Goal: Task Accomplishment & Management: Manage account settings

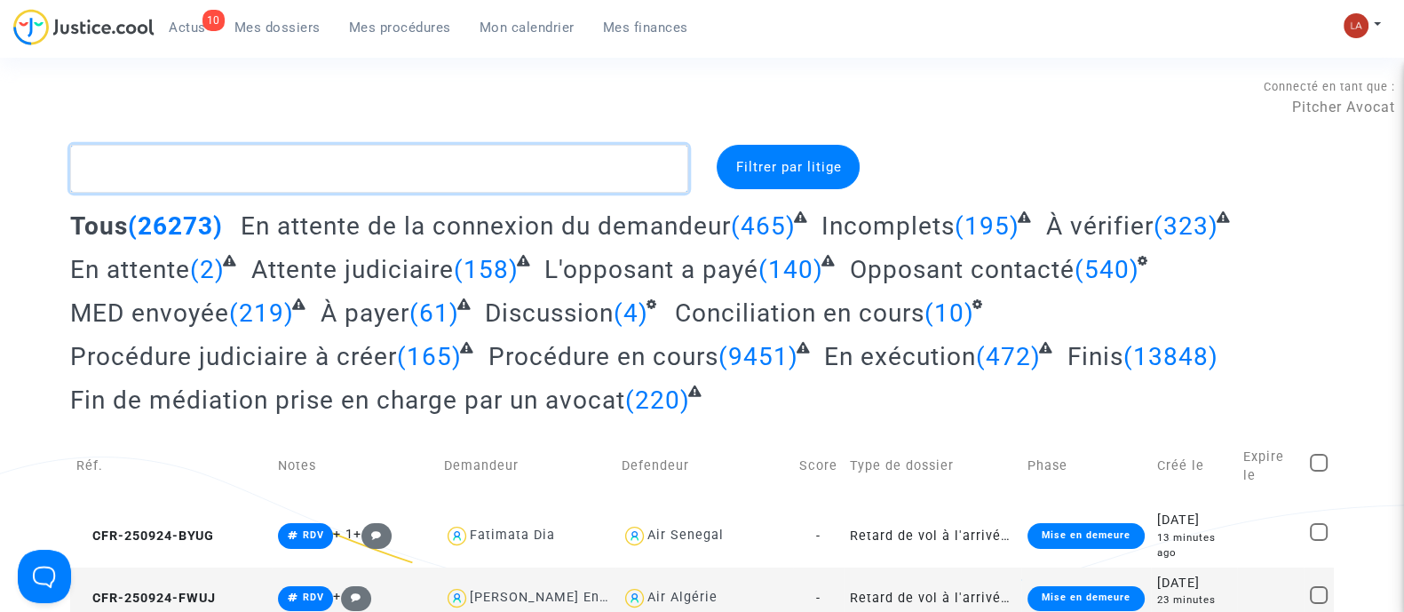
click at [189, 162] on textarea at bounding box center [379, 169] width 618 height 48
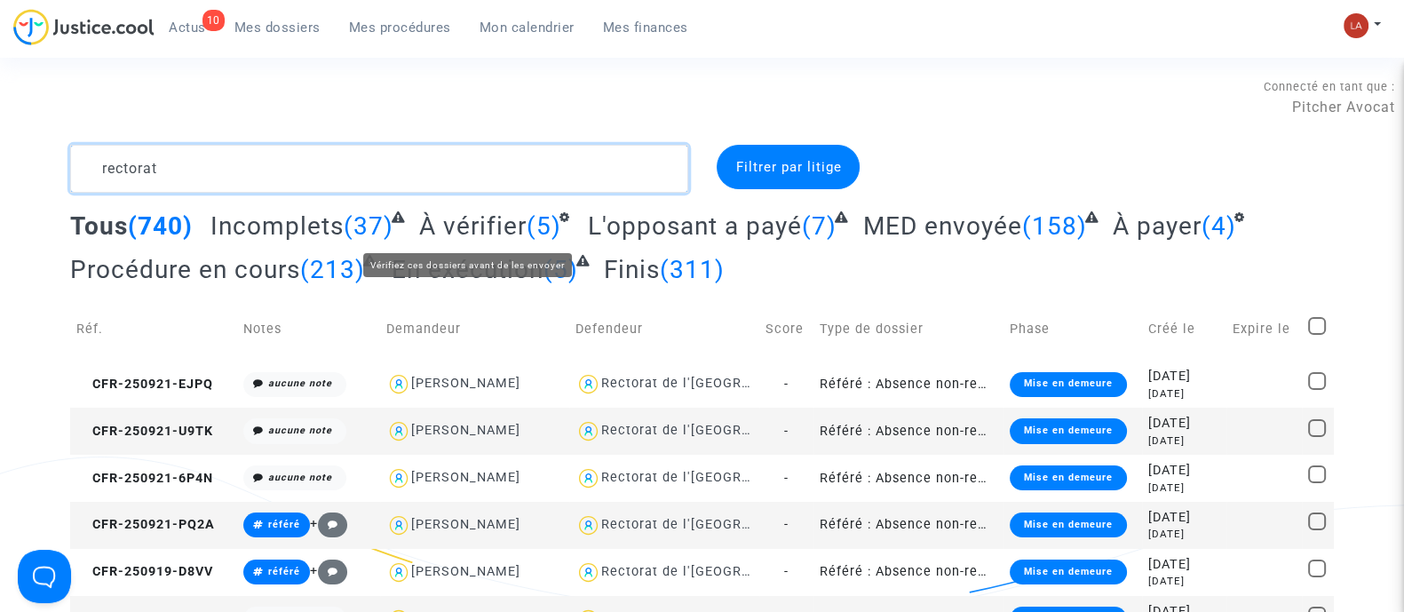
type textarea "rectorat"
click at [506, 236] on span "À vérifier" at bounding box center [472, 225] width 107 height 29
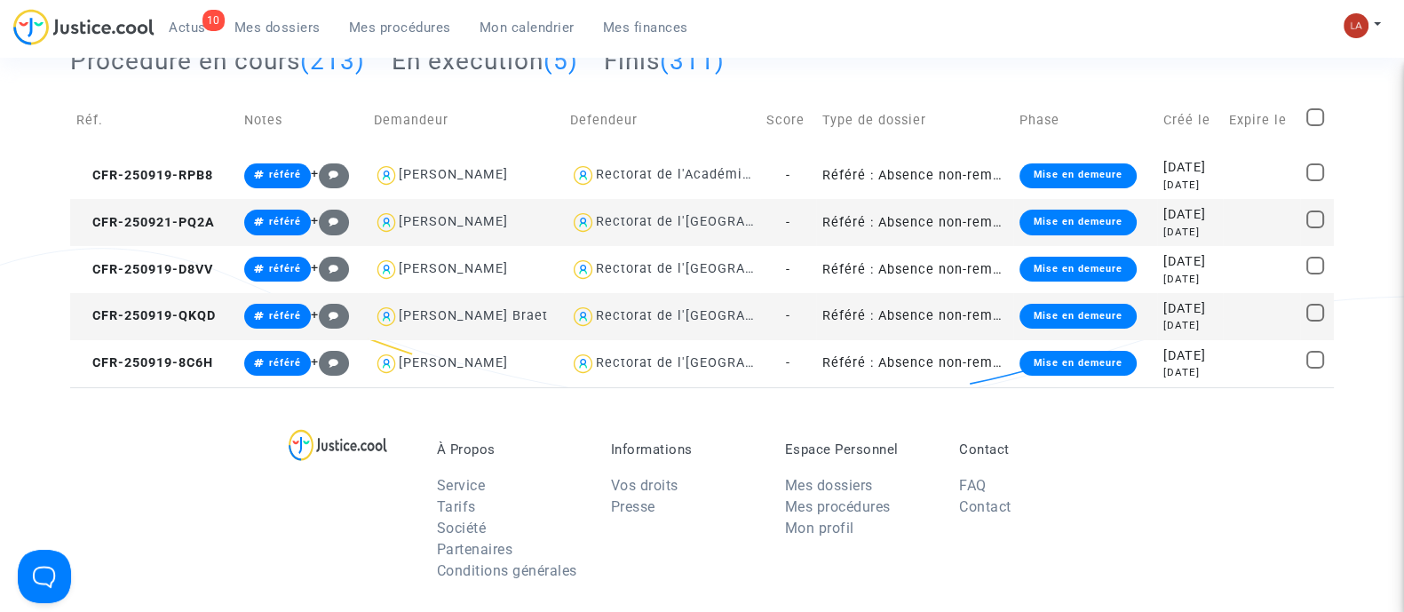
scroll to position [110, 0]
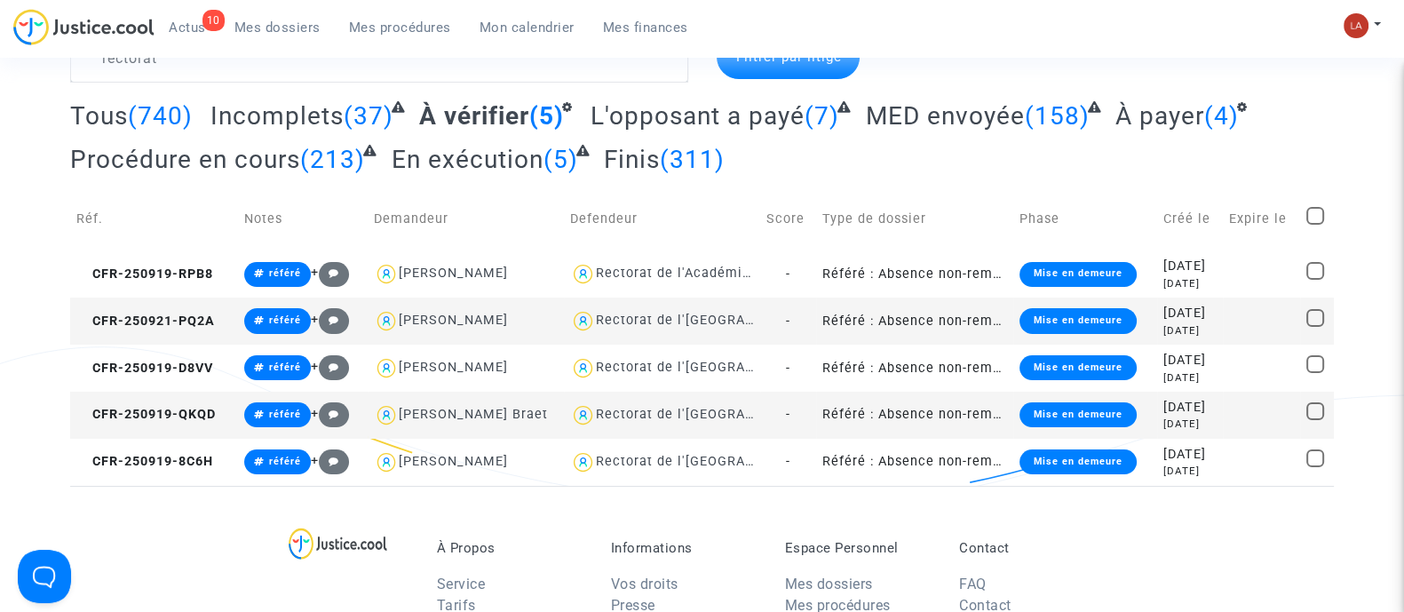
click at [288, 136] on div "Tous (740) Incomplets (37) À vérifier (5) L'opposant a payé (7) MED envoyée (15…" at bounding box center [701, 143] width 1263 height 87
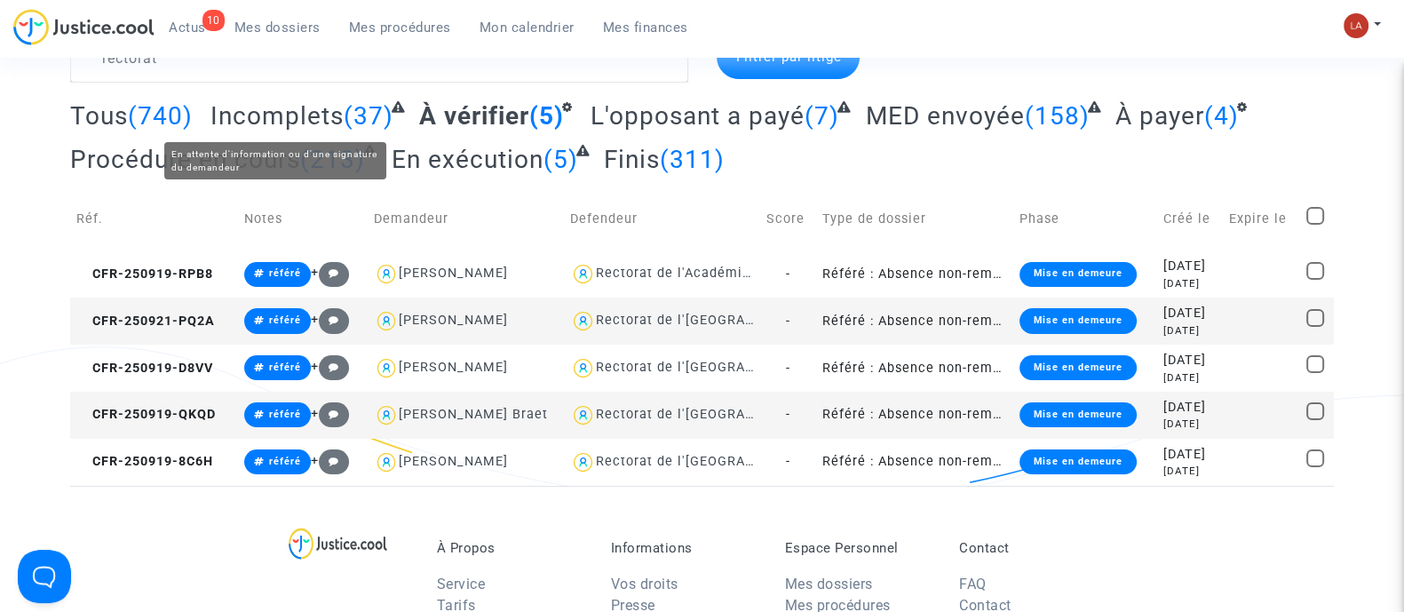
click at [320, 117] on span "Incomplets" at bounding box center [276, 115] width 133 height 29
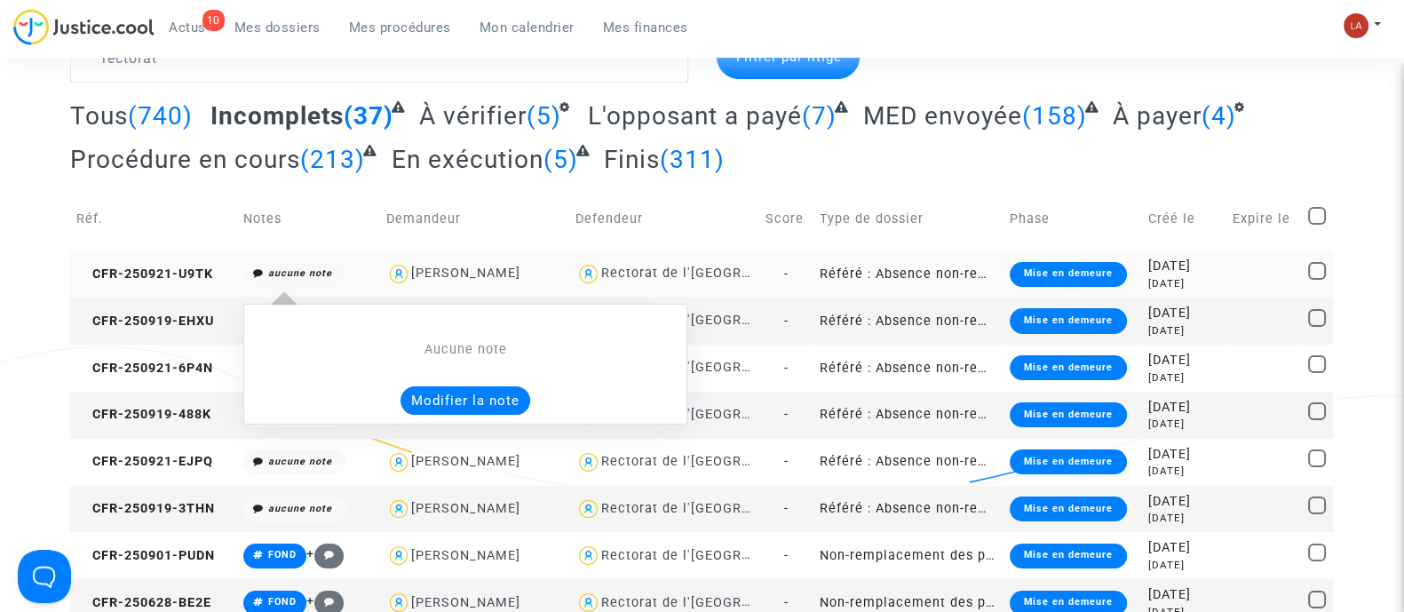
click at [416, 386] on button "Modifier la note" at bounding box center [465, 400] width 130 height 28
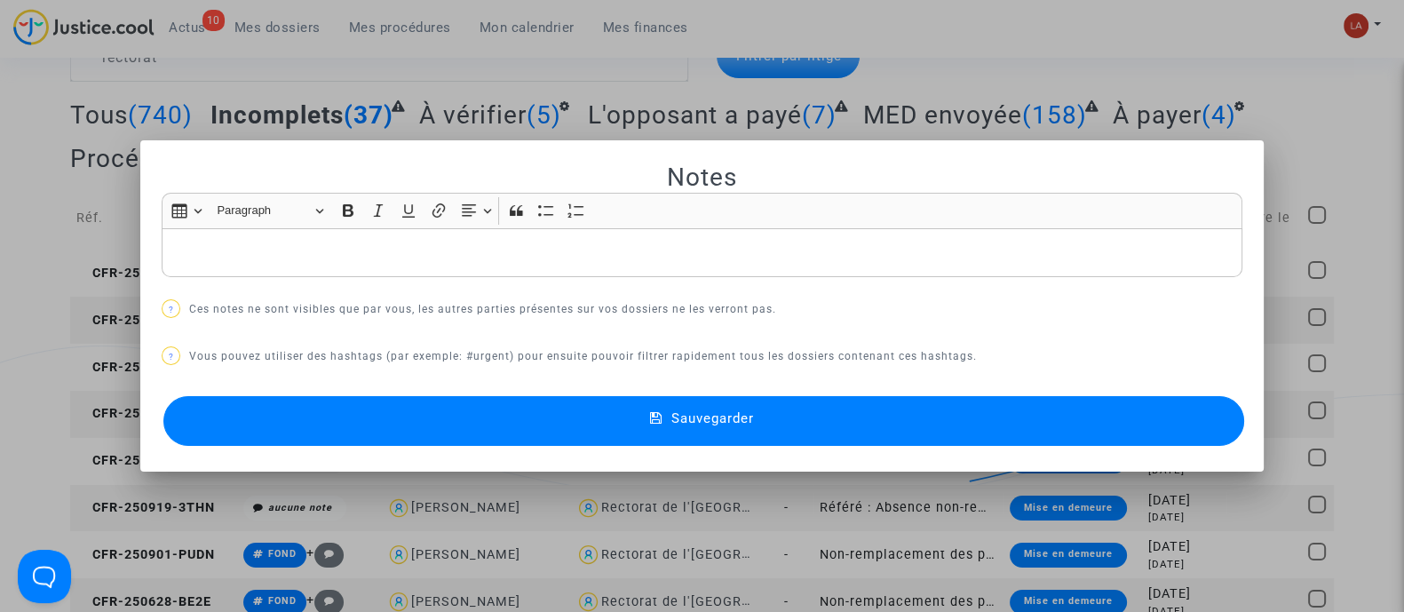
click at [307, 240] on div "Rich Text Editor, main" at bounding box center [702, 253] width 1080 height 50
drag, startPoint x: 289, startPoint y: 442, endPoint x: 299, endPoint y: 437, distance: 11.9
click at [292, 441] on button "Sauvegarder" at bounding box center [703, 421] width 1080 height 50
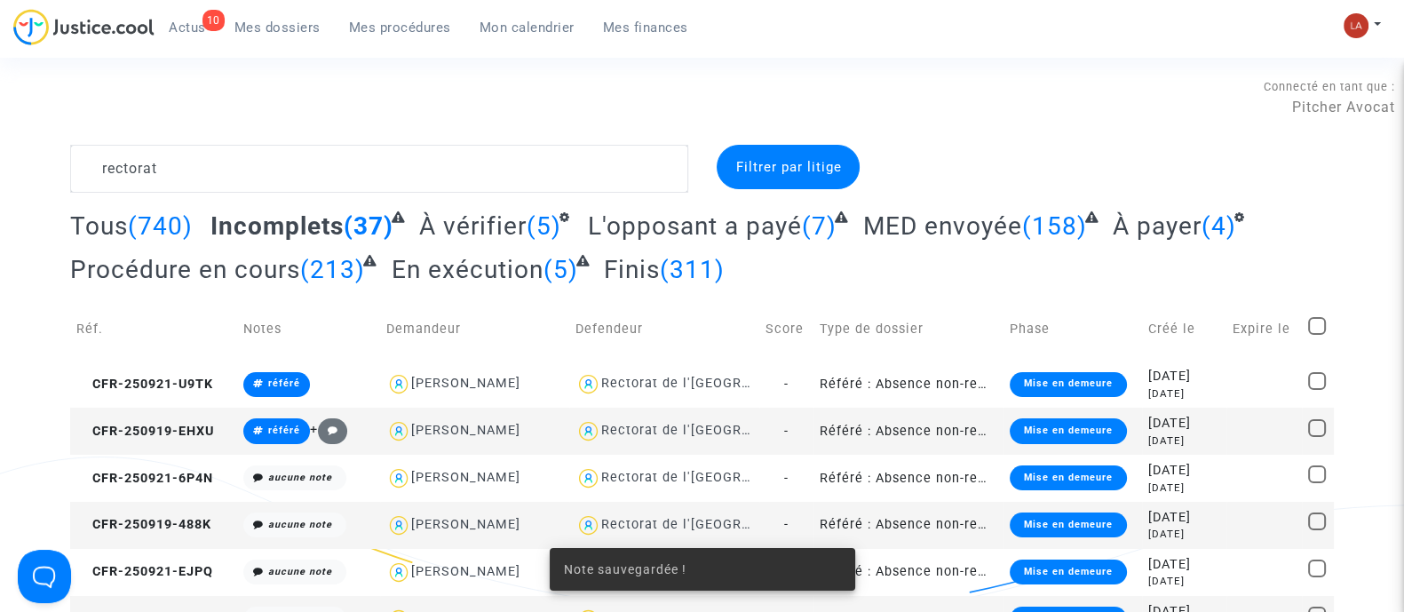
scroll to position [110, 0]
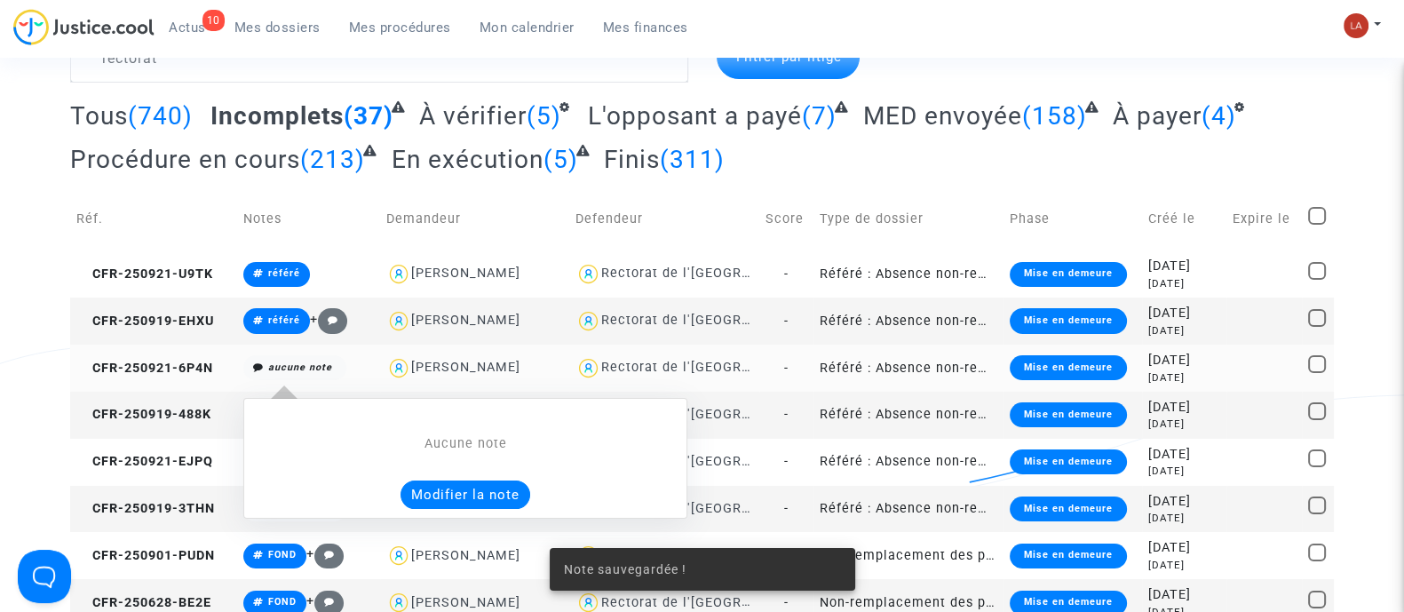
click at [446, 496] on button "Modifier la note" at bounding box center [465, 494] width 130 height 28
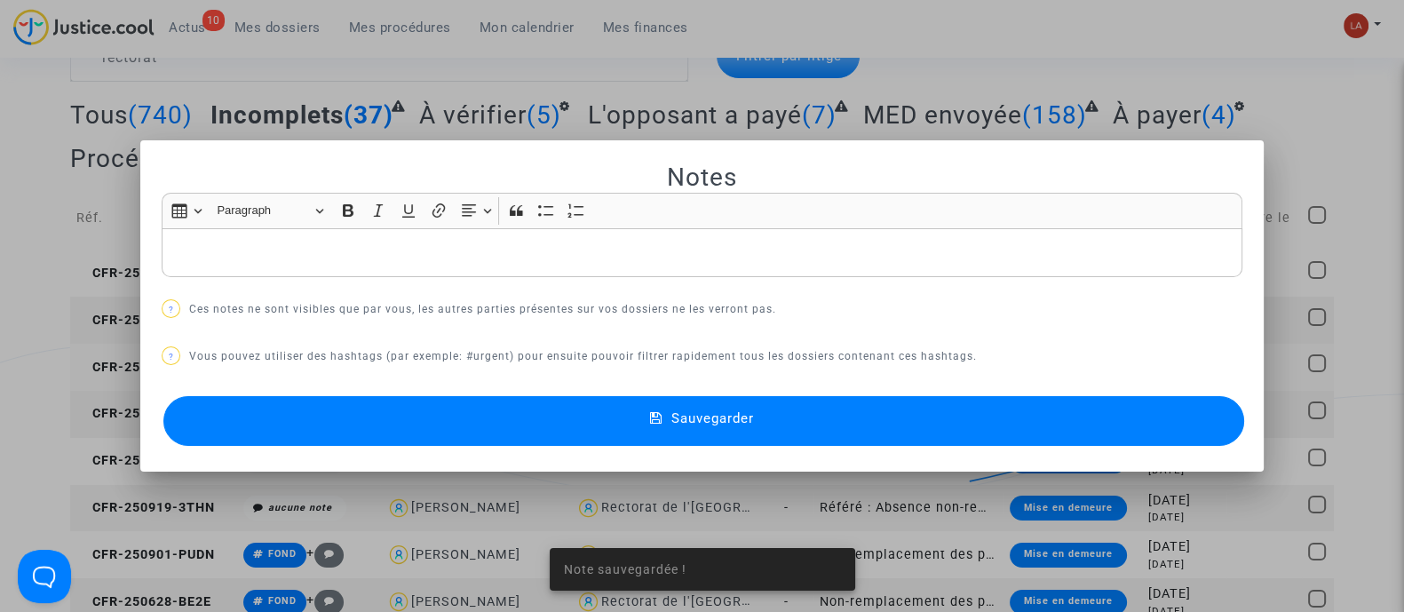
scroll to position [0, 0]
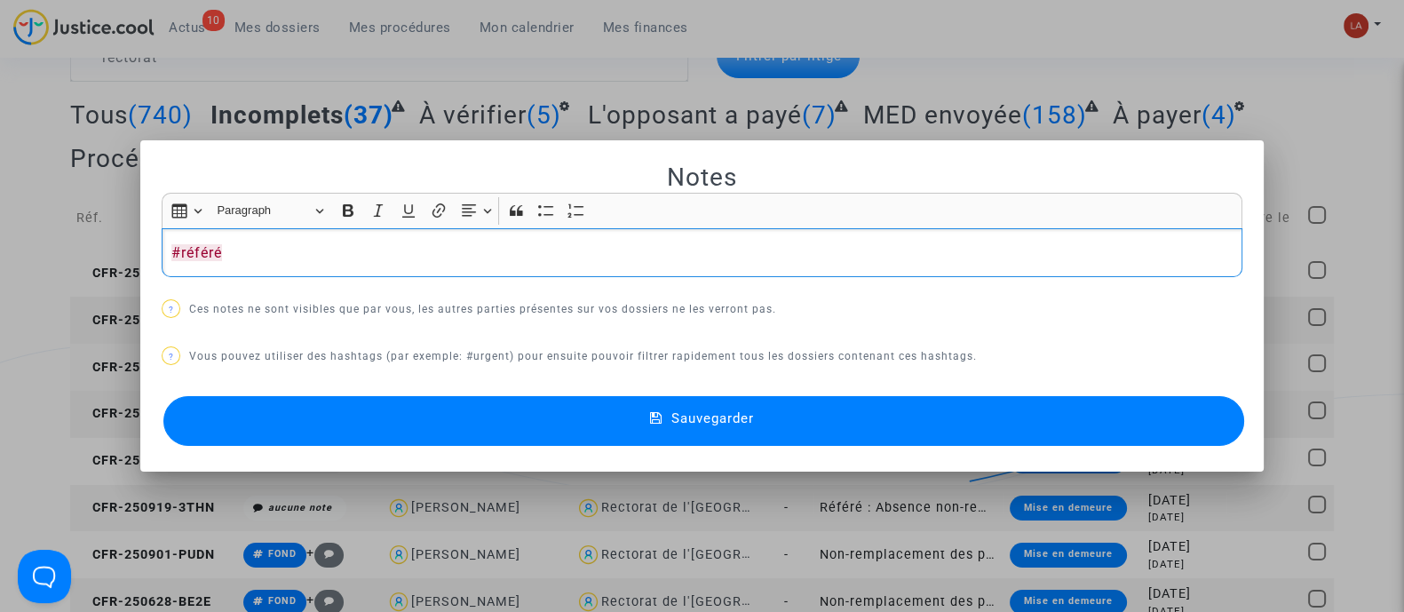
click at [373, 423] on button "Sauvegarder" at bounding box center [703, 421] width 1080 height 50
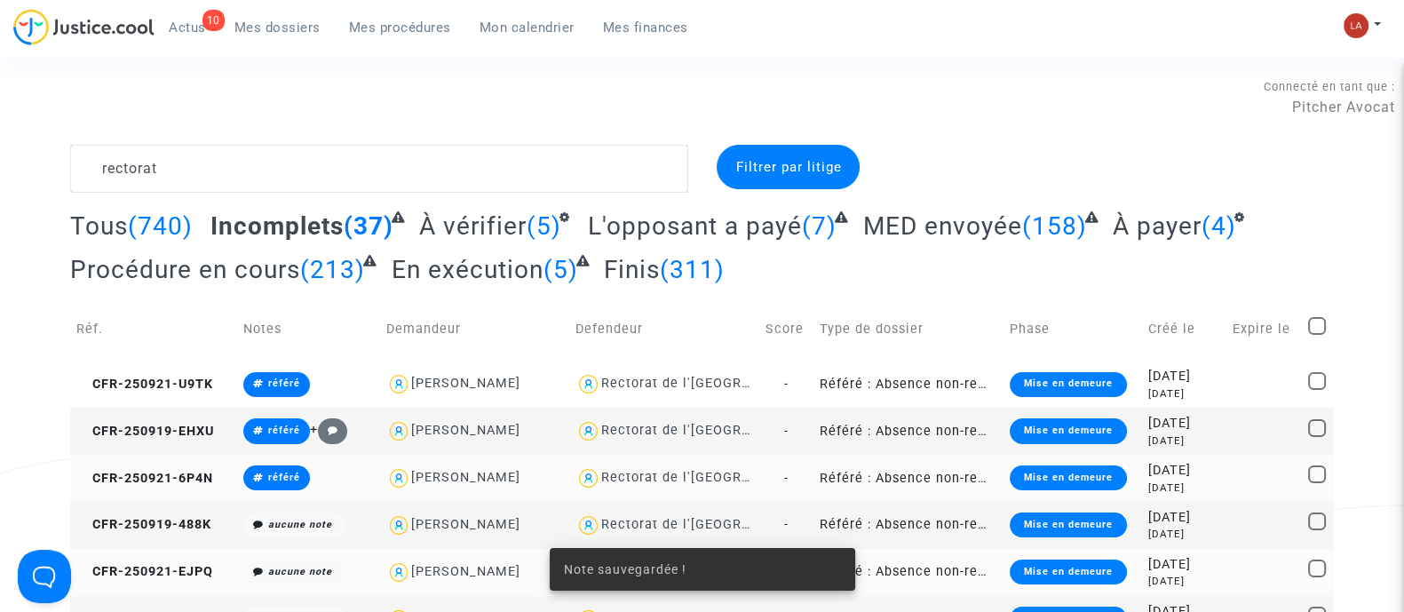
scroll to position [110, 0]
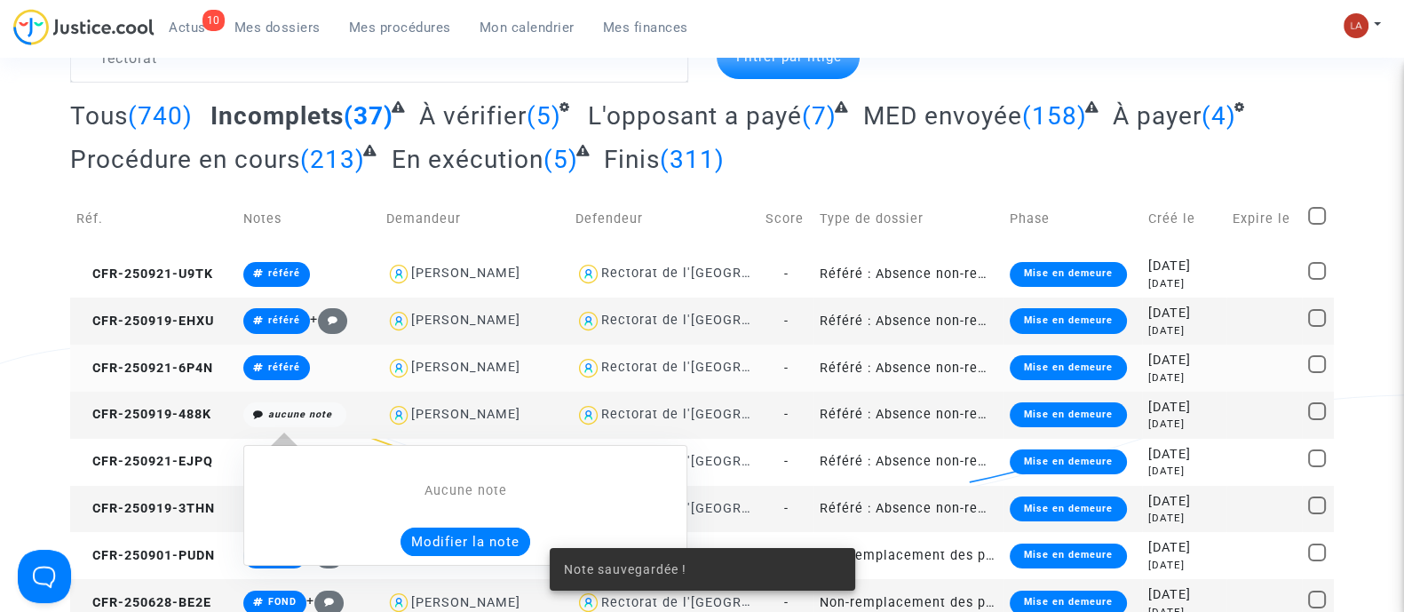
click at [412, 534] on button "Modifier la note" at bounding box center [465, 541] width 130 height 28
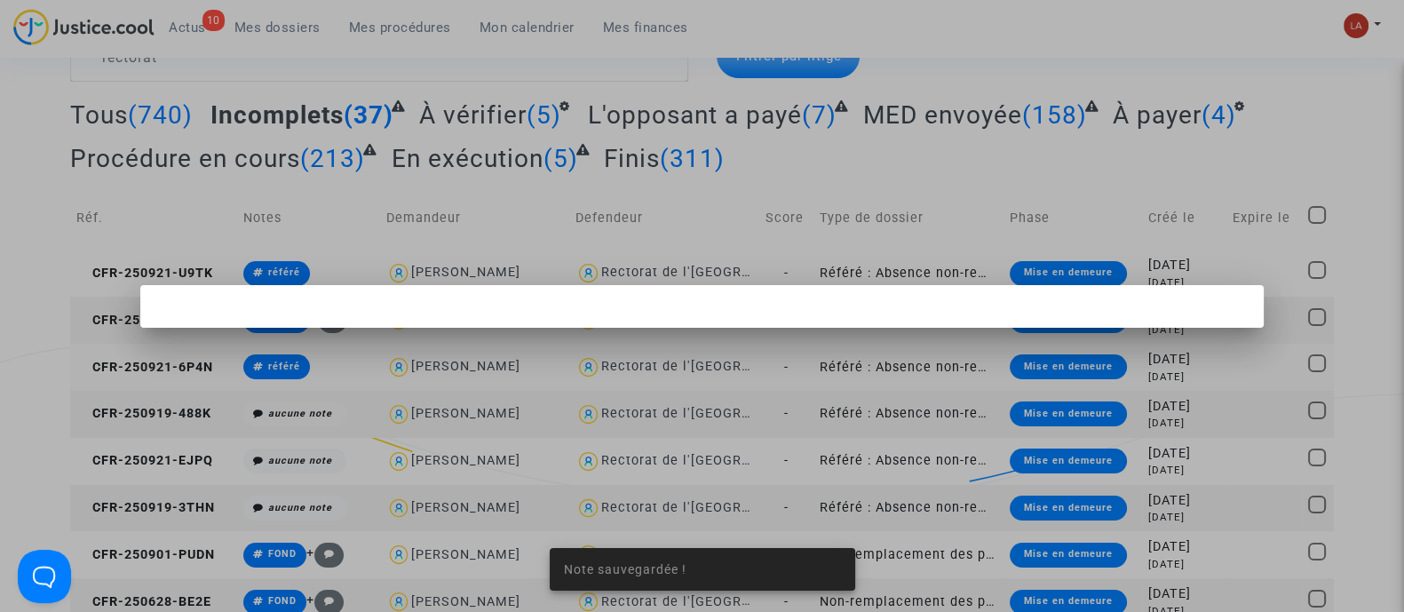
scroll to position [0, 0]
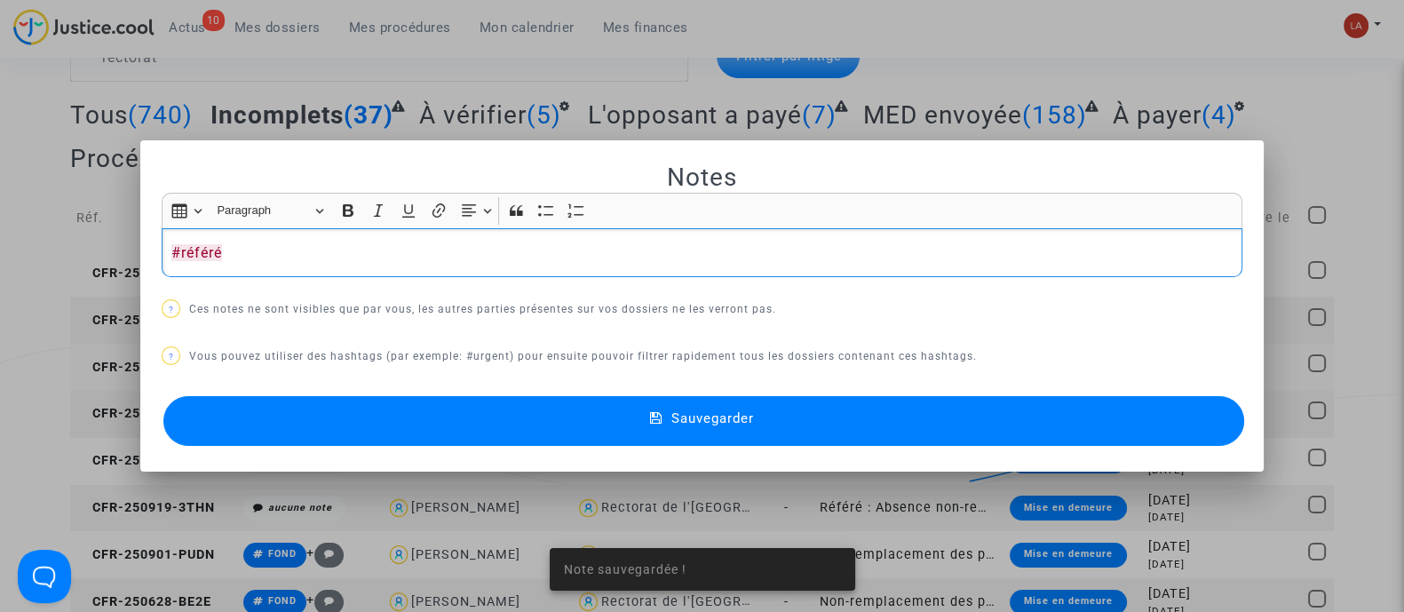
click at [308, 445] on button "Sauvegarder" at bounding box center [703, 421] width 1080 height 50
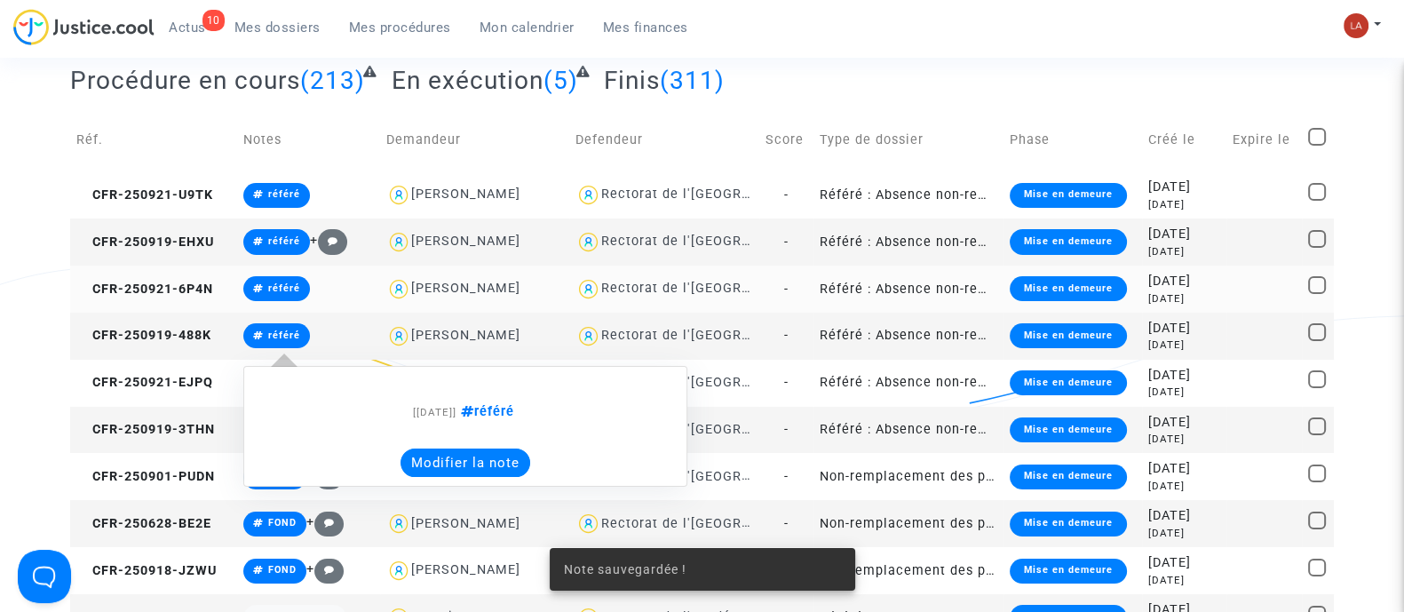
scroll to position [221, 0]
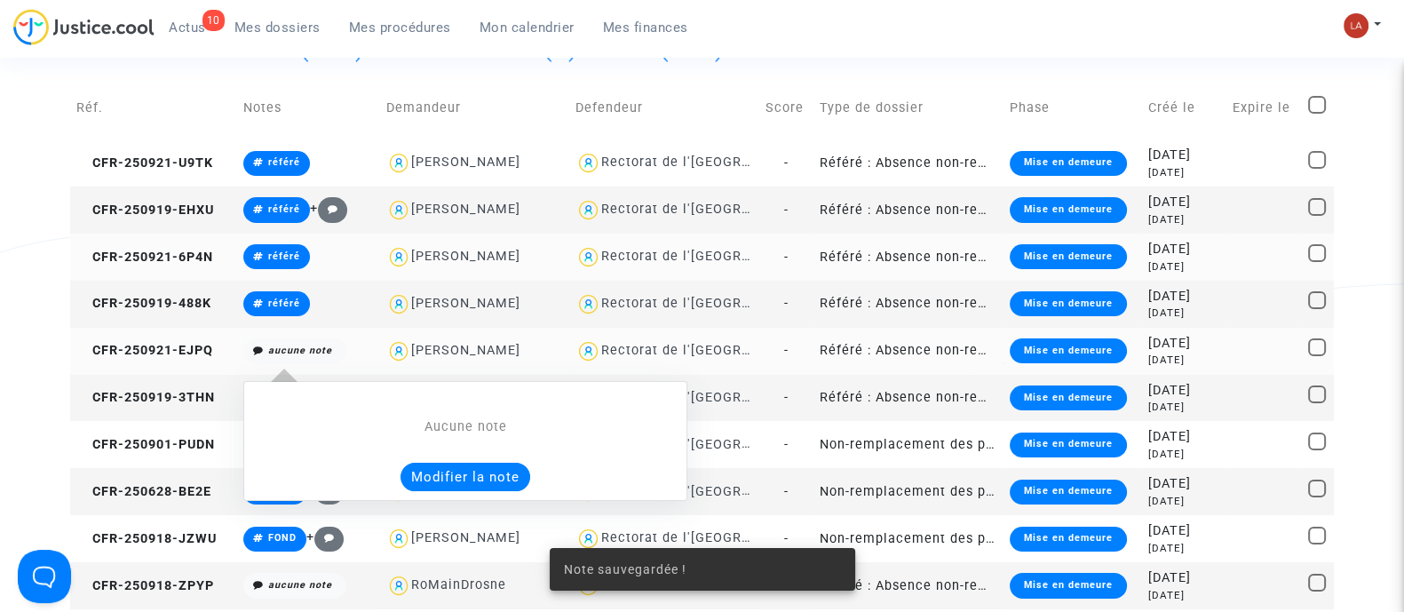
click at [417, 472] on button "Modifier la note" at bounding box center [465, 477] width 130 height 28
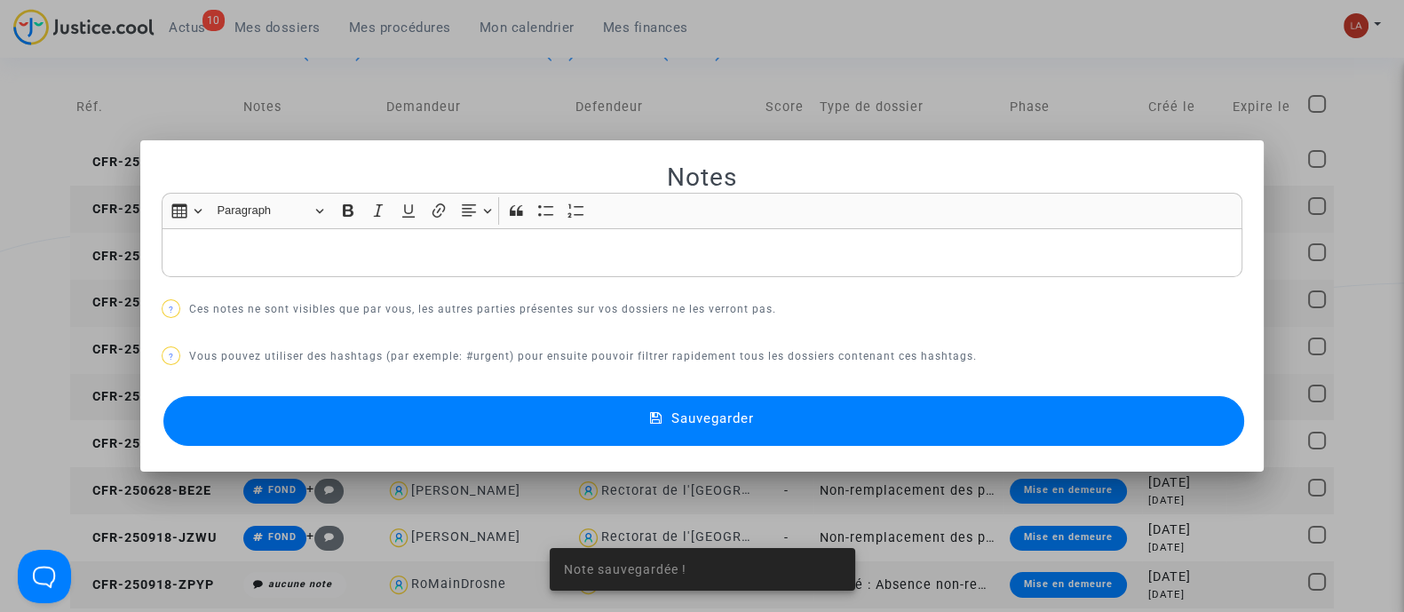
scroll to position [0, 0]
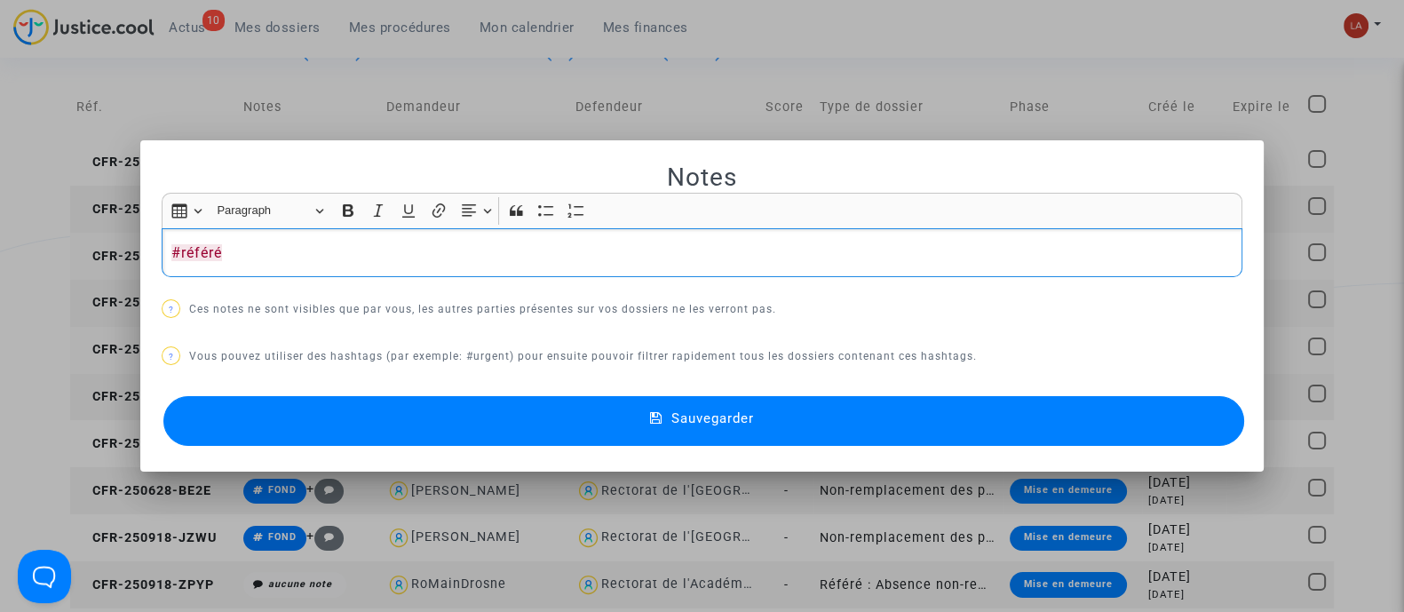
click at [320, 421] on button "Sauvegarder" at bounding box center [703, 421] width 1080 height 50
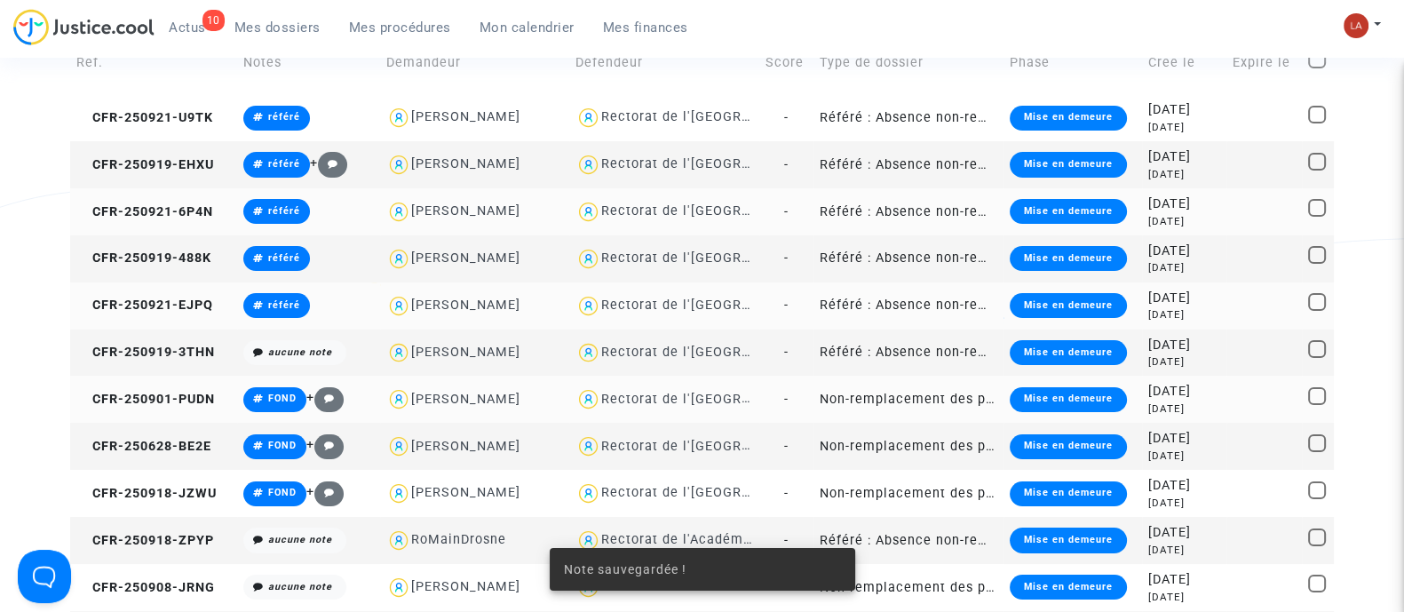
scroll to position [333, 0]
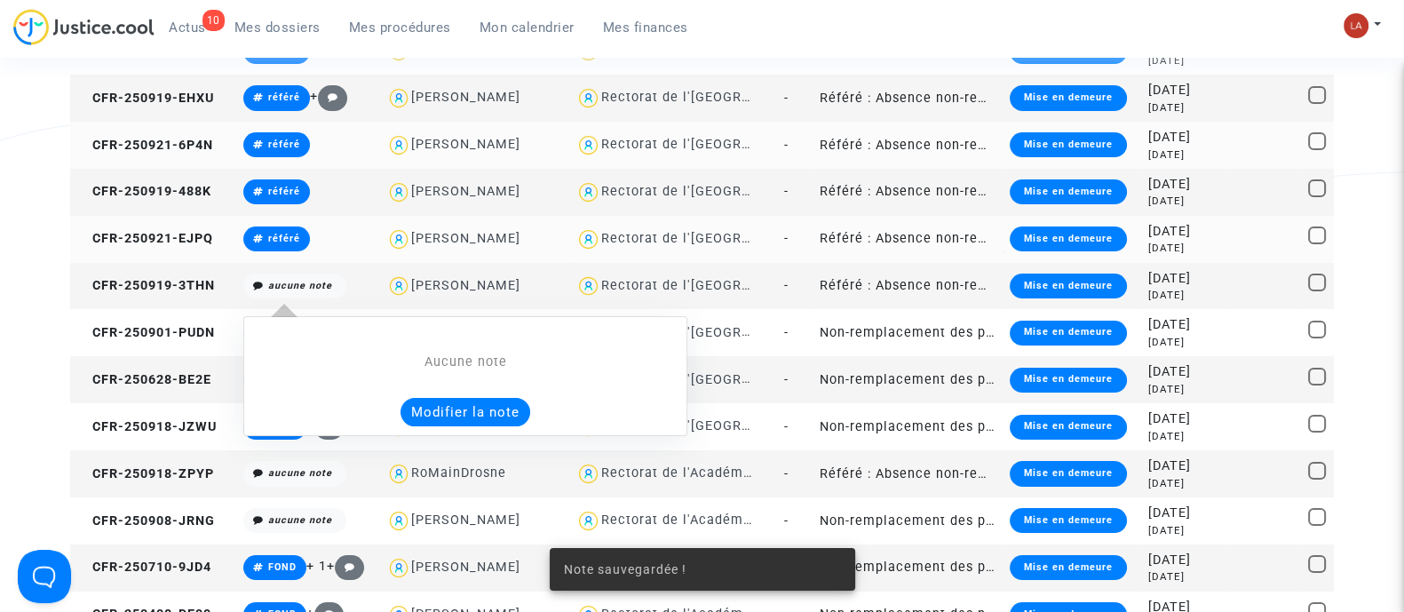
click at [438, 415] on button "Modifier la note" at bounding box center [465, 412] width 130 height 28
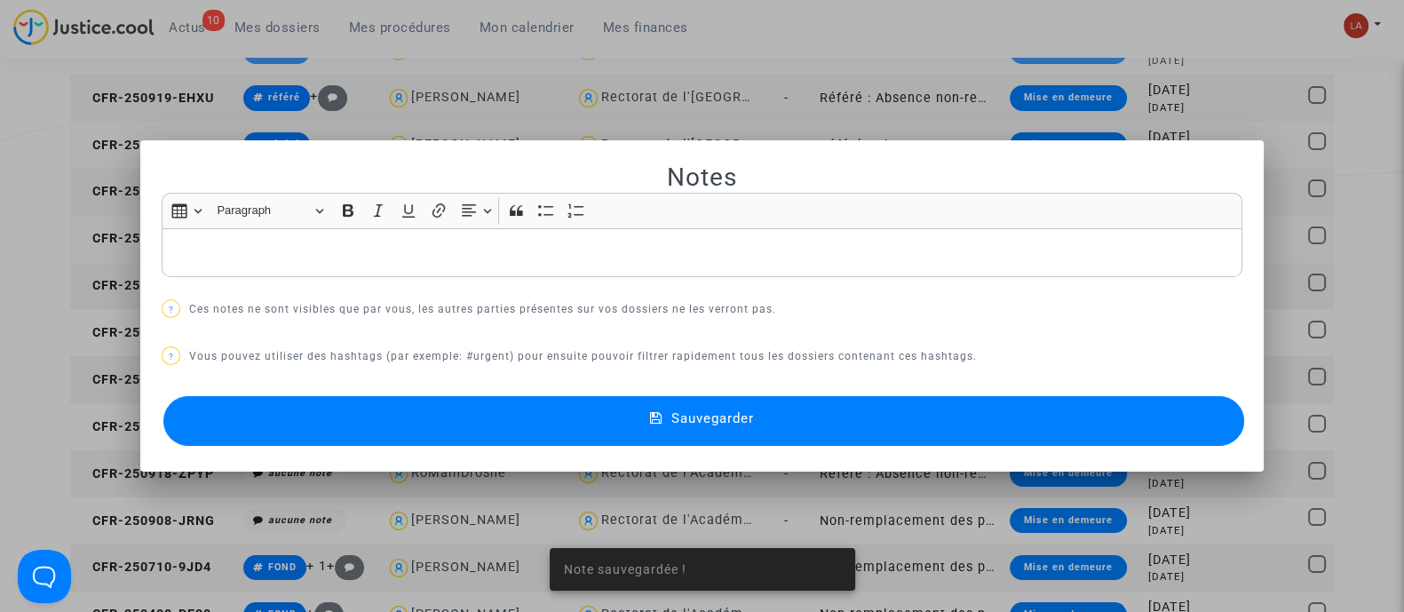
scroll to position [0, 0]
click at [344, 409] on button "Sauvegarder" at bounding box center [703, 421] width 1080 height 50
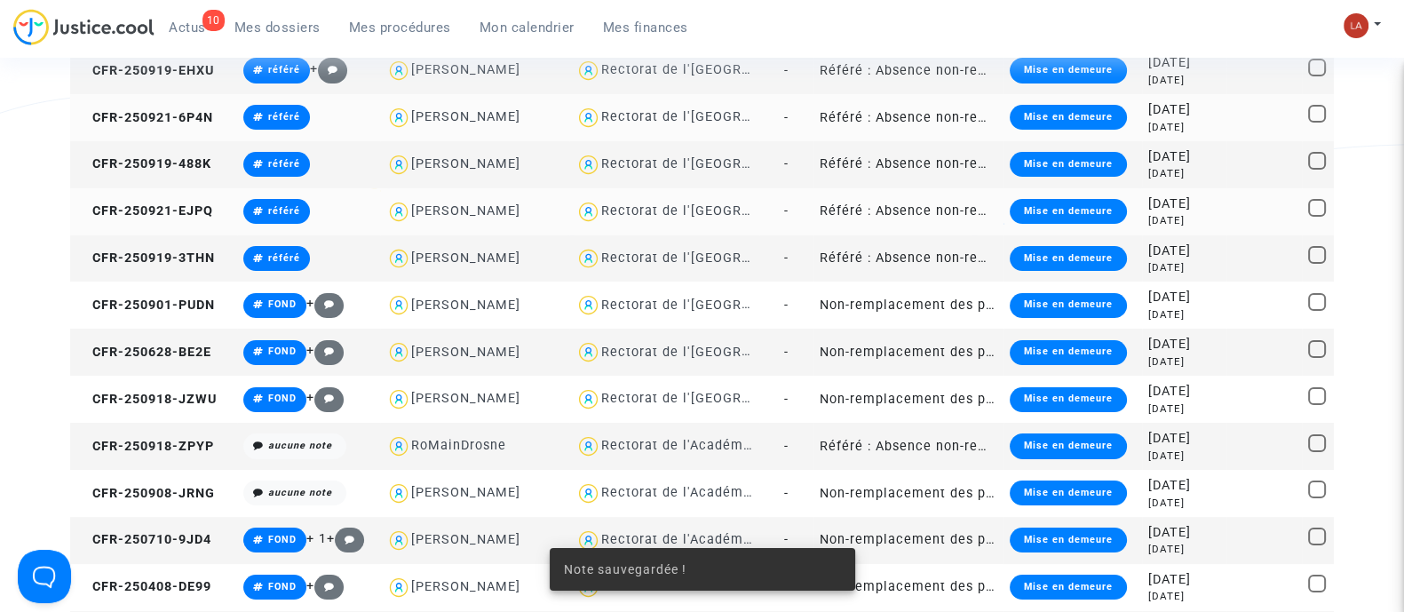
scroll to position [443, 0]
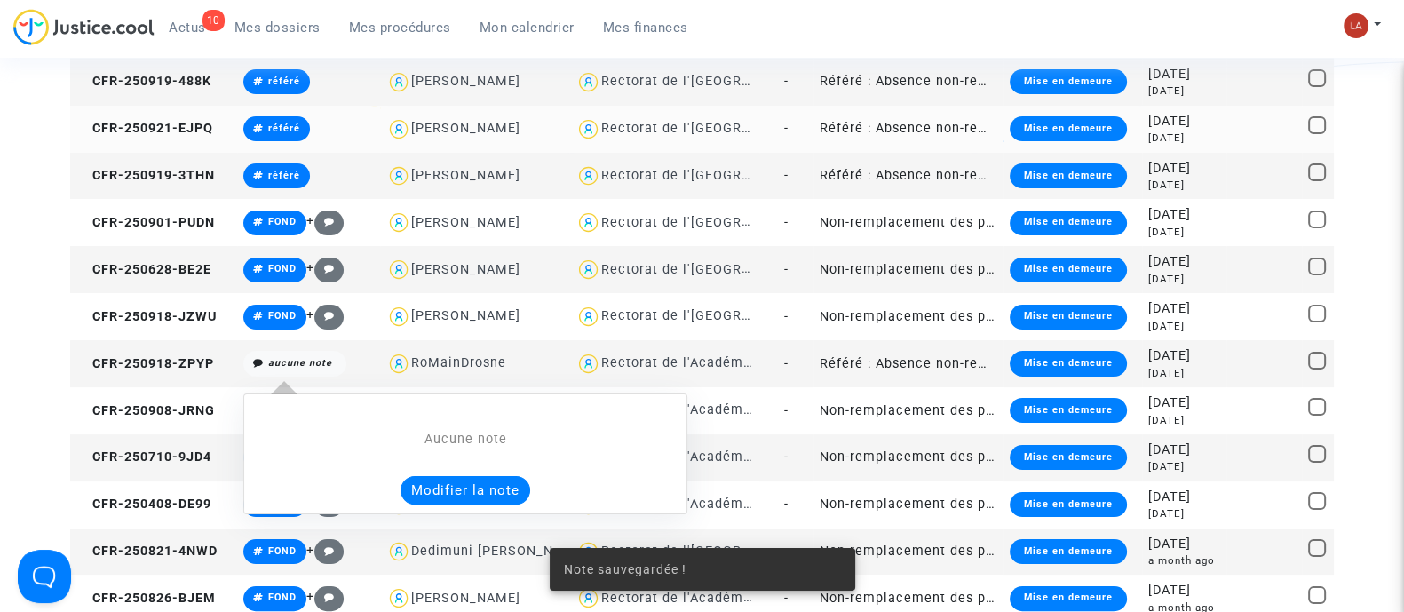
click at [439, 490] on button "Modifier la note" at bounding box center [465, 490] width 130 height 28
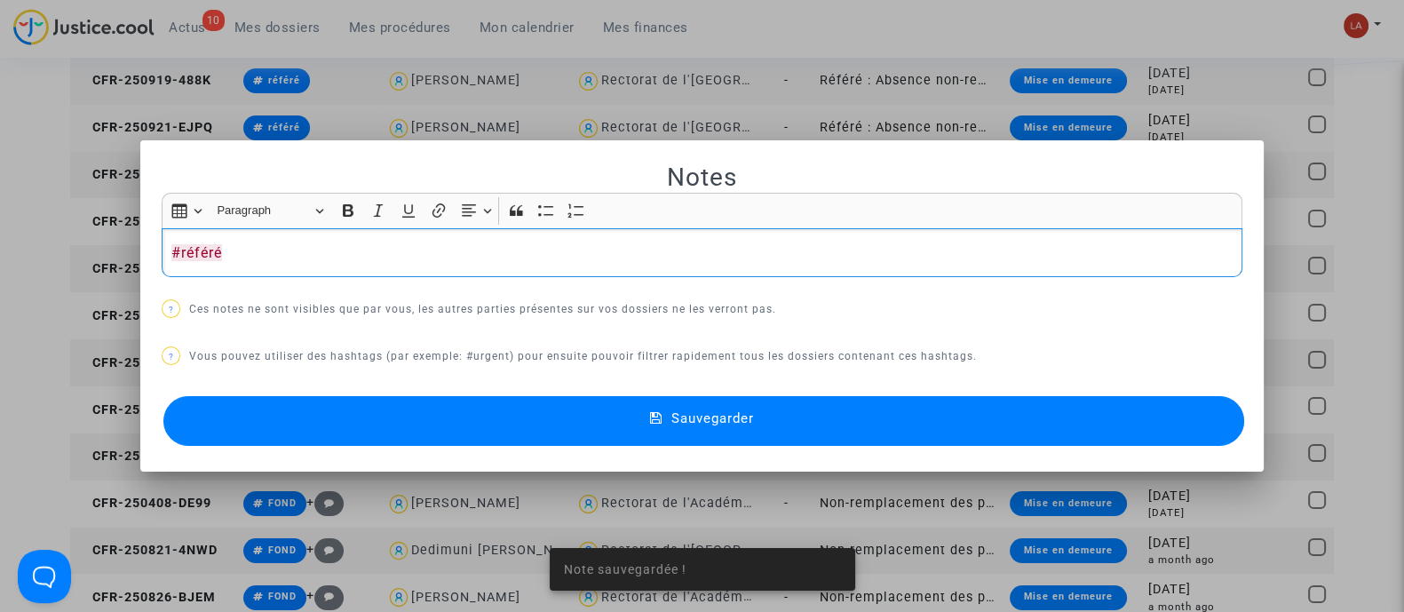
click at [415, 407] on button "Sauvegarder" at bounding box center [703, 421] width 1080 height 50
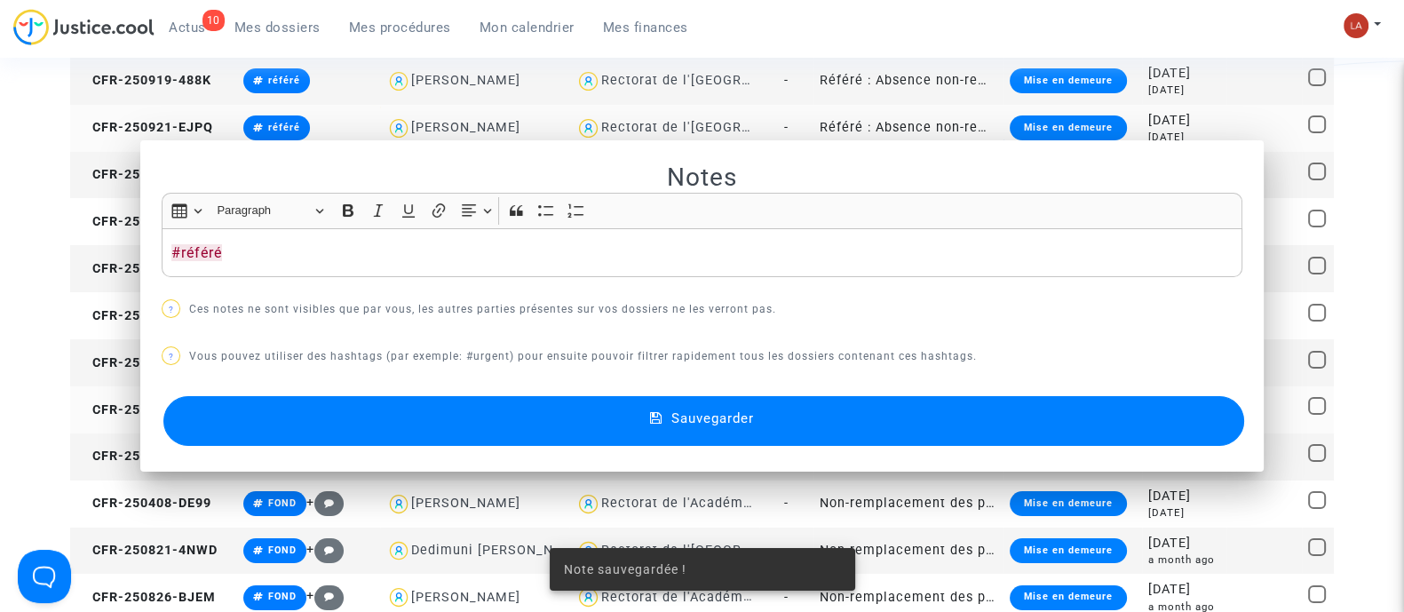
scroll to position [443, 0]
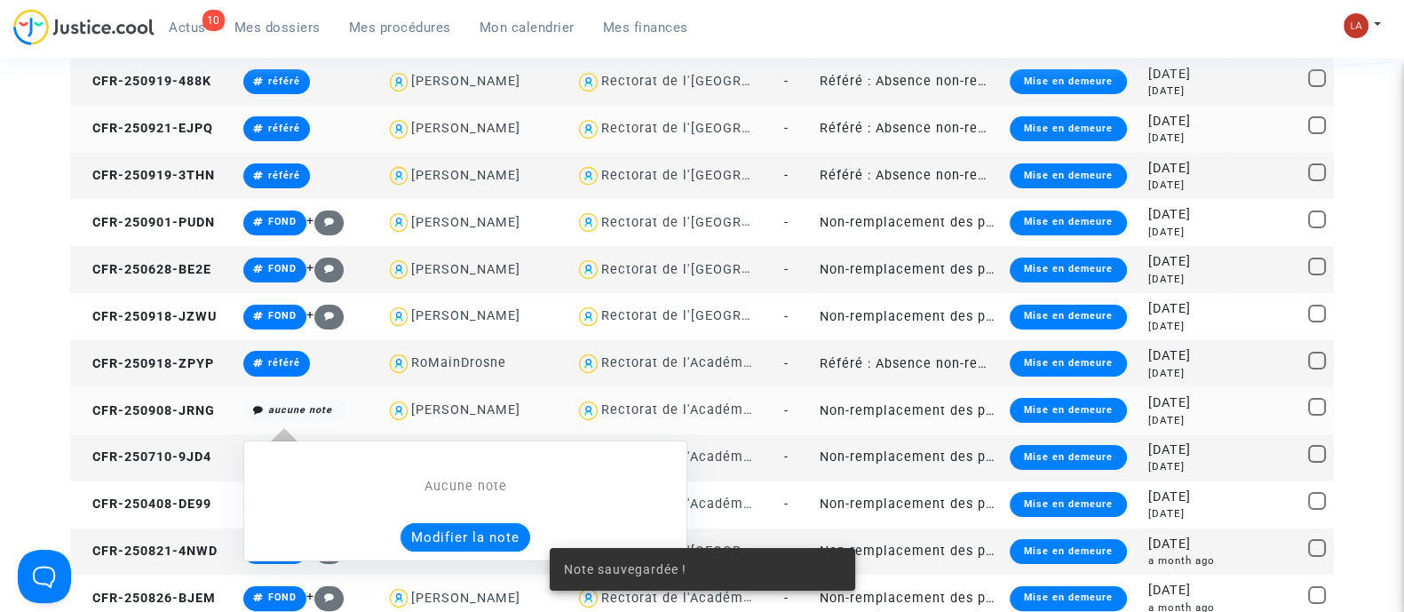
click at [422, 525] on button "Modifier la note" at bounding box center [465, 537] width 130 height 28
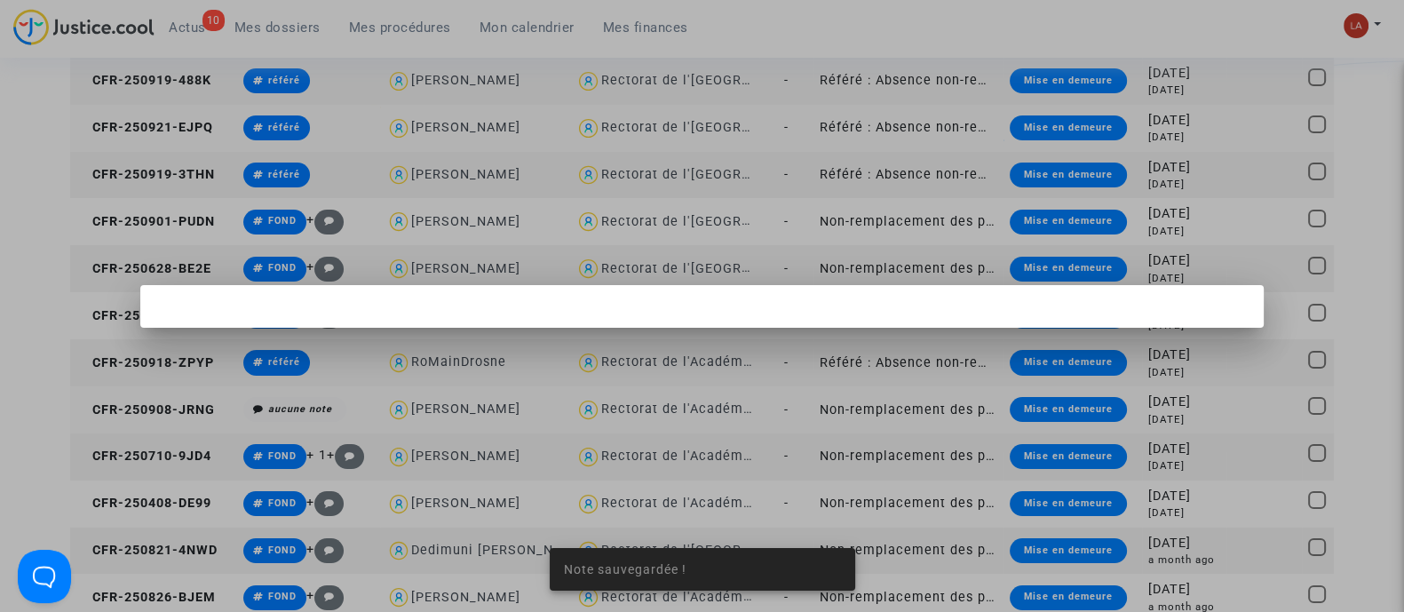
scroll to position [0, 0]
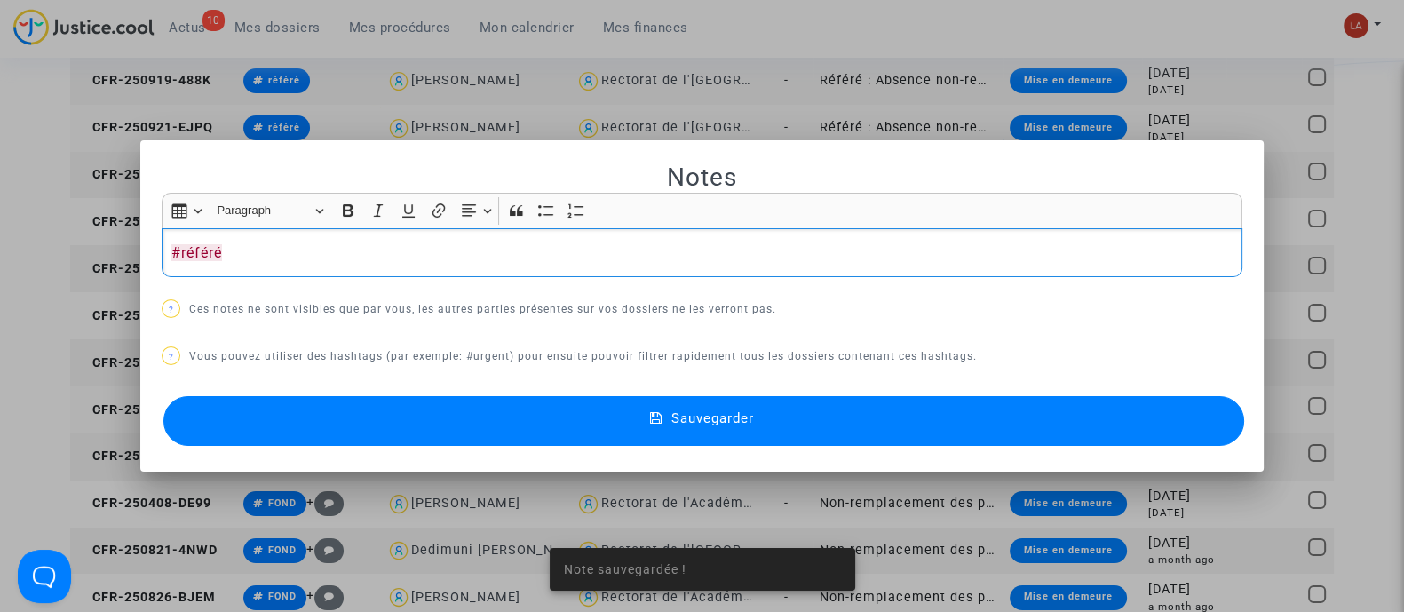
click at [378, 426] on button "Sauvegarder" at bounding box center [703, 421] width 1080 height 50
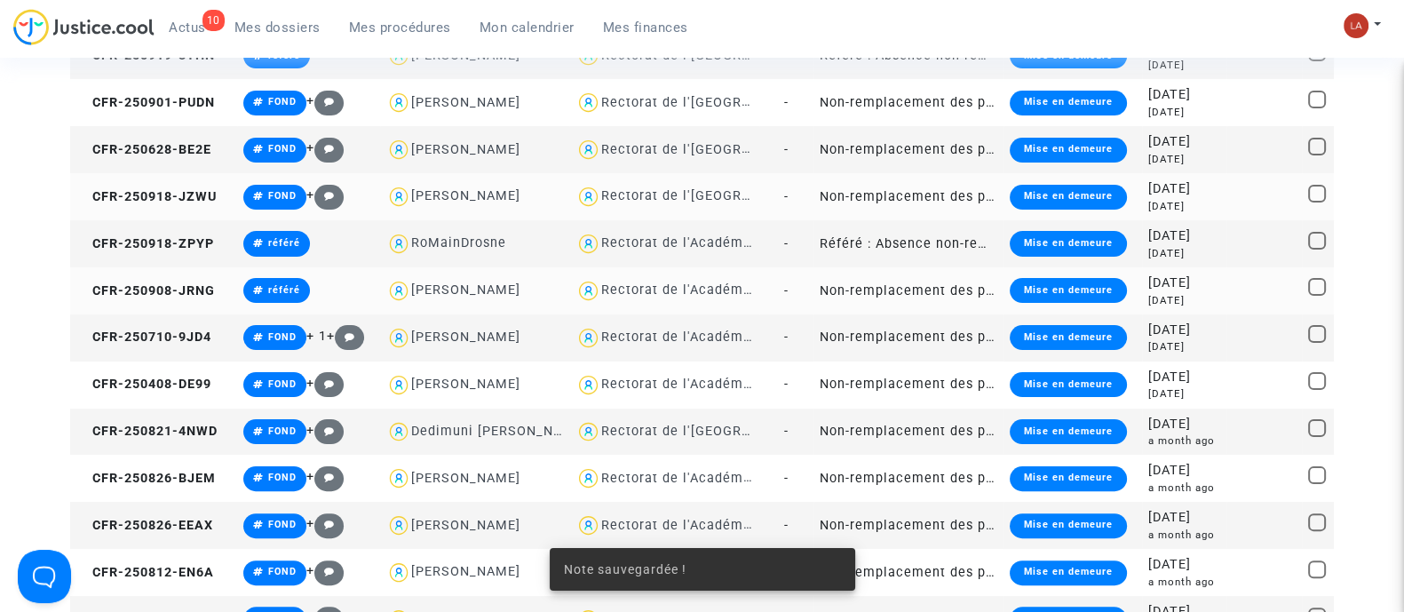
scroll to position [443, 0]
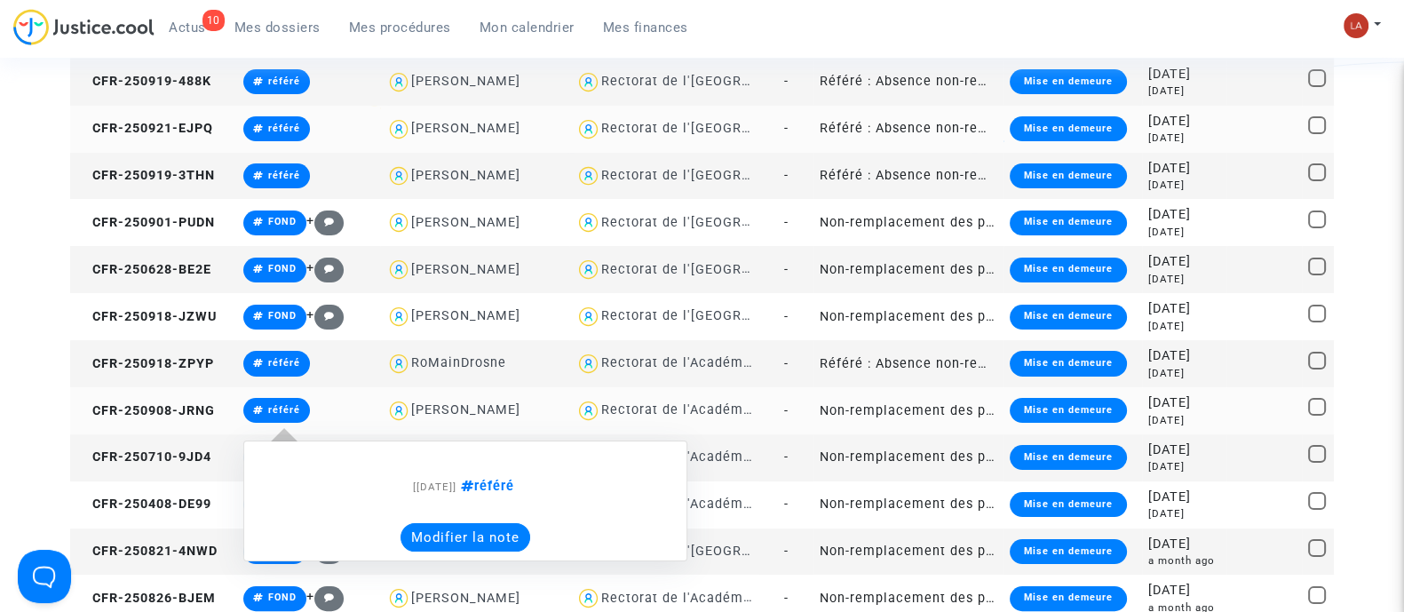
click at [434, 533] on button "Modifier la note" at bounding box center [465, 537] width 130 height 28
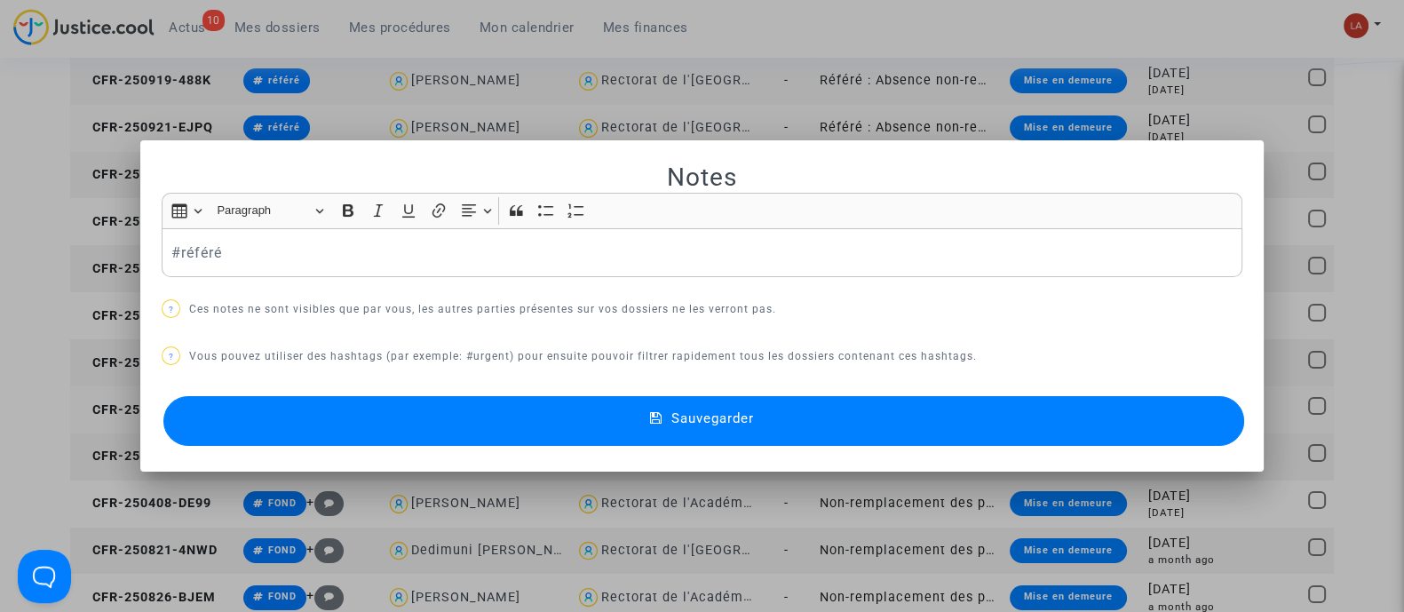
scroll to position [0, 0]
click at [189, 240] on div "#référé" at bounding box center [702, 253] width 1080 height 50
click at [253, 415] on button "Sauvegarder" at bounding box center [703, 421] width 1080 height 50
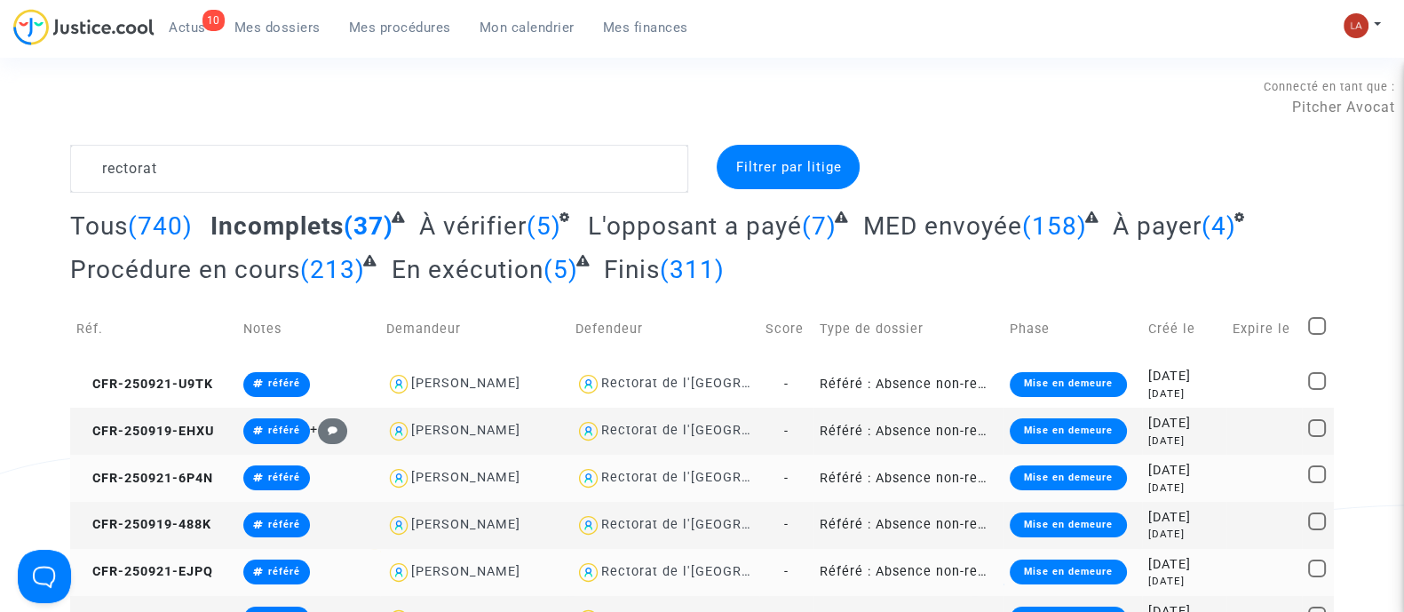
click at [355, 141] on div "Connecté en tant que : Pitcher Avocat" at bounding box center [697, 123] width 1395 height 43
click at [356, 142] on div "Connecté en tant que : Pitcher Avocat" at bounding box center [697, 123] width 1395 height 43
click at [348, 167] on textarea at bounding box center [379, 169] width 618 height 48
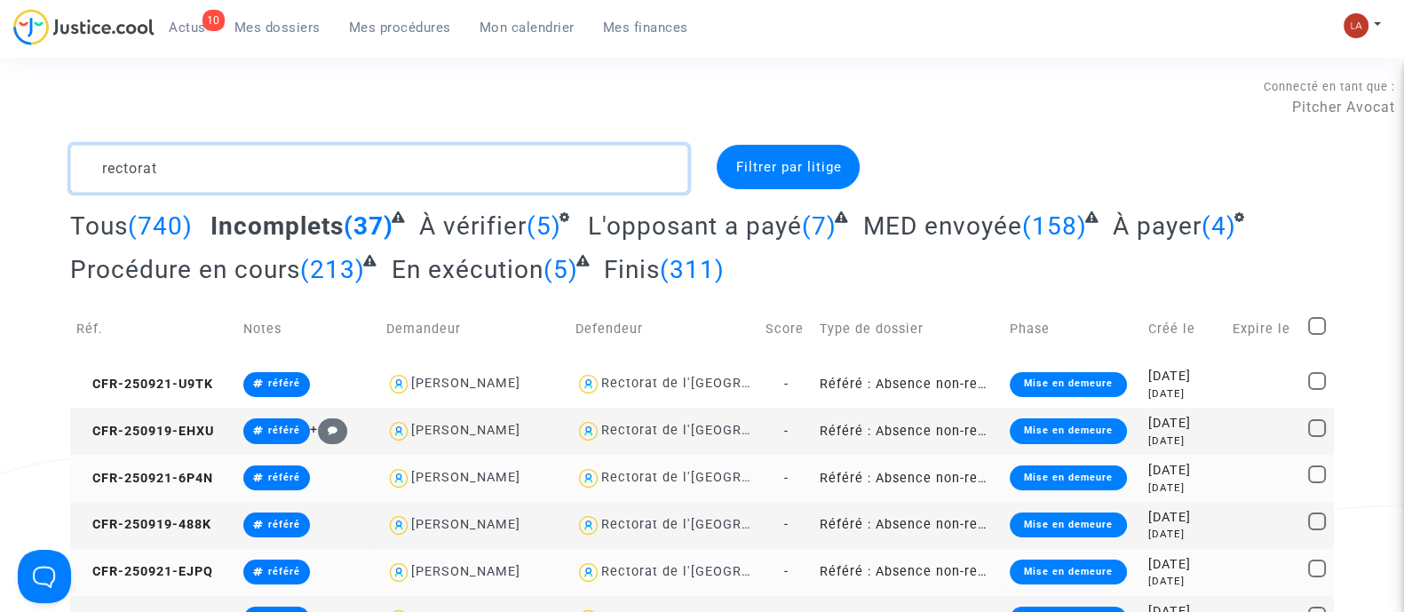
paste textarea "#référé"
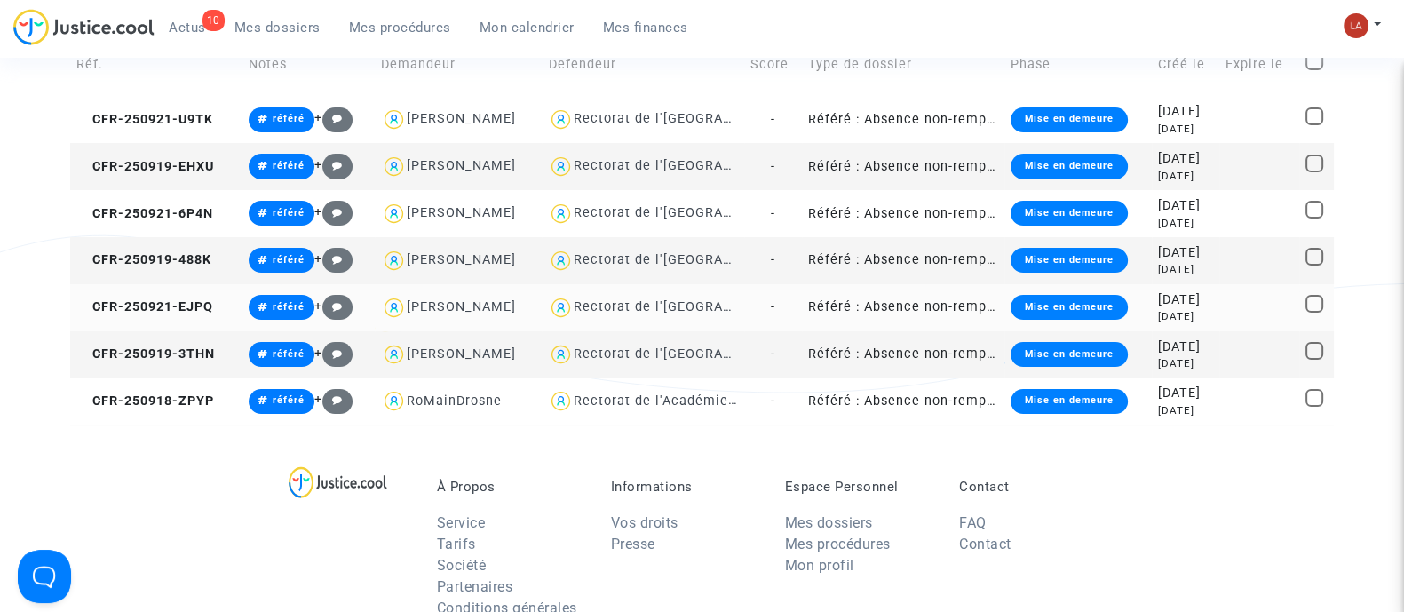
scroll to position [110, 0]
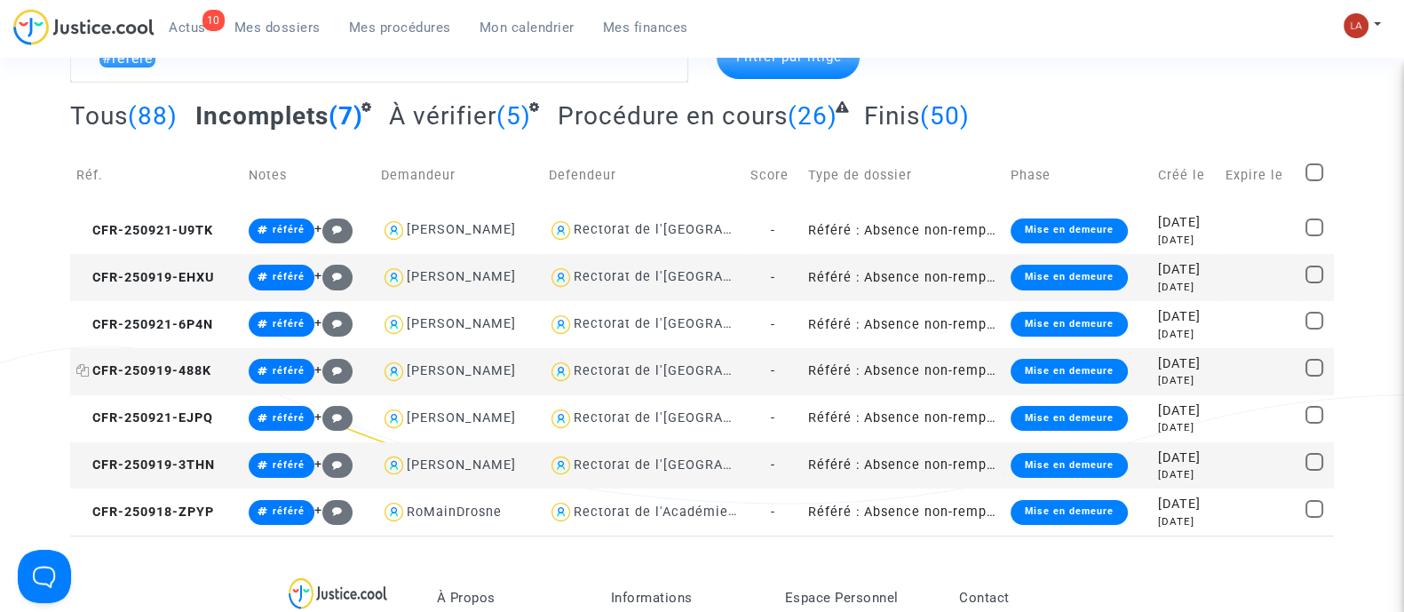
click at [200, 367] on span "CFR-250919-488K" at bounding box center [143, 370] width 135 height 15
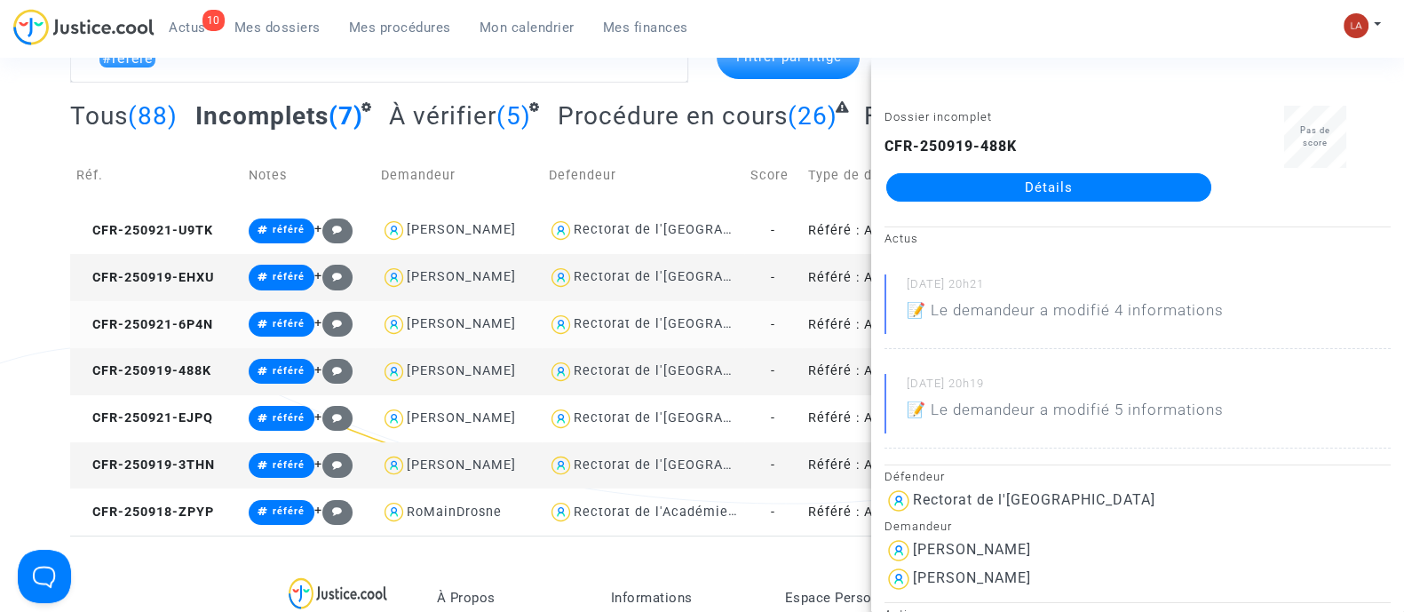
click at [199, 331] on td "CFR-250921-6P4N" at bounding box center [155, 324] width 171 height 47
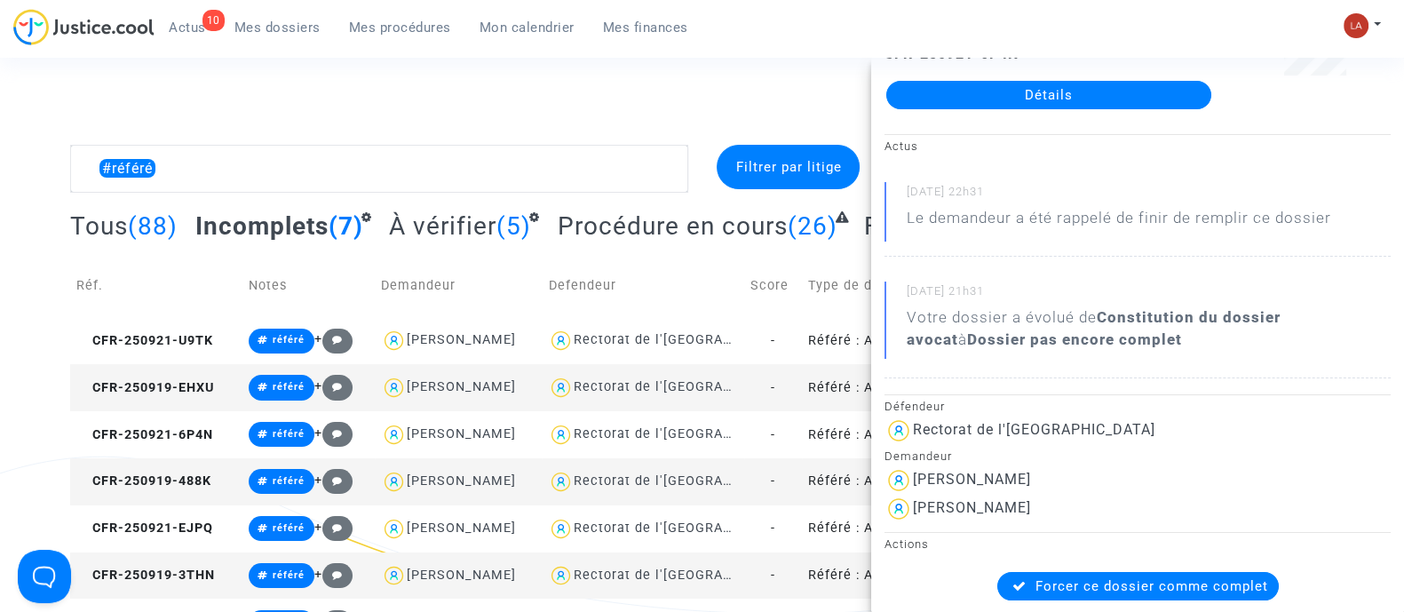
scroll to position [0, 0]
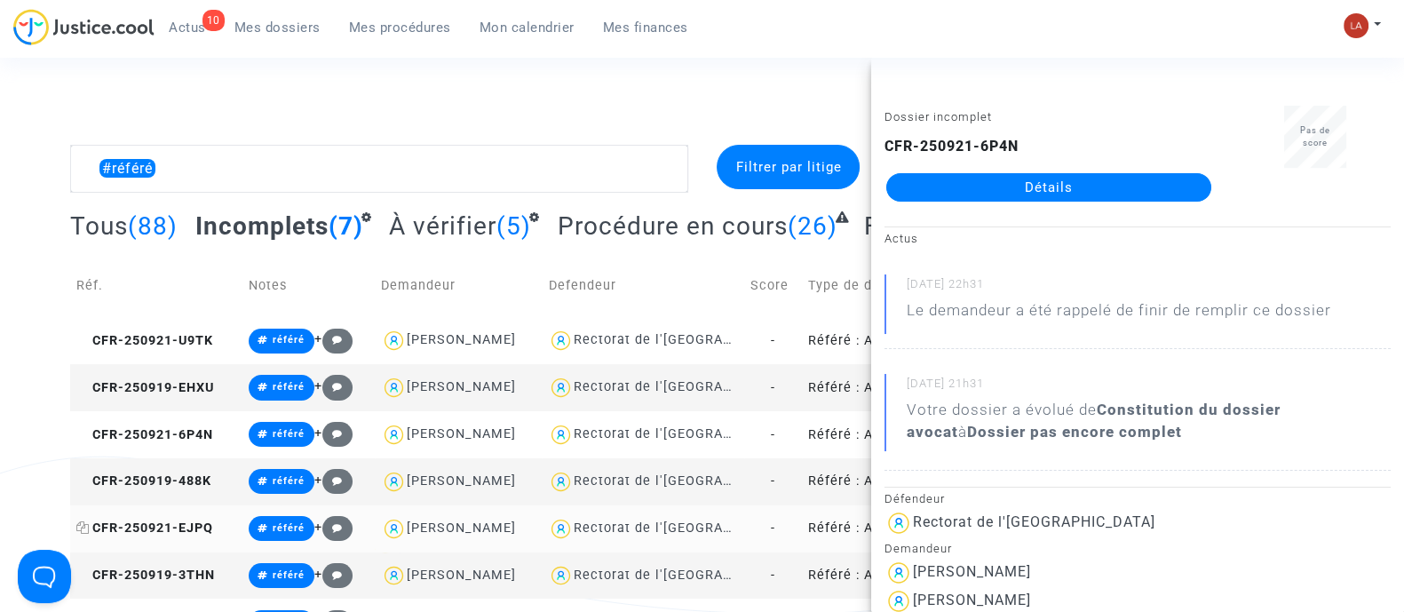
click at [202, 532] on span "CFR-250921-EJPQ" at bounding box center [144, 527] width 137 height 15
click at [89, 478] on icon at bounding box center [82, 480] width 13 height 12
click at [502, 165] on textarea at bounding box center [379, 169] width 618 height 48
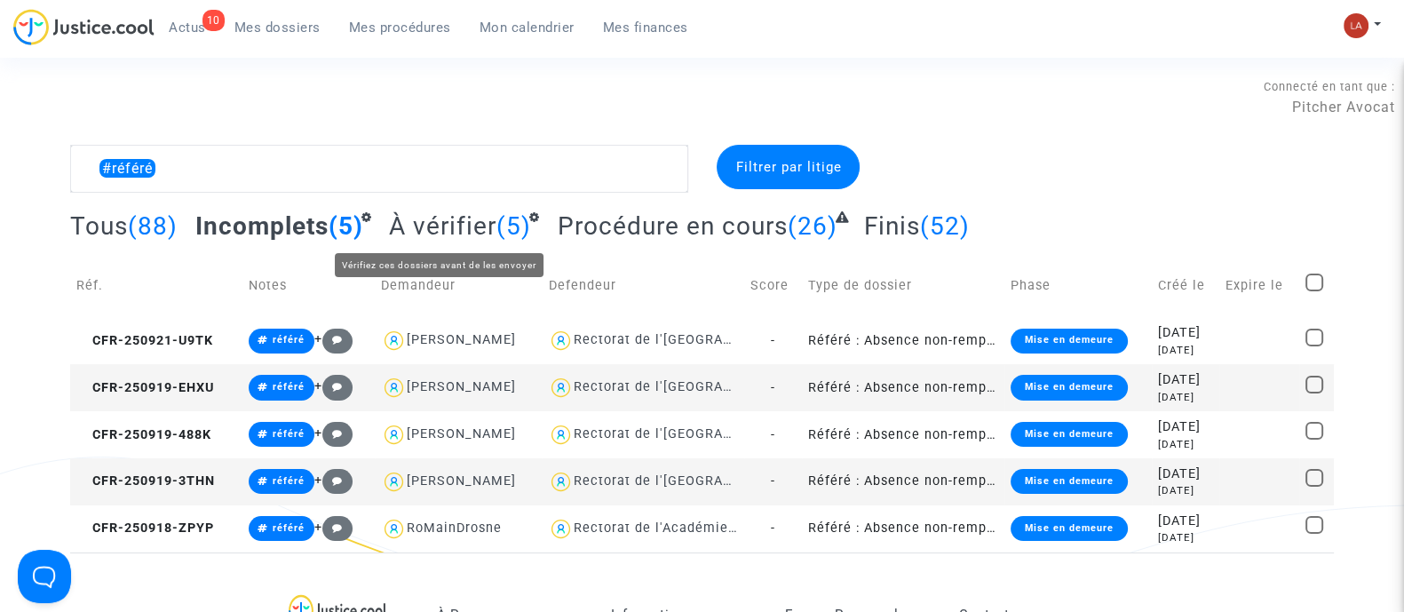
click at [489, 240] on span "À vérifier" at bounding box center [442, 225] width 107 height 29
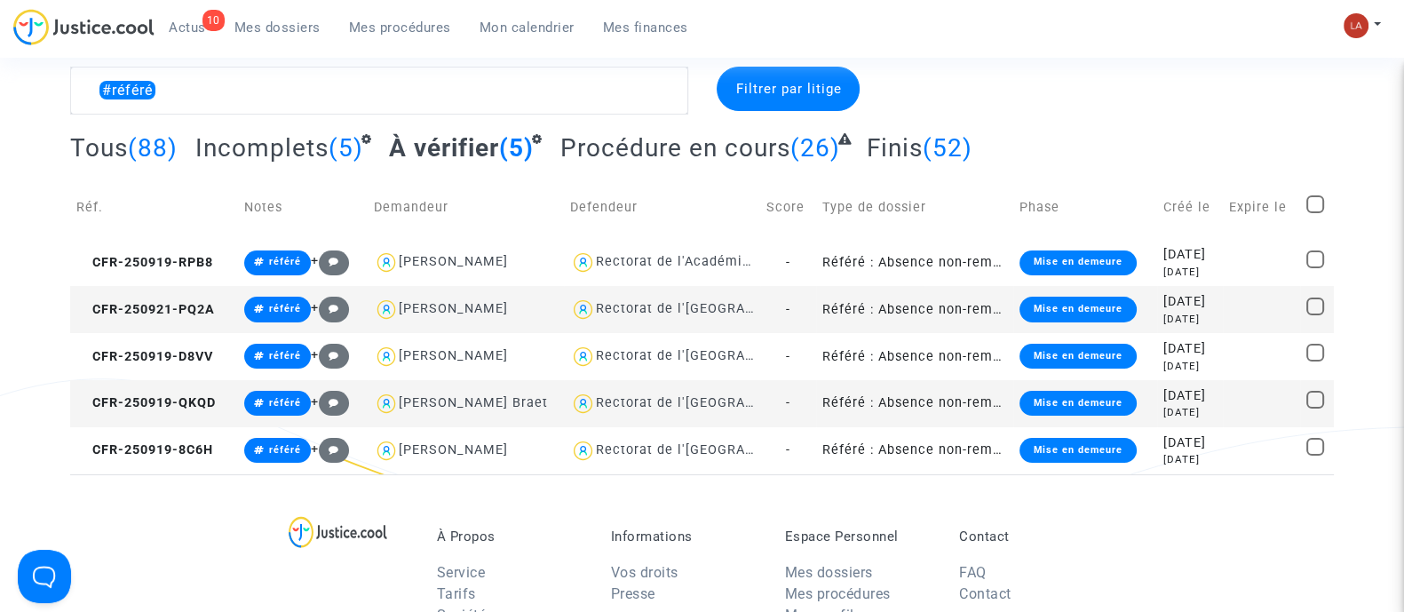
scroll to position [110, 0]
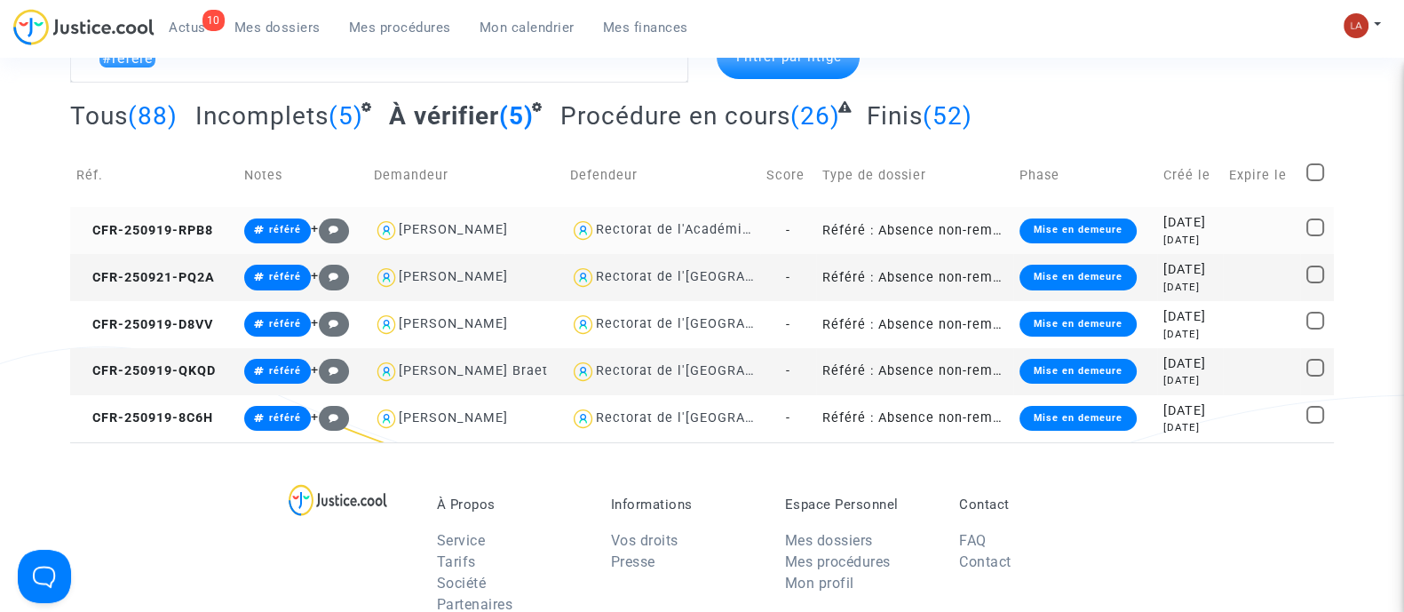
click at [158, 219] on td "CFR-250919-RPB8" at bounding box center [154, 230] width 168 height 47
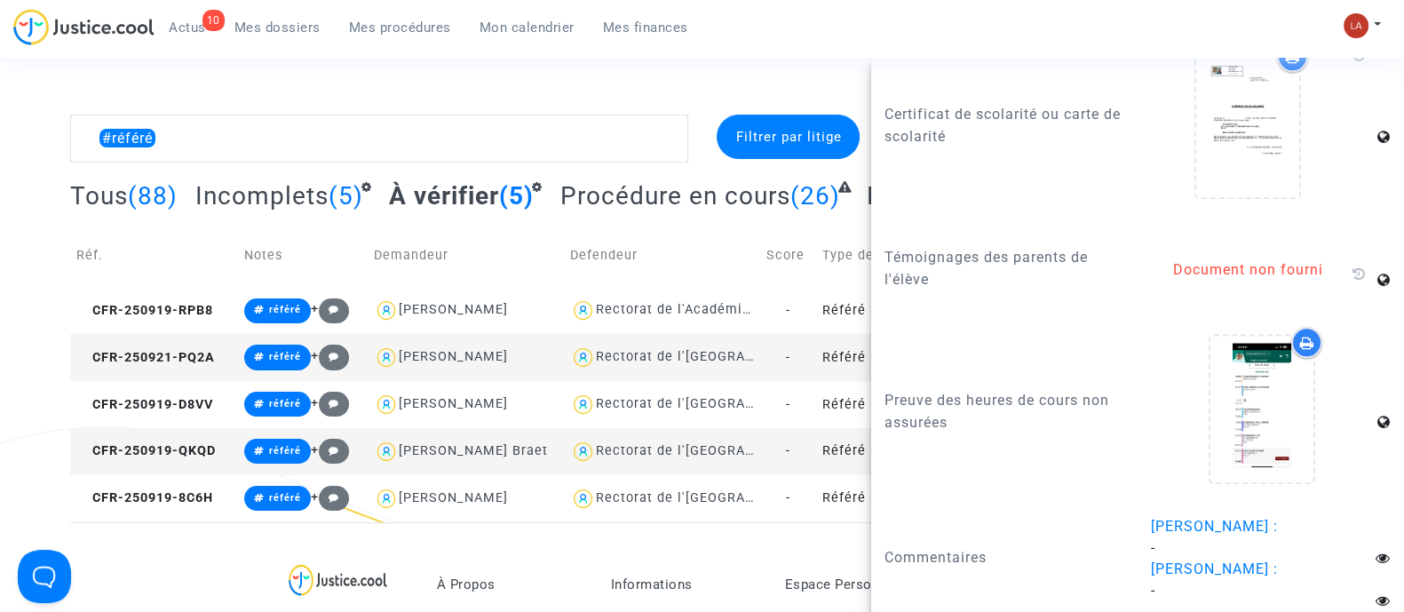
scroll to position [0, 0]
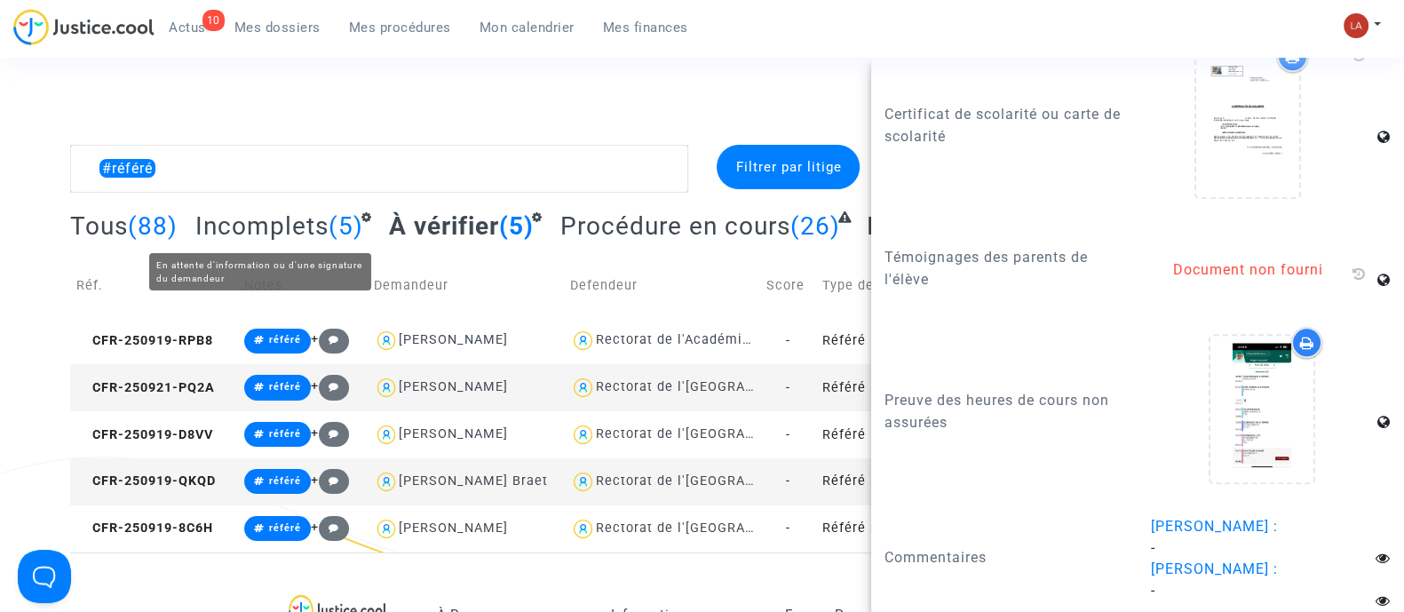
click at [218, 216] on span "Incomplets" at bounding box center [261, 225] width 133 height 29
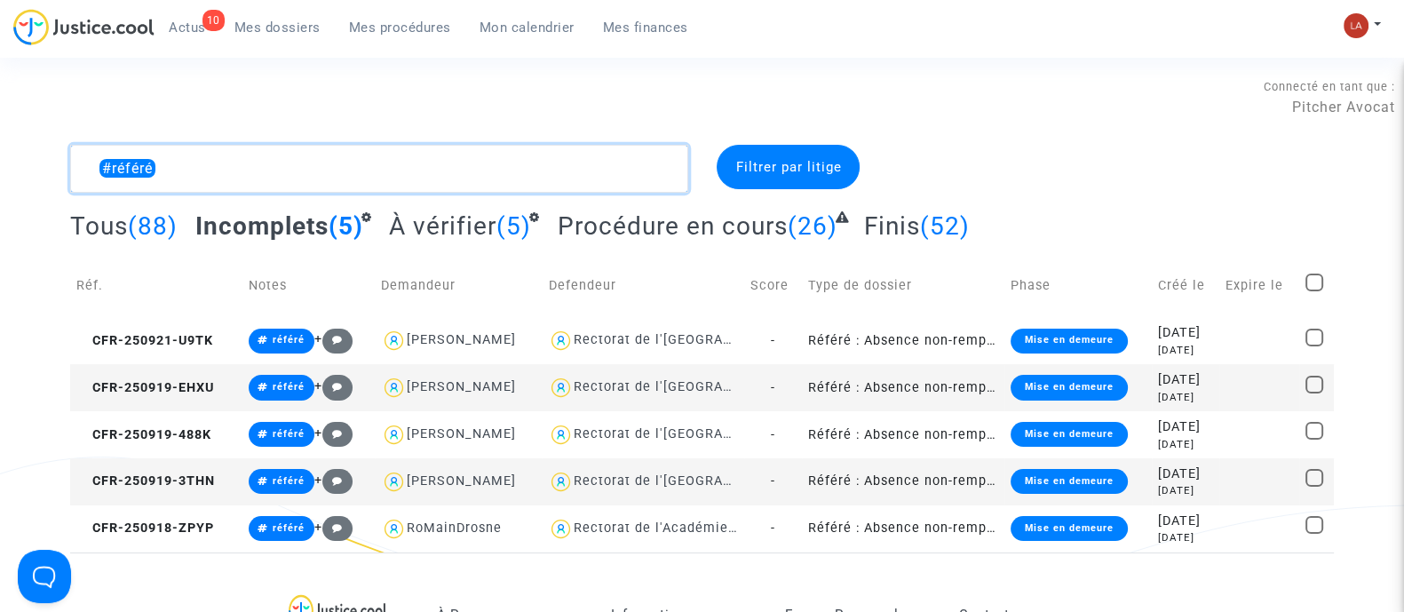
click at [387, 169] on textarea at bounding box center [379, 169] width 618 height 48
click at [202, 336] on span "CFR-250921-U9TK" at bounding box center [144, 340] width 137 height 15
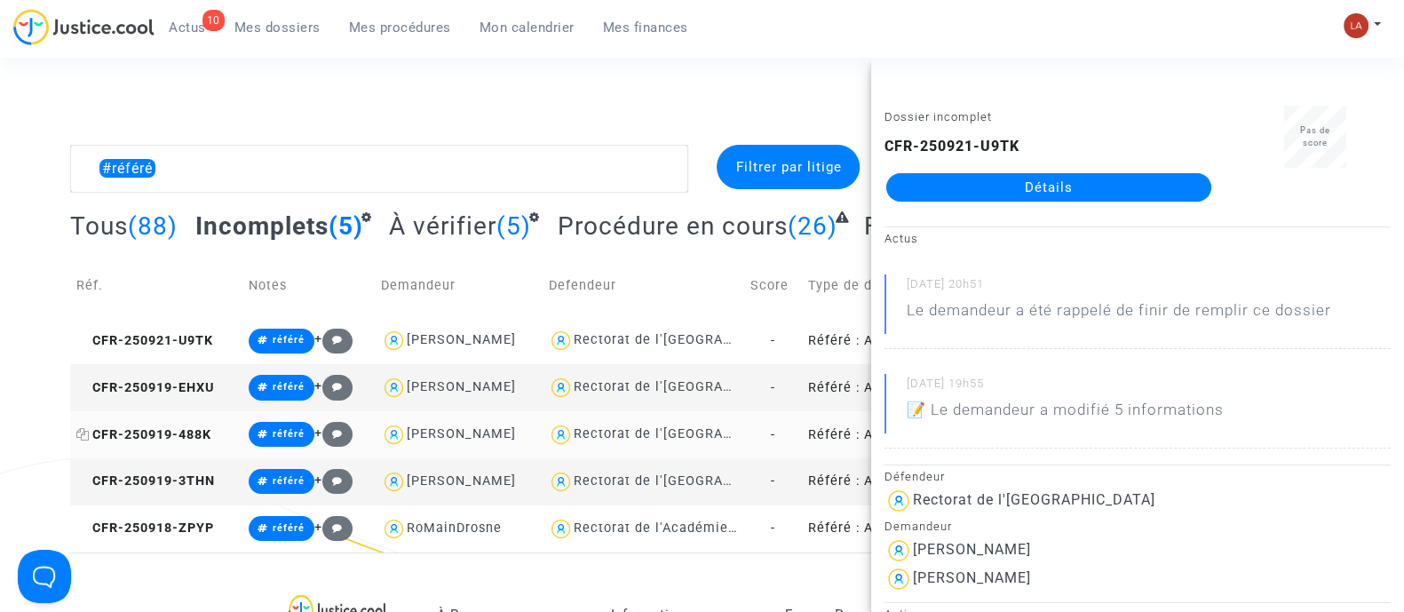
click at [188, 440] on span "CFR-250919-488K" at bounding box center [143, 434] width 135 height 15
click at [83, 431] on icon at bounding box center [82, 434] width 13 height 12
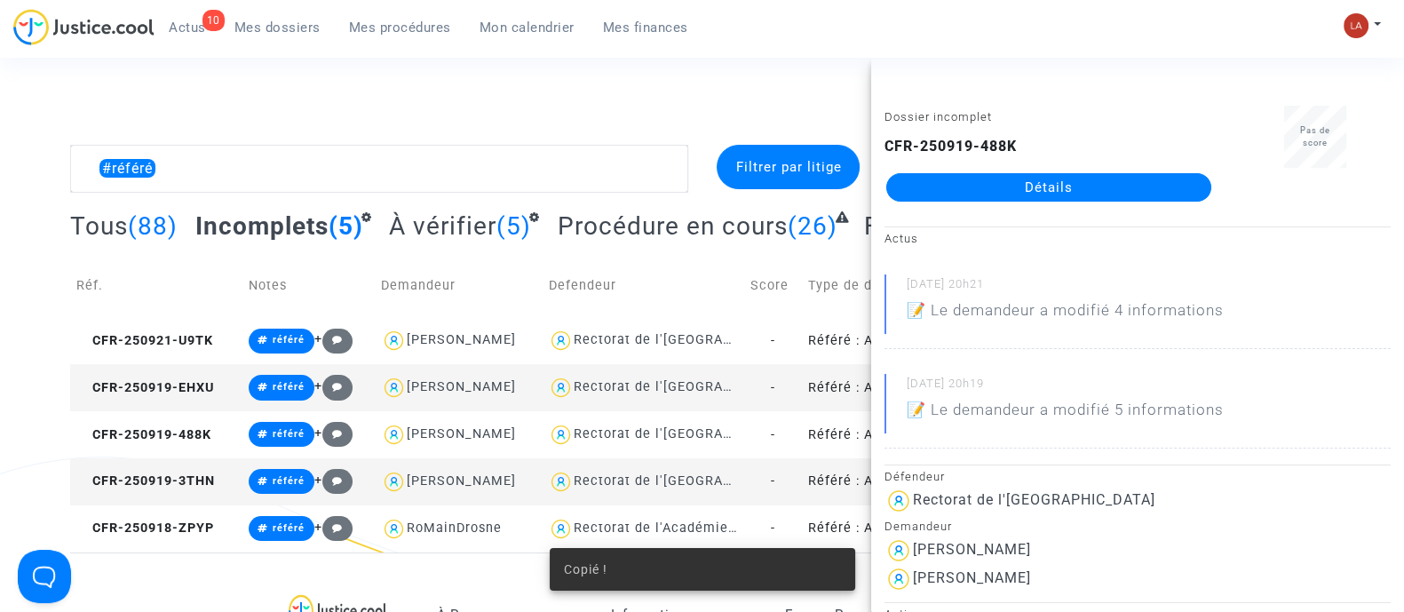
scroll to position [110, 0]
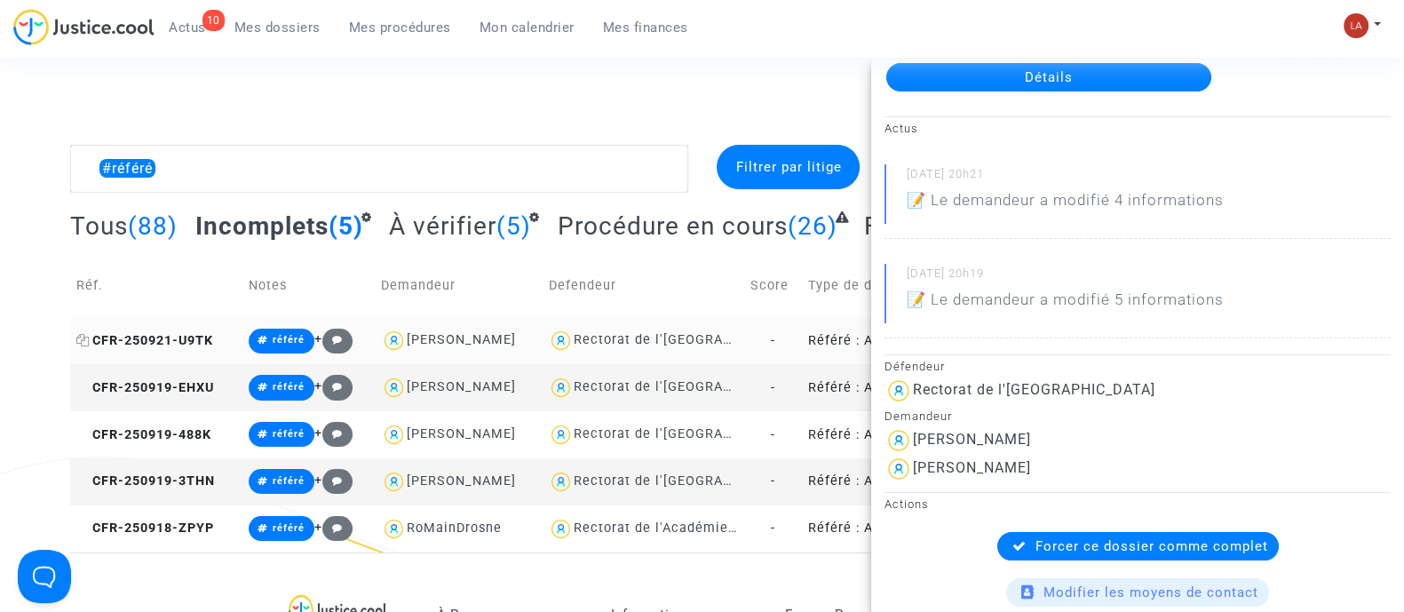
click at [177, 333] on span "CFR-250921-U9TK" at bounding box center [144, 340] width 137 height 15
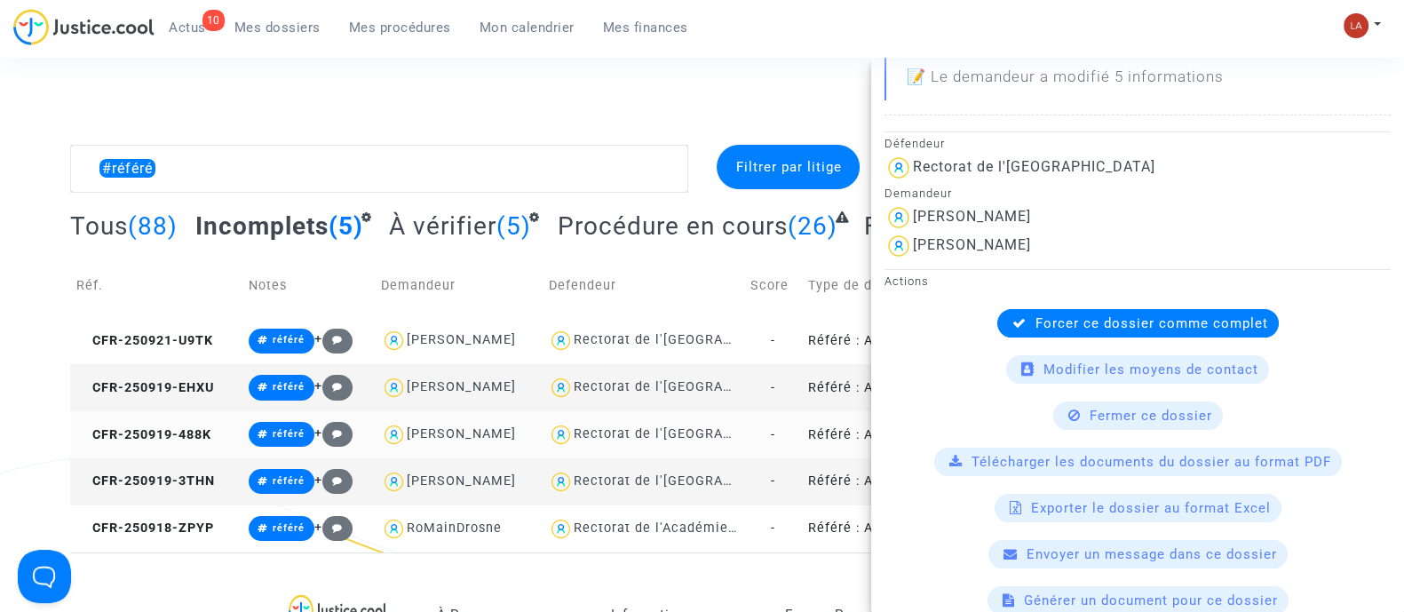
drag, startPoint x: 199, startPoint y: 437, endPoint x: 312, endPoint y: 420, distance: 114.9
click at [200, 437] on span "CFR-250919-488K" at bounding box center [143, 434] width 135 height 15
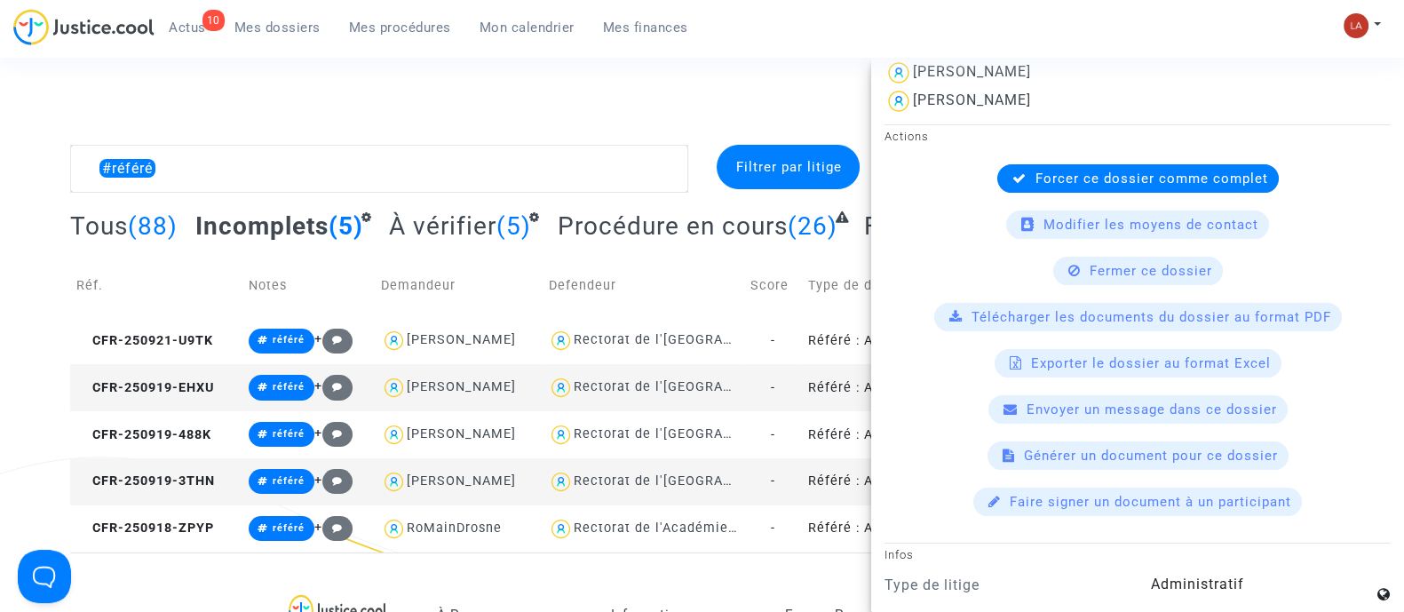
scroll to position [443, 0]
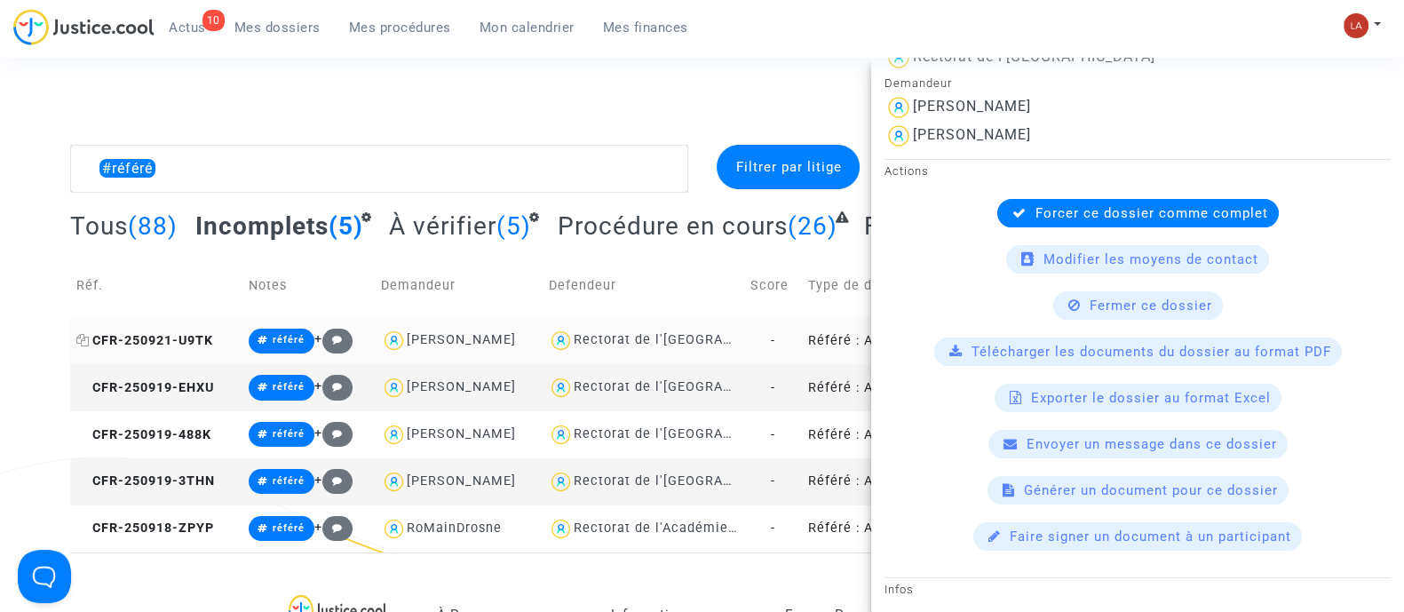
click at [186, 333] on span "CFR-250921-U9TK" at bounding box center [144, 340] width 137 height 15
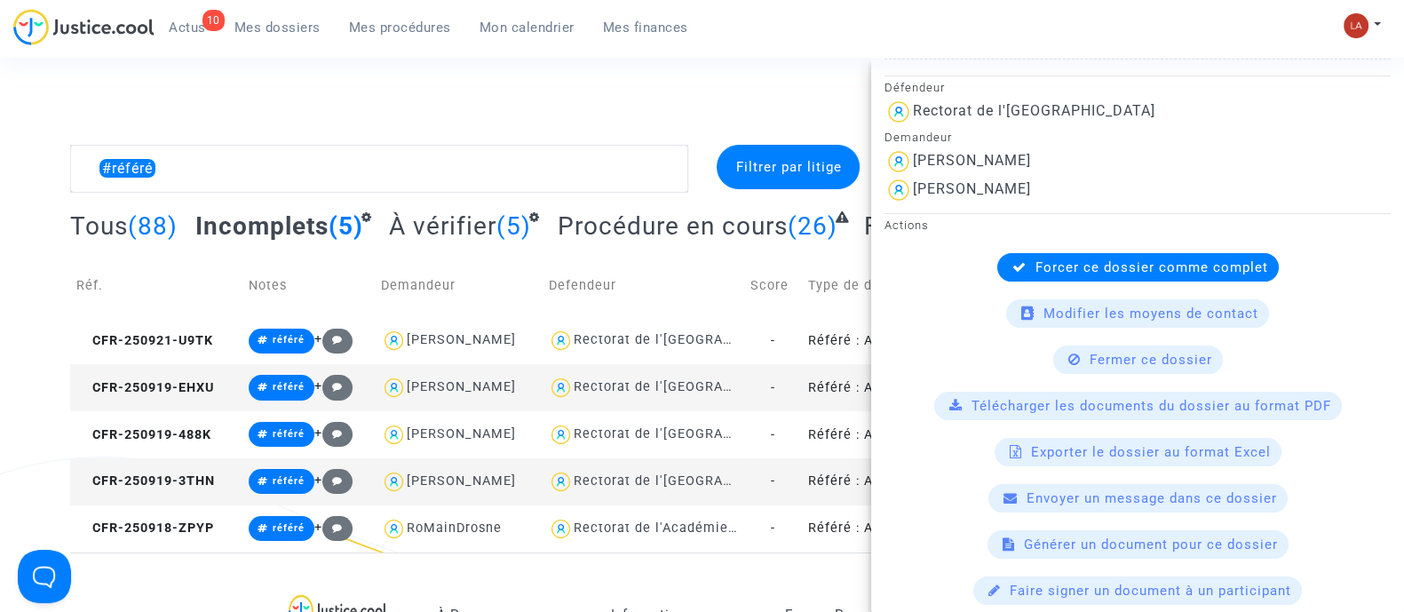
scroll to position [0, 0]
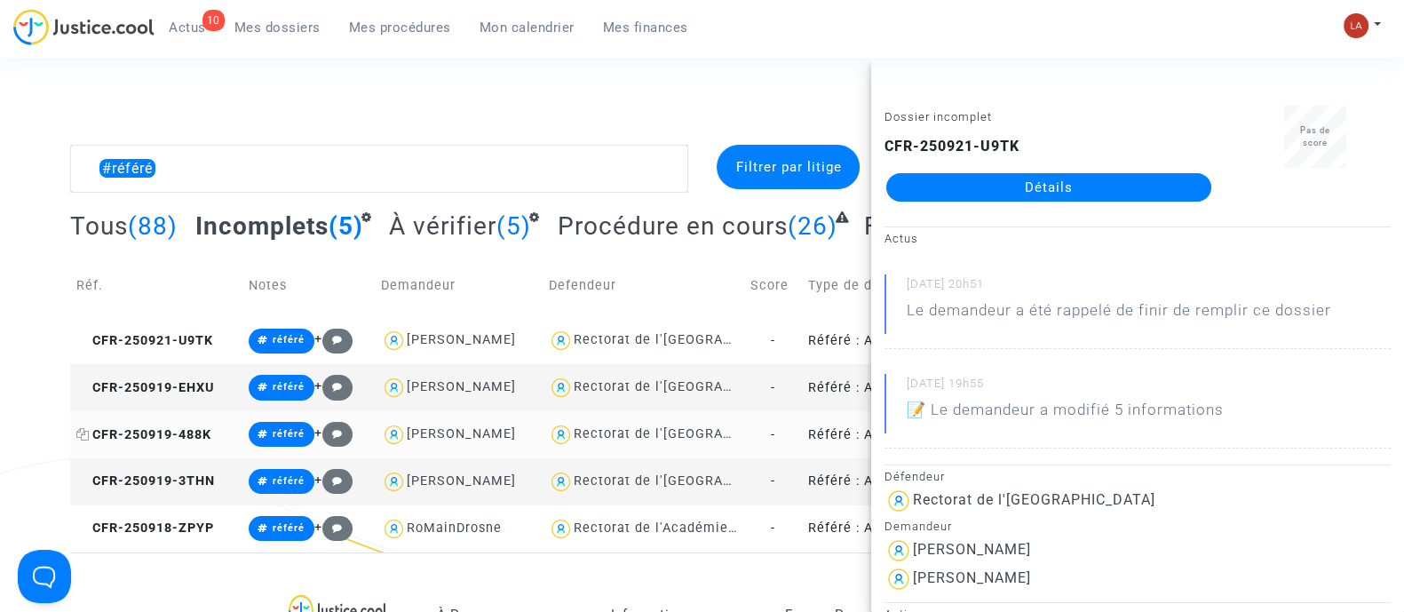
click at [192, 435] on span "CFR-250919-488K" at bounding box center [143, 434] width 135 height 15
click at [426, 178] on textarea at bounding box center [379, 169] width 618 height 48
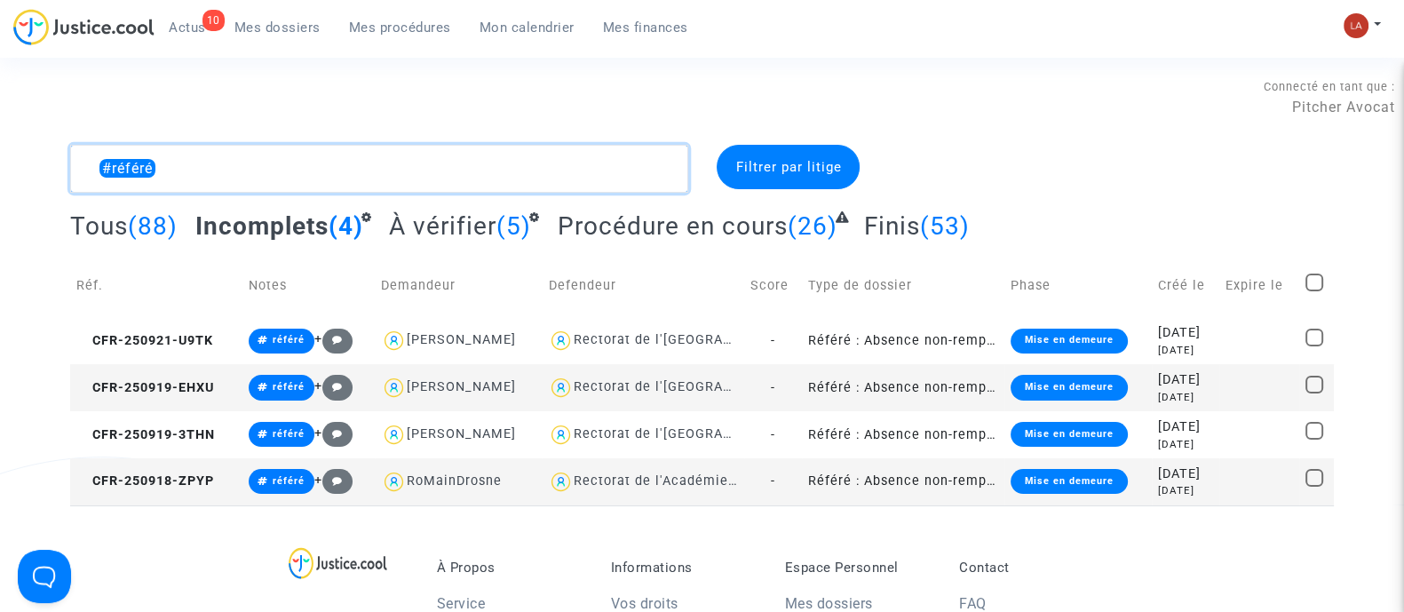
click at [550, 159] on textarea at bounding box center [379, 169] width 618 height 48
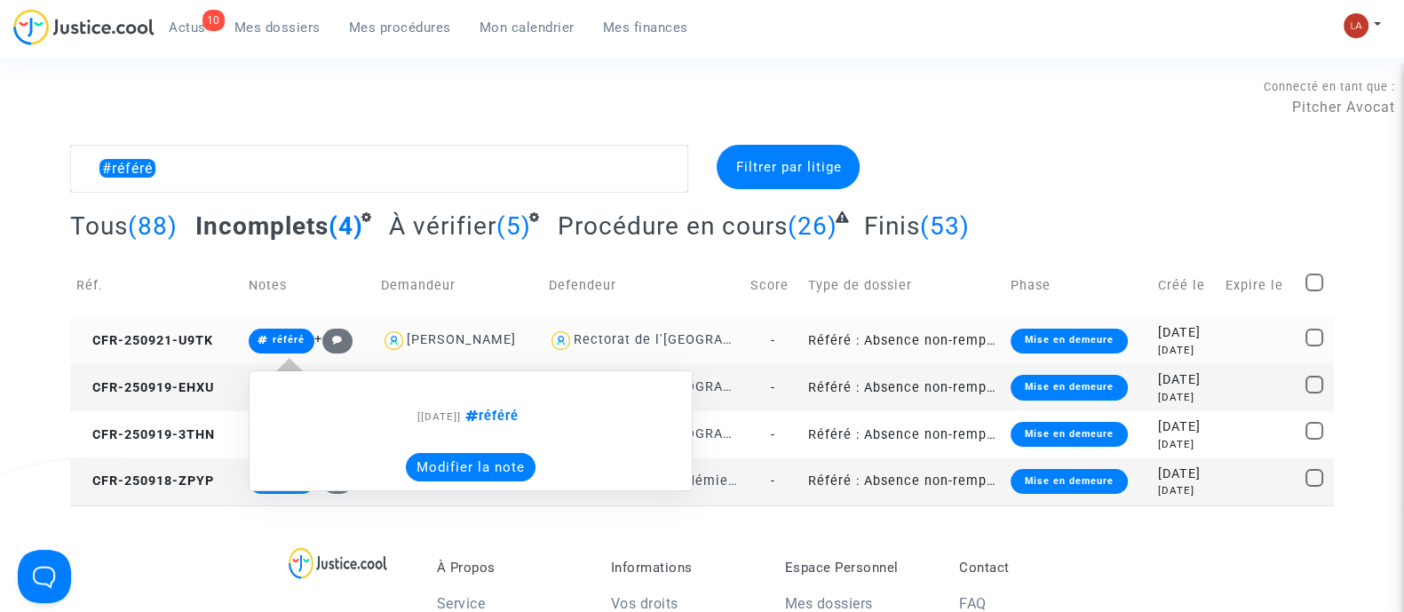
click at [175, 355] on td "CFR-250921-U9TK" at bounding box center [155, 340] width 171 height 47
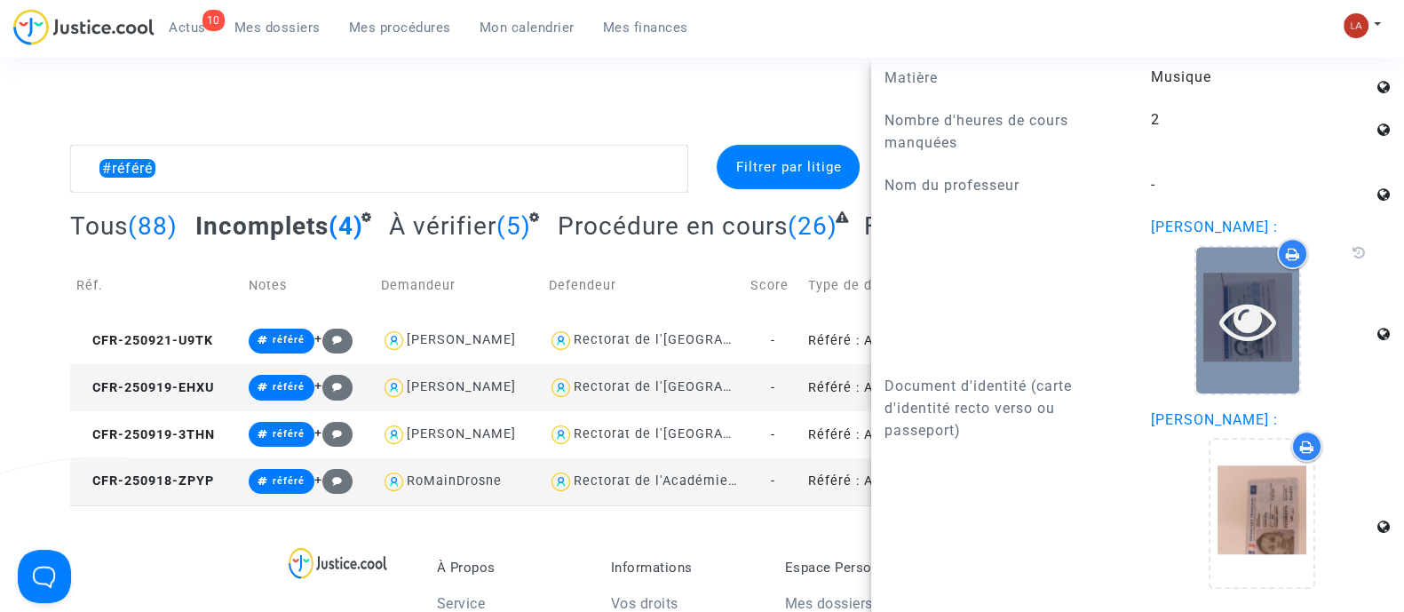
scroll to position [1610, 0]
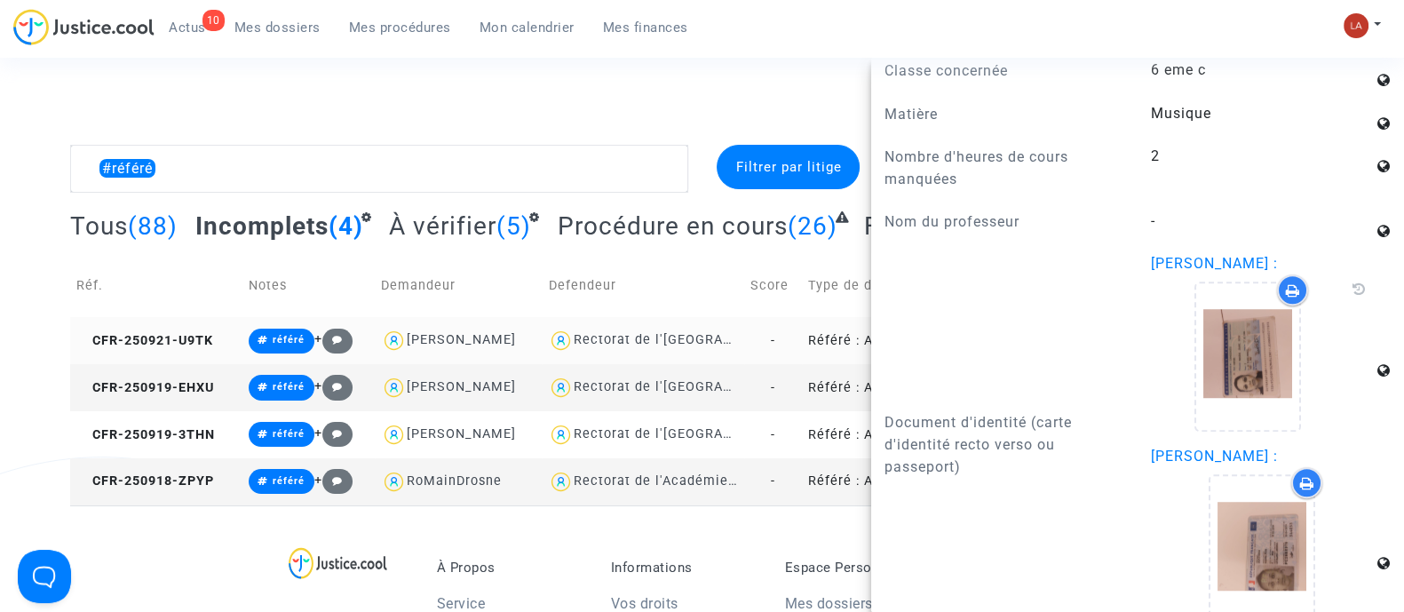
click at [170, 328] on td "CFR-250921-U9TK" at bounding box center [155, 340] width 171 height 47
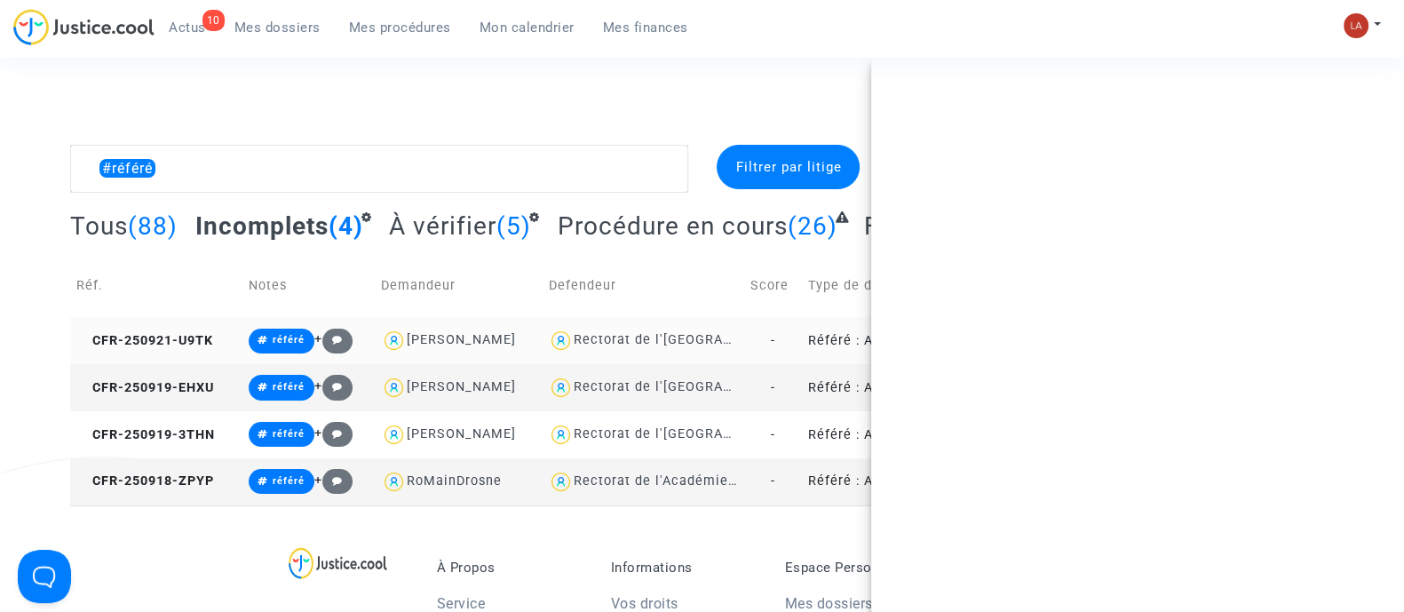
scroll to position [0, 0]
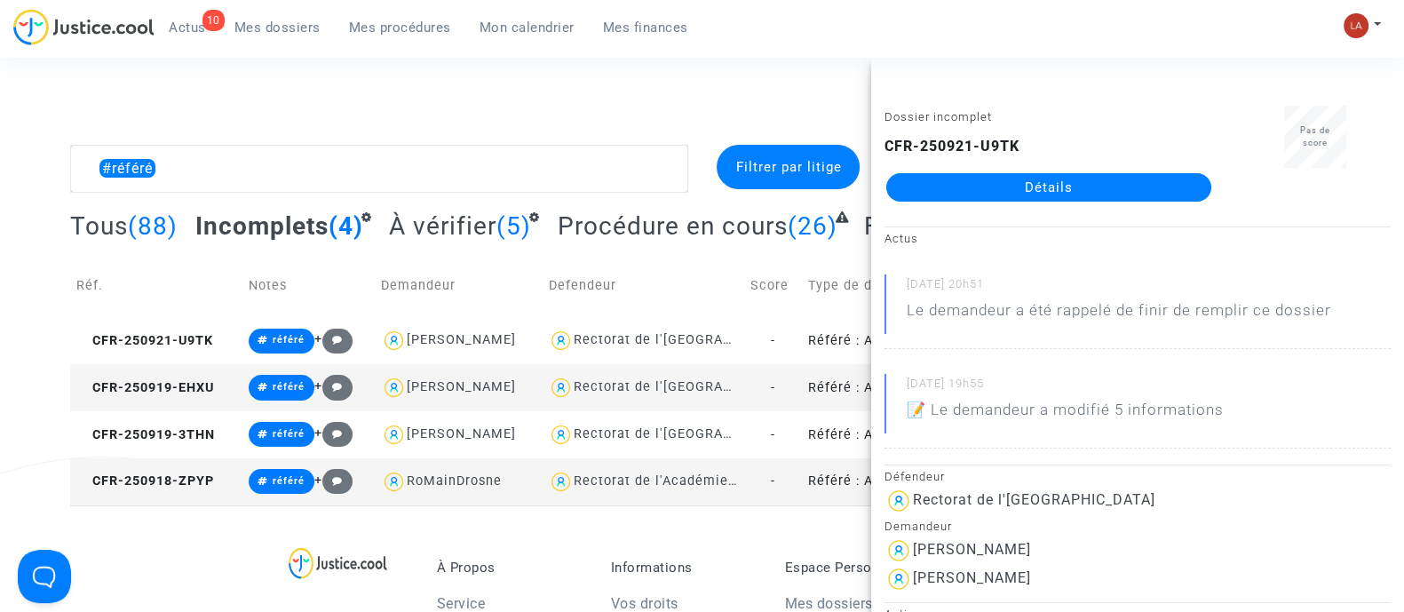
click at [204, 403] on td "CFR-250919-EHXU" at bounding box center [155, 387] width 171 height 47
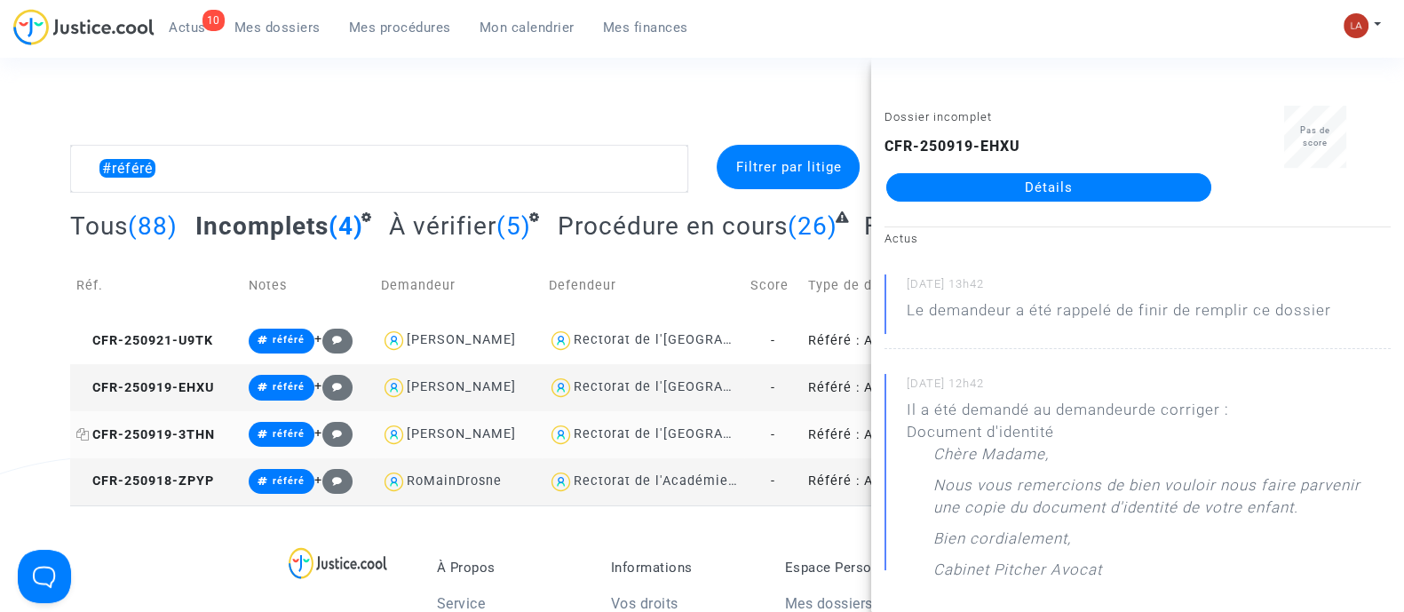
click at [159, 434] on span "CFR-250919-3THN" at bounding box center [145, 434] width 138 height 15
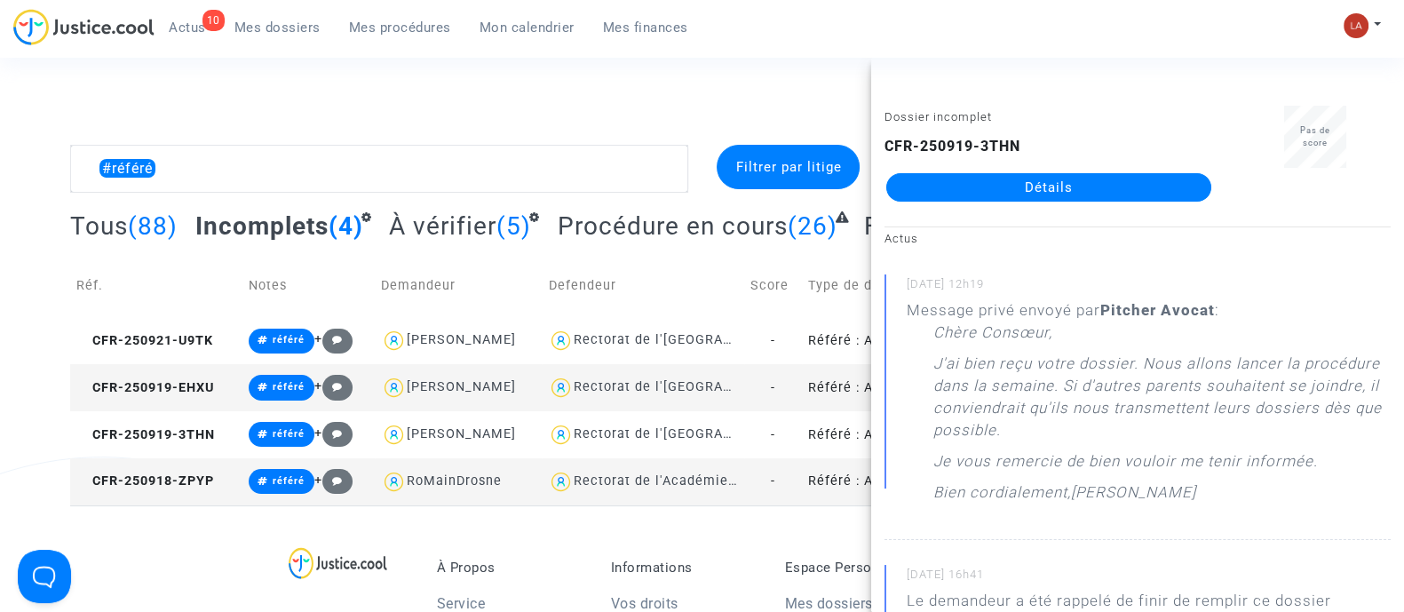
click at [191, 498] on td "CFR-250918-ZPYP" at bounding box center [155, 481] width 171 height 47
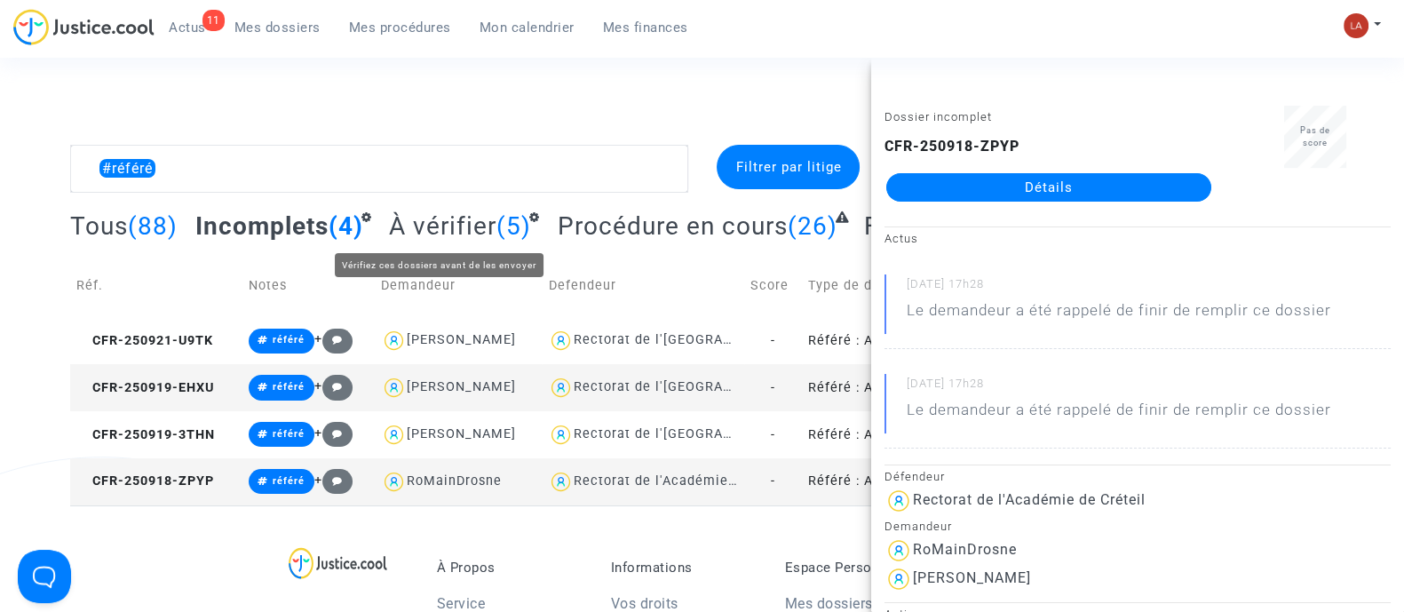
click at [475, 218] on span "À vérifier" at bounding box center [442, 225] width 107 height 29
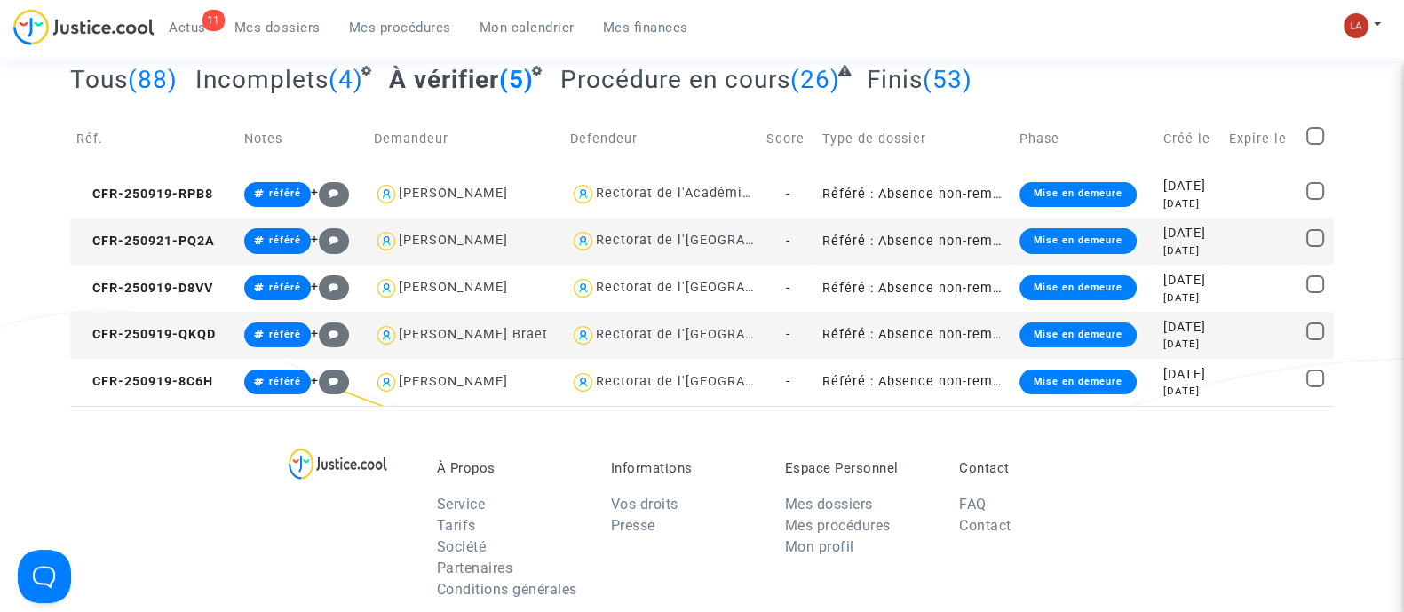
scroll to position [221, 0]
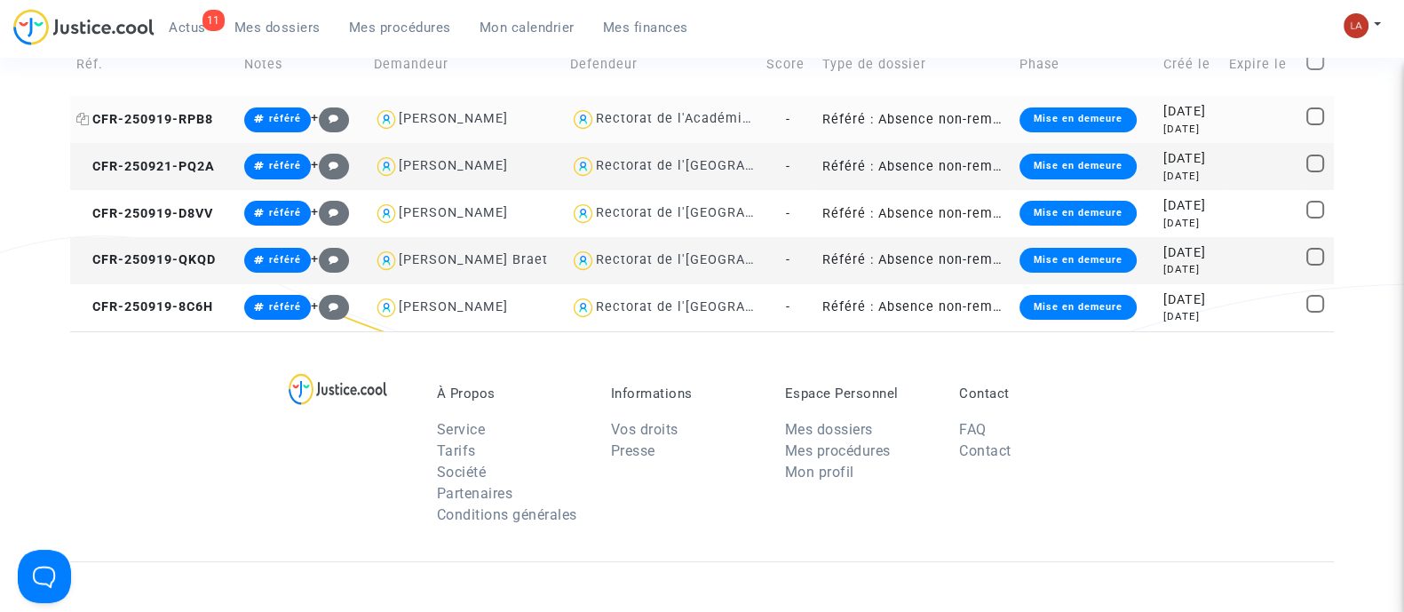
click at [174, 113] on span "CFR-250919-RPB8" at bounding box center [144, 119] width 137 height 15
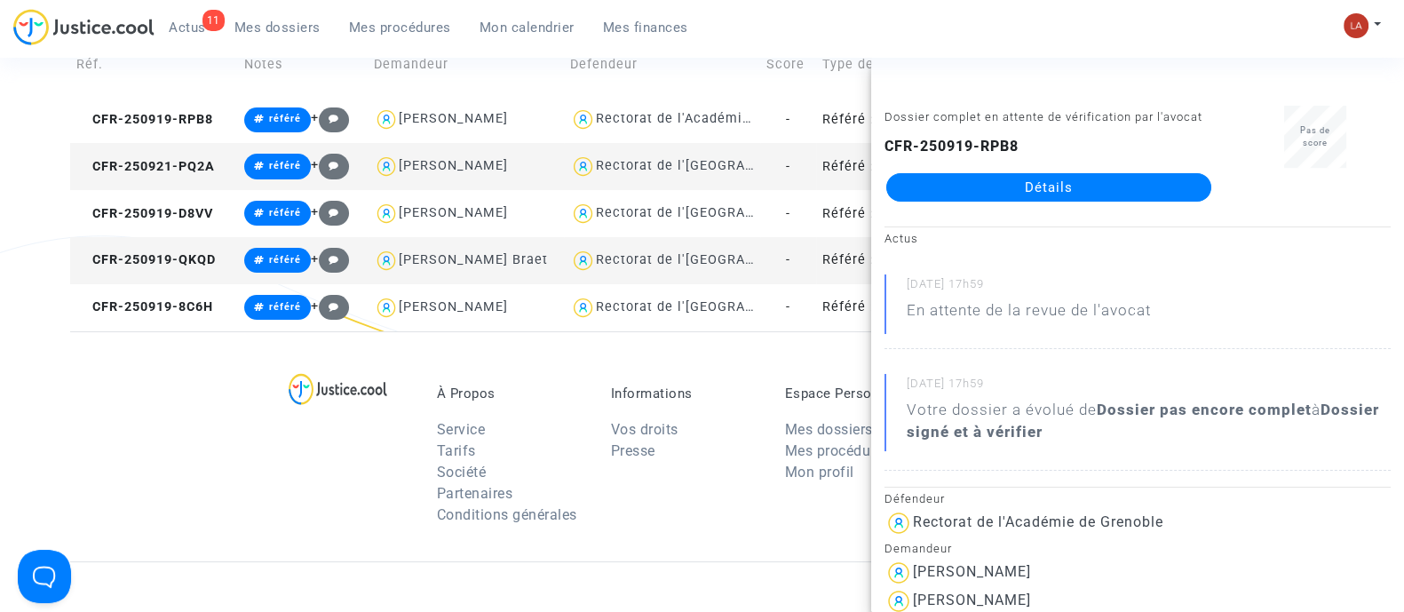
click at [162, 177] on td "CFR-250921-PQ2A" at bounding box center [154, 166] width 168 height 47
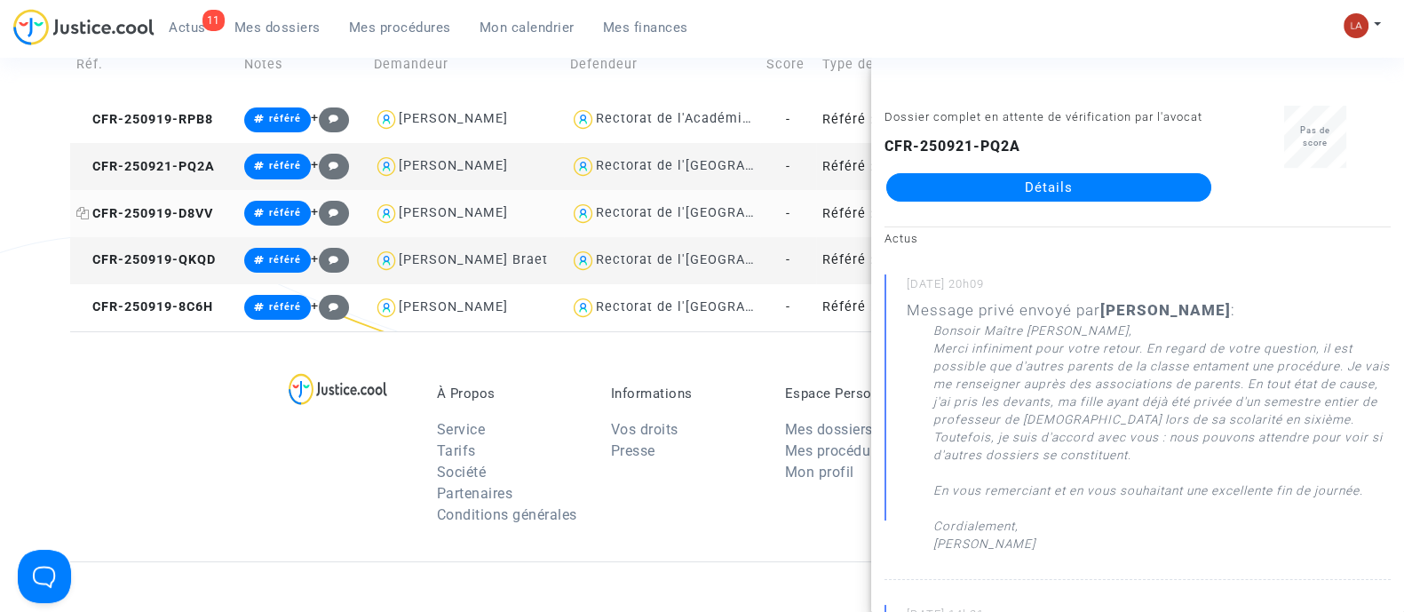
click at [160, 213] on span "CFR-250919-D8VV" at bounding box center [144, 213] width 137 height 15
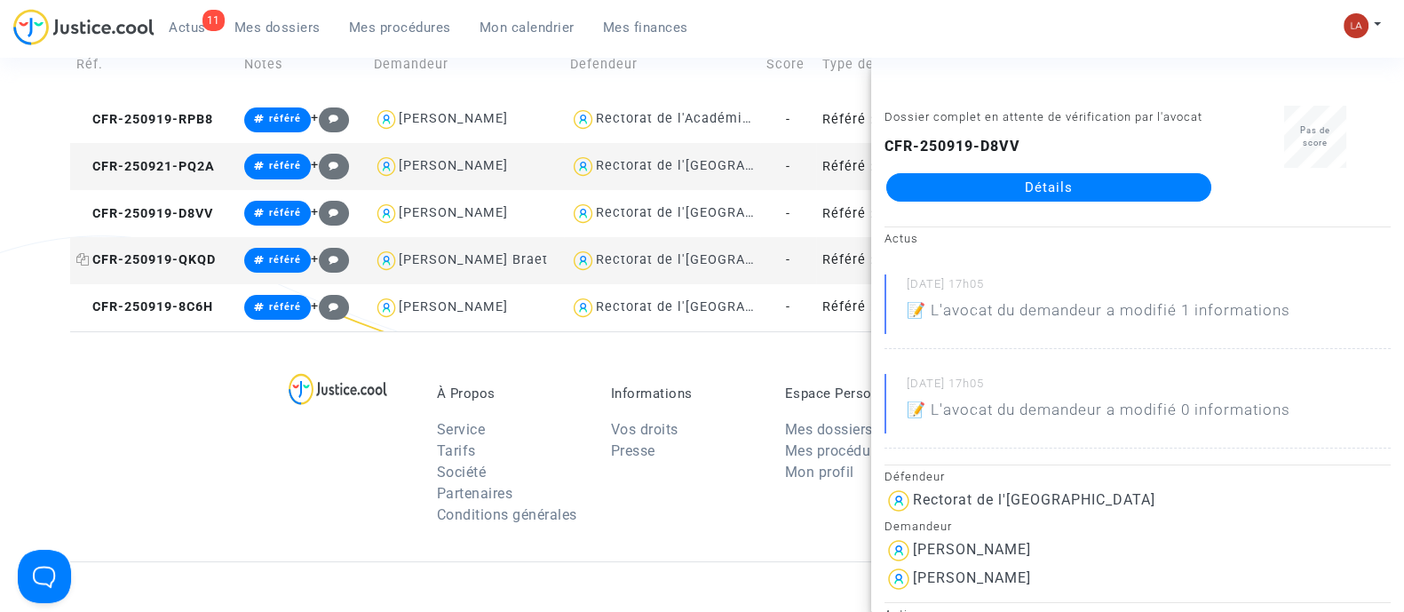
click at [206, 257] on span "CFR-250919-QKQD" at bounding box center [145, 259] width 139 height 15
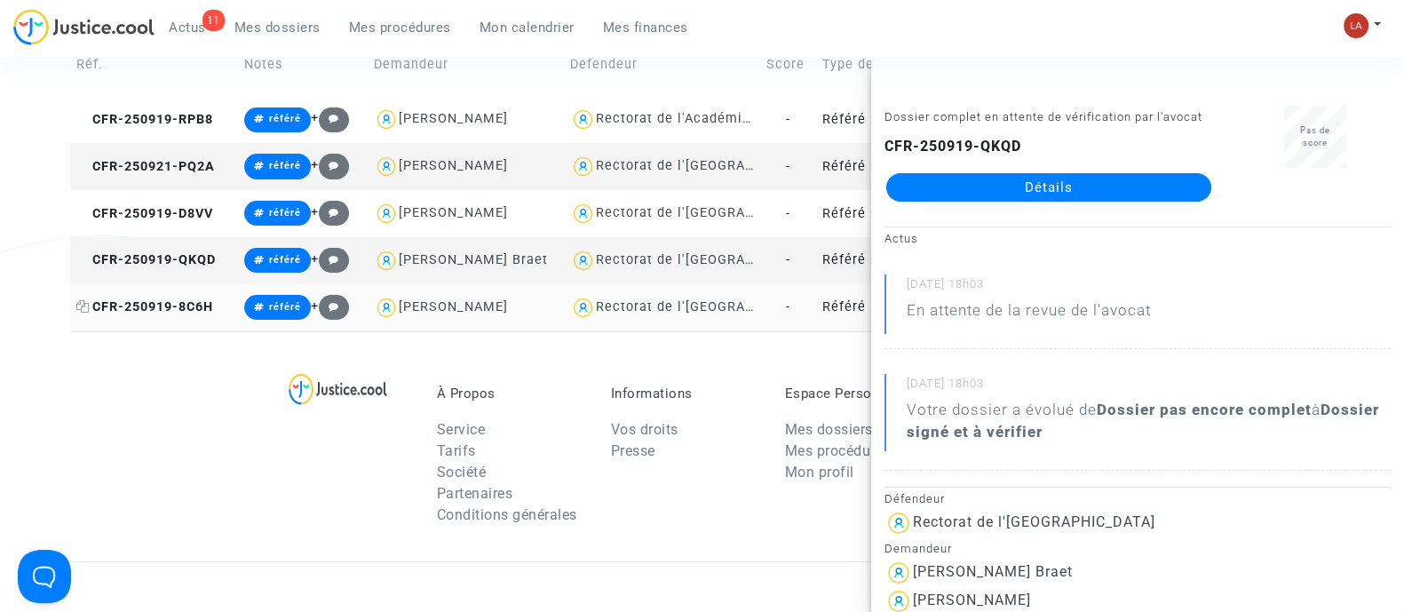
click at [153, 308] on span "CFR-250919-8C6H" at bounding box center [144, 306] width 137 height 15
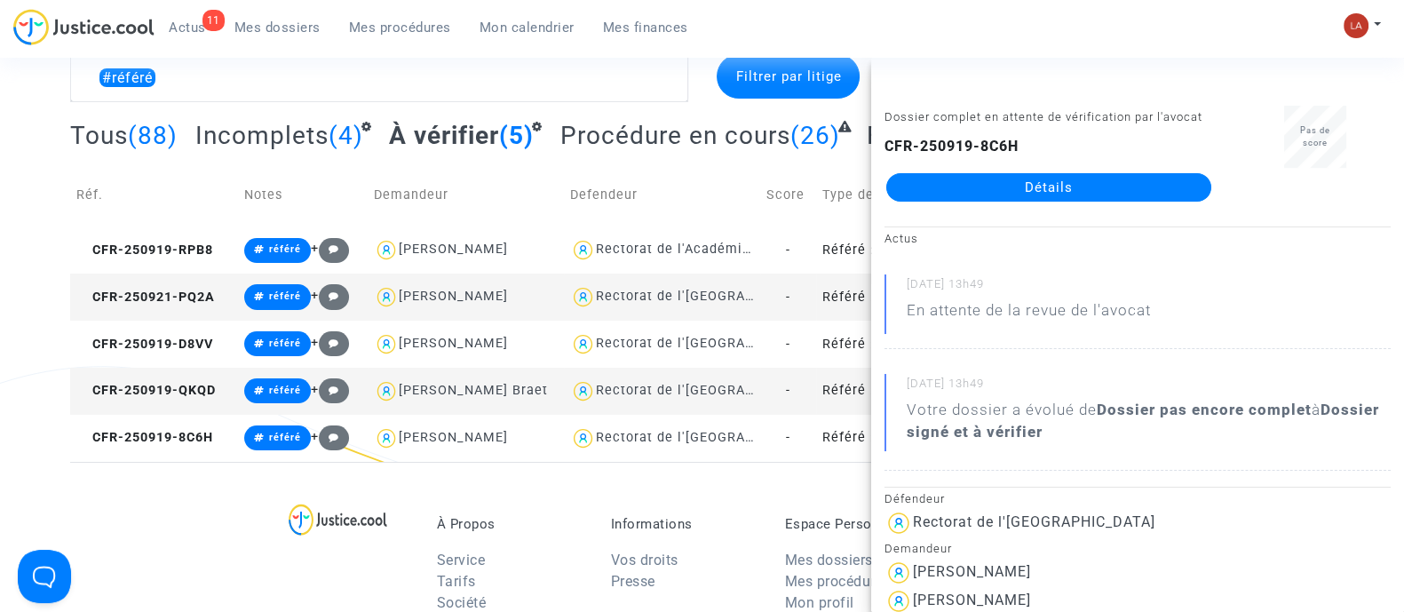
scroll to position [0, 0]
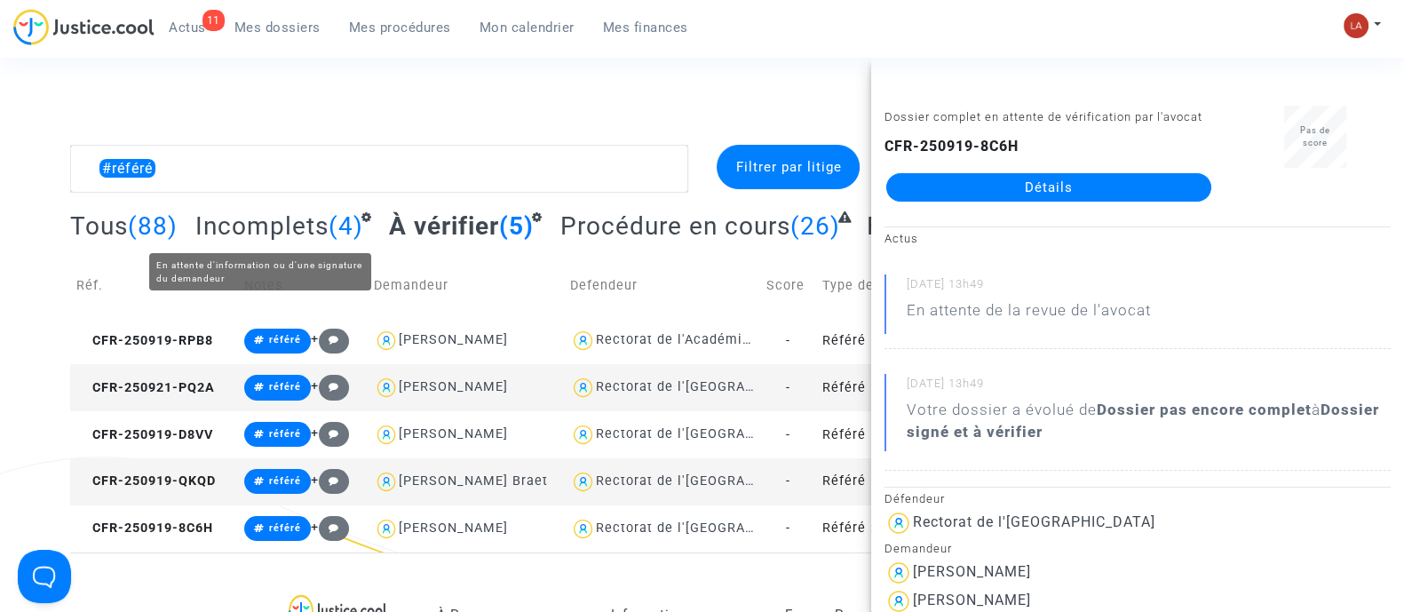
drag, startPoint x: 298, startPoint y: 232, endPoint x: 324, endPoint y: 239, distance: 26.7
click at [299, 231] on span "Incomplets" at bounding box center [261, 225] width 133 height 29
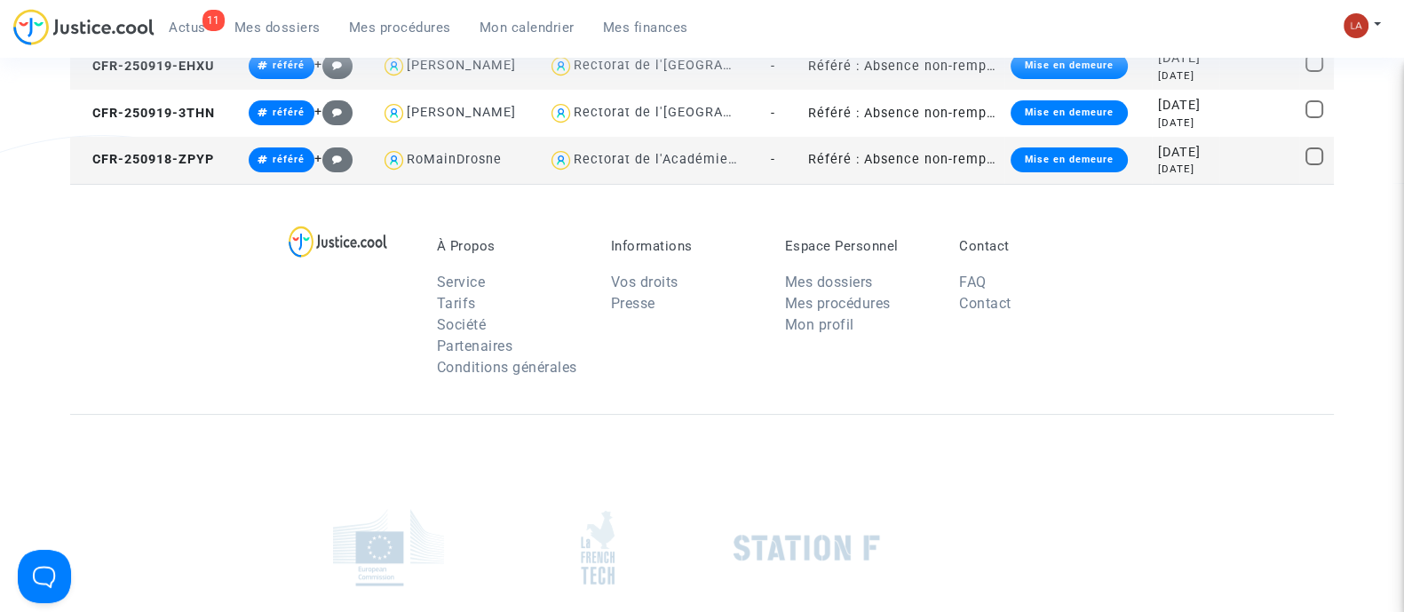
scroll to position [333, 0]
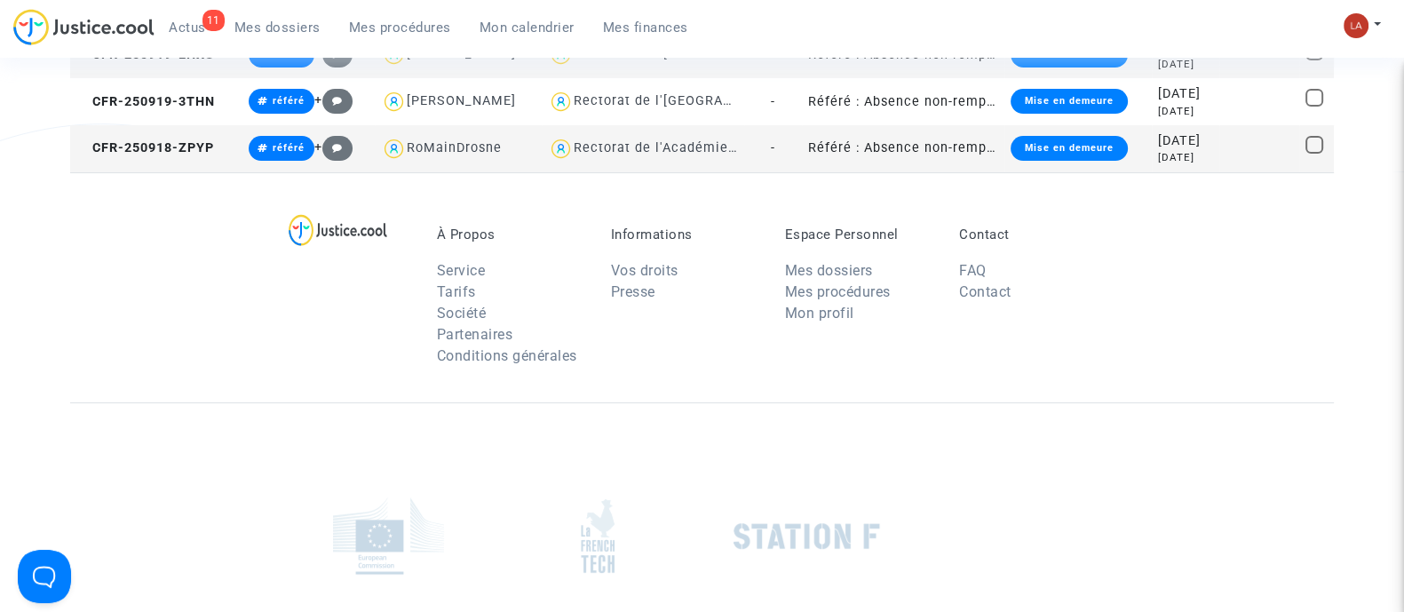
click at [215, 161] on td "CFR-250918-ZPYP" at bounding box center [155, 148] width 171 height 47
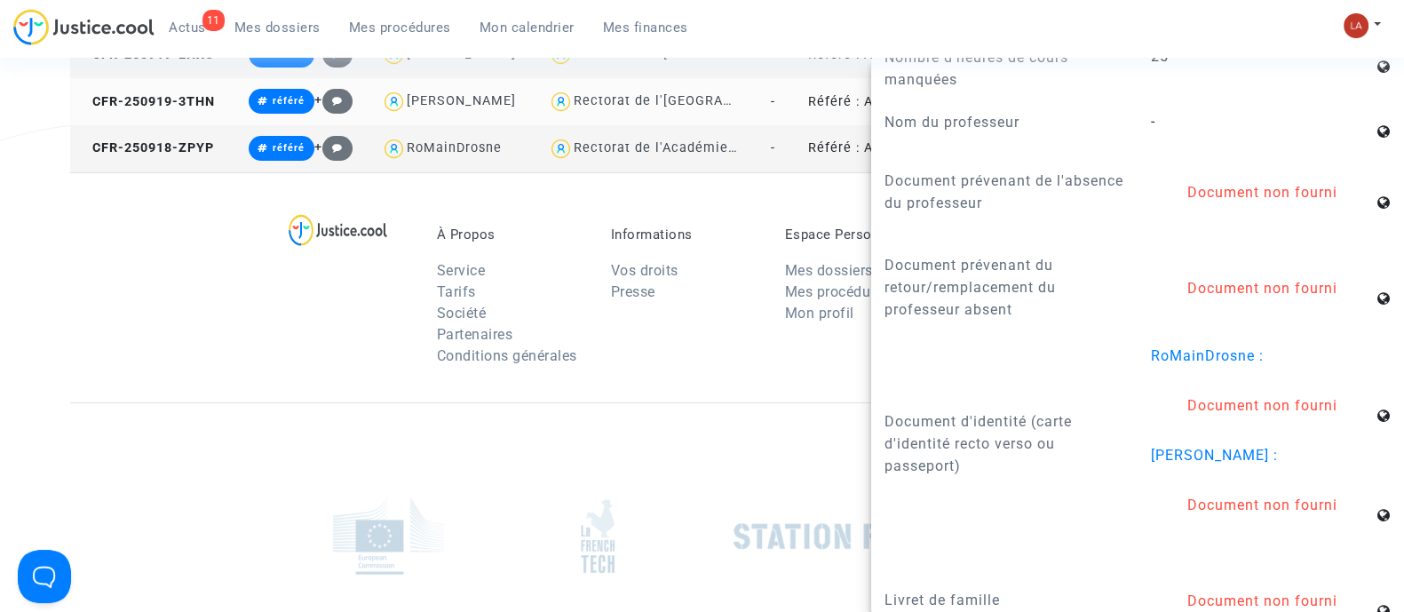
scroll to position [221, 0]
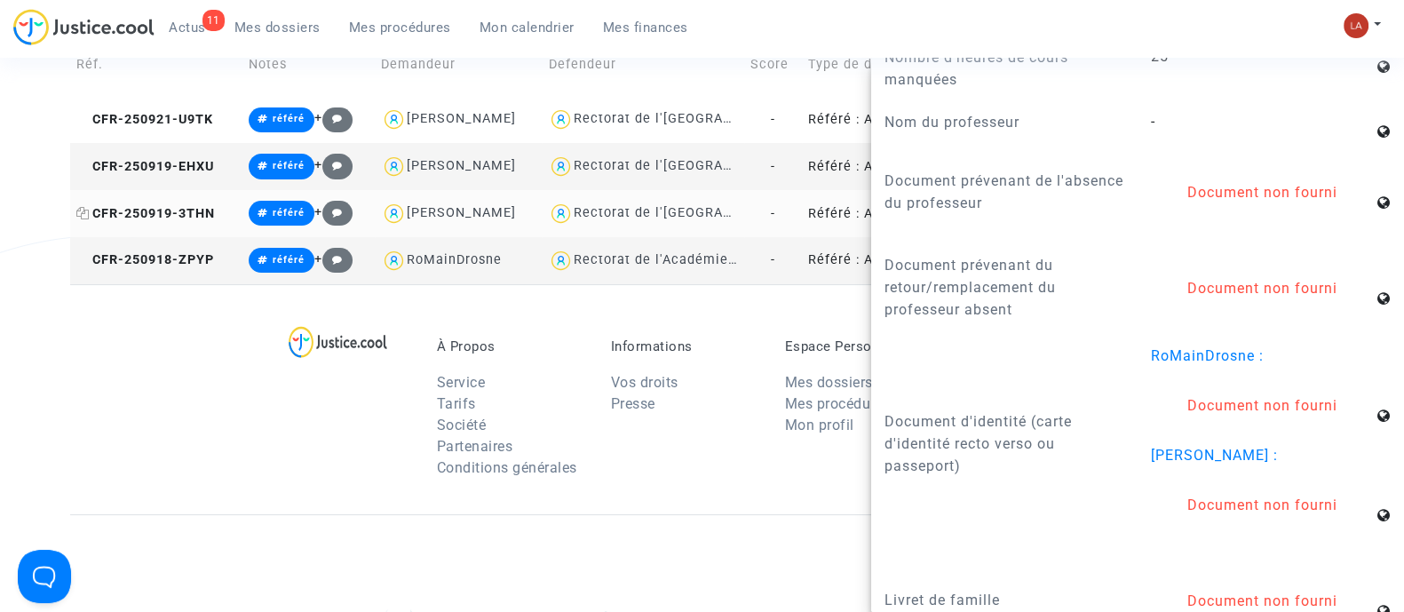
click at [154, 207] on span "CFR-250919-3THN" at bounding box center [145, 213] width 138 height 15
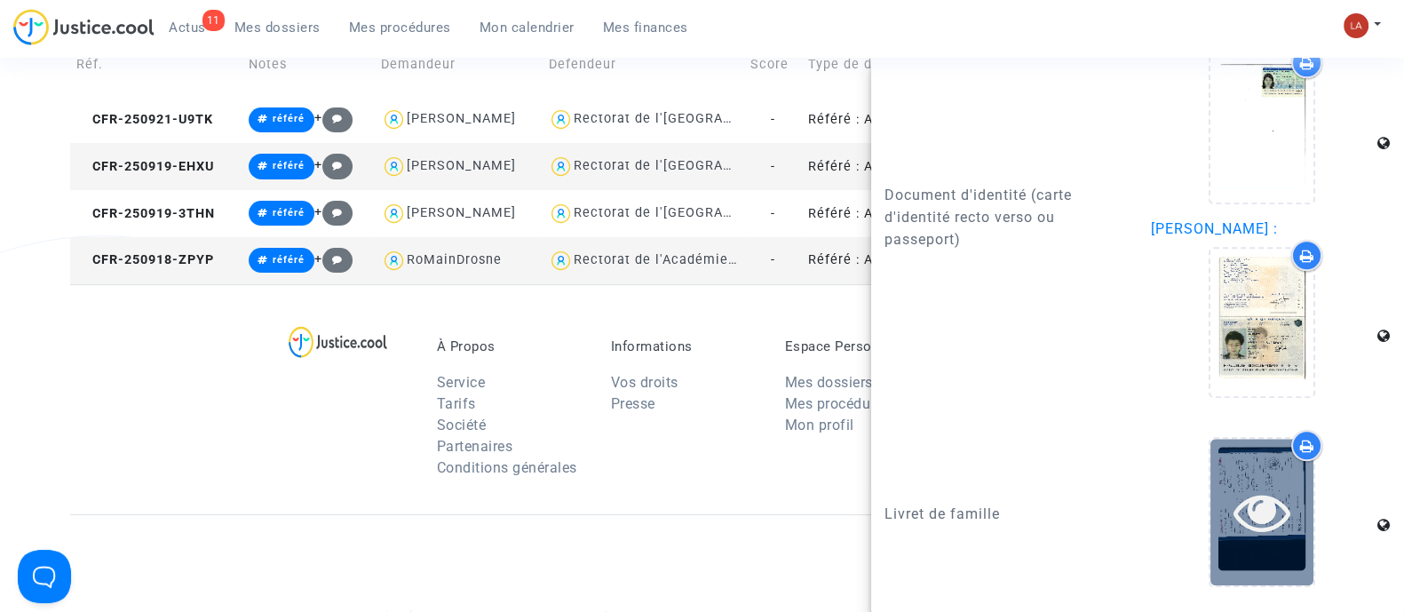
scroll to position [2663, 0]
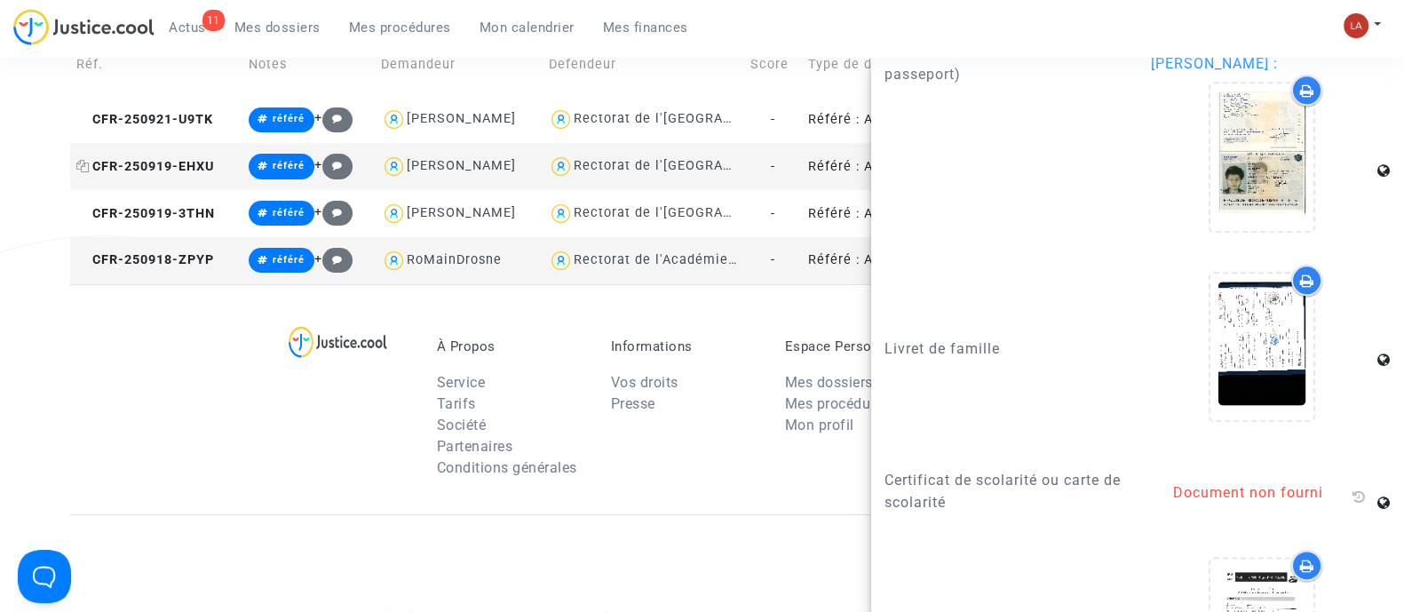
click at [178, 170] on span "CFR-250919-EHXU" at bounding box center [145, 166] width 138 height 15
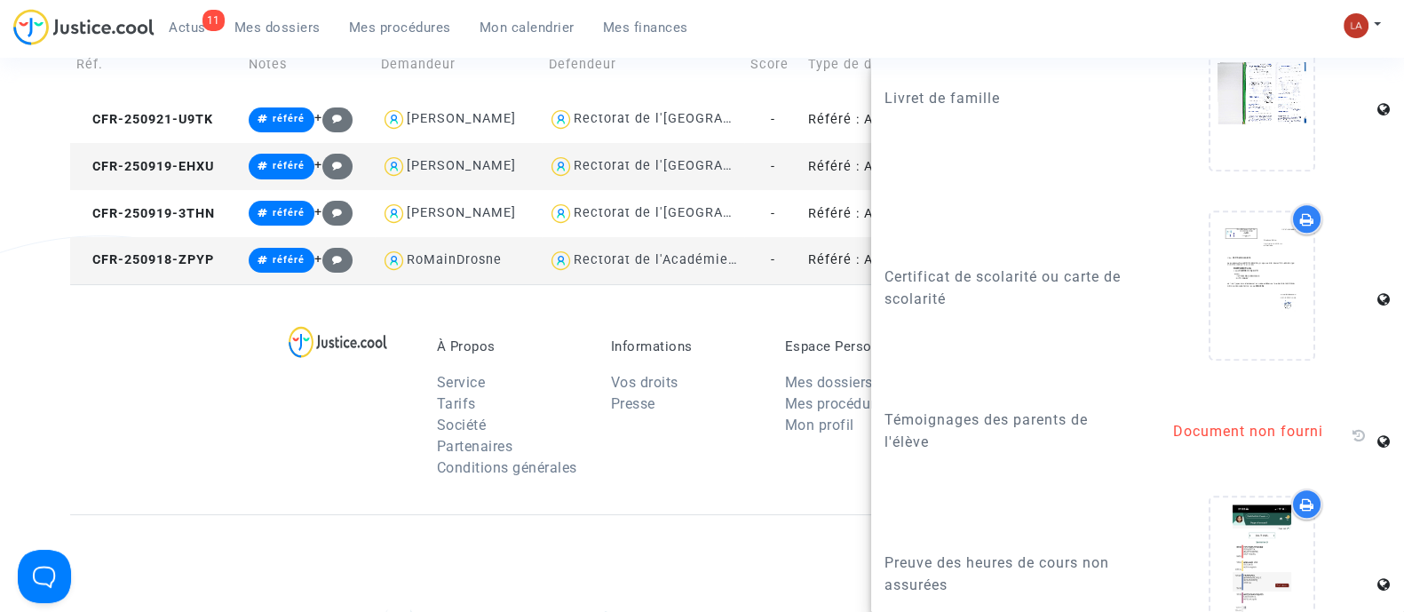
scroll to position [2622, 0]
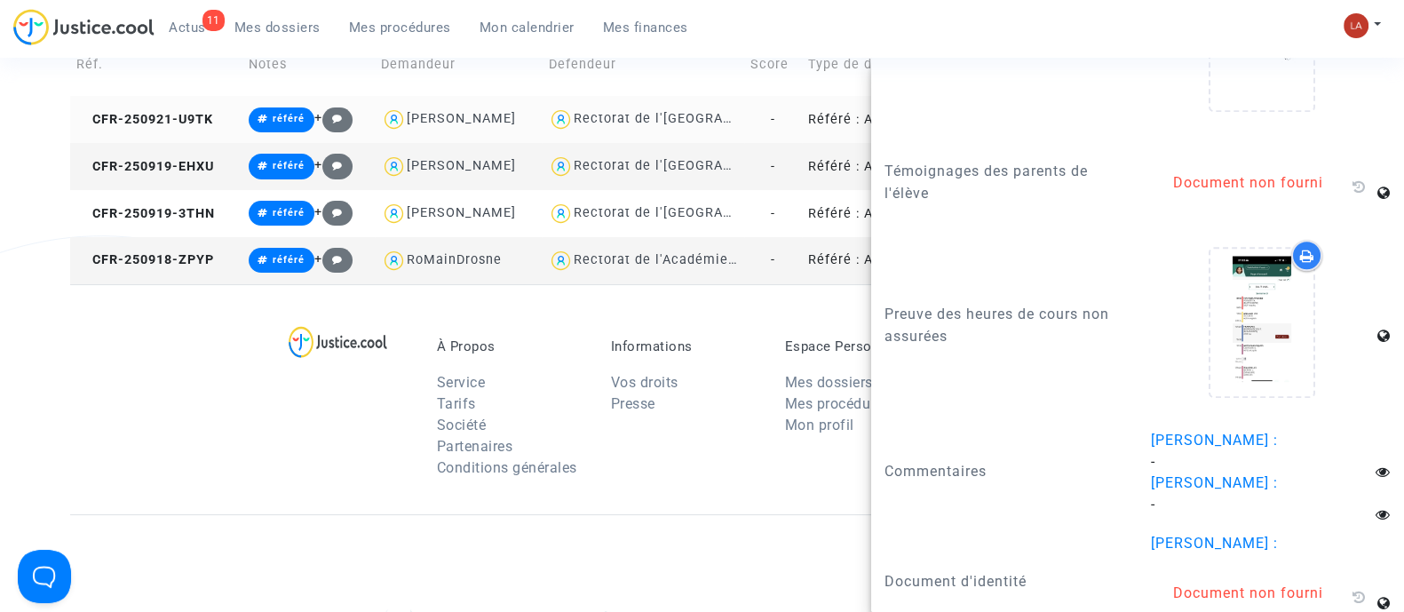
click at [154, 133] on td "CFR-250921-U9TK" at bounding box center [155, 119] width 171 height 47
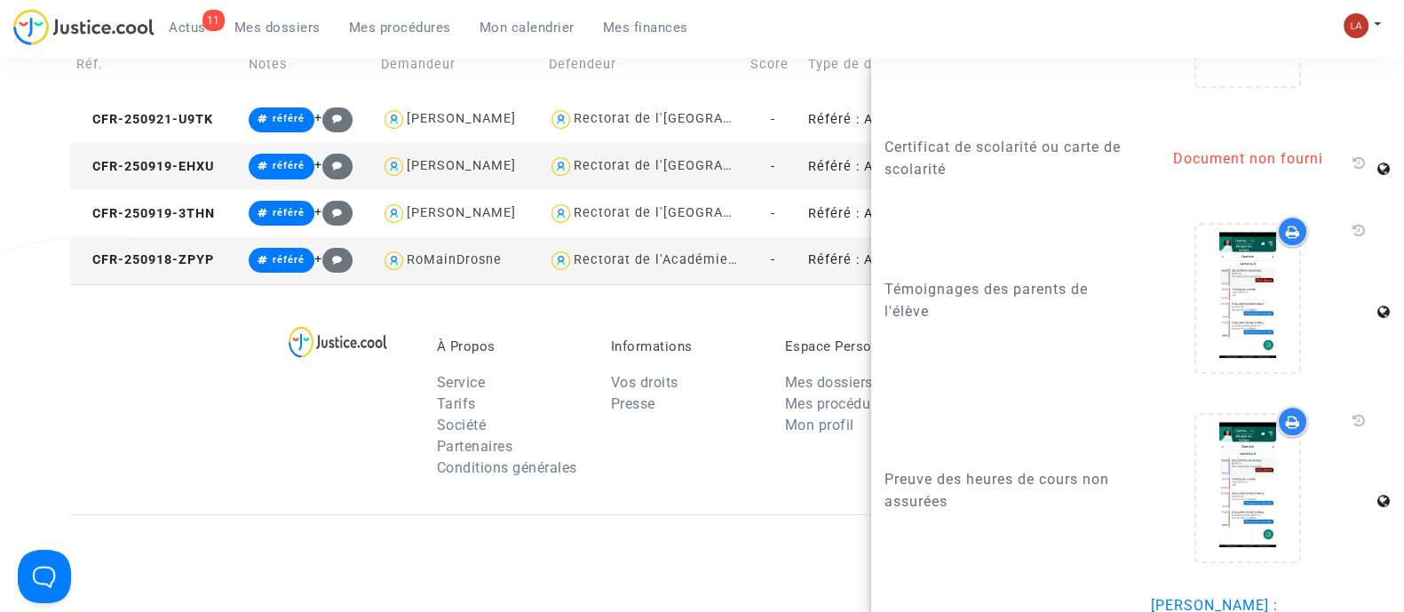
scroll to position [2386, 0]
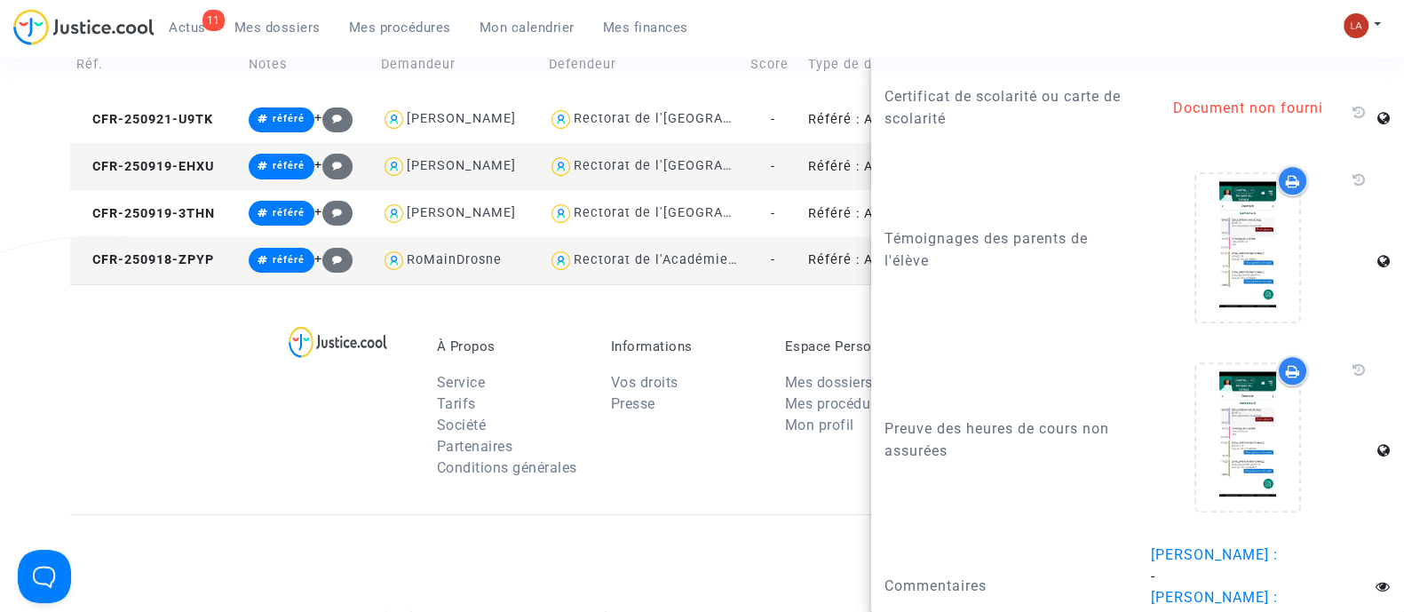
click at [250, 446] on div "À Propos Service Tarifs Société Partenaires Conditions générales Informations V…" at bounding box center [701, 399] width 1263 height 230
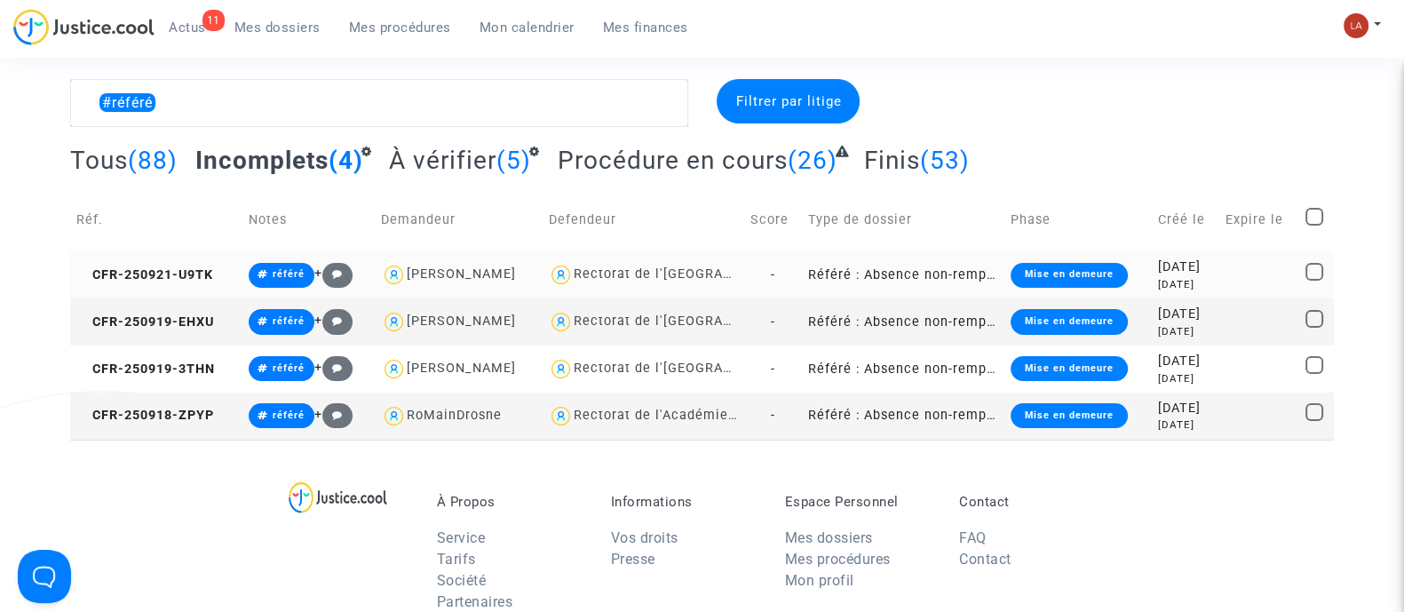
scroll to position [0, 0]
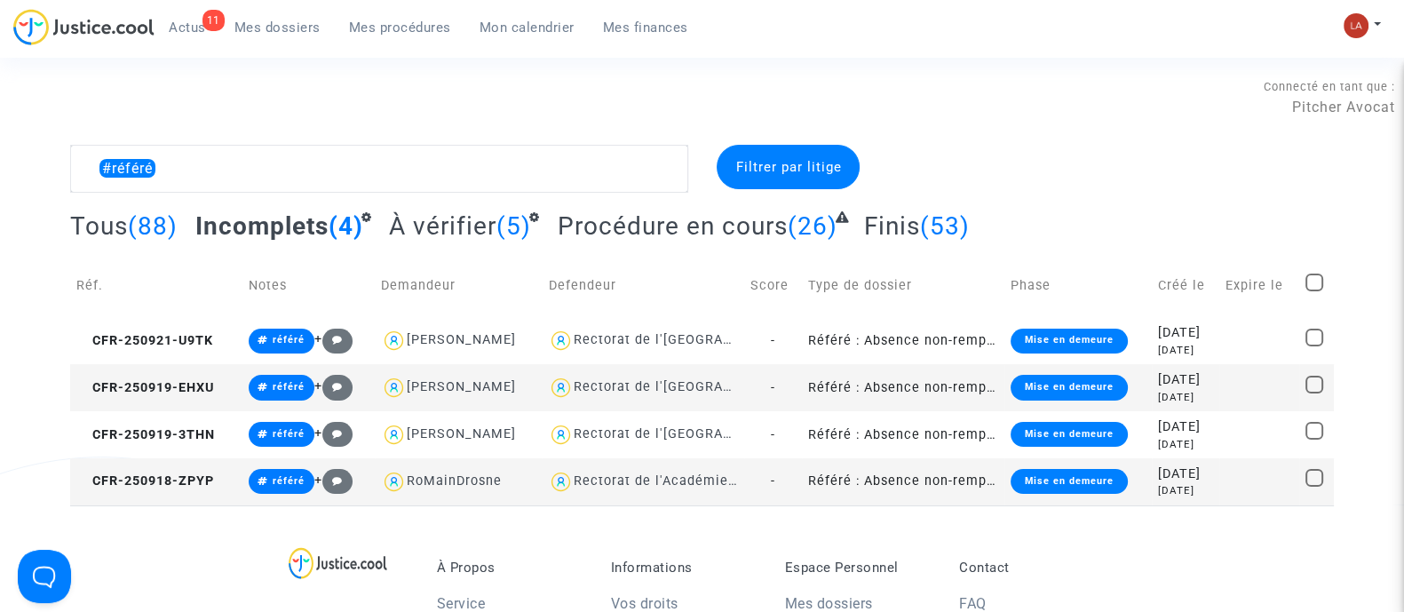
click at [669, 139] on div "Connecté en tant que : Pitcher Avocat" at bounding box center [697, 123] width 1395 height 43
click at [620, 156] on textarea at bounding box center [379, 169] width 618 height 48
click at [621, 156] on textarea at bounding box center [379, 169] width 618 height 48
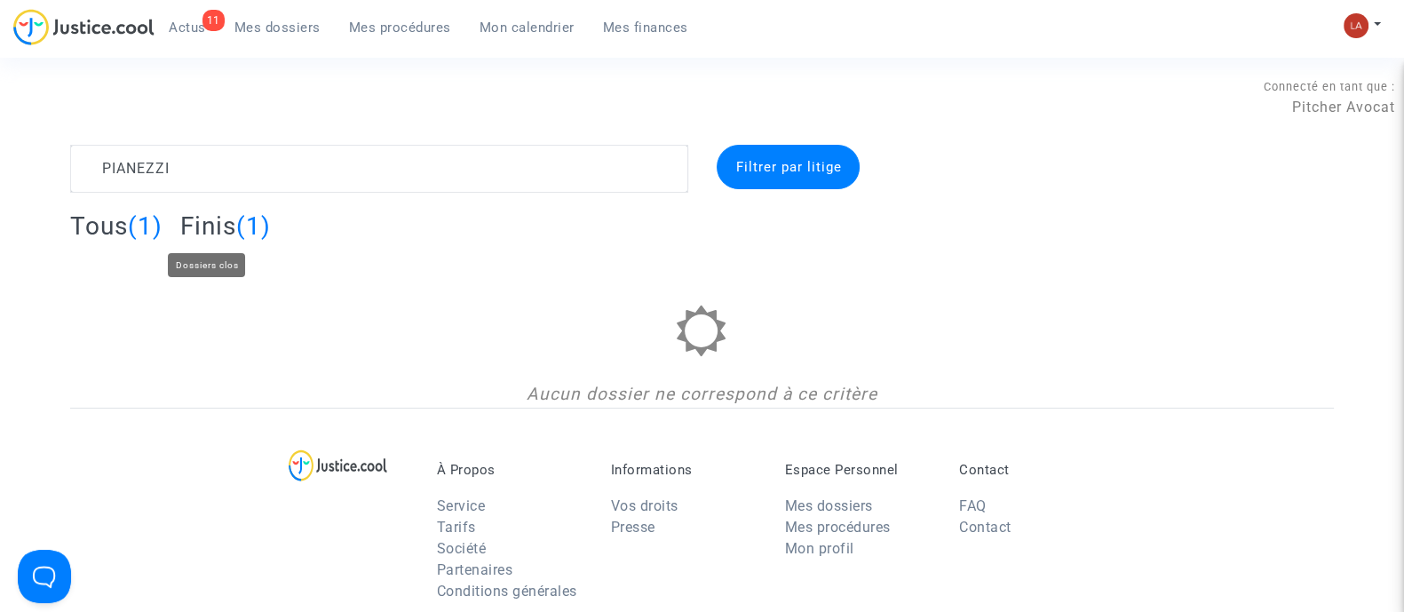
click at [230, 216] on span "Finis" at bounding box center [208, 225] width 56 height 29
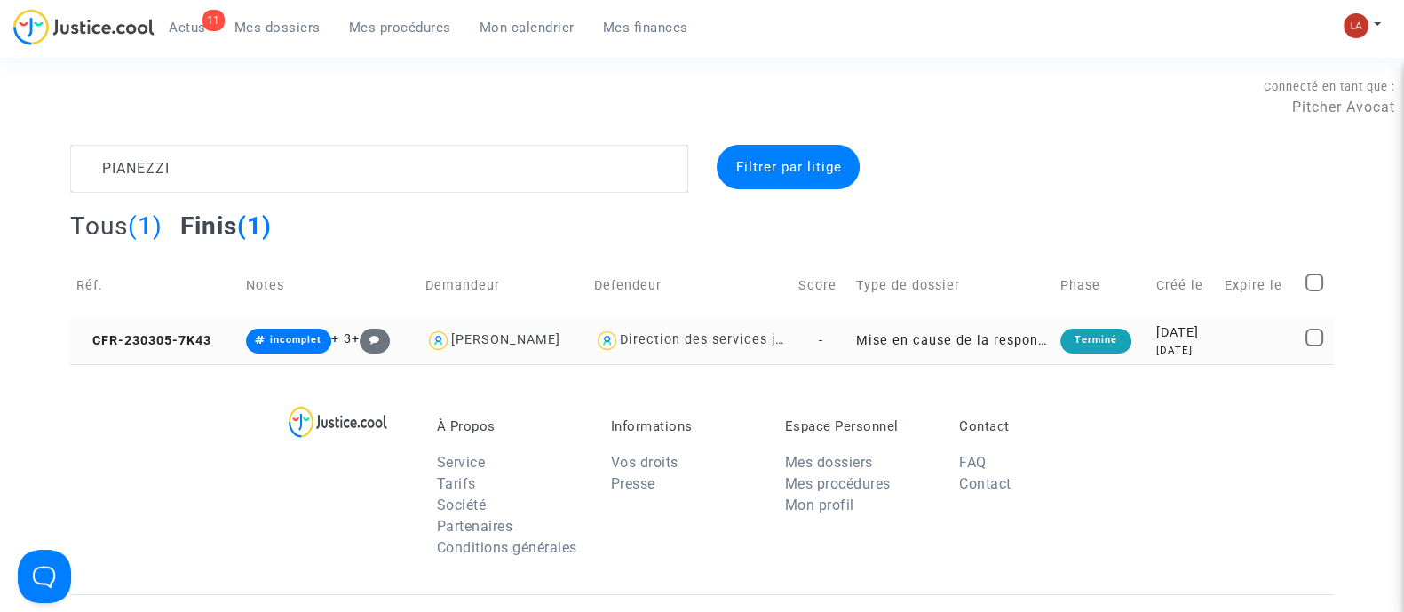
drag, startPoint x: 147, startPoint y: 330, endPoint x: 382, endPoint y: 337, distance: 234.5
click at [147, 330] on td "CFR-230305-7K43" at bounding box center [155, 340] width 170 height 47
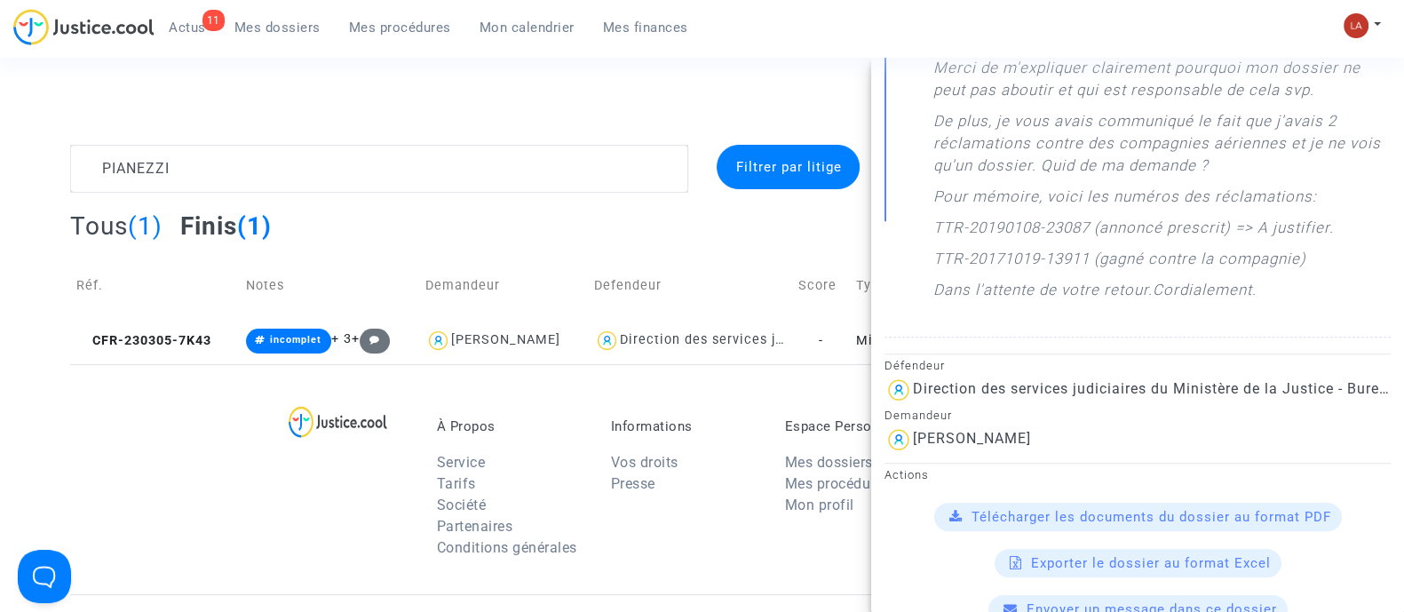
scroll to position [999, 0]
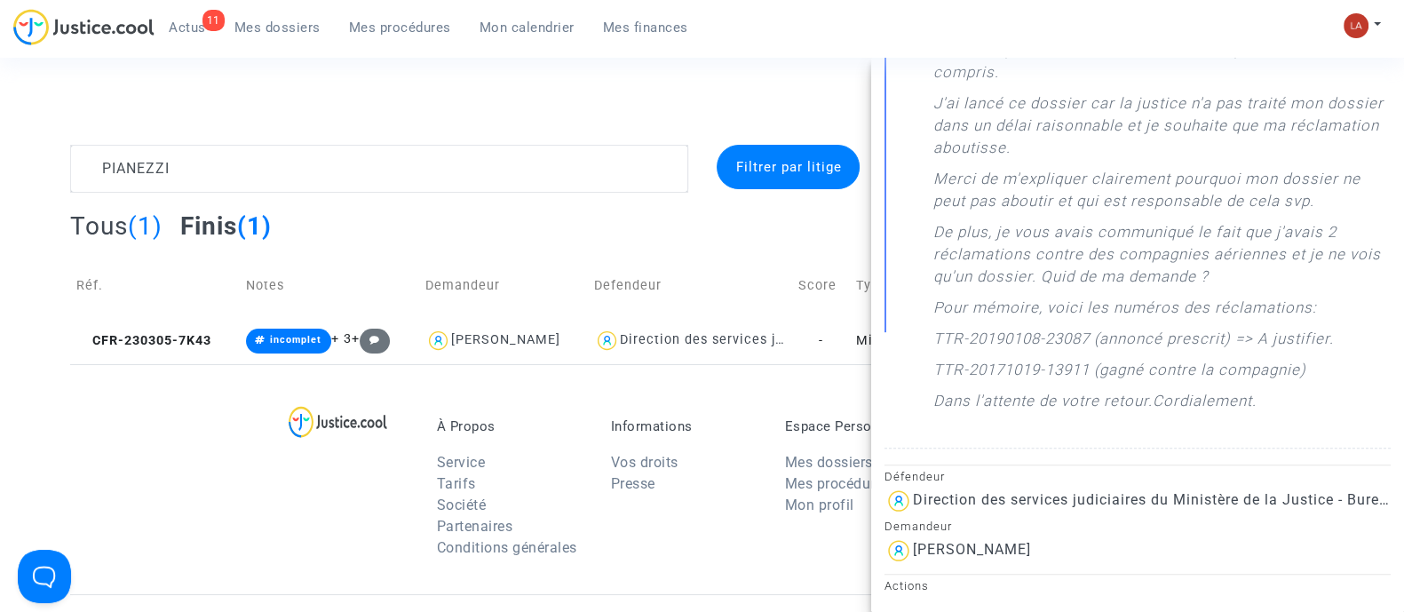
drag, startPoint x: 1064, startPoint y: 558, endPoint x: 1065, endPoint y: 550, distance: 9.1
click at [1064, 555] on div "Sébastien PIANEZZI" at bounding box center [1137, 550] width 506 height 28
drag, startPoint x: 1065, startPoint y: 548, endPoint x: 914, endPoint y: 554, distance: 151.0
click at [914, 554] on div "Sébastien PIANEZZI" at bounding box center [1137, 550] width 506 height 28
copy div "Sébastien PIANEZZI"
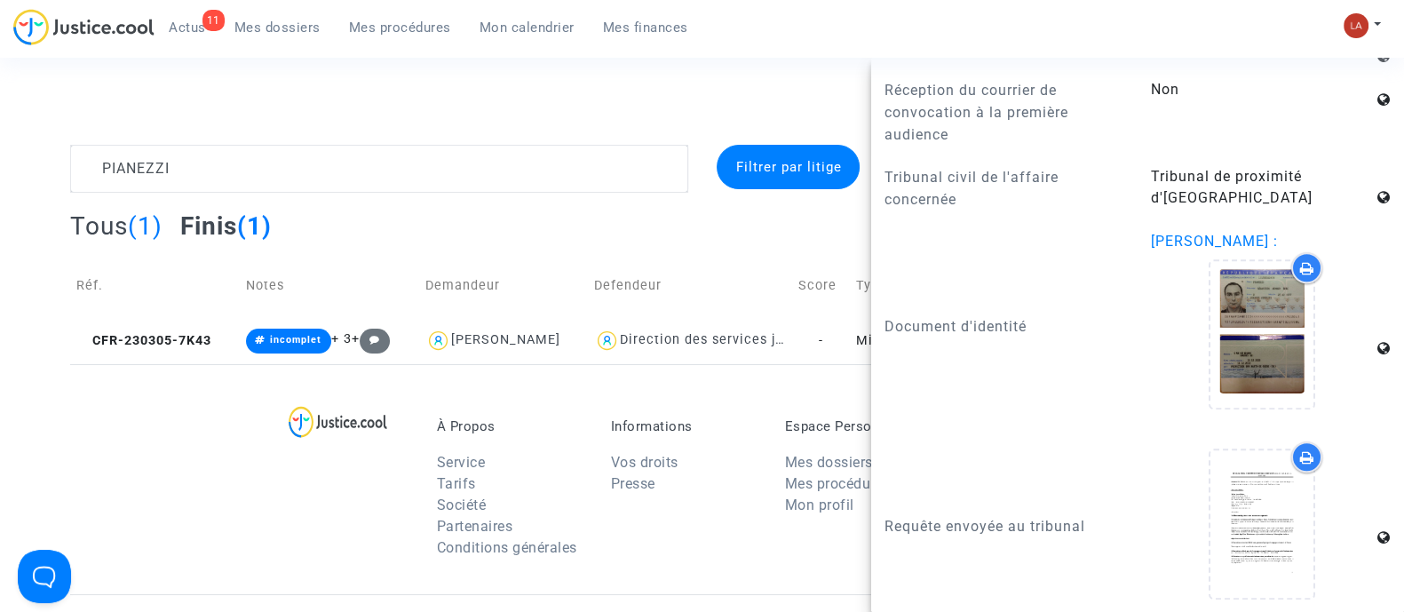
scroll to position [2163, 0]
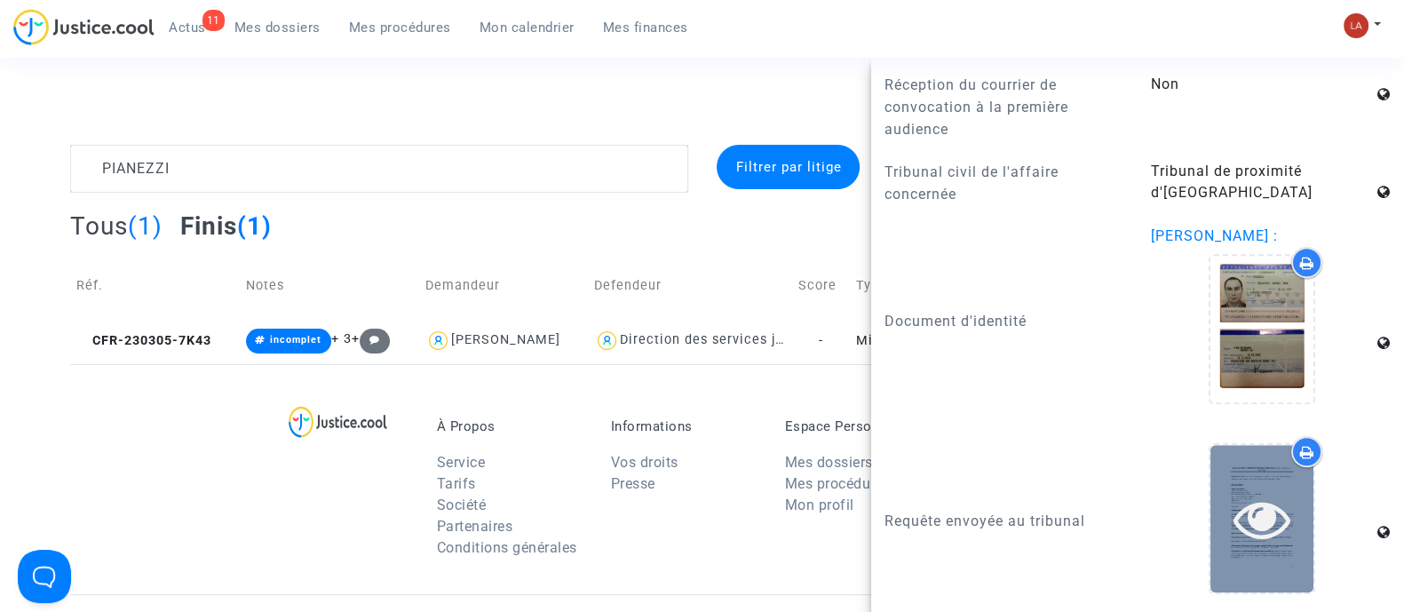
click at [1265, 508] on icon at bounding box center [1262, 518] width 58 height 57
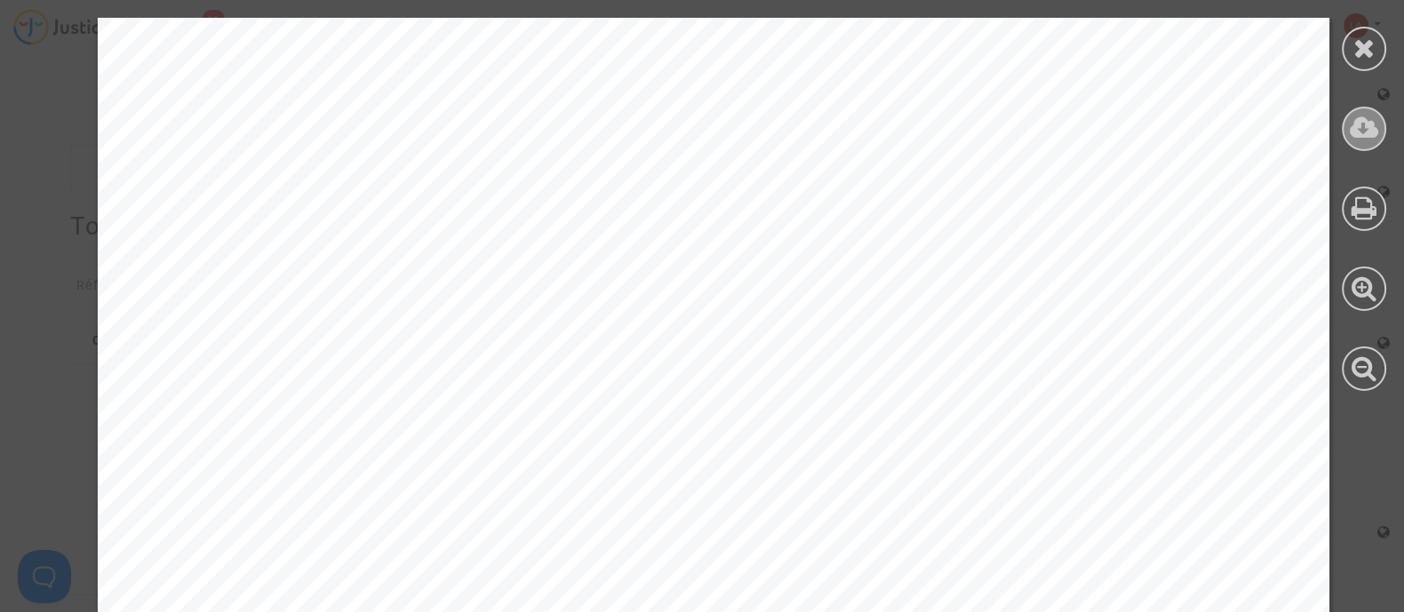
click at [1379, 130] on div at bounding box center [1363, 129] width 44 height 44
click at [1362, 57] on icon at bounding box center [1364, 48] width 22 height 27
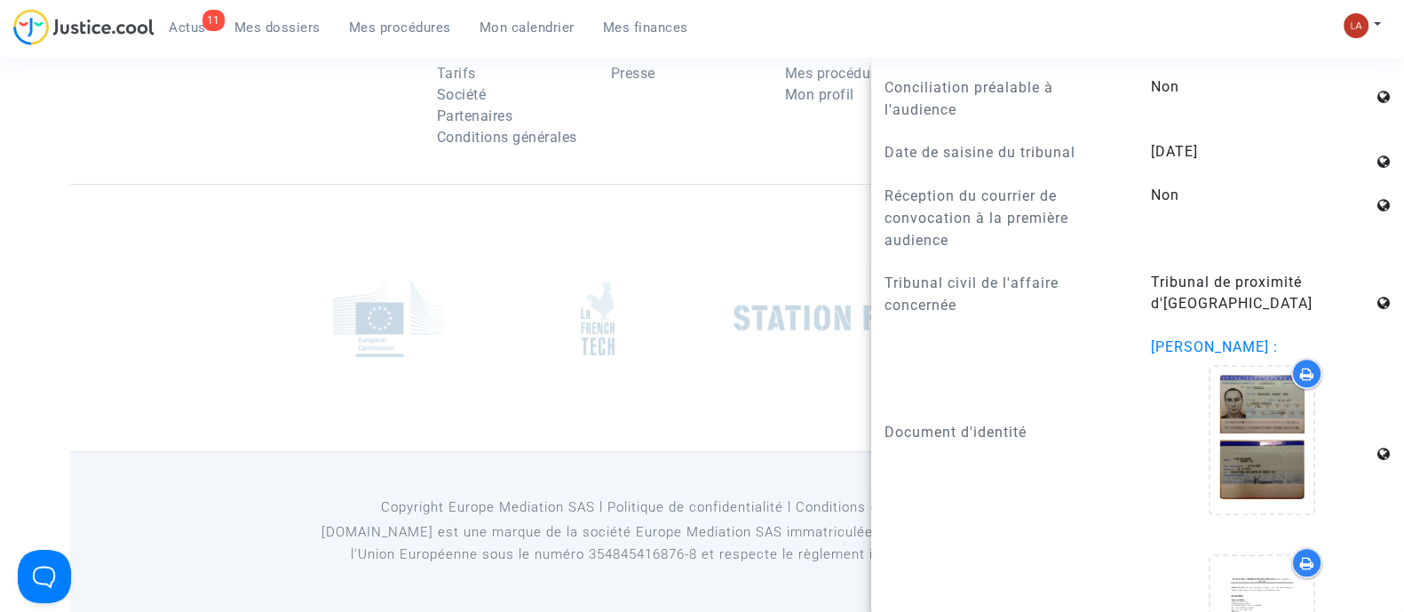
scroll to position [0, 0]
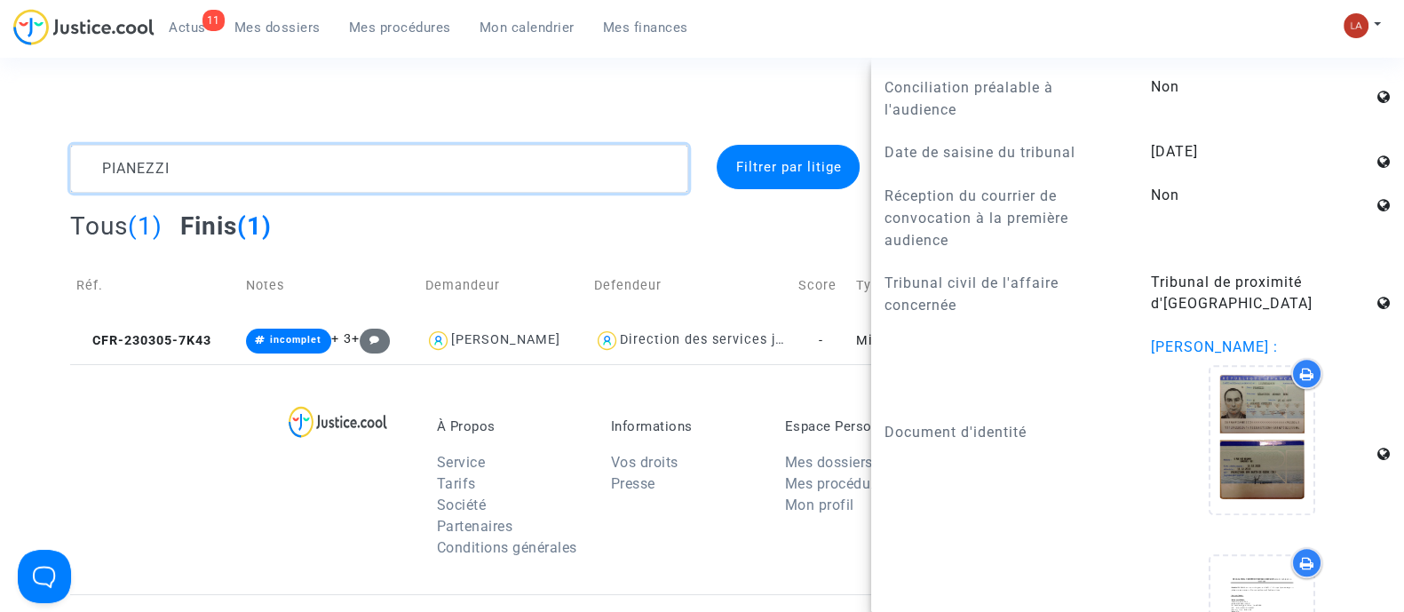
click at [195, 170] on textarea at bounding box center [379, 169] width 618 height 48
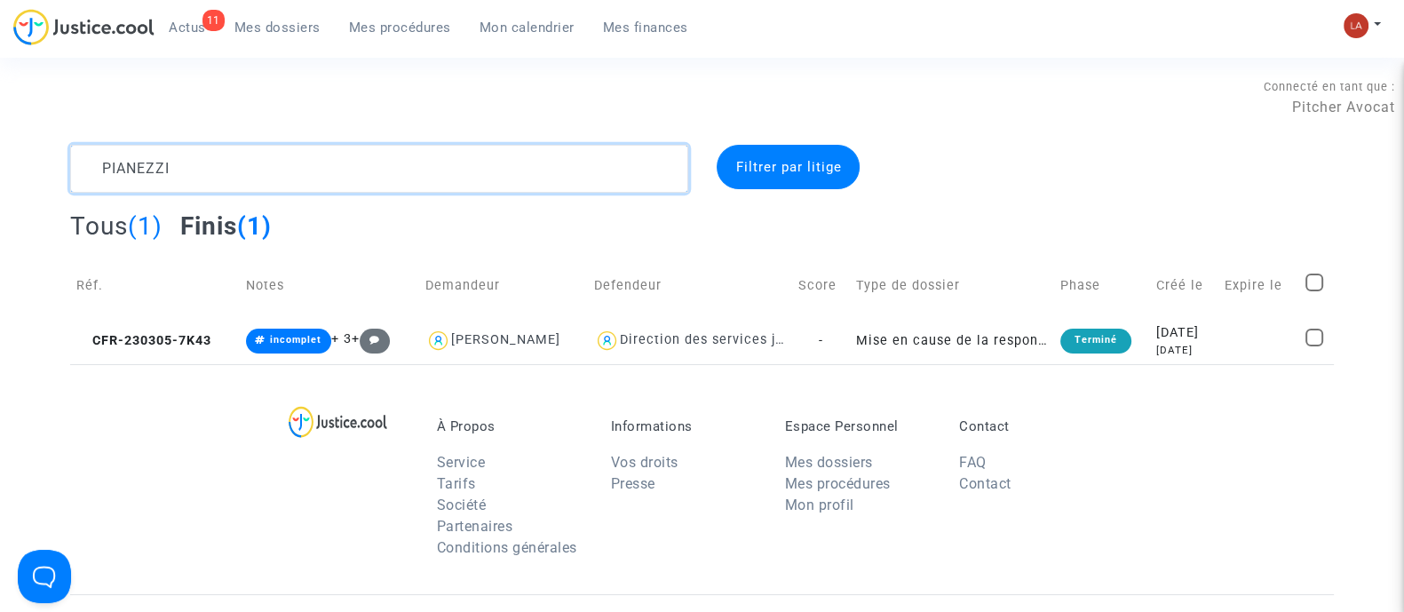
click at [195, 170] on textarea at bounding box center [379, 169] width 618 height 48
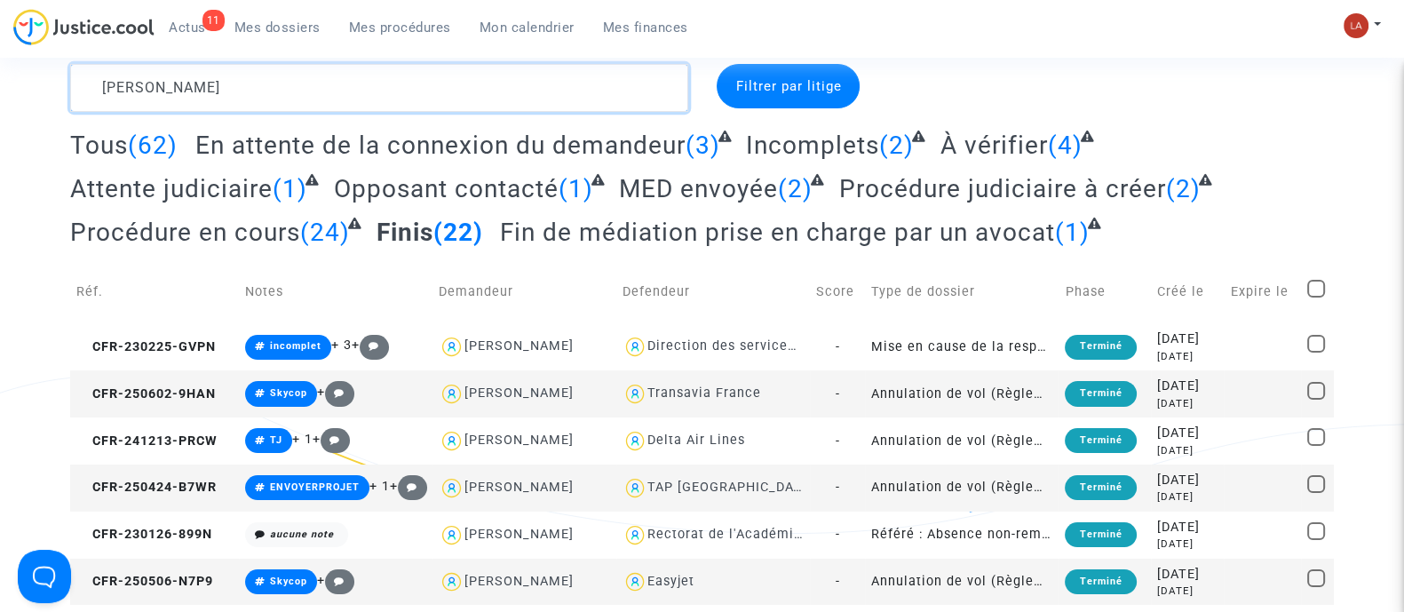
scroll to position [82, 0]
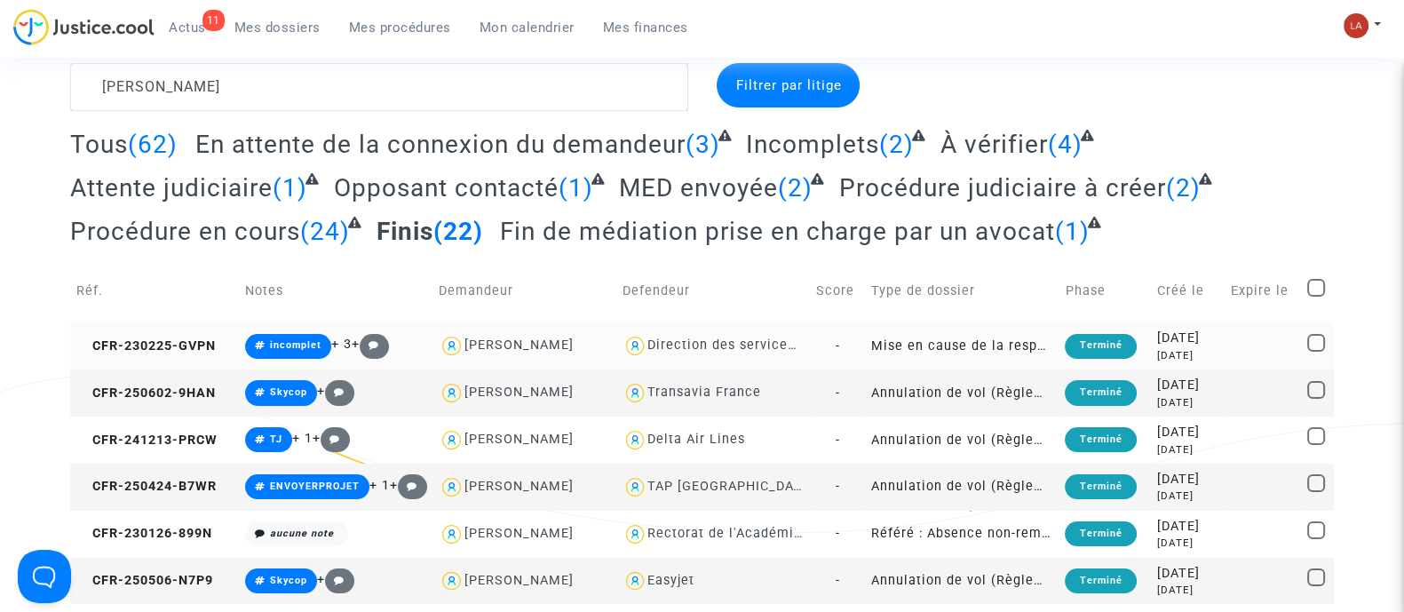
click at [174, 352] on td "CFR-230225-GVPN" at bounding box center [154, 345] width 169 height 47
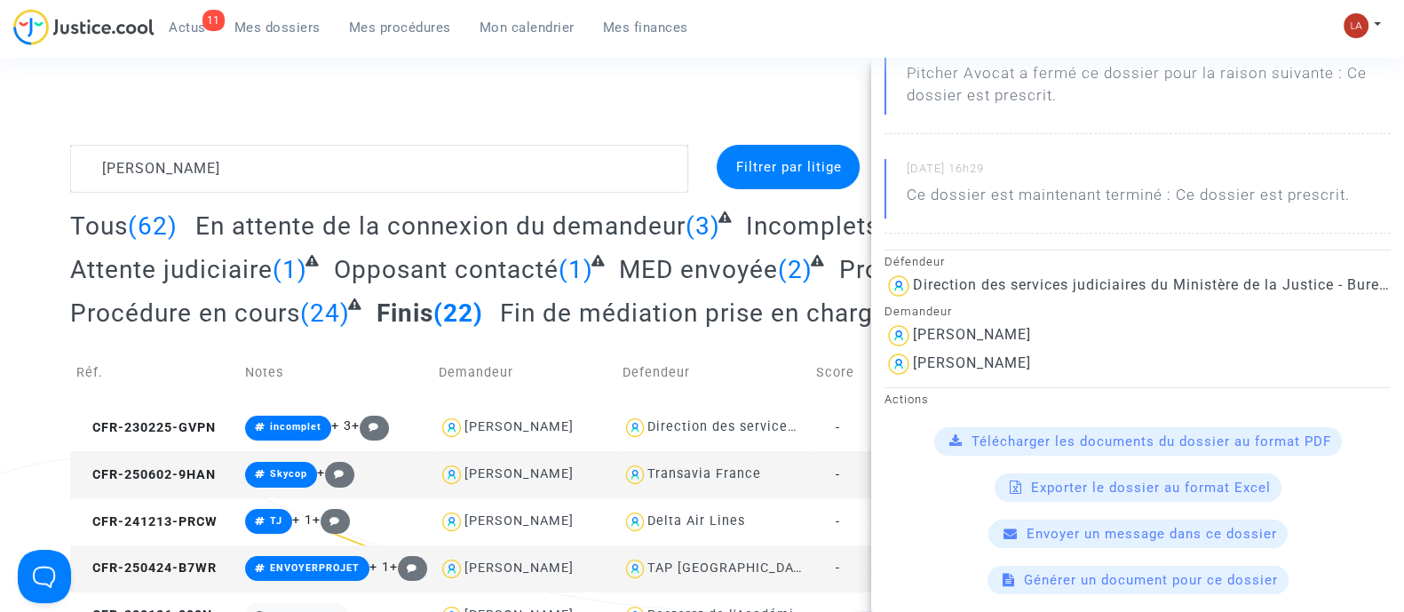
scroll to position [162, 0]
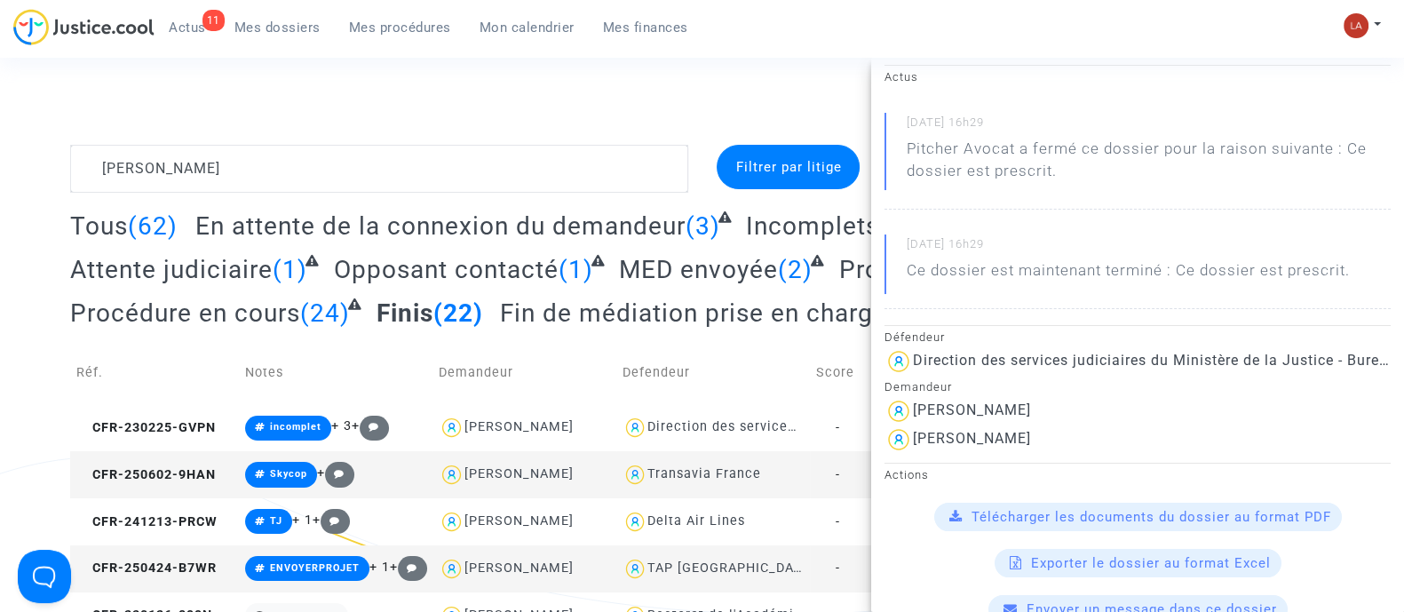
drag, startPoint x: 1083, startPoint y: 406, endPoint x: 906, endPoint y: 406, distance: 177.6
click at [906, 406] on div "Anthony Ribeiro Da Silva" at bounding box center [1137, 411] width 506 height 28
copy div "Anthony Ribeiro Da Silva"
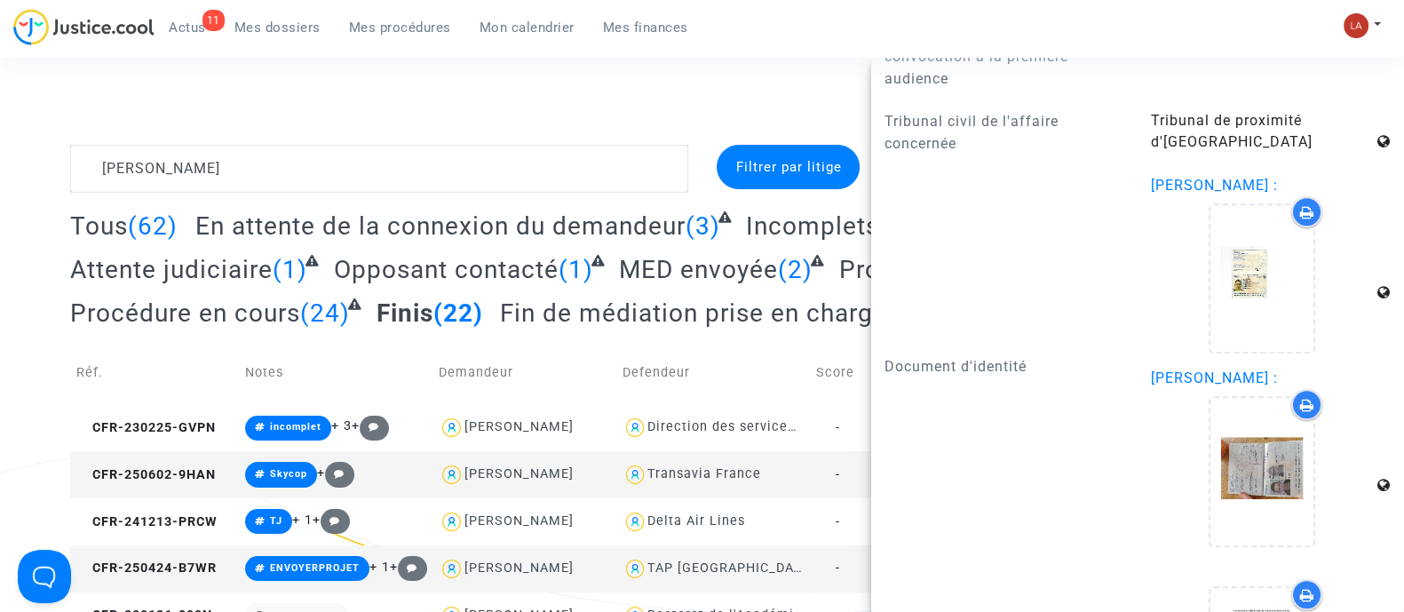
scroll to position [1407, 0]
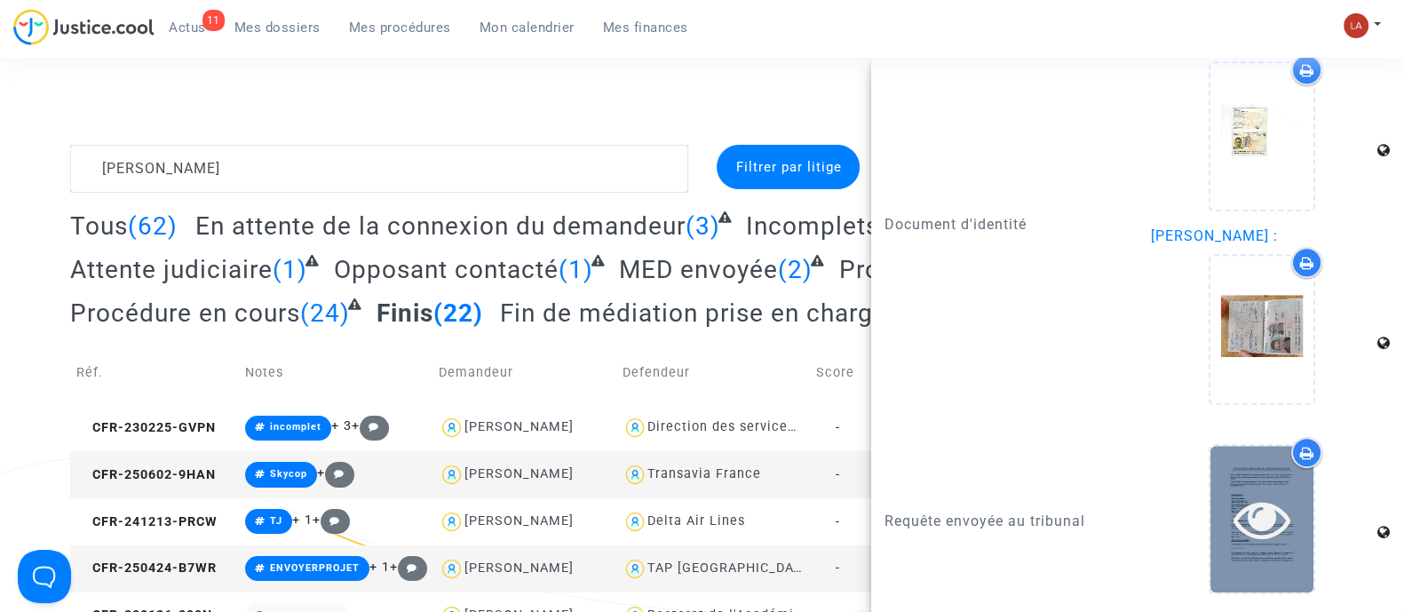
click at [1265, 518] on icon at bounding box center [1262, 518] width 58 height 57
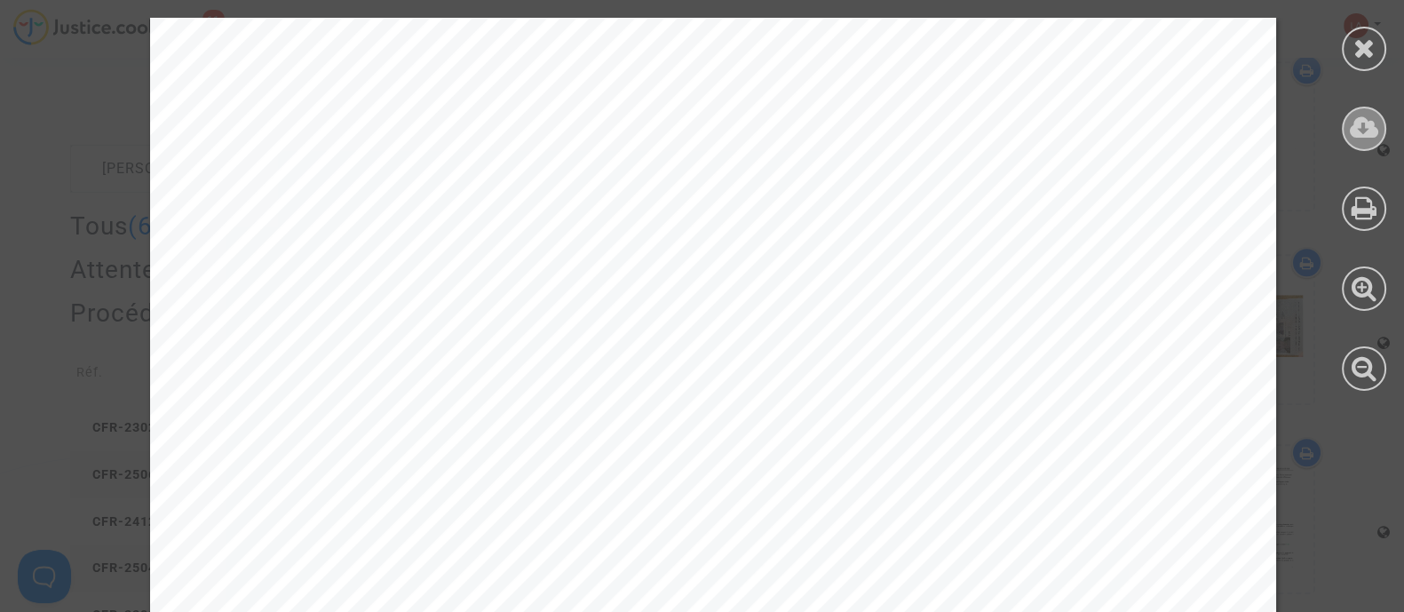
click at [1354, 129] on icon at bounding box center [1363, 128] width 29 height 27
click at [1354, 42] on icon at bounding box center [1364, 48] width 22 height 27
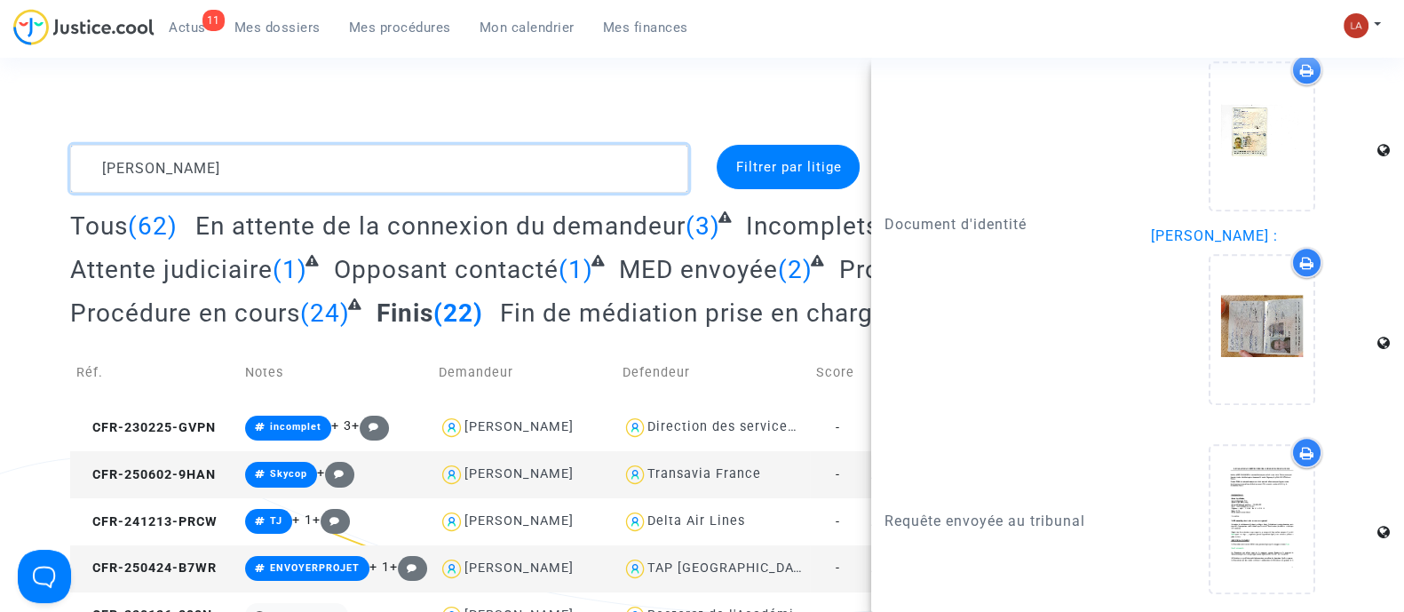
click at [400, 177] on textarea at bounding box center [379, 169] width 618 height 48
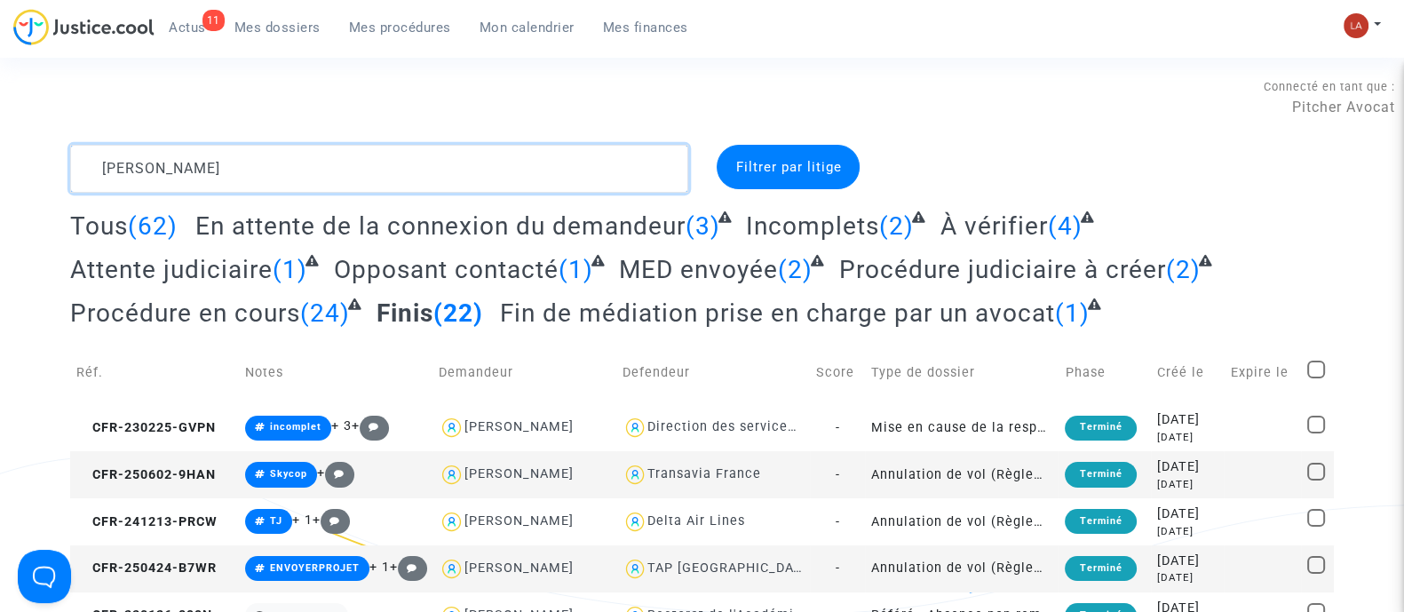
scroll to position [0, 0]
click at [400, 177] on textarea at bounding box center [379, 169] width 618 height 48
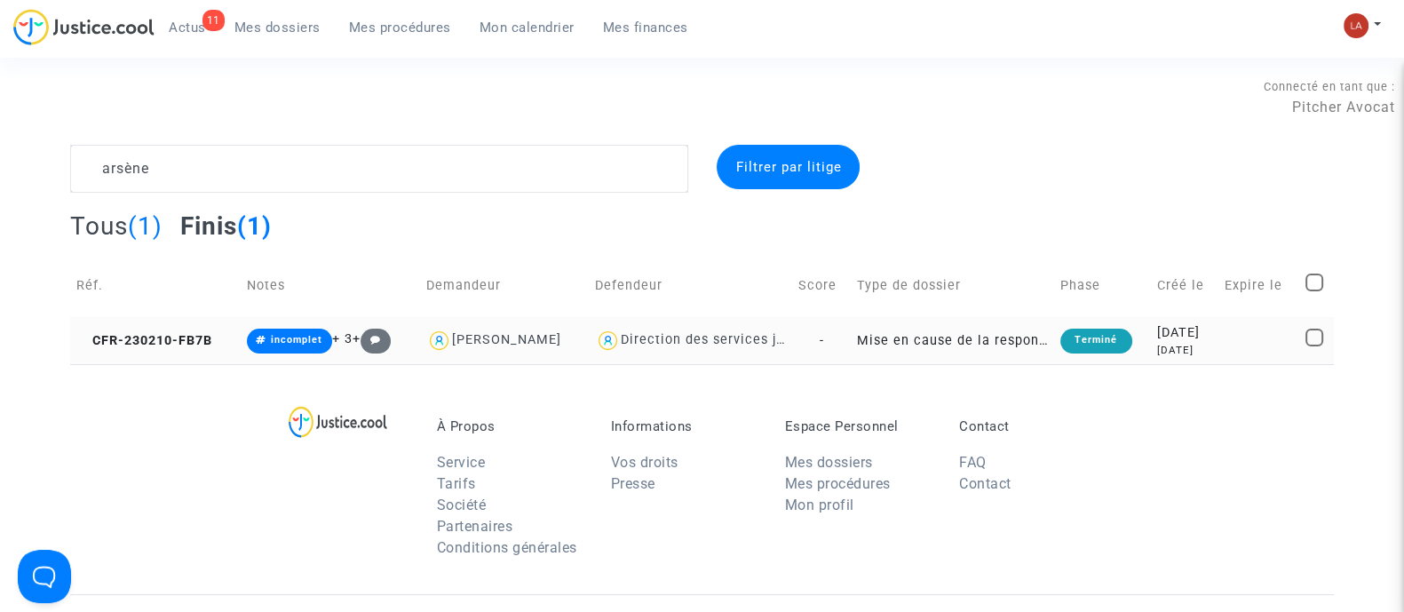
click at [178, 356] on td "CFR-230210-FB7B" at bounding box center [155, 340] width 170 height 47
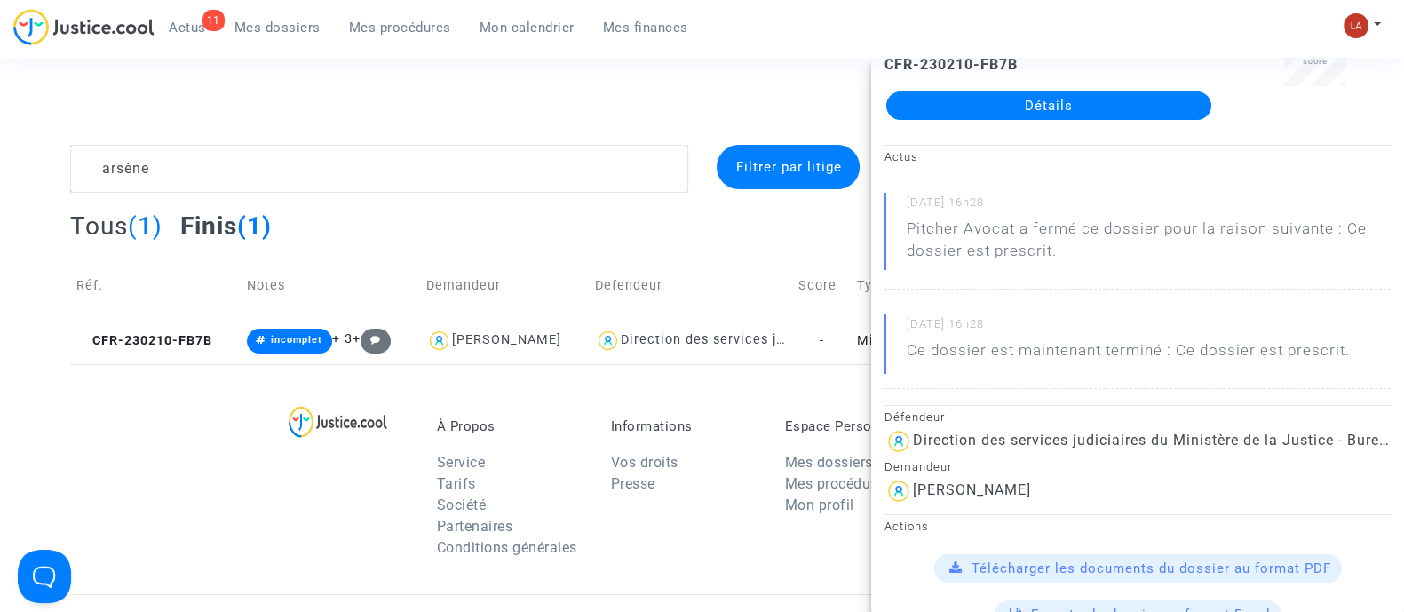
scroll to position [84, 0]
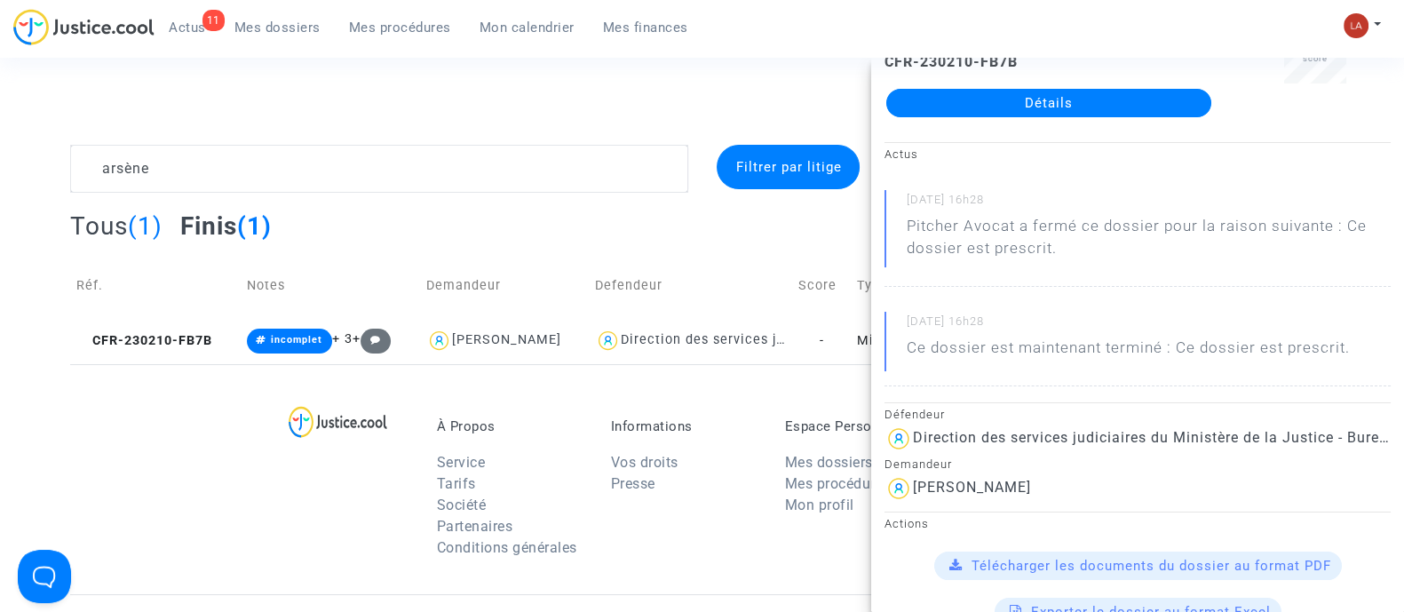
drag, startPoint x: 1040, startPoint y: 486, endPoint x: 913, endPoint y: 488, distance: 127.0
click at [913, 488] on div "Arsène François" at bounding box center [1137, 488] width 506 height 28
copy div "Arsène François"
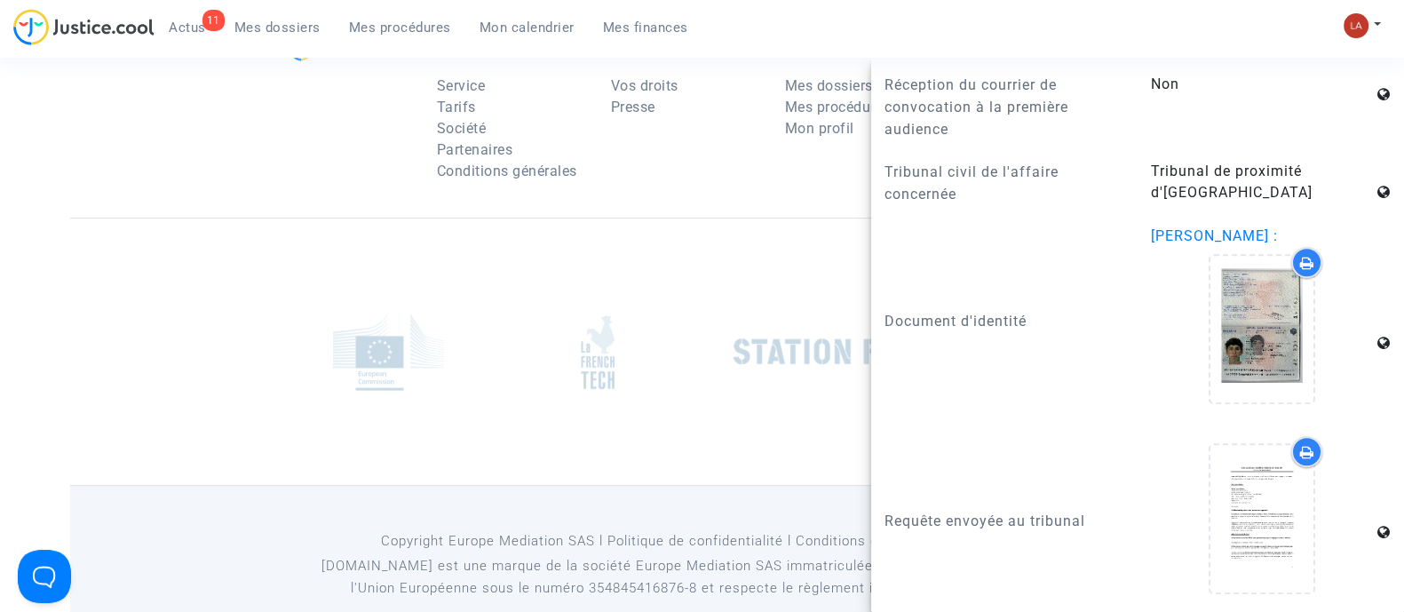
scroll to position [410, 0]
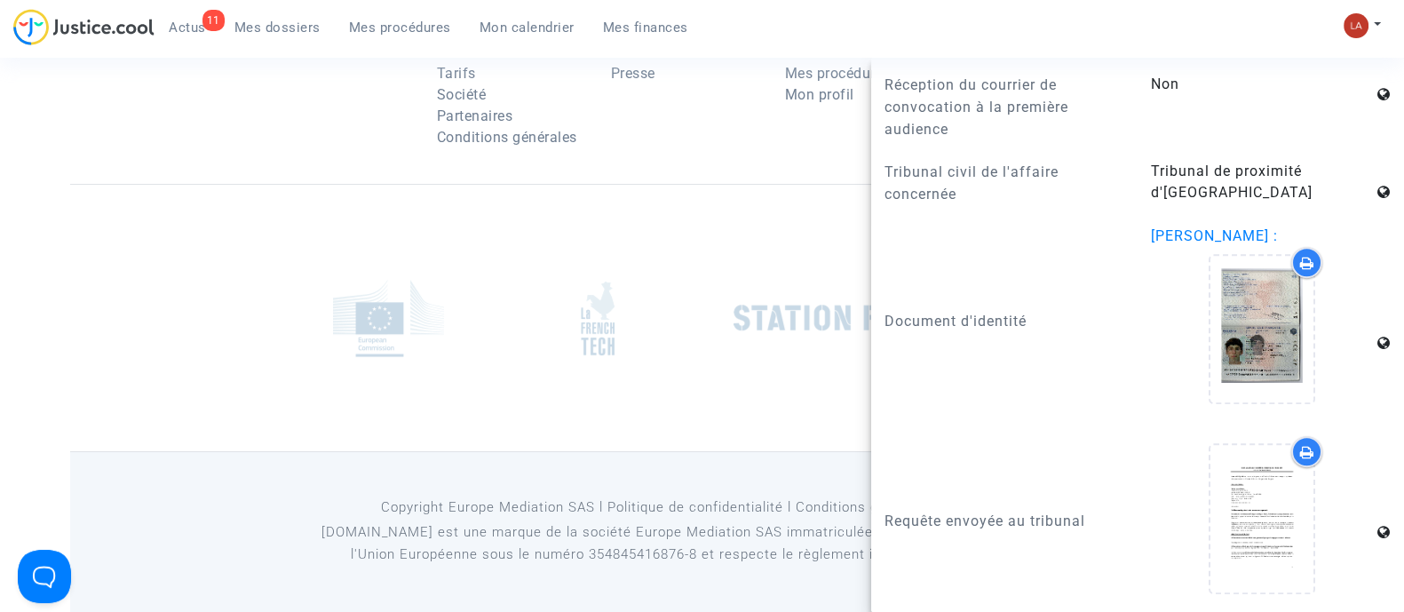
click at [1208, 526] on div at bounding box center [1261, 518] width 107 height 150
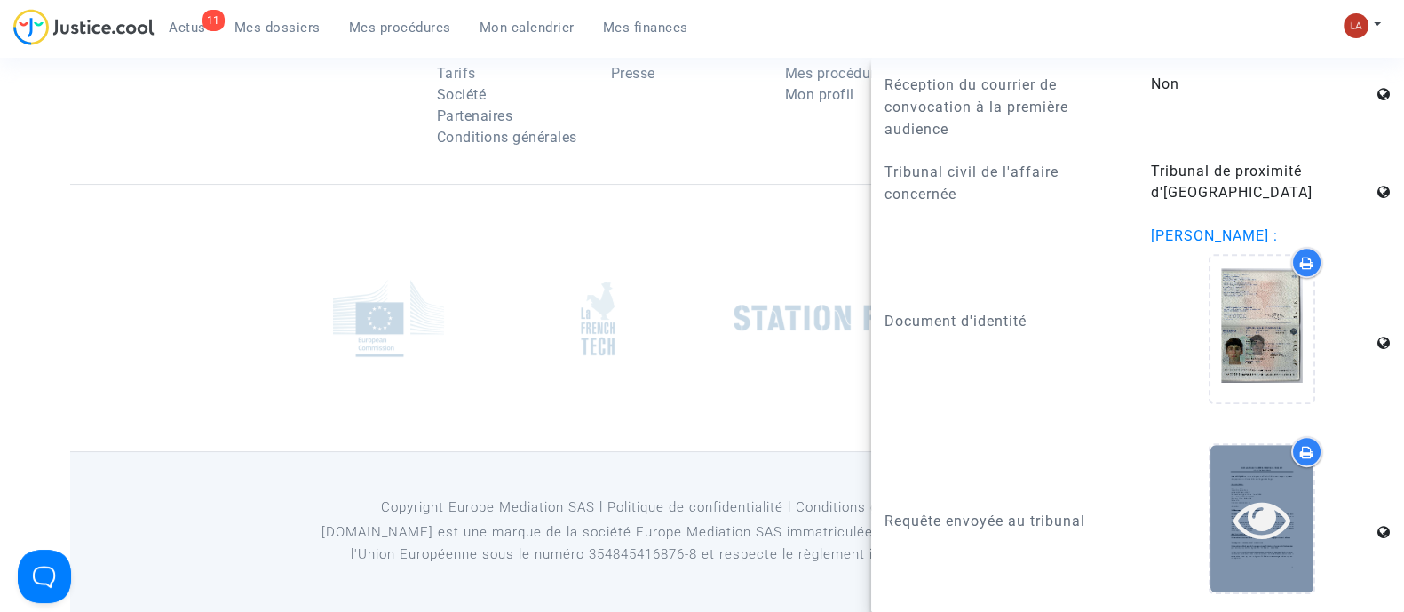
click at [1253, 517] on icon at bounding box center [1262, 518] width 58 height 57
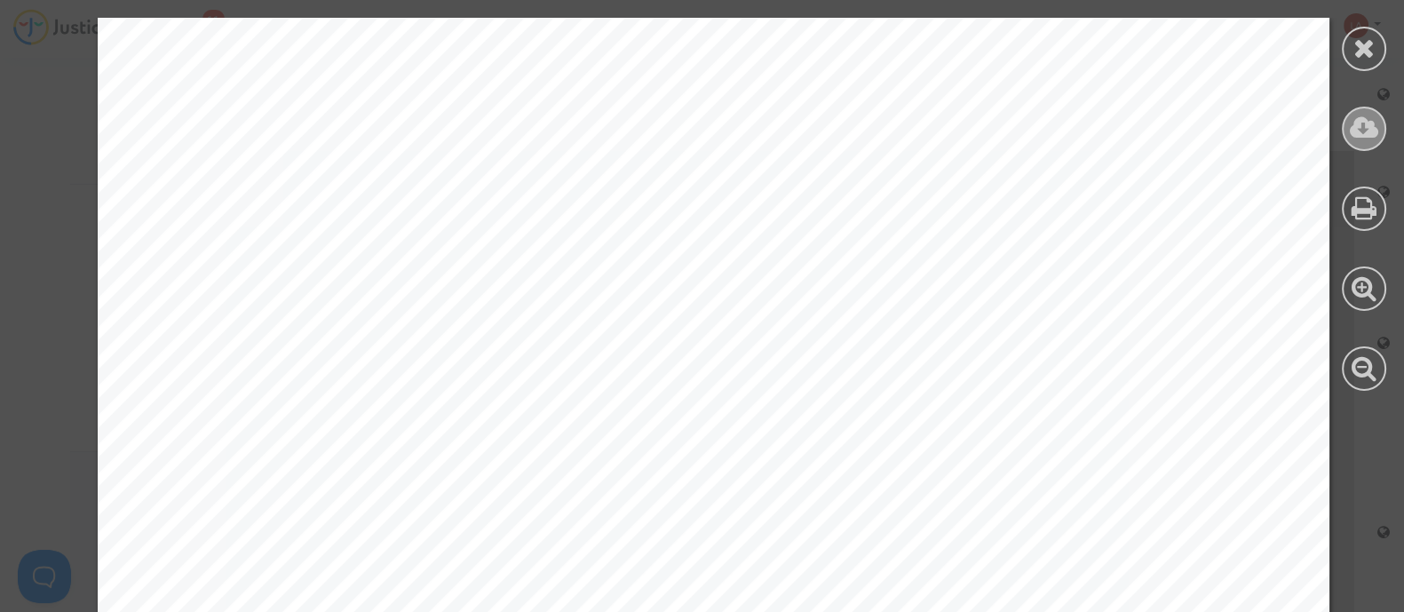
click at [1364, 122] on icon at bounding box center [1363, 128] width 29 height 27
click at [1358, 54] on icon at bounding box center [1364, 48] width 22 height 27
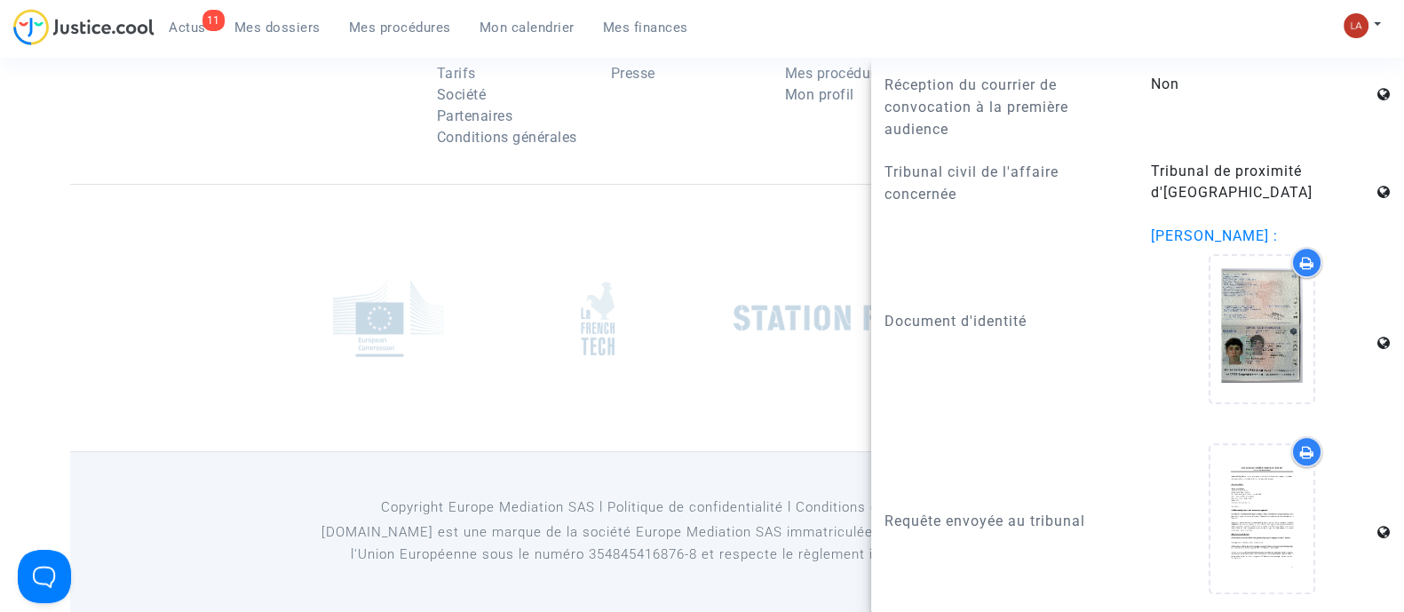
scroll to position [0, 0]
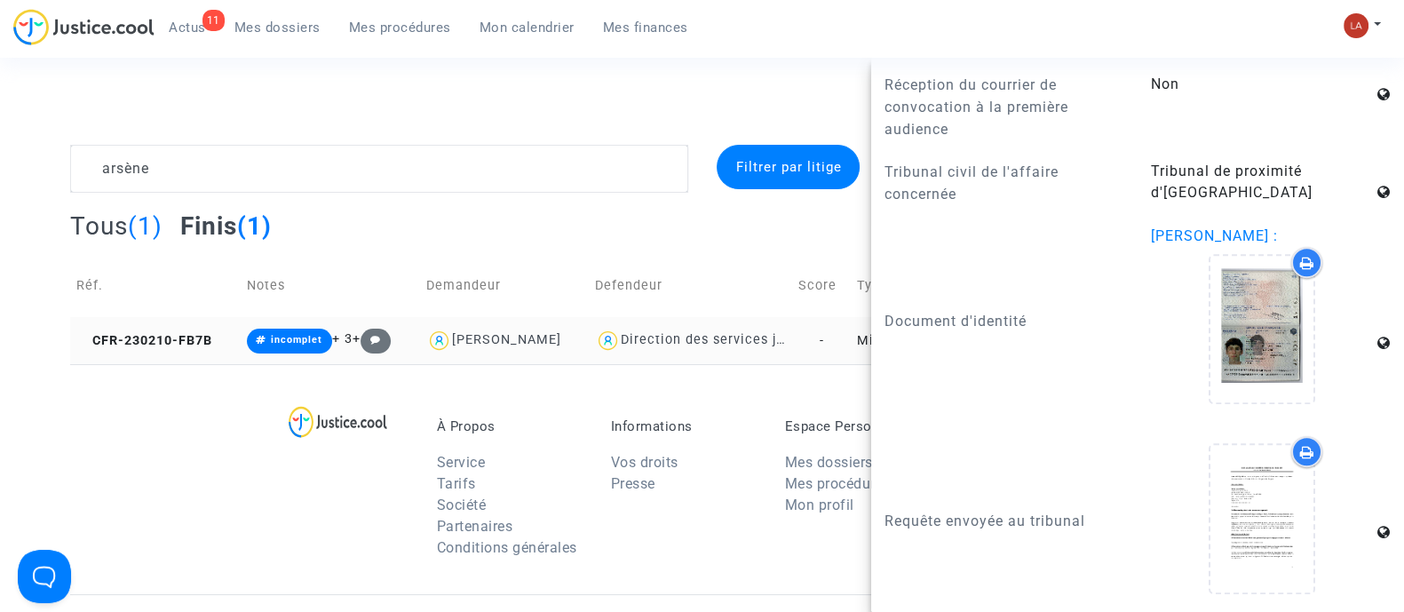
click at [630, 335] on div "Direction des services judiciaires du Ministère de la Justice - Bureau FIP4" at bounding box center [867, 339] width 493 height 15
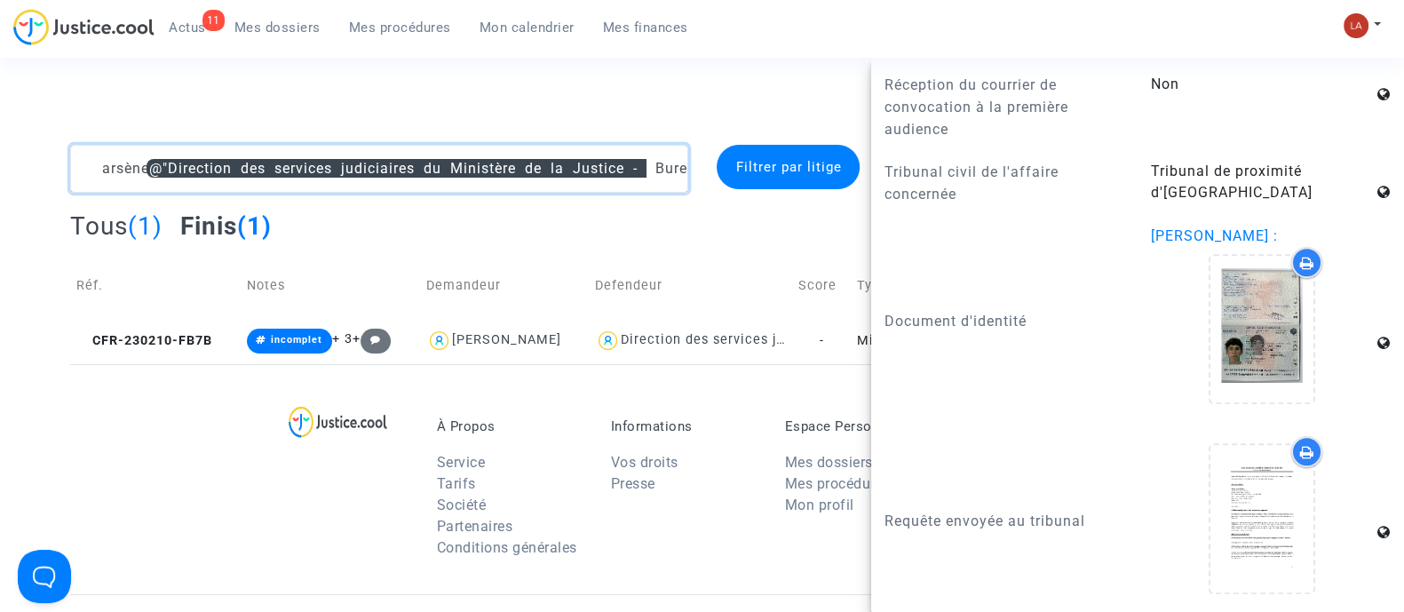
click at [124, 160] on textarea at bounding box center [379, 169] width 618 height 48
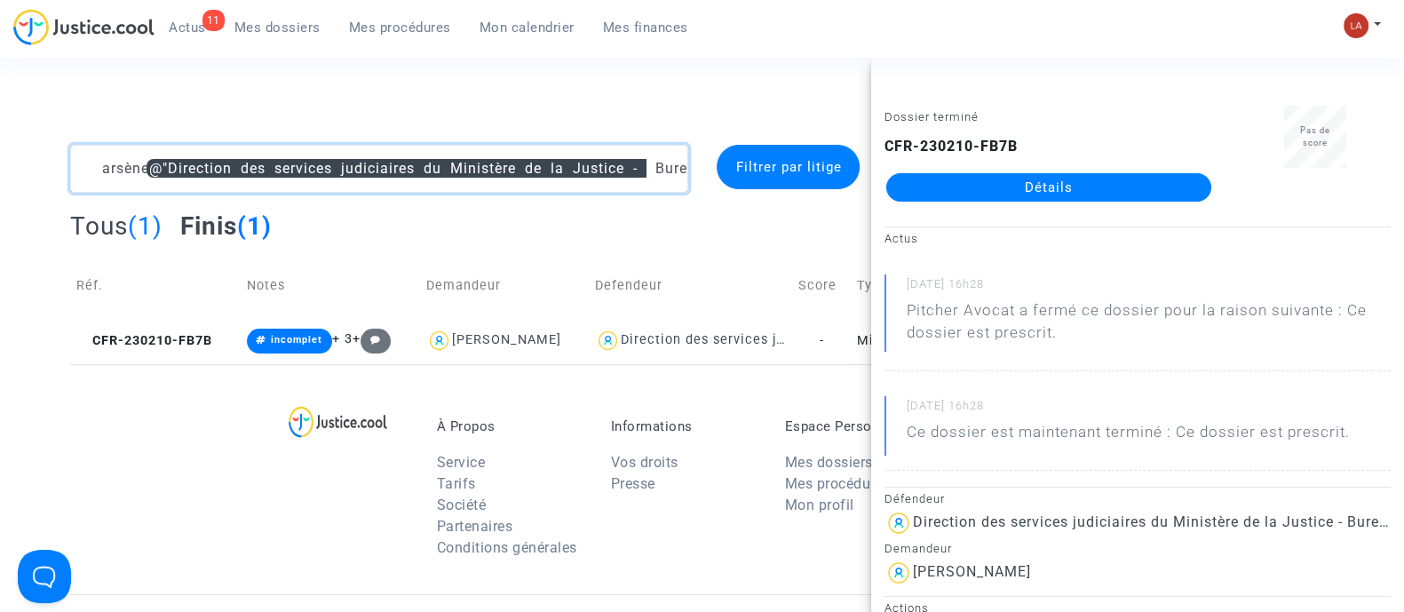
click at [124, 160] on textarea at bounding box center [379, 169] width 618 height 48
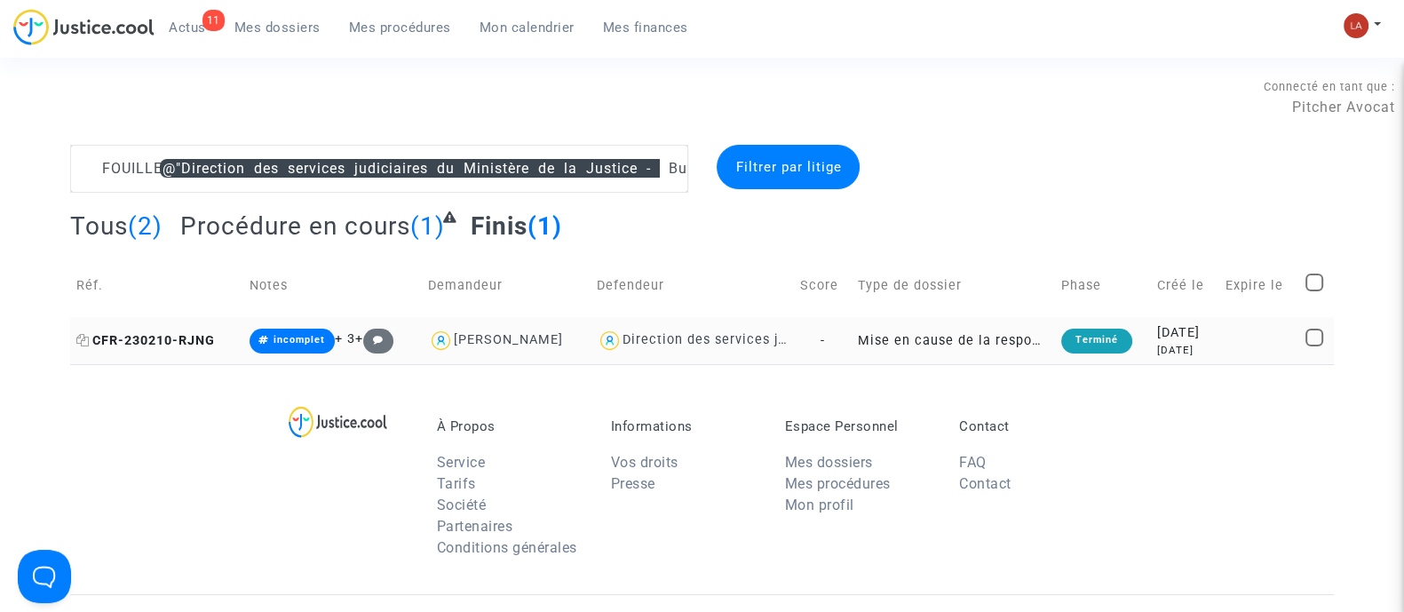
click at [172, 333] on span "CFR-230210-RJNG" at bounding box center [145, 340] width 138 height 15
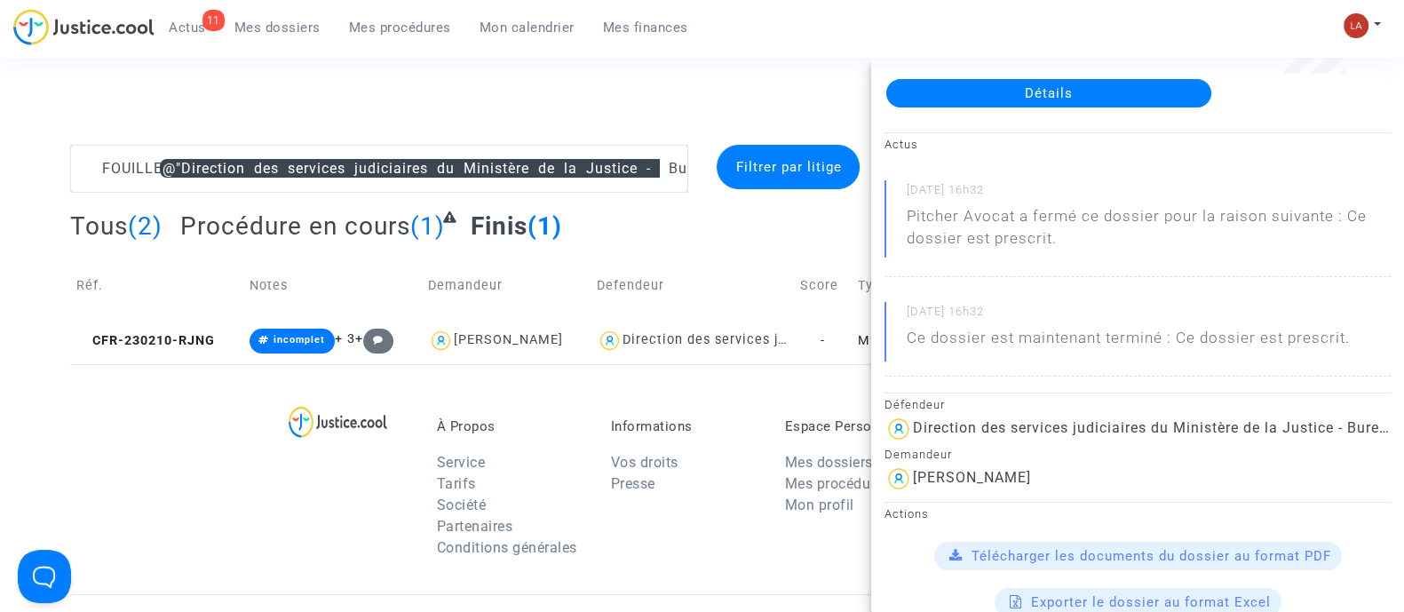
scroll to position [99, 0]
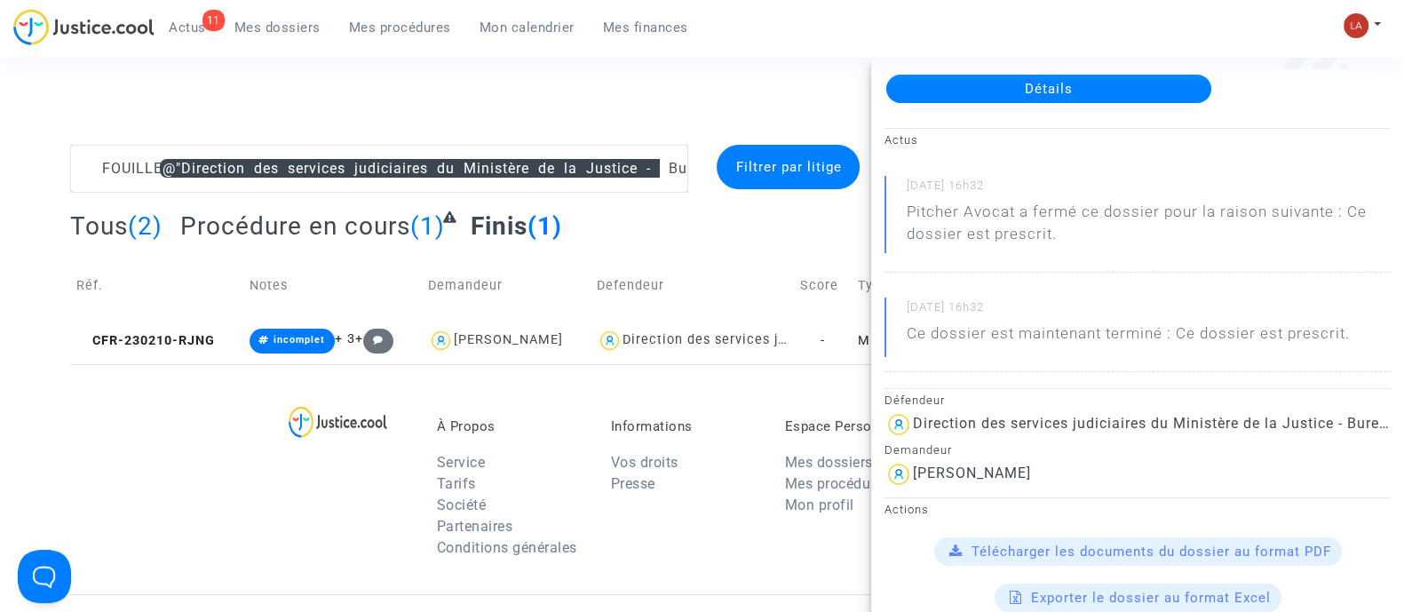
drag, startPoint x: 1044, startPoint y: 472, endPoint x: 914, endPoint y: 471, distance: 129.6
click at [914, 471] on div "Nicolas Fouille" at bounding box center [1137, 474] width 506 height 28
copy div "Nicolas Fouille"
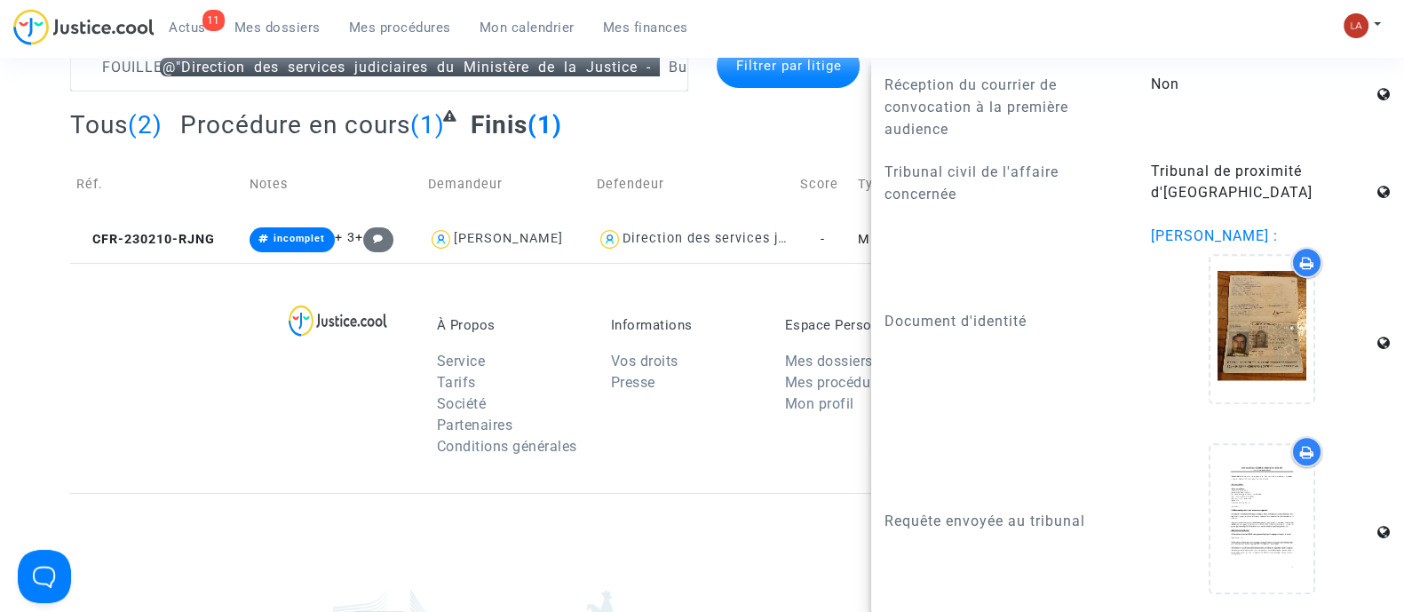
scroll to position [101, 0]
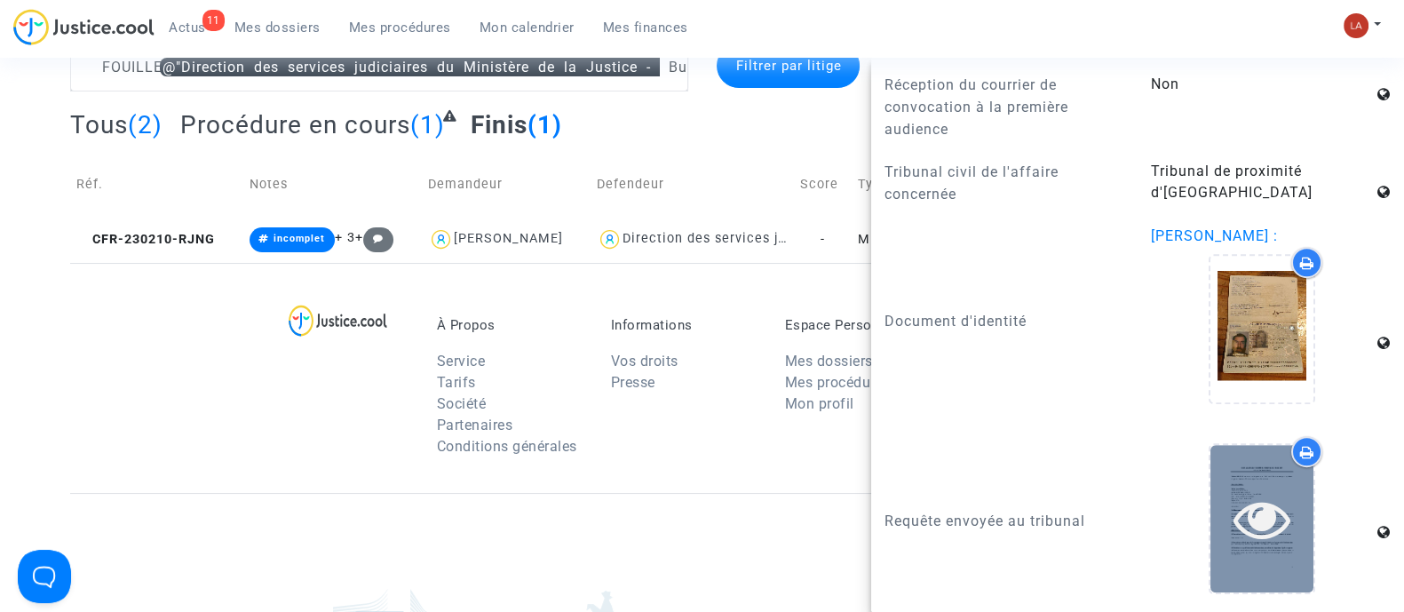
click at [1246, 557] on div at bounding box center [1261, 518] width 103 height 146
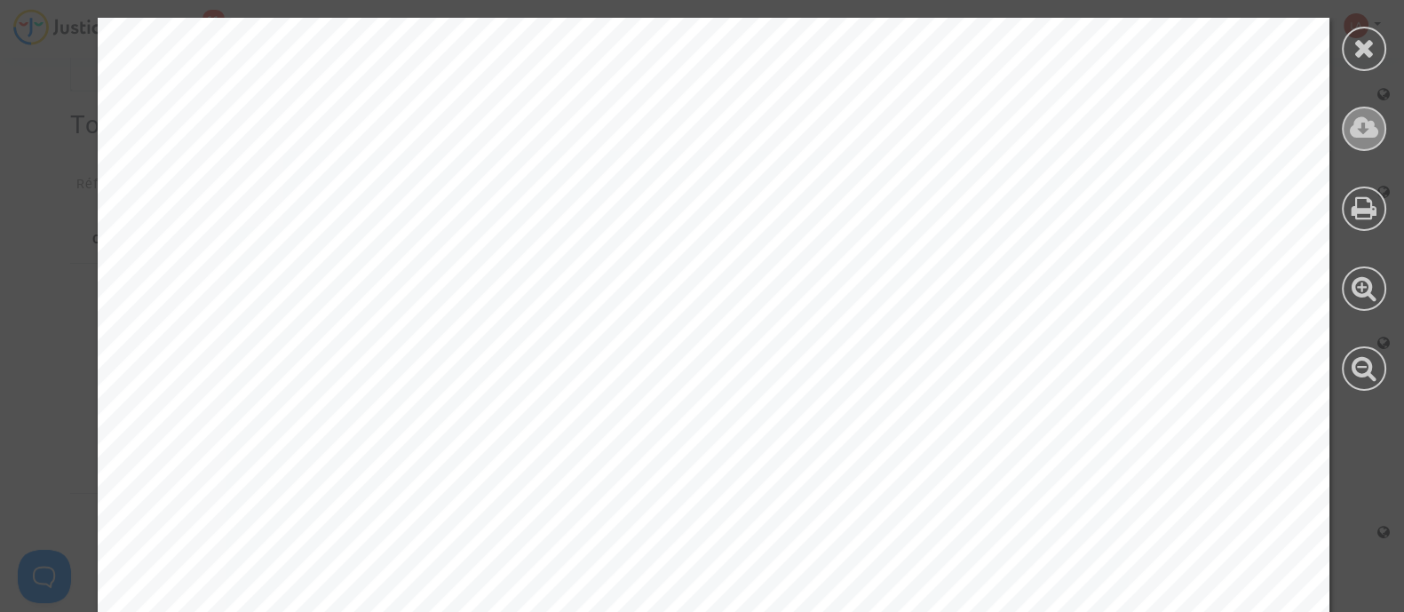
click at [1372, 126] on icon at bounding box center [1363, 128] width 29 height 27
click at [1348, 57] on div at bounding box center [1363, 49] width 44 height 44
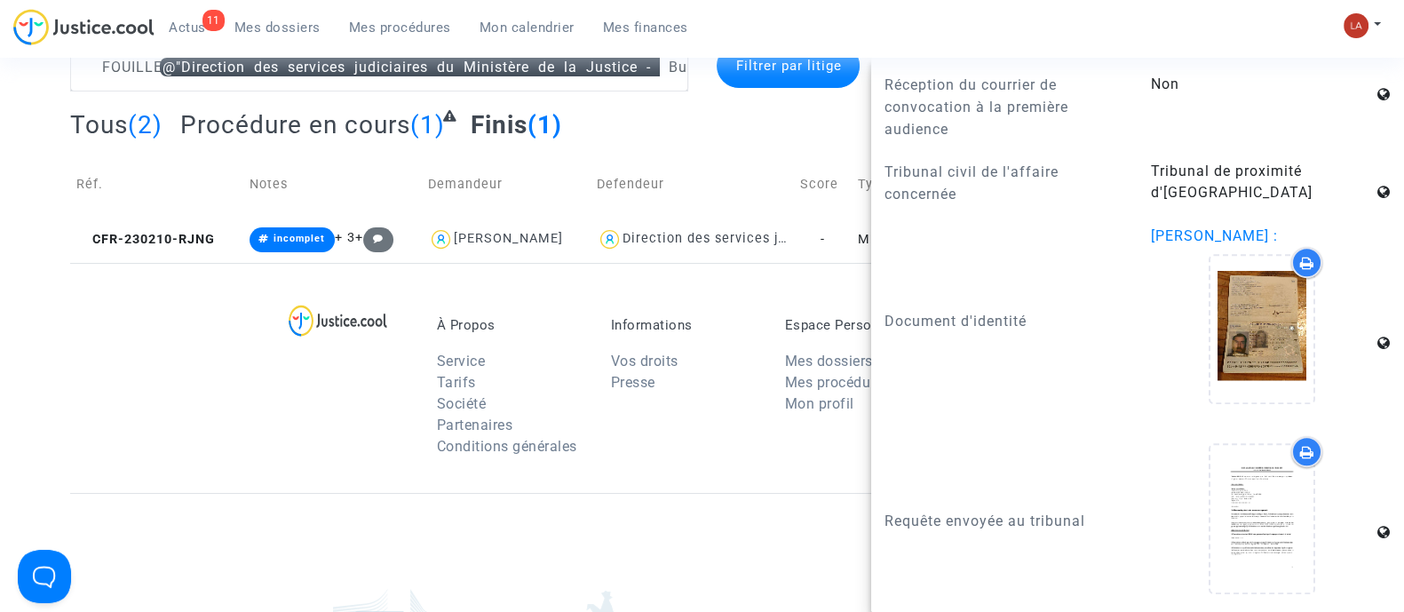
scroll to position [0, 0]
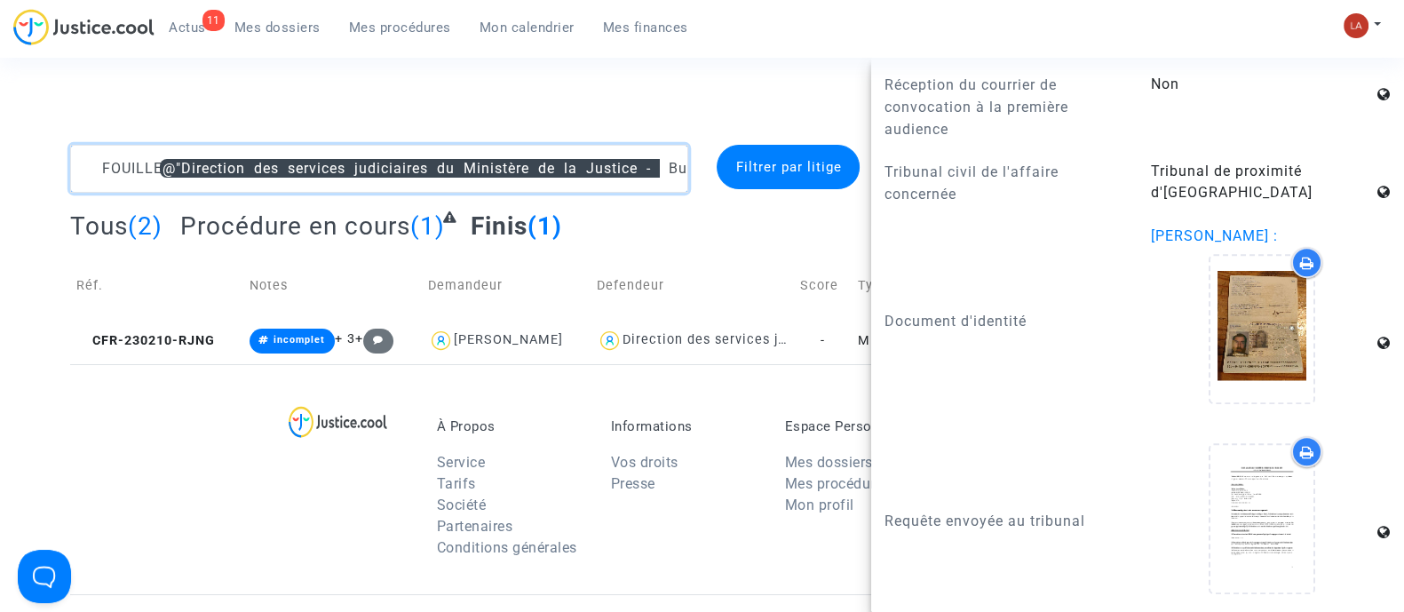
click at [120, 163] on textarea at bounding box center [379, 169] width 618 height 48
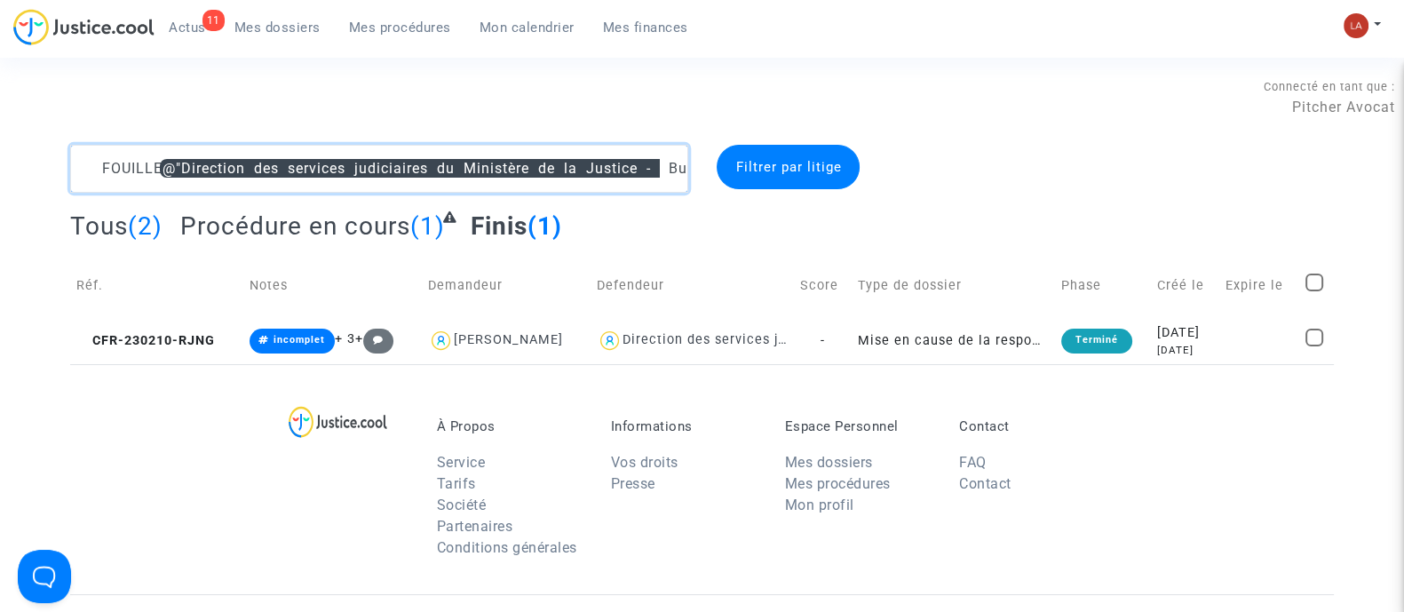
click at [120, 163] on textarea at bounding box center [379, 169] width 618 height 48
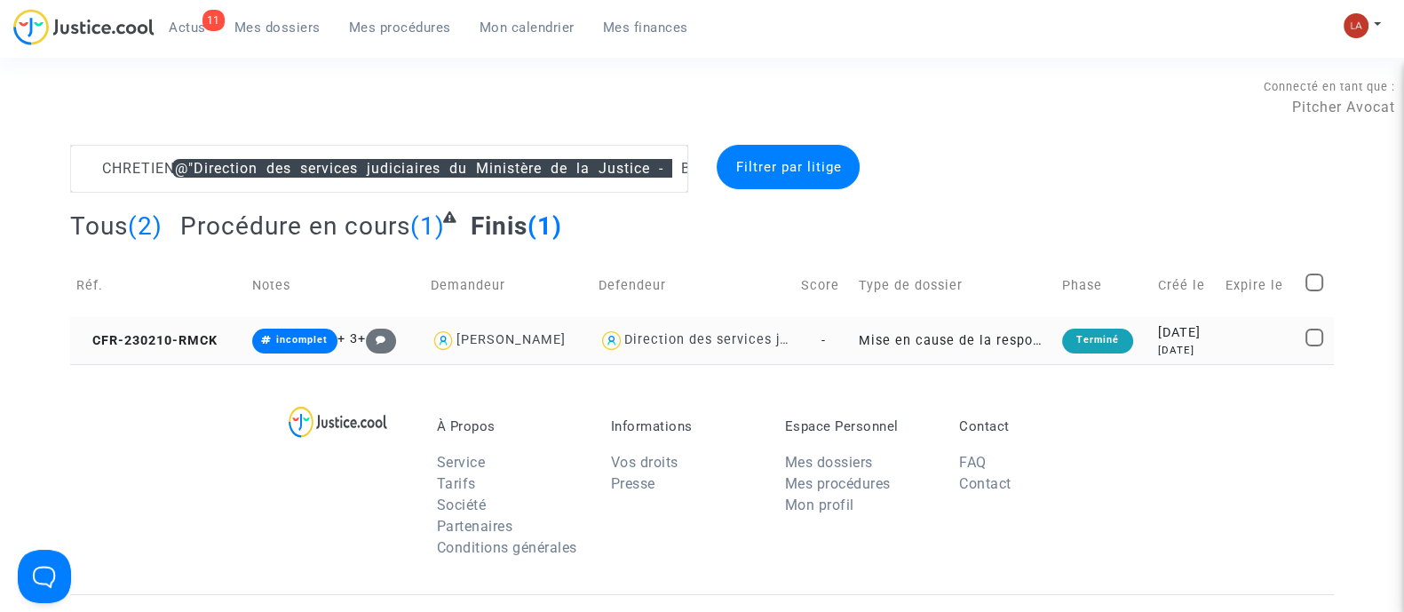
click at [185, 326] on td "CFR-230210-RMCK" at bounding box center [158, 340] width 176 height 47
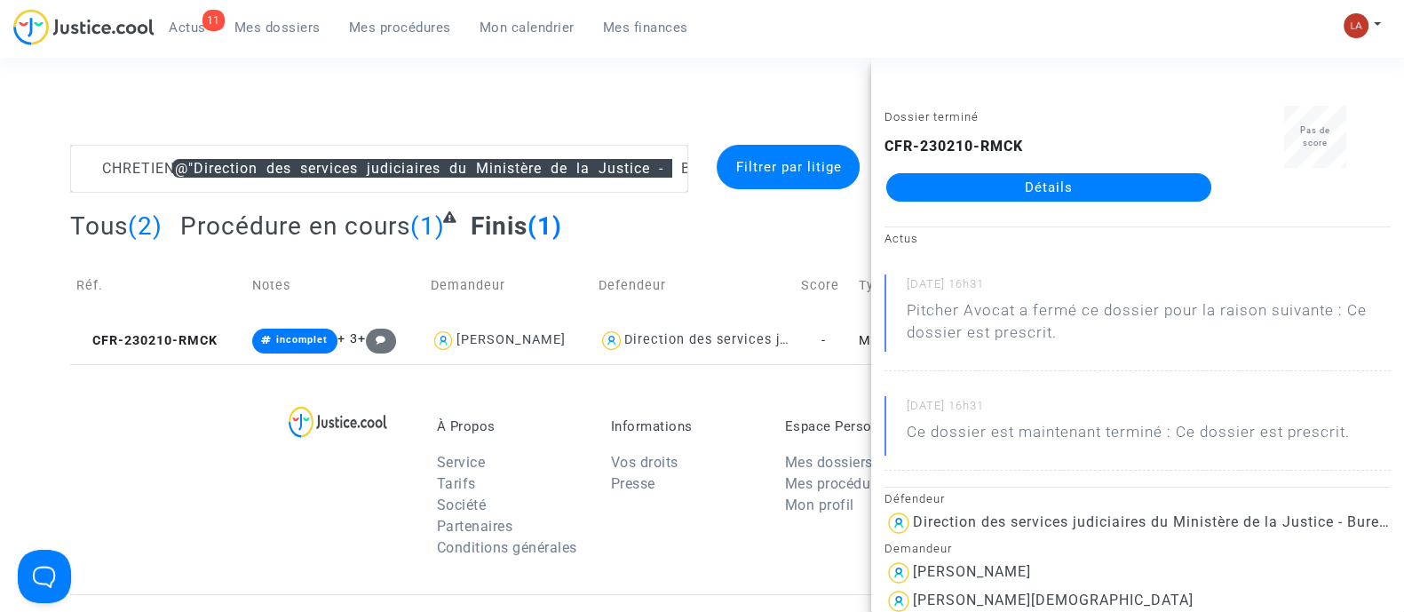
scroll to position [168, 0]
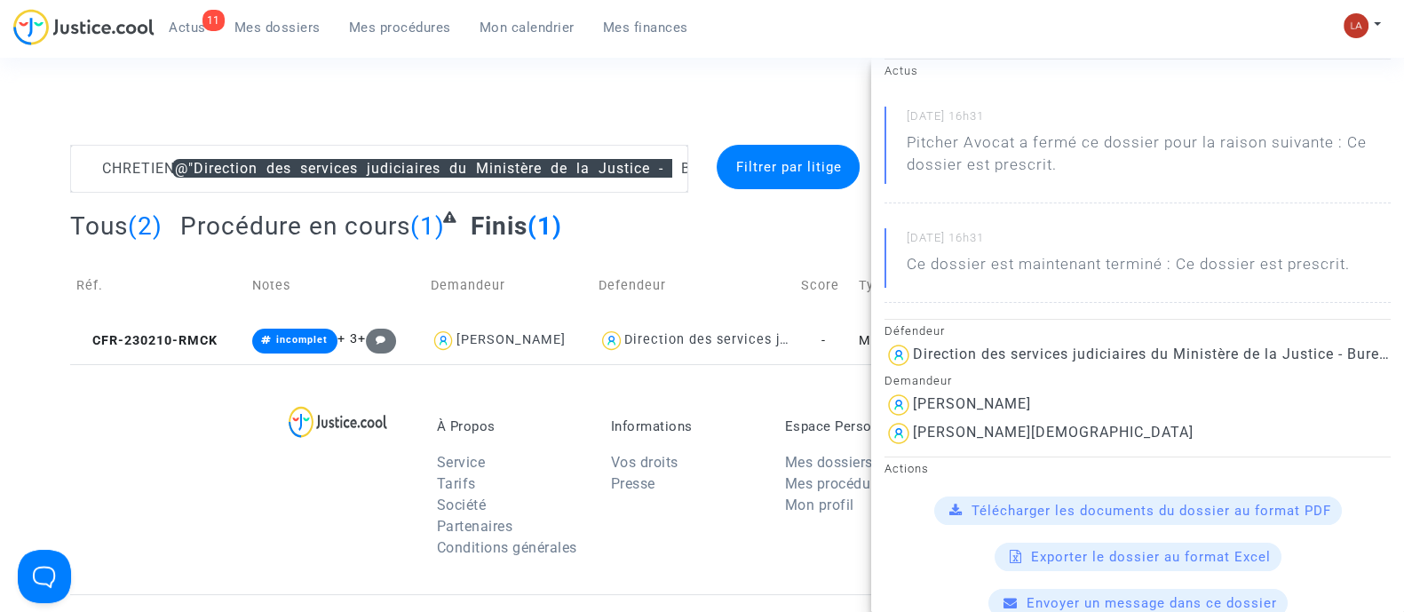
drag, startPoint x: 1021, startPoint y: 408, endPoint x: 914, endPoint y: 397, distance: 107.2
click at [914, 397] on div "olivier chretien" at bounding box center [1137, 405] width 506 height 28
copy div "olivier chretien"
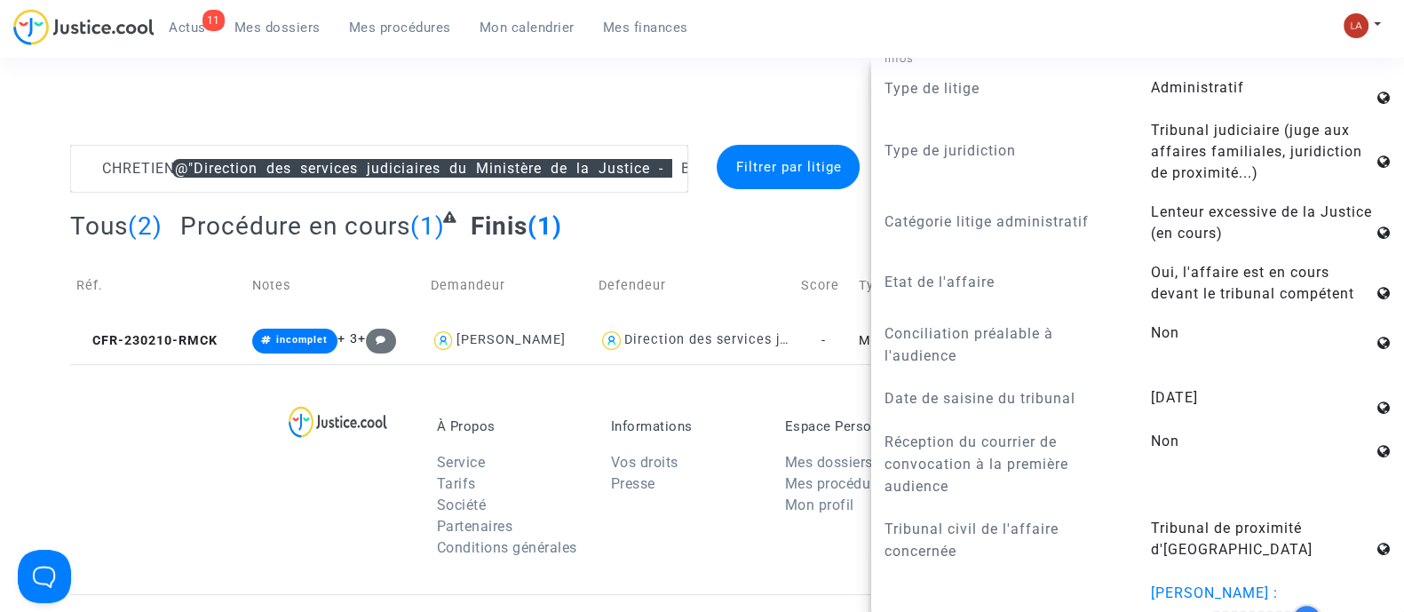
scroll to position [1407, 0]
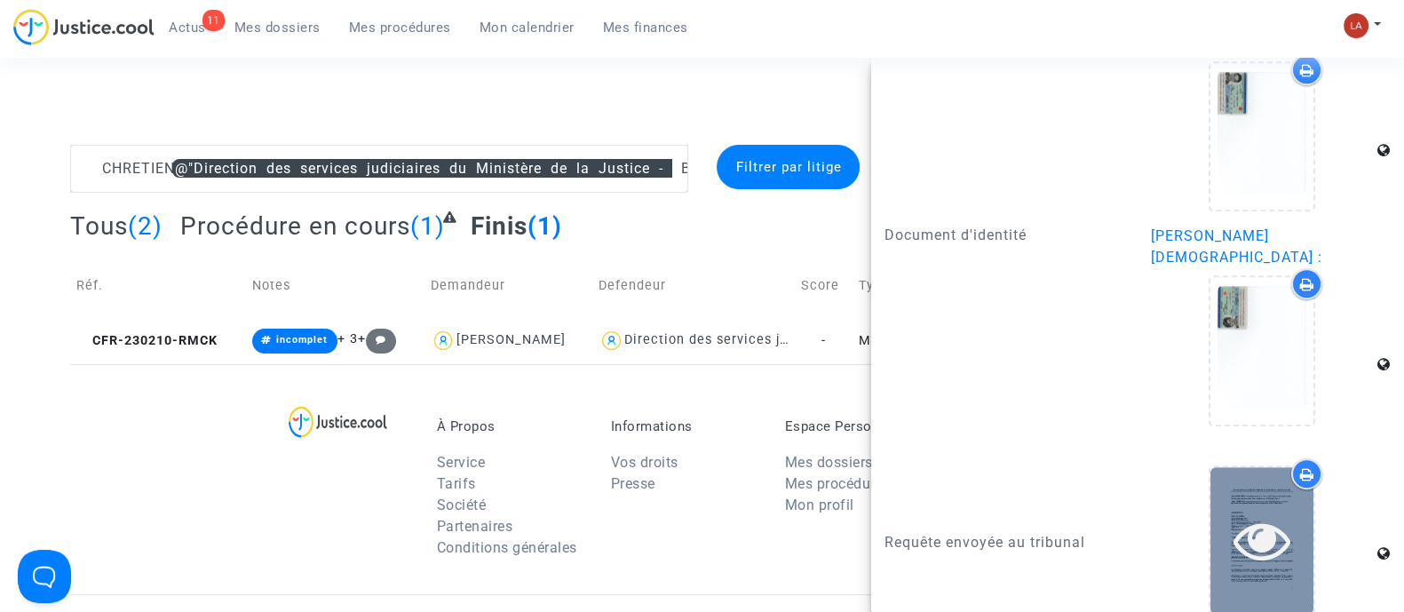
click at [1277, 511] on icon at bounding box center [1262, 539] width 58 height 57
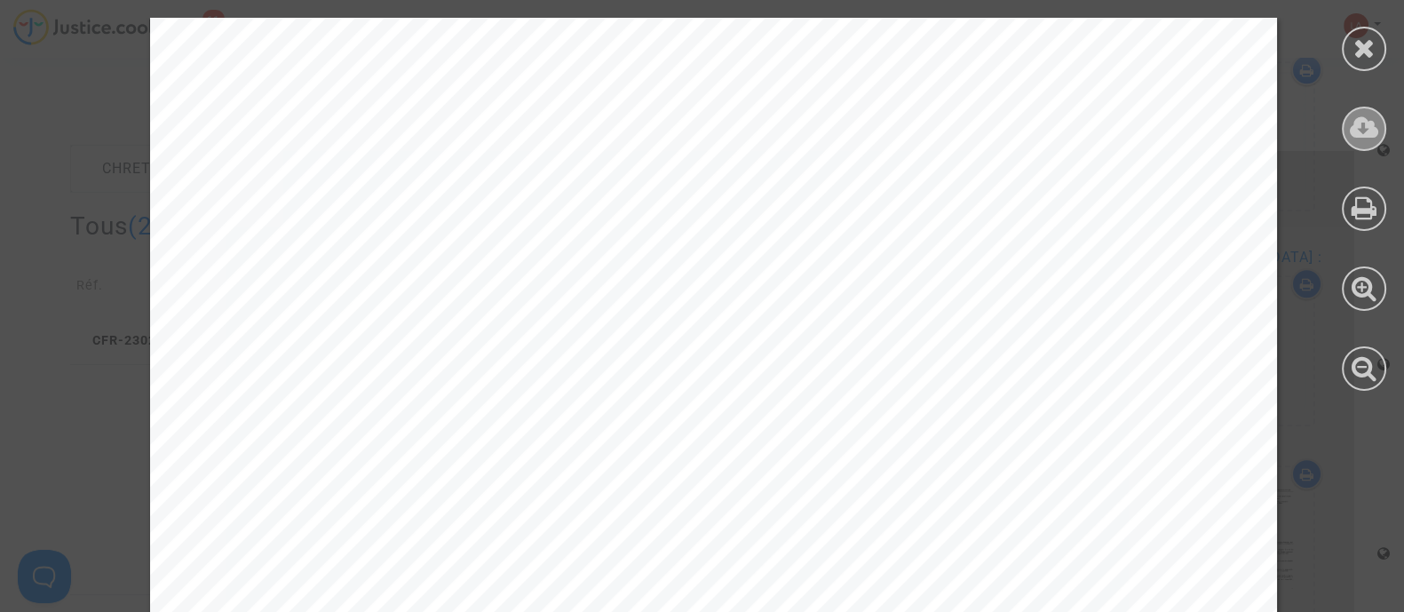
click at [1369, 138] on icon at bounding box center [1363, 128] width 29 height 27
click at [1378, 49] on div at bounding box center [1363, 49] width 44 height 44
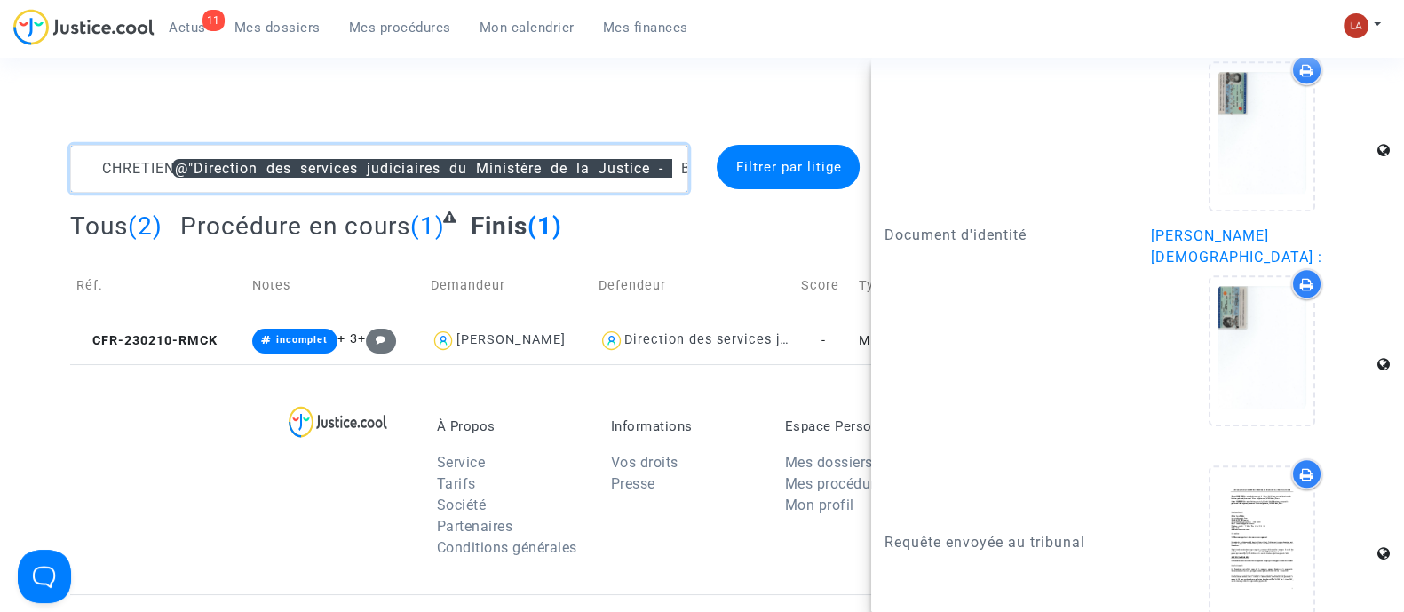
click at [135, 162] on textarea at bounding box center [379, 169] width 618 height 48
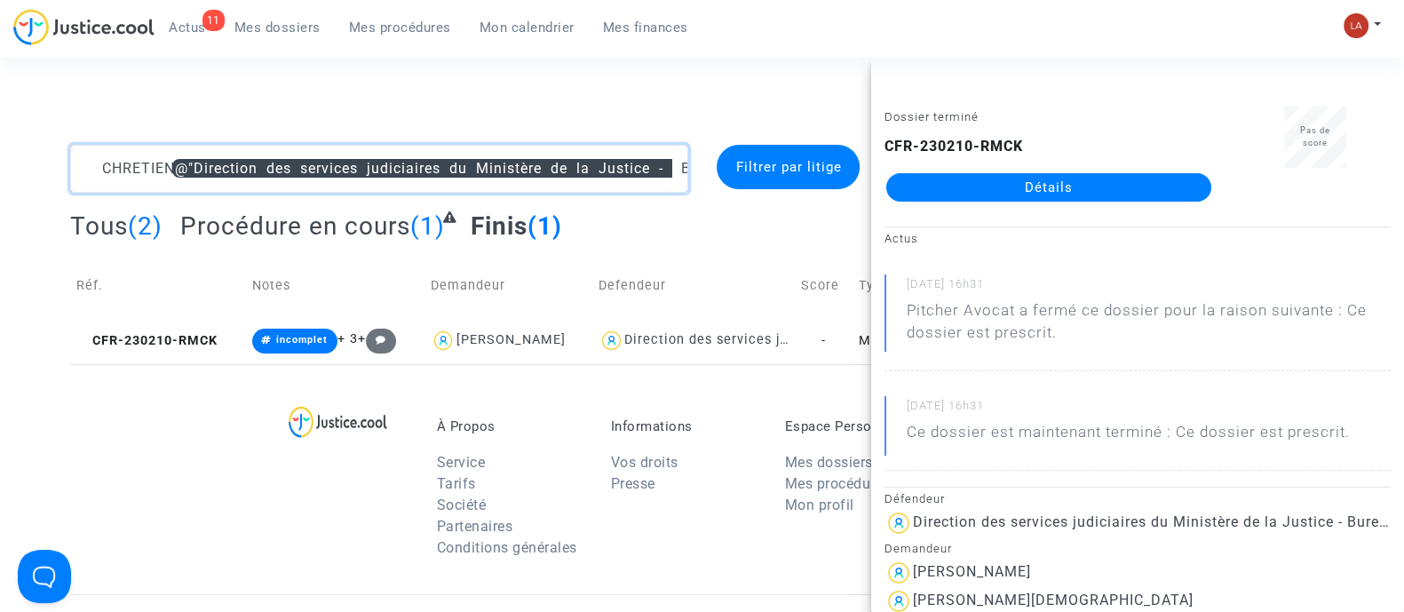
click at [135, 162] on textarea at bounding box center [379, 169] width 618 height 48
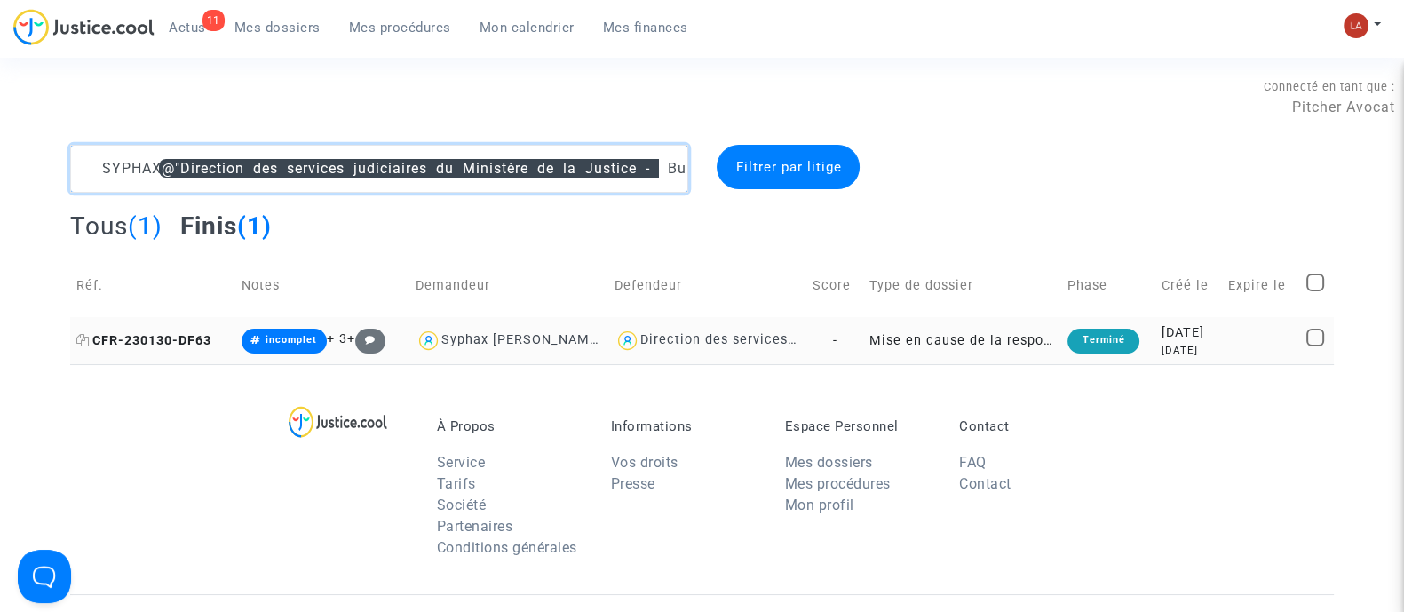
type textarea "SYPHAX @"Direction des services judiciaires du Ministère de la Justice - Bureau…"
click at [169, 339] on span "CFR-230130-DF63" at bounding box center [143, 340] width 135 height 15
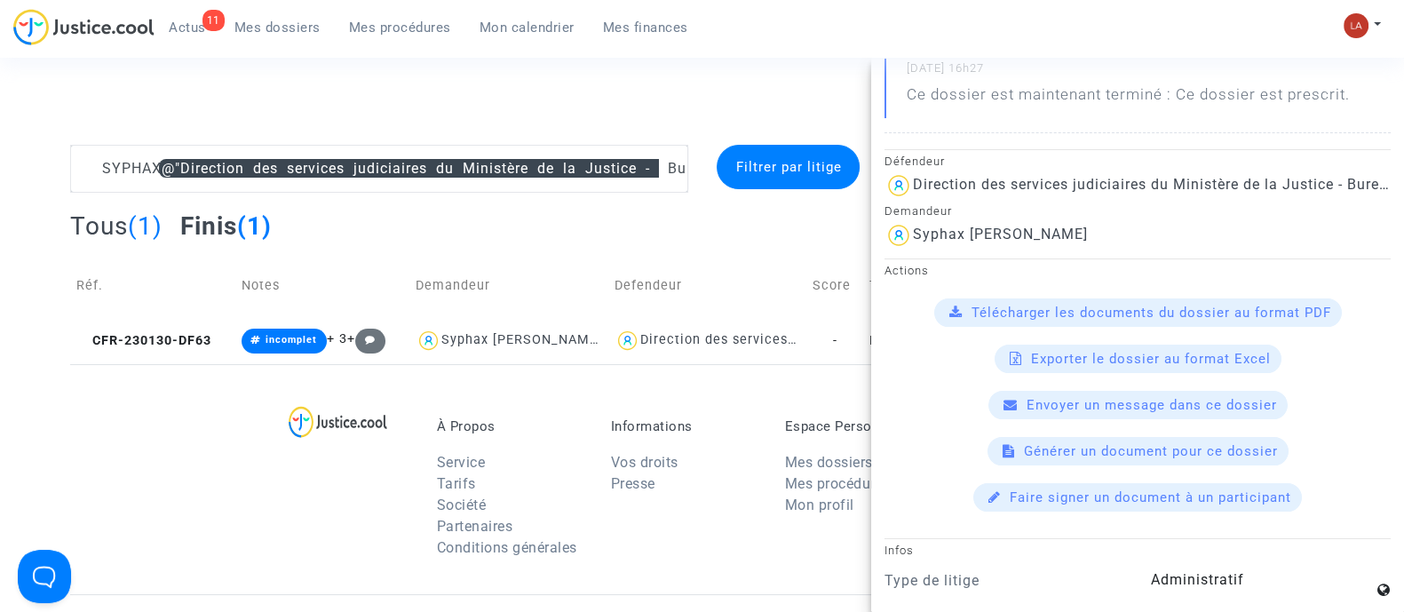
scroll to position [339, 0]
drag, startPoint x: 1062, startPoint y: 239, endPoint x: 914, endPoint y: 233, distance: 147.5
click at [914, 233] on div "Syphax OULD RABAH" at bounding box center [1000, 232] width 175 height 17
copy div "Syphax OULD RABAH"
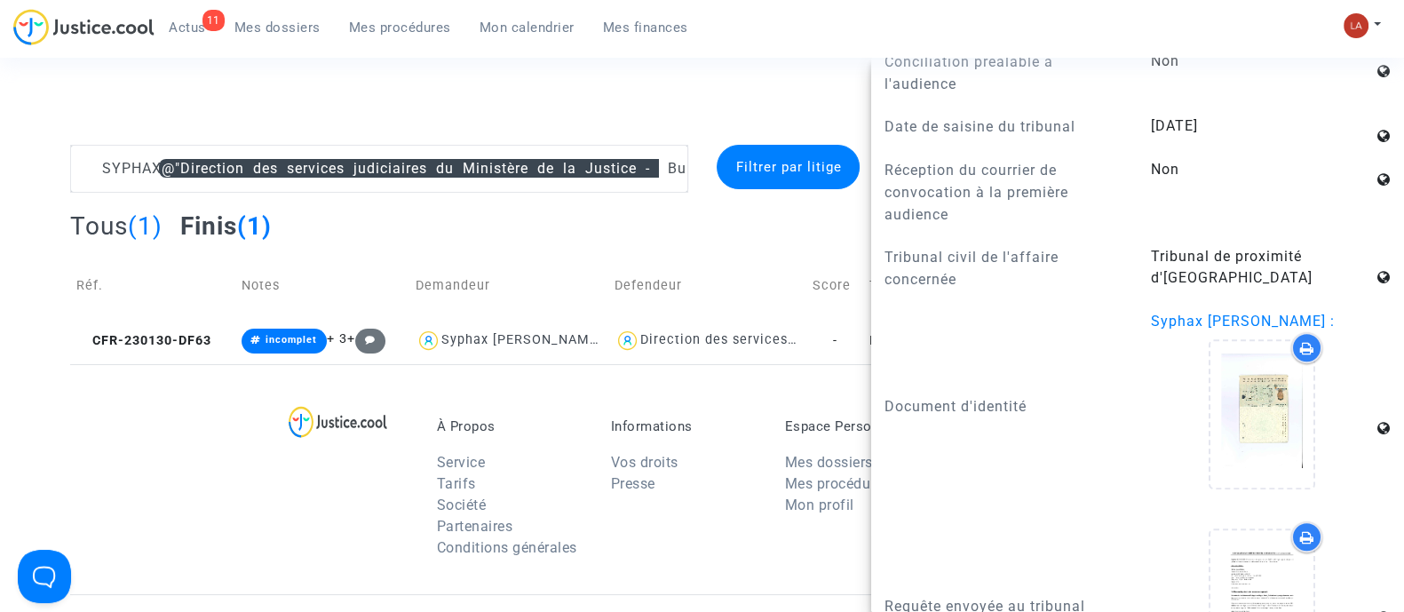
scroll to position [1186, 0]
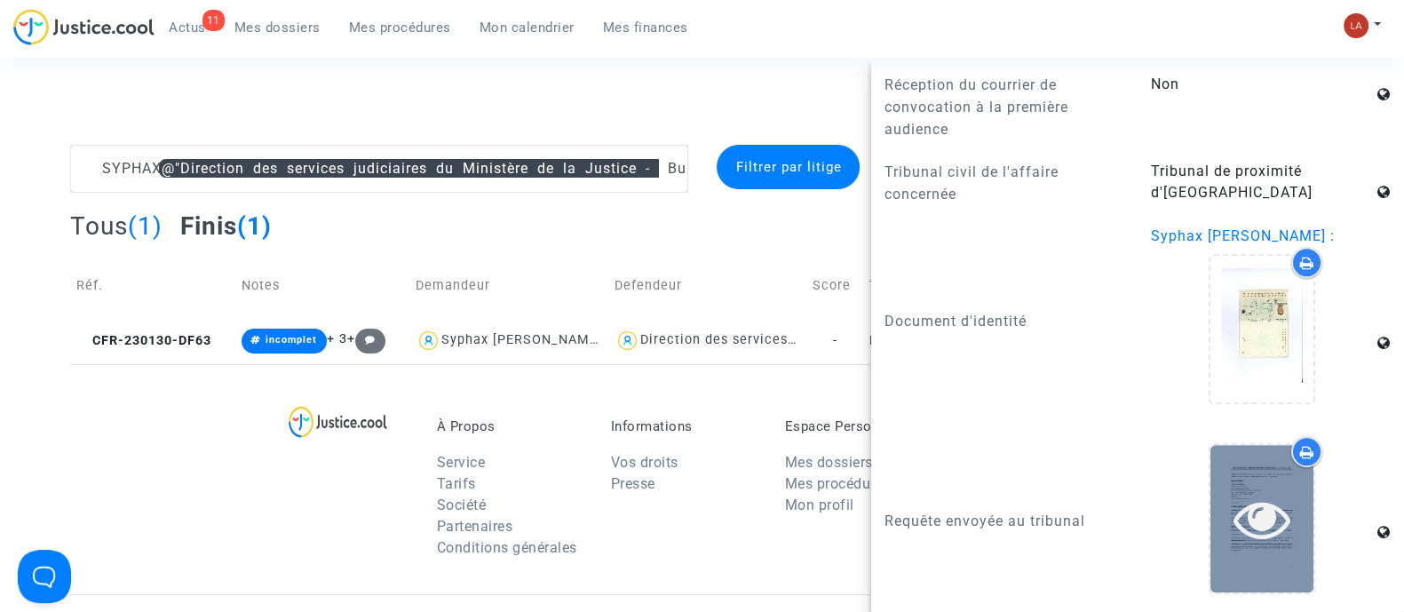
click at [1279, 513] on div at bounding box center [1261, 518] width 103 height 57
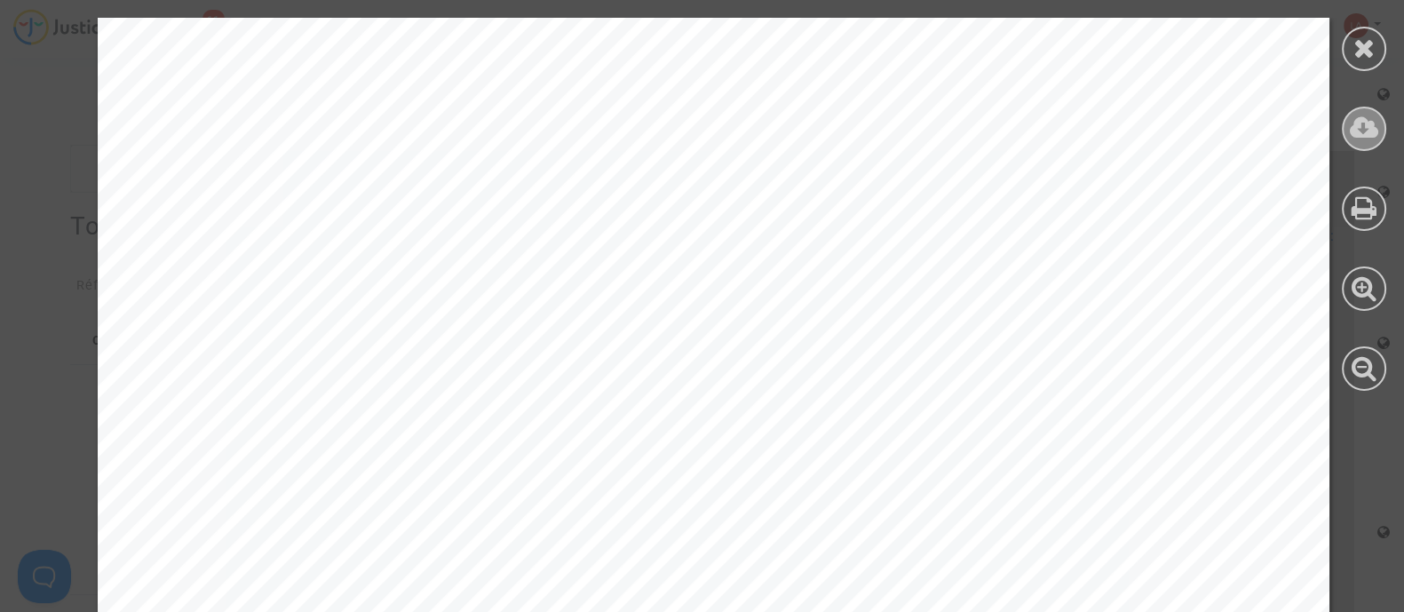
click at [1368, 117] on icon at bounding box center [1363, 128] width 29 height 27
click at [1356, 39] on icon at bounding box center [1364, 48] width 22 height 27
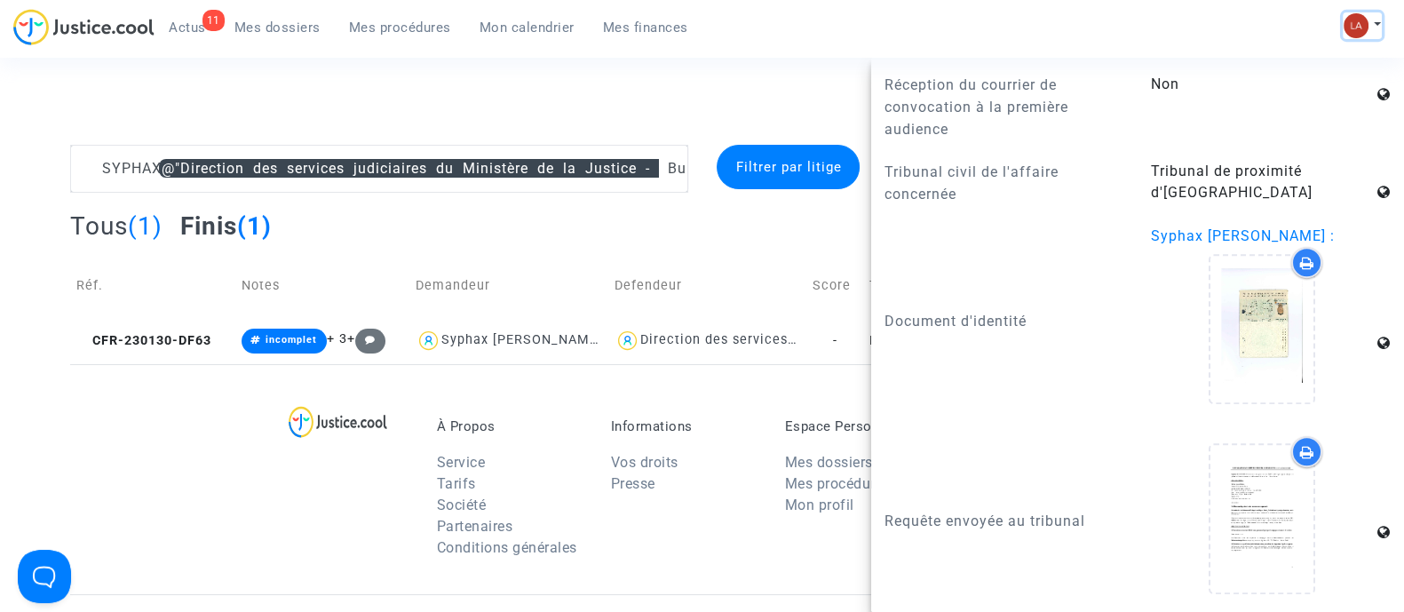
click at [1349, 12] on button at bounding box center [1361, 25] width 39 height 27
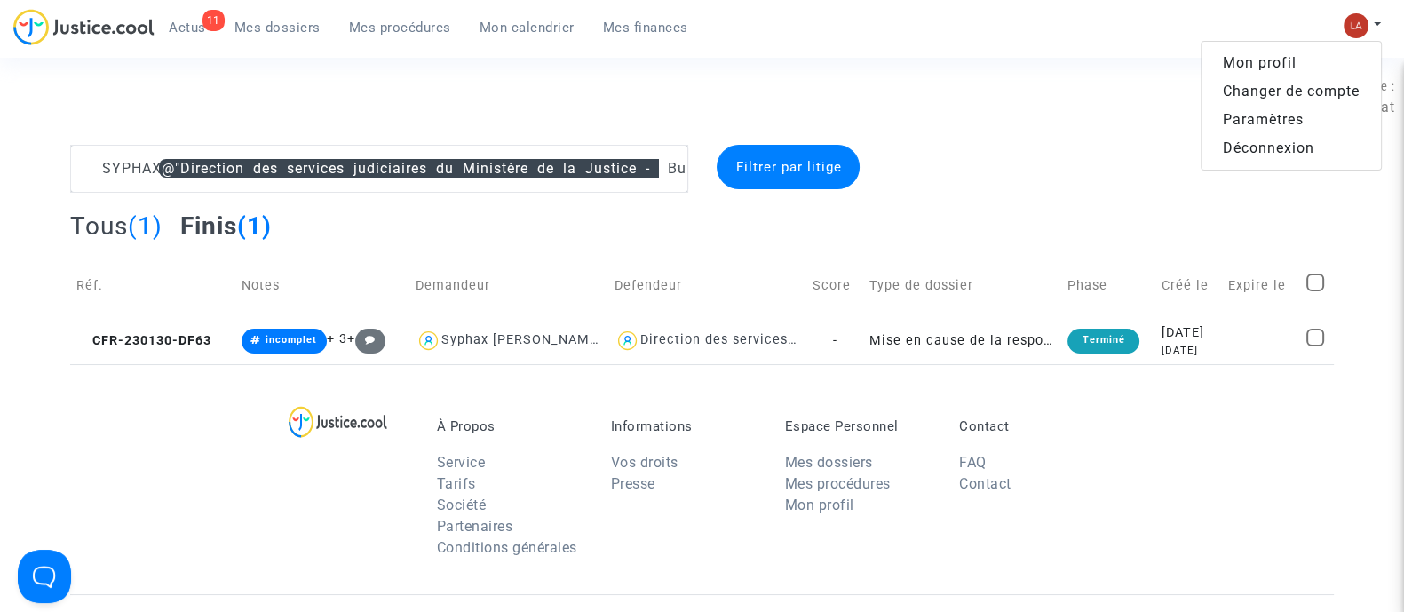
click at [1241, 77] on link "Changer de compte" at bounding box center [1290, 91] width 179 height 28
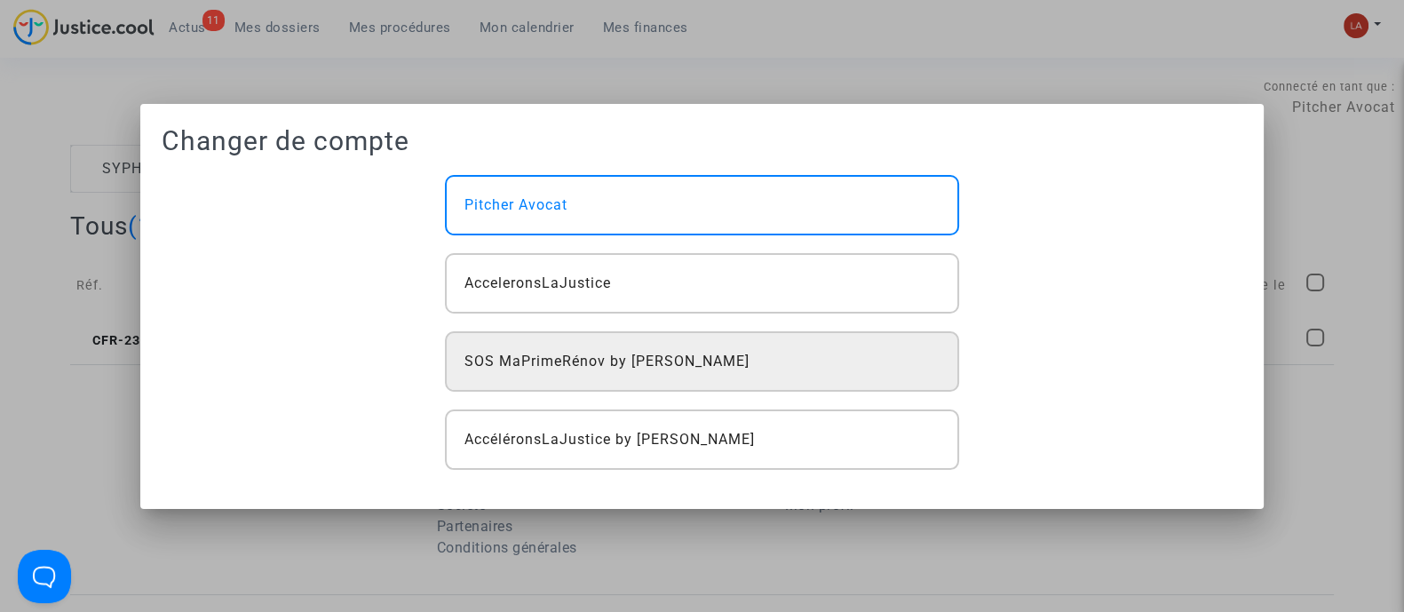
click at [765, 363] on div "SOS MaPrimeRénov by Pitcher Avocat" at bounding box center [701, 361] width 513 height 60
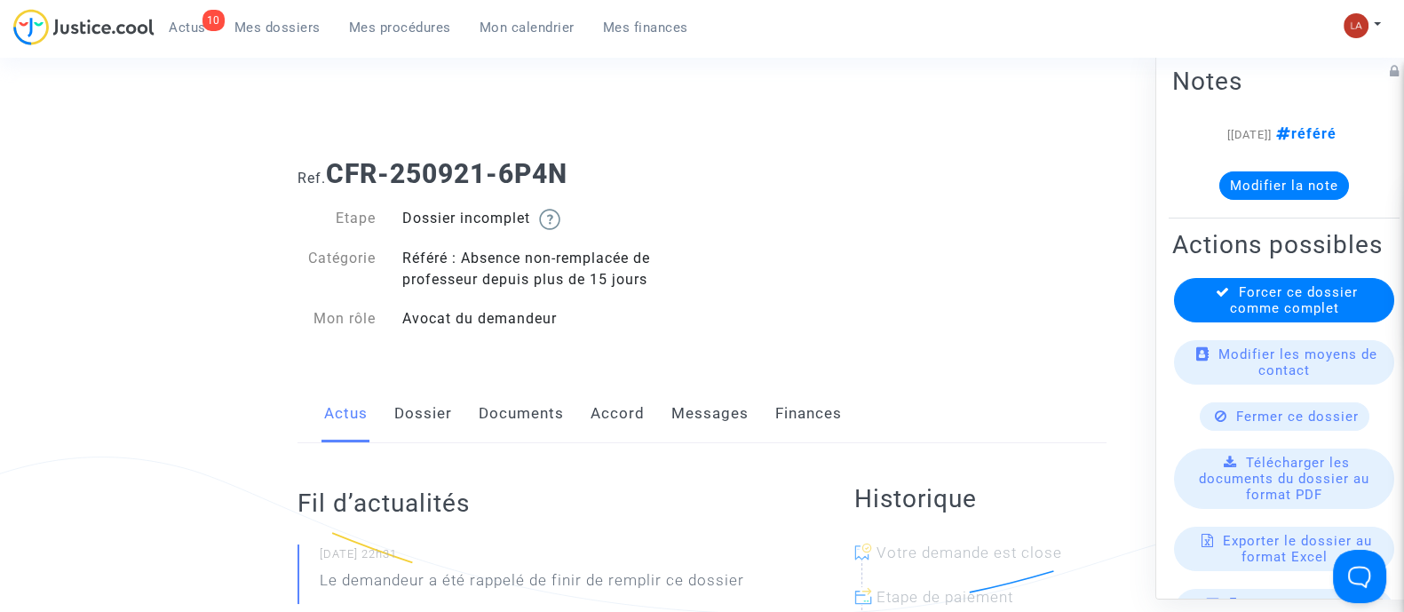
click at [715, 410] on link "Messages" at bounding box center [709, 413] width 77 height 59
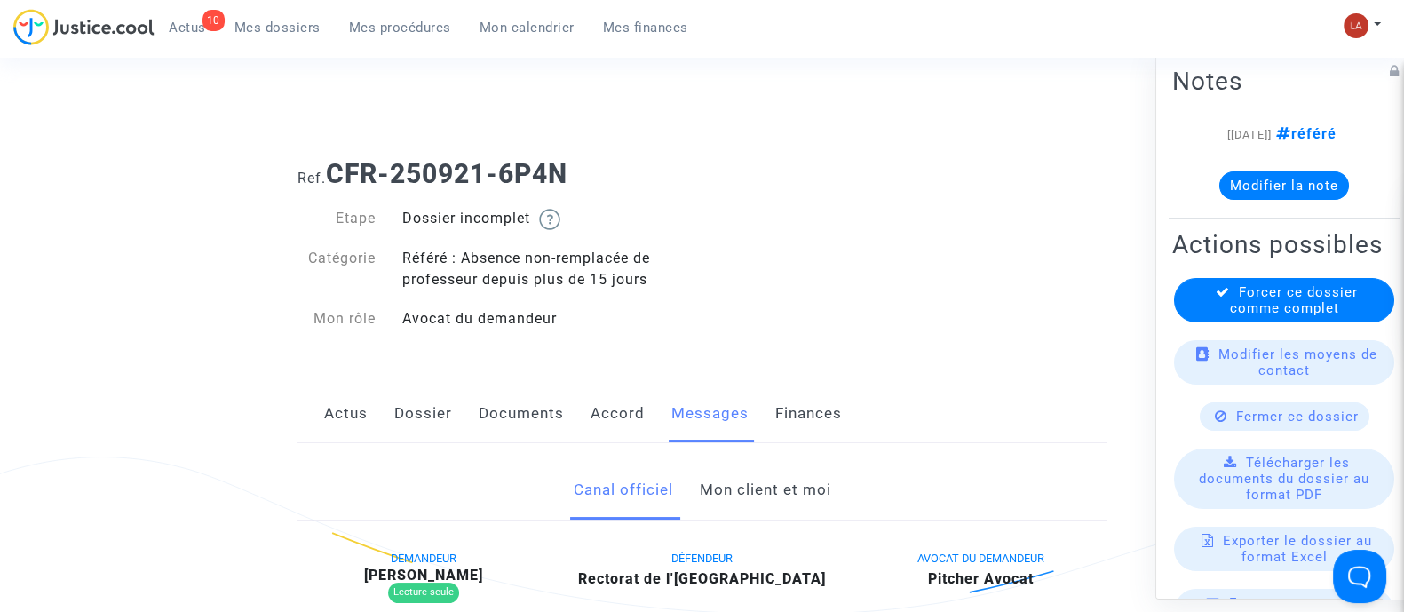
click at [739, 509] on link "Mon client et moi" at bounding box center [764, 490] width 131 height 59
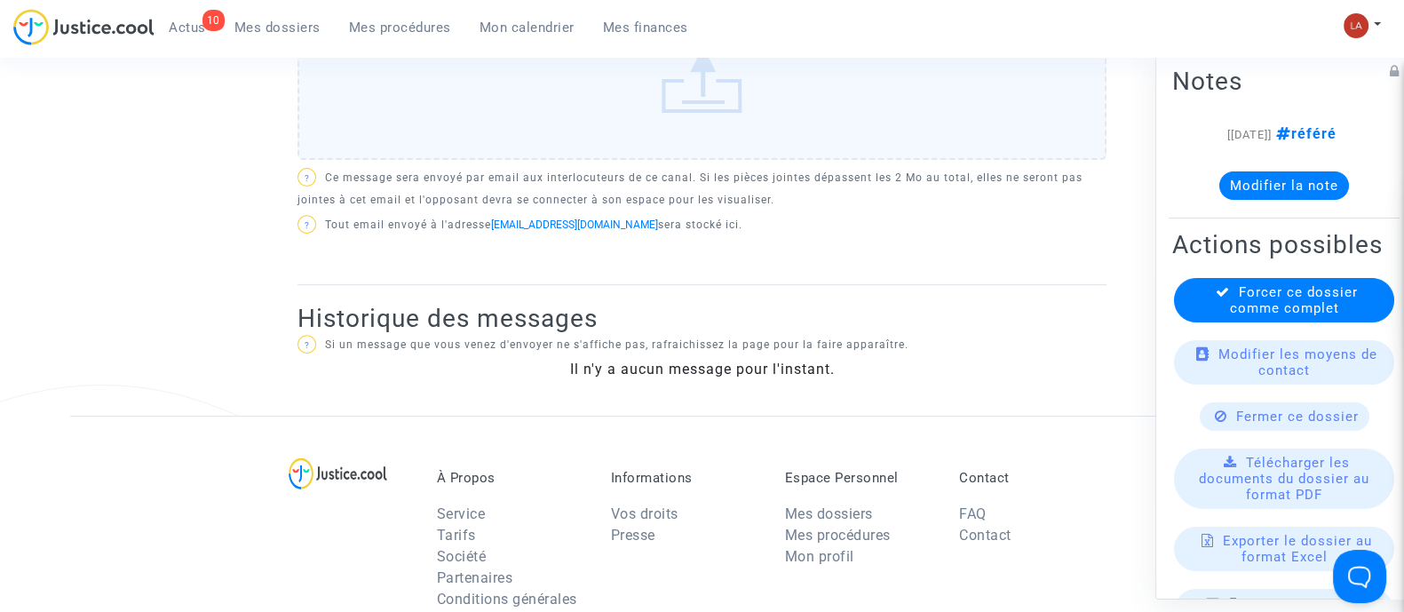
scroll to position [333, 0]
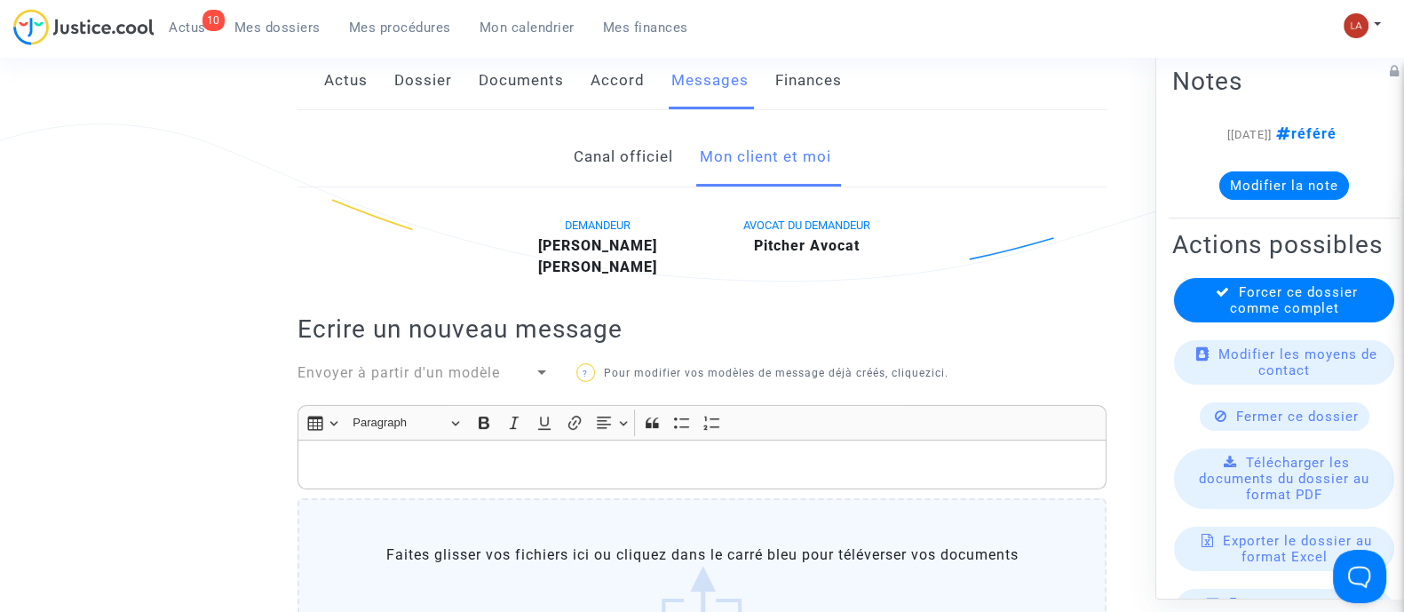
click at [724, 490] on div "Rich Text Editor Insert table Insert table Heading Paragraph Paragraph Heading …" at bounding box center [701, 545] width 809 height 281
click at [736, 471] on p "Rich Text Editor, main" at bounding box center [702, 465] width 790 height 22
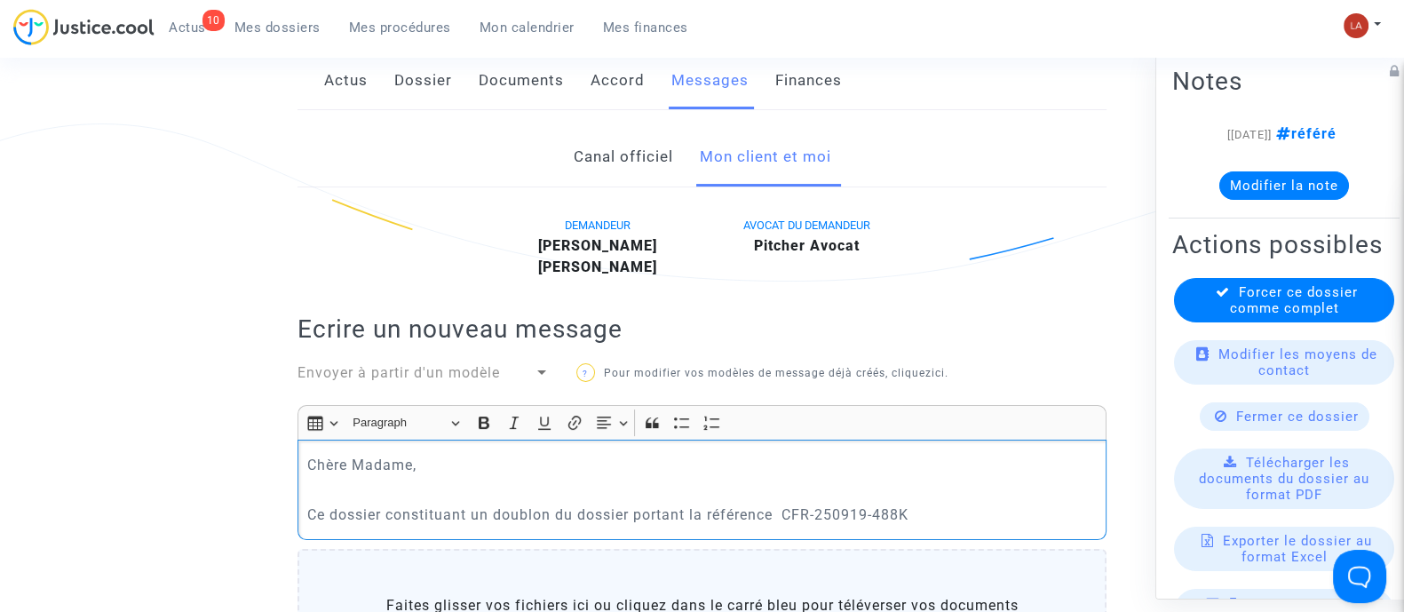
click at [787, 523] on p "Ce dossier constituant un doublon du dossier portant la référence CFR-250919-48…" at bounding box center [702, 514] width 790 height 22
click at [930, 517] on p "Ce dossier constituant un doublon du dossier portant la référence CFR-250919-48…" at bounding box center [702, 514] width 790 height 22
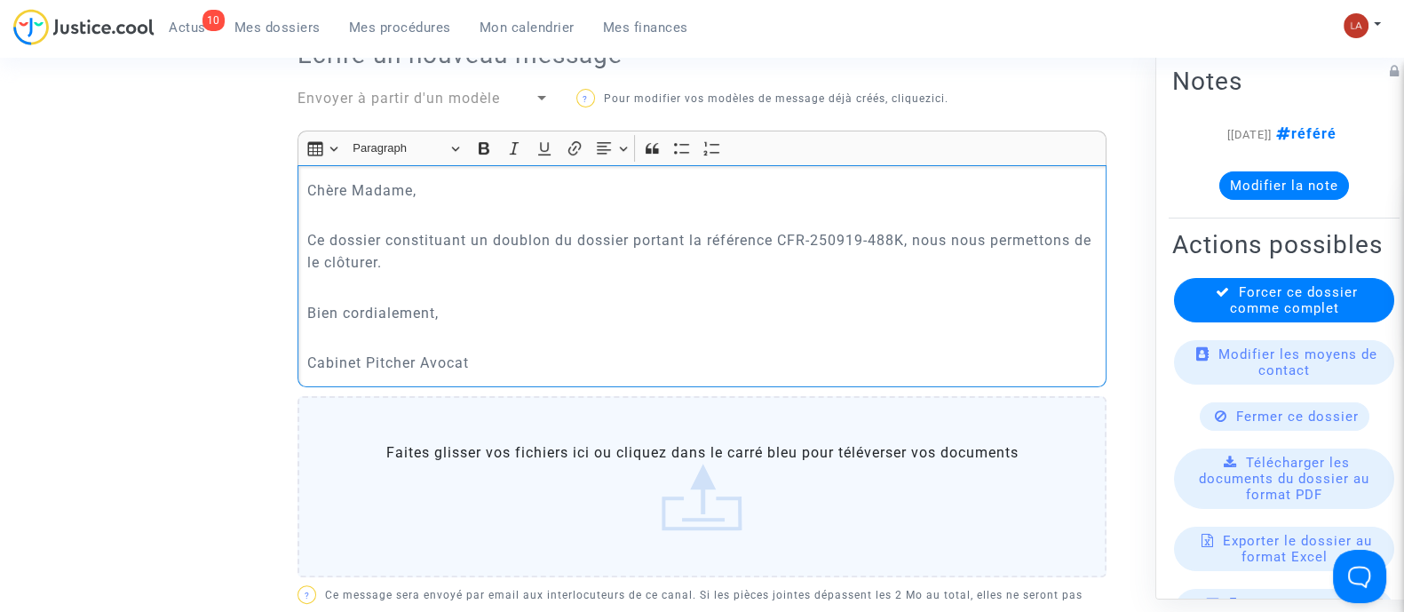
scroll to position [829, 0]
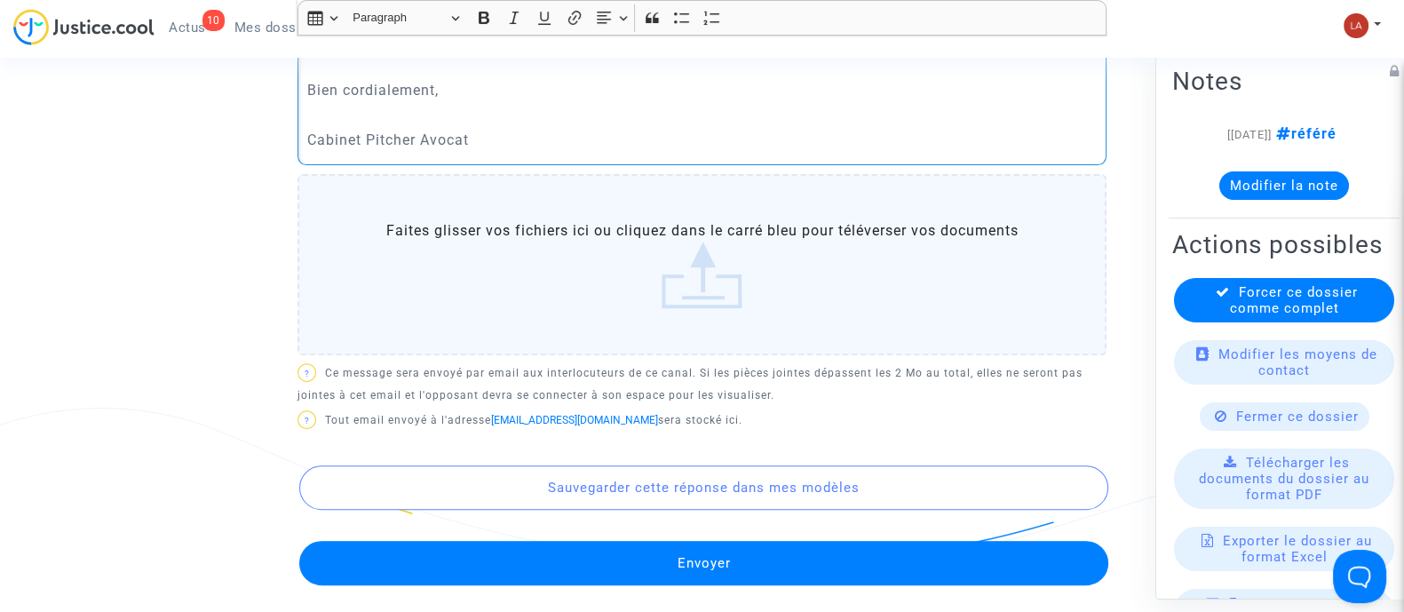
click at [950, 553] on button "Envoyer" at bounding box center [703, 563] width 809 height 44
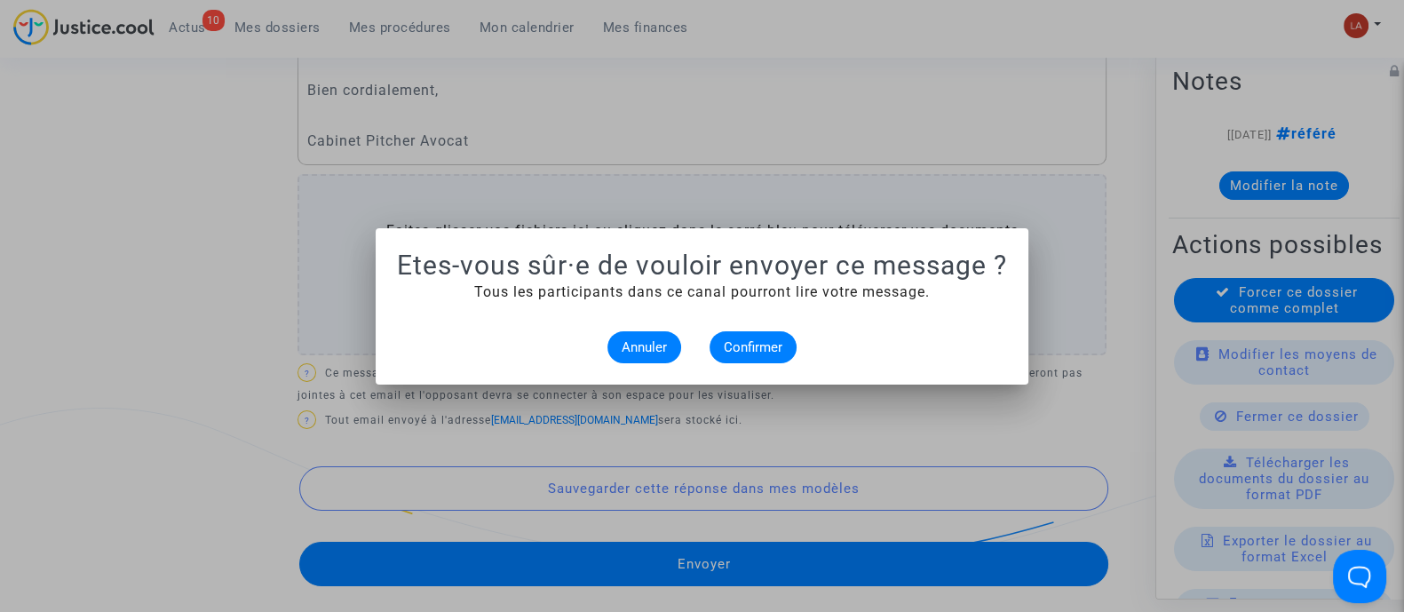
scroll to position [0, 0]
drag, startPoint x: 735, startPoint y: 343, endPoint x: 1052, endPoint y: 364, distance: 317.6
click at [737, 343] on span "Confirmer" at bounding box center [753, 347] width 59 height 16
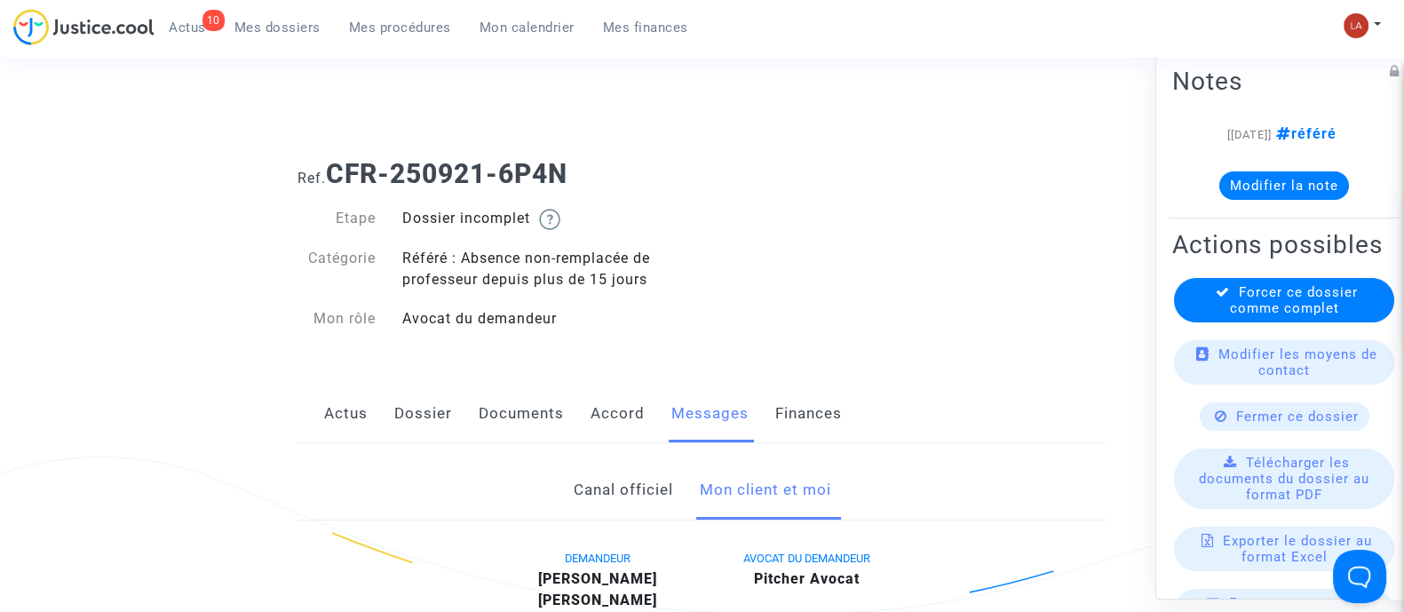
scroll to position [829, 0]
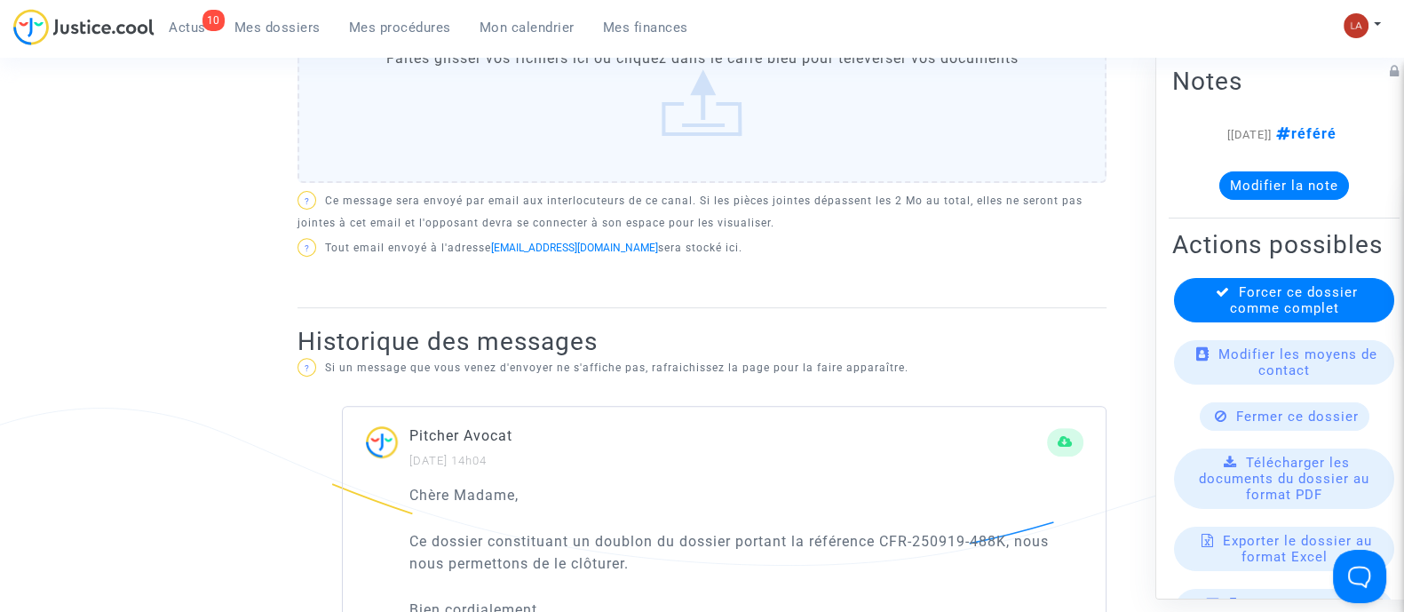
click at [1212, 430] on div "Fermer ce dossier" at bounding box center [1284, 415] width 170 height 28
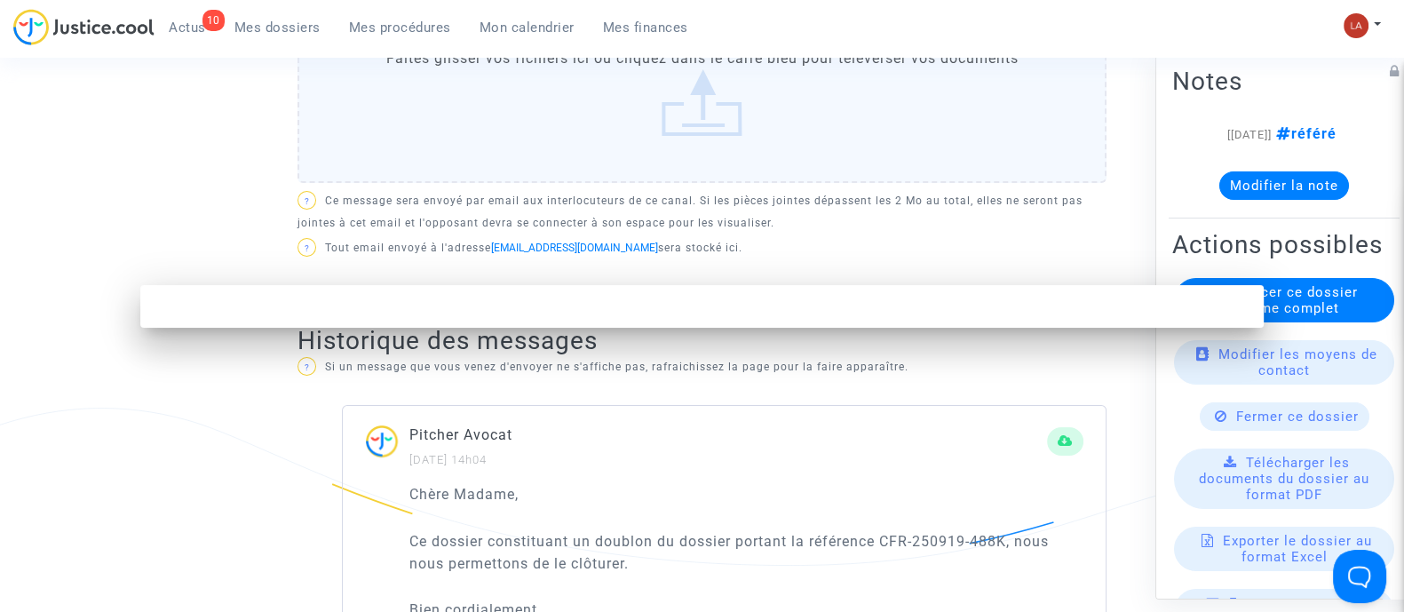
scroll to position [0, 0]
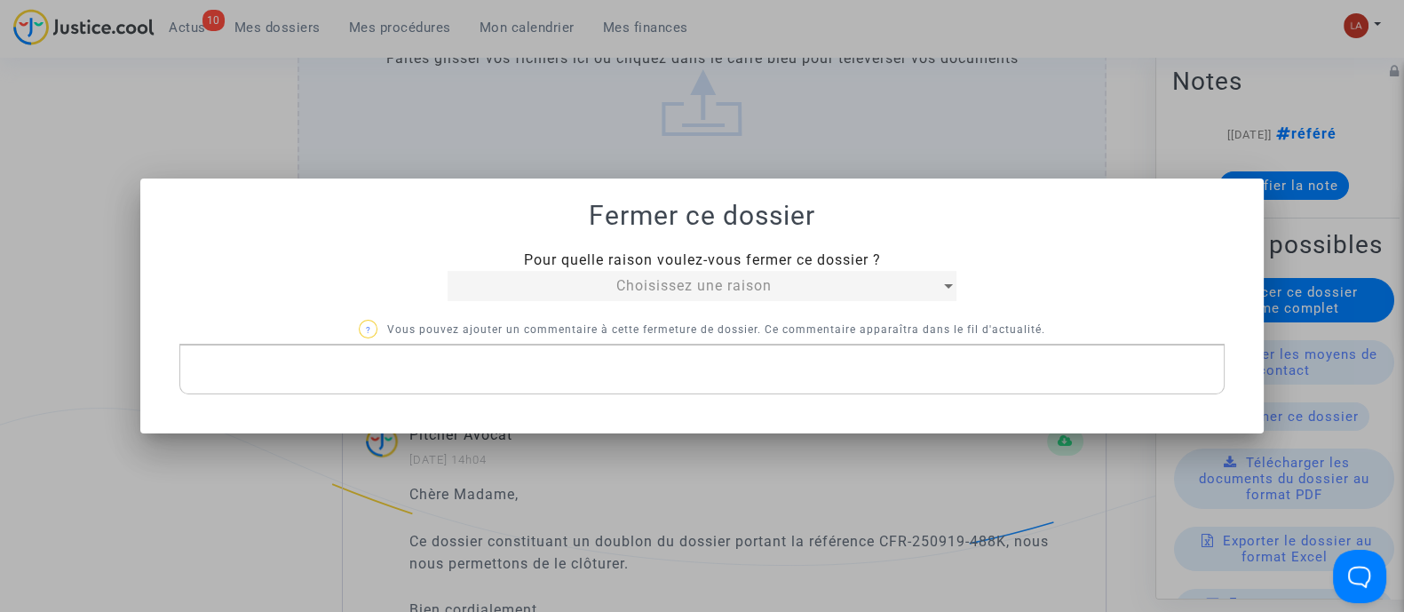
click at [610, 276] on div "Choisissez une raison" at bounding box center [693, 285] width 493 height 21
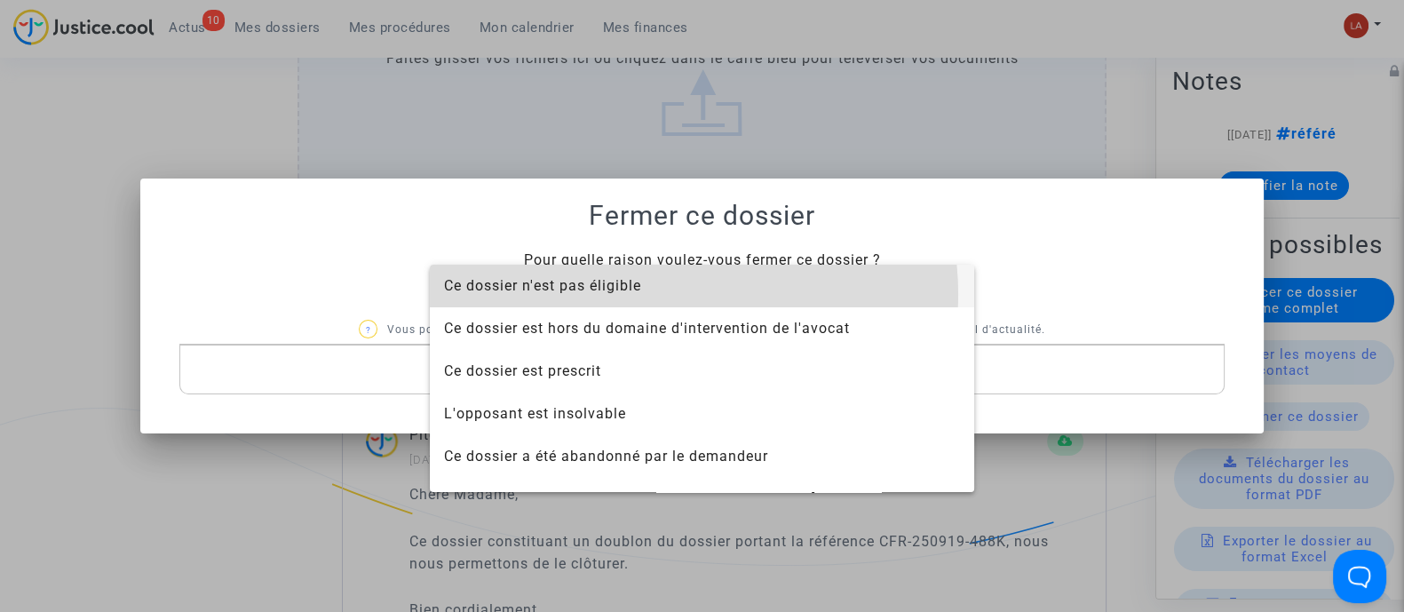
click at [667, 294] on span "Ce dossier n'est pas éligible" at bounding box center [702, 286] width 516 height 43
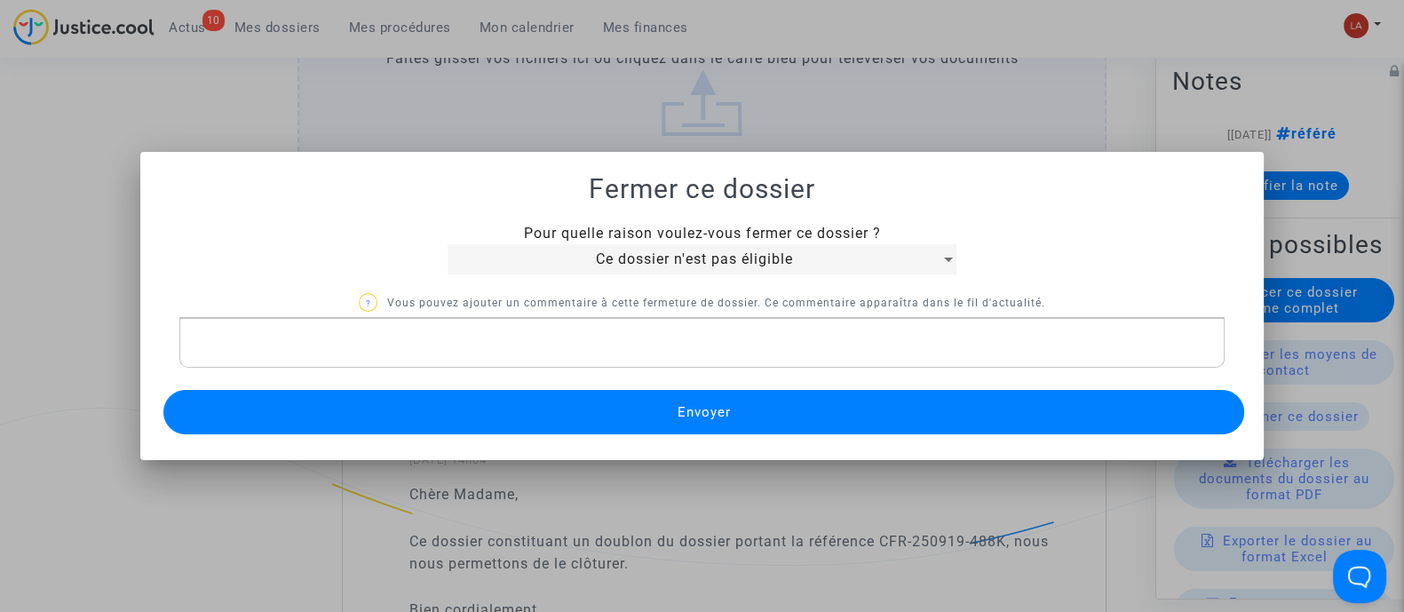
click at [593, 339] on p "Rich Text Editor, main" at bounding box center [702, 343] width 1026 height 22
click at [571, 407] on button "Envoyer" at bounding box center [703, 412] width 1080 height 44
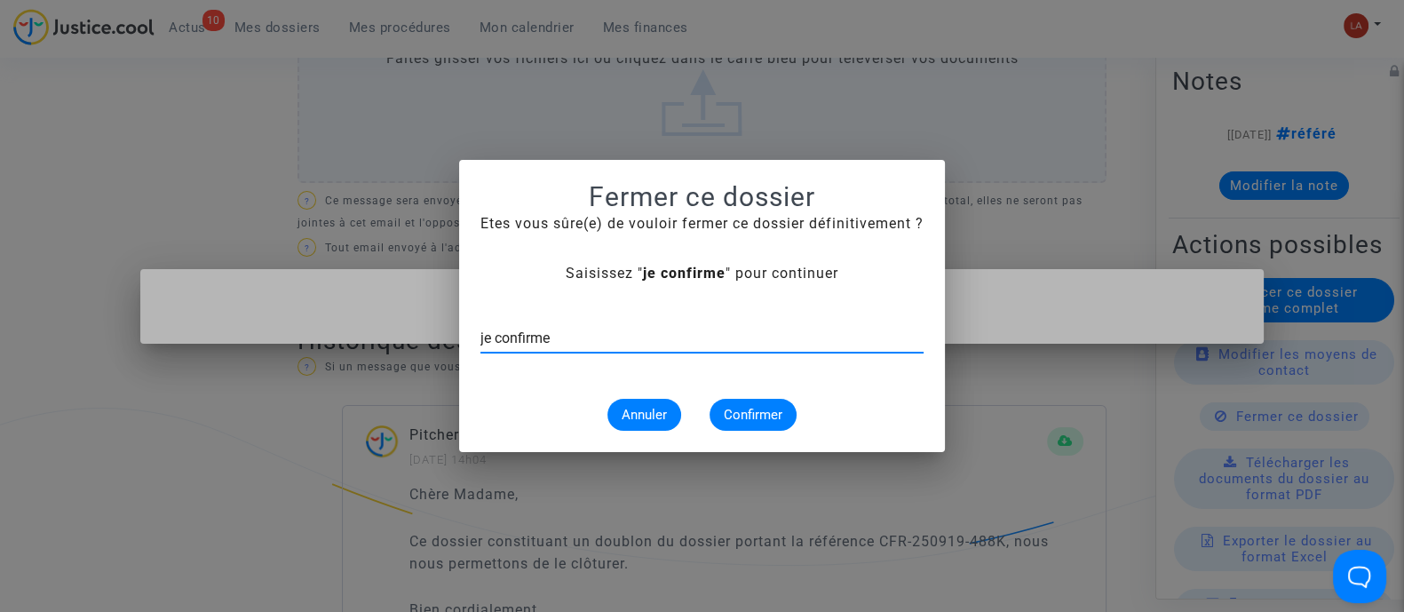
type input "je confirme"
click at [749, 407] on span "Confirmer" at bounding box center [753, 415] width 59 height 16
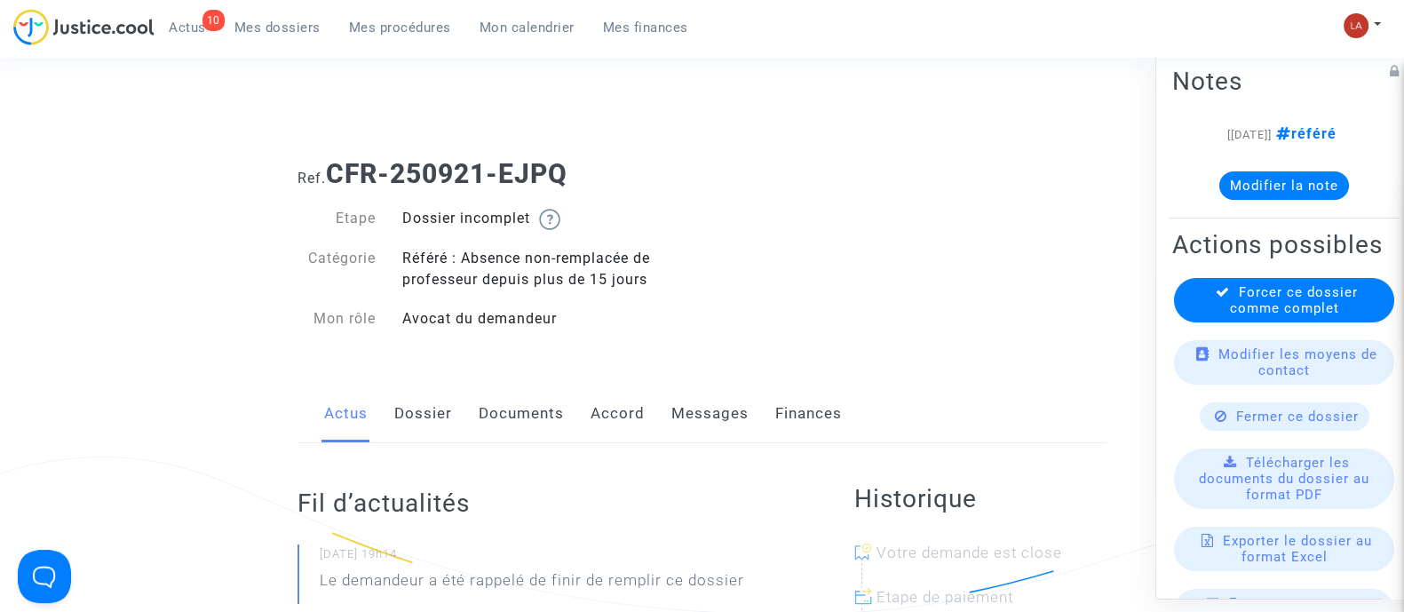
click at [701, 415] on link "Messages" at bounding box center [709, 413] width 77 height 59
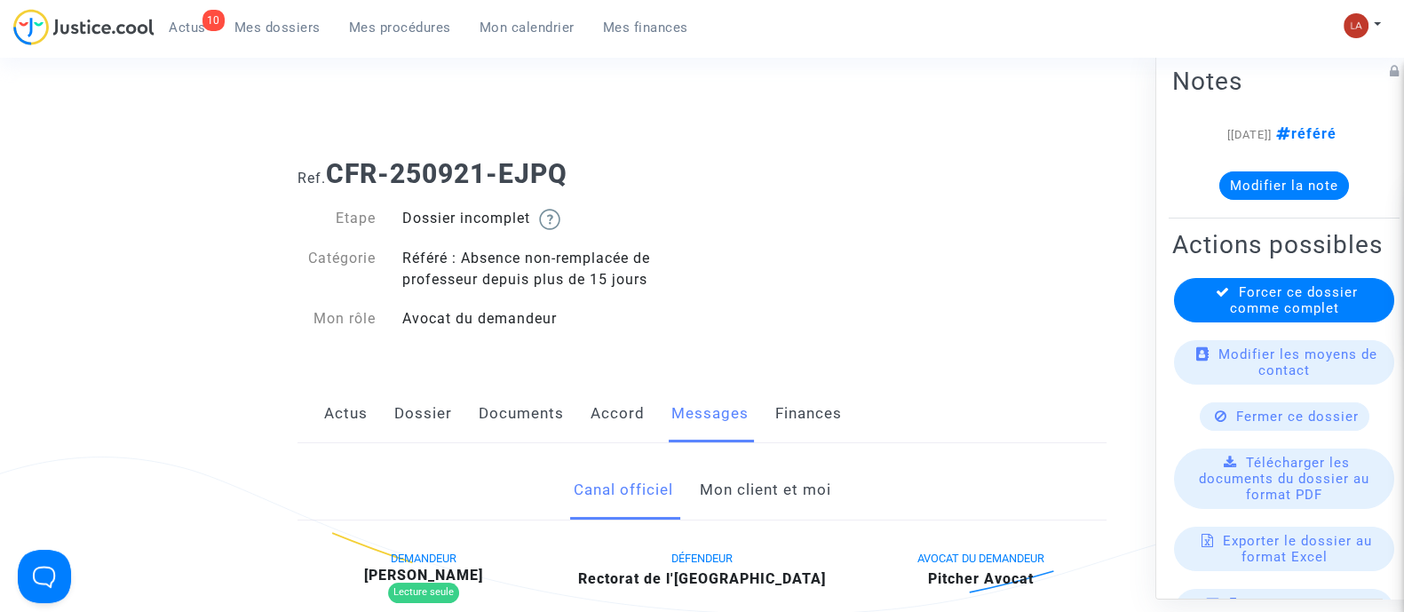
scroll to position [271, 0]
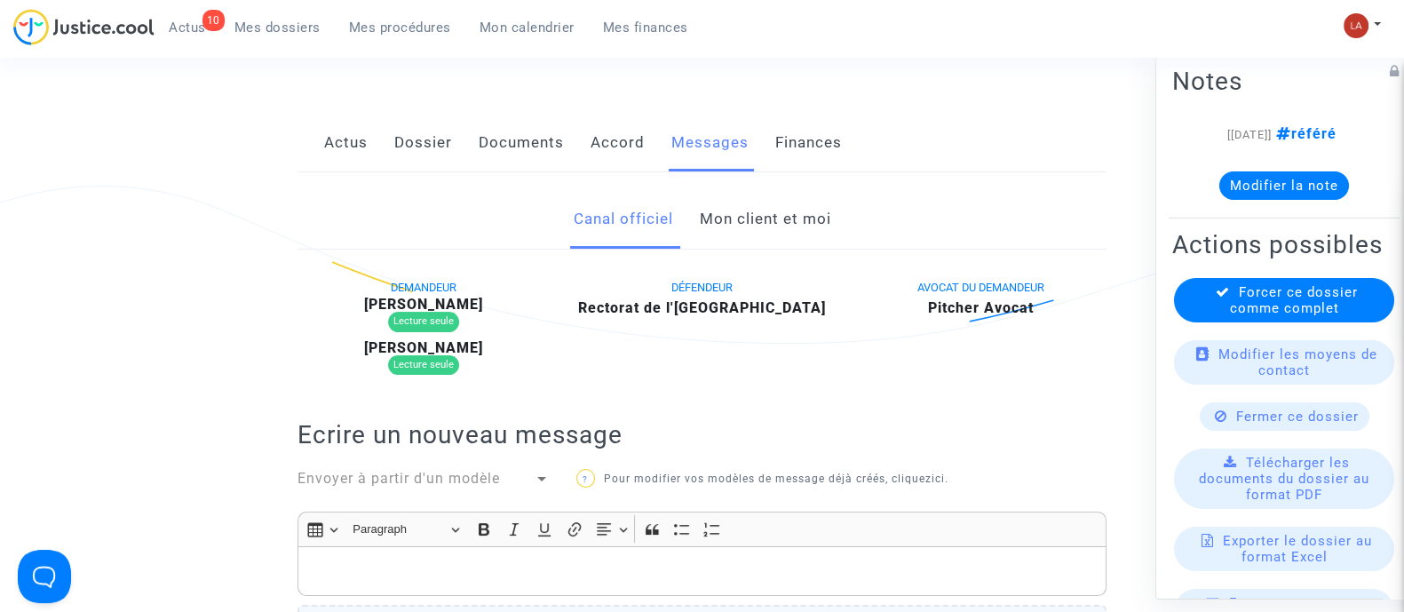
click at [750, 226] on link "Mon client et moi" at bounding box center [764, 219] width 131 height 59
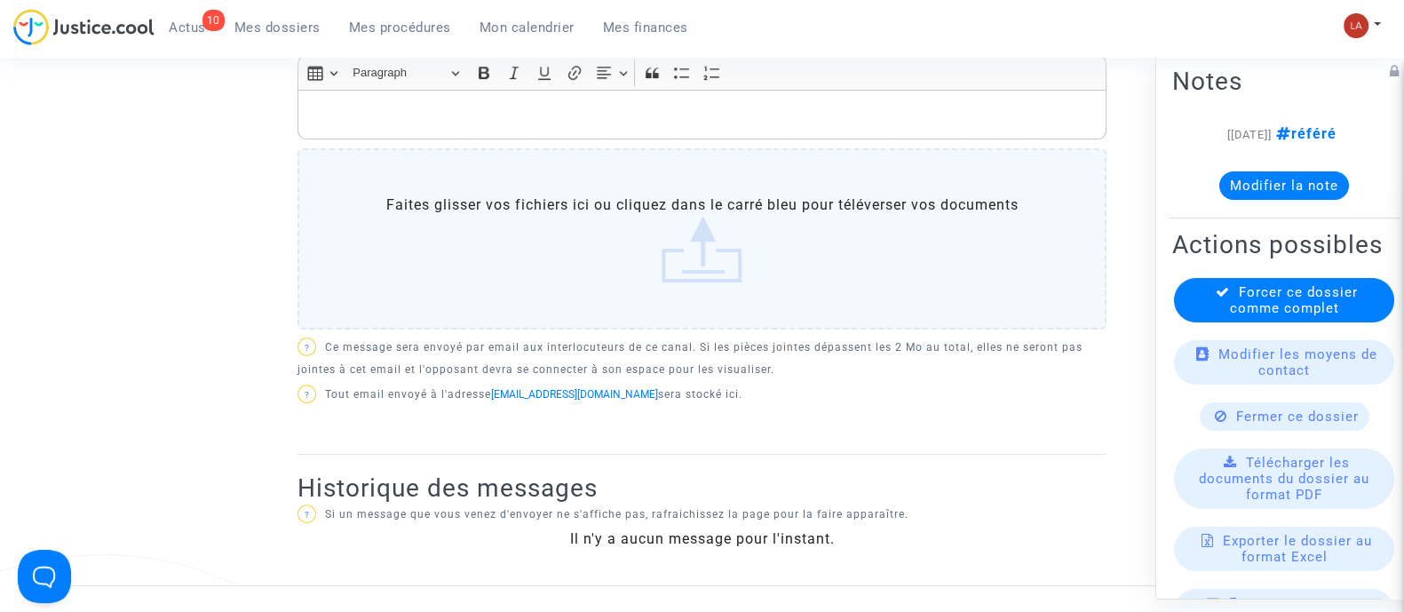
scroll to position [679, 0]
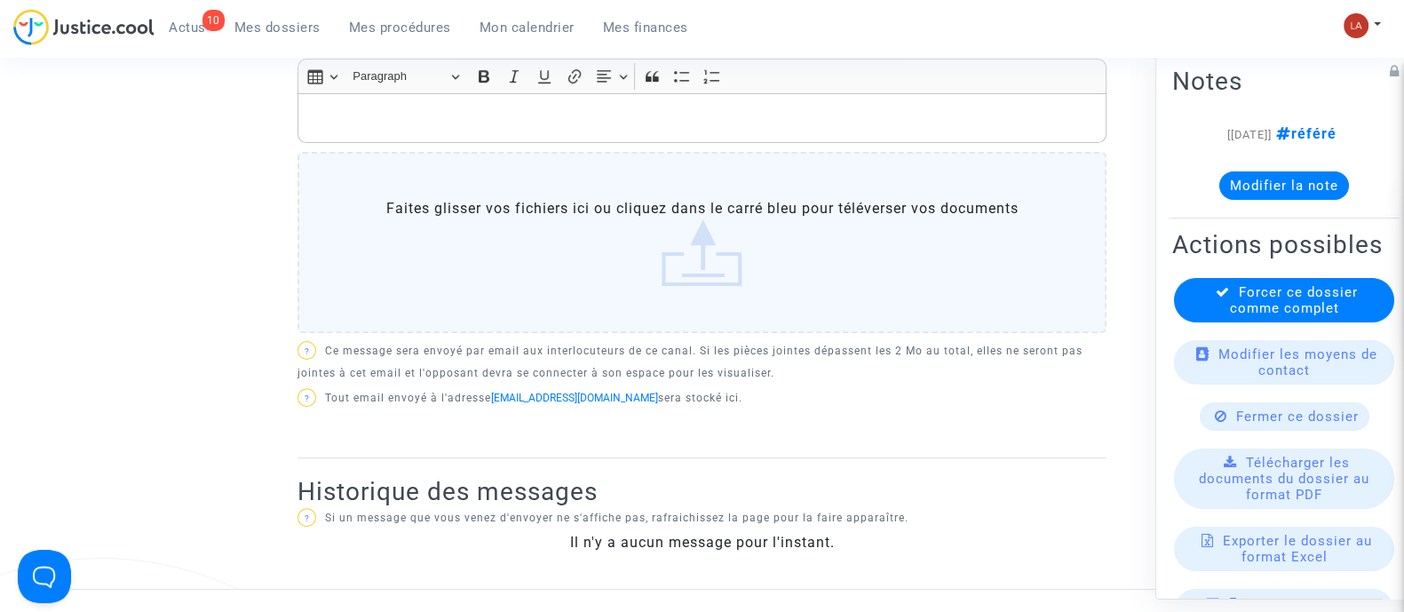
click at [624, 123] on p "Rich Text Editor, main" at bounding box center [702, 118] width 790 height 22
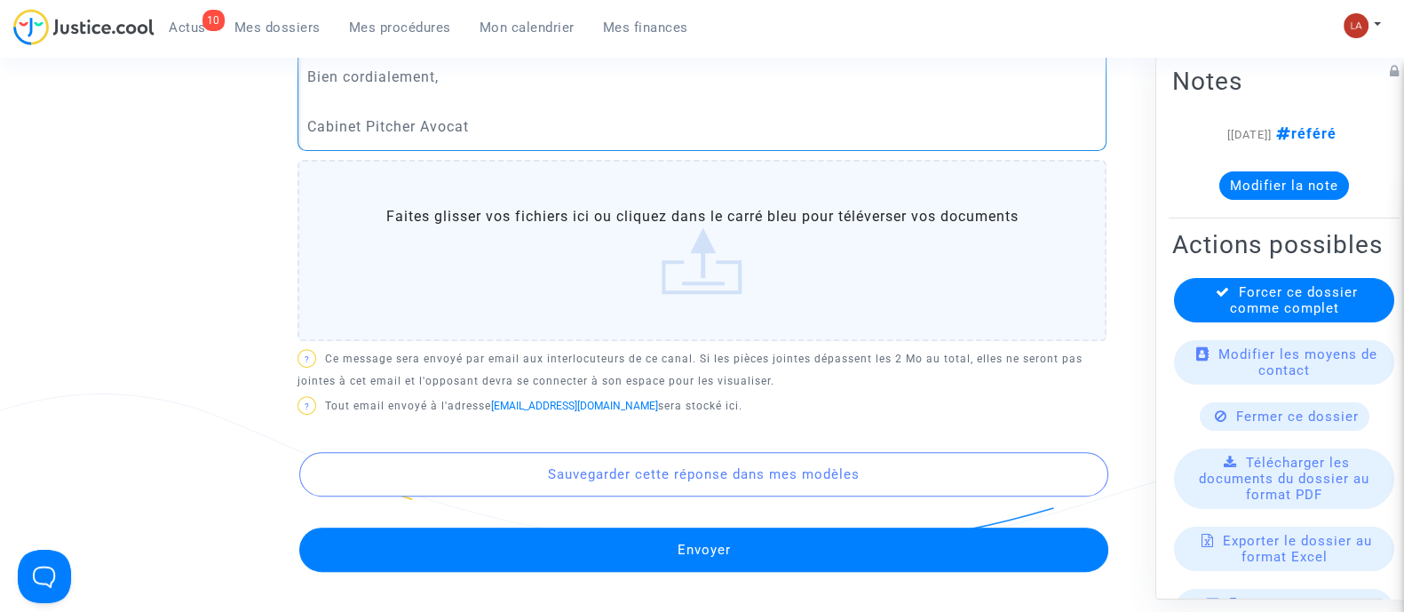
scroll to position [1234, 0]
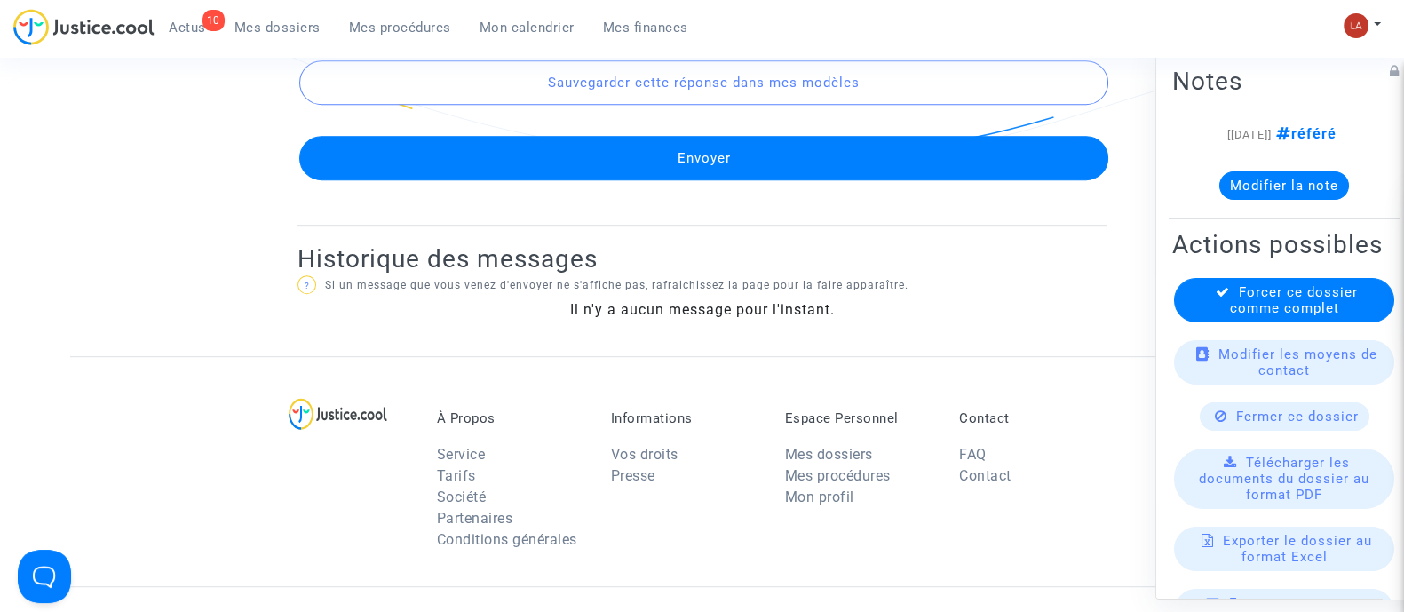
click at [731, 157] on button "Envoyer" at bounding box center [703, 158] width 809 height 44
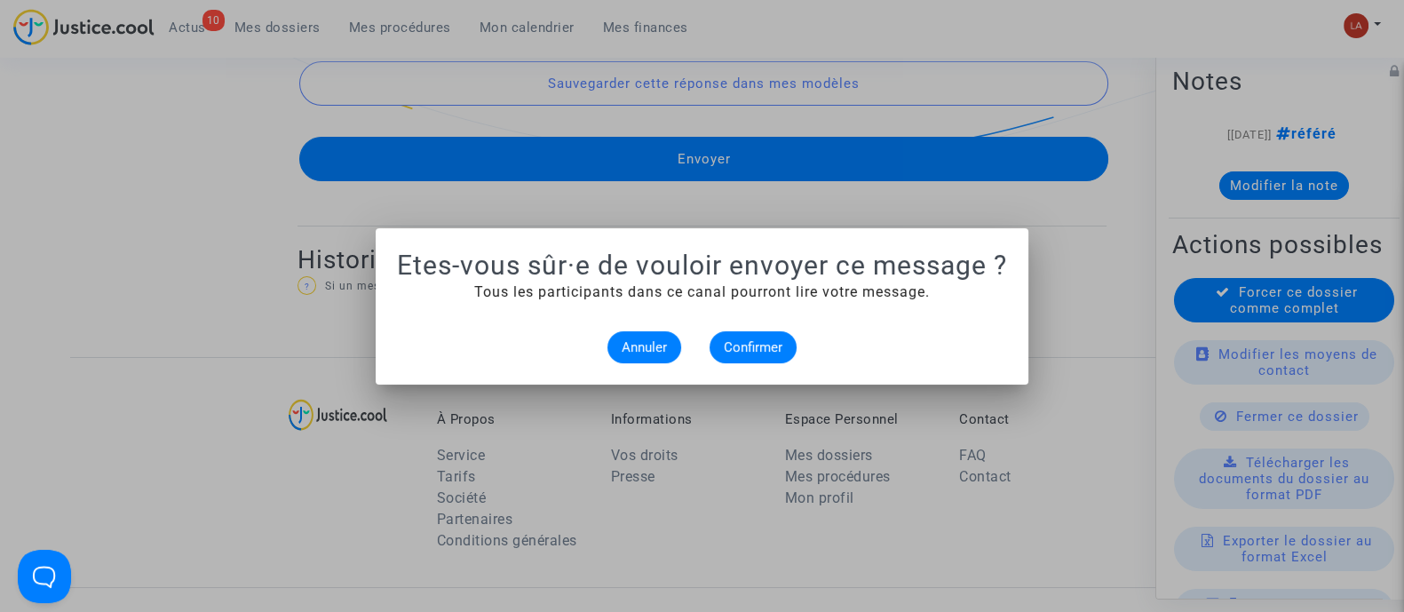
scroll to position [0, 0]
click at [750, 352] on span "Confirmer" at bounding box center [753, 347] width 59 height 16
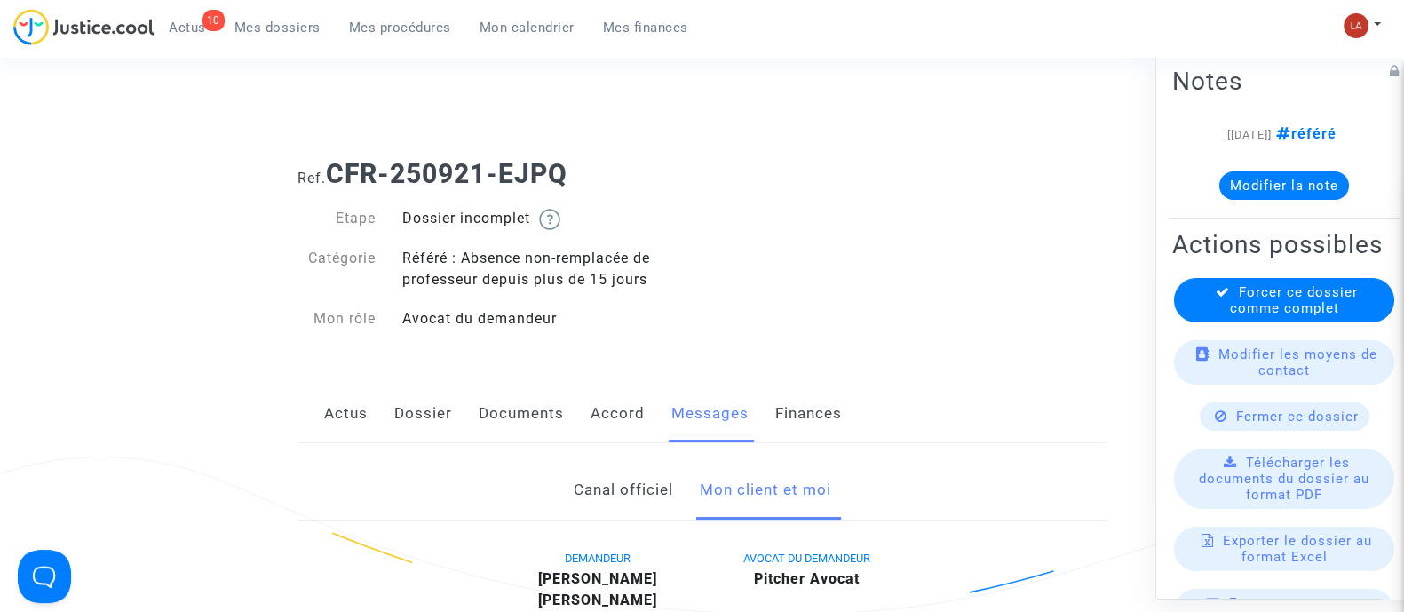
scroll to position [1234, 0]
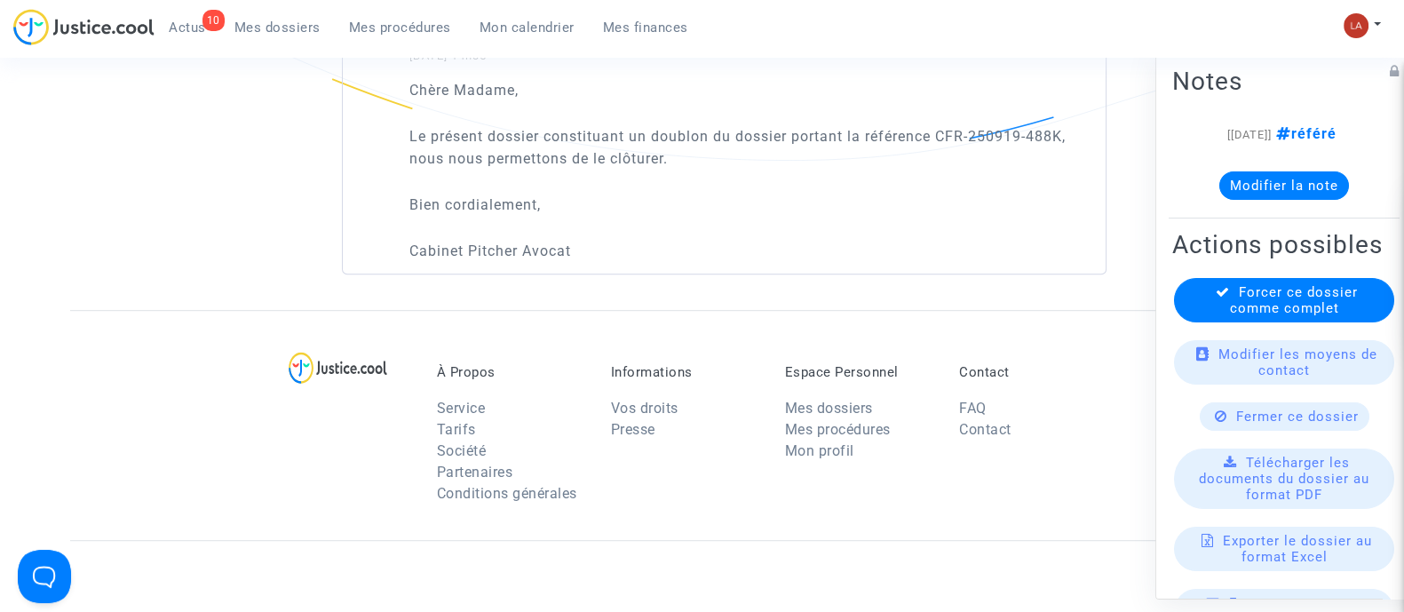
click at [1283, 423] on span "Fermer ce dossier" at bounding box center [1297, 415] width 123 height 16
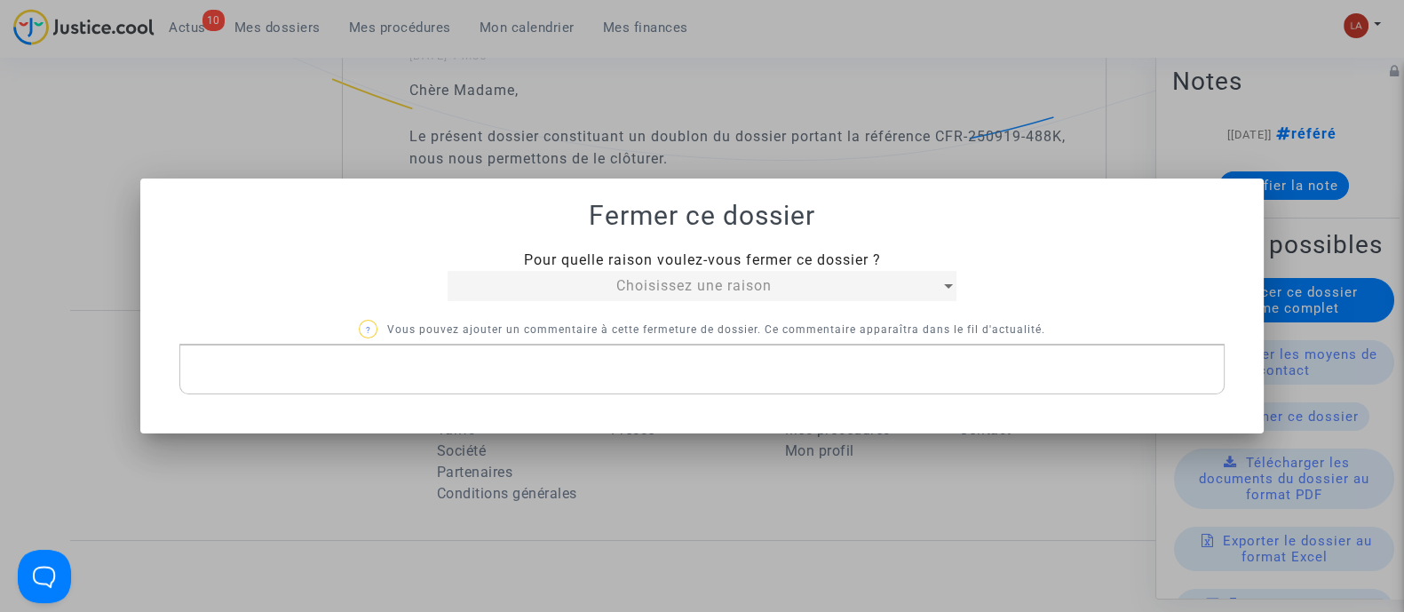
click at [791, 304] on div "Pour quelle raison voulez-vous fermer ce dossier ? Choisissez une raison ? Vous…" at bounding box center [701, 321] width 1045 height 145
click at [794, 295] on div "Choisissez une raison" at bounding box center [693, 285] width 493 height 21
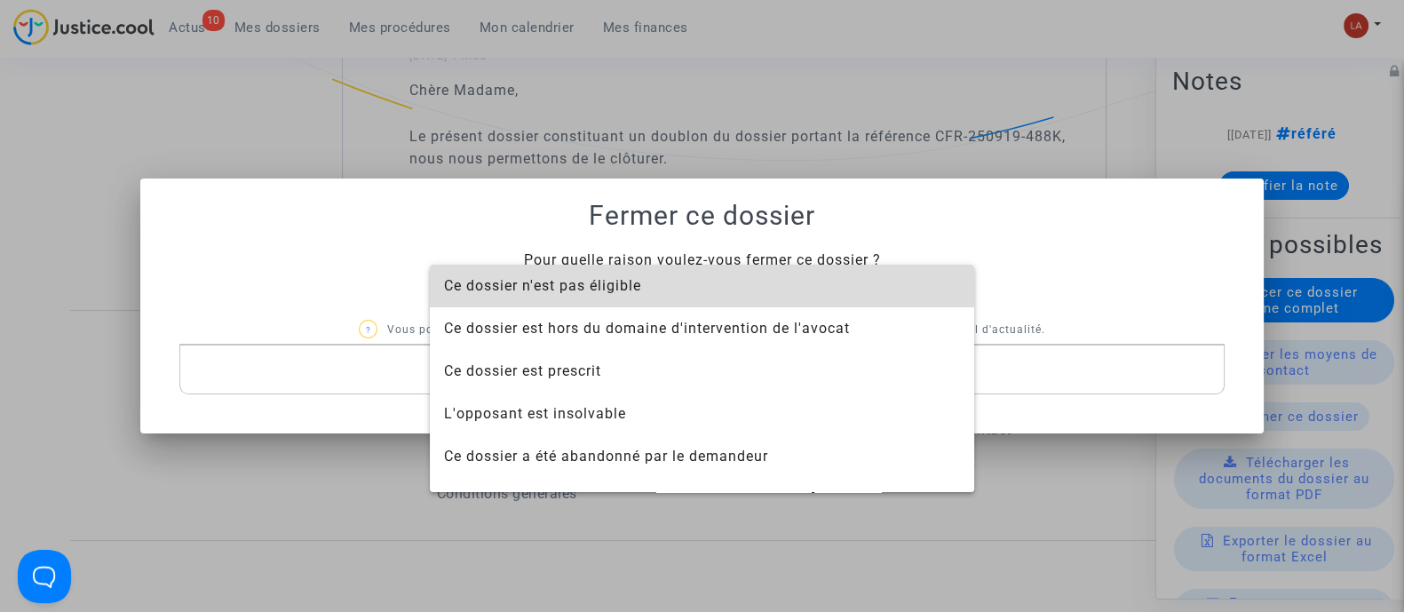
click at [794, 295] on span "Ce dossier n'est pas éligible" at bounding box center [702, 286] width 516 height 43
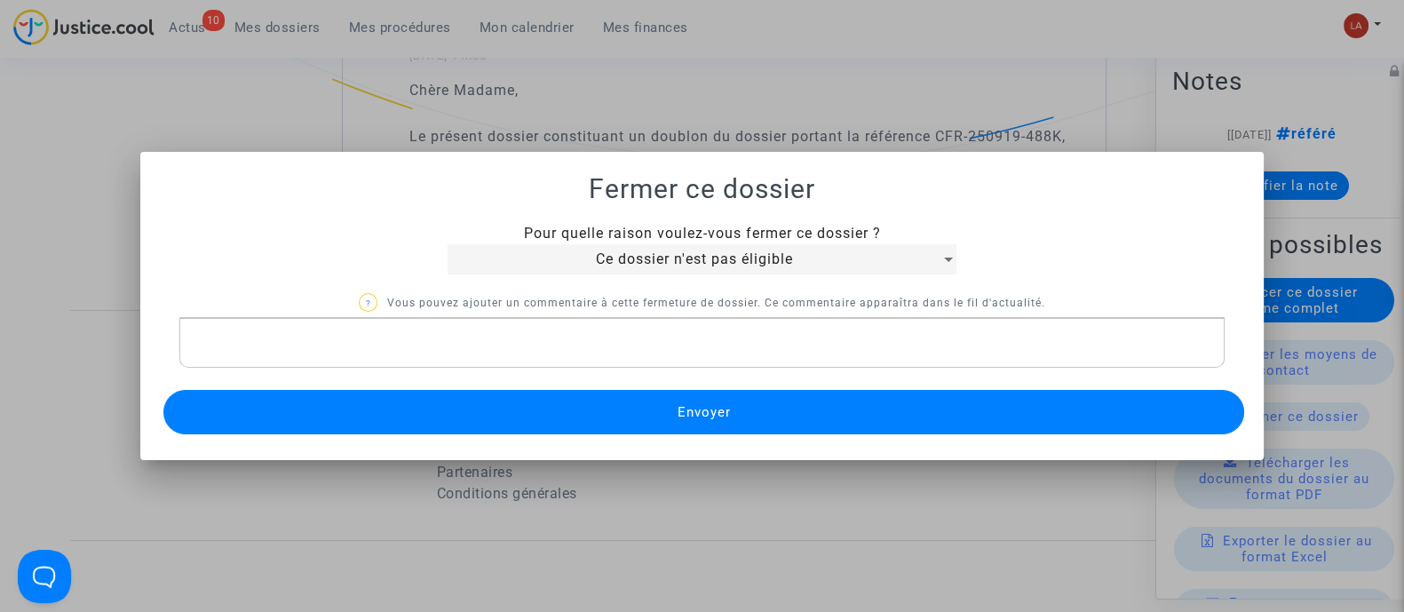
click at [684, 334] on p "Rich Text Editor, main" at bounding box center [702, 343] width 1026 height 22
click at [565, 432] on button "Envoyer" at bounding box center [703, 412] width 1080 height 44
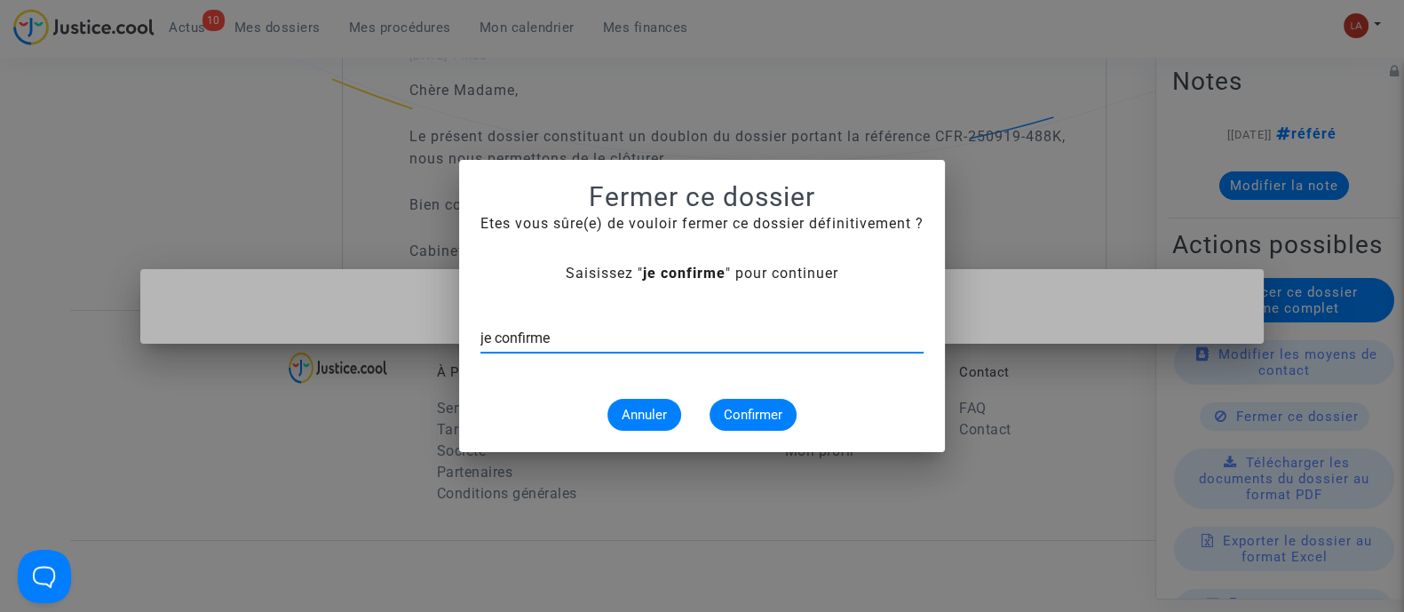
type input "je confirme"
click at [769, 399] on button "Confirmer" at bounding box center [752, 415] width 87 height 32
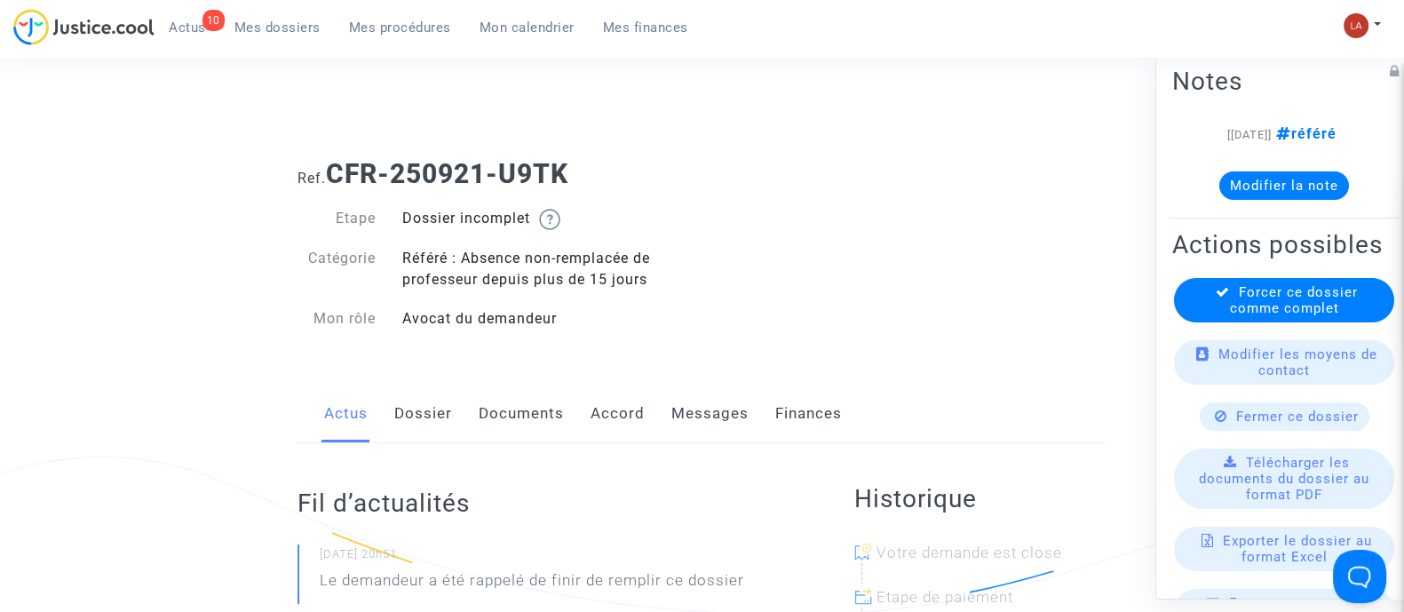
click at [439, 416] on link "Dossier" at bounding box center [423, 413] width 58 height 59
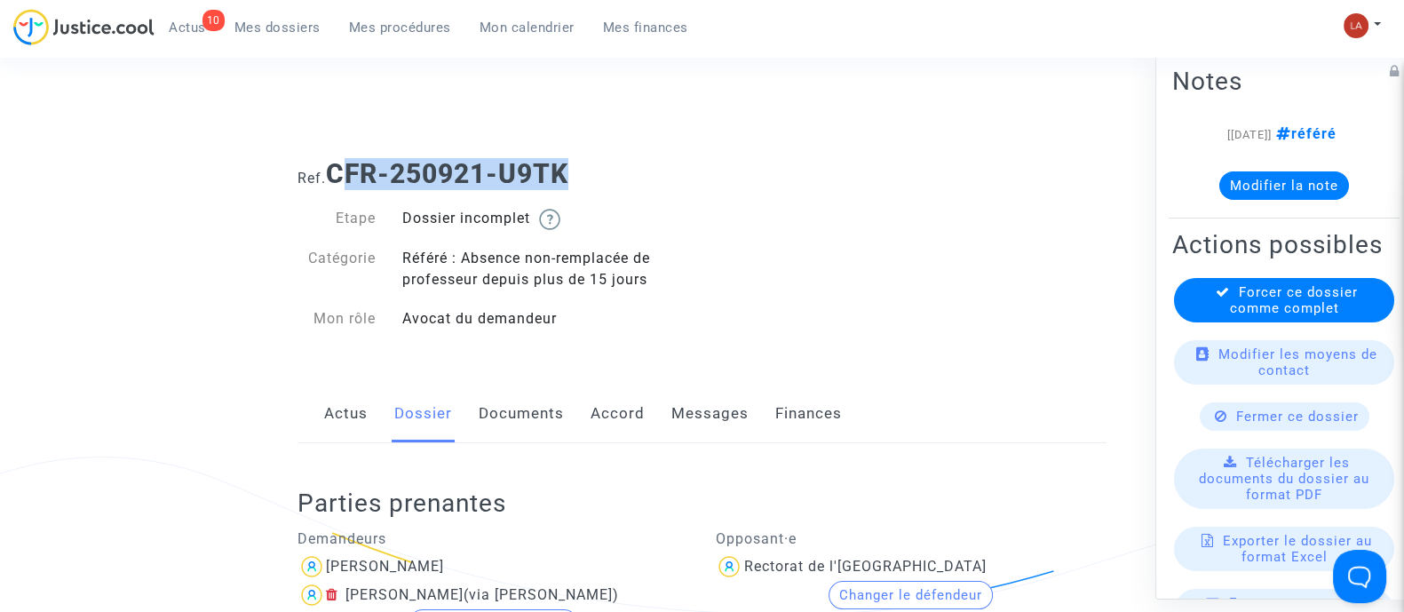
drag, startPoint x: 600, startPoint y: 176, endPoint x: 342, endPoint y: 175, distance: 258.3
click at [342, 175] on h1 "Ref. CFR-250921-U9TK" at bounding box center [701, 174] width 809 height 32
drag, startPoint x: 333, startPoint y: 172, endPoint x: 586, endPoint y: 178, distance: 253.1
click at [586, 178] on h1 "Ref. CFR-250921-U9TK" at bounding box center [701, 174] width 809 height 32
copy b "CFR-250921-U9TK"
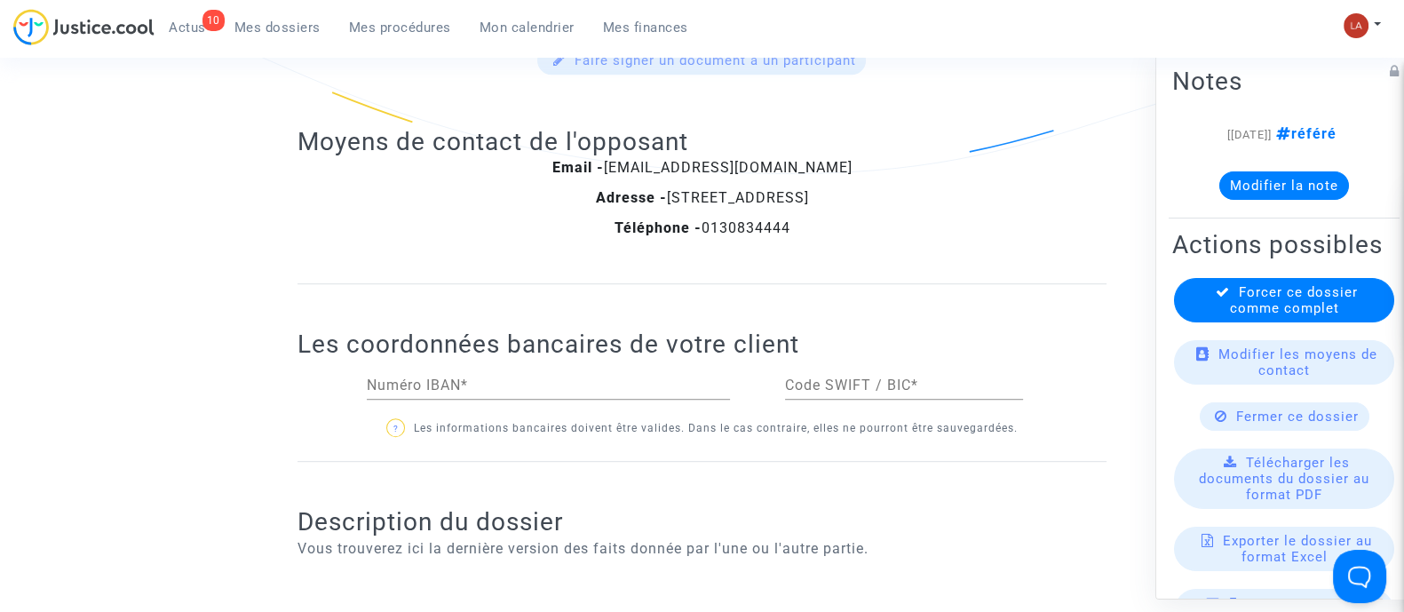
scroll to position [1886, 0]
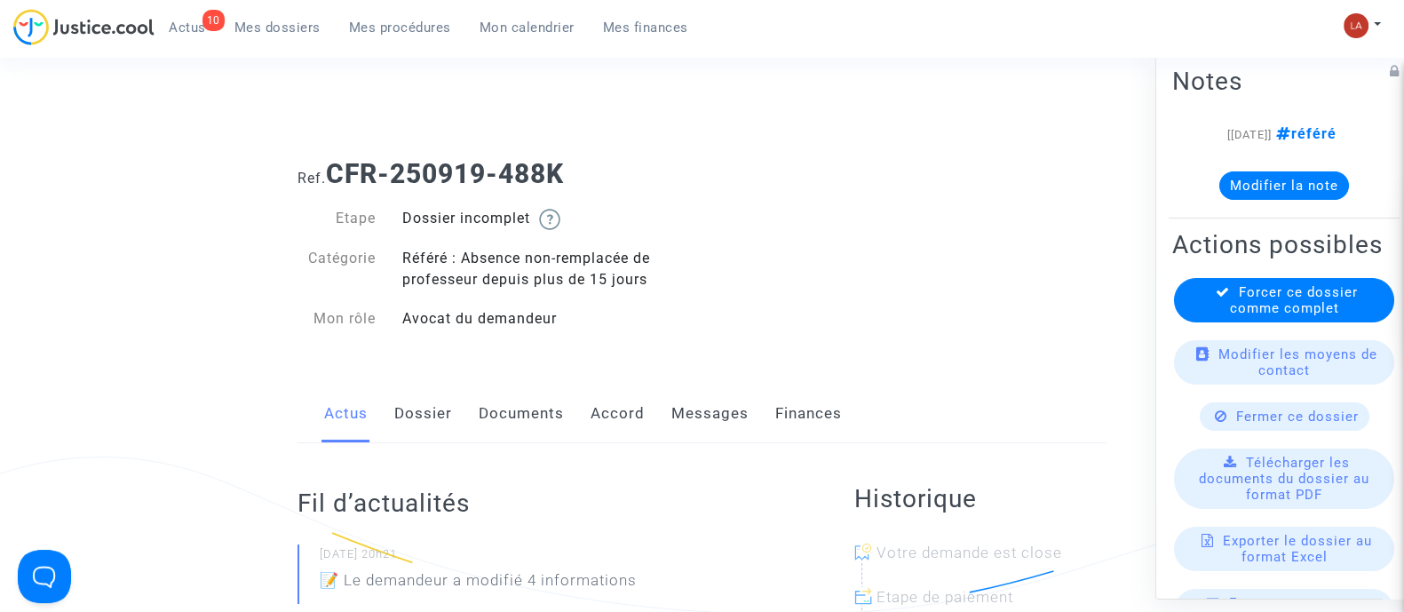
click at [438, 390] on link "Dossier" at bounding box center [423, 413] width 58 height 59
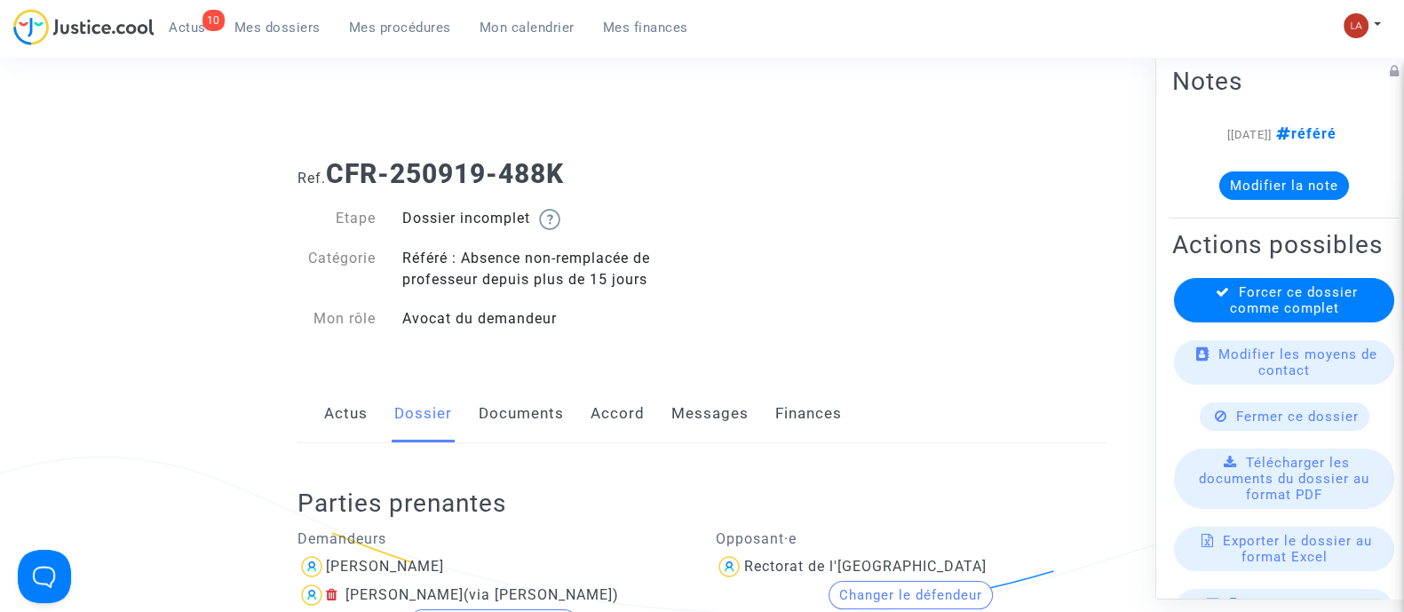
click at [692, 408] on link "Messages" at bounding box center [709, 413] width 77 height 59
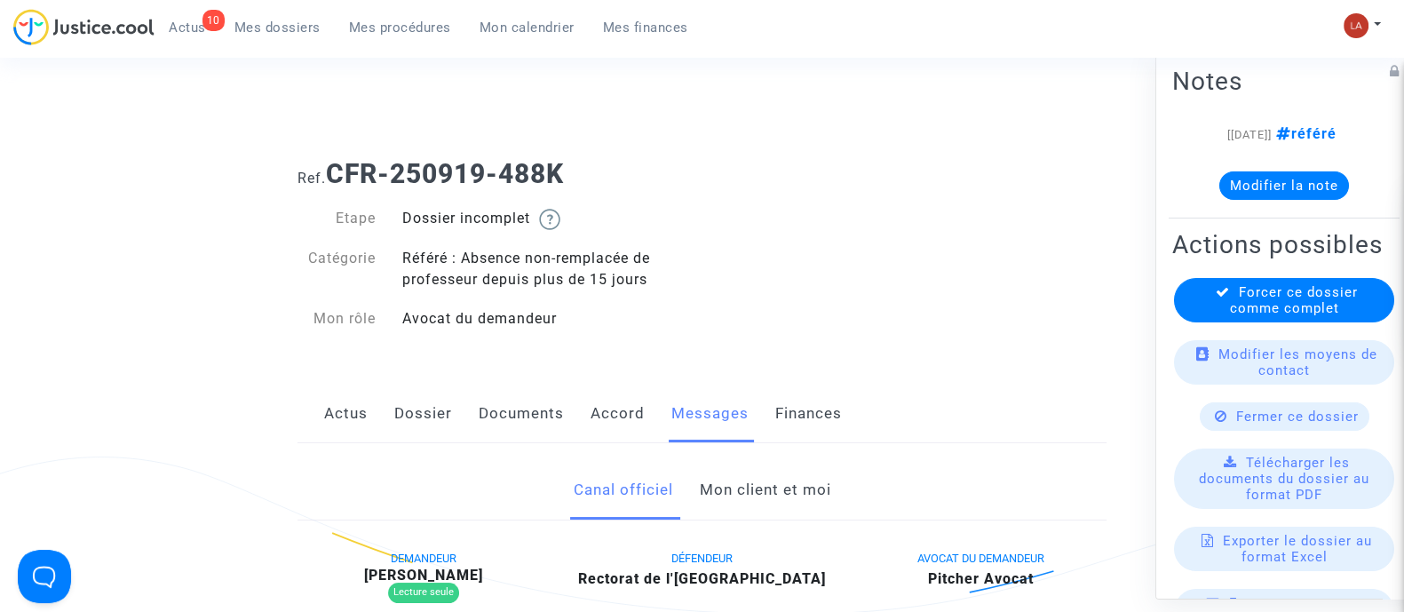
click at [527, 425] on link "Documents" at bounding box center [521, 413] width 85 height 59
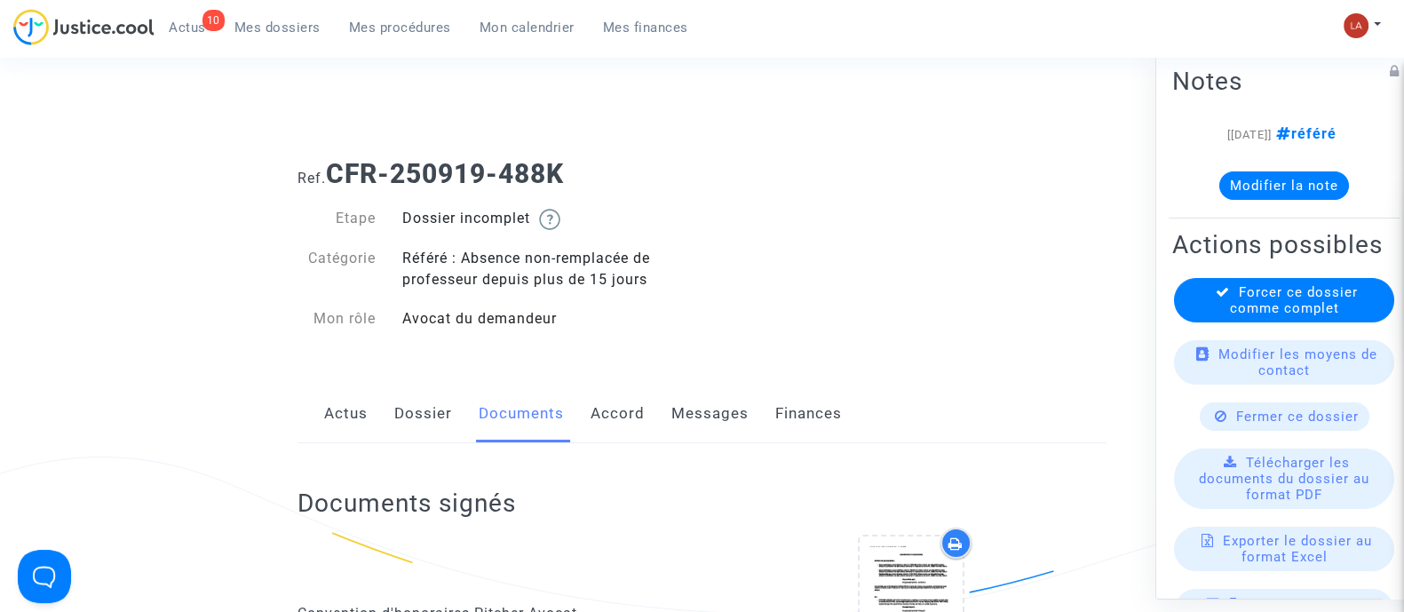
click at [407, 430] on link "Dossier" at bounding box center [423, 413] width 58 height 59
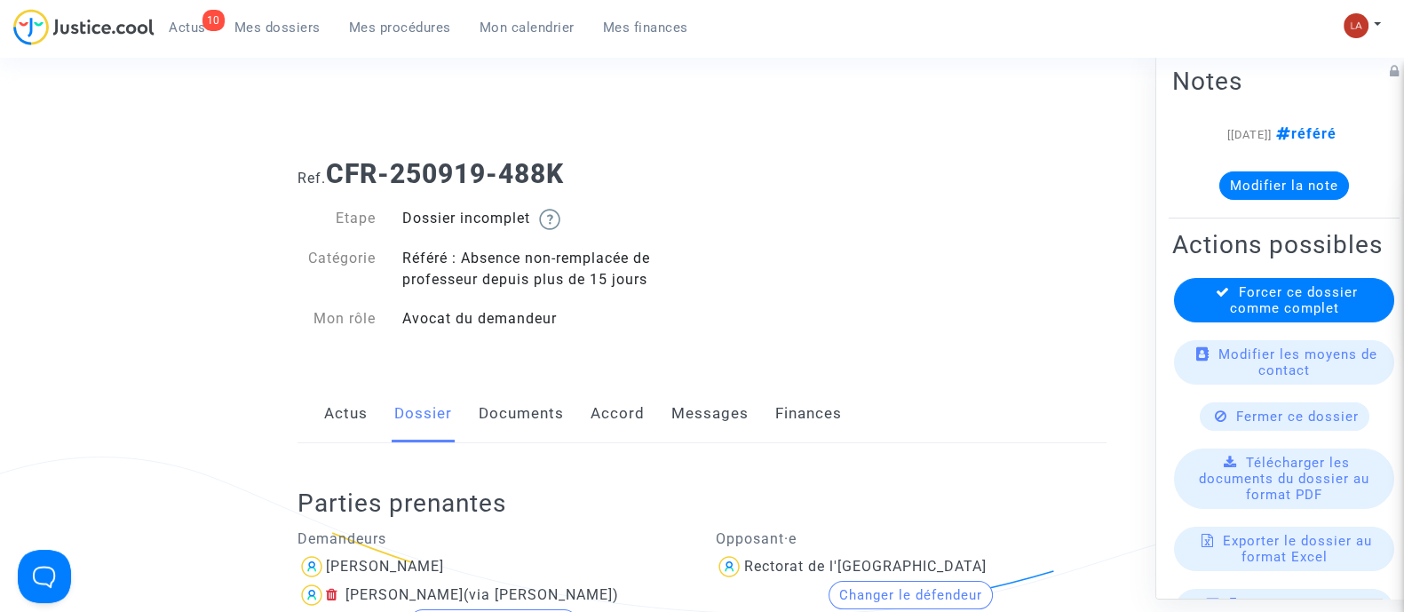
click at [700, 406] on link "Messages" at bounding box center [709, 413] width 77 height 59
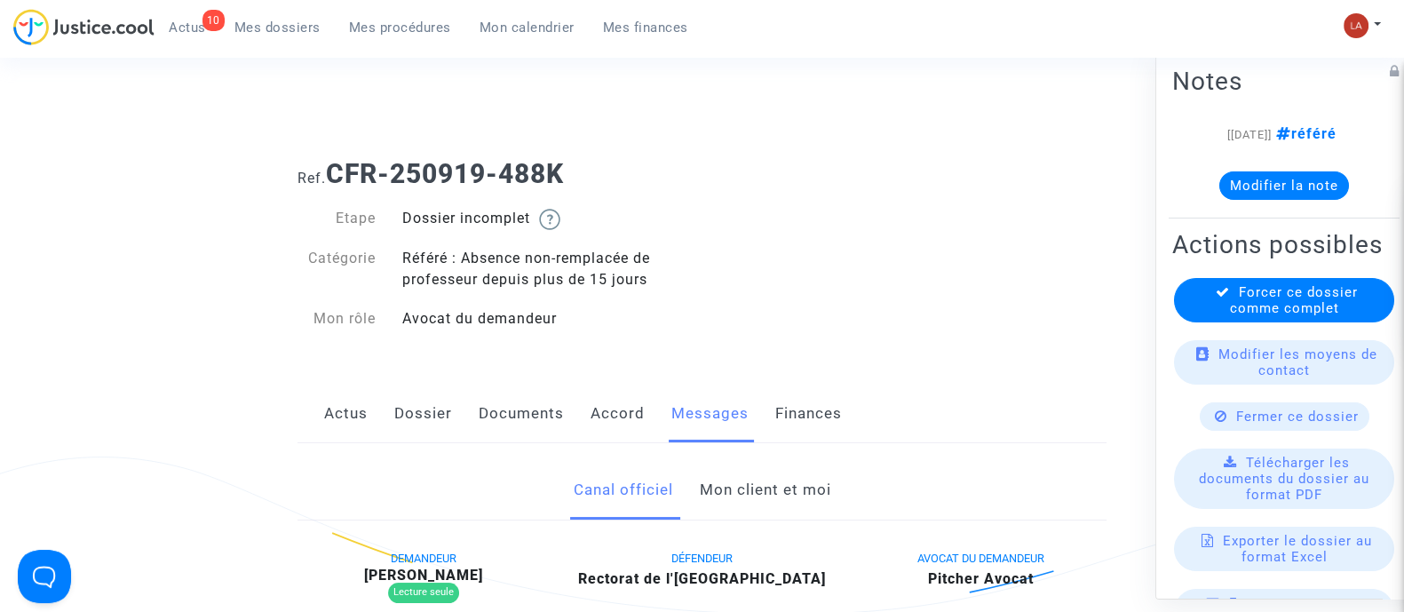
click at [770, 475] on link "Mon client et moi" at bounding box center [764, 490] width 131 height 59
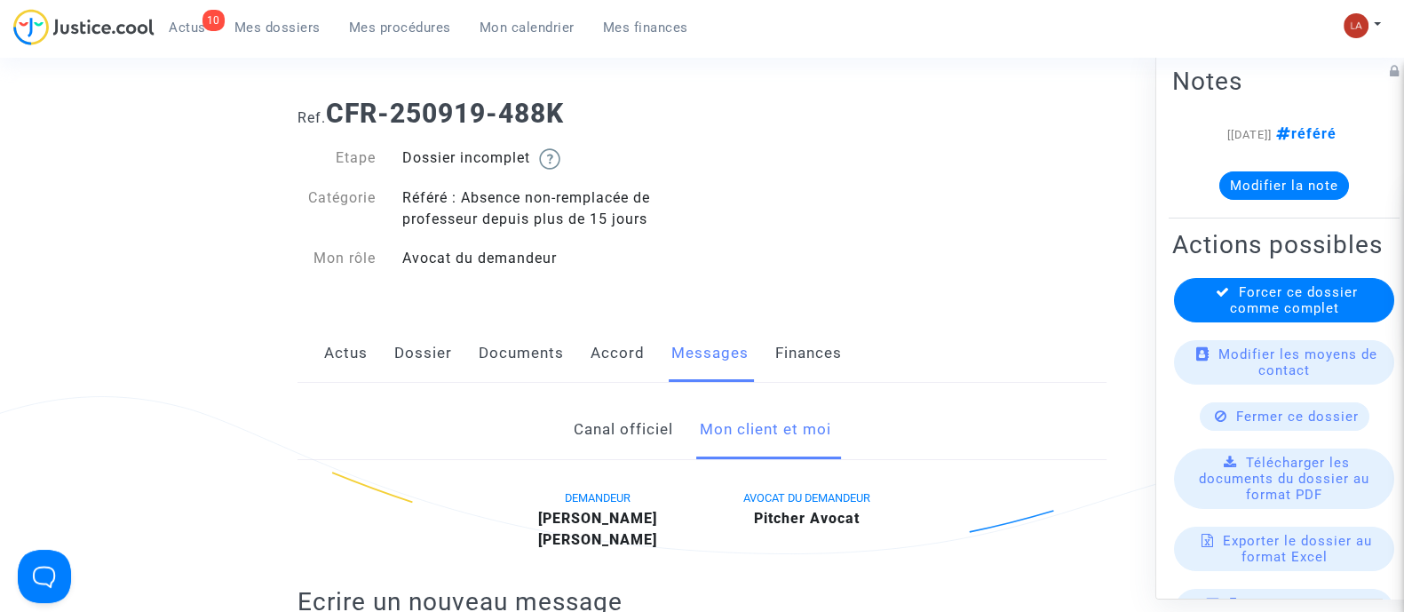
scroll to position [333, 0]
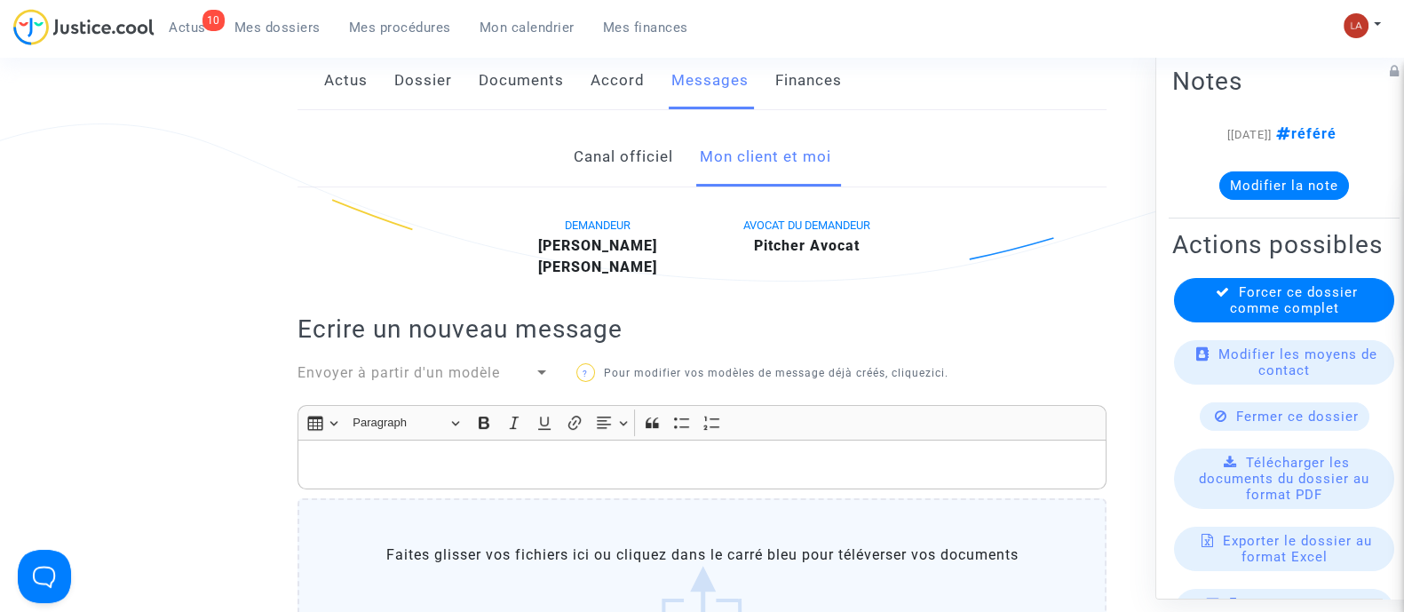
click at [802, 471] on p "Rich Text Editor, main" at bounding box center [702, 465] width 790 height 22
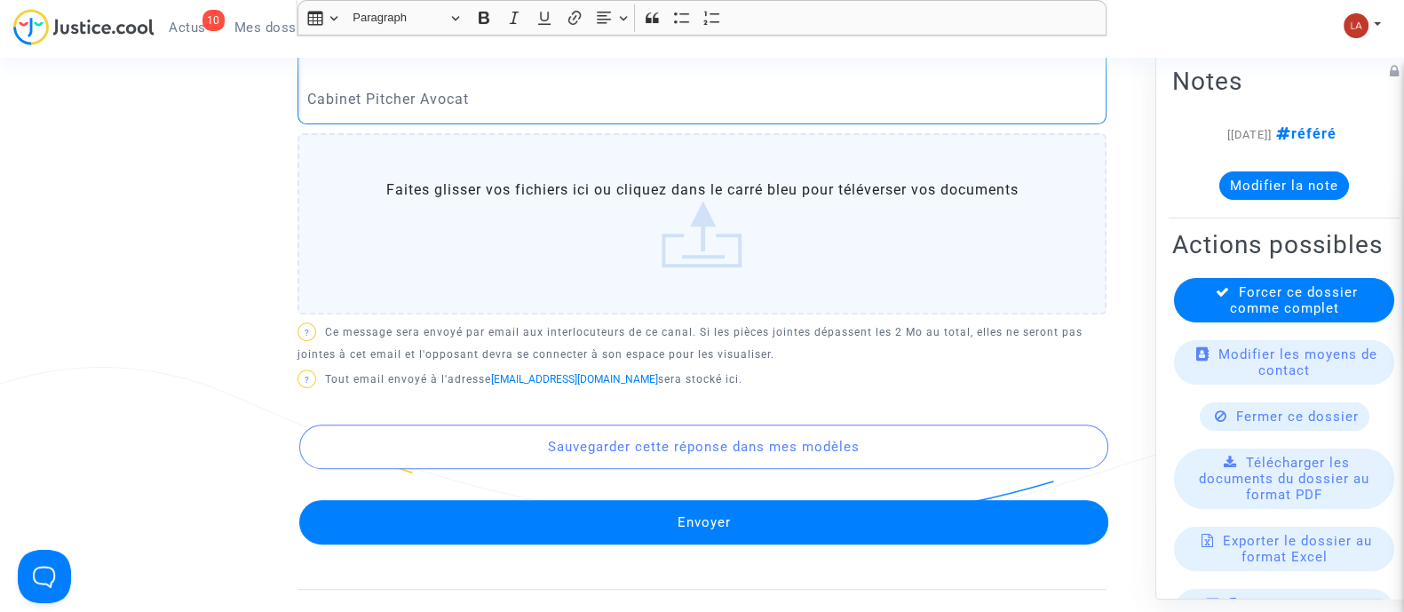
scroll to position [889, 0]
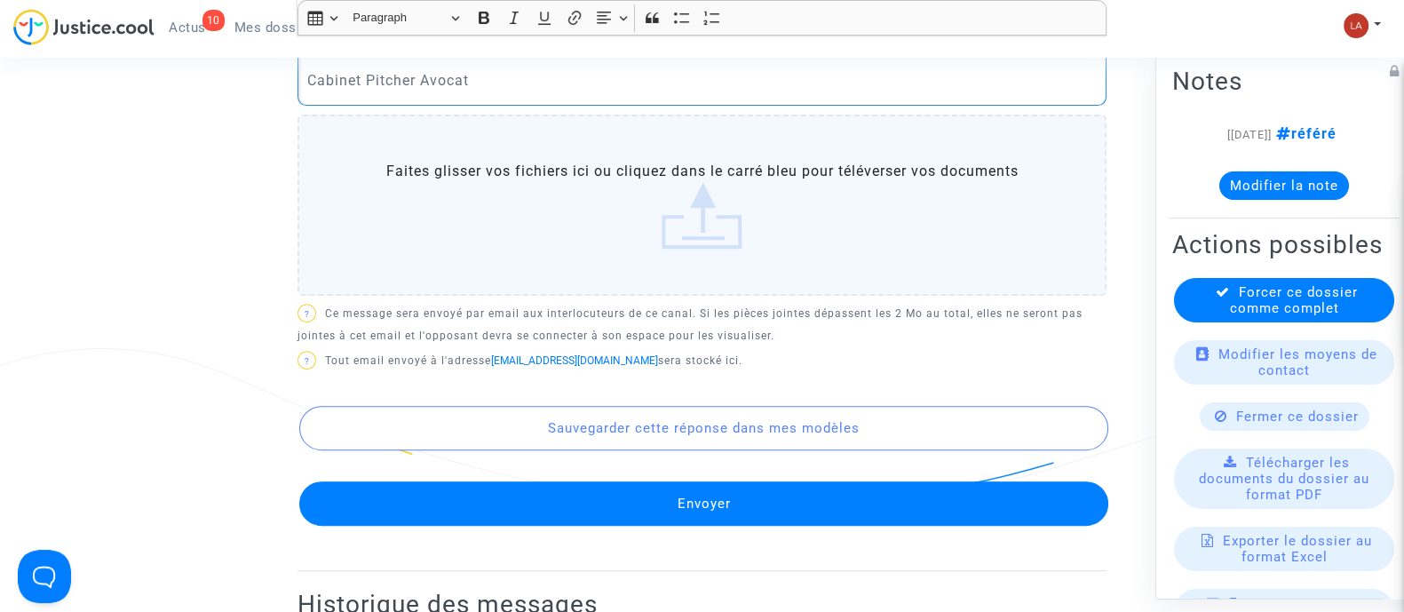
click at [723, 495] on button "Envoyer" at bounding box center [703, 503] width 809 height 44
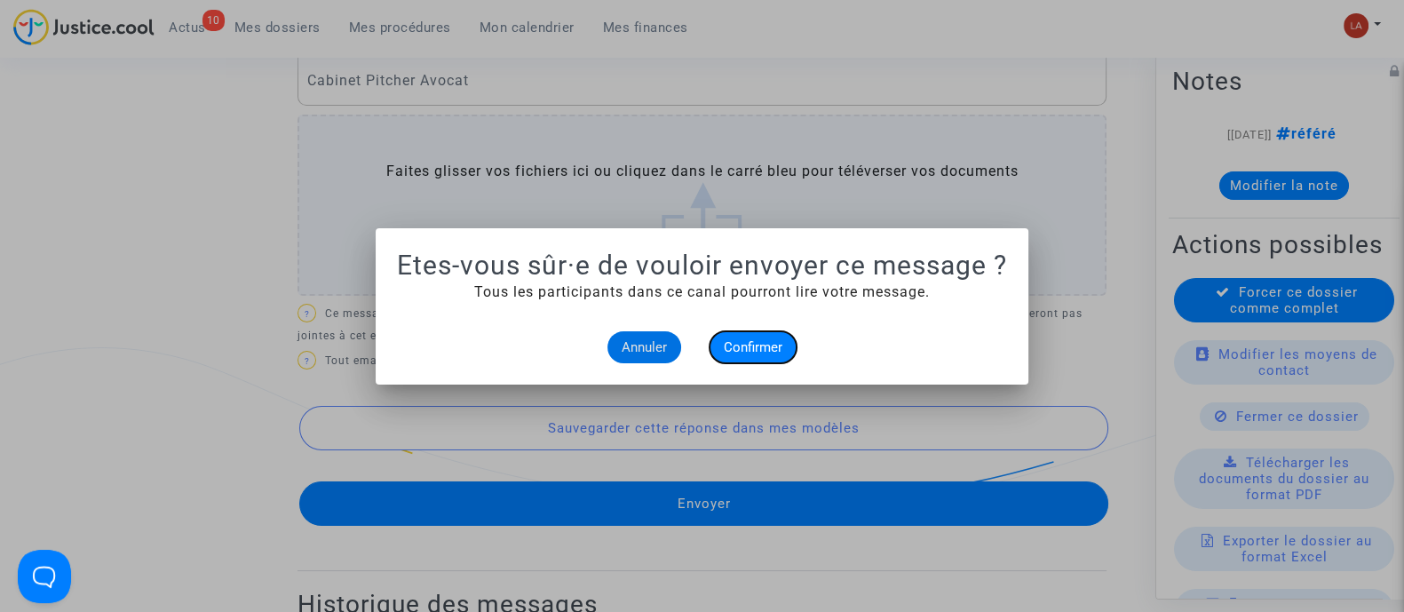
click at [759, 344] on span "Confirmer" at bounding box center [753, 347] width 59 height 16
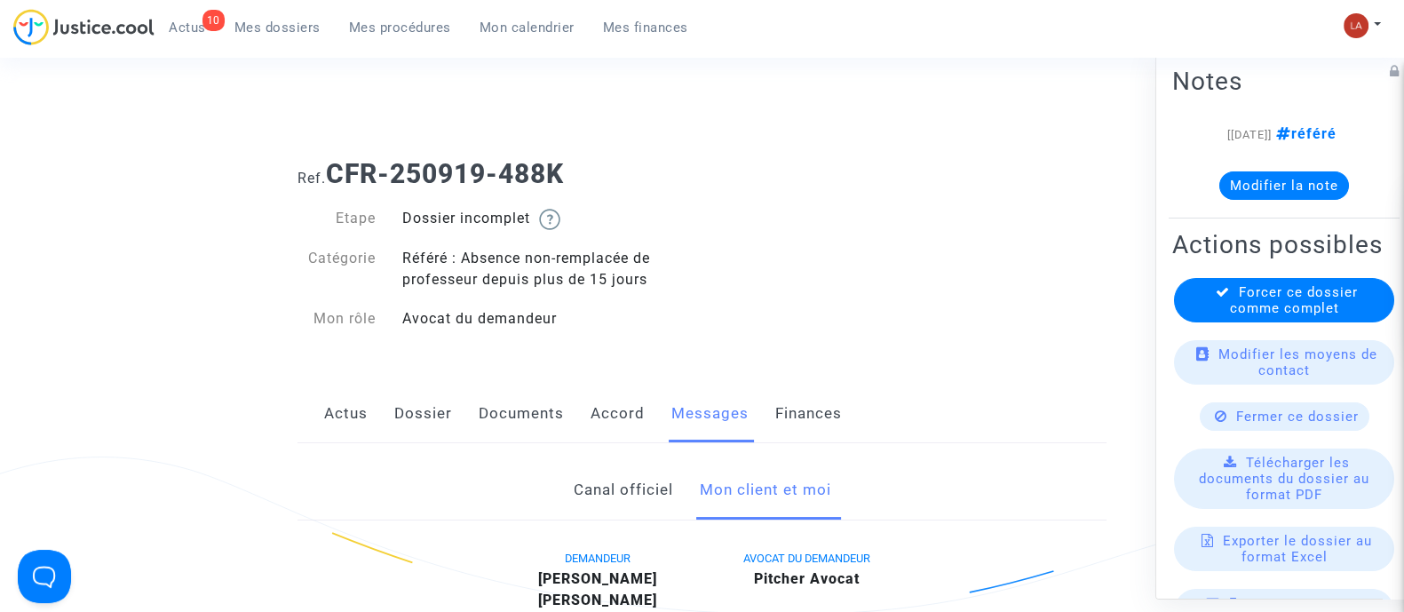
scroll to position [889, 0]
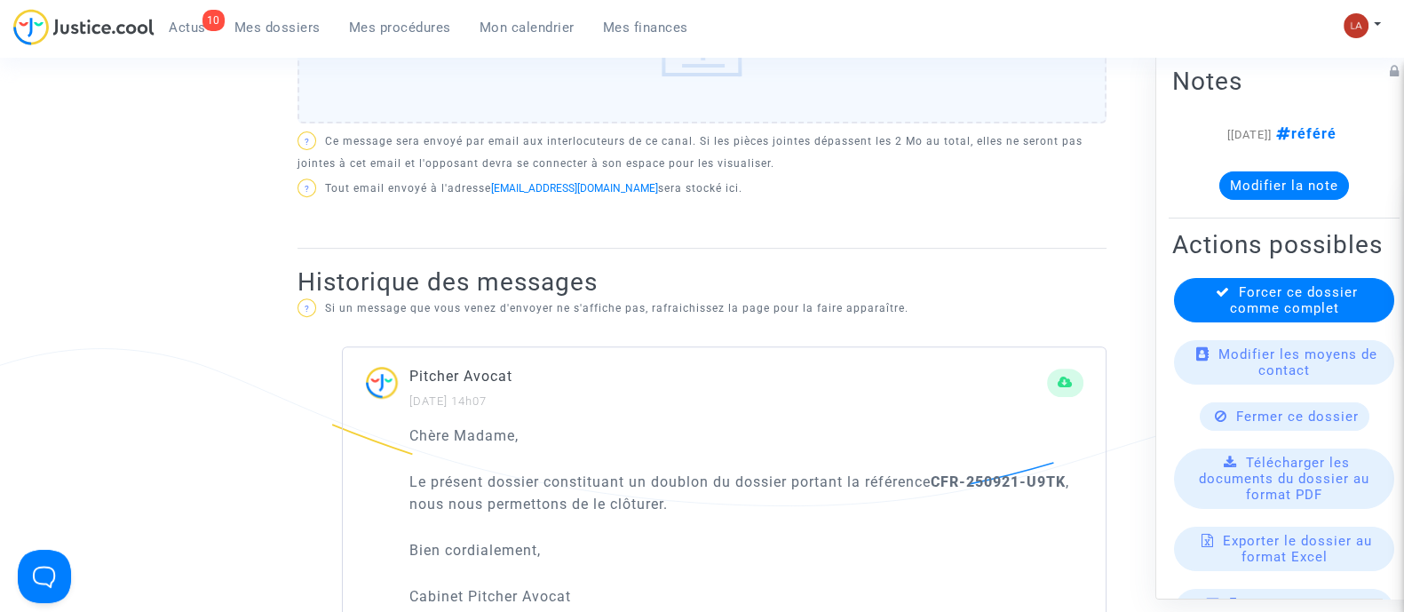
click at [1243, 423] on span "Fermer ce dossier" at bounding box center [1297, 415] width 123 height 16
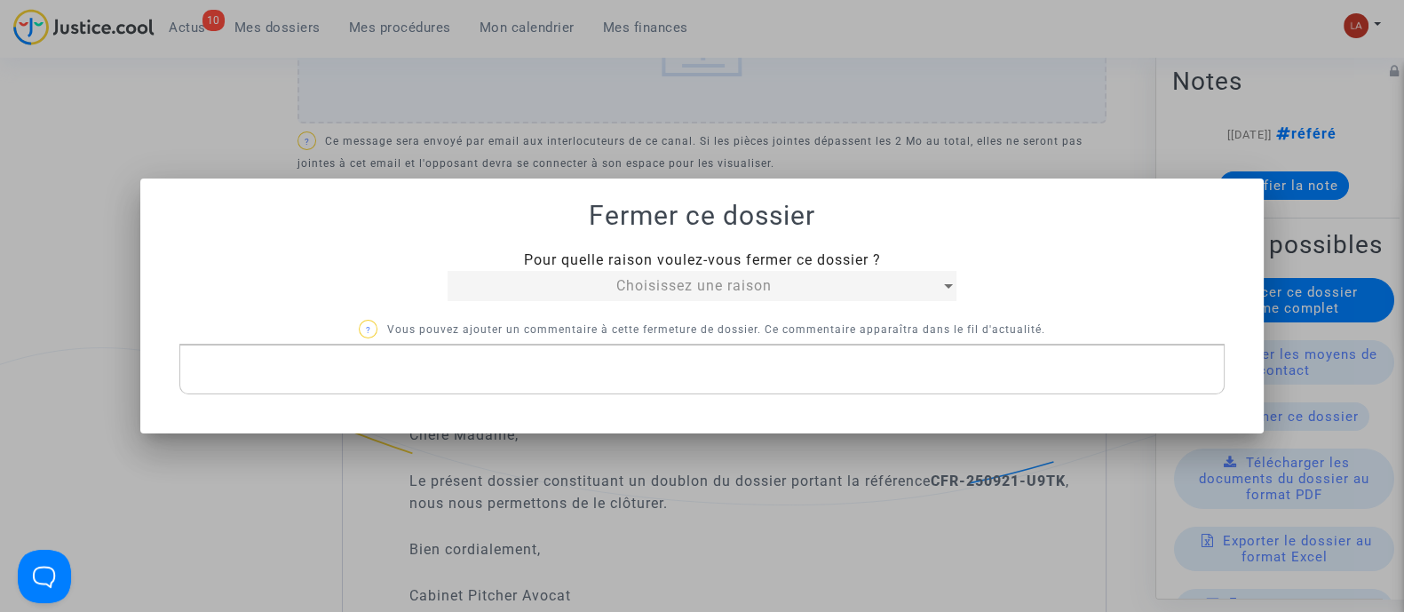
scroll to position [0, 0]
click at [739, 284] on span "Choisissez une raison" at bounding box center [693, 285] width 155 height 17
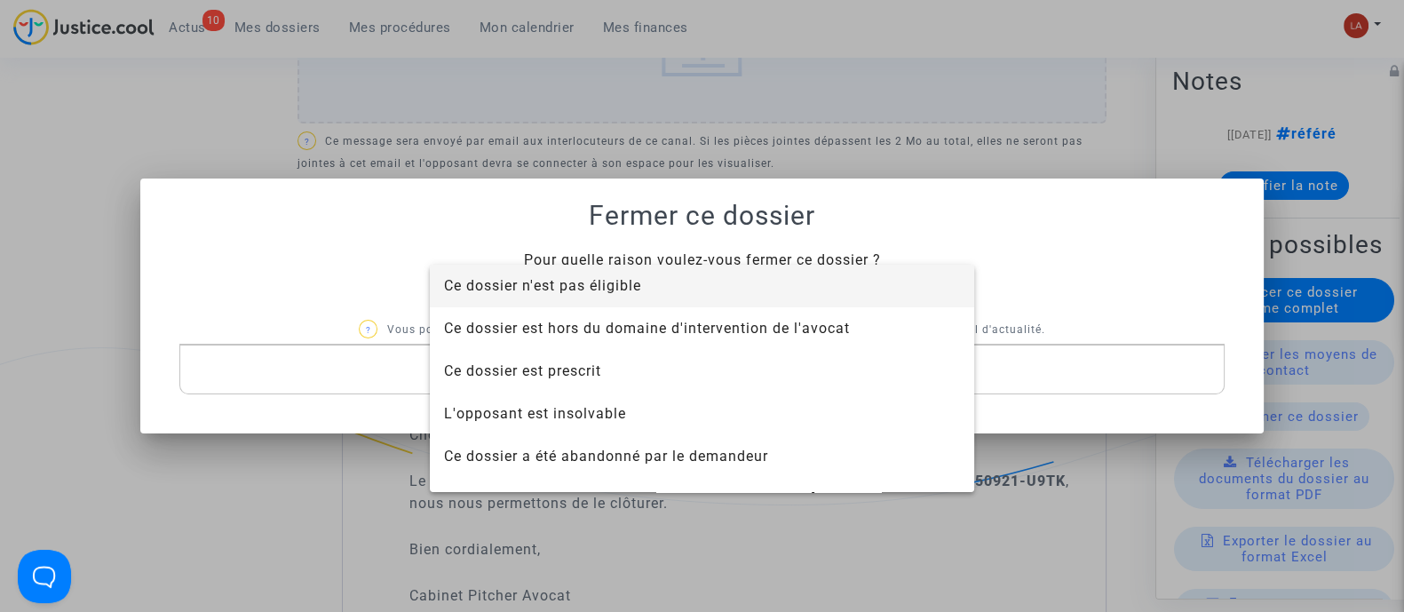
click at [688, 275] on span "Ce dossier n'est pas éligible" at bounding box center [702, 286] width 516 height 43
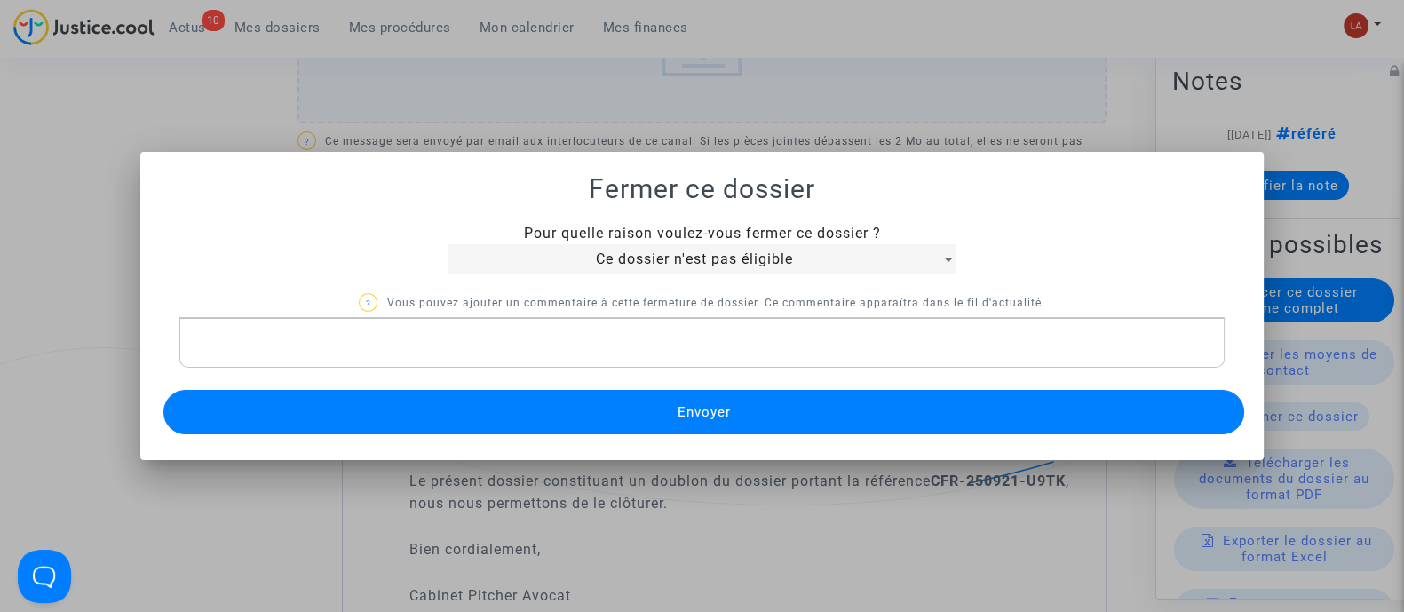
click at [592, 338] on p "Rich Text Editor, main" at bounding box center [702, 343] width 1026 height 22
click at [535, 429] on button "Envoyer" at bounding box center [703, 412] width 1080 height 44
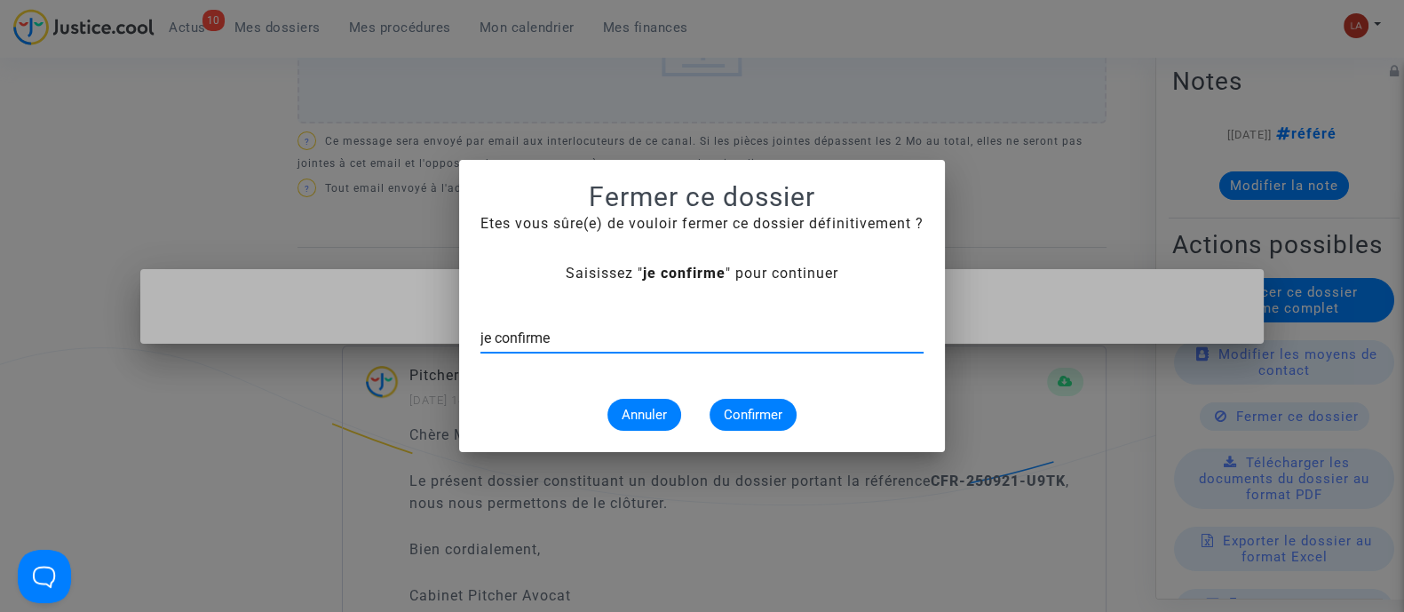
type input "je confirme"
click at [766, 401] on button "Confirmer" at bounding box center [752, 415] width 87 height 32
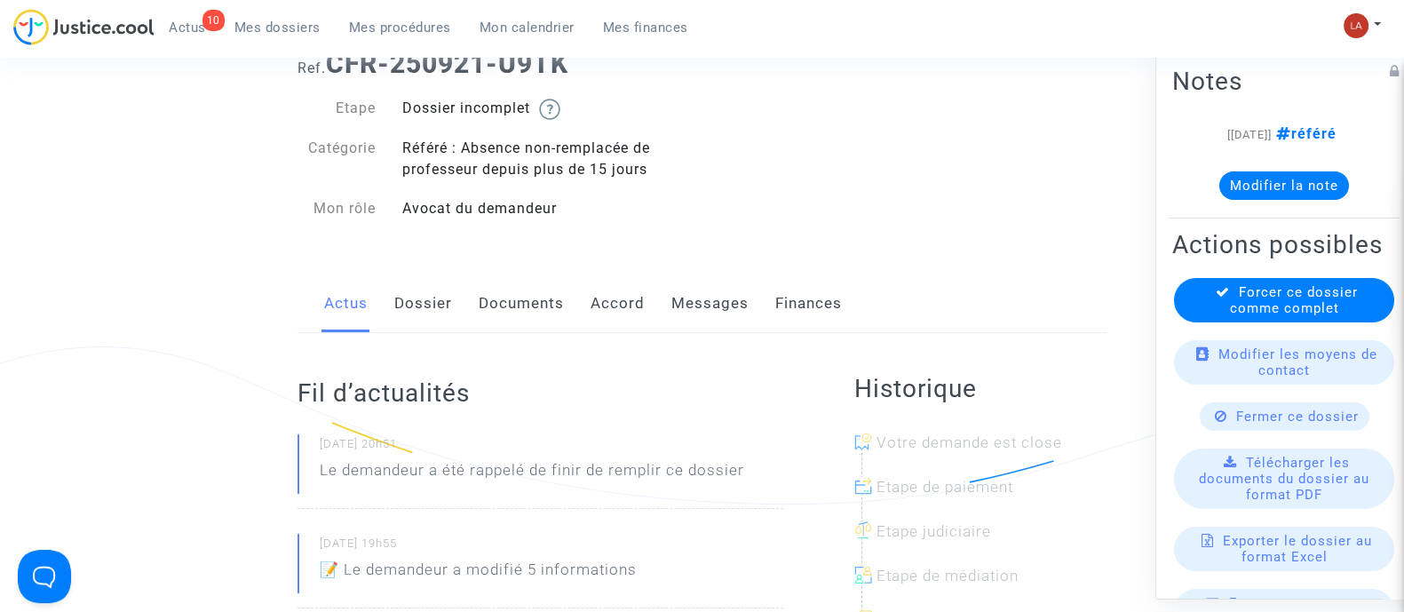
drag, startPoint x: 445, startPoint y: 306, endPoint x: 621, endPoint y: 308, distance: 175.8
click at [445, 306] on link "Dossier" at bounding box center [423, 303] width 58 height 59
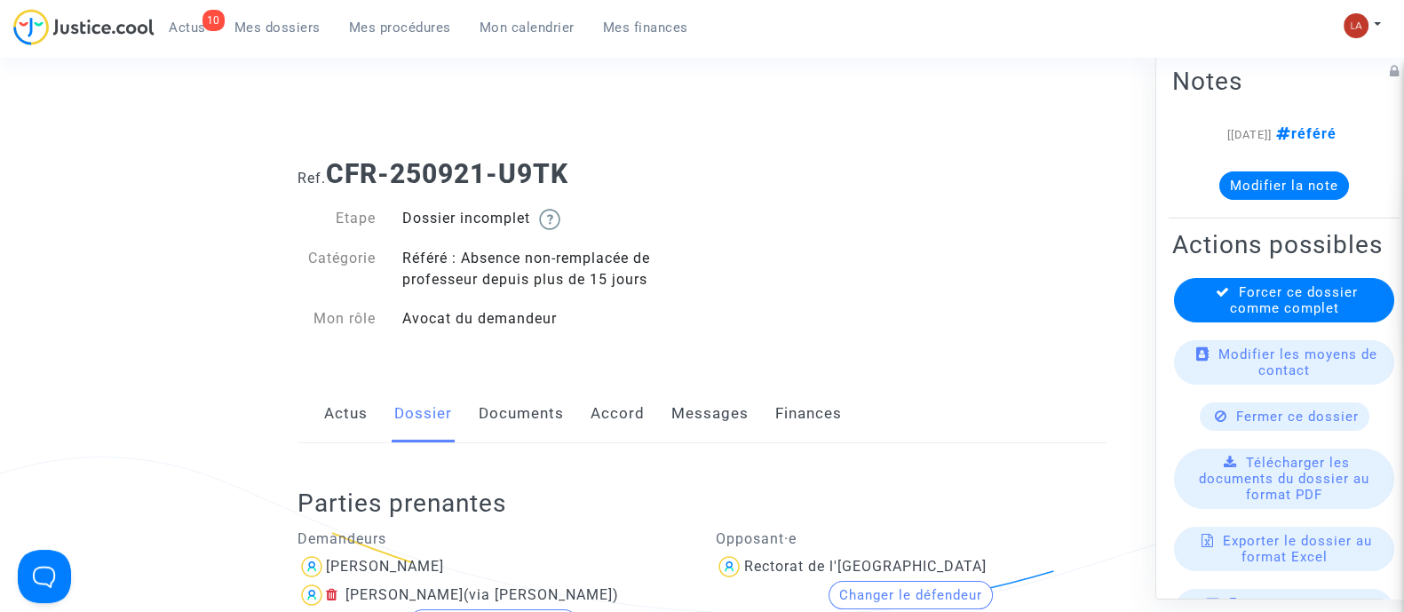
click at [518, 421] on link "Documents" at bounding box center [521, 413] width 85 height 59
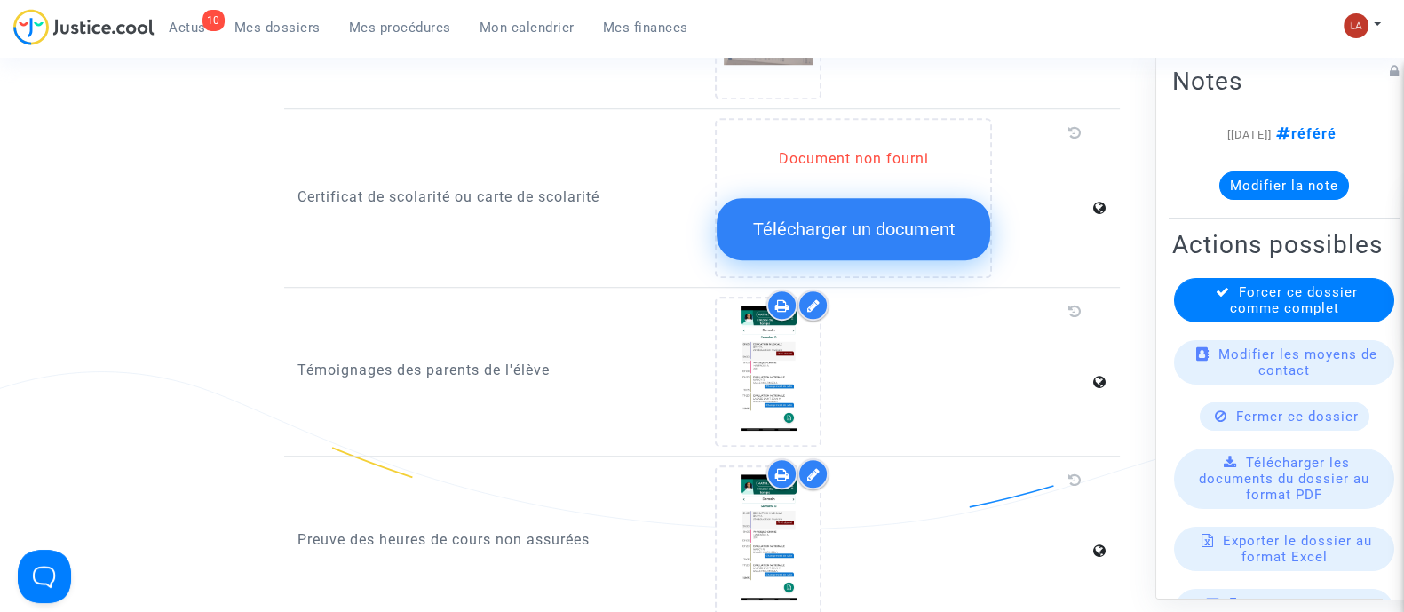
scroll to position [1775, 0]
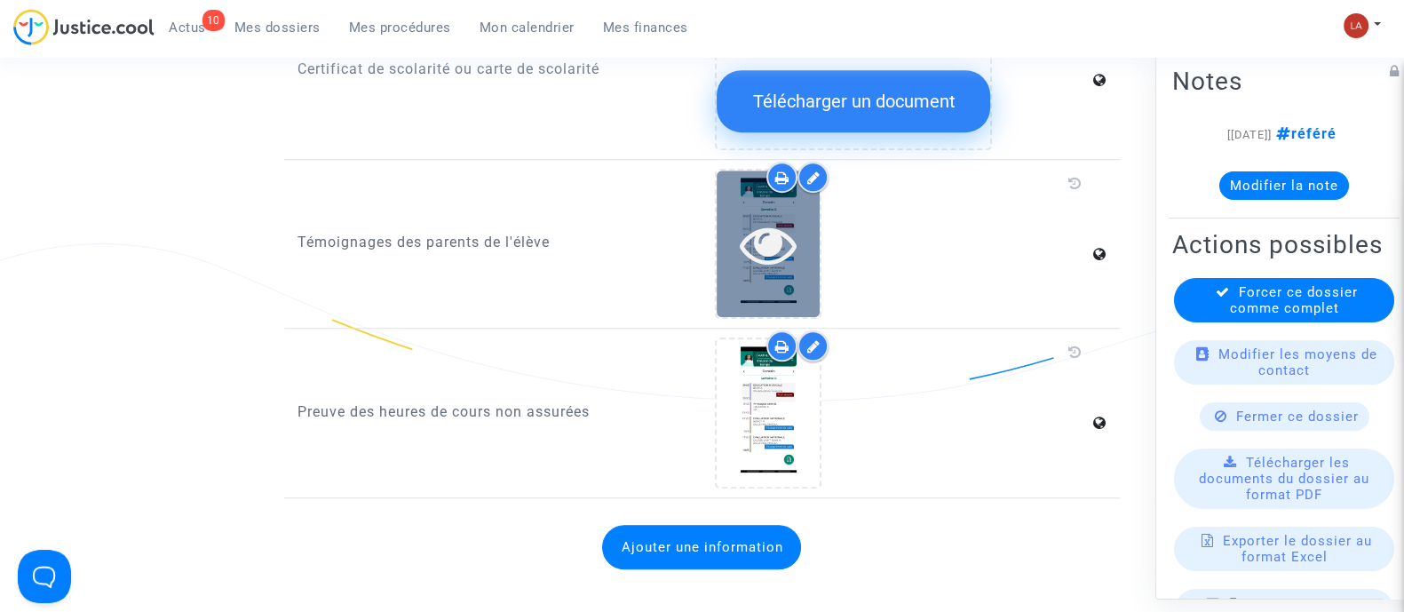
click at [799, 277] on div at bounding box center [767, 243] width 103 height 146
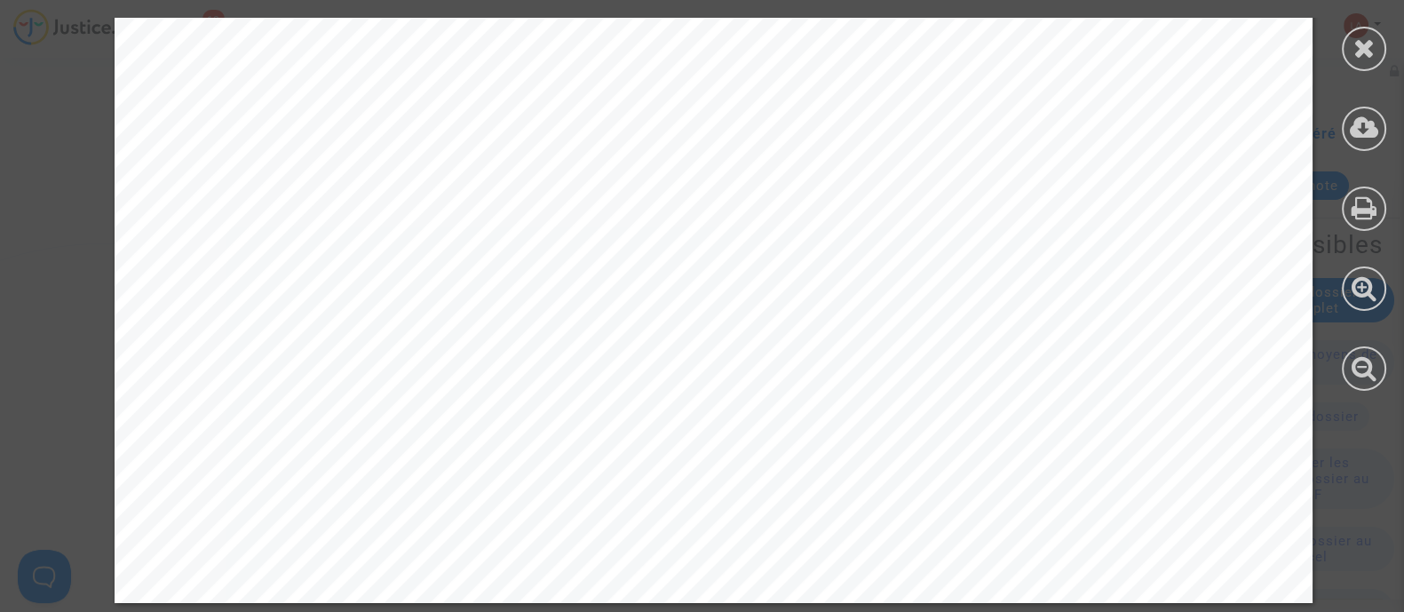
scroll to position [2273, 0]
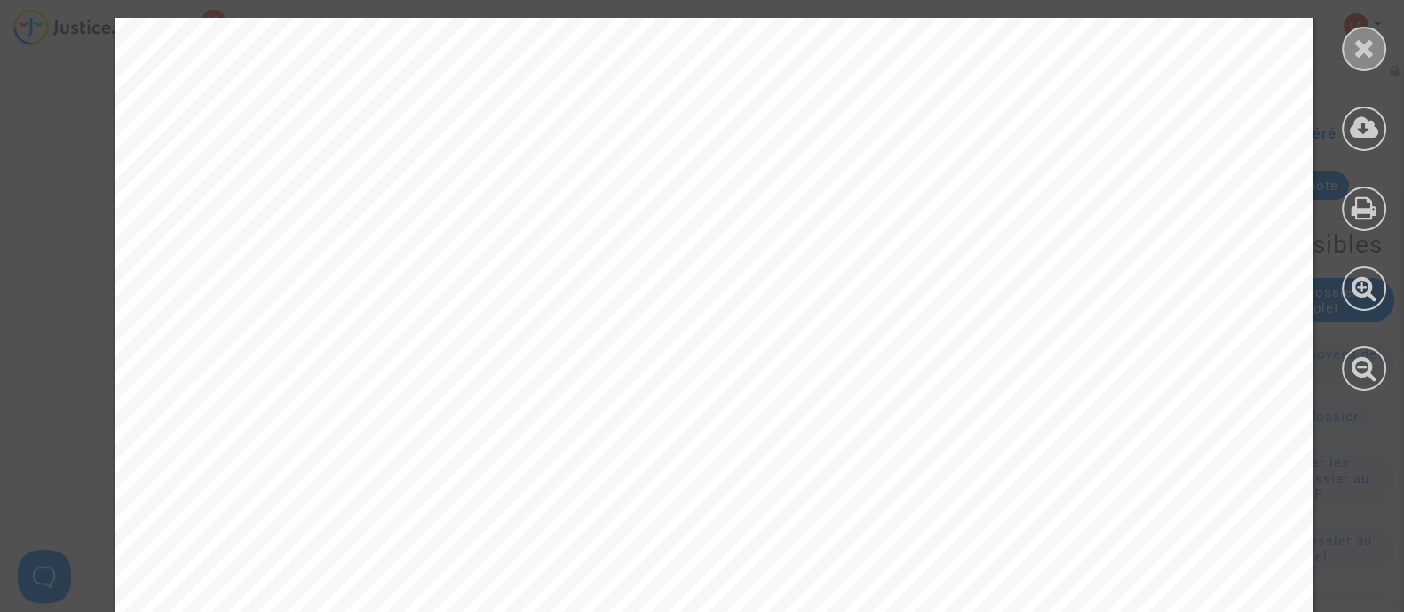
click at [1363, 57] on icon at bounding box center [1364, 48] width 22 height 27
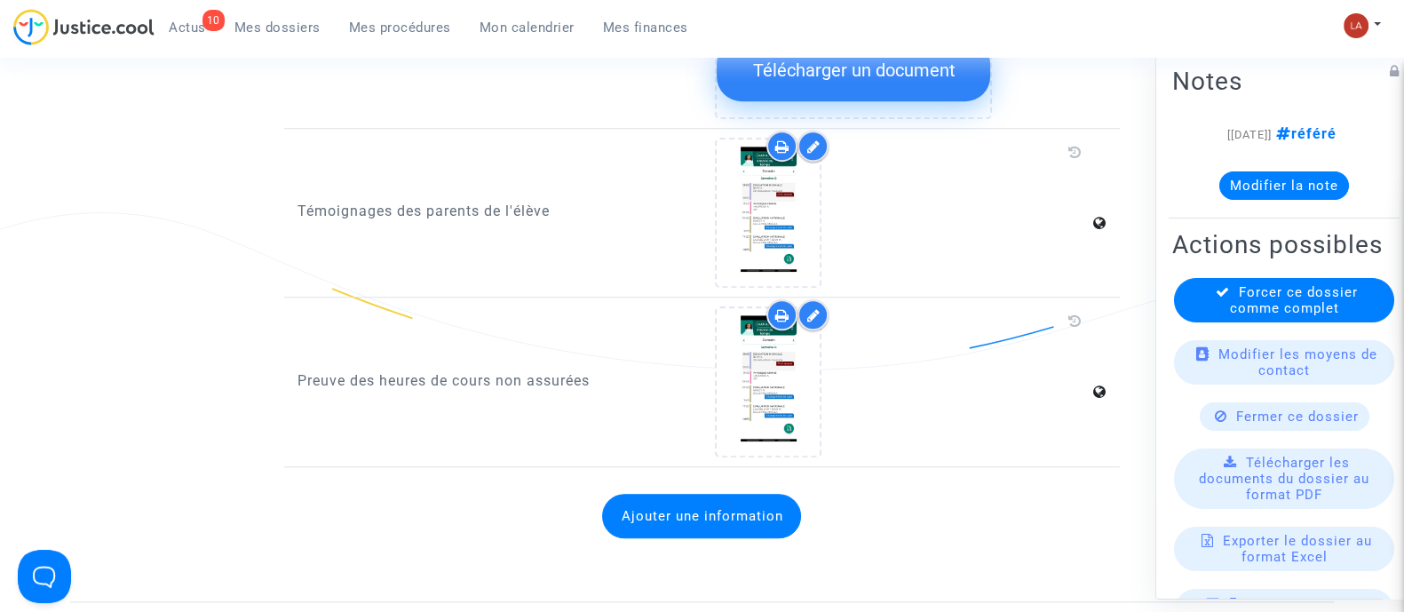
scroll to position [1664, 0]
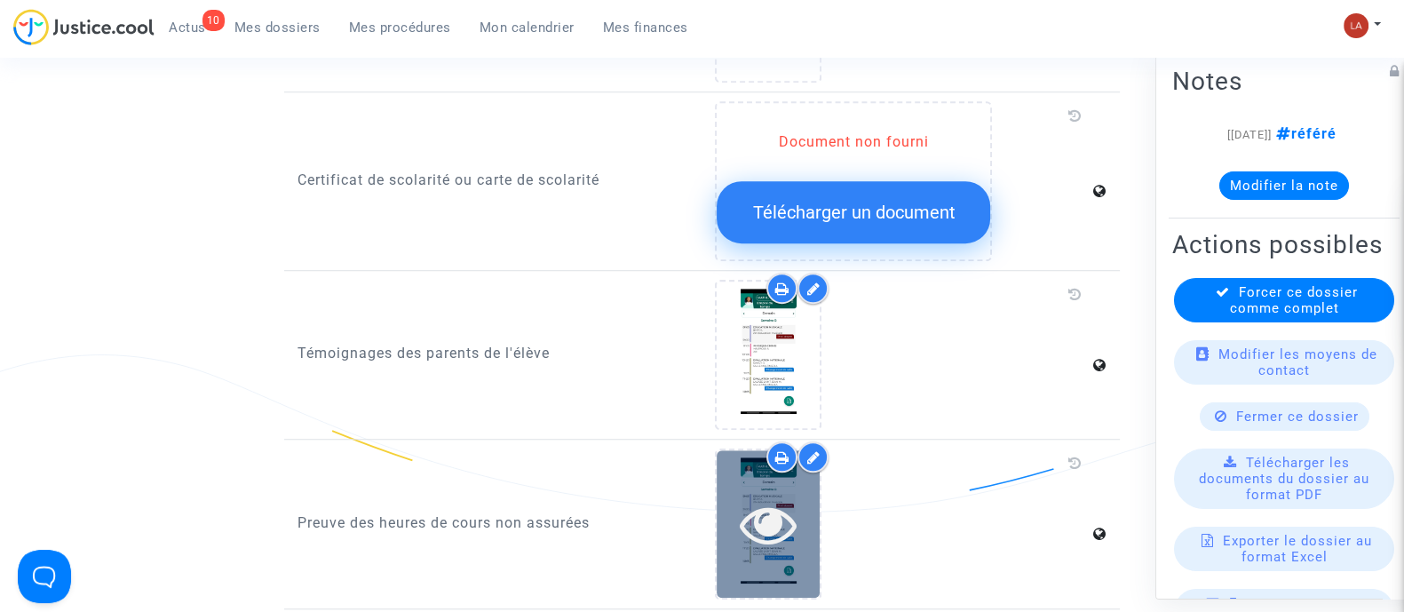
click at [768, 521] on icon at bounding box center [769, 523] width 58 height 57
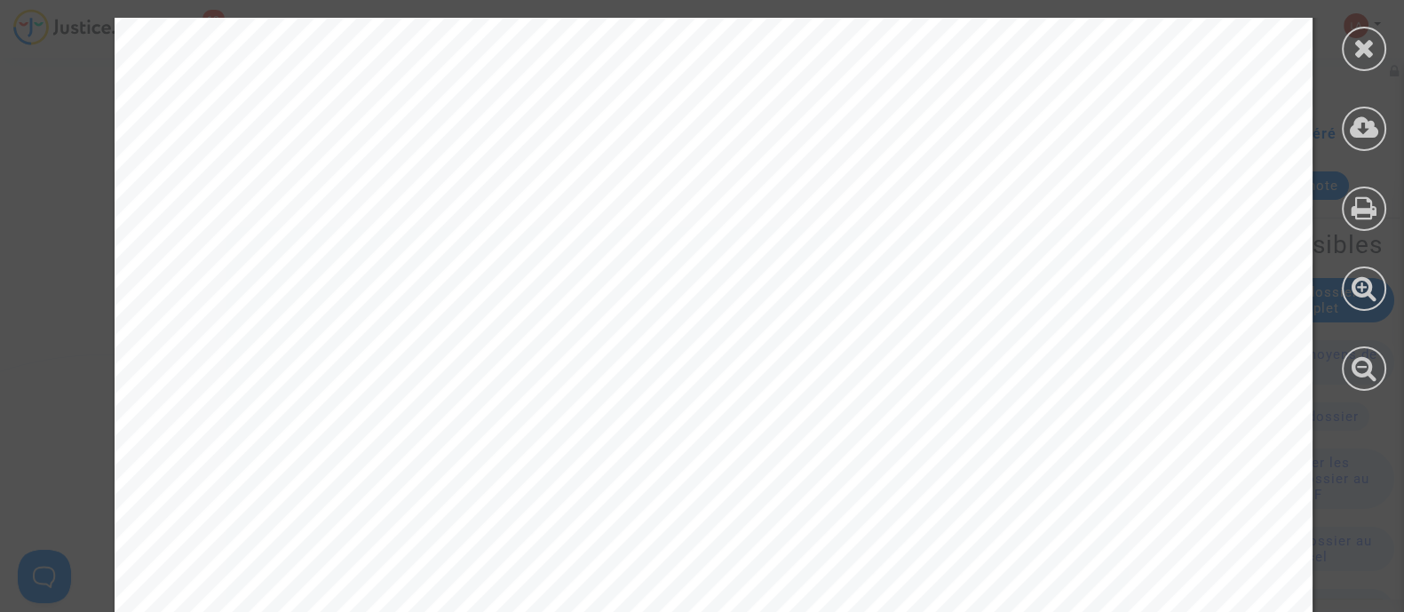
scroll to position [2828, 0]
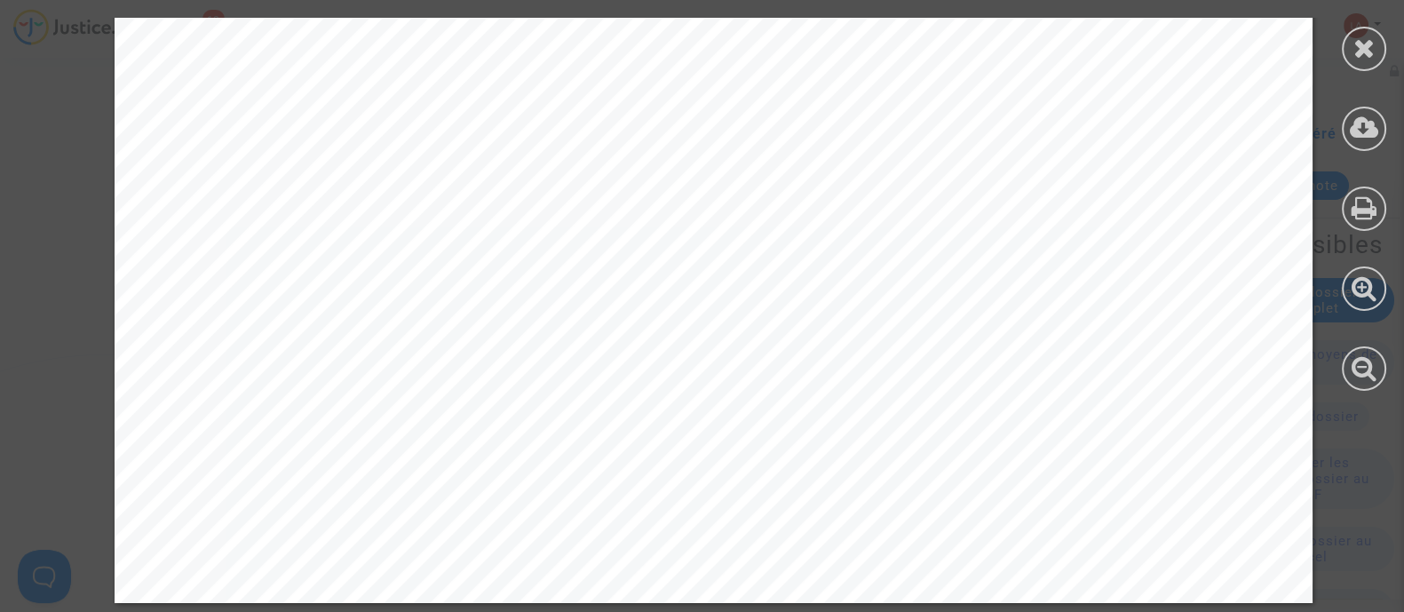
click at [1369, 46] on icon at bounding box center [1364, 48] width 22 height 27
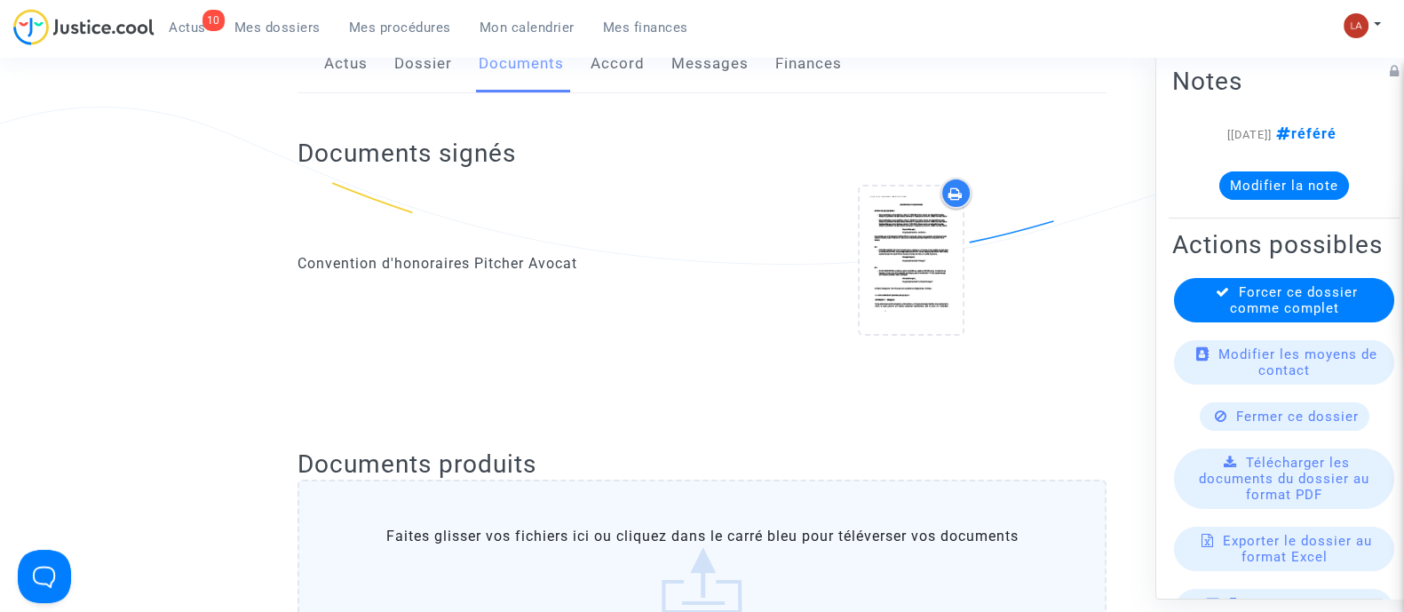
scroll to position [110, 0]
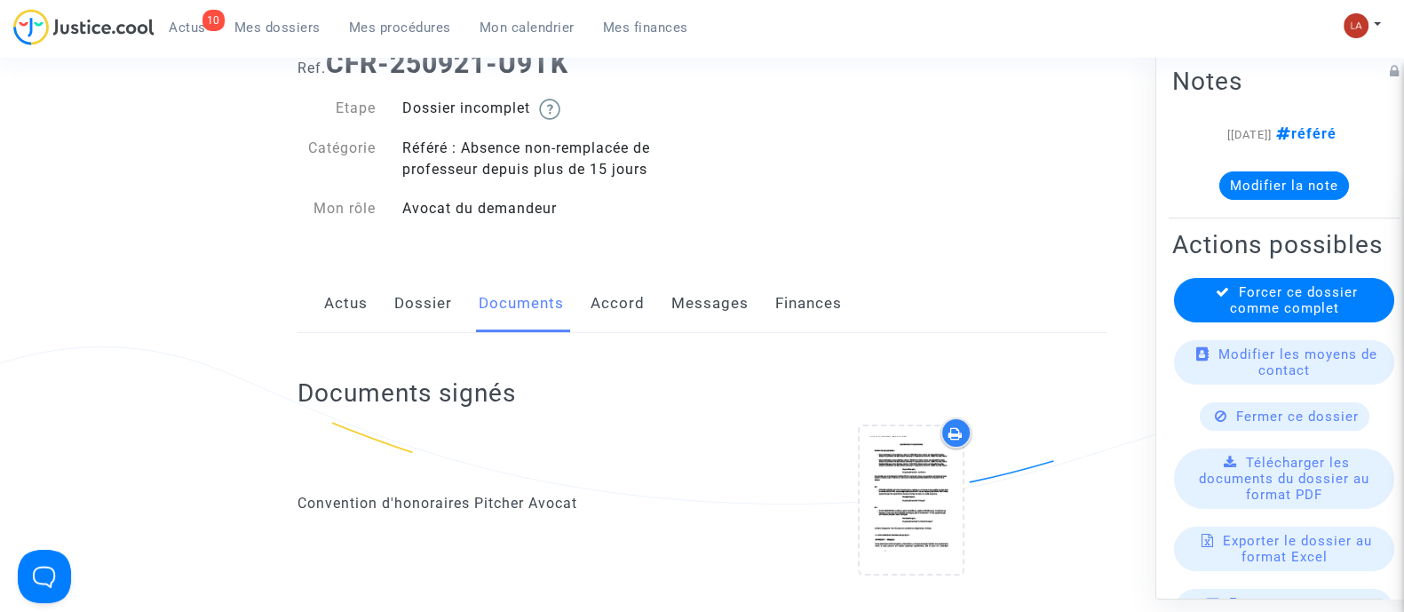
click at [445, 312] on link "Dossier" at bounding box center [423, 303] width 58 height 59
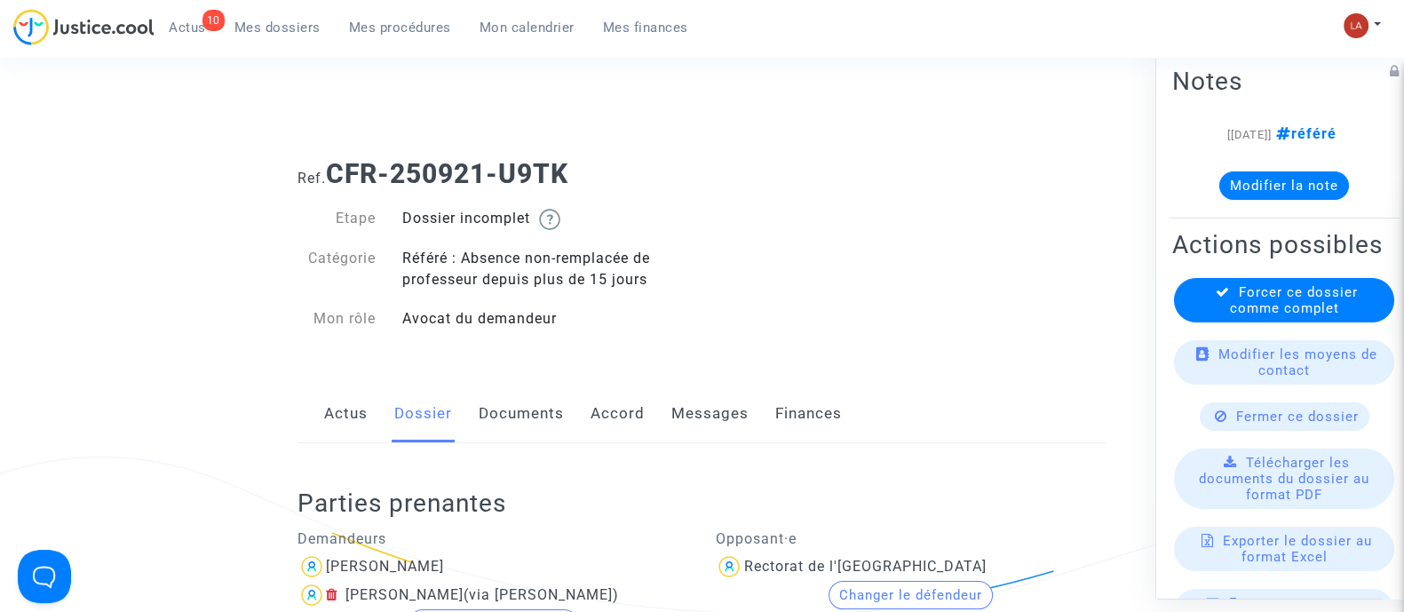
click at [722, 432] on link "Messages" at bounding box center [709, 413] width 77 height 59
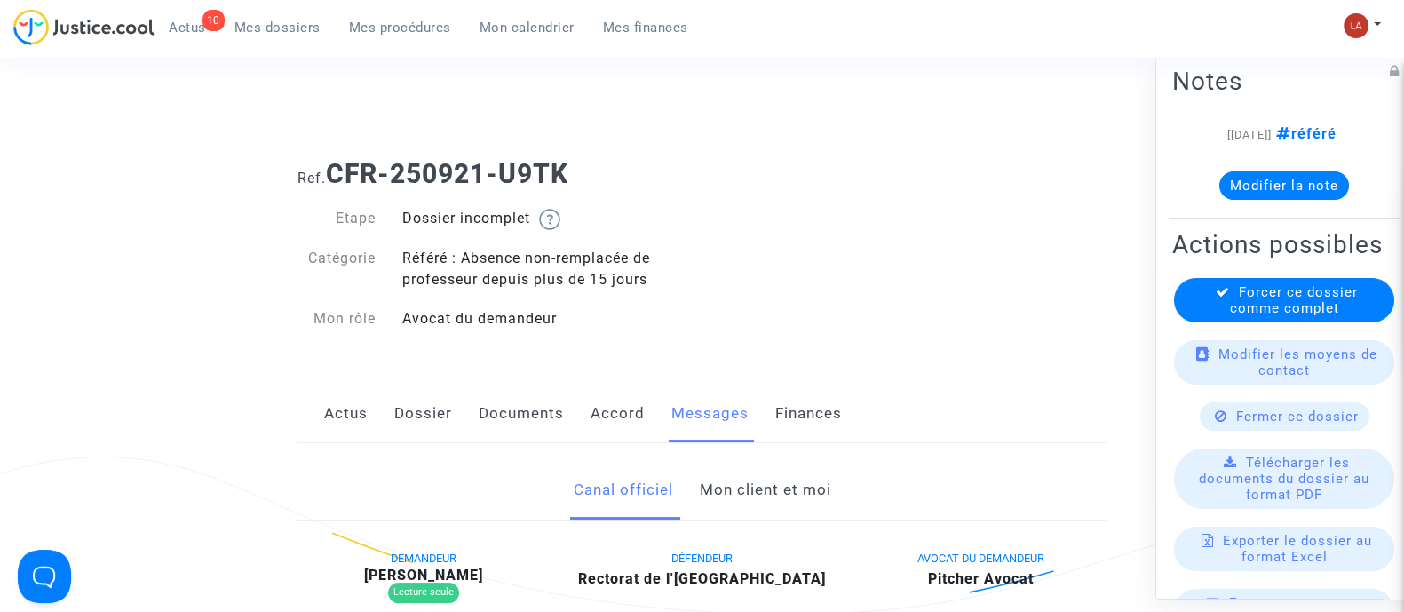
click at [743, 486] on link "Mon client et moi" at bounding box center [764, 490] width 131 height 59
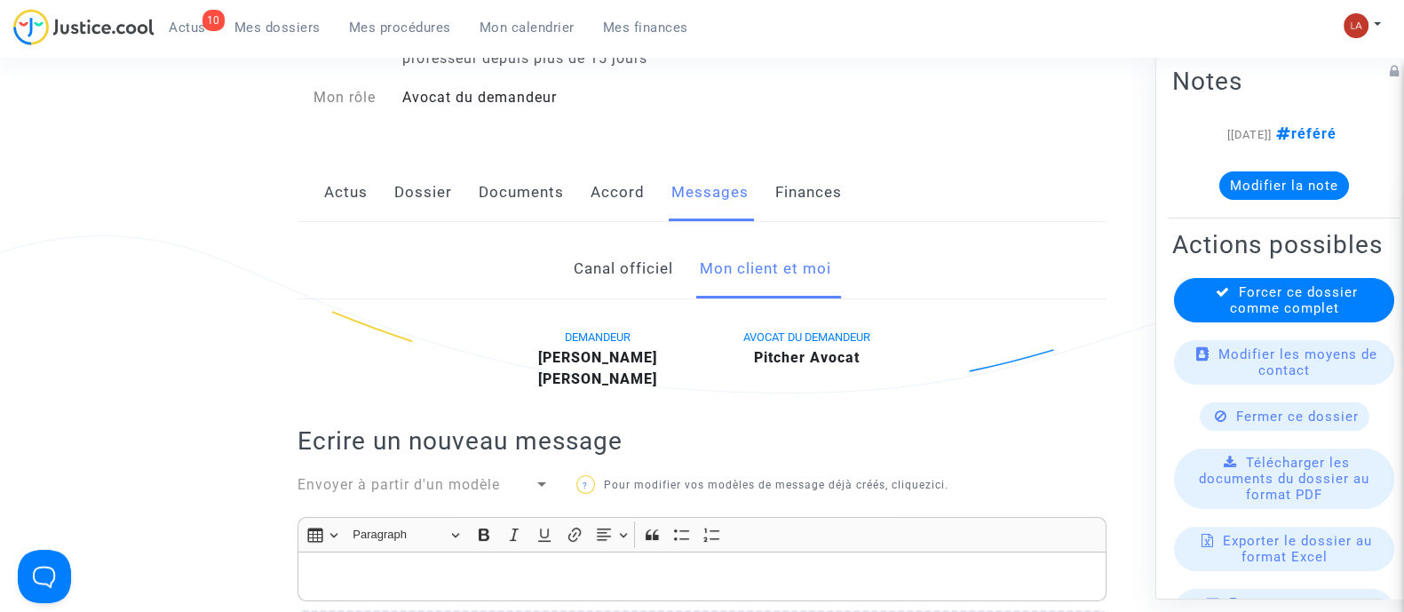
click at [542, 188] on link "Documents" at bounding box center [521, 192] width 85 height 59
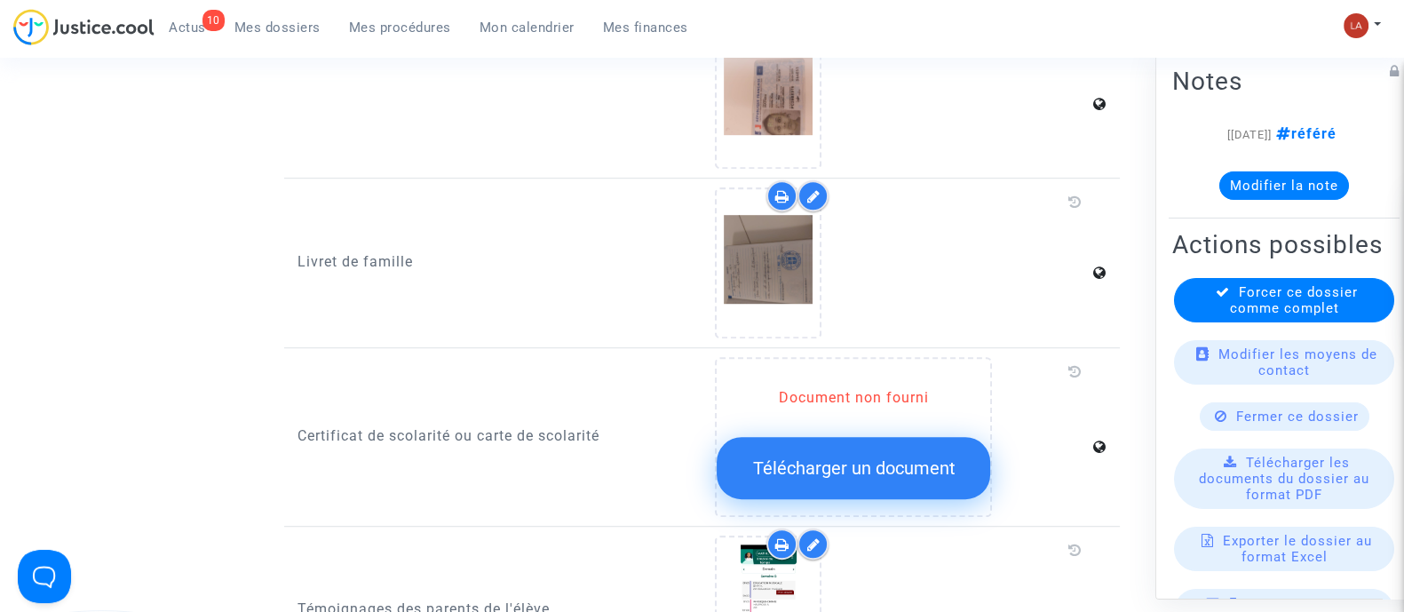
scroll to position [1553, 0]
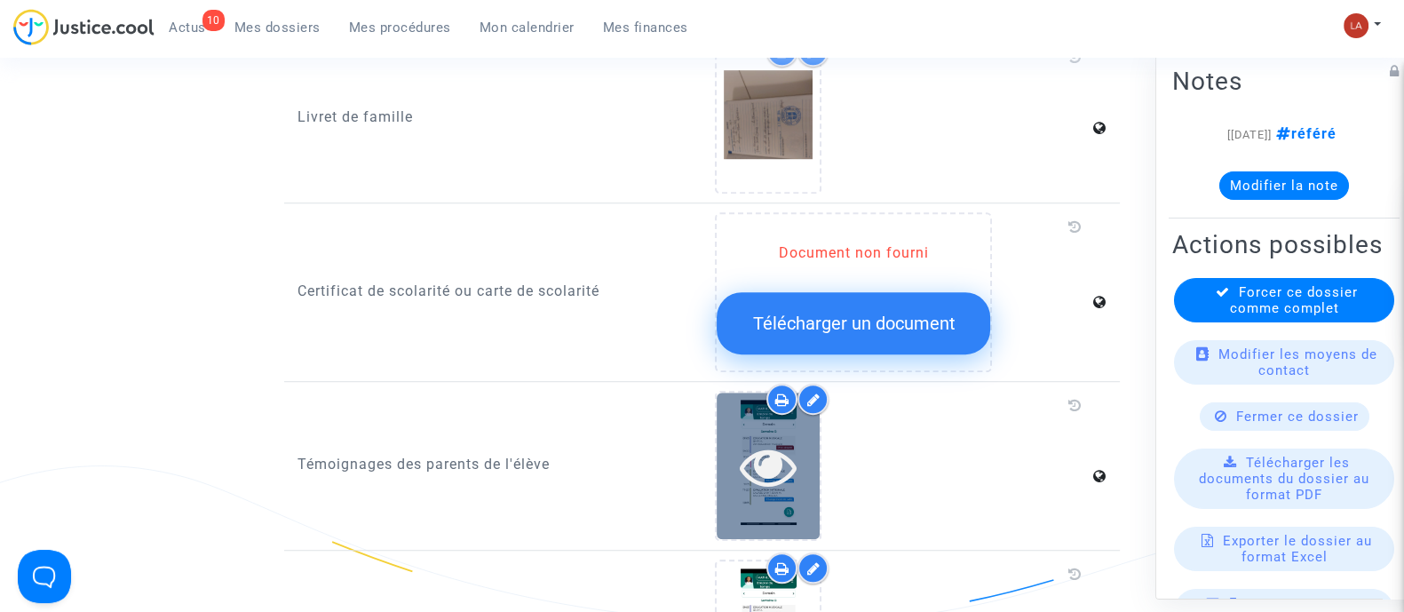
click at [795, 497] on div at bounding box center [767, 465] width 103 height 146
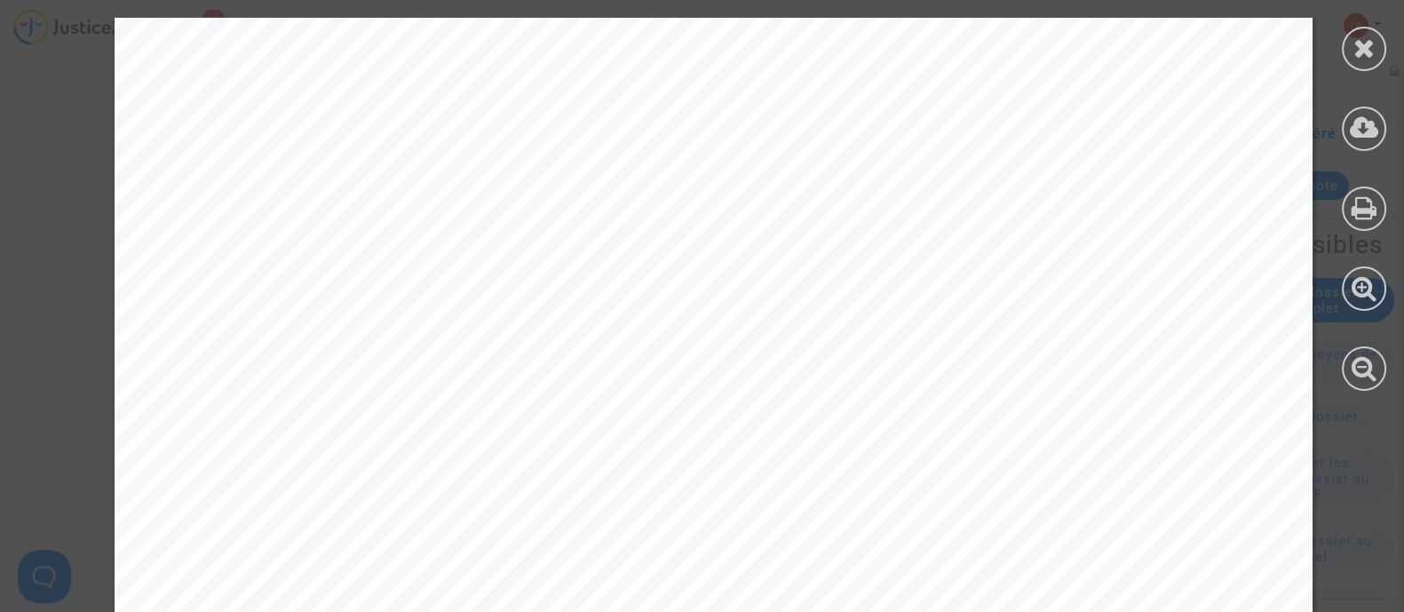
scroll to position [333, 0]
click at [1363, 47] on icon at bounding box center [1364, 48] width 22 height 27
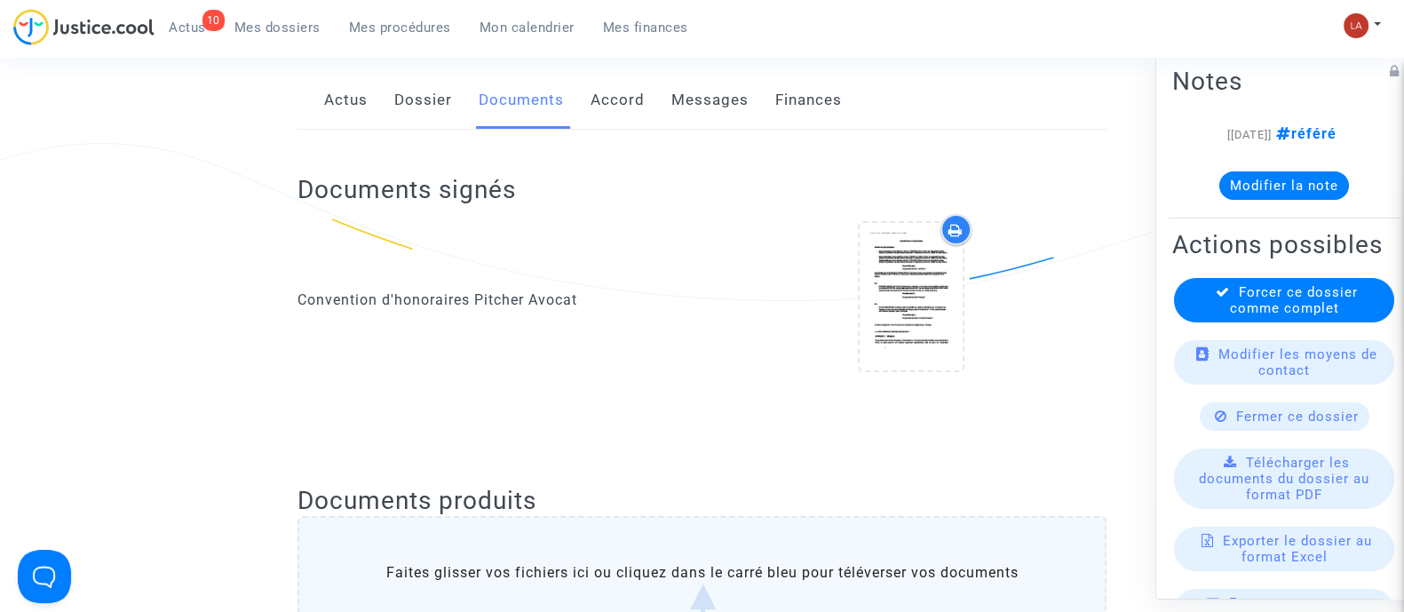
scroll to position [0, 0]
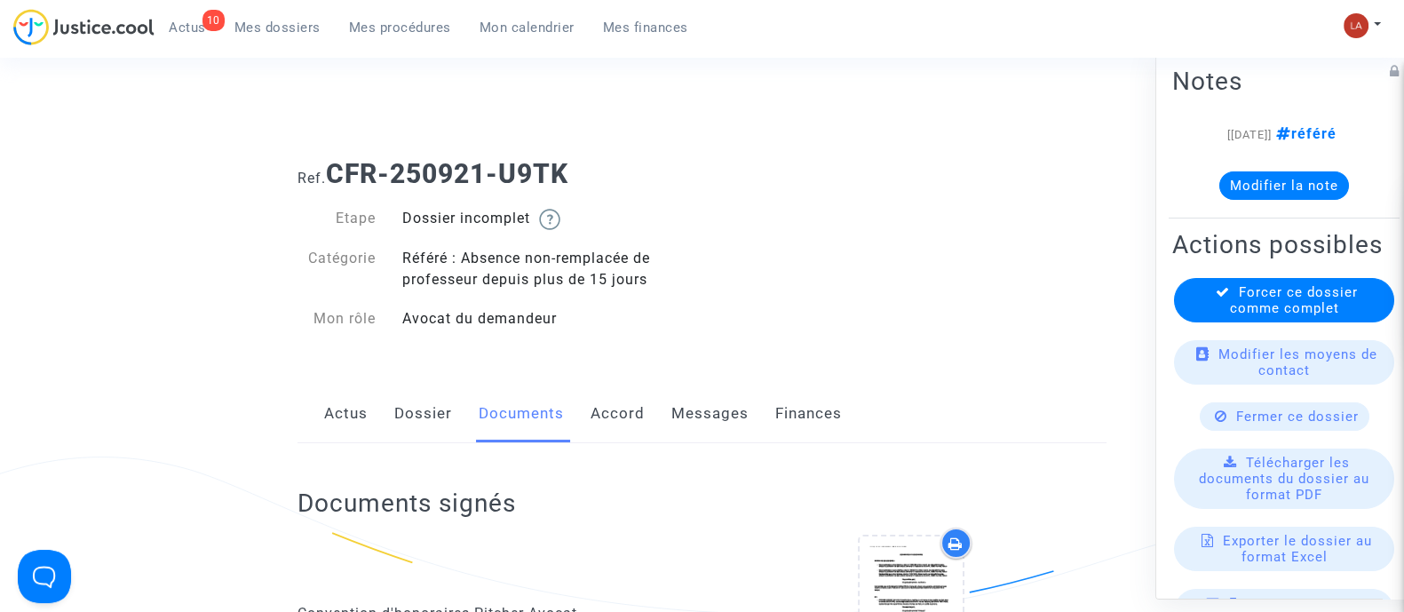
click at [739, 415] on link "Messages" at bounding box center [709, 413] width 77 height 59
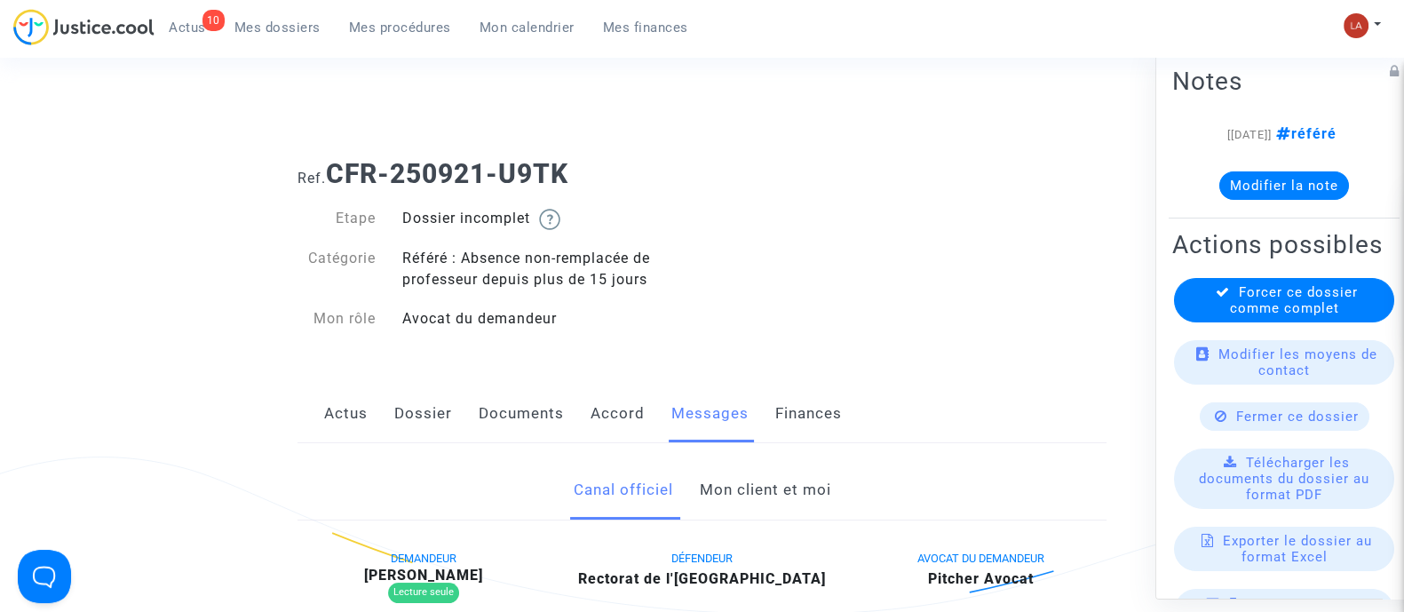
click at [742, 494] on link "Mon client et moi" at bounding box center [764, 490] width 131 height 59
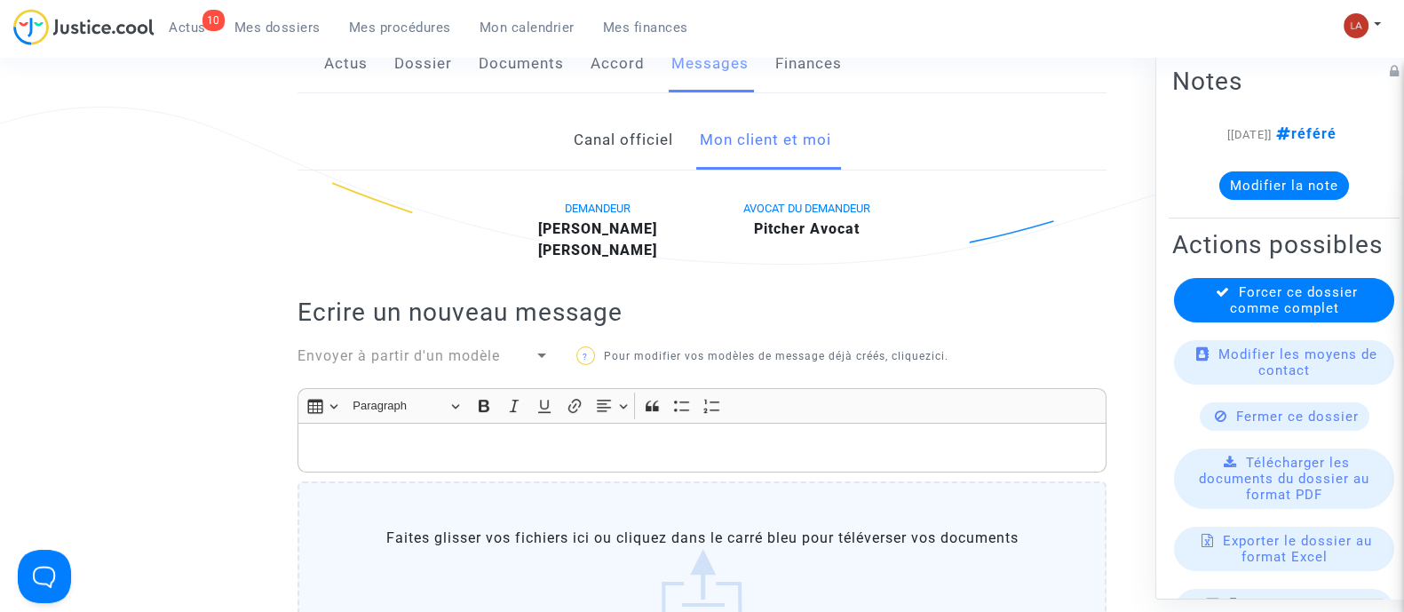
scroll to position [443, 0]
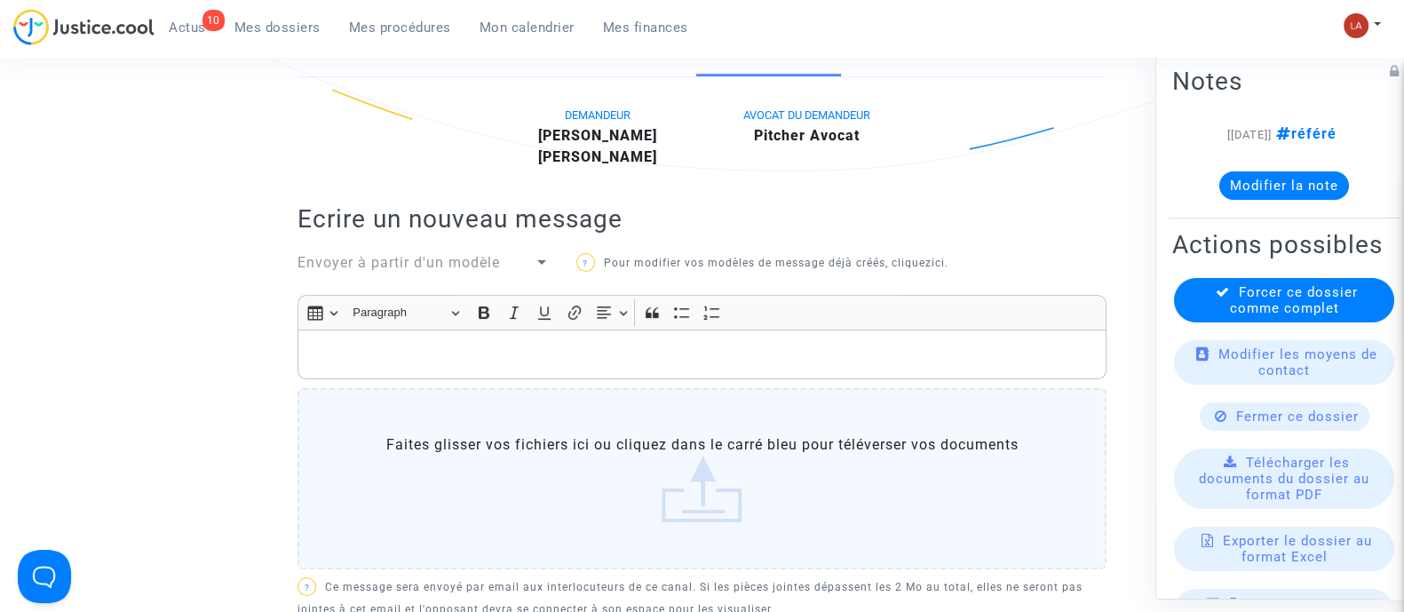
click at [832, 379] on div "Rich Text Editor Insert table Insert table Heading Paragraph Paragraph Heading …" at bounding box center [701, 435] width 809 height 281
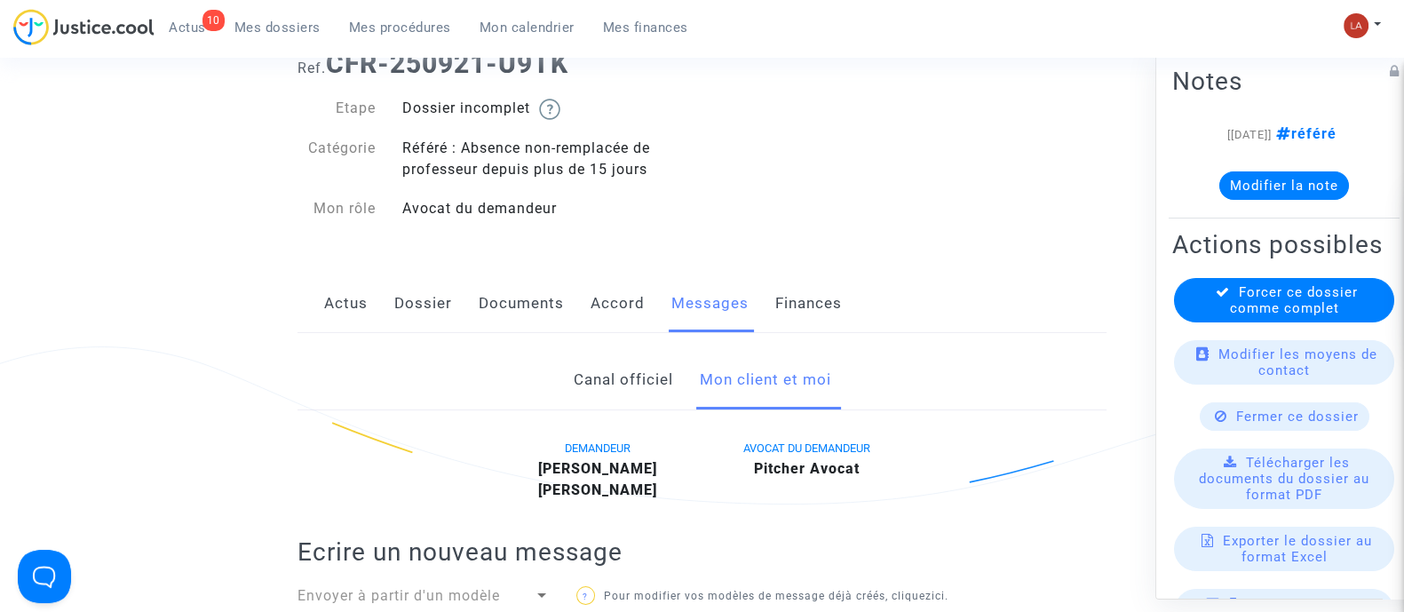
click at [434, 299] on link "Dossier" at bounding box center [423, 303] width 58 height 59
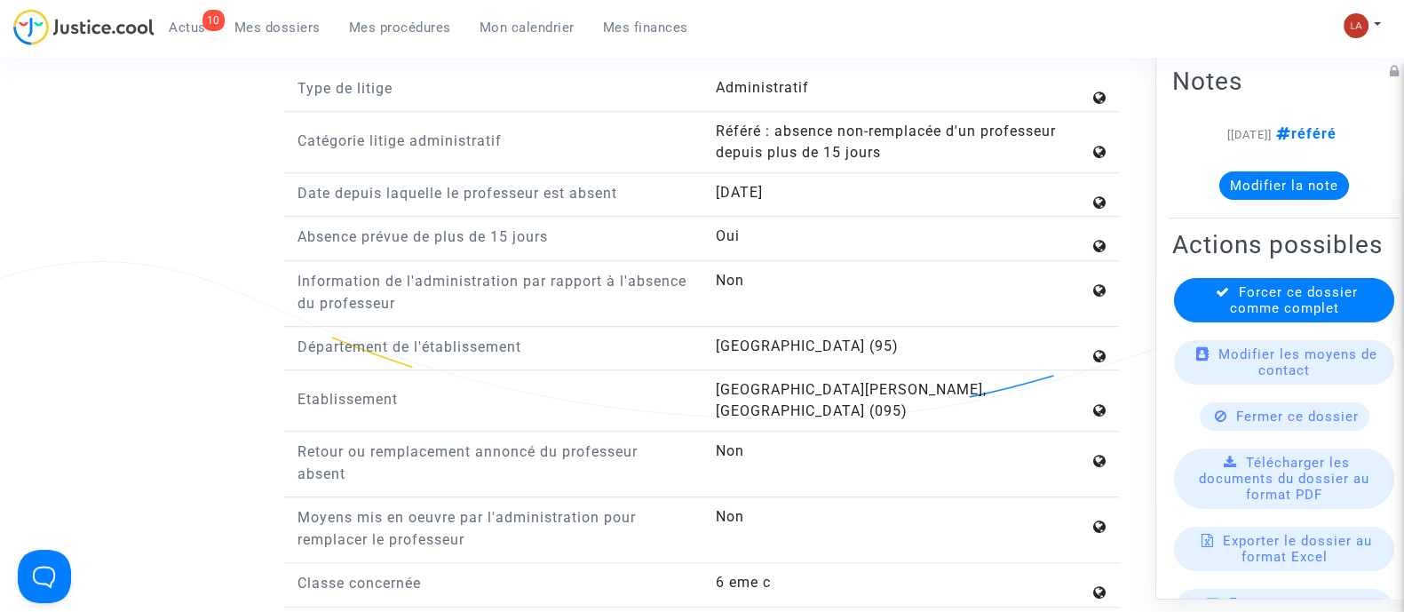
scroll to position [2108, 0]
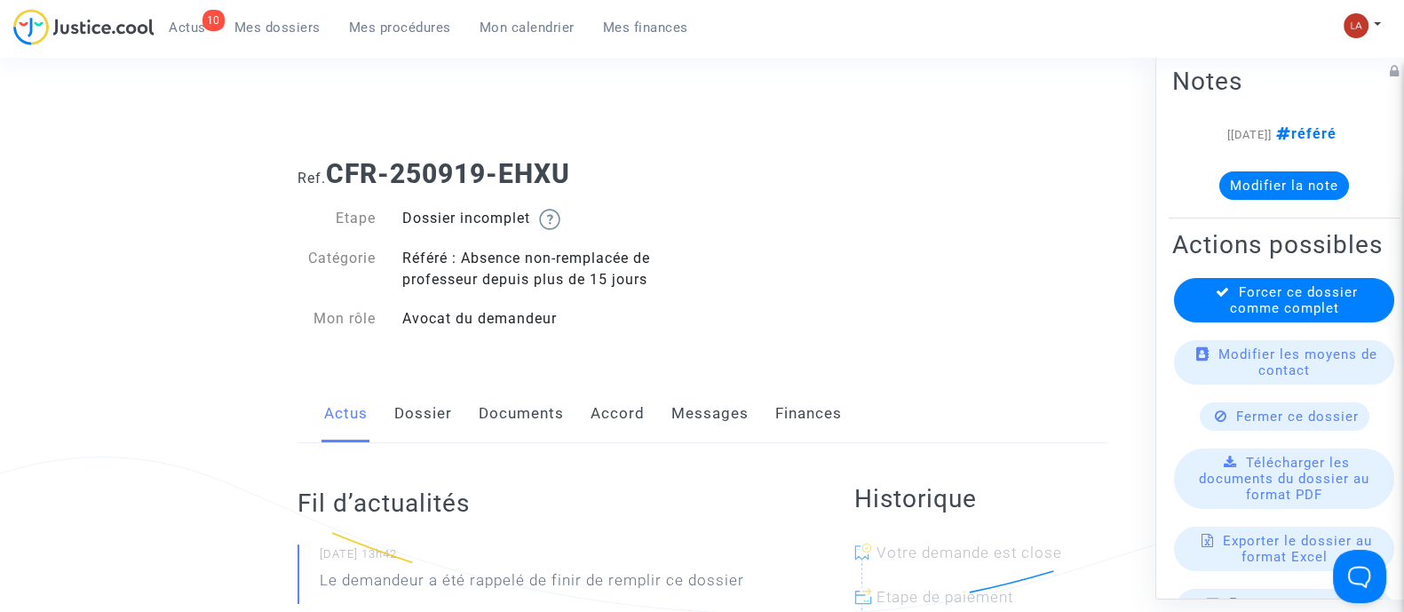
drag, startPoint x: 395, startPoint y: 410, endPoint x: 444, endPoint y: 399, distance: 50.0
click at [395, 410] on link "Dossier" at bounding box center [423, 413] width 58 height 59
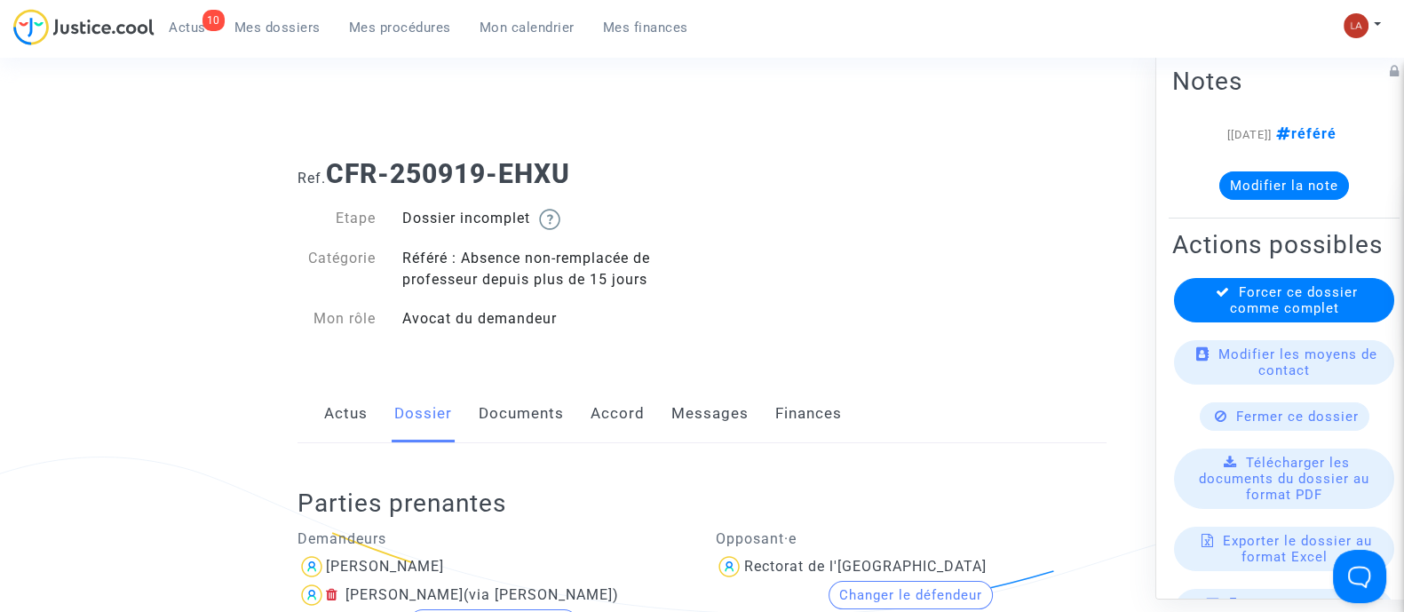
click at [548, 408] on link "Documents" at bounding box center [521, 413] width 85 height 59
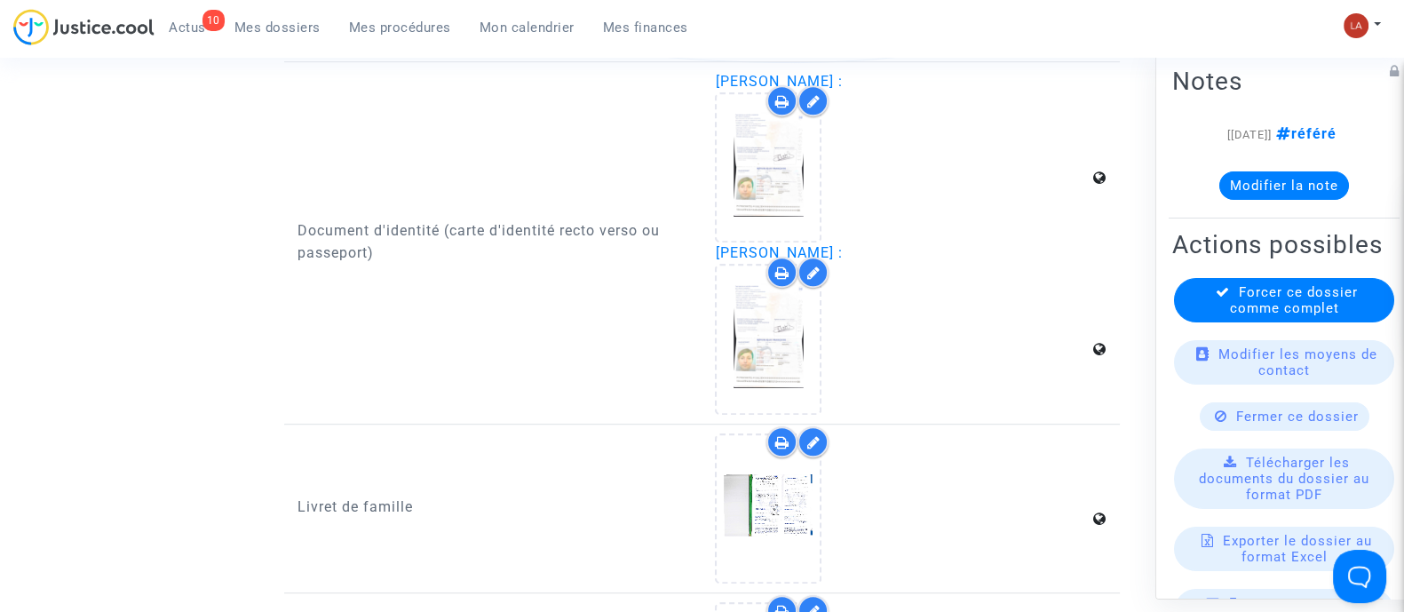
scroll to position [999, 0]
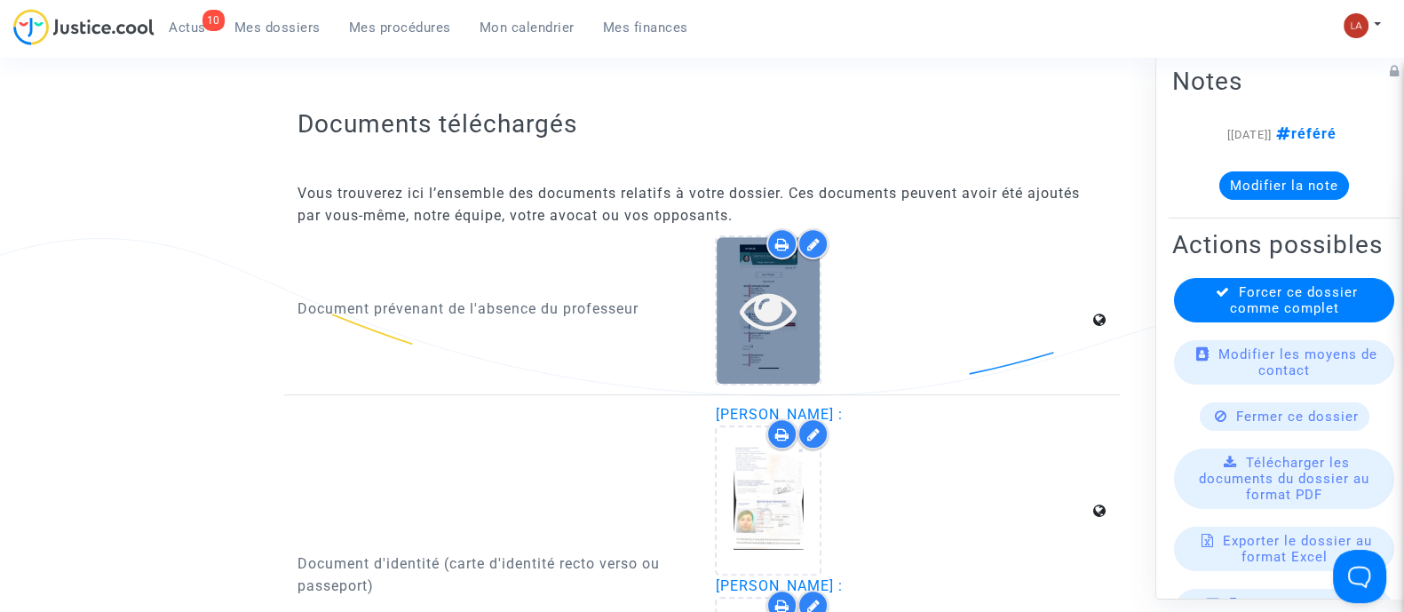
click at [784, 335] on icon at bounding box center [769, 309] width 58 height 57
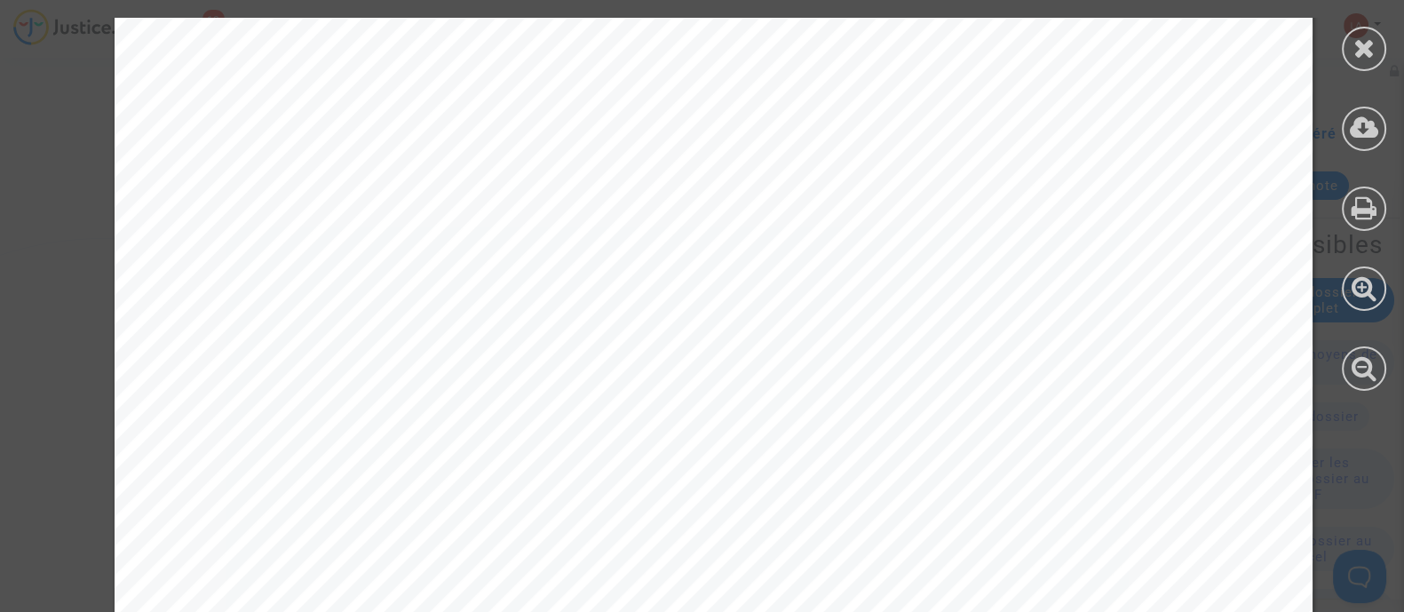
scroll to position [555, 0]
click at [1355, 61] on div at bounding box center [1363, 49] width 44 height 44
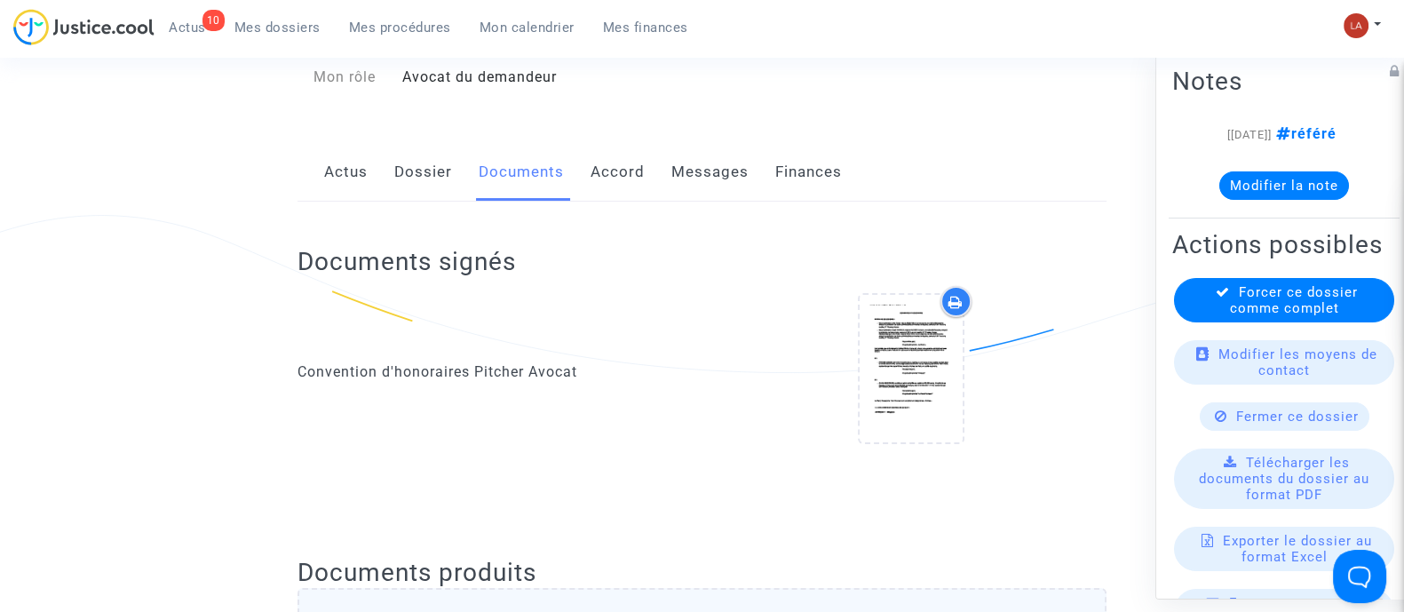
scroll to position [0, 0]
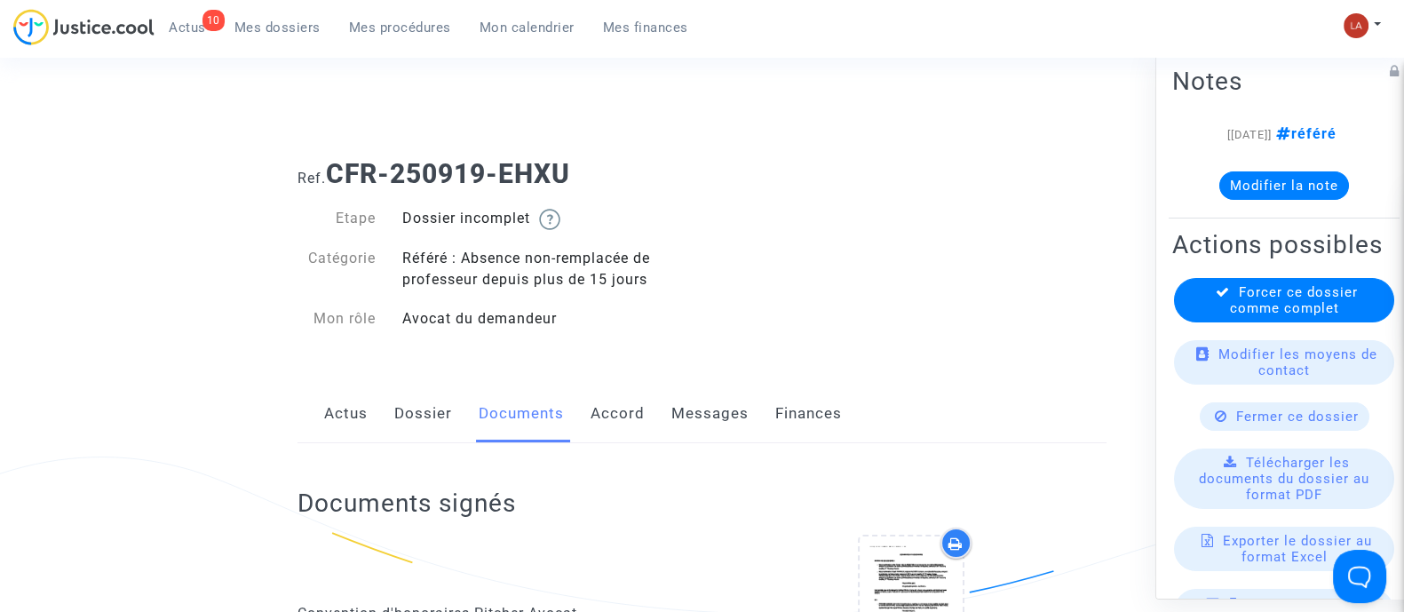
click at [452, 426] on div "Actus Dossier Documents Accord Messages Finances" at bounding box center [701, 413] width 809 height 59
click at [453, 423] on div "Actus Dossier Documents Accord Messages Finances" at bounding box center [701, 413] width 809 height 59
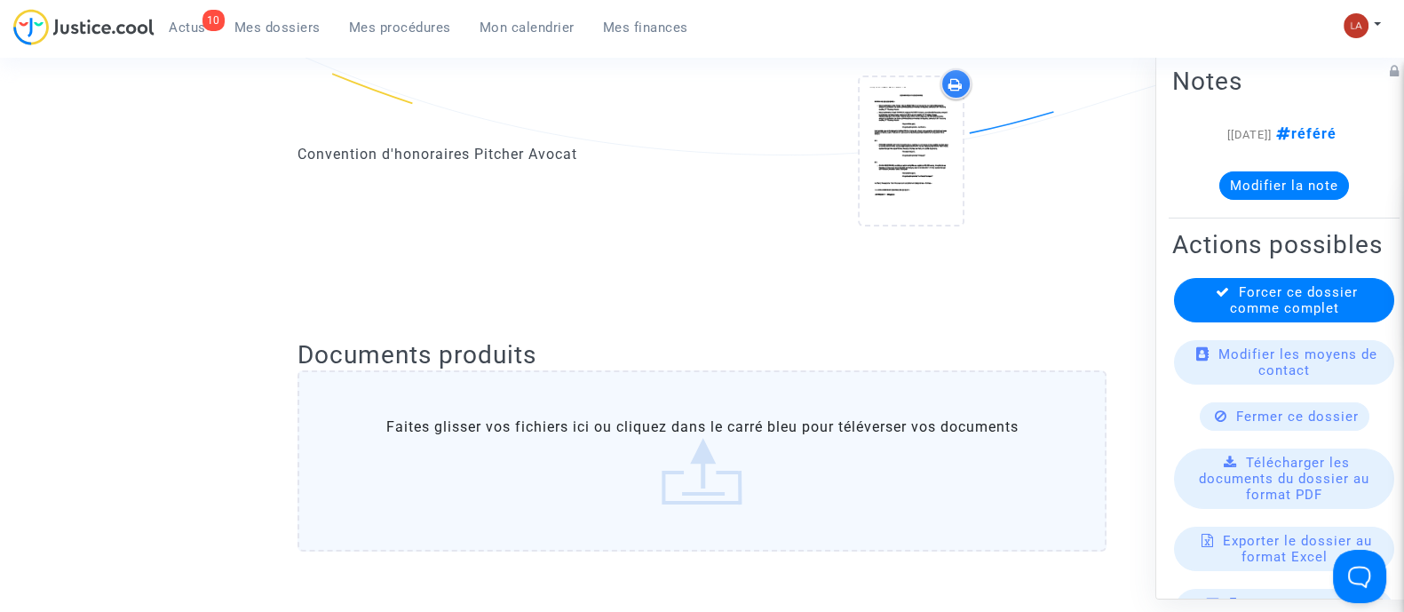
scroll to position [221, 0]
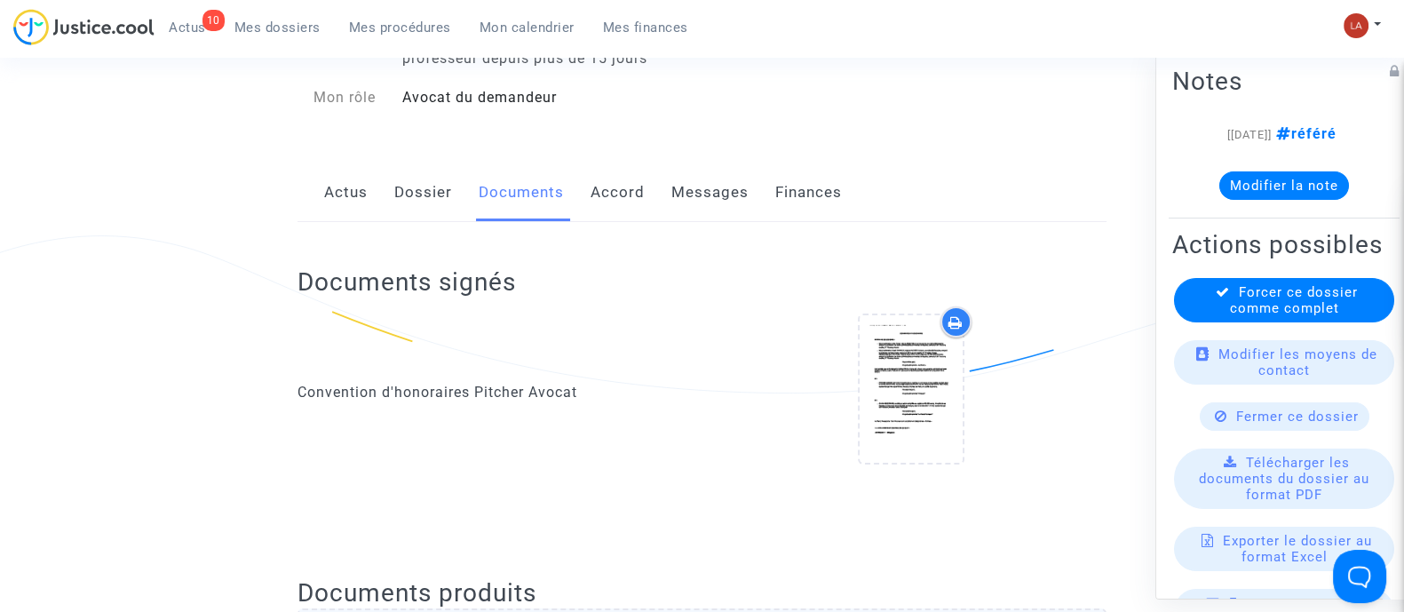
click at [417, 216] on link "Dossier" at bounding box center [423, 192] width 58 height 59
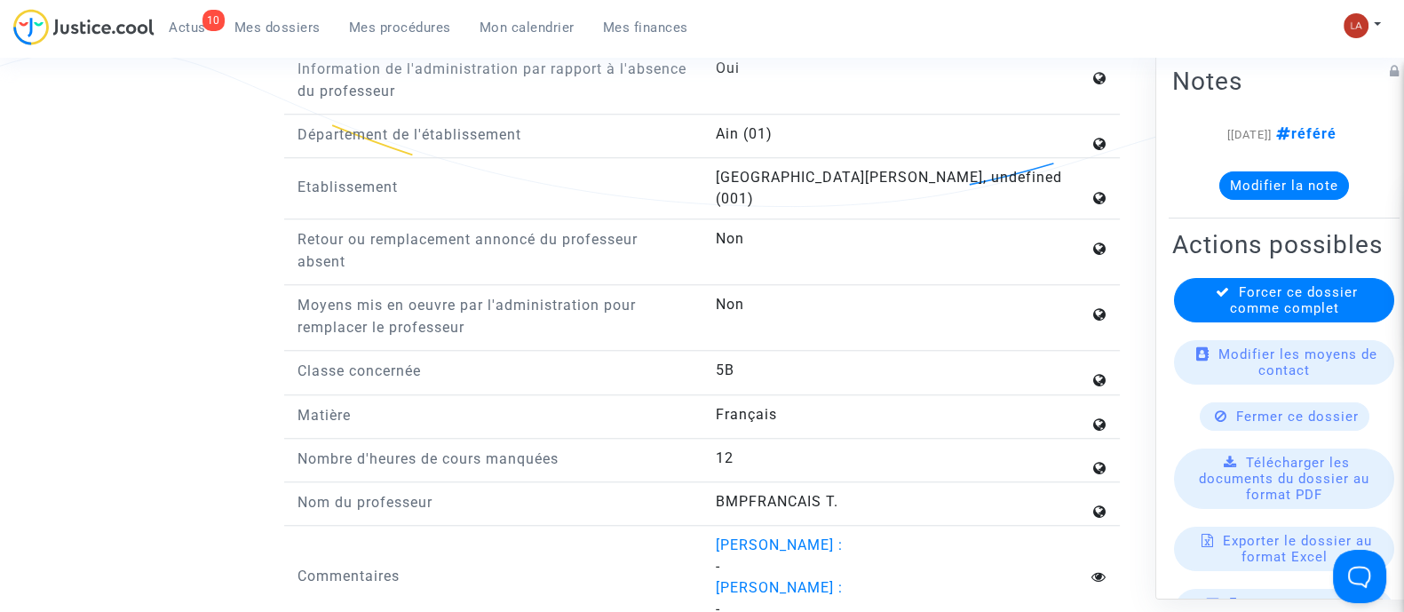
scroll to position [2330, 0]
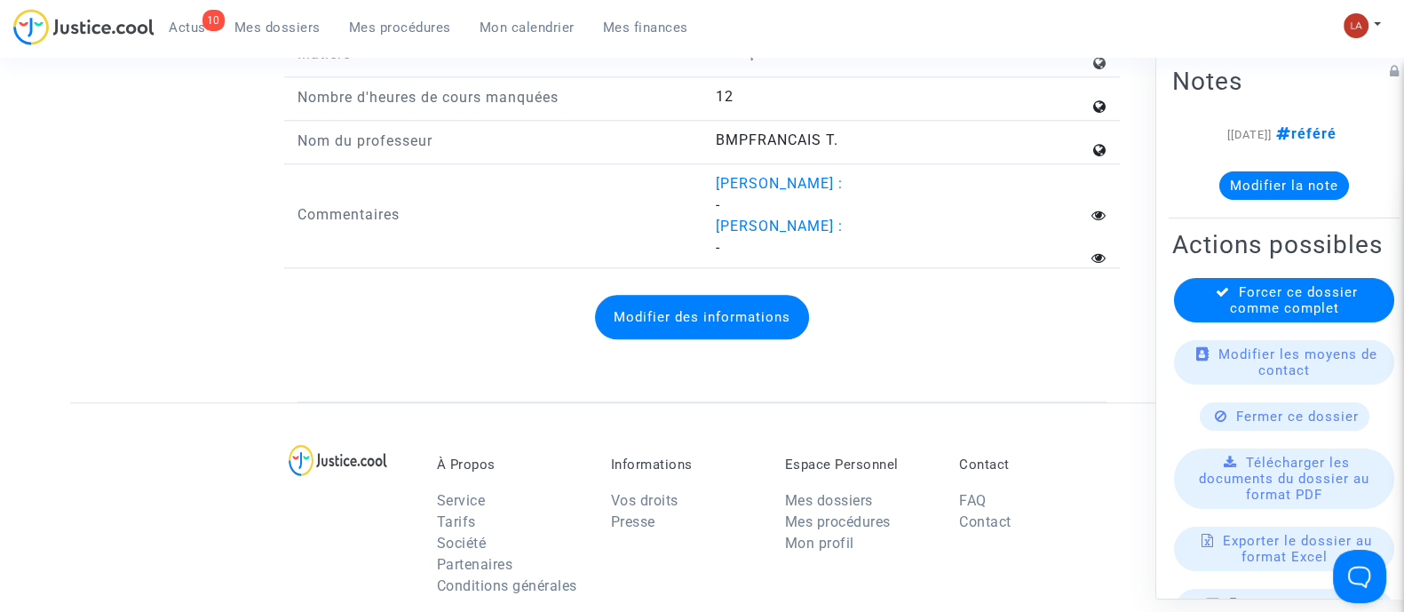
click at [727, 295] on button "Modifier des informations" at bounding box center [702, 317] width 214 height 44
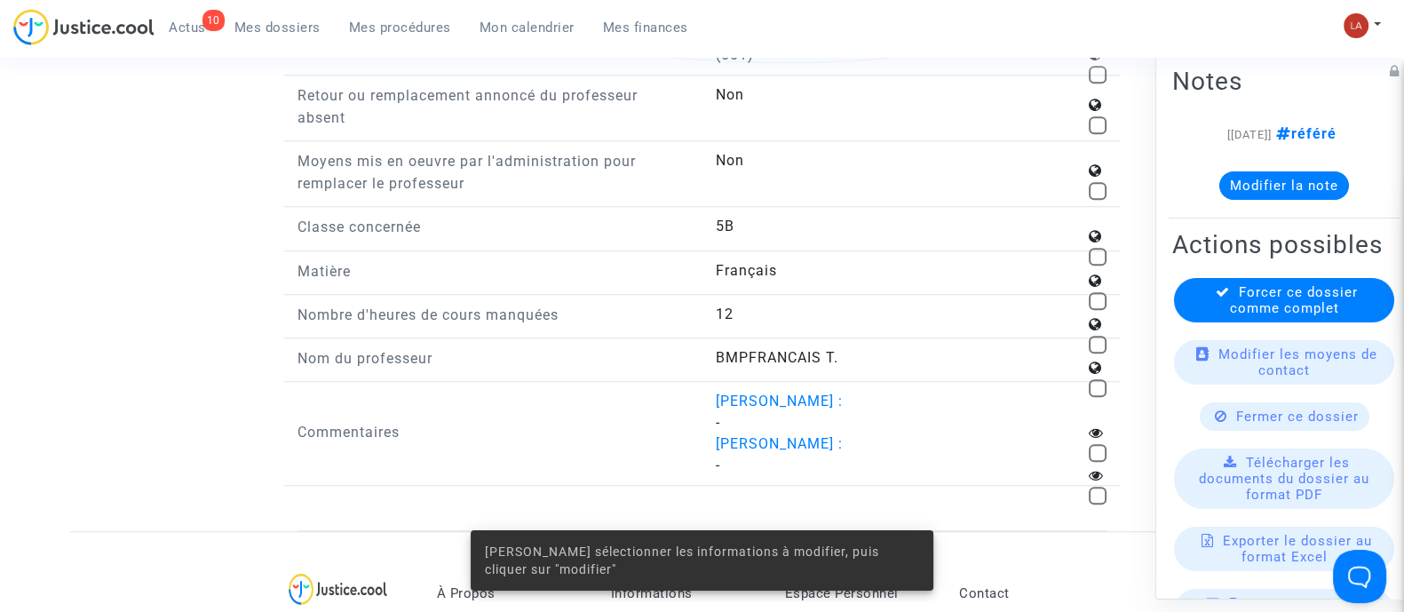
scroll to position [1997, 0]
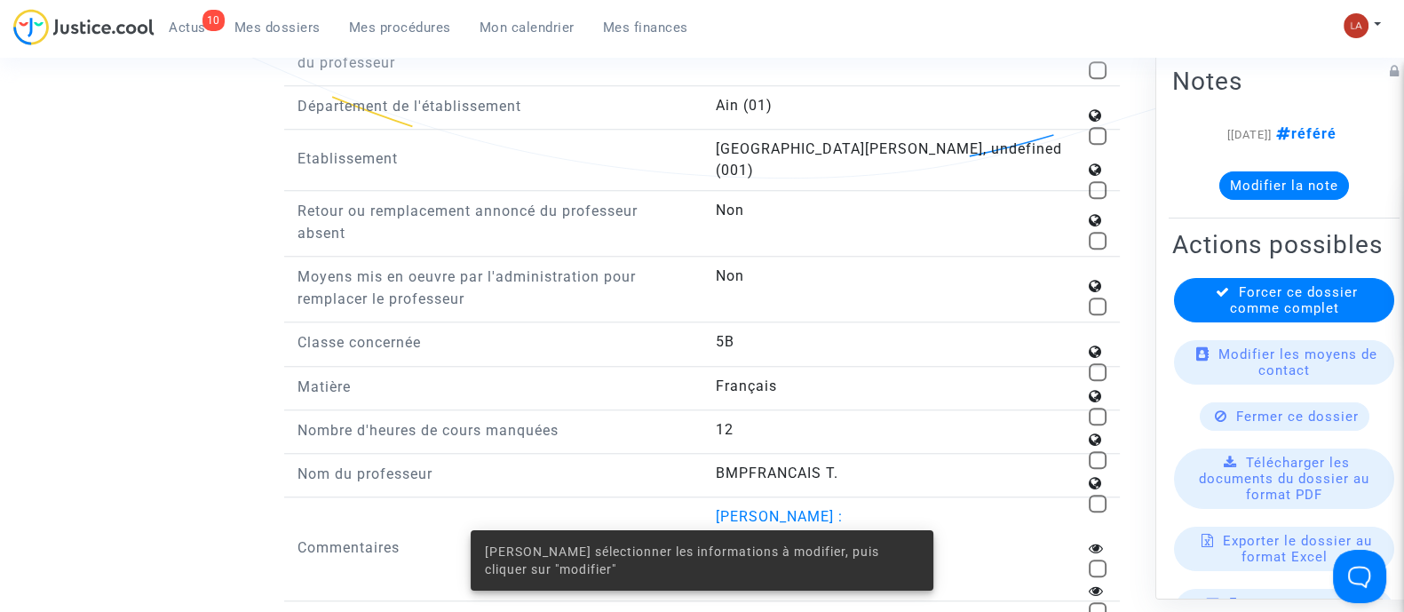
click at [1096, 494] on span at bounding box center [1097, 503] width 18 height 18
click at [1096, 512] on input "checkbox" at bounding box center [1096, 512] width 1 height 1
checkbox input "true"
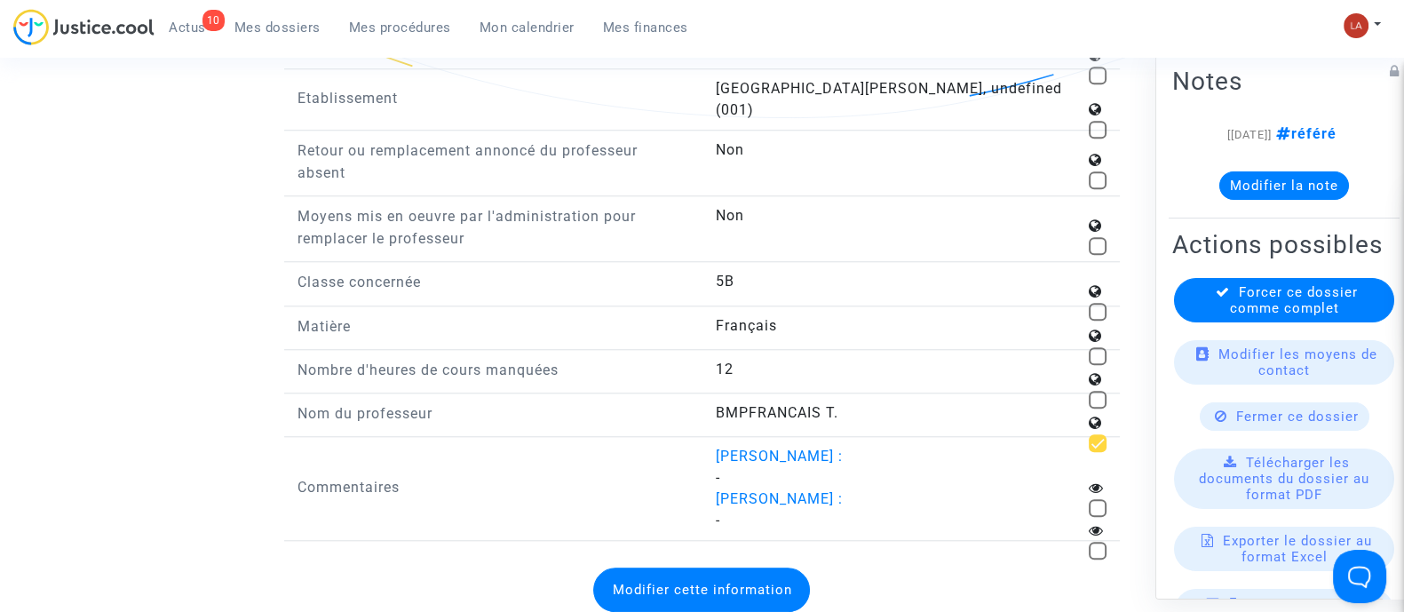
scroll to position [2108, 0]
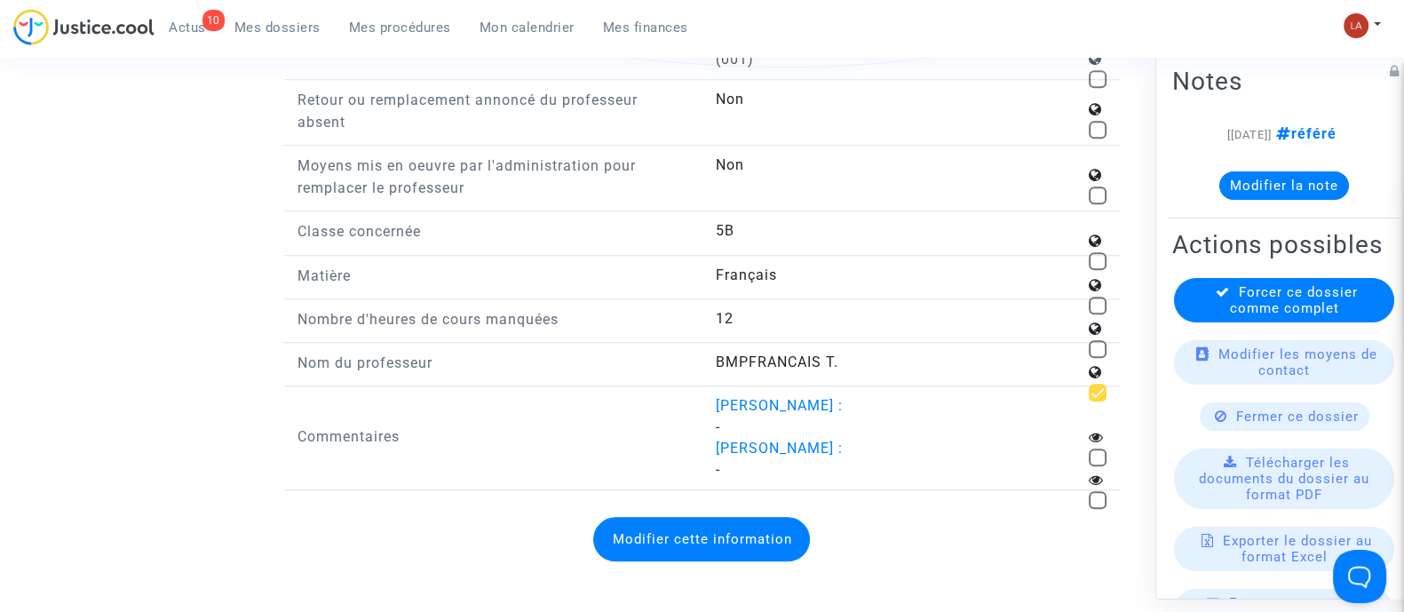
click at [710, 517] on button "Modifier cette information" at bounding box center [701, 539] width 217 height 44
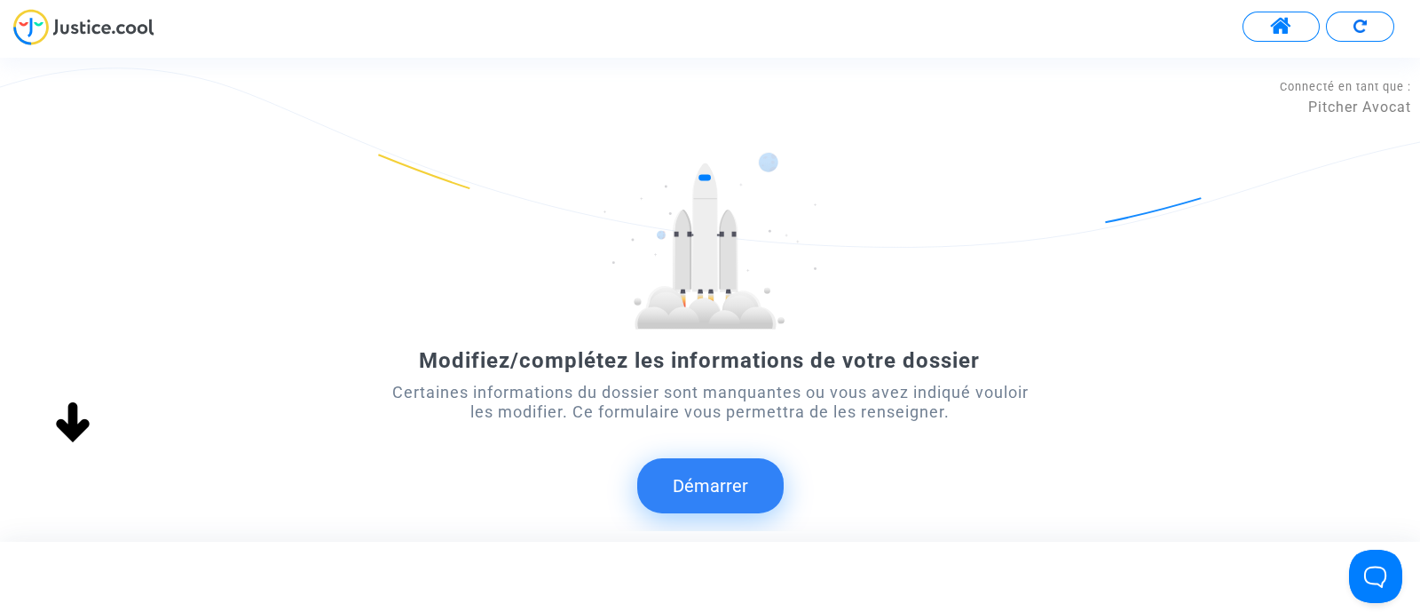
click at [739, 482] on button "Démarrer" at bounding box center [710, 485] width 146 height 55
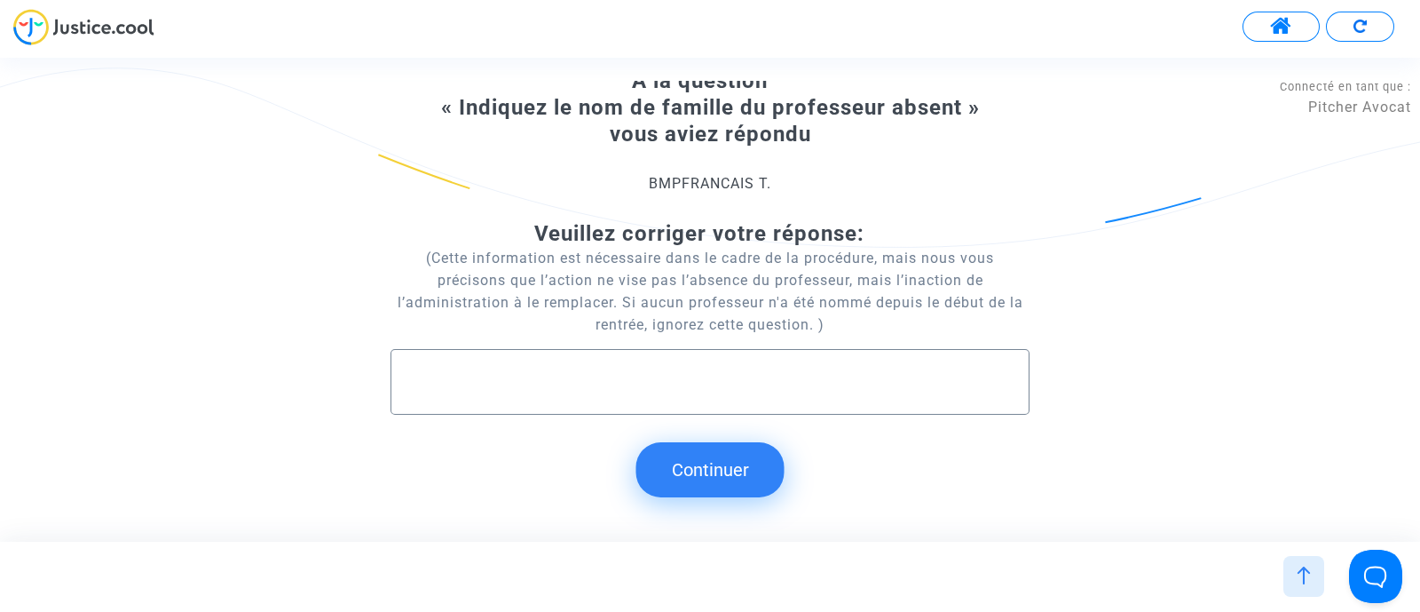
scroll to position [107, 0]
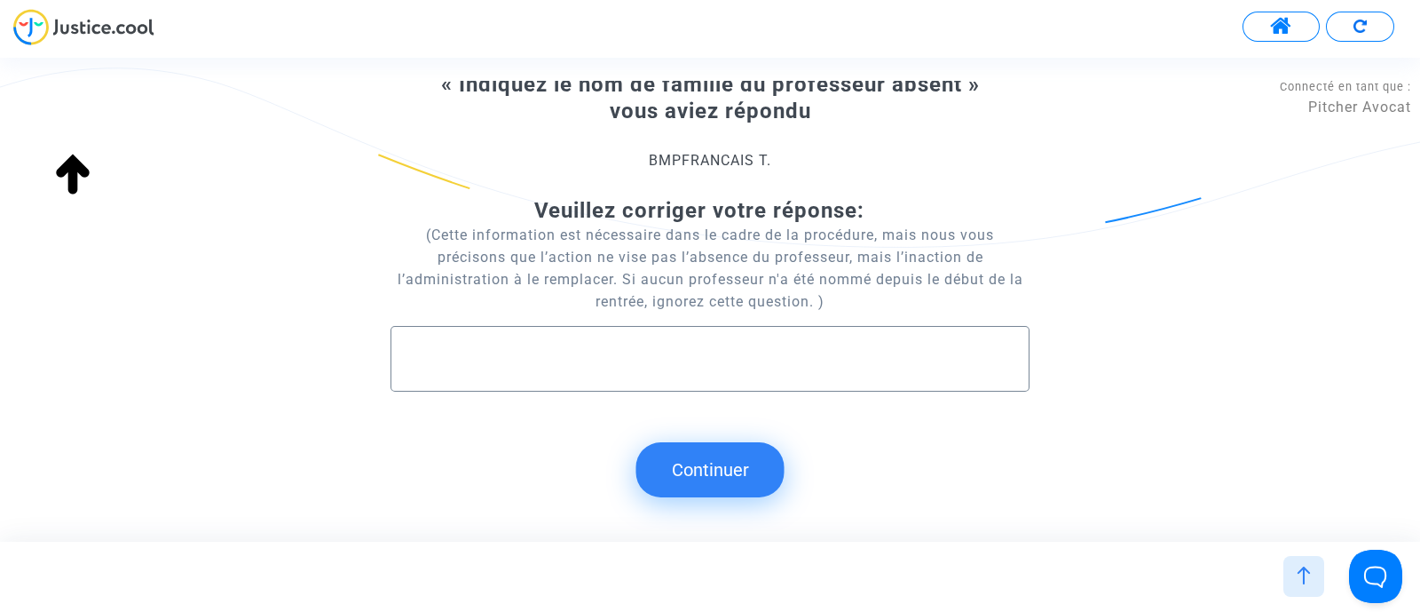
click at [748, 450] on button "Continuer" at bounding box center [711, 469] width 148 height 55
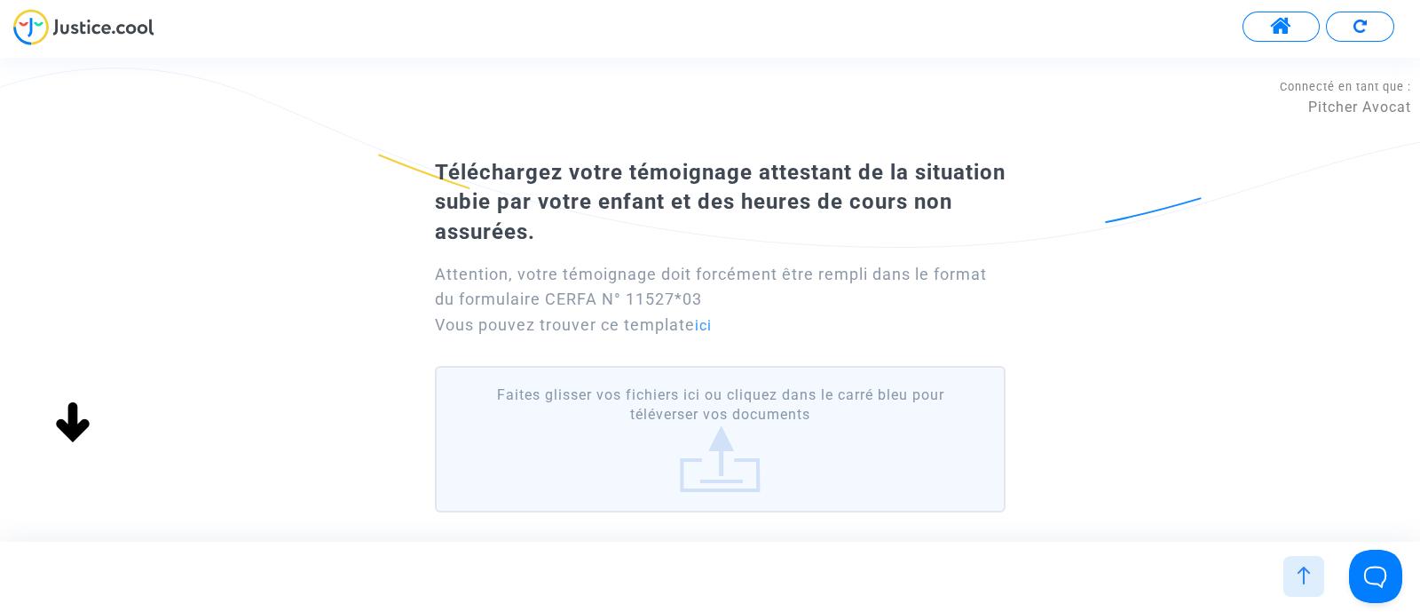
scroll to position [159, 0]
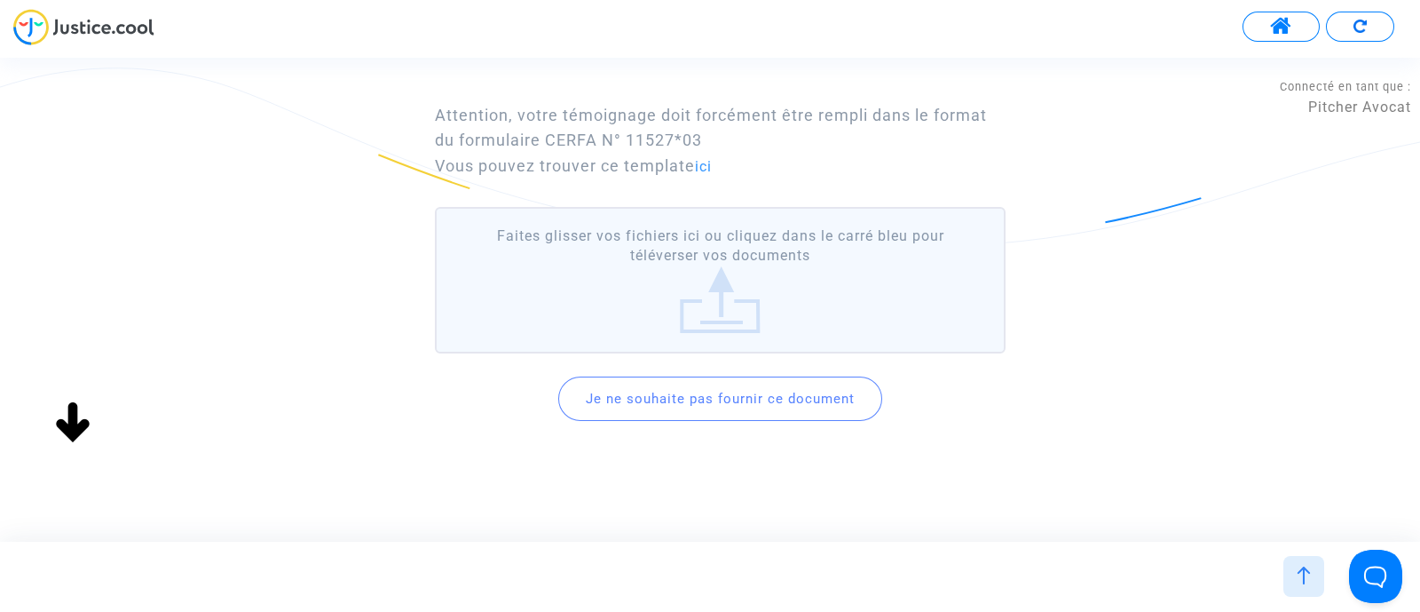
click at [790, 409] on button "Je ne souhaite pas fournir ce document" at bounding box center [720, 398] width 324 height 44
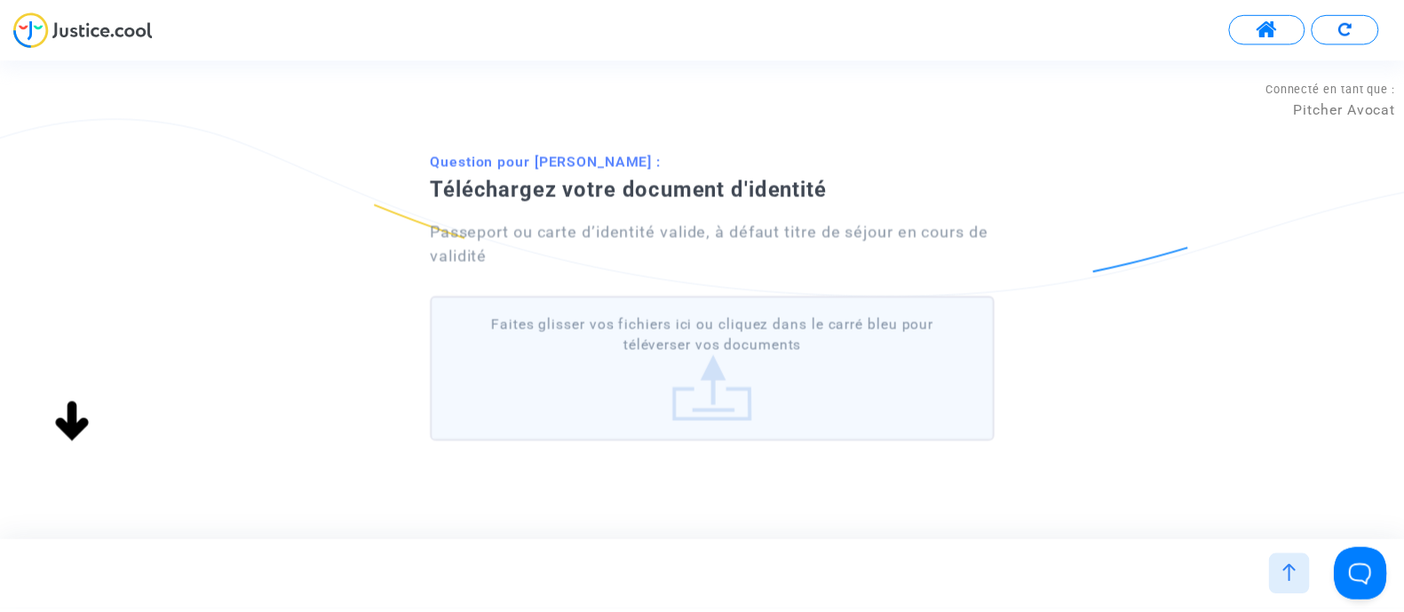
scroll to position [0, 0]
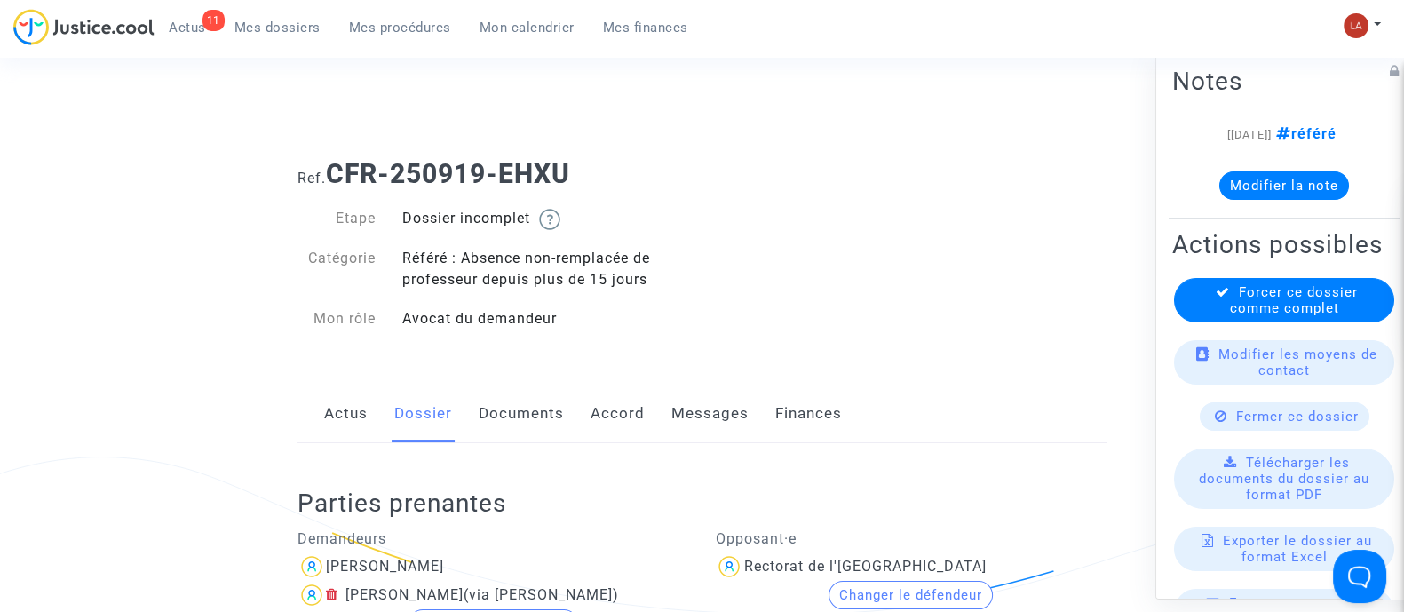
drag, startPoint x: 474, startPoint y: 410, endPoint x: 570, endPoint y: 407, distance: 95.9
click at [474, 410] on div "Actus Dossier Documents Accord Messages Finances" at bounding box center [701, 413] width 809 height 59
click at [590, 406] on link "Accord" at bounding box center [617, 413] width 54 height 59
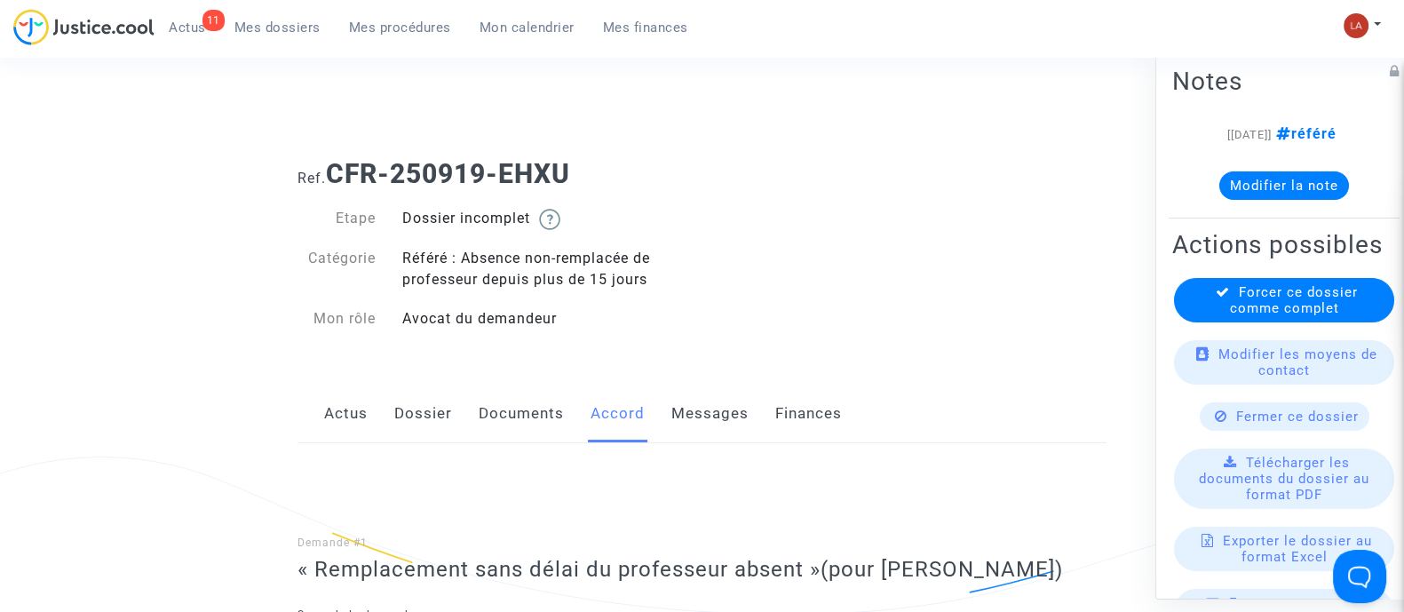
click at [550, 410] on link "Documents" at bounding box center [521, 413] width 85 height 59
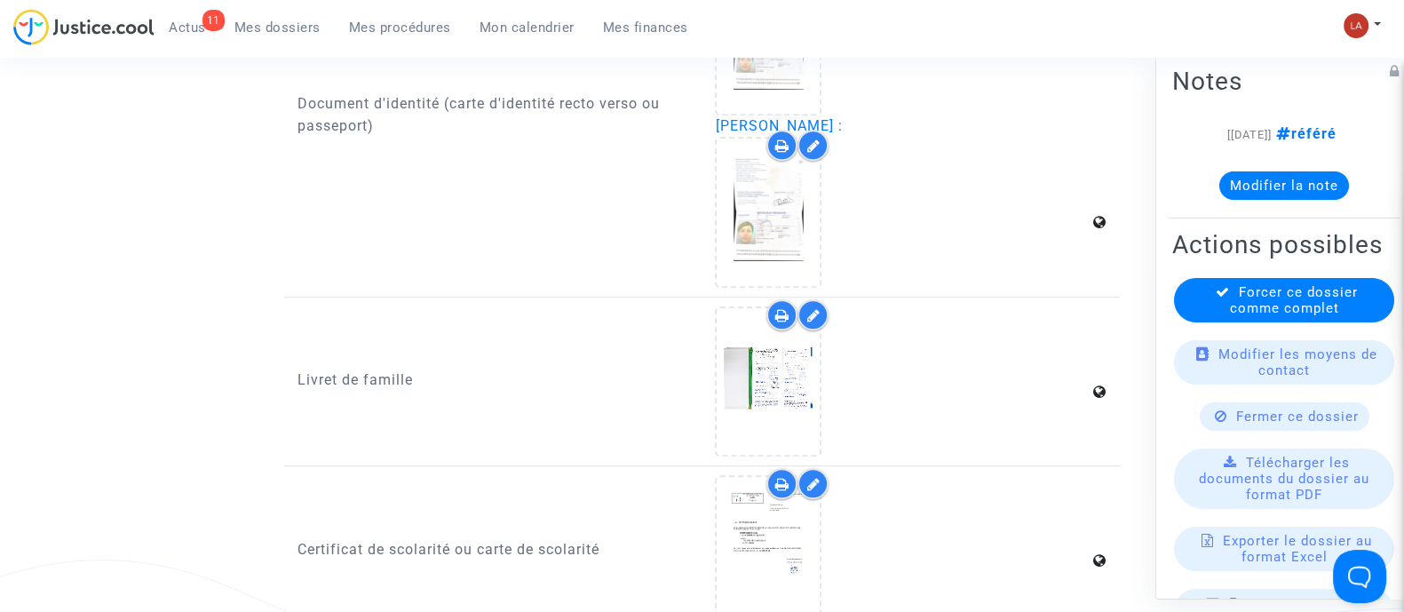
scroll to position [1442, 0]
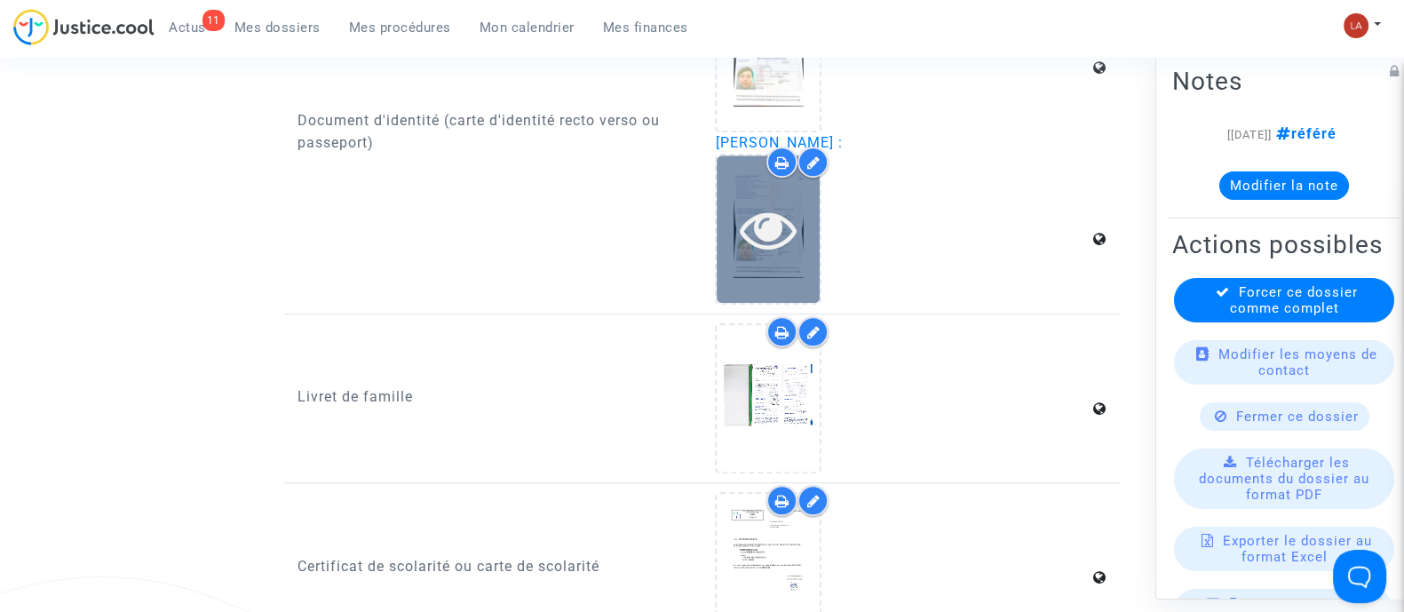
click at [754, 245] on icon at bounding box center [769, 229] width 58 height 57
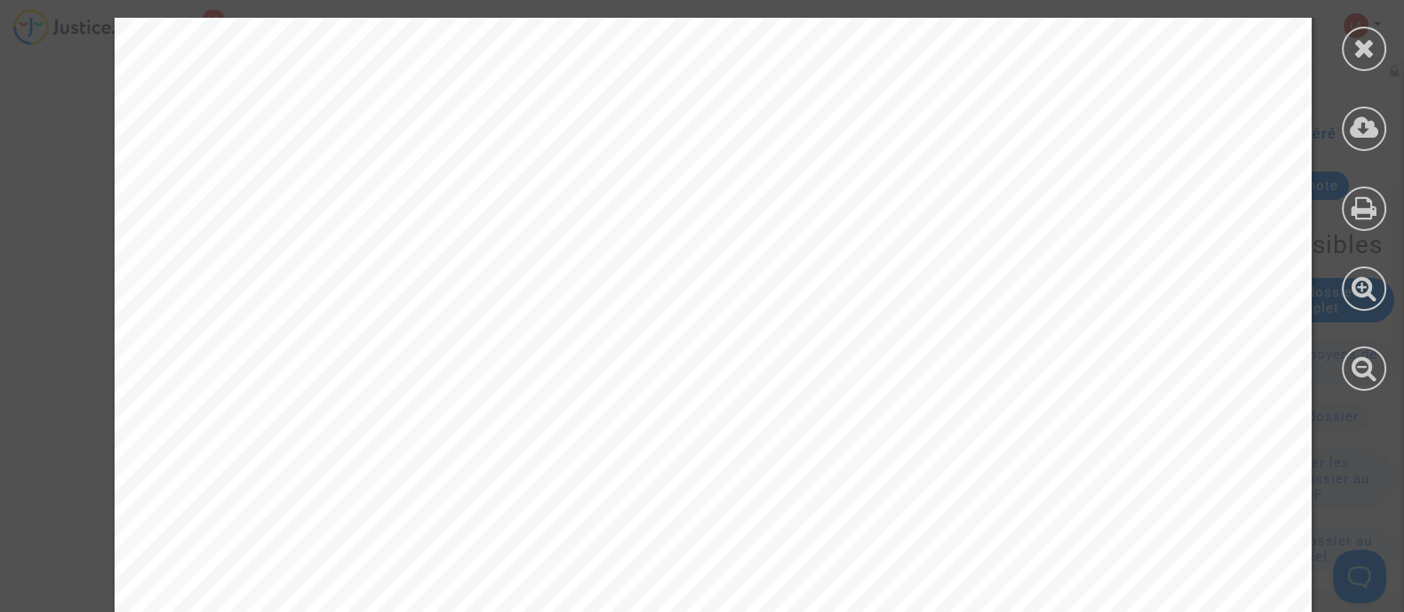
scroll to position [1126, 0]
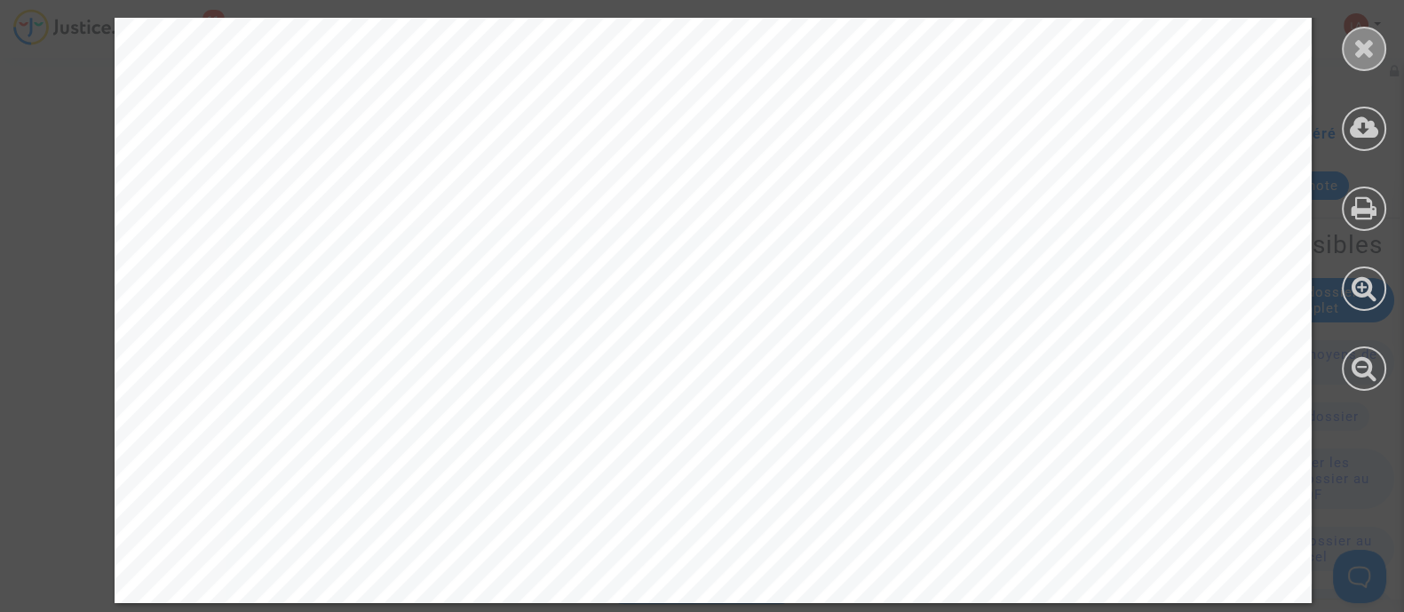
click at [1358, 59] on icon at bounding box center [1364, 48] width 22 height 27
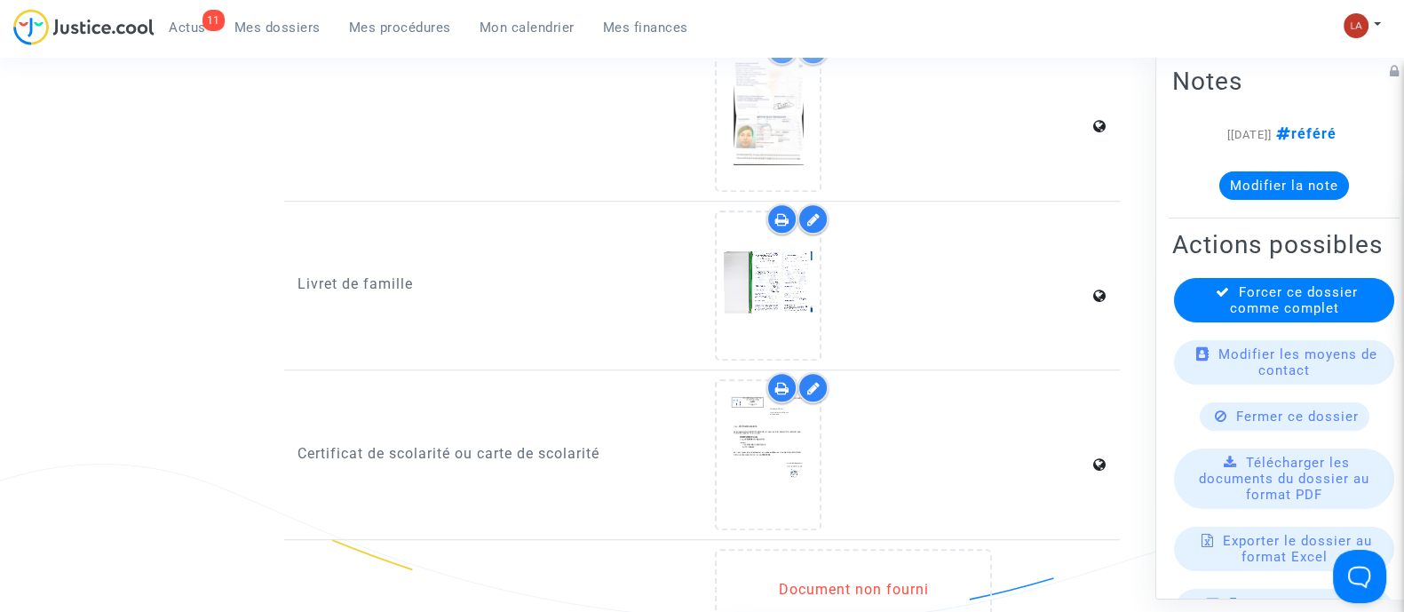
scroll to position [1332, 0]
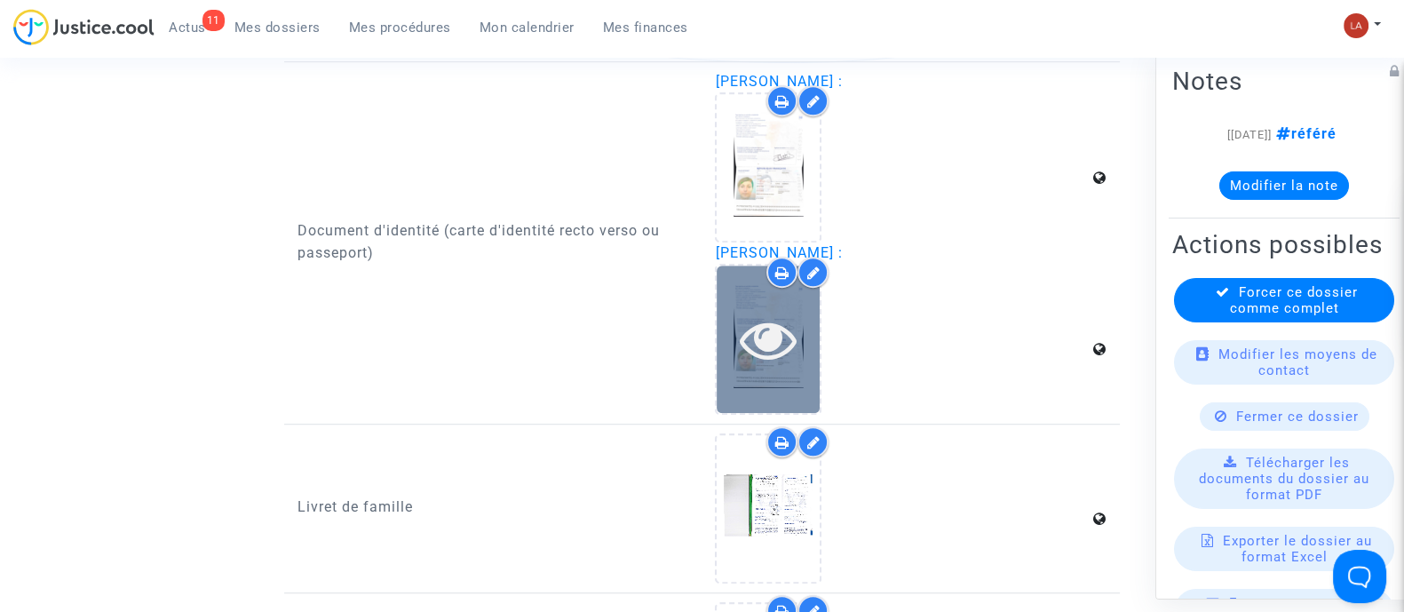
click at [777, 341] on icon at bounding box center [769, 339] width 58 height 57
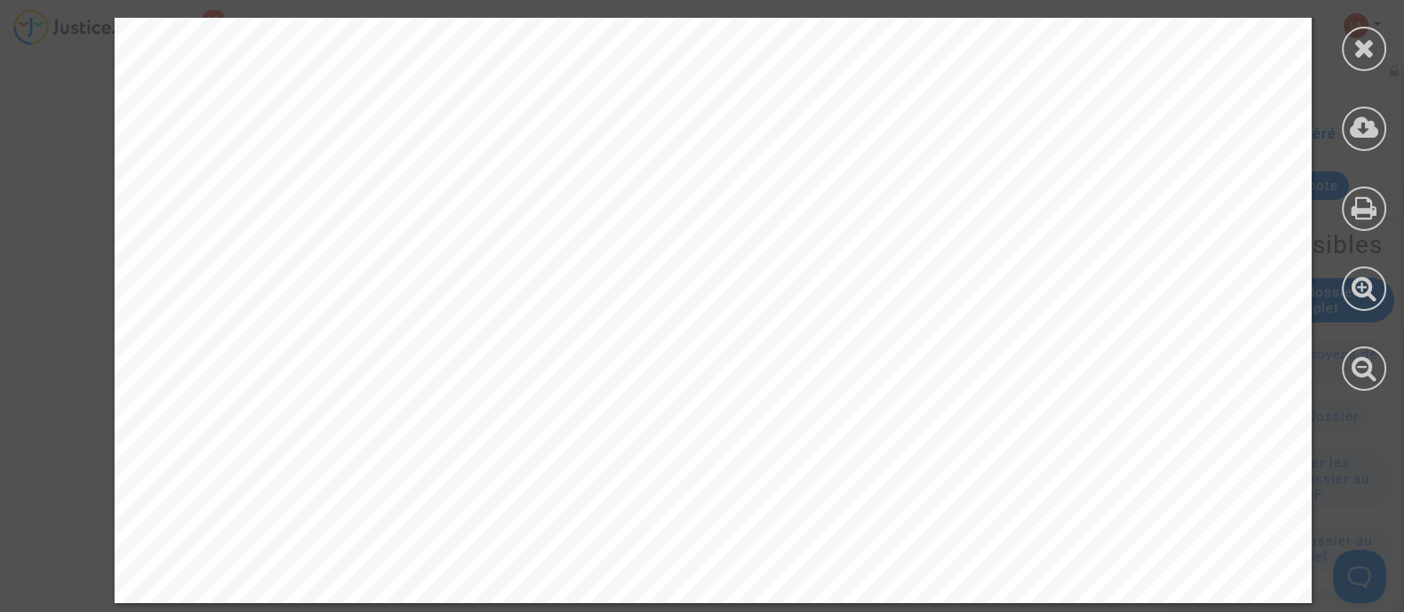
scroll to position [2552, 0]
click at [1356, 54] on icon at bounding box center [1364, 48] width 22 height 27
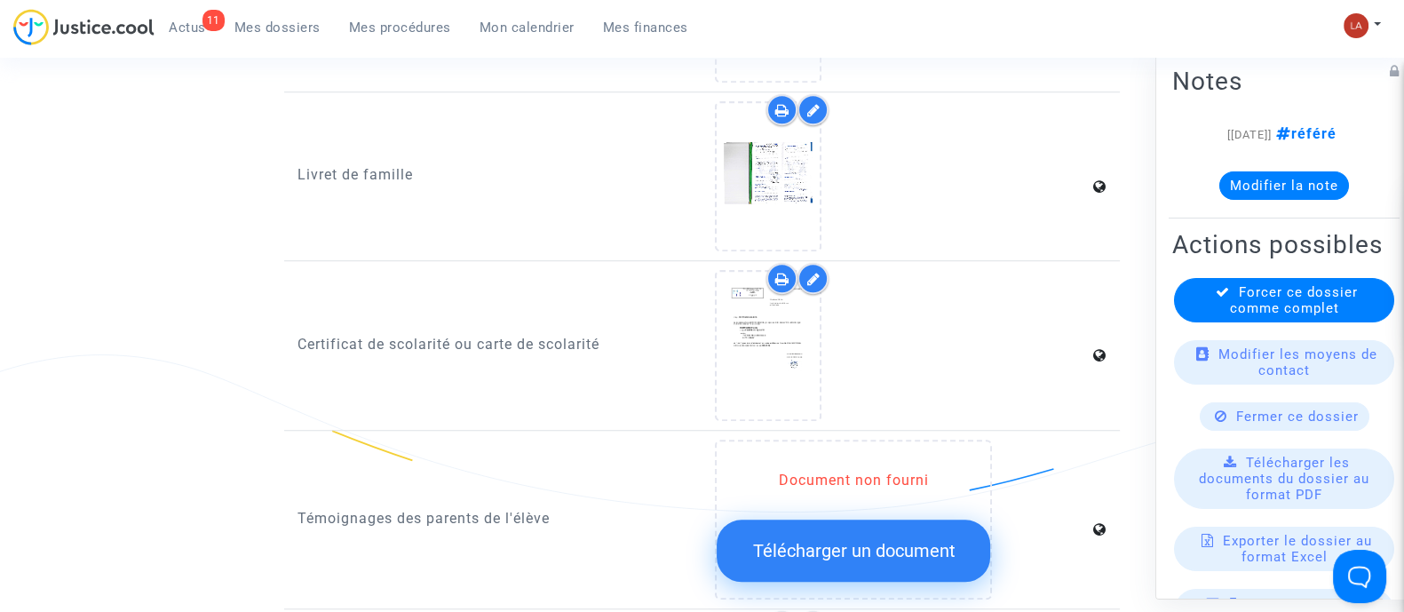
scroll to position [1442, 0]
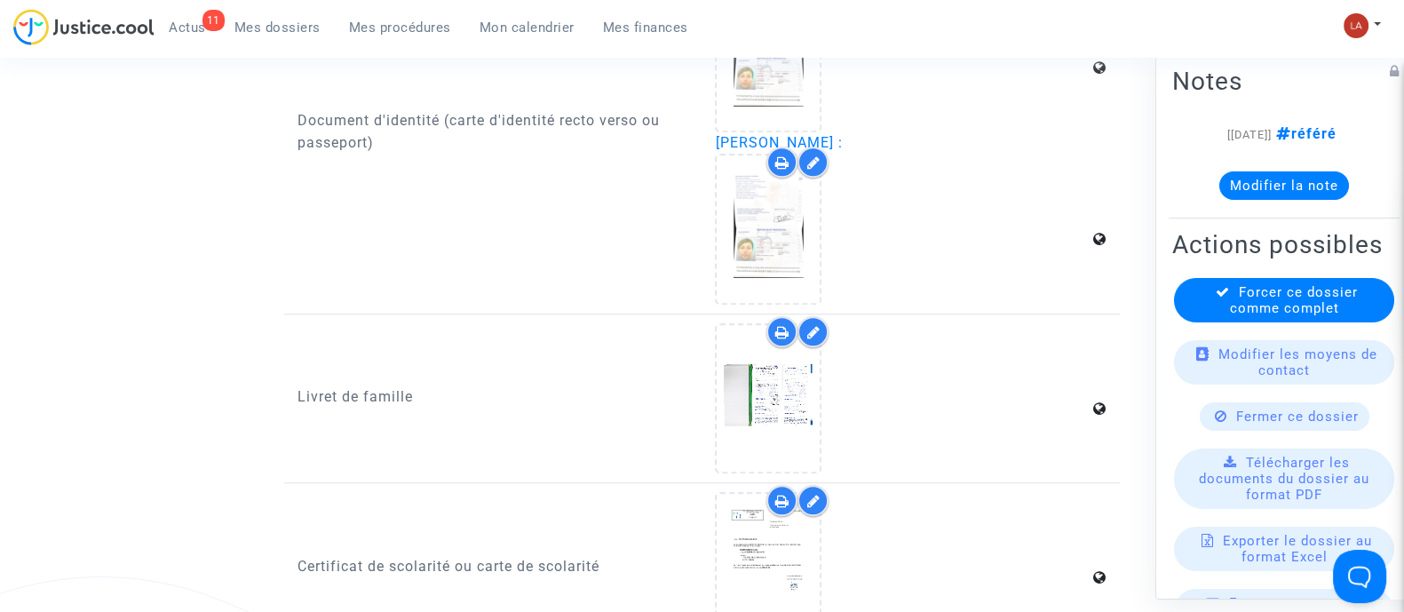
click at [815, 155] on icon at bounding box center [812, 162] width 13 height 14
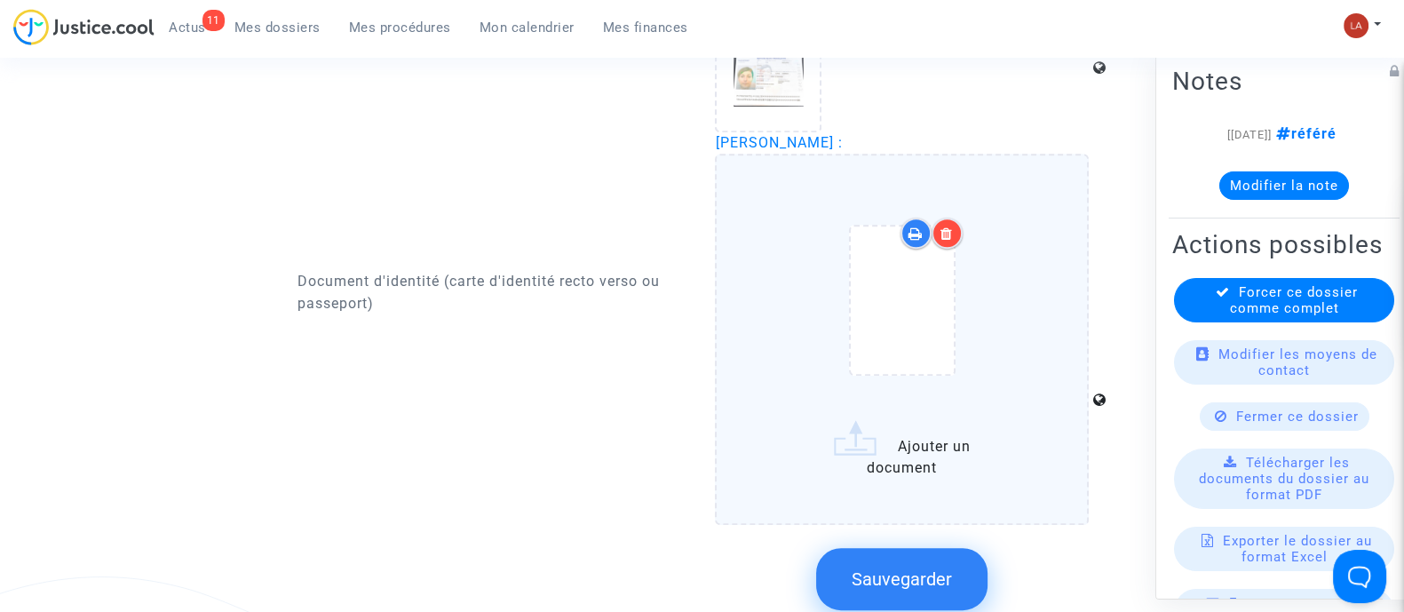
click at [953, 233] on div at bounding box center [946, 233] width 31 height 31
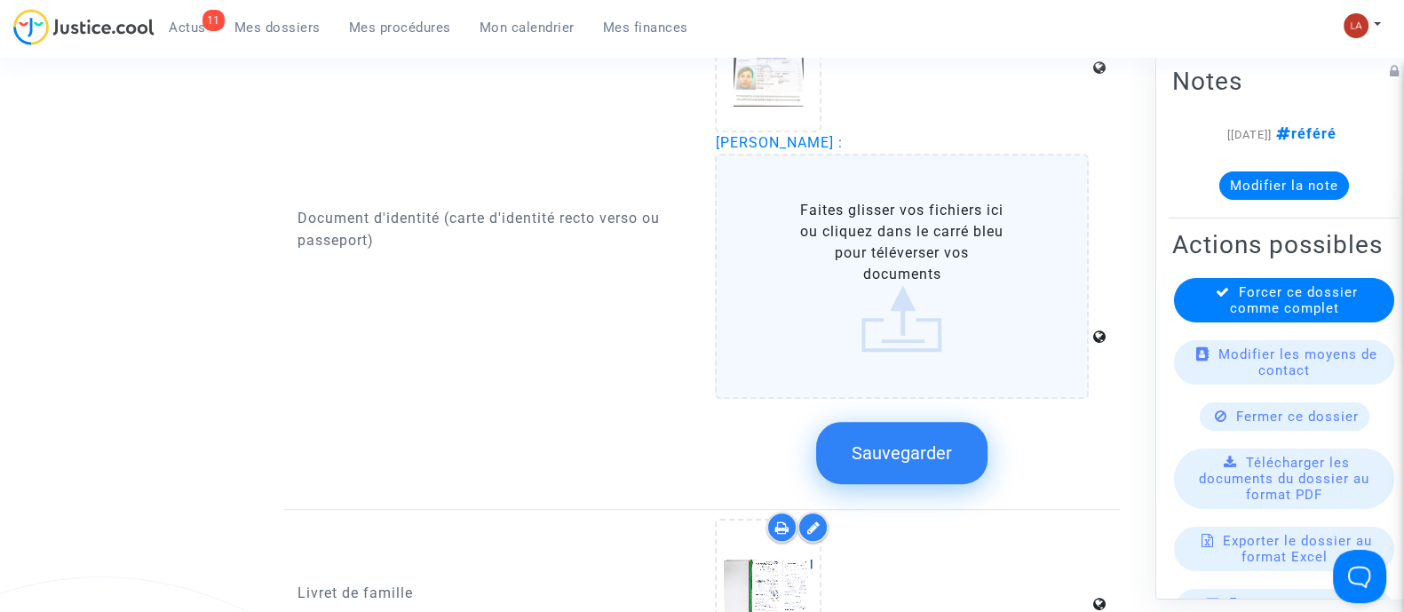
click at [933, 442] on span "Sauvegarder" at bounding box center [901, 452] width 100 height 21
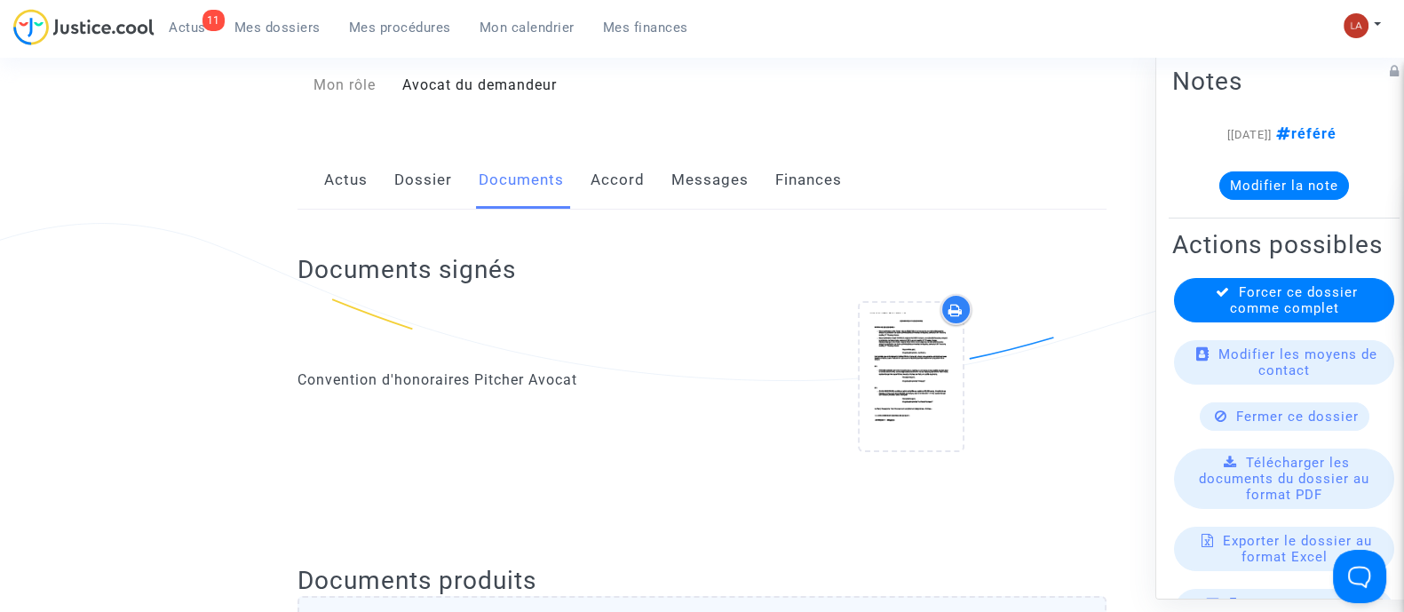
scroll to position [0, 0]
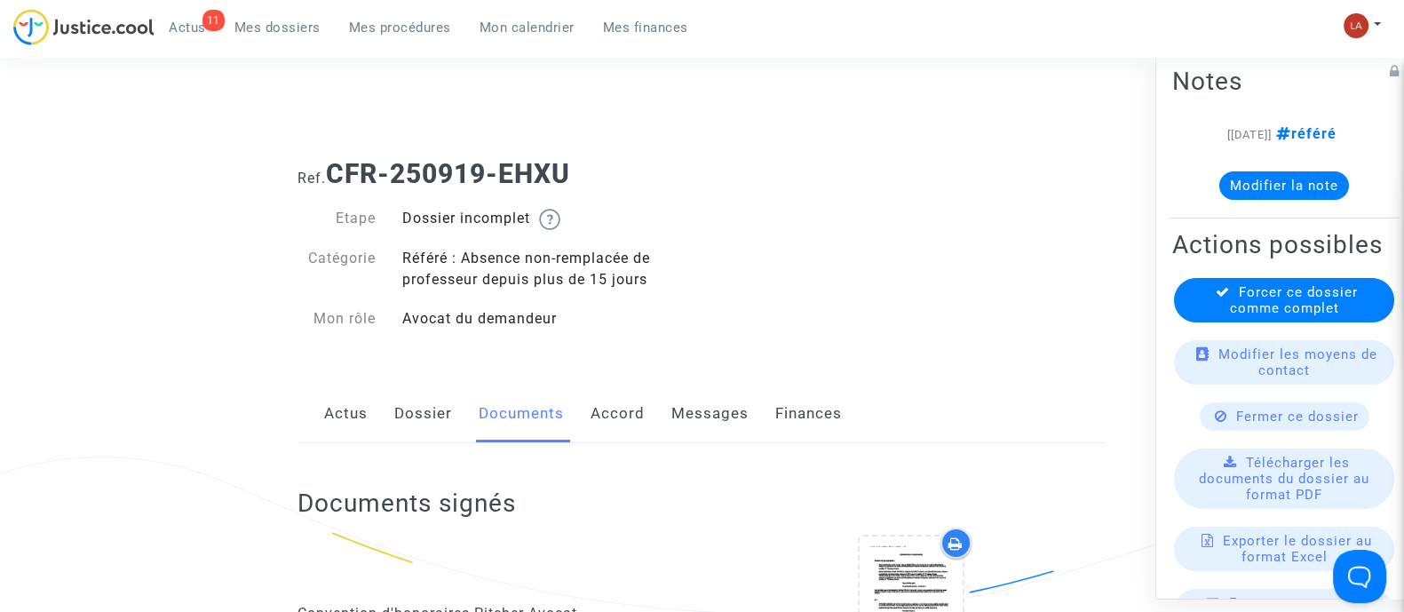
click at [430, 404] on link "Dossier" at bounding box center [423, 413] width 58 height 59
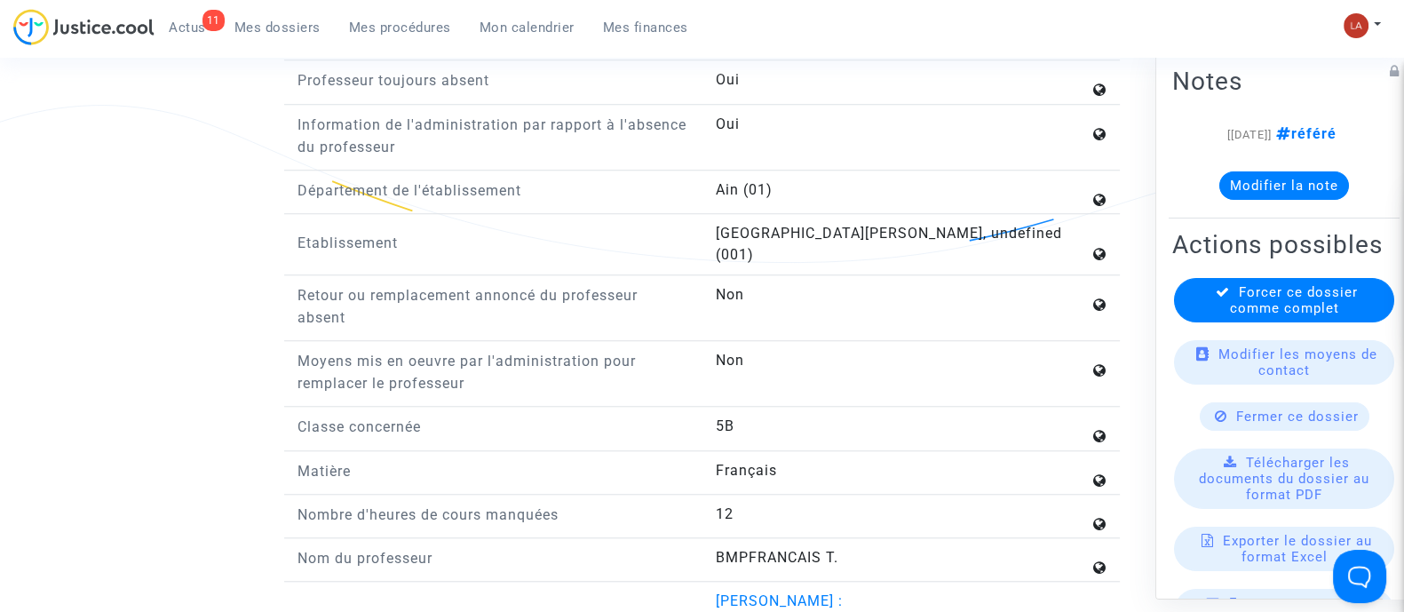
scroll to position [2108, 0]
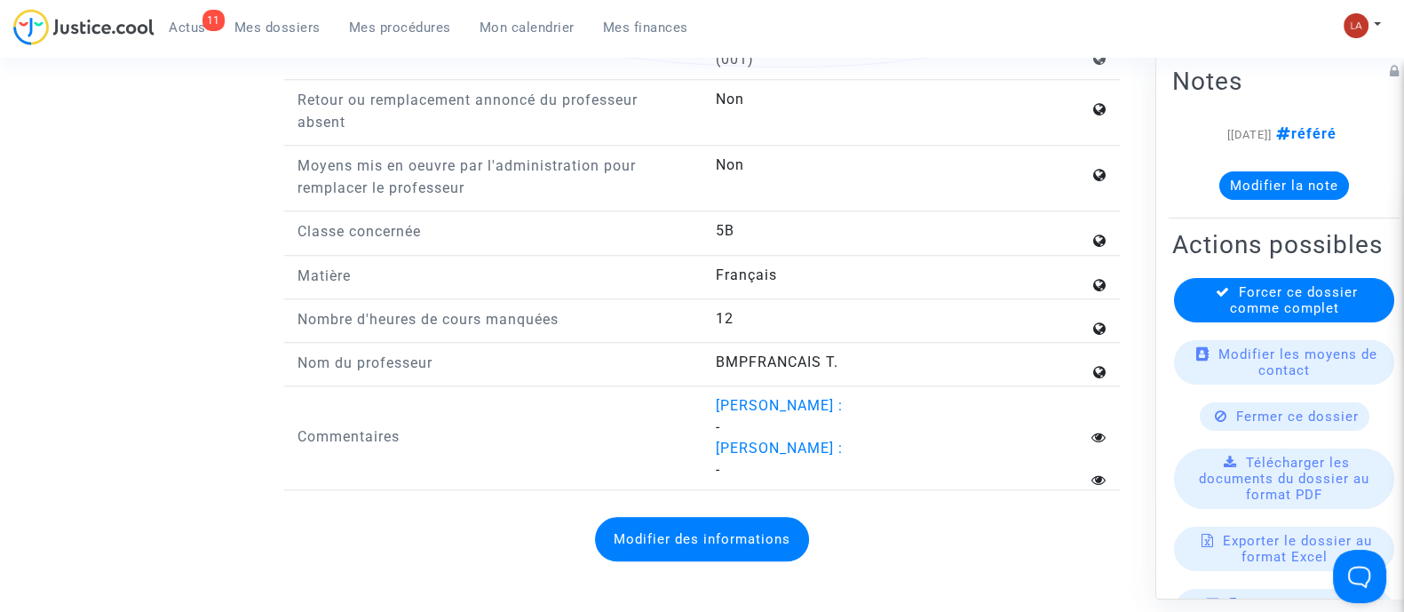
click at [718, 517] on button "Modifier des informations" at bounding box center [702, 539] width 214 height 44
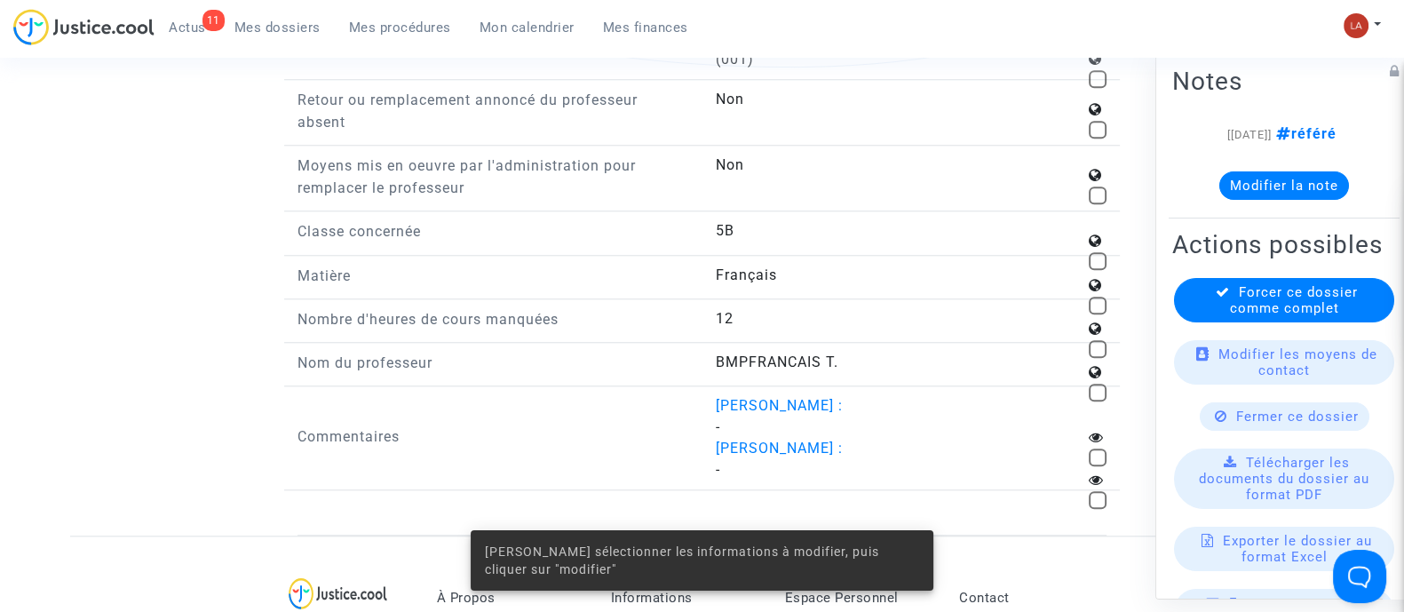
click at [1096, 384] on span at bounding box center [1097, 393] width 18 height 18
click at [1096, 401] on input "checkbox" at bounding box center [1096, 401] width 1 height 1
checkbox input "true"
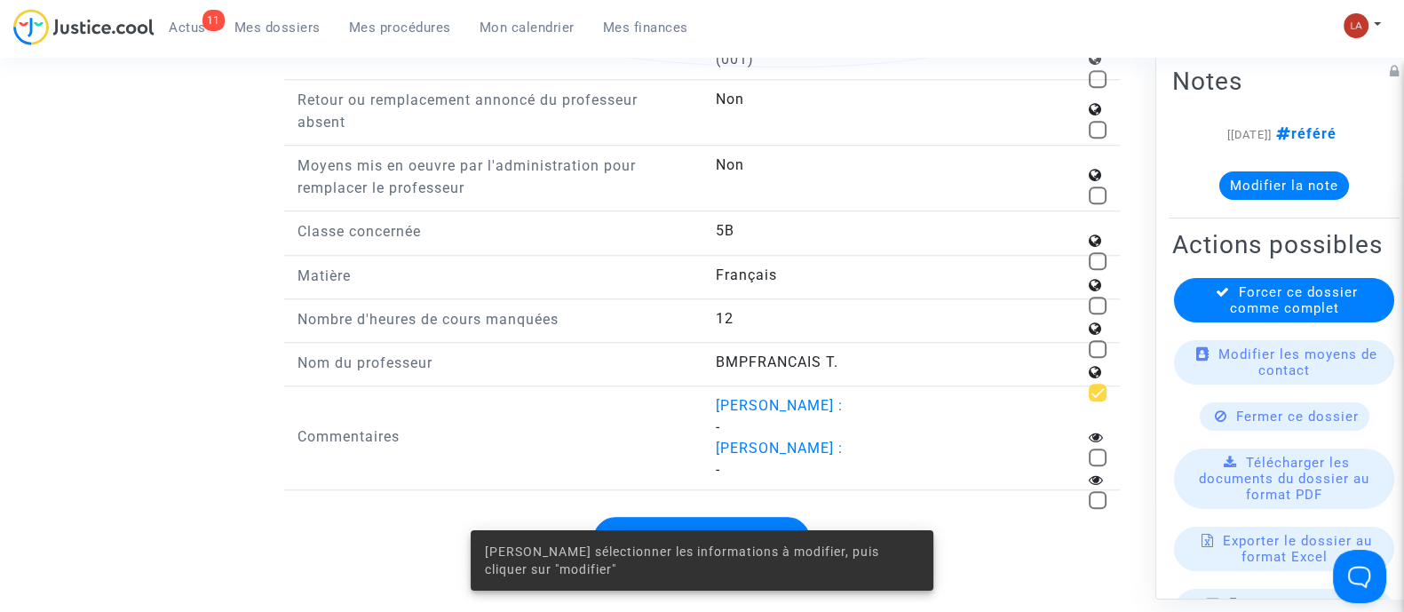
click at [784, 517] on button "Modifier cette information" at bounding box center [701, 539] width 217 height 44
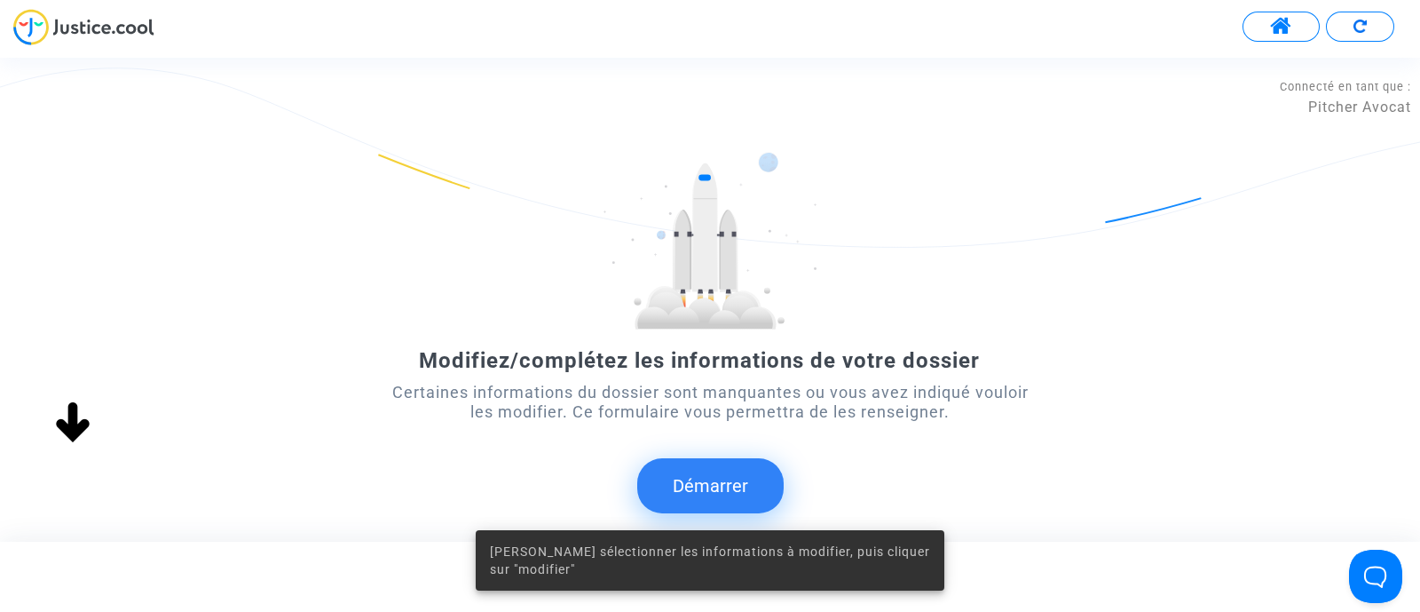
click at [734, 504] on button "Démarrer" at bounding box center [710, 485] width 146 height 55
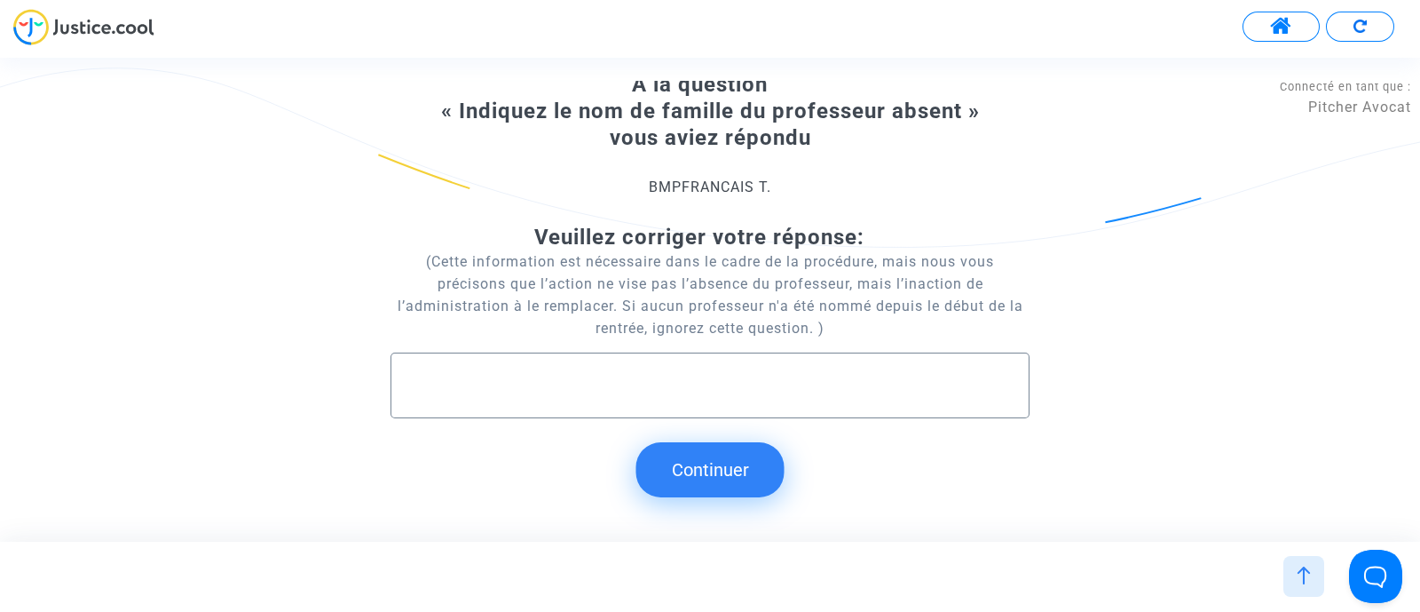
scroll to position [107, 0]
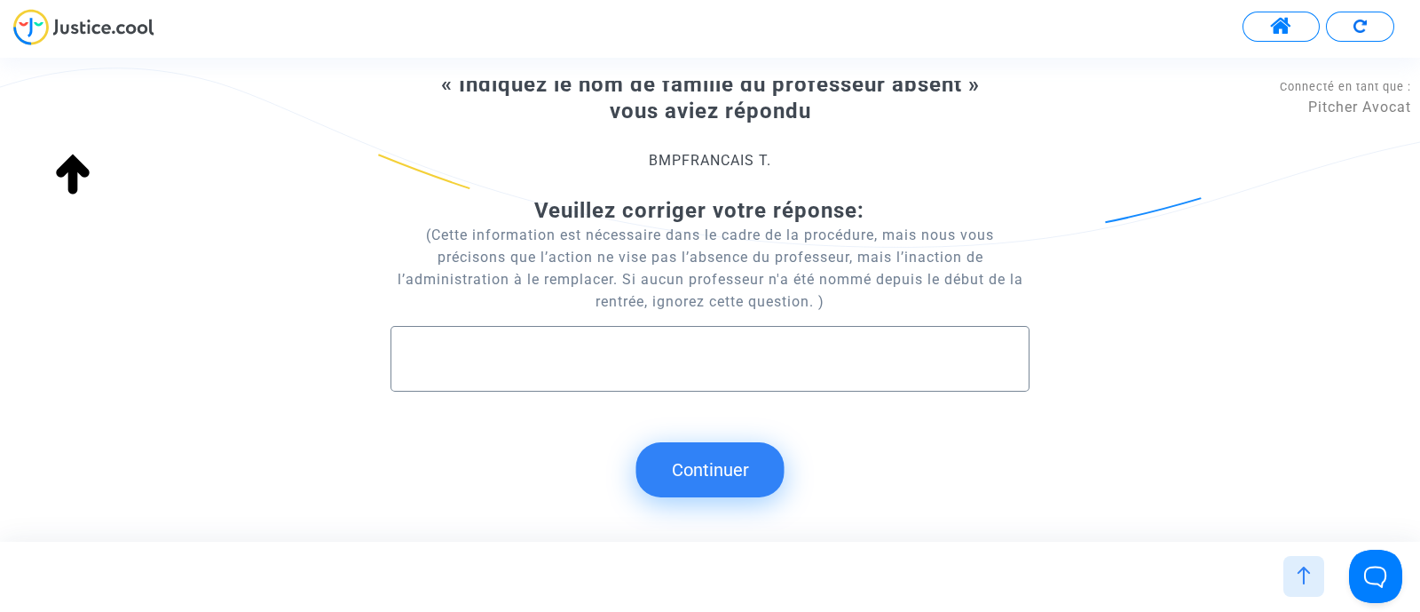
click at [715, 475] on button "Continuer" at bounding box center [711, 469] width 148 height 55
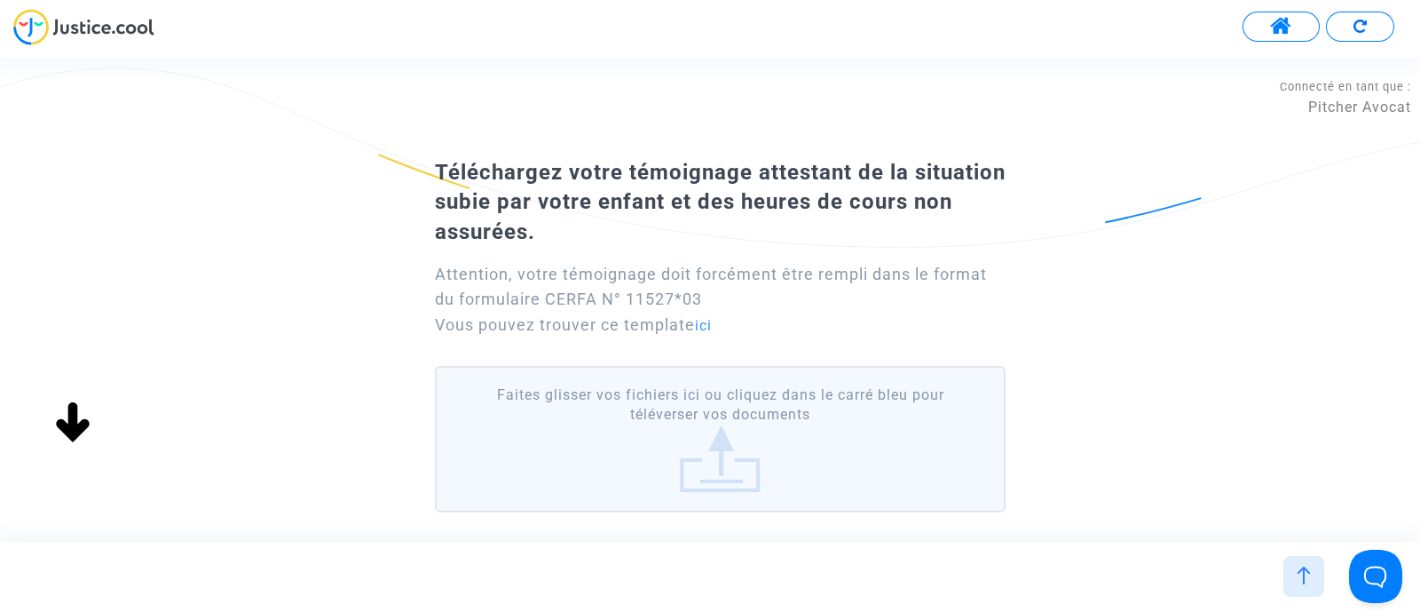
click at [813, 399] on label "Faites glisser vos fichiers ici ou cliquez dans le carré bleu pour téléverser v…" at bounding box center [720, 439] width 571 height 146
click at [0, 0] on input "Faites glisser vos fichiers ici ou cliquez dans le carré bleu pour téléverser v…" at bounding box center [0, 0] width 0 height 0
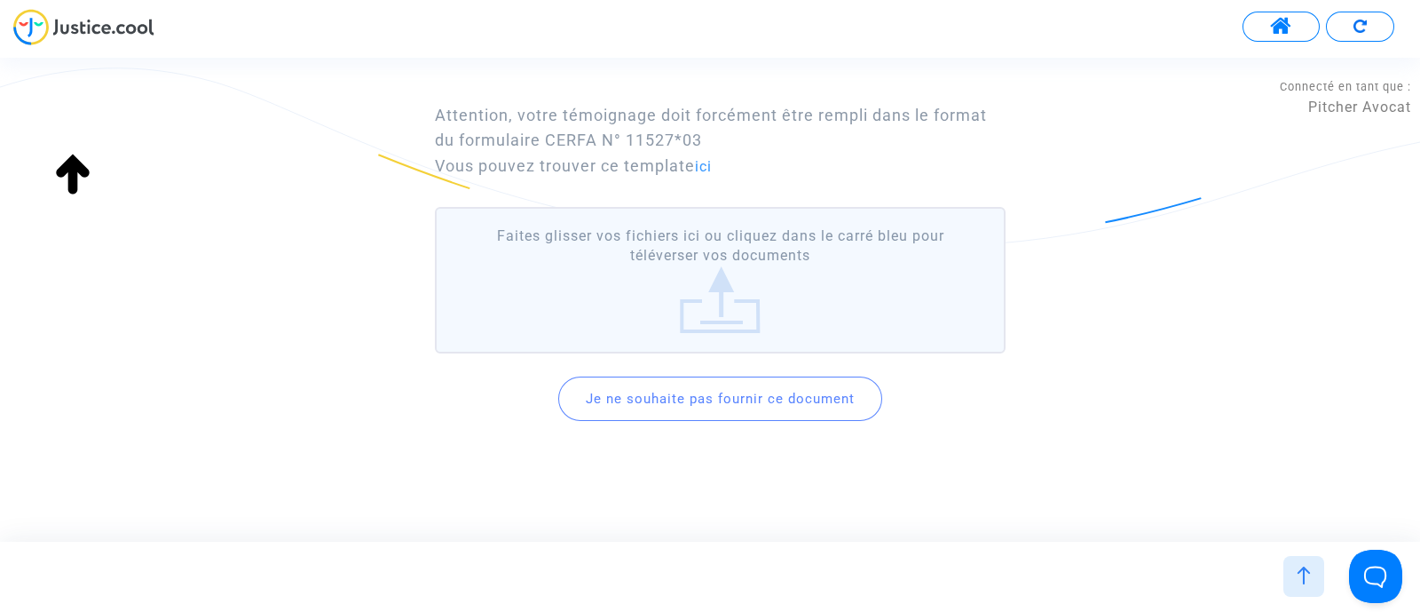
click at [826, 398] on button "Je ne souhaite pas fournir ce document" at bounding box center [720, 398] width 324 height 44
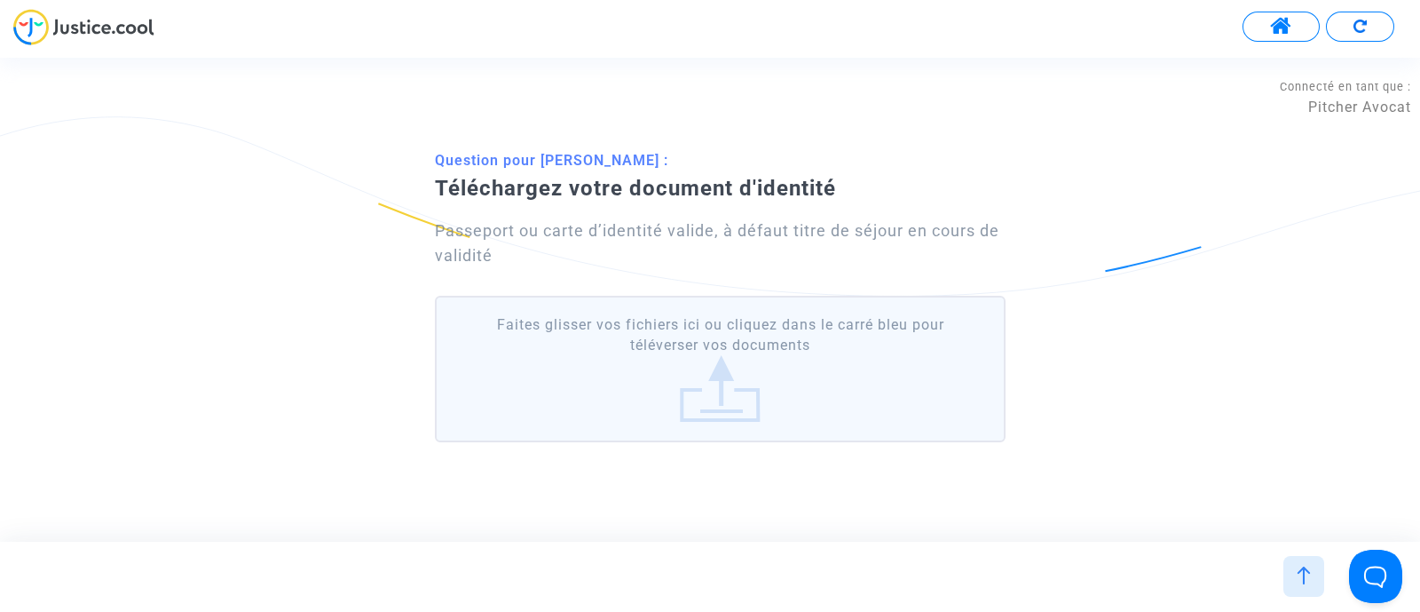
click at [835, 368] on label "Faites glisser vos fichiers ici ou cliquez dans le carré bleu pour téléverser v…" at bounding box center [720, 369] width 571 height 146
click at [0, 0] on input "Faites glisser vos fichiers ici ou cliquez dans le carré bleu pour téléverser v…" at bounding box center [0, 0] width 0 height 0
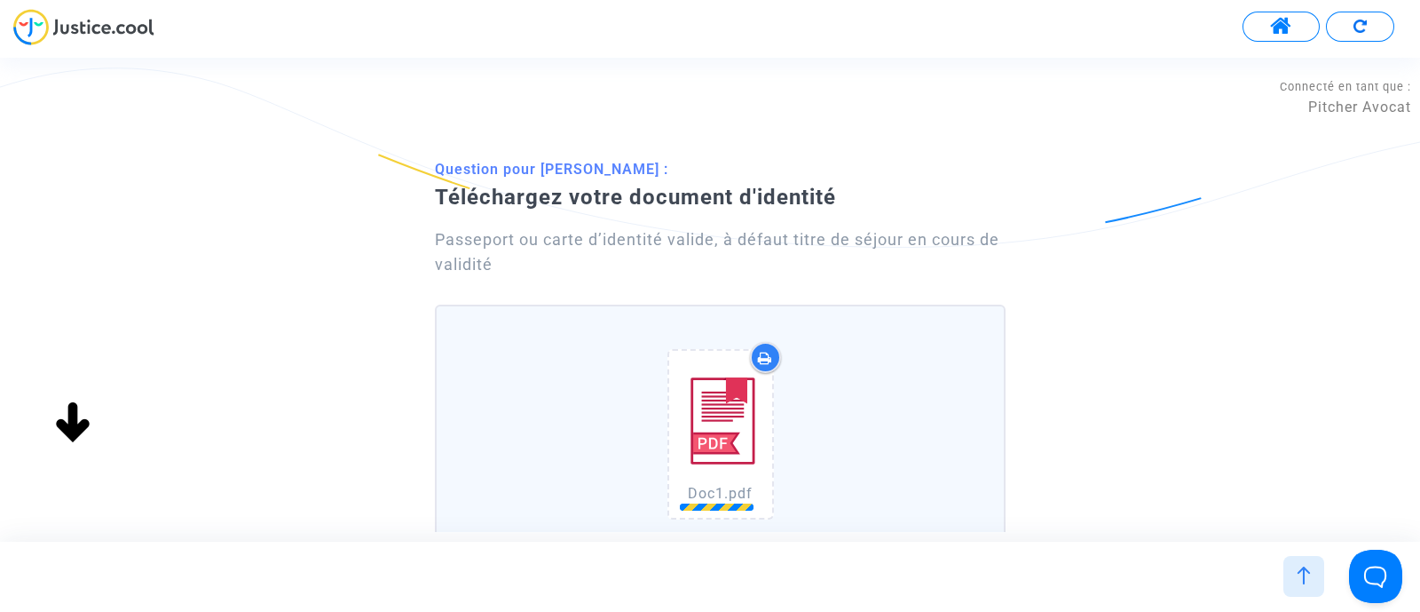
scroll to position [208, 0]
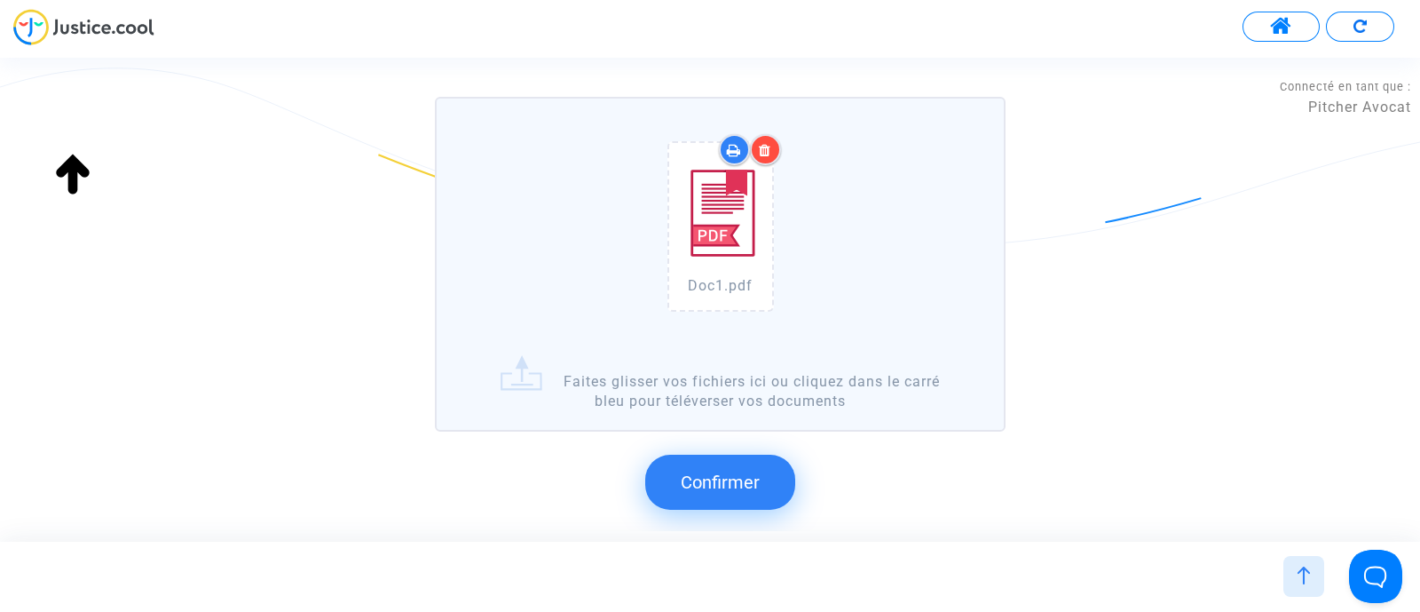
click at [675, 472] on button "Confirmer" at bounding box center [720, 482] width 150 height 55
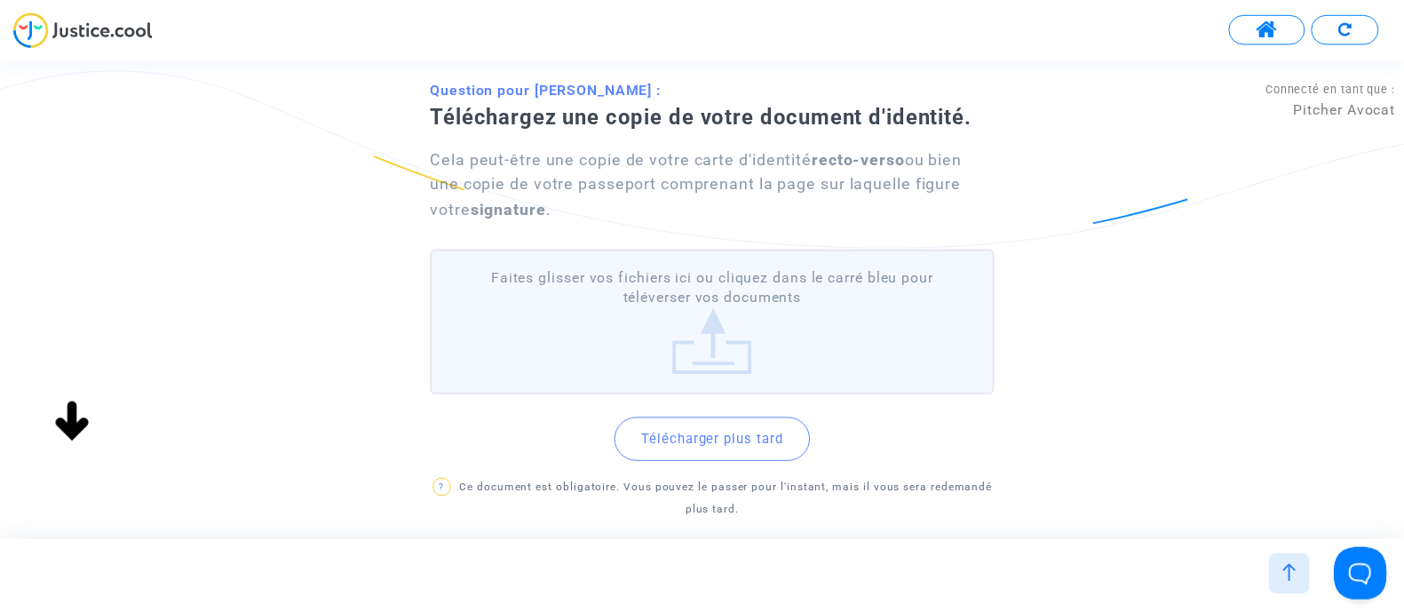
scroll to position [170, 0]
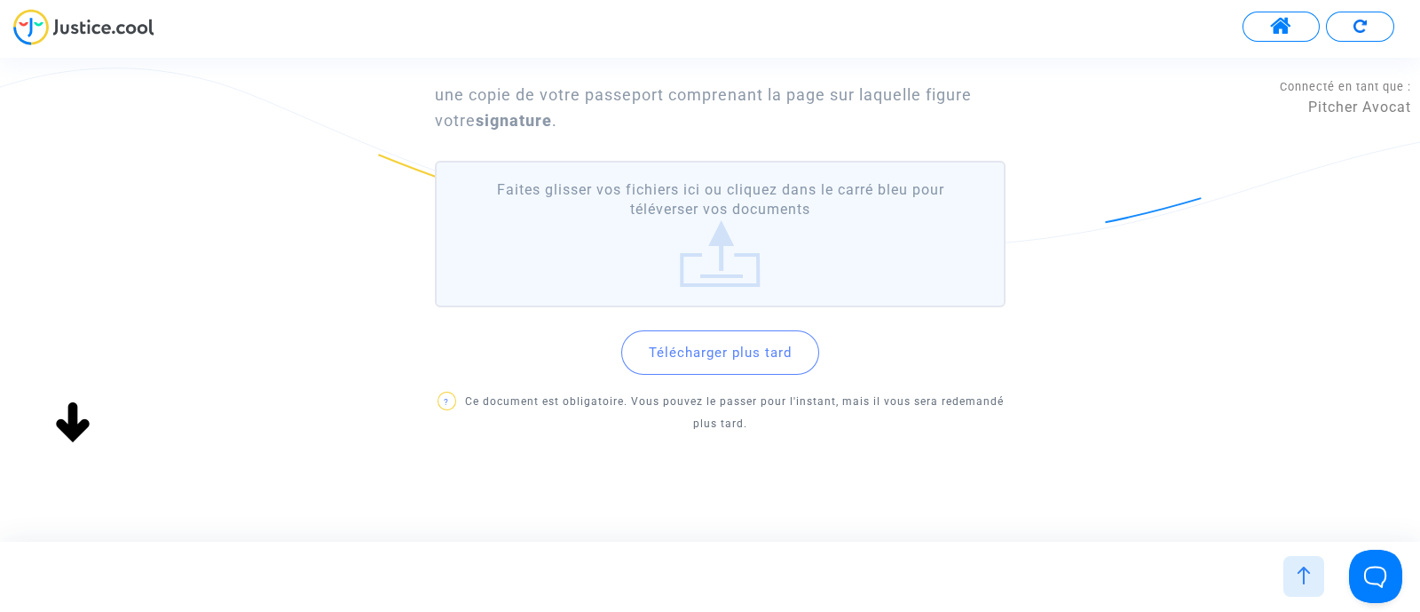
click at [747, 344] on button "Télécharger plus tard" at bounding box center [720, 352] width 198 height 44
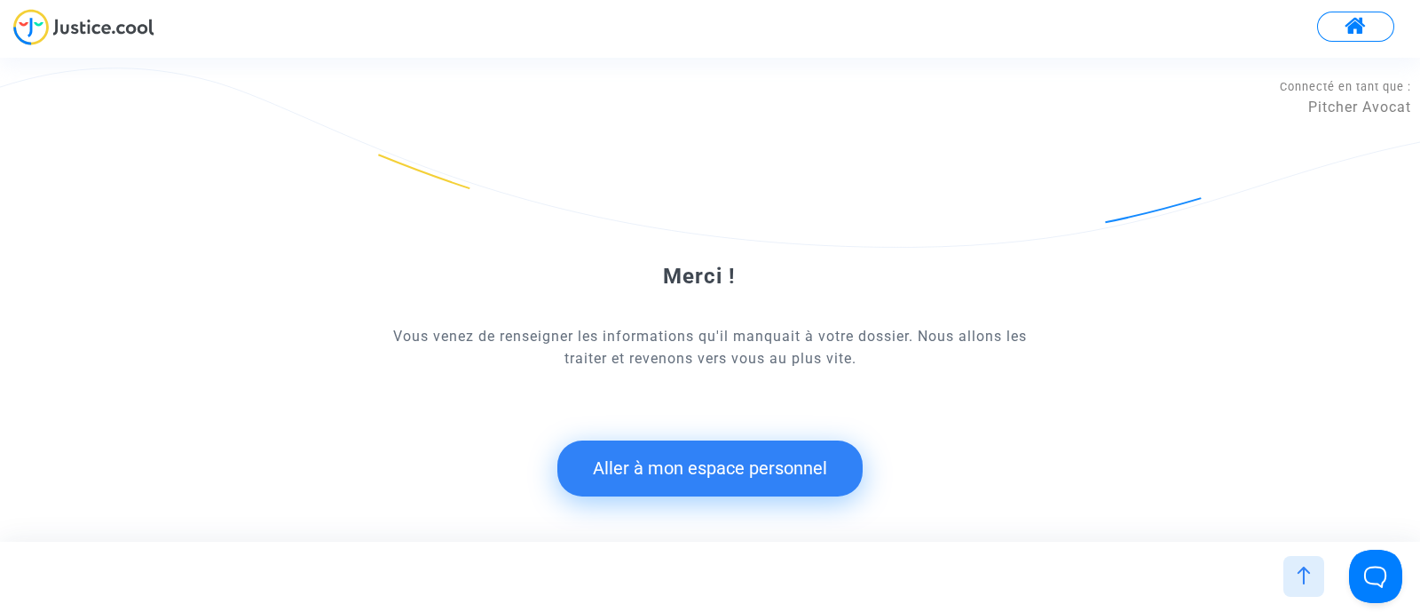
click at [595, 462] on button "Aller à mon espace personnel" at bounding box center [710, 467] width 305 height 55
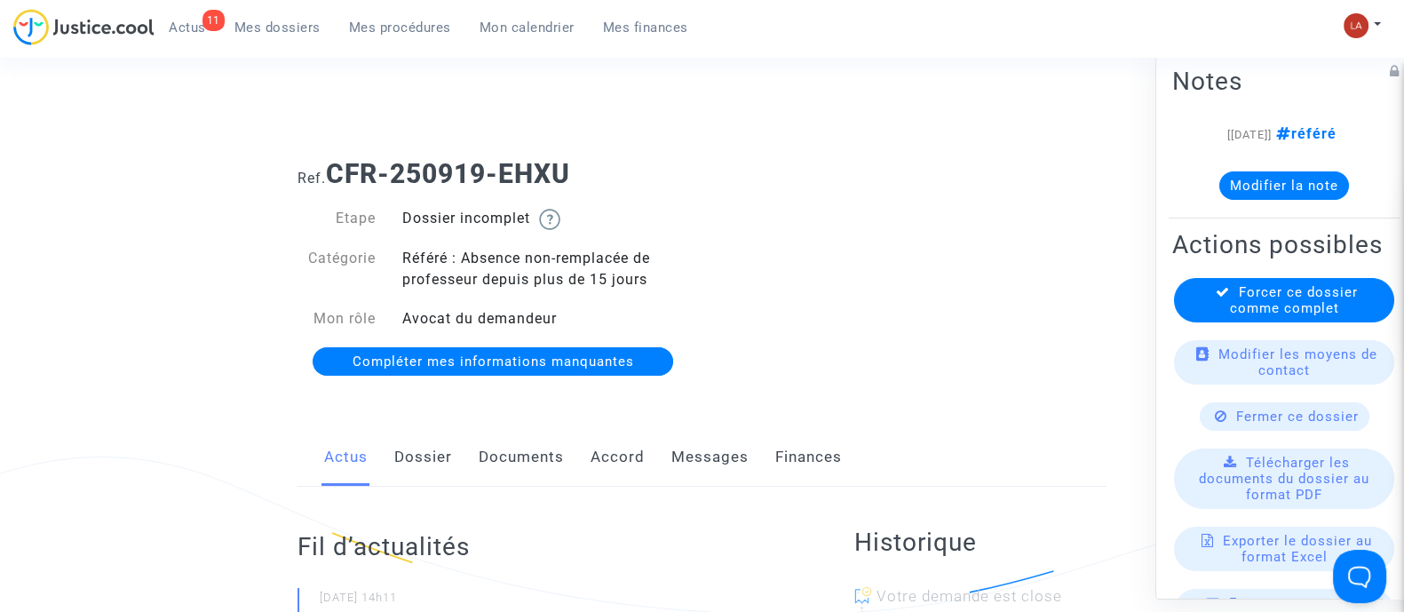
click at [408, 449] on link "Dossier" at bounding box center [423, 457] width 58 height 59
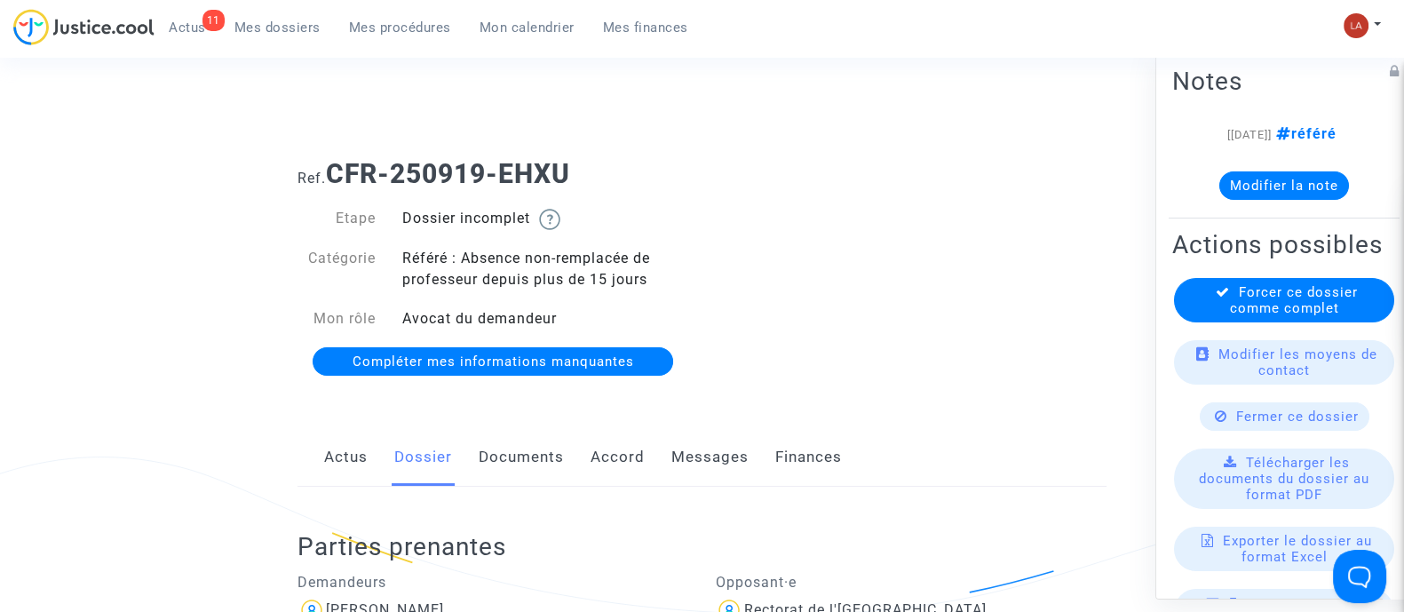
click at [530, 478] on link "Documents" at bounding box center [521, 457] width 85 height 59
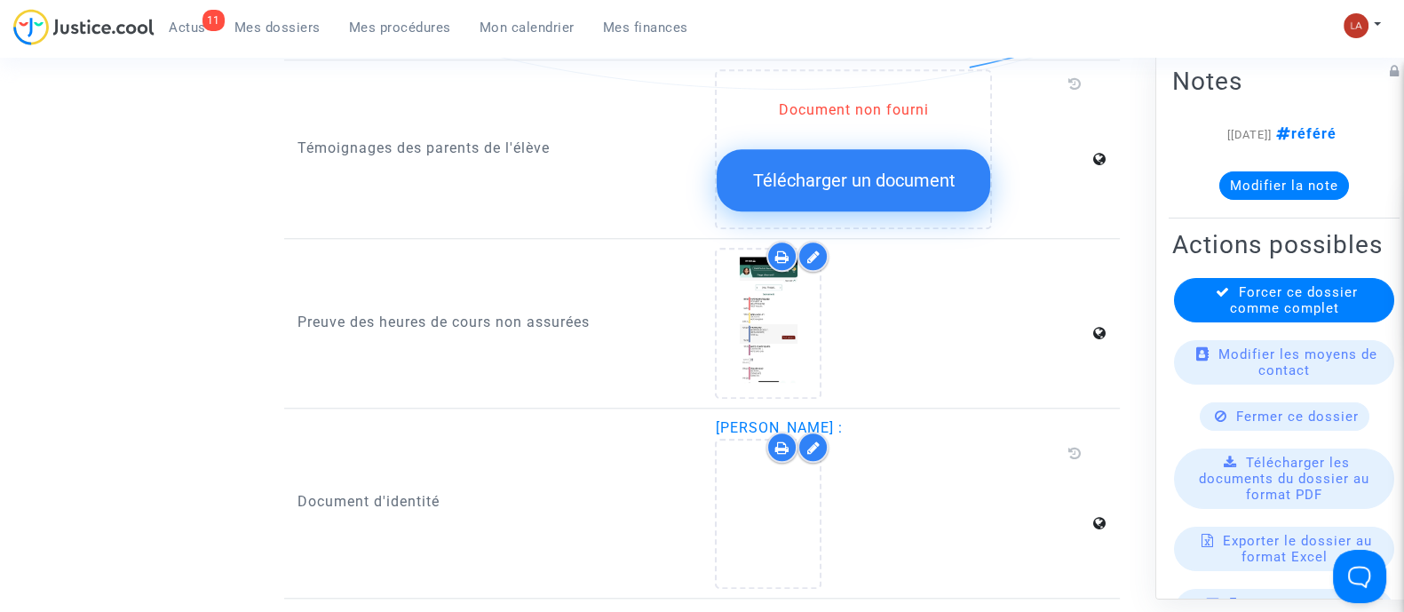
scroll to position [2219, 0]
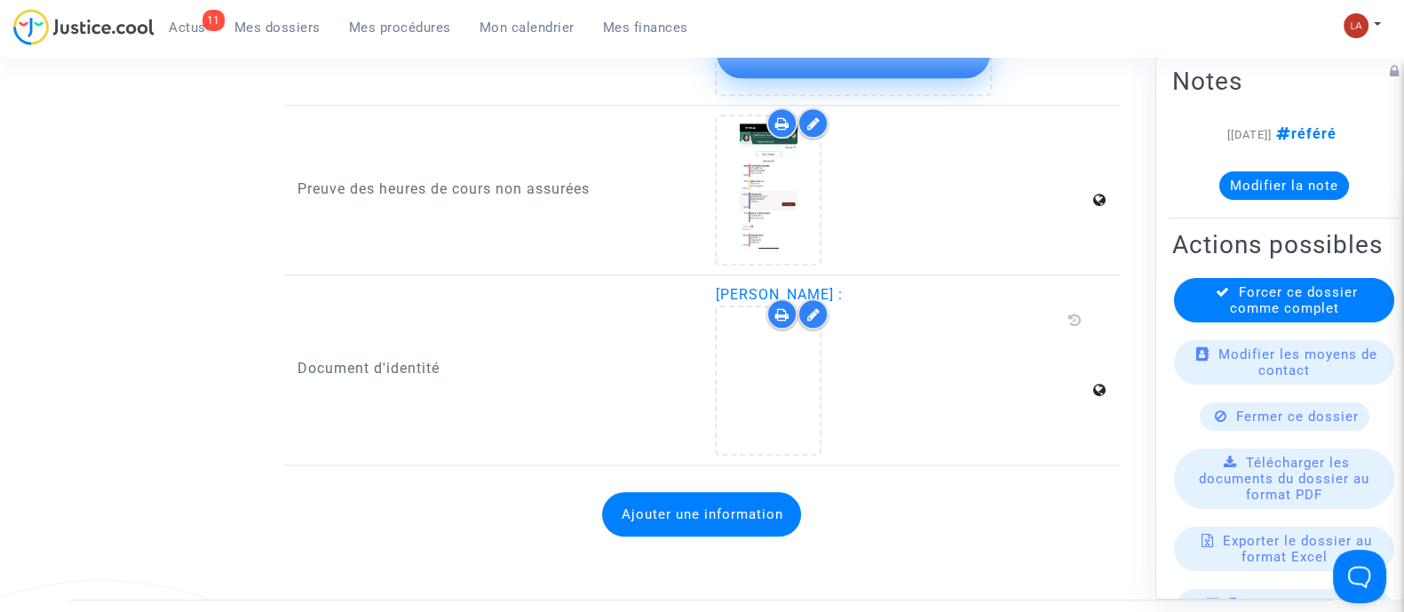
click at [812, 307] on icon at bounding box center [812, 314] width 13 height 14
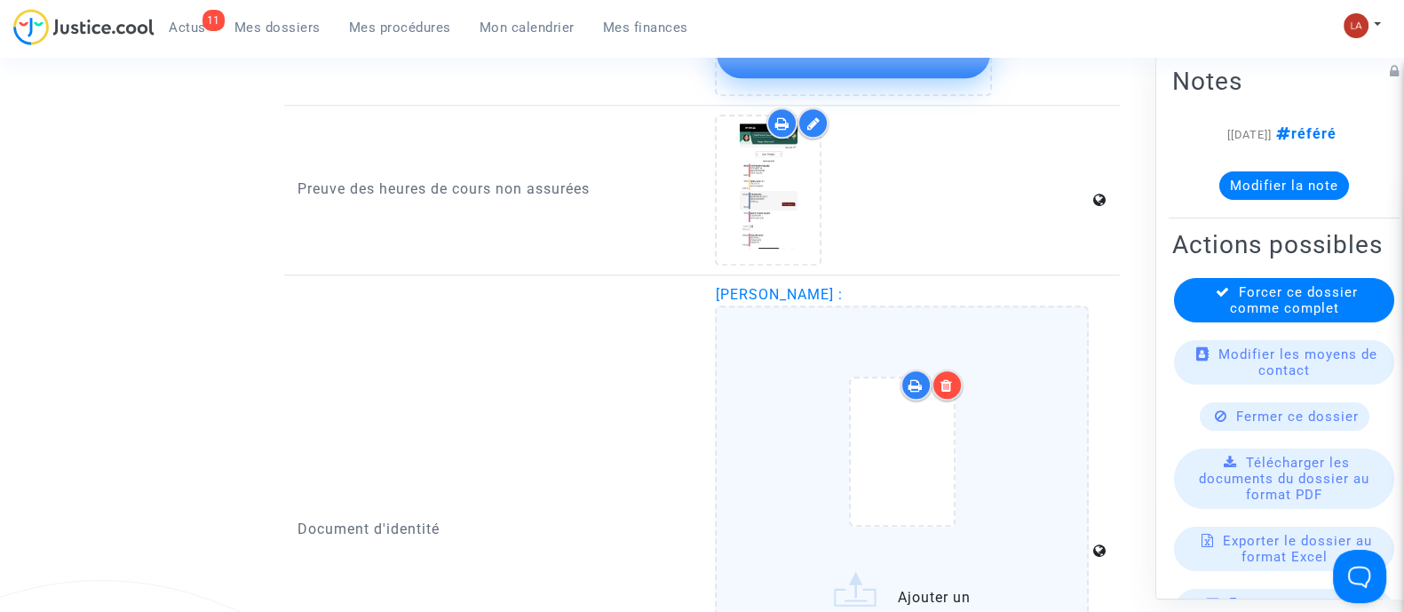
click at [950, 369] on div at bounding box center [946, 384] width 31 height 31
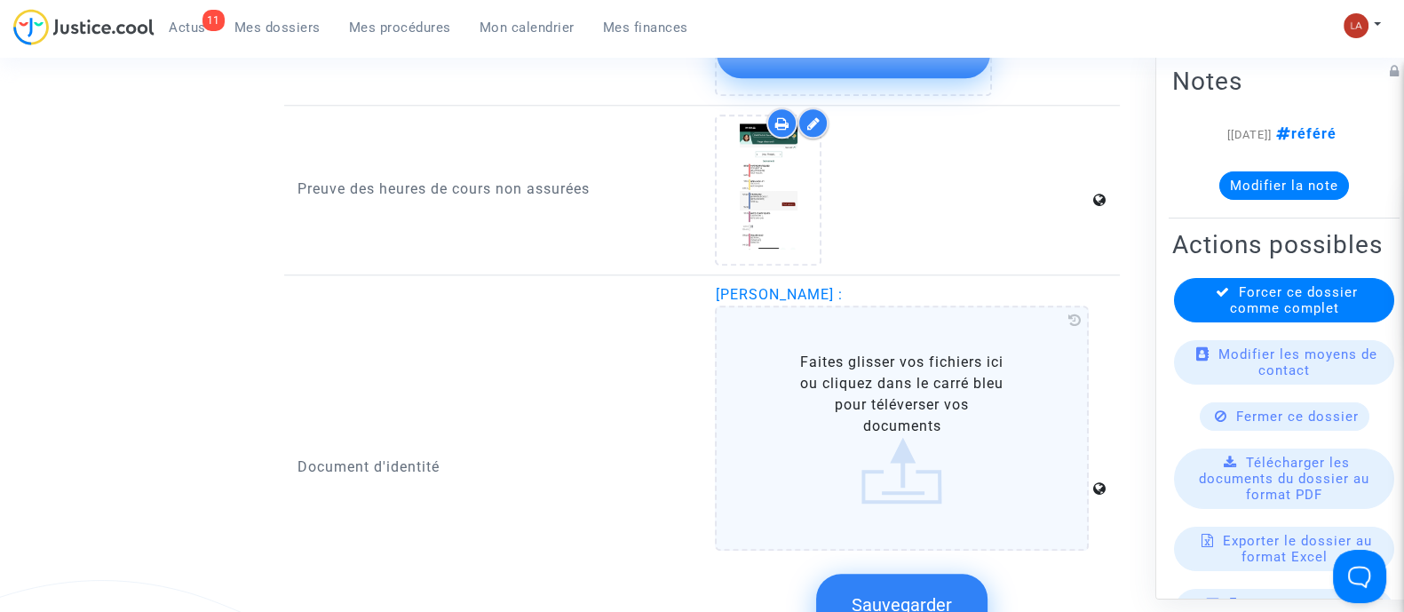
scroll to position [2441, 0]
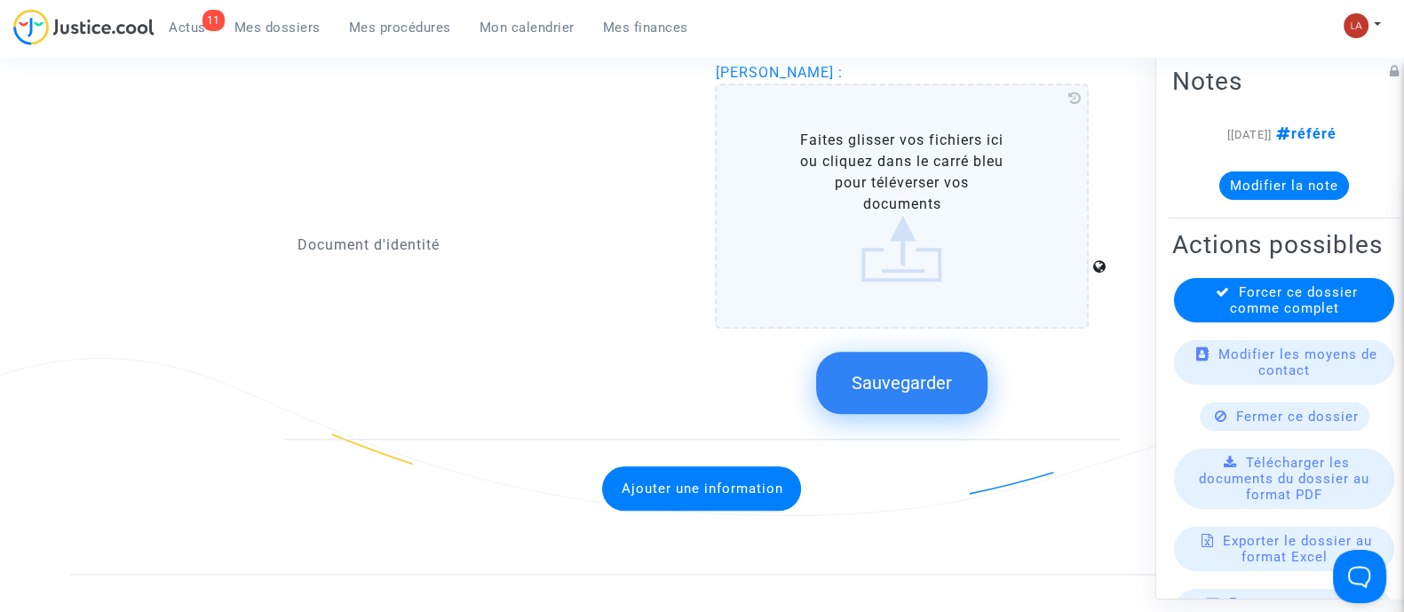
click at [950, 372] on span "Sauvegarder" at bounding box center [901, 382] width 100 height 21
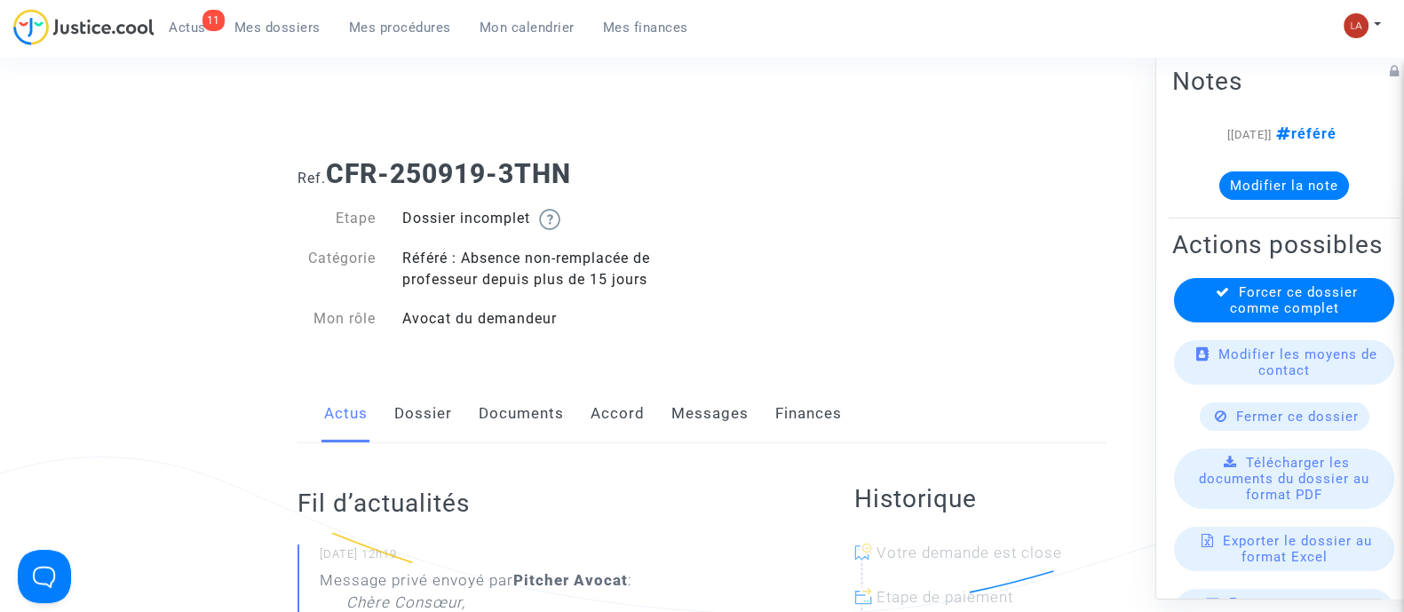
drag, startPoint x: 532, startPoint y: 398, endPoint x: 546, endPoint y: 394, distance: 14.6
click at [532, 398] on link "Documents" at bounding box center [521, 413] width 85 height 59
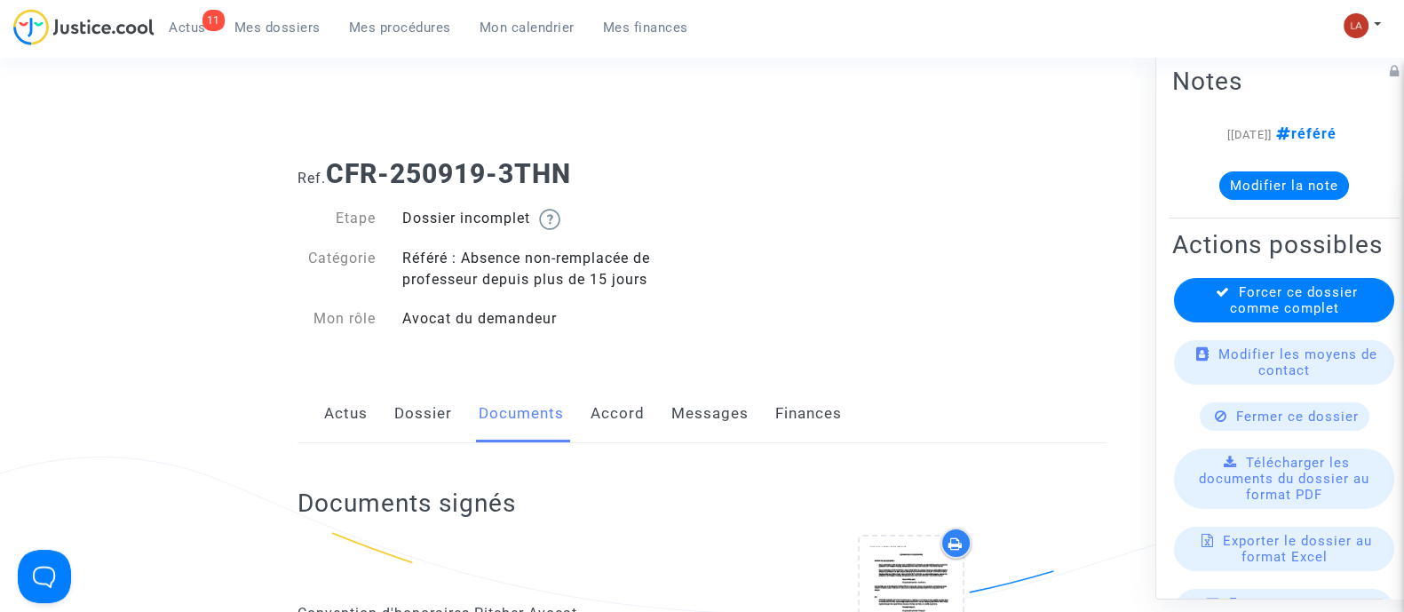
click at [388, 400] on div "Actus Dossier Documents Accord Messages Finances" at bounding box center [701, 413] width 809 height 59
click at [404, 399] on link "Dossier" at bounding box center [423, 413] width 58 height 59
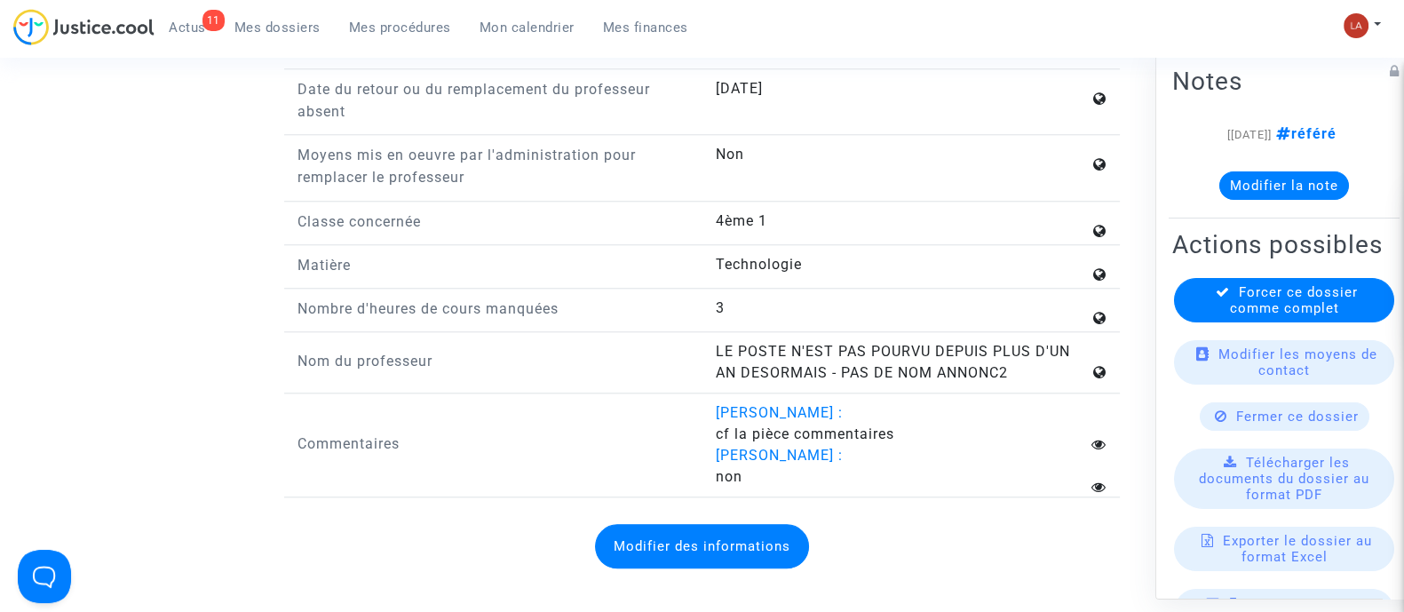
scroll to position [2219, 0]
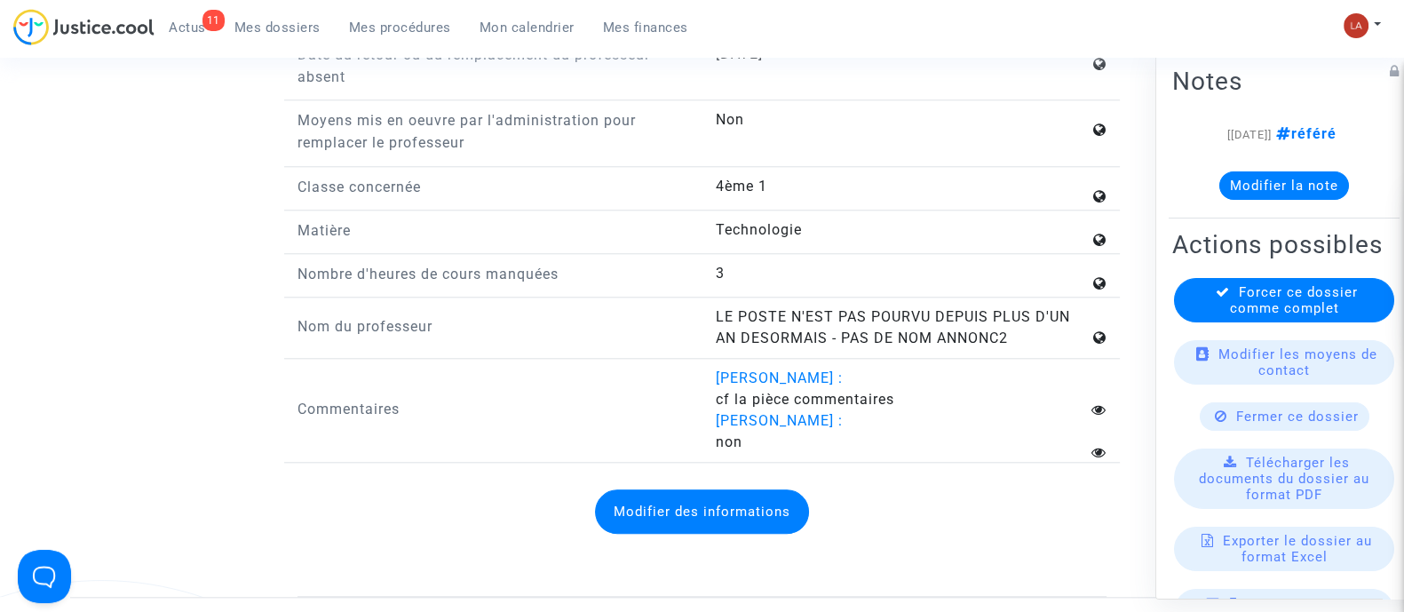
click at [772, 493] on button "Modifier des informations" at bounding box center [702, 511] width 214 height 44
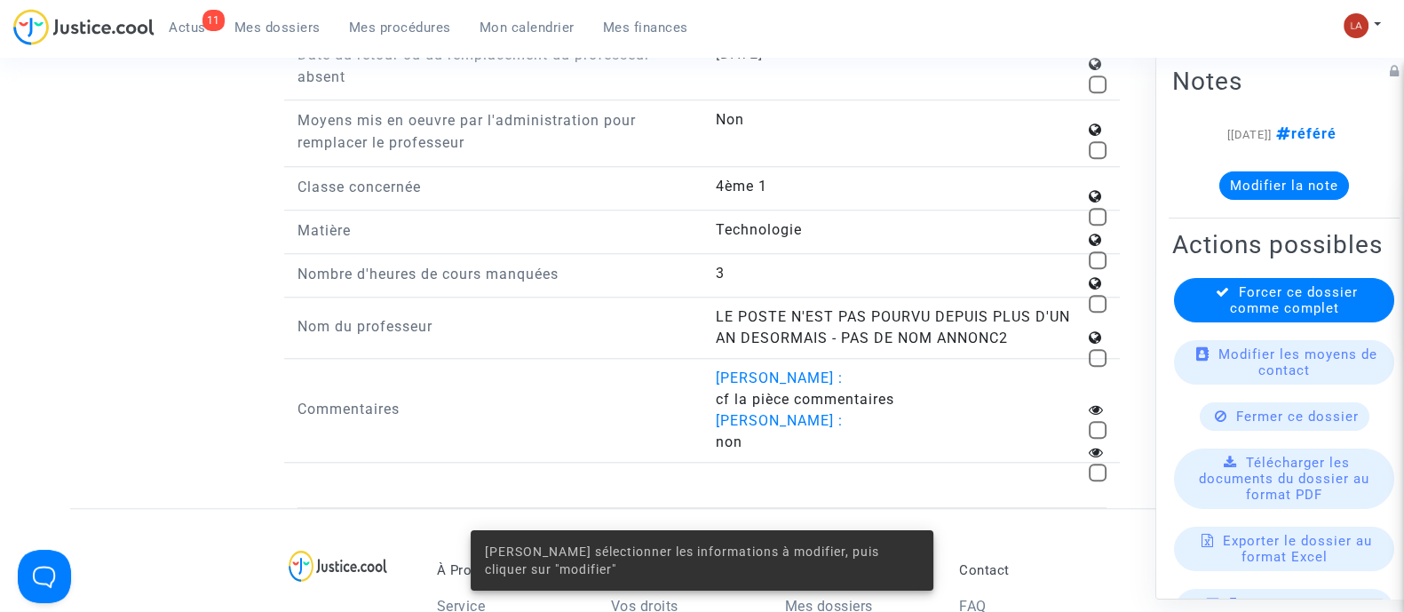
click at [1090, 349] on span at bounding box center [1097, 358] width 18 height 18
click at [1096, 367] on input "checkbox" at bounding box center [1096, 367] width 1 height 1
checkbox input "true"
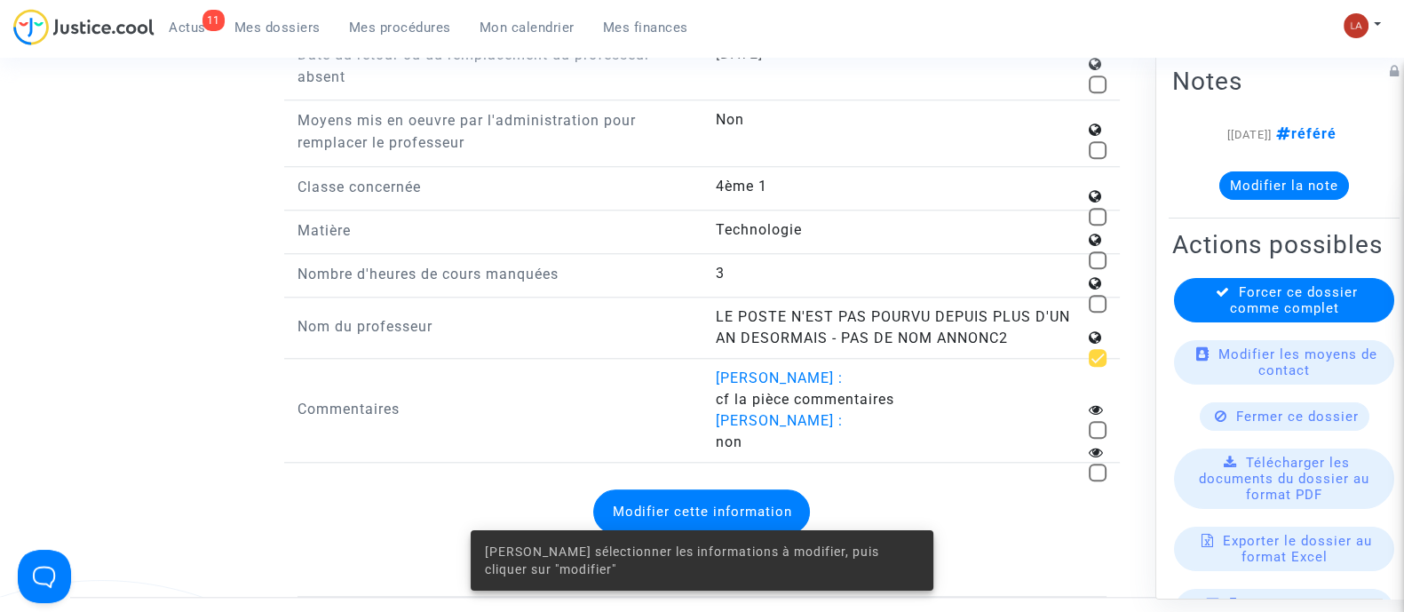
click at [768, 489] on button "Modifier cette information" at bounding box center [701, 511] width 217 height 44
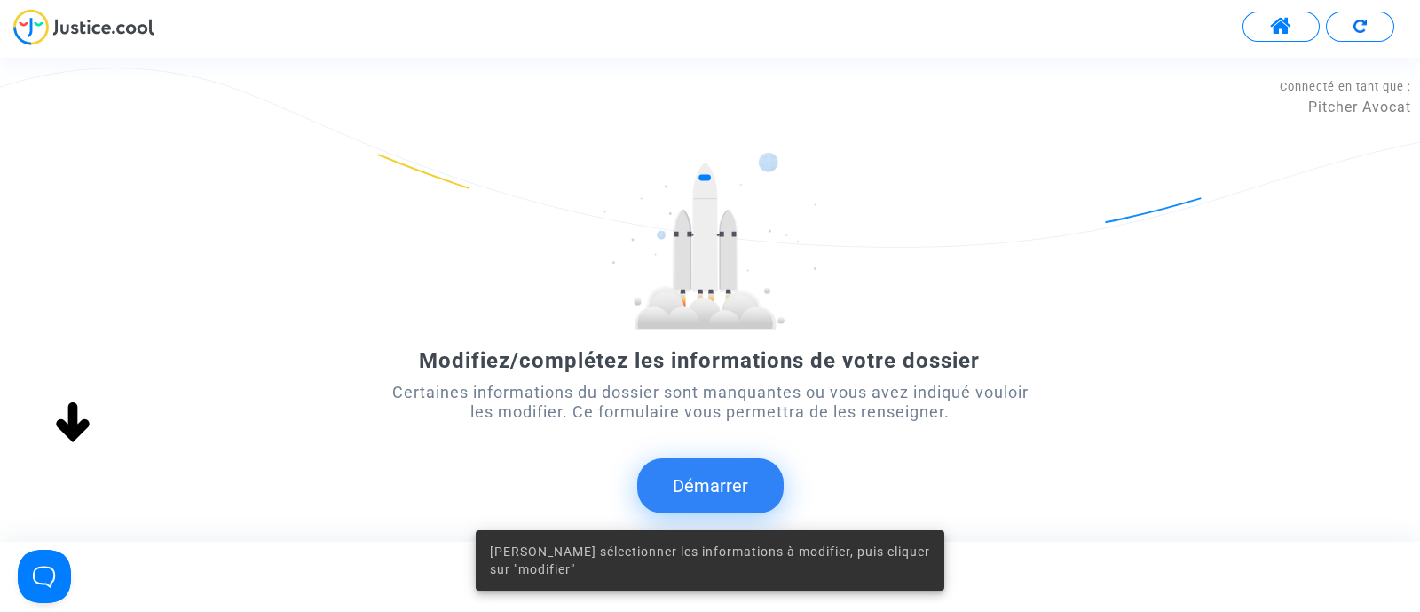
click at [677, 485] on button "Démarrer" at bounding box center [710, 485] width 146 height 55
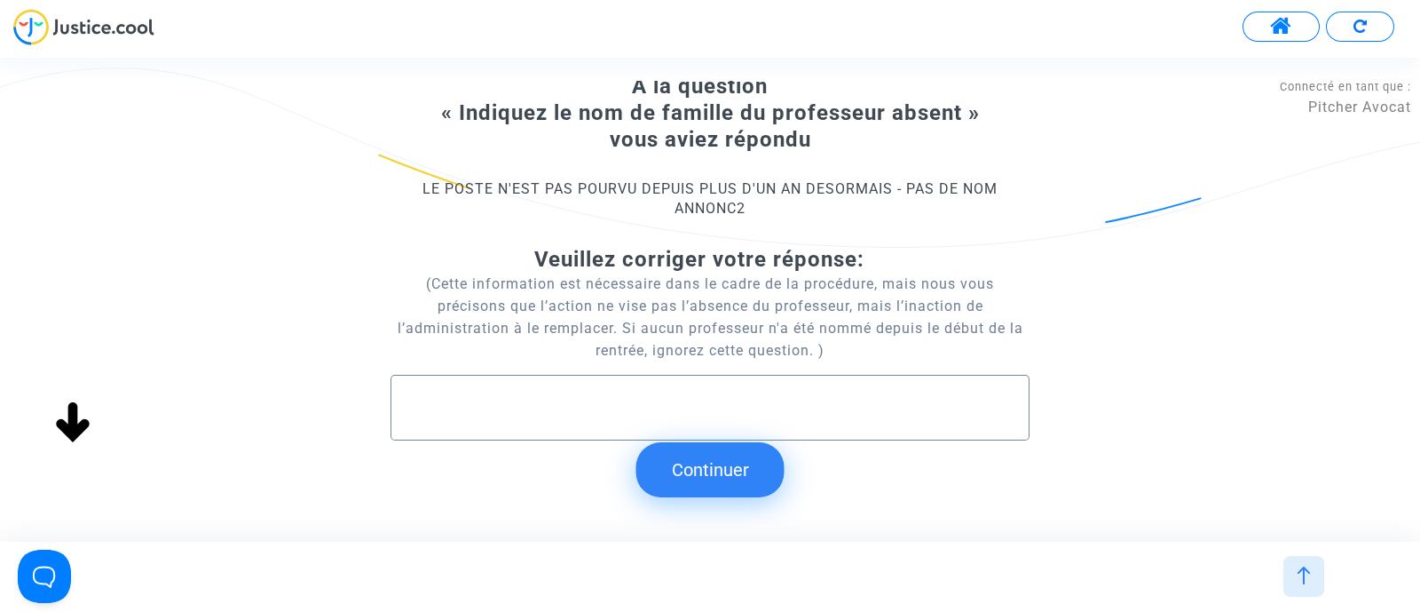
scroll to position [128, 0]
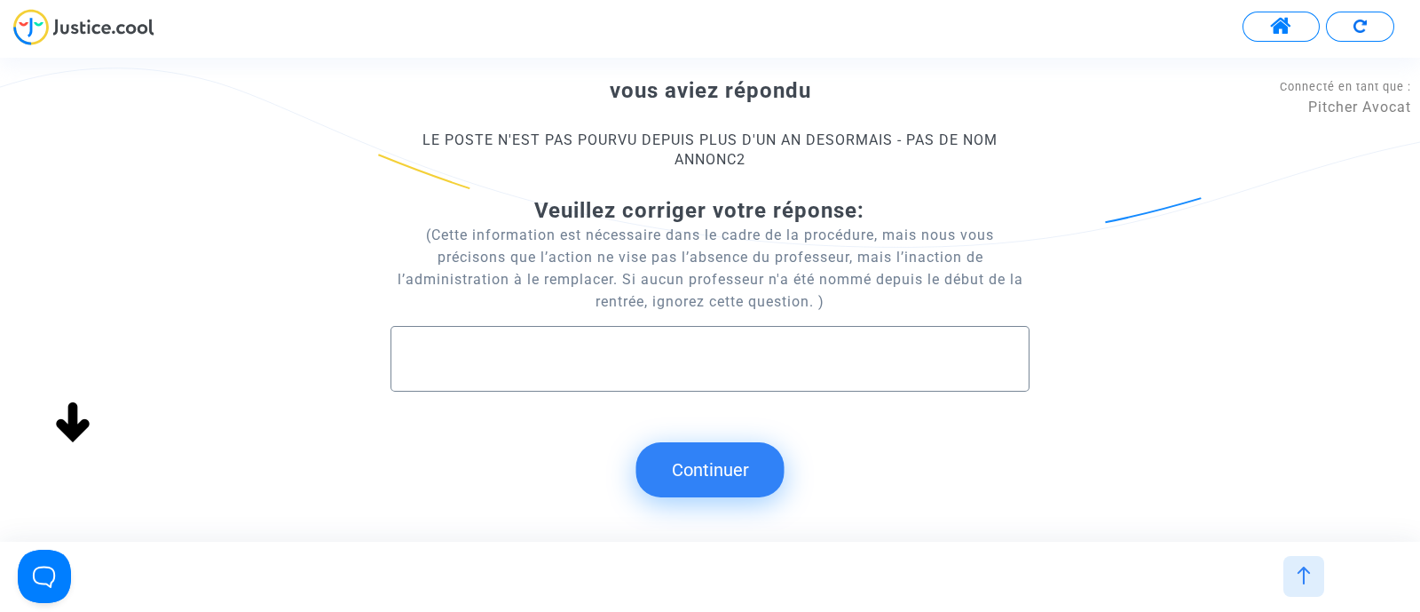
click at [693, 463] on button "Continuer" at bounding box center [711, 469] width 148 height 55
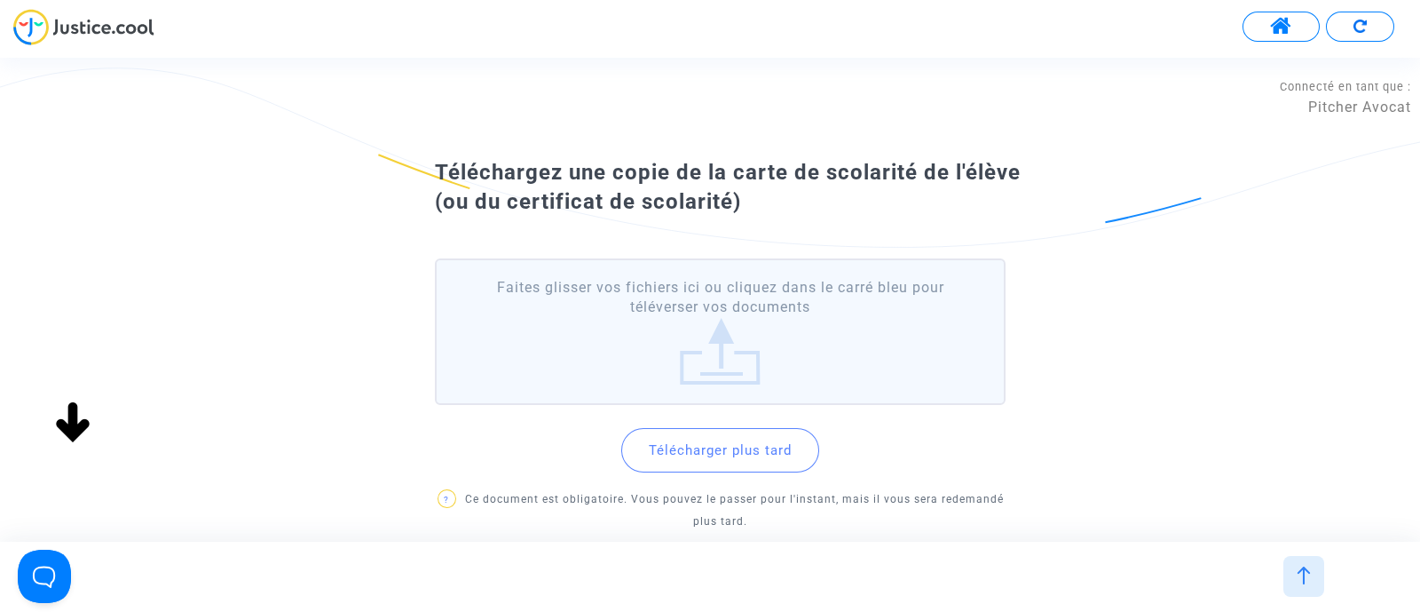
click at [755, 454] on button "Télécharger plus tard" at bounding box center [720, 450] width 198 height 44
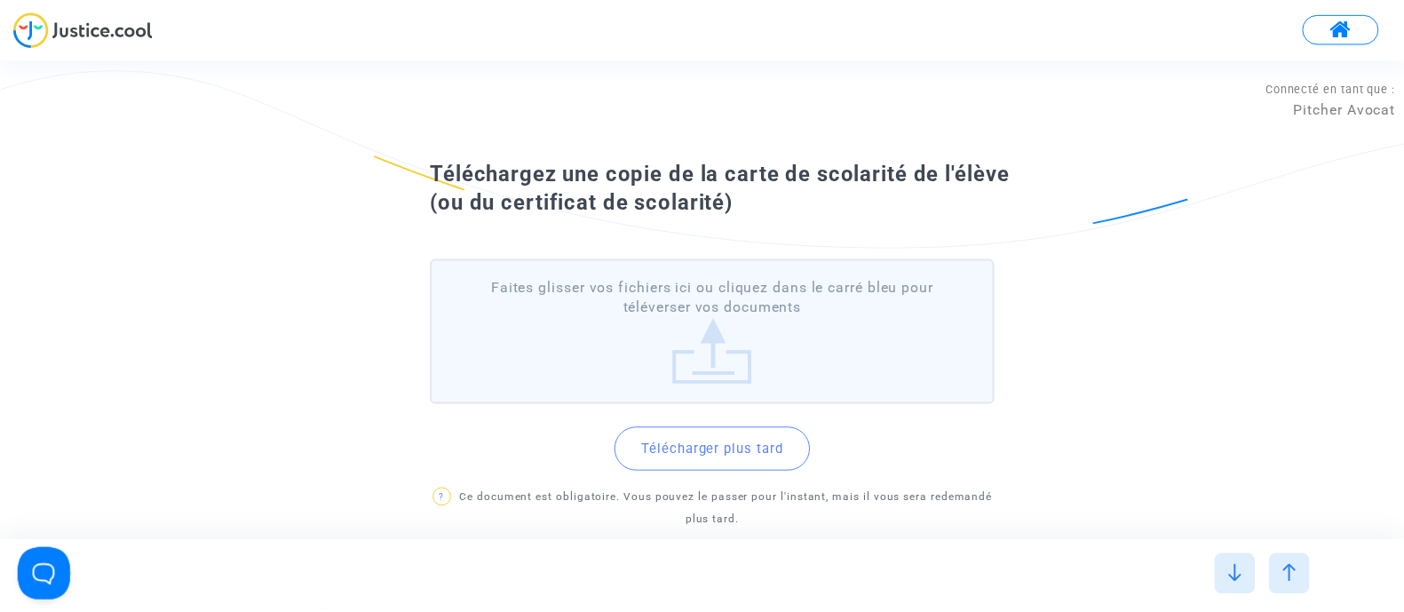
scroll to position [0, 0]
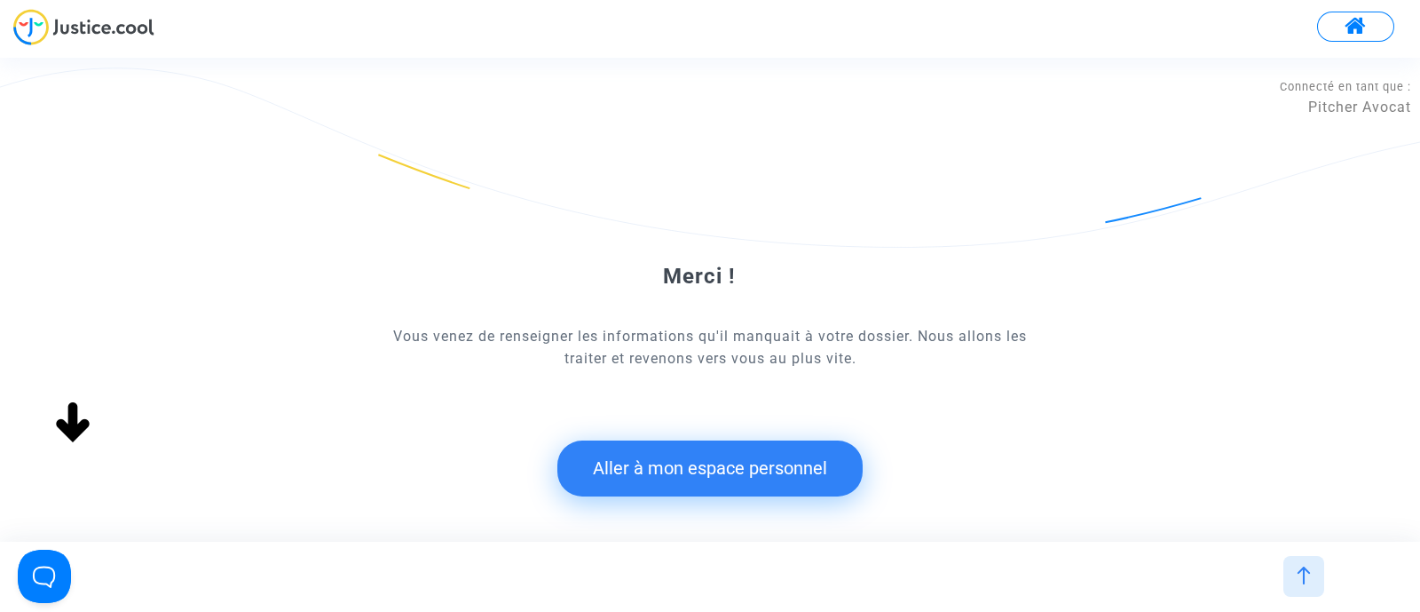
click at [691, 472] on button "Aller à mon espace personnel" at bounding box center [710, 467] width 305 height 55
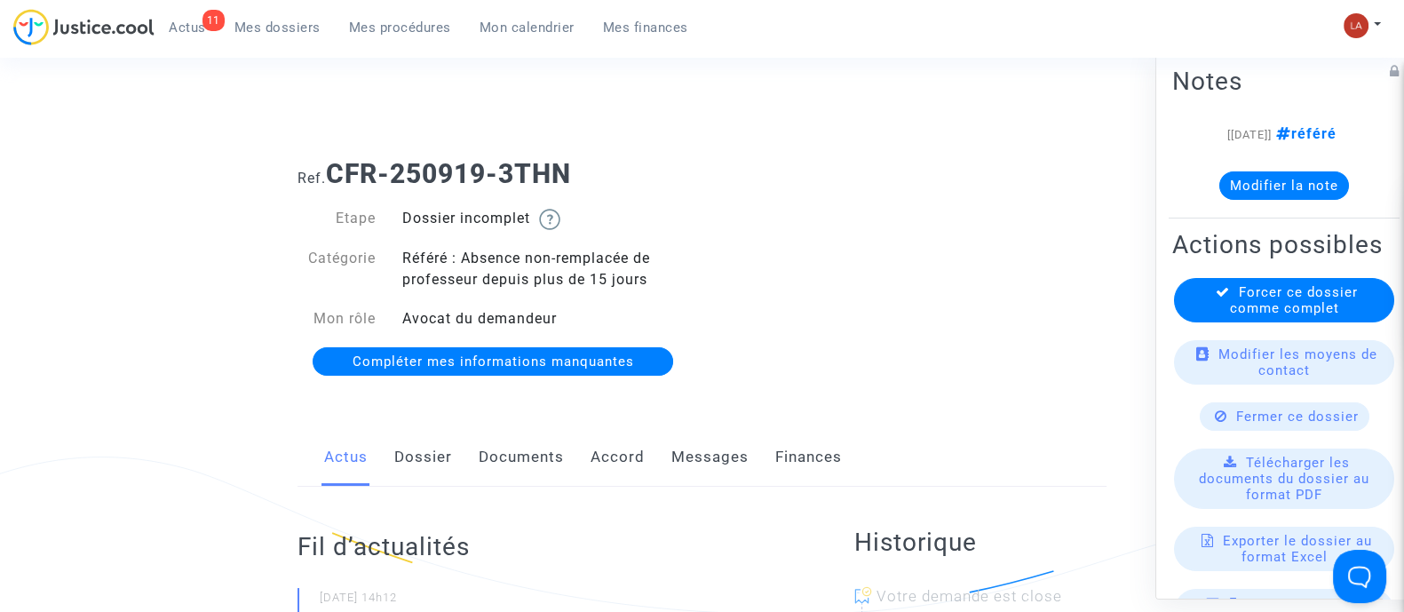
click at [424, 431] on link "Dossier" at bounding box center [423, 457] width 58 height 59
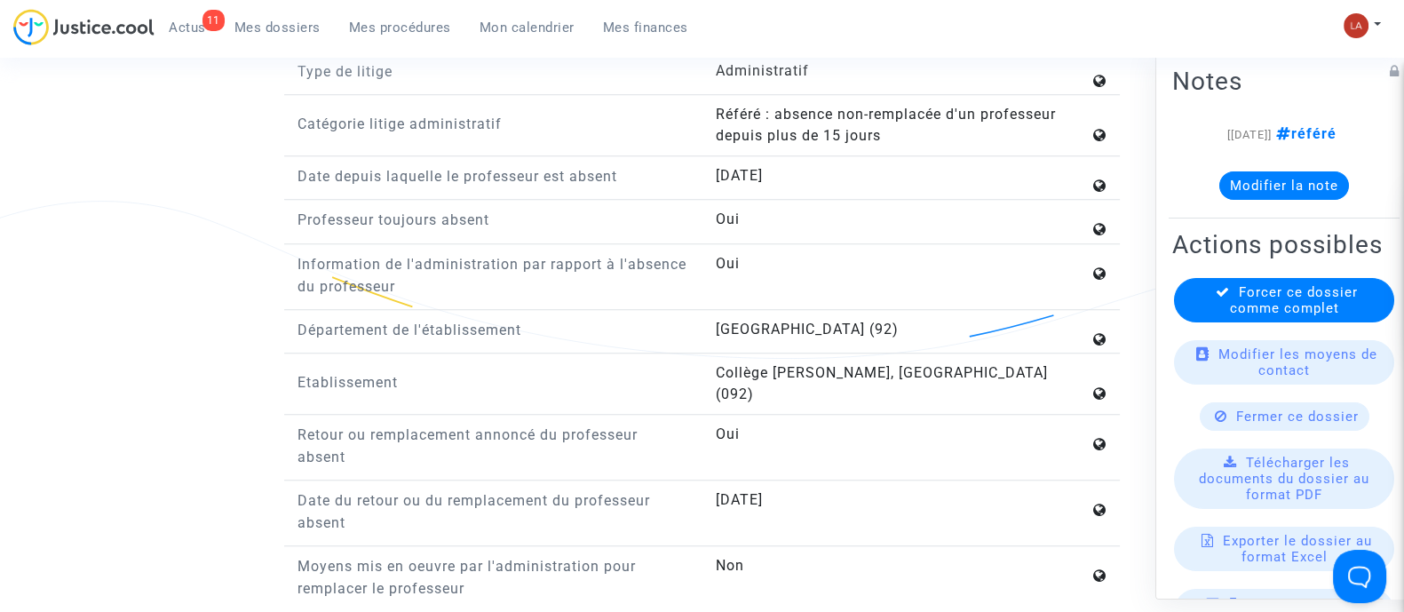
scroll to position [2108, 0]
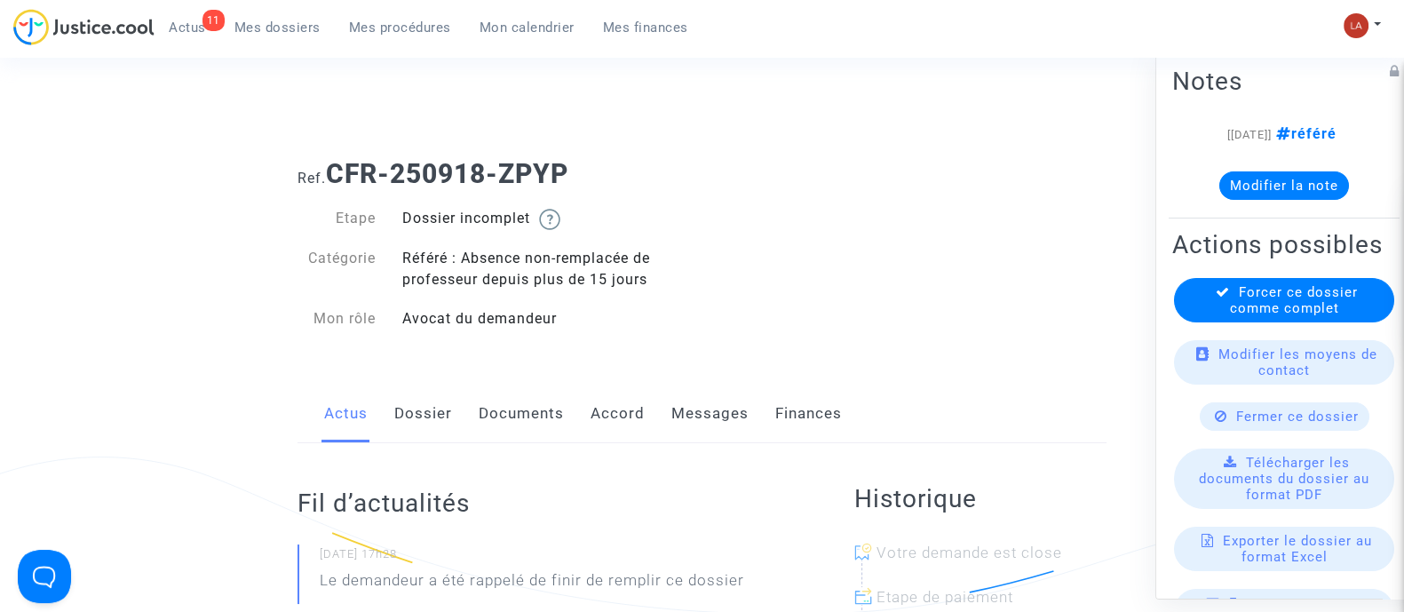
click at [431, 399] on link "Dossier" at bounding box center [423, 413] width 58 height 59
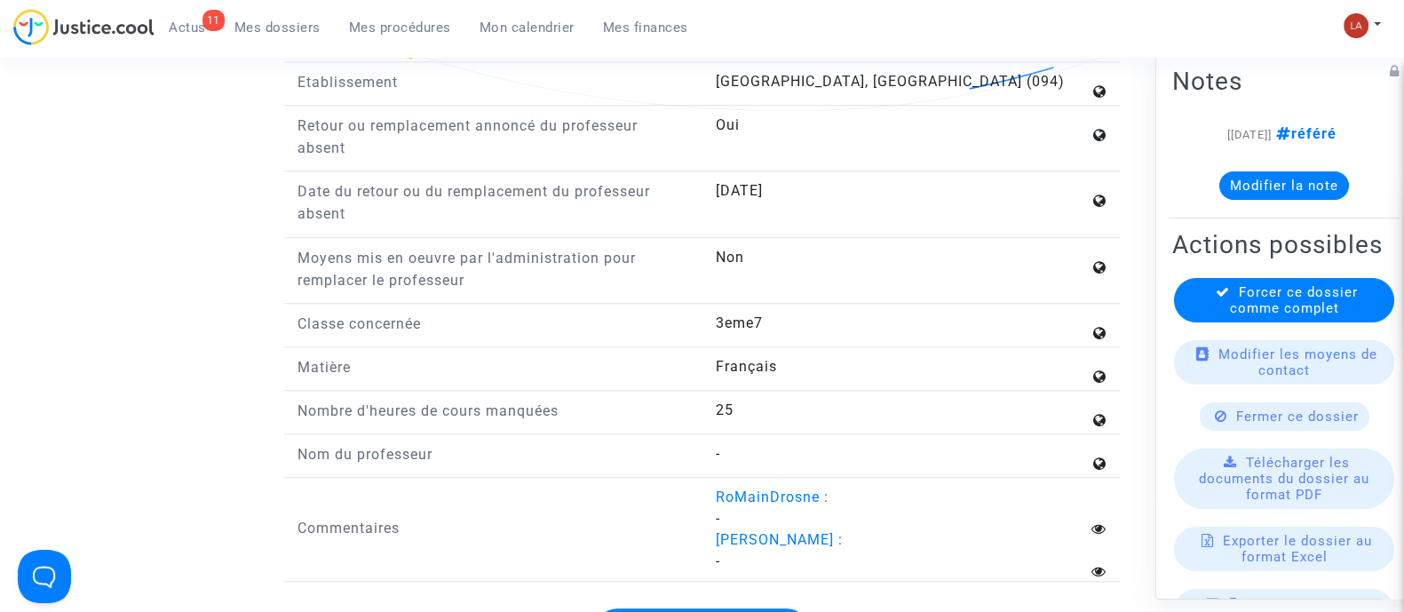
scroll to position [2219, 0]
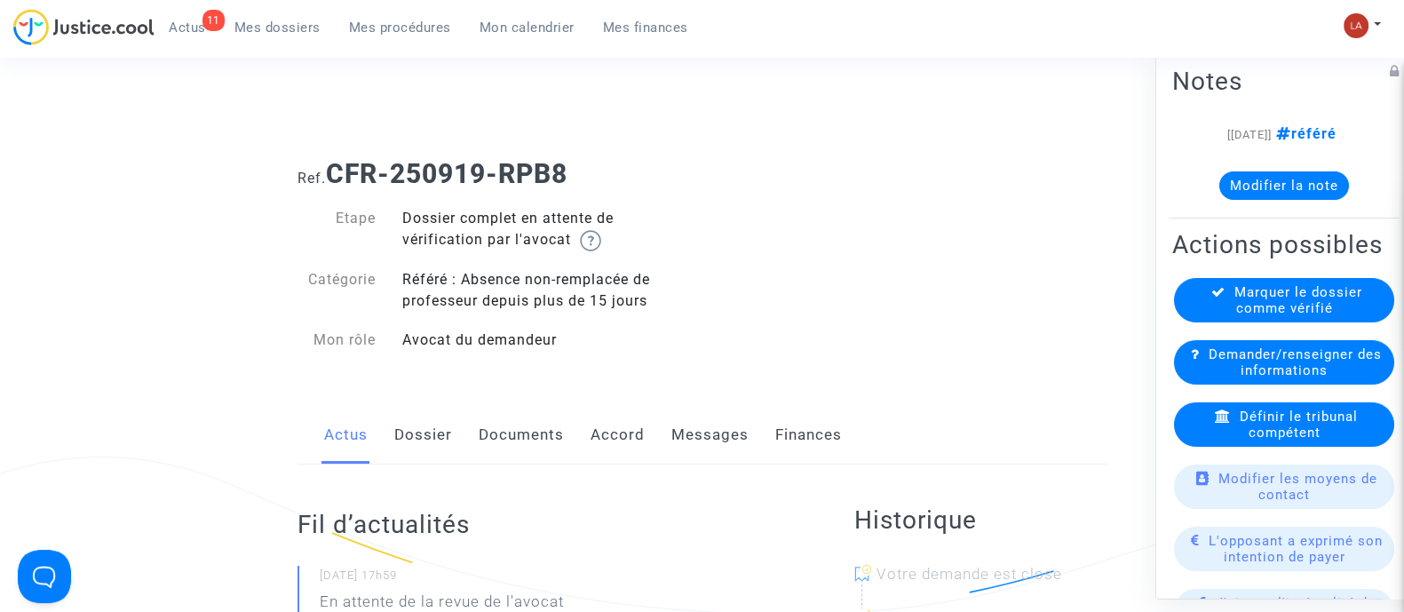
drag, startPoint x: 379, startPoint y: 423, endPoint x: 397, endPoint y: 425, distance: 17.8
click at [379, 423] on div "Actus Dossier Documents Accord Messages Finances" at bounding box center [701, 435] width 809 height 59
click at [399, 425] on link "Dossier" at bounding box center [423, 435] width 58 height 59
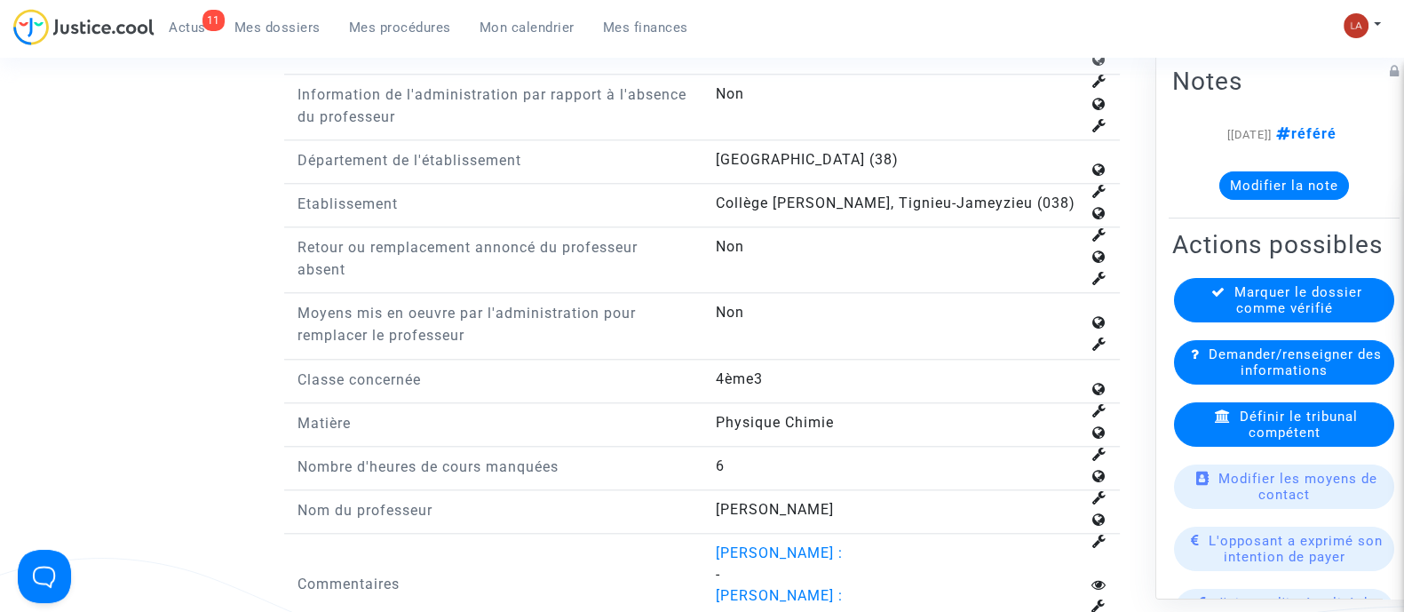
scroll to position [2330, 0]
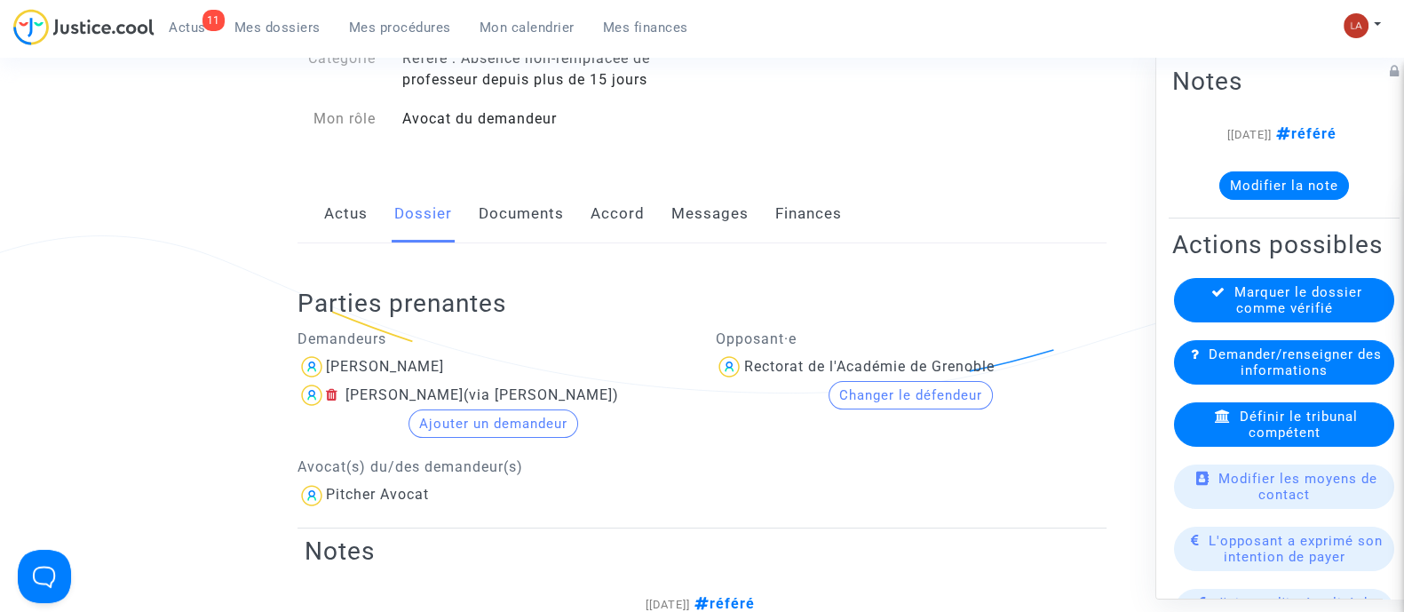
click at [509, 219] on link "Documents" at bounding box center [521, 214] width 85 height 59
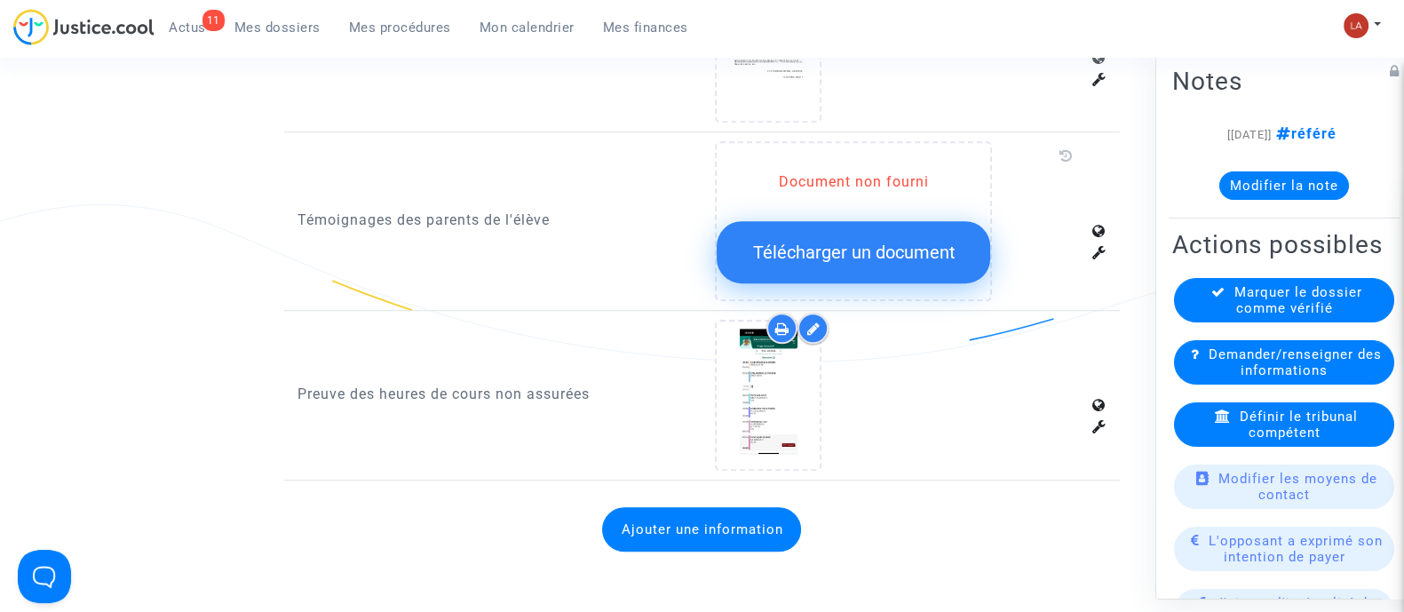
scroll to position [1997, 0]
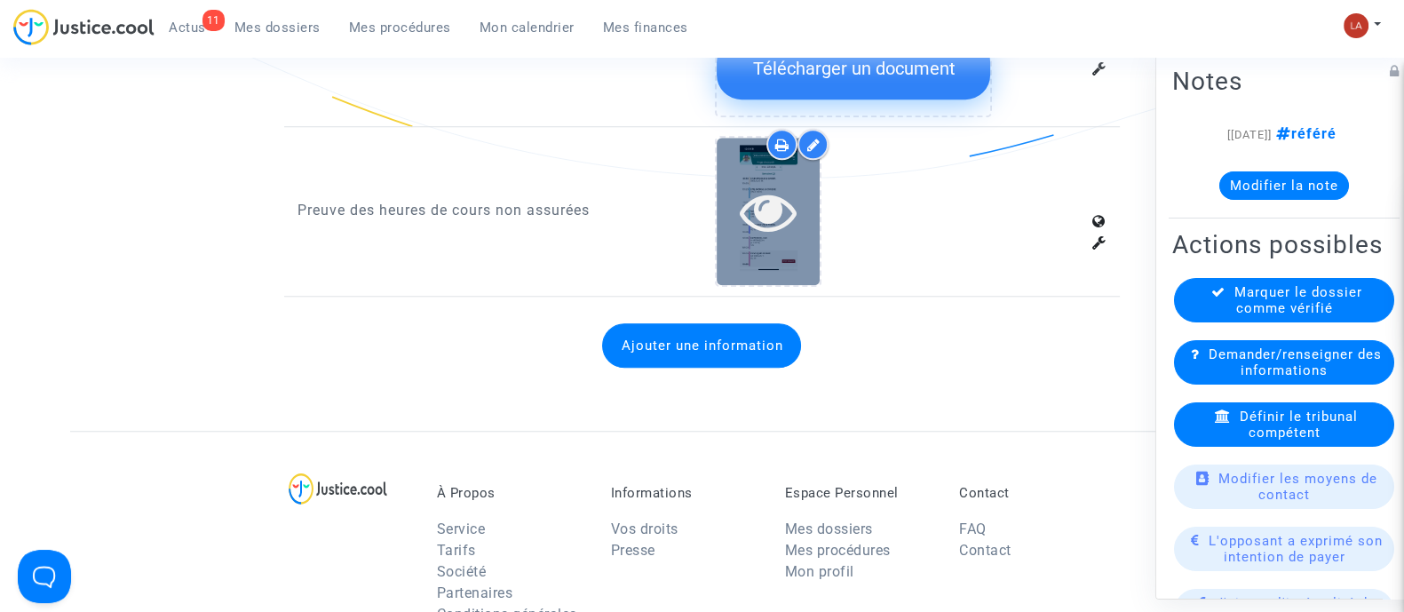
click at [804, 244] on div at bounding box center [767, 211] width 103 height 146
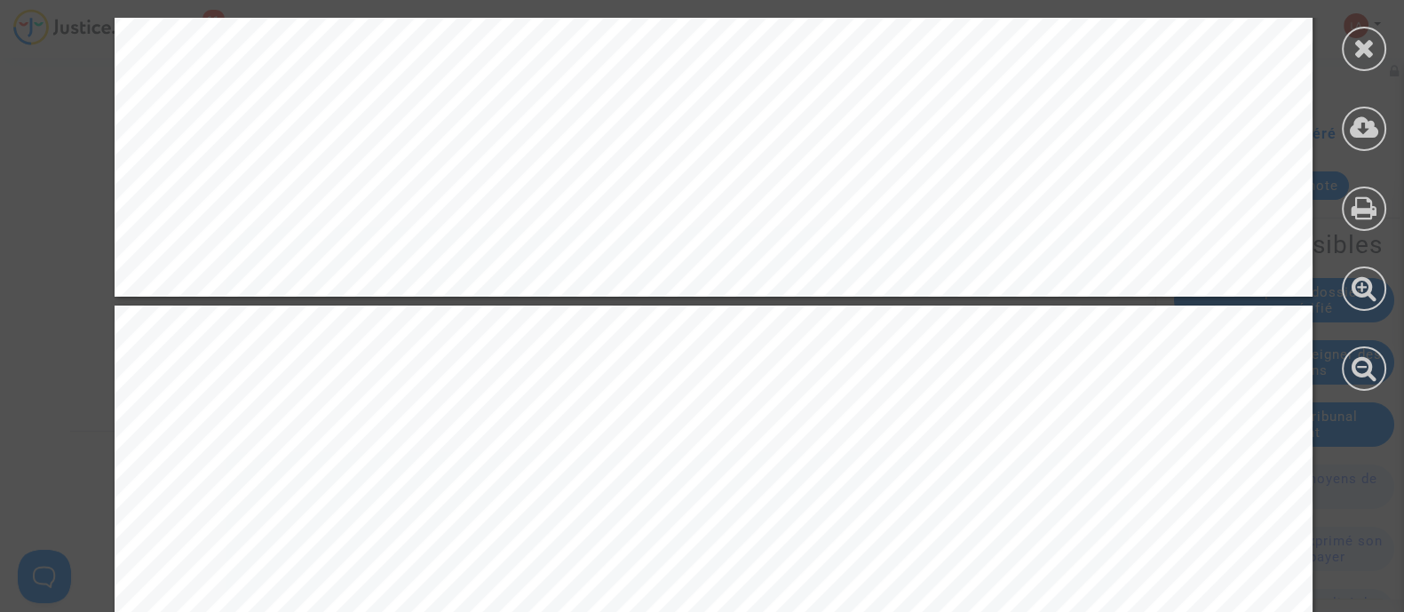
scroll to position [1221, 0]
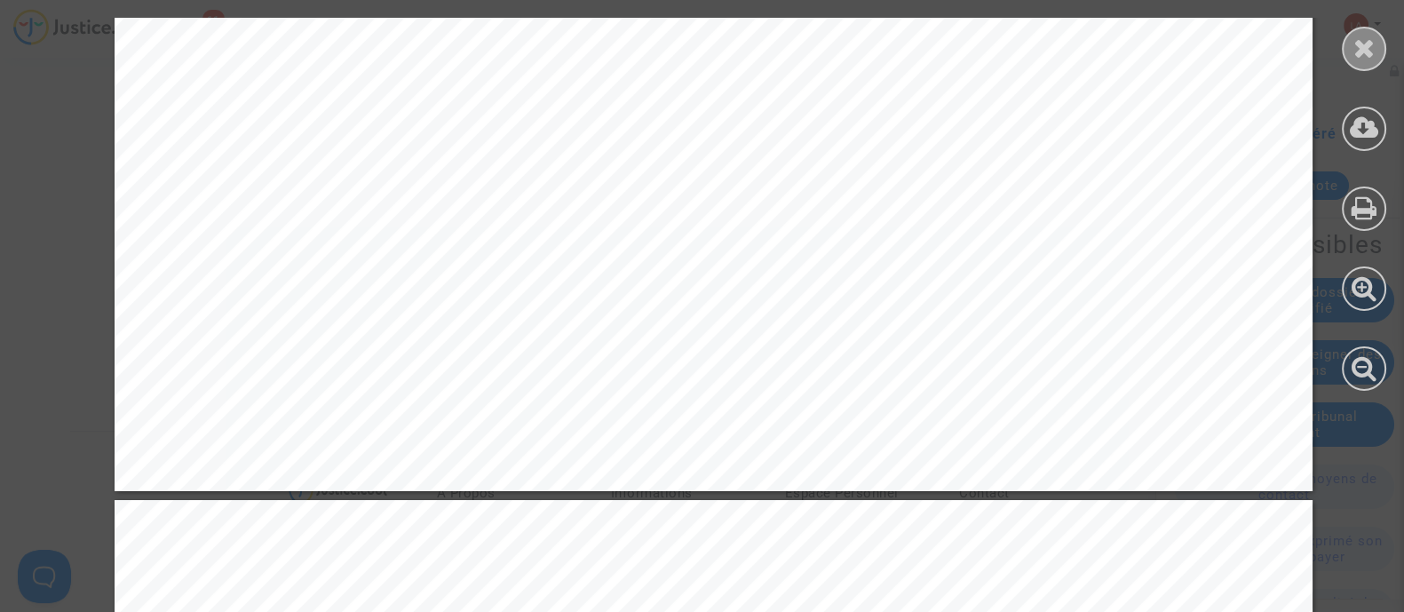
click at [1354, 55] on icon at bounding box center [1364, 48] width 22 height 27
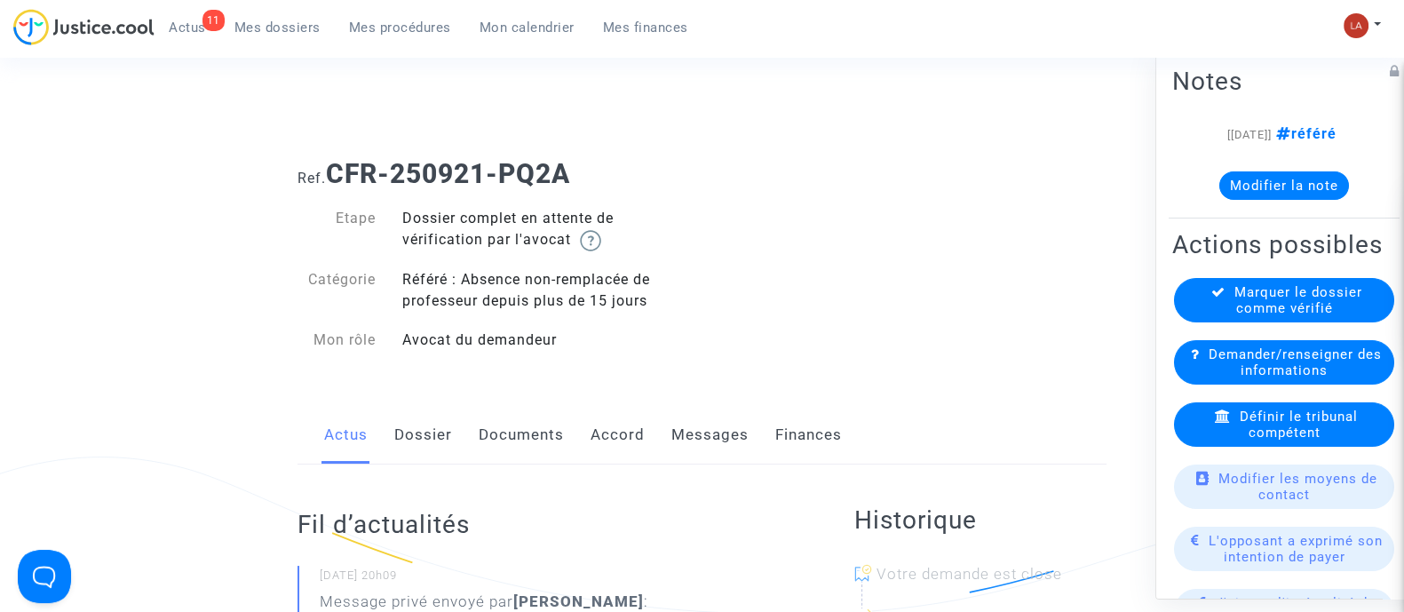
click at [440, 421] on link "Dossier" at bounding box center [423, 435] width 58 height 59
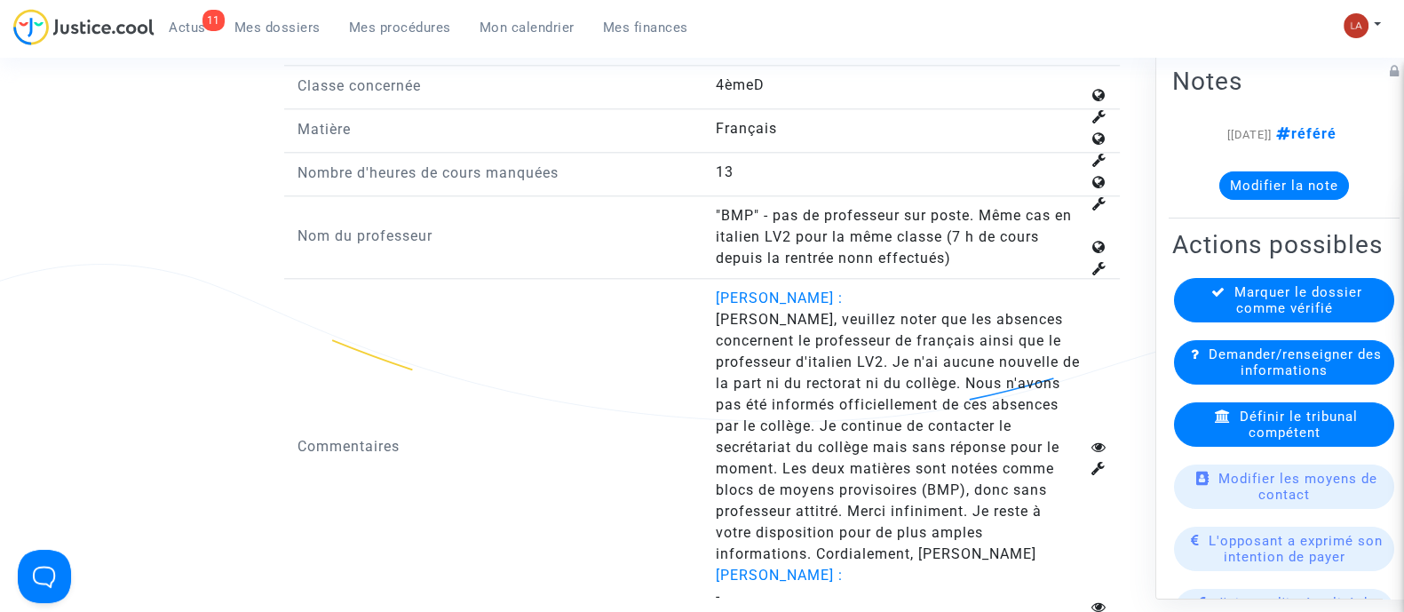
scroll to position [2663, 0]
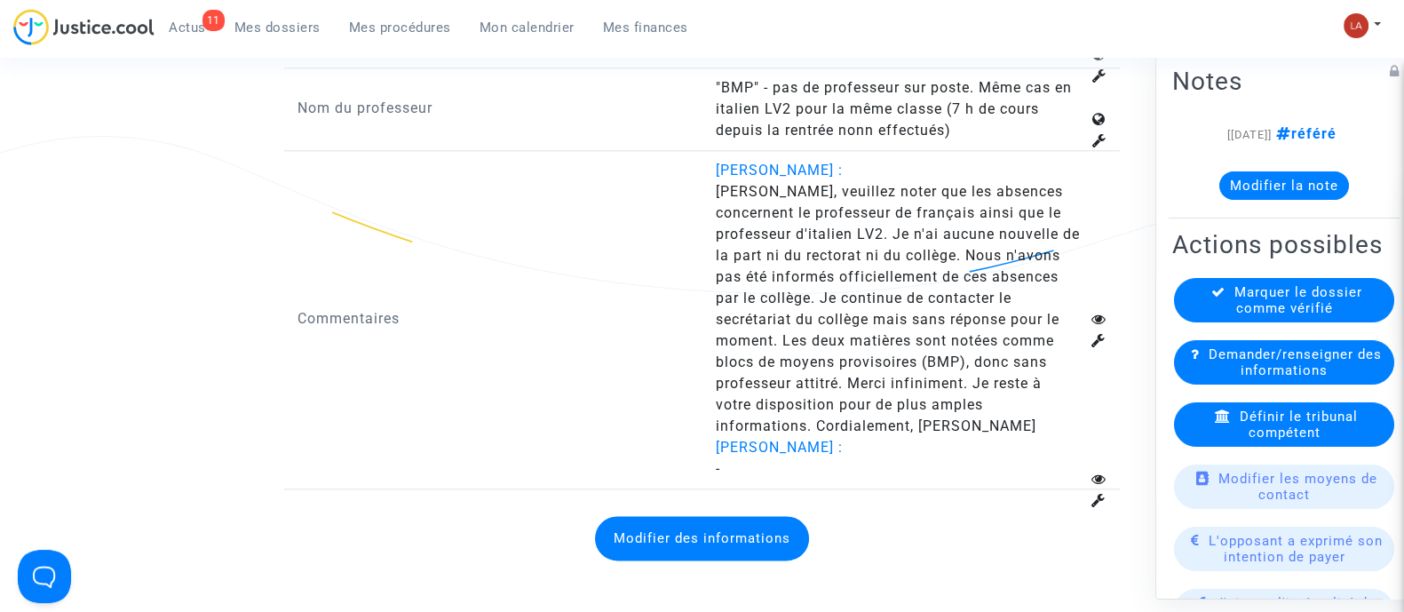
click at [774, 530] on button "Modifier des informations" at bounding box center [702, 538] width 214 height 44
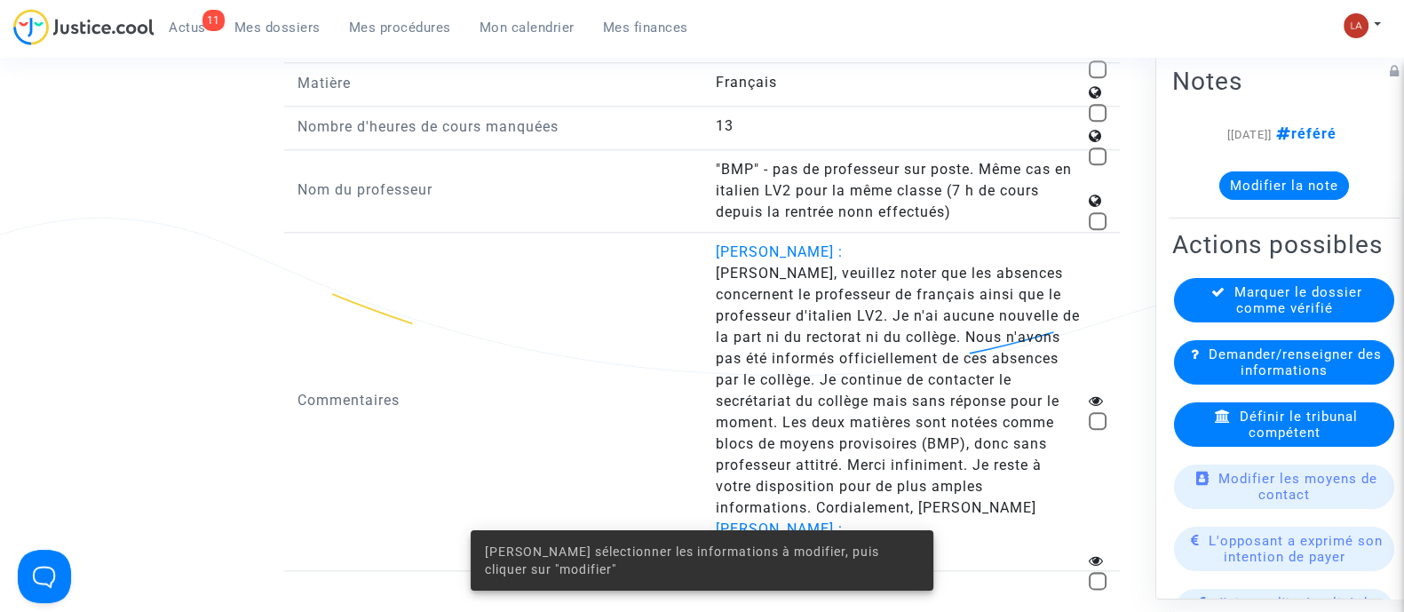
scroll to position [2552, 0]
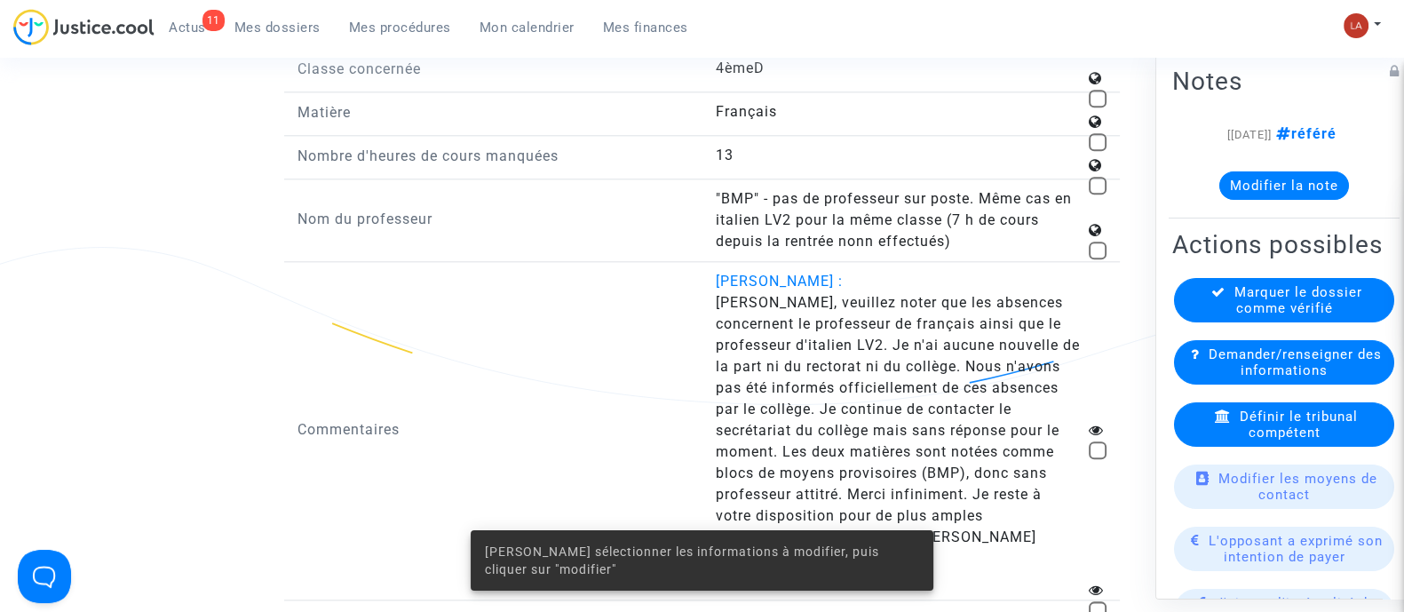
click at [1095, 241] on span at bounding box center [1097, 250] width 18 height 18
click at [1096, 259] on input "checkbox" at bounding box center [1096, 259] width 1 height 1
checkbox input "true"
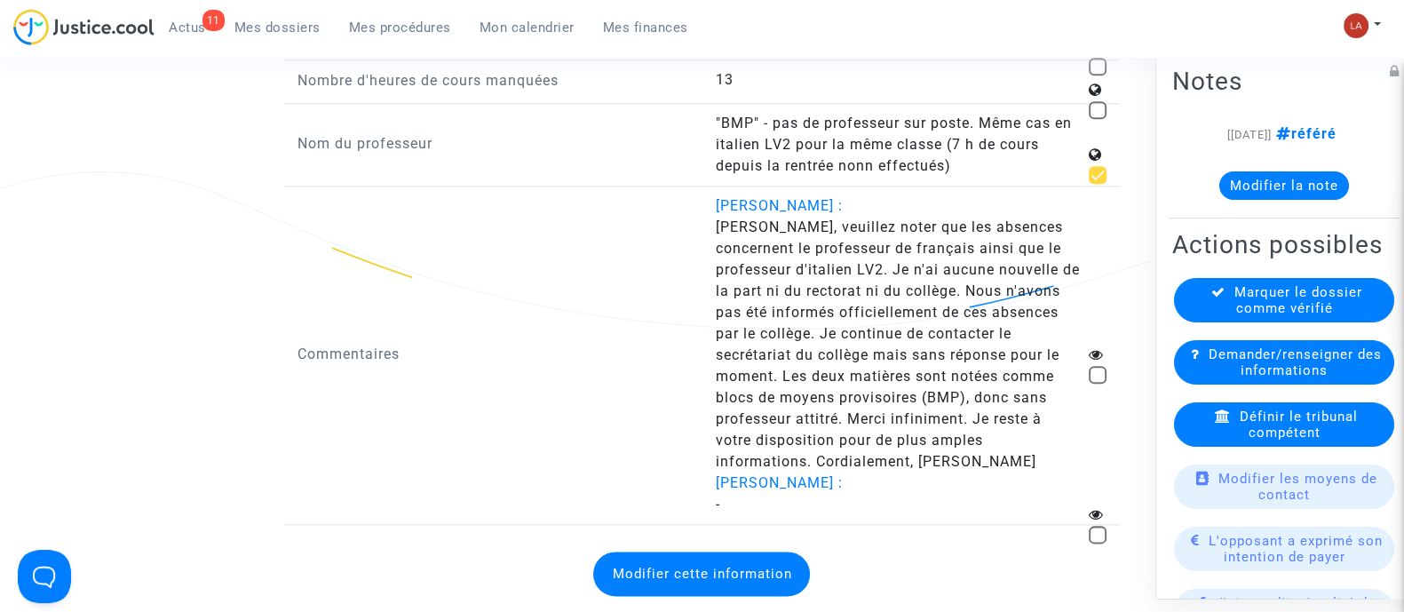
scroll to position [2663, 0]
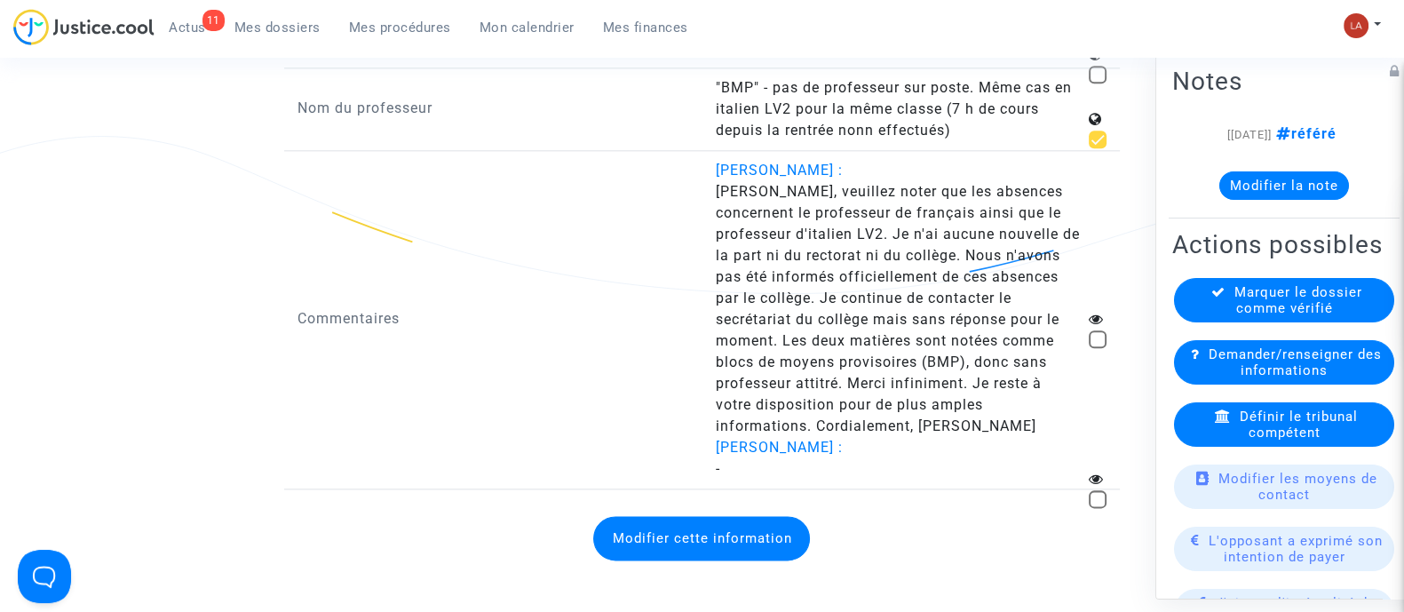
click at [756, 516] on button "Modifier cette information" at bounding box center [701, 538] width 217 height 44
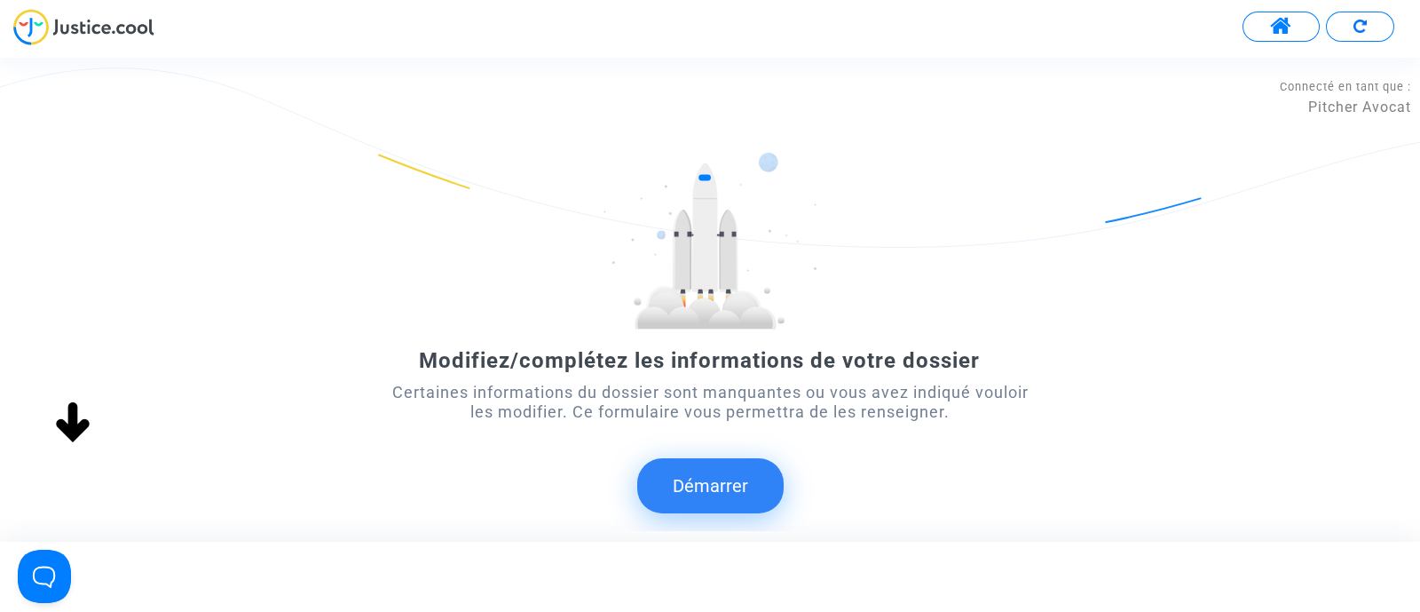
click at [721, 471] on button "Démarrer" at bounding box center [710, 485] width 146 height 55
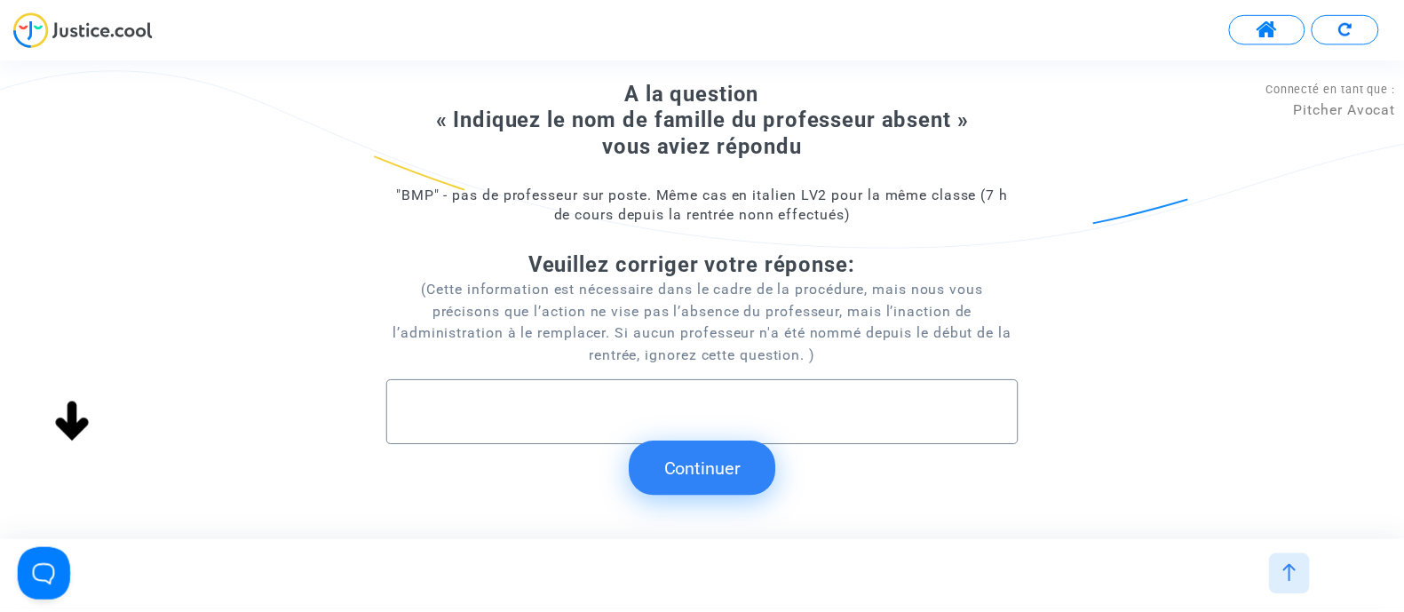
scroll to position [128, 0]
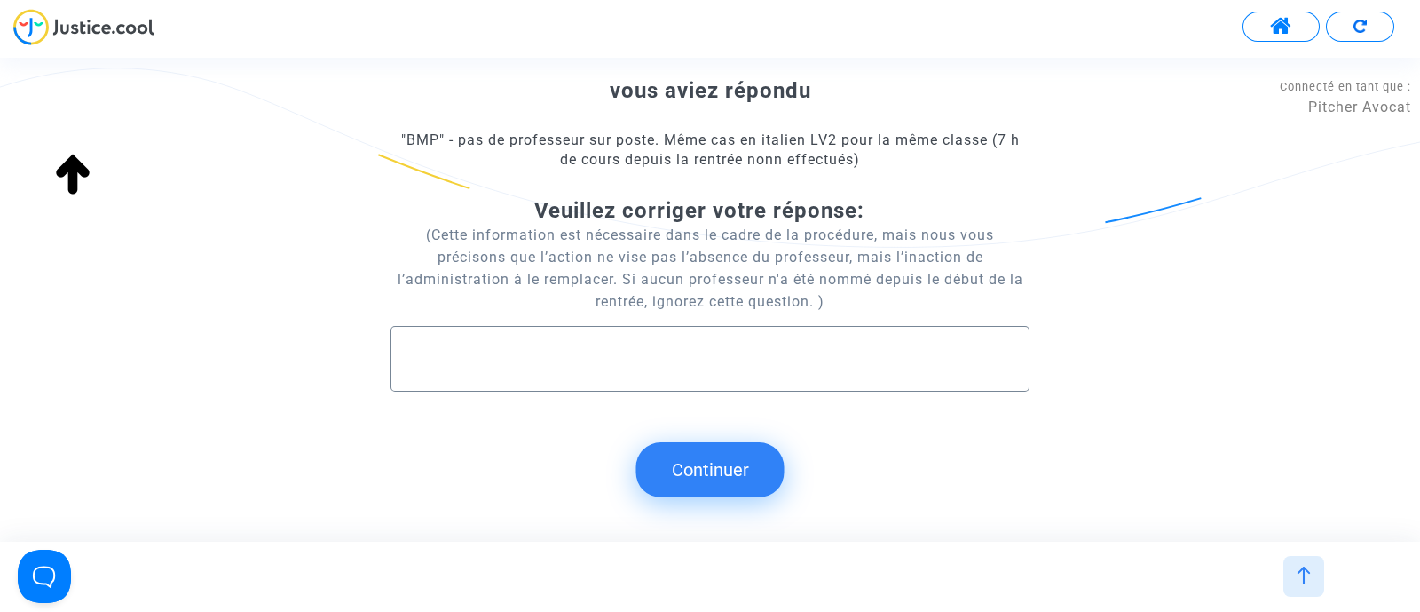
click at [709, 473] on button "Continuer" at bounding box center [711, 469] width 148 height 55
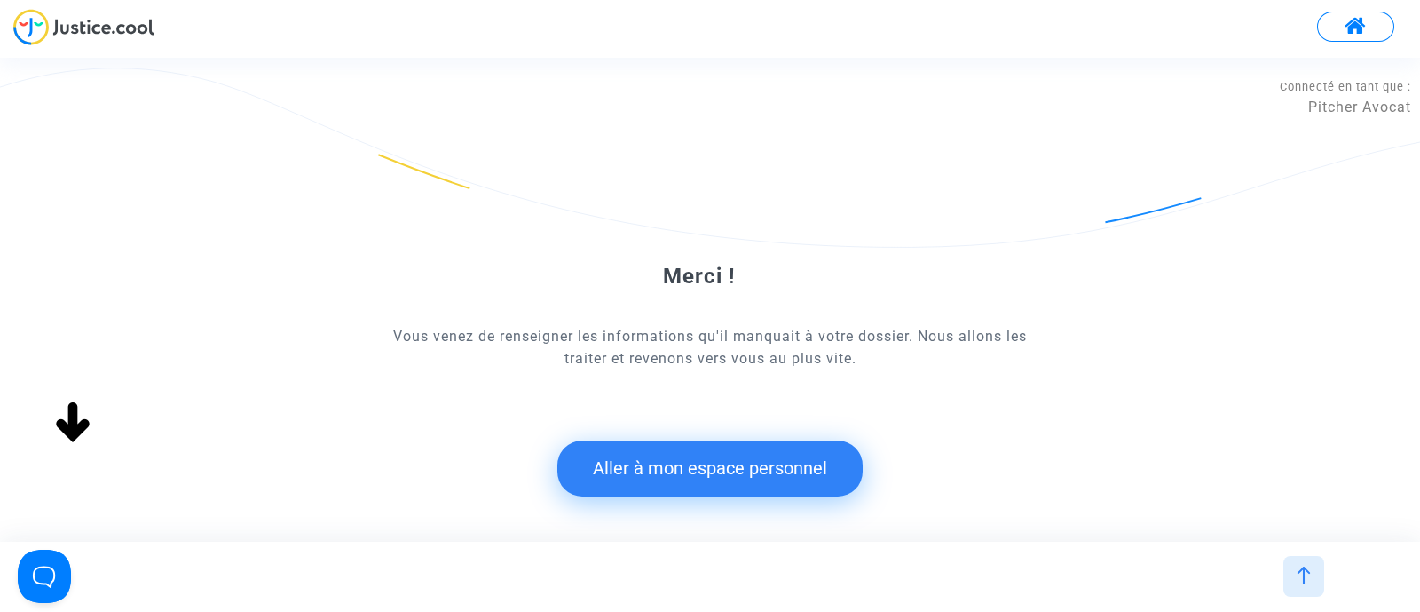
click at [790, 465] on button "Aller à mon espace personnel" at bounding box center [710, 467] width 305 height 55
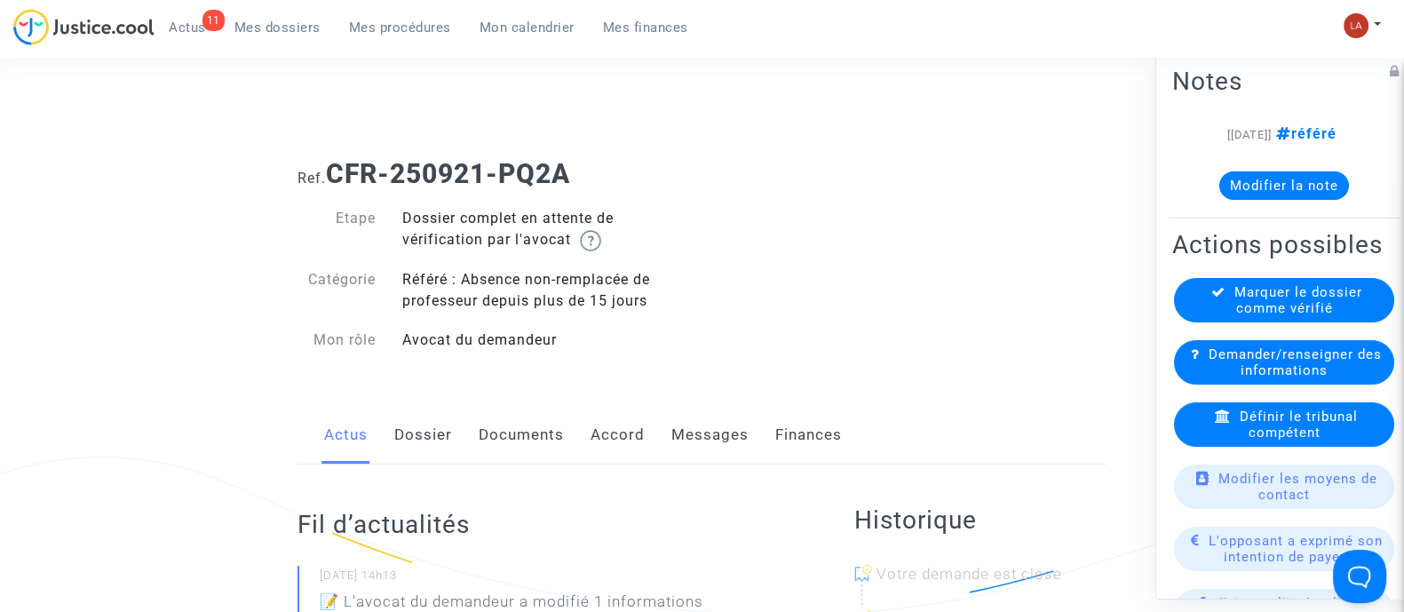
click at [430, 424] on link "Dossier" at bounding box center [423, 435] width 58 height 59
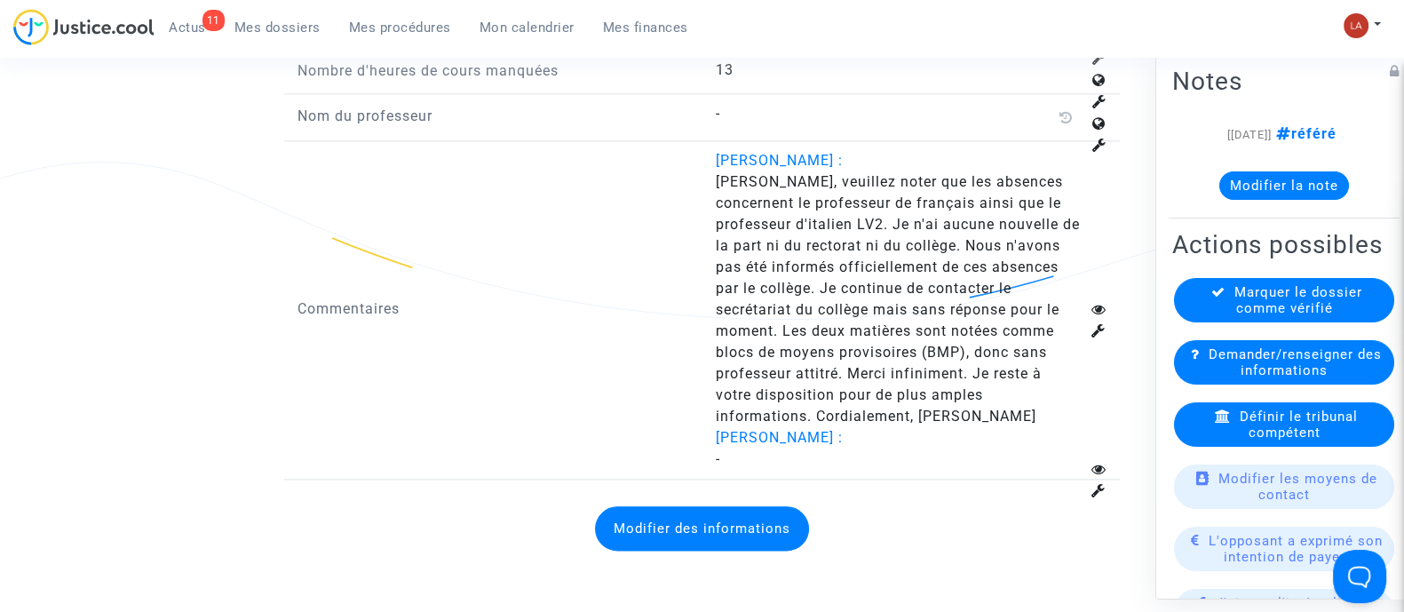
scroll to position [2773, 0]
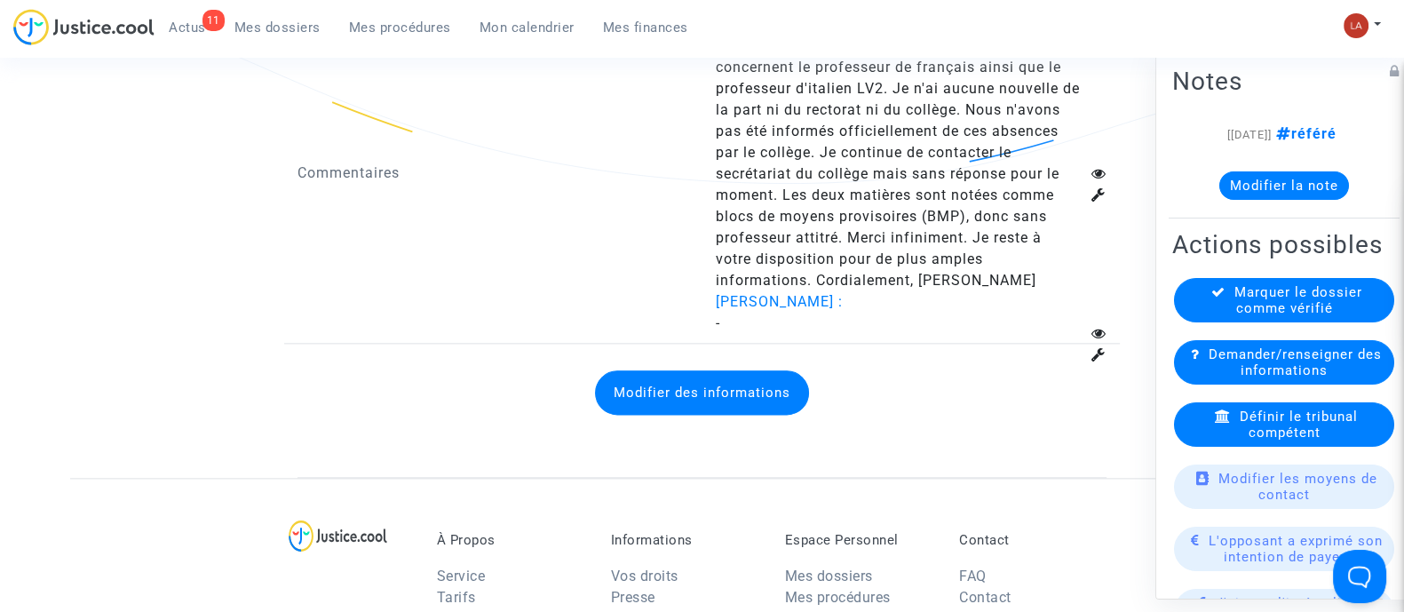
click at [690, 383] on button "Modifier des informations" at bounding box center [702, 392] width 214 height 44
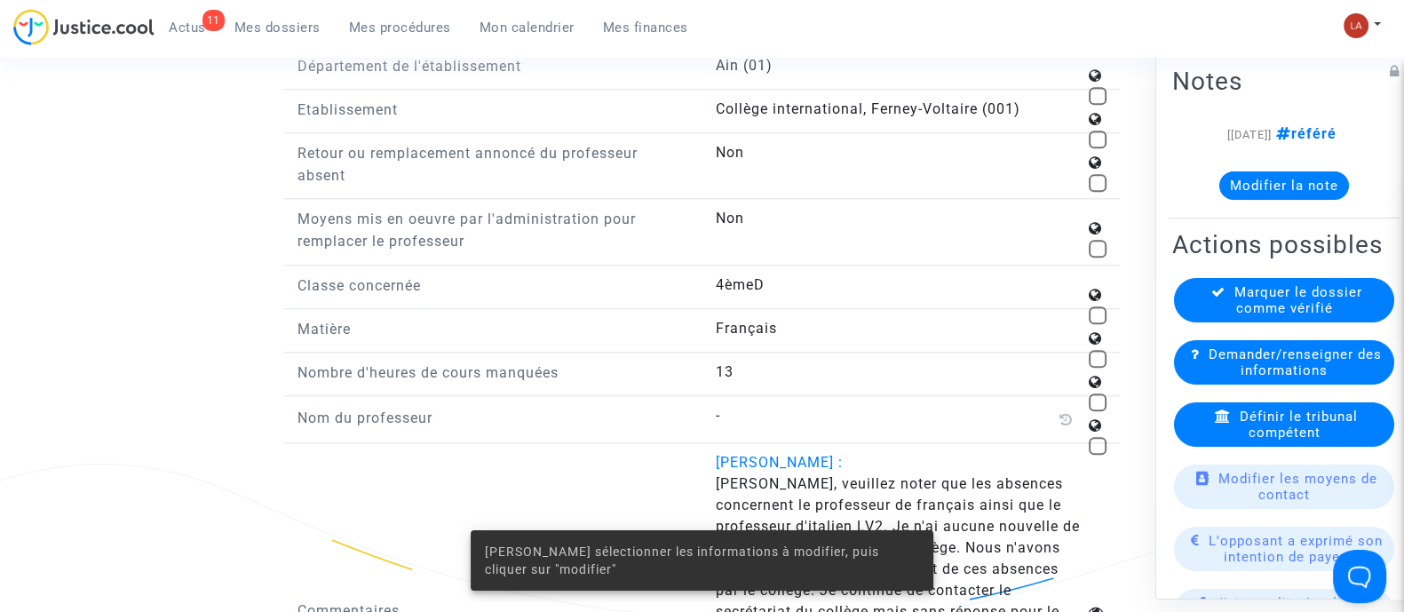
scroll to position [2330, 0]
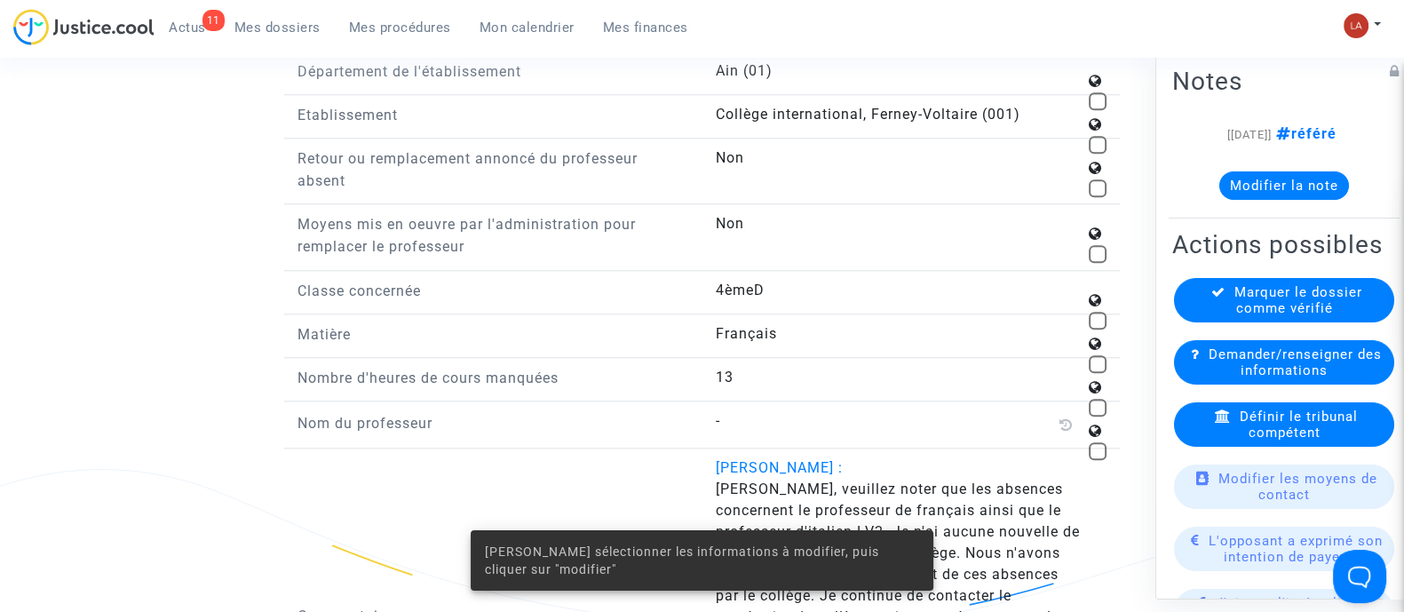
click at [1094, 355] on span at bounding box center [1097, 364] width 18 height 18
click at [1096, 373] on input "checkbox" at bounding box center [1096, 373] width 1 height 1
checkbox input "true"
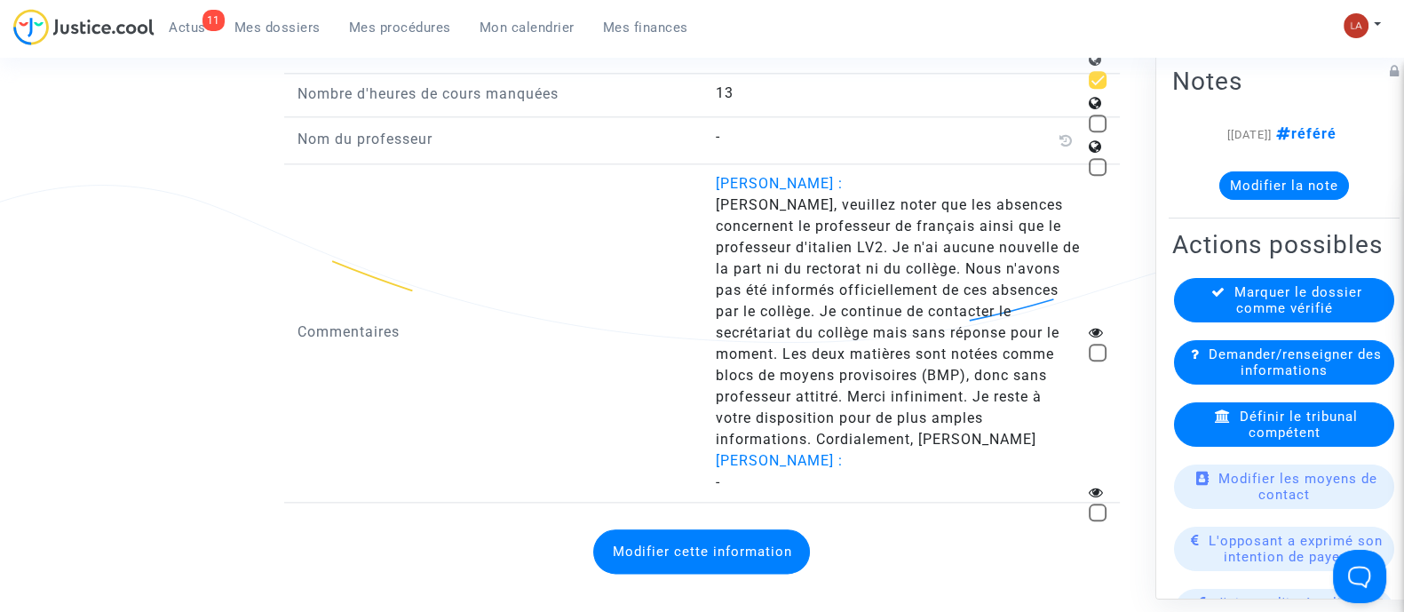
scroll to position [2773, 0]
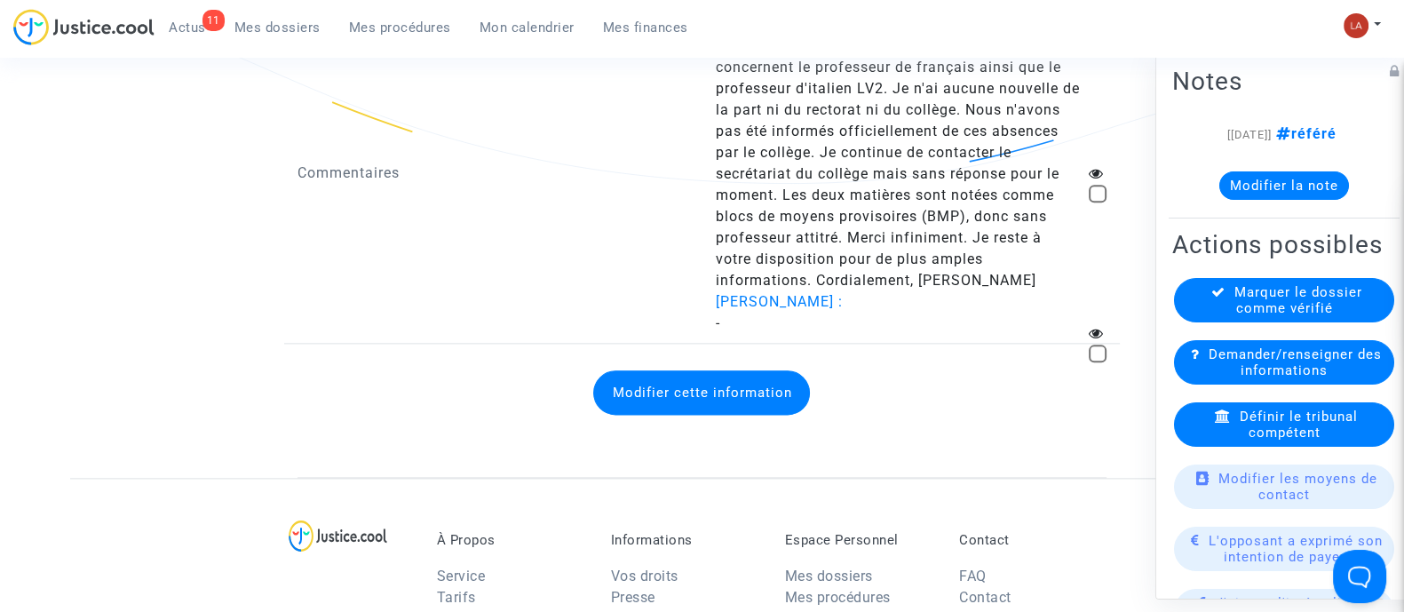
click at [716, 370] on button "Modifier cette information" at bounding box center [701, 392] width 217 height 44
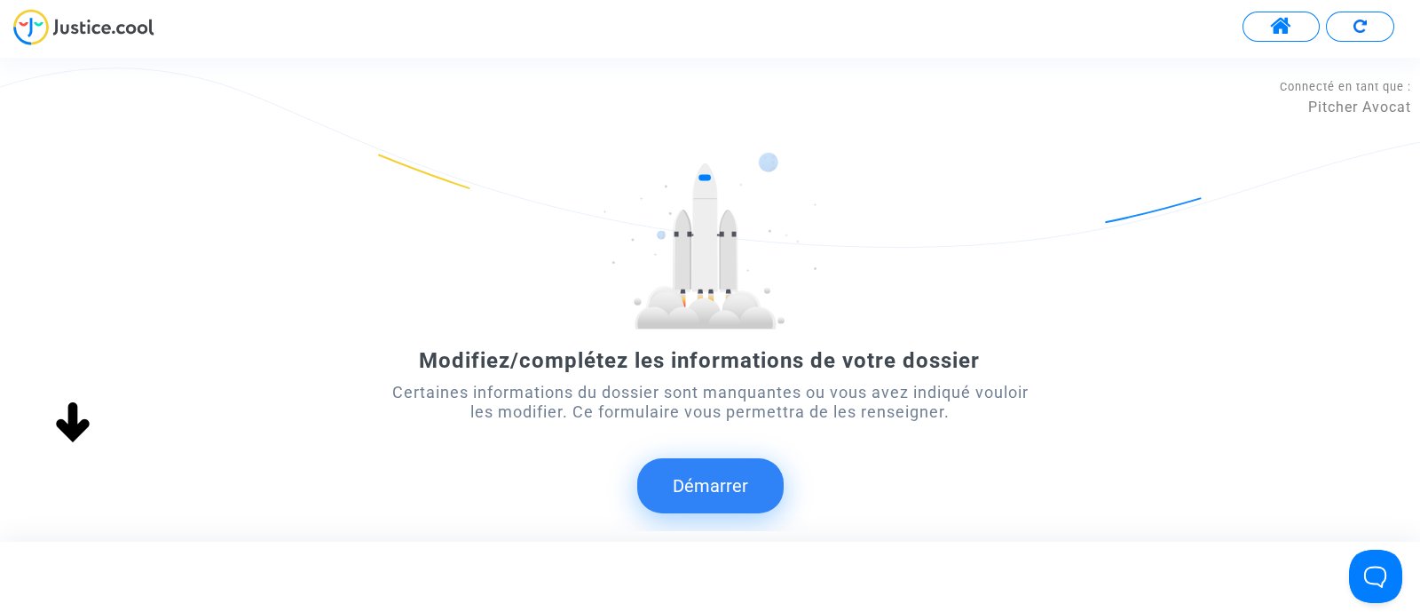
click at [686, 469] on button "Démarrer" at bounding box center [710, 485] width 146 height 55
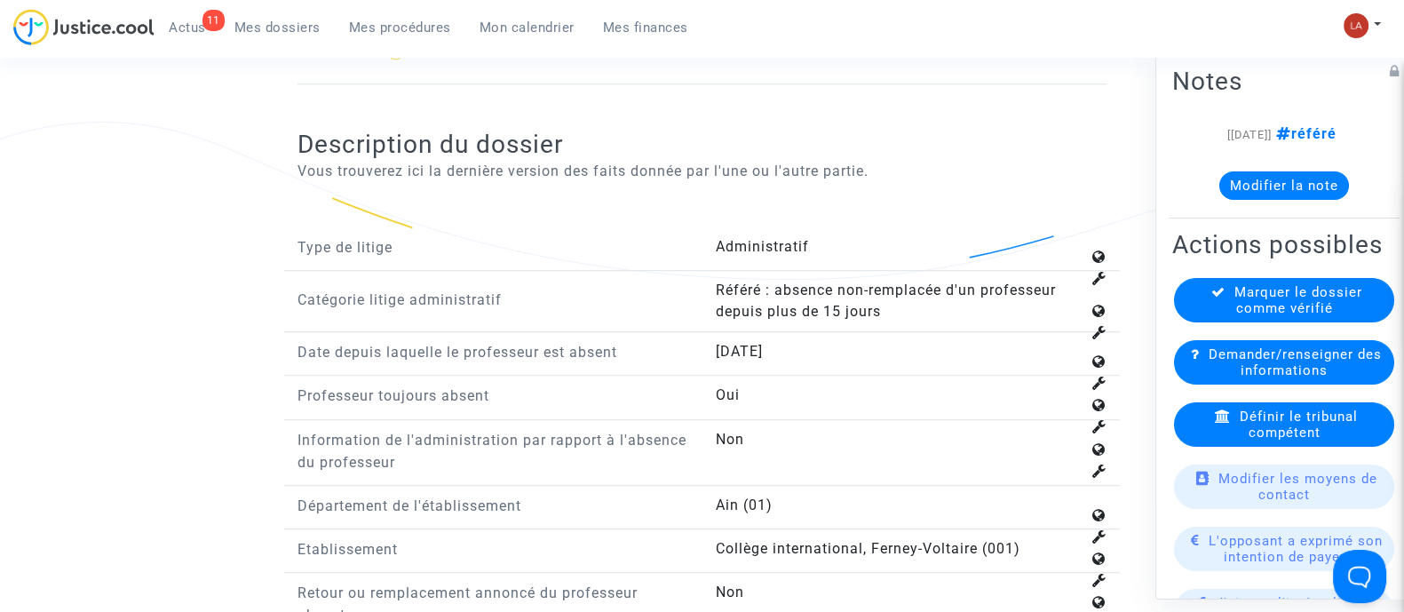
scroll to position [2330, 0]
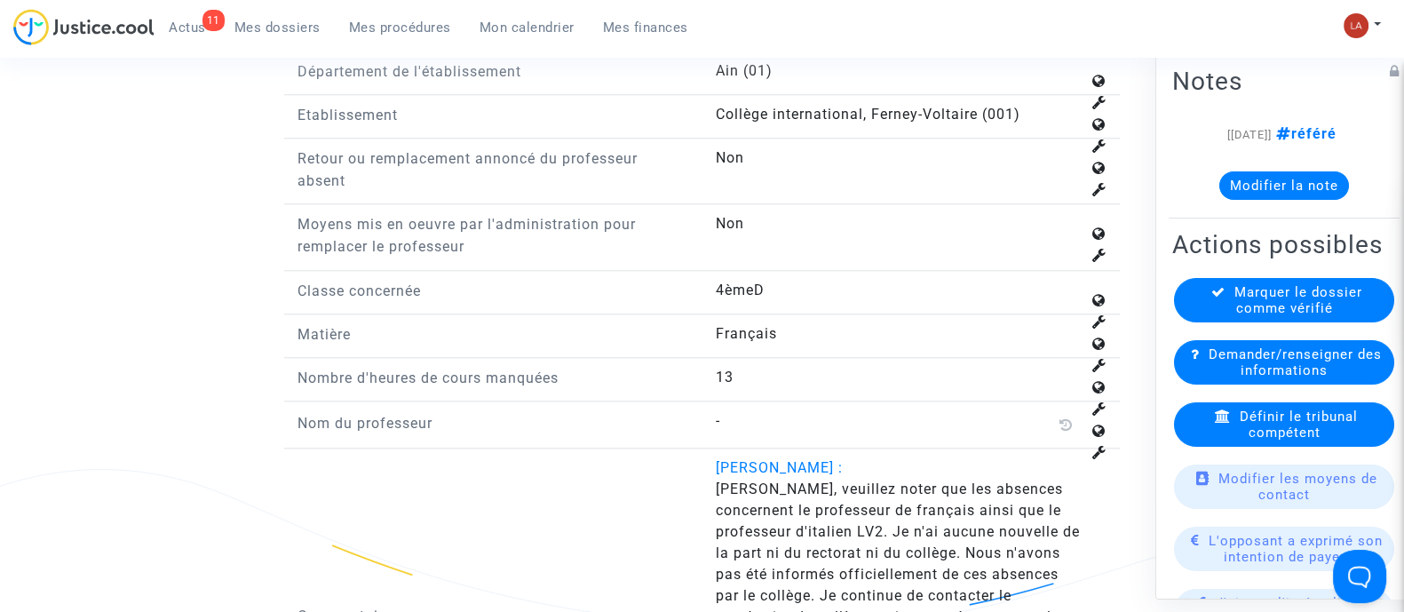
click at [754, 522] on span "Oui, veuillez noter que les absences concernent le professeur de français ainsi…" at bounding box center [897, 605] width 364 height 251
drag, startPoint x: 725, startPoint y: 522, endPoint x: 803, endPoint y: 518, distance: 78.2
click at [803, 518] on span "Oui, veuillez noter que les absences concernent le professeur de français ainsi…" at bounding box center [897, 605] width 364 height 251
copy span "italien LV2"
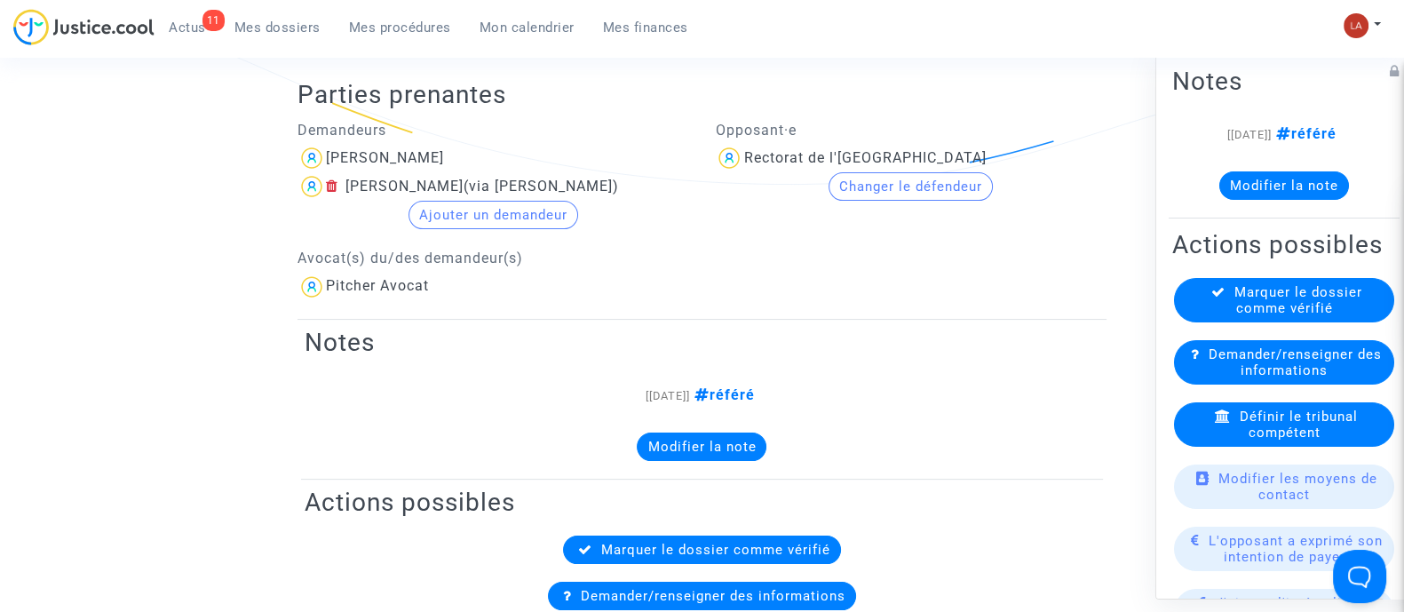
scroll to position [333, 0]
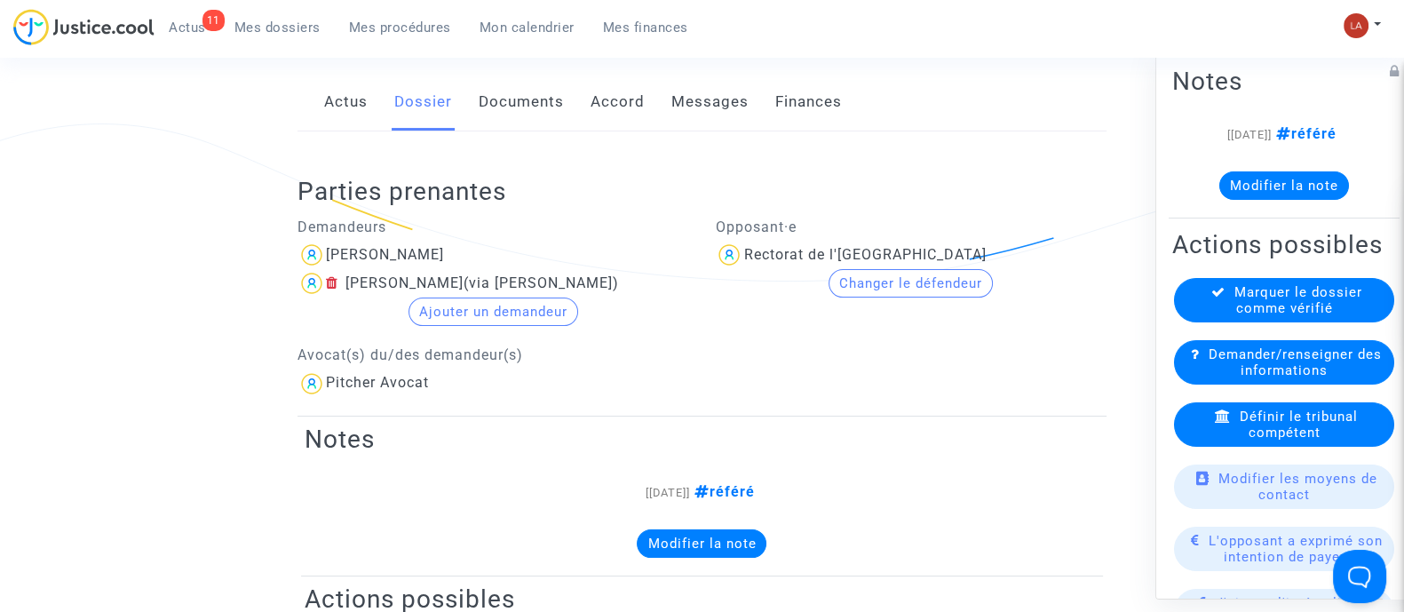
drag, startPoint x: 692, startPoint y: 93, endPoint x: 706, endPoint y: 119, distance: 29.0
click at [692, 95] on link "Messages" at bounding box center [709, 102] width 77 height 59
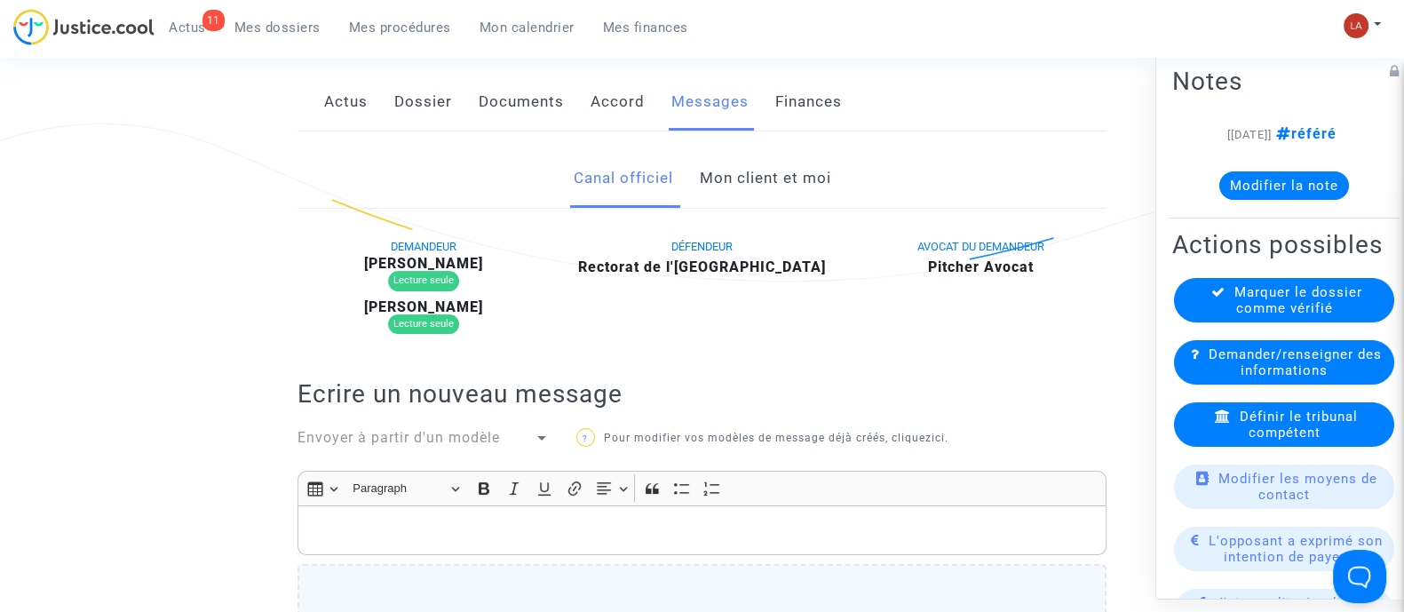
click at [763, 196] on link "Mon client et moi" at bounding box center [764, 178] width 131 height 59
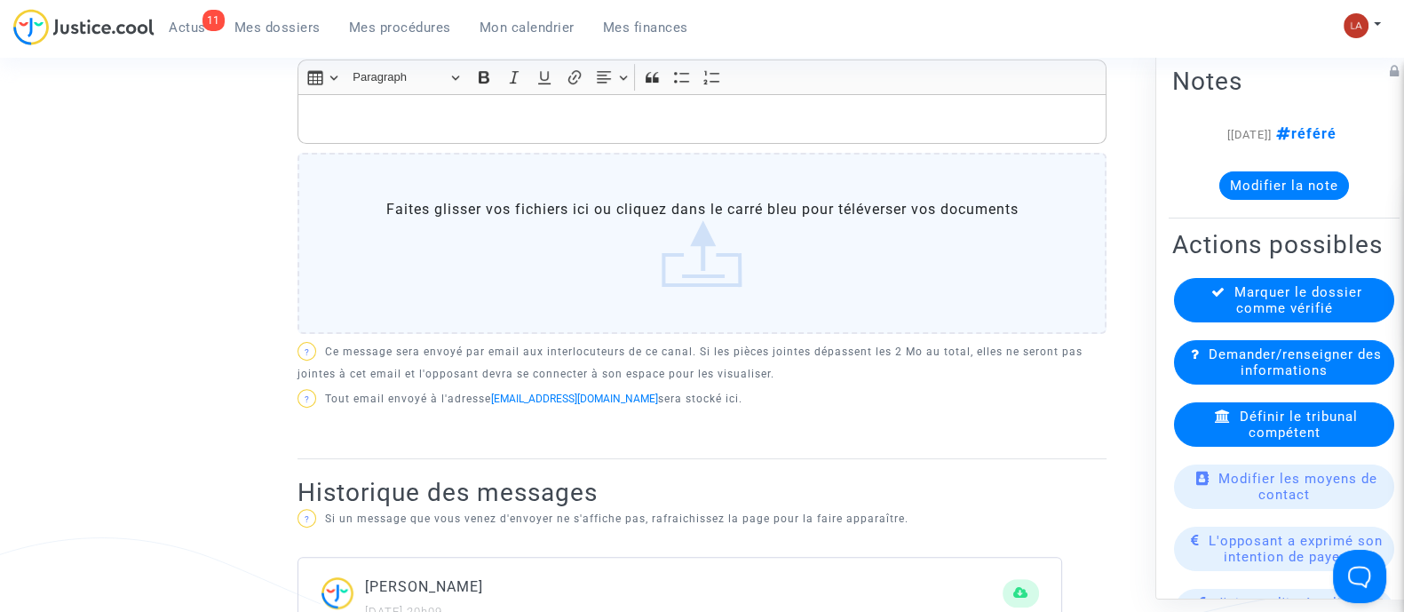
scroll to position [555, 0]
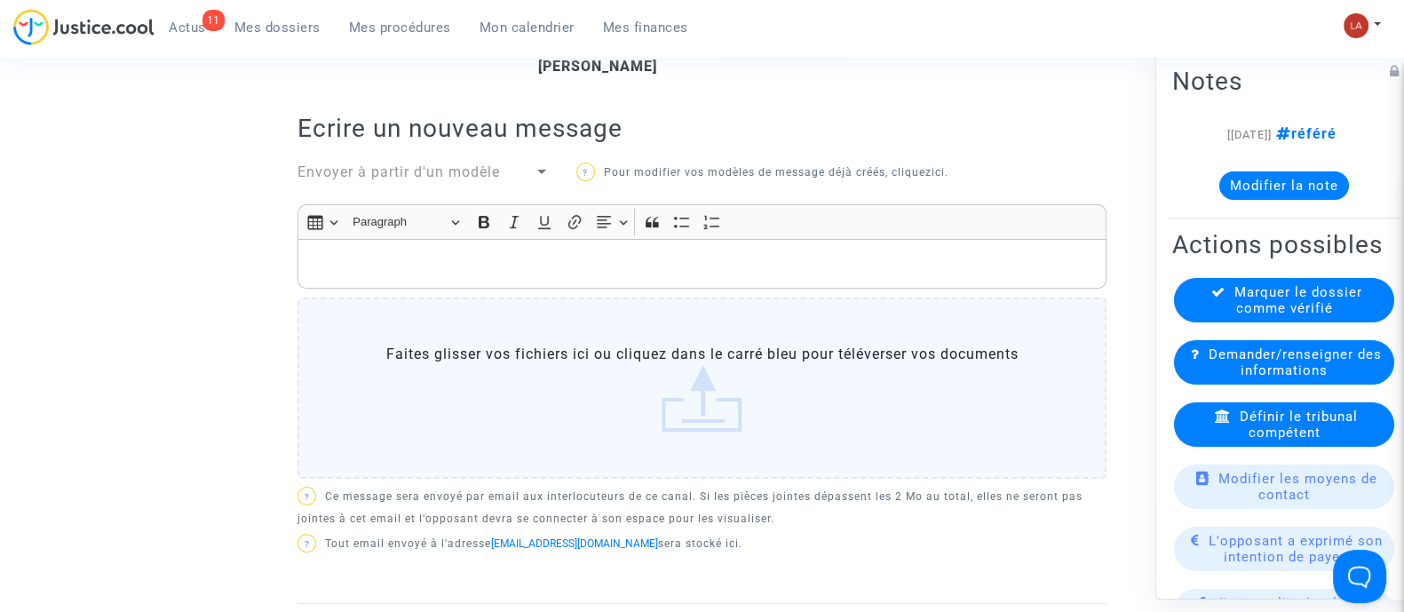
click at [889, 273] on p "Rich Text Editor, main" at bounding box center [702, 264] width 790 height 22
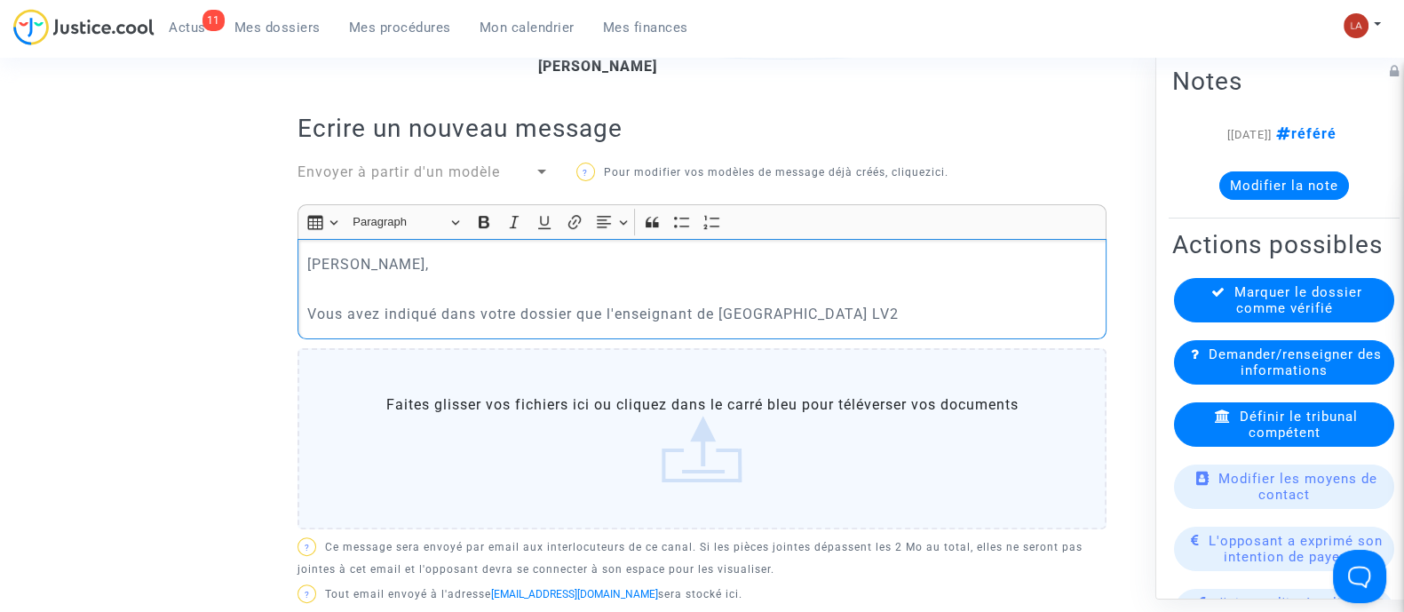
click at [719, 311] on p "Vous avez indiqué dans votre dossier que l'enseignant de italien LV2" at bounding box center [702, 314] width 790 height 22
click at [815, 317] on p "Vous avez indiqué dans votre dossier que l'enseignant d'italien LV2" at bounding box center [702, 314] width 790 height 22
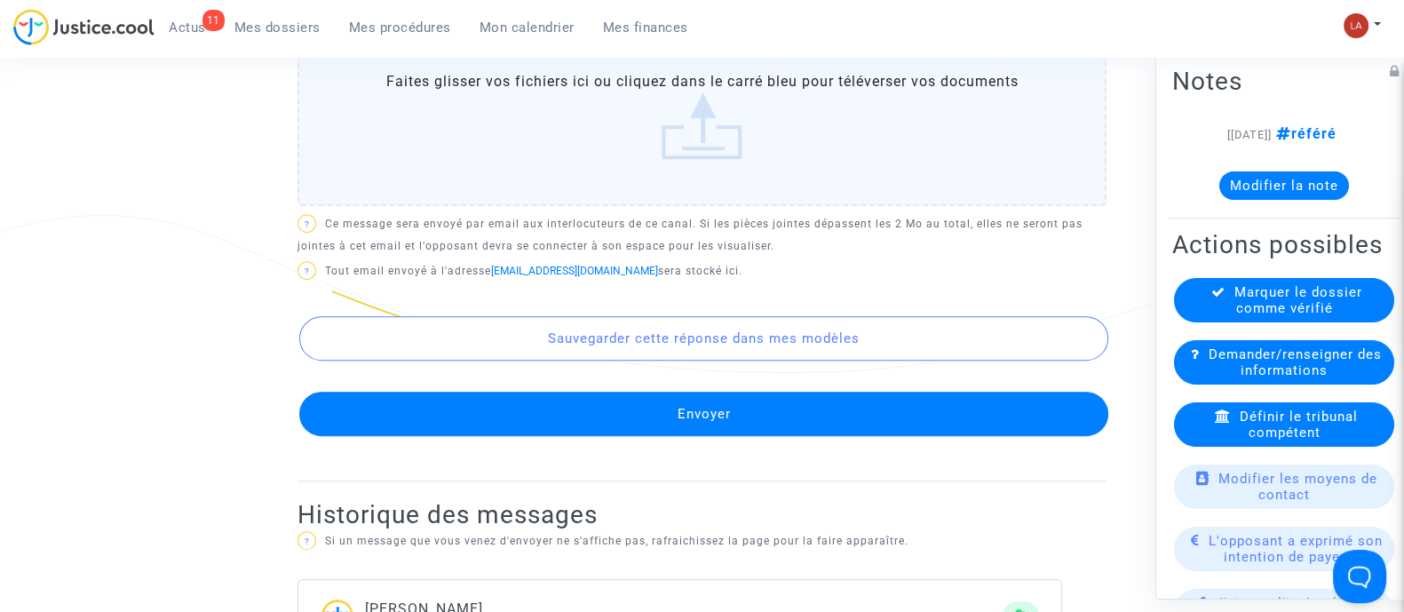
scroll to position [1025, 0]
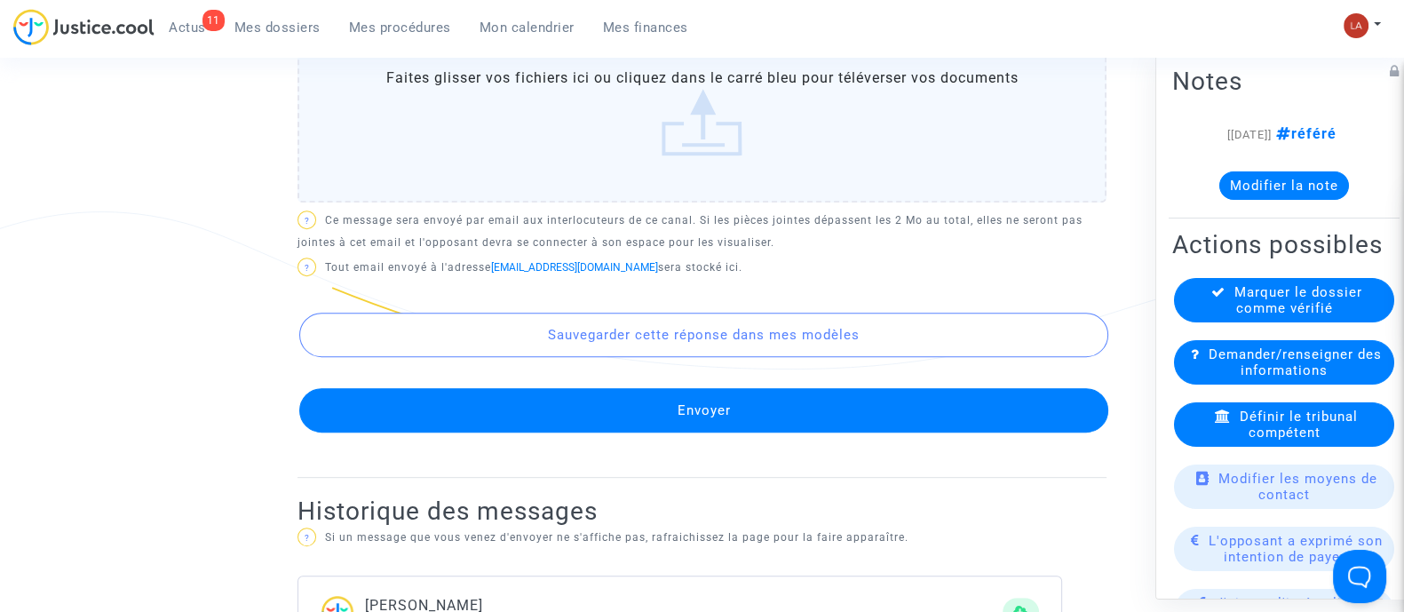
click at [742, 415] on button "Envoyer" at bounding box center [703, 410] width 809 height 44
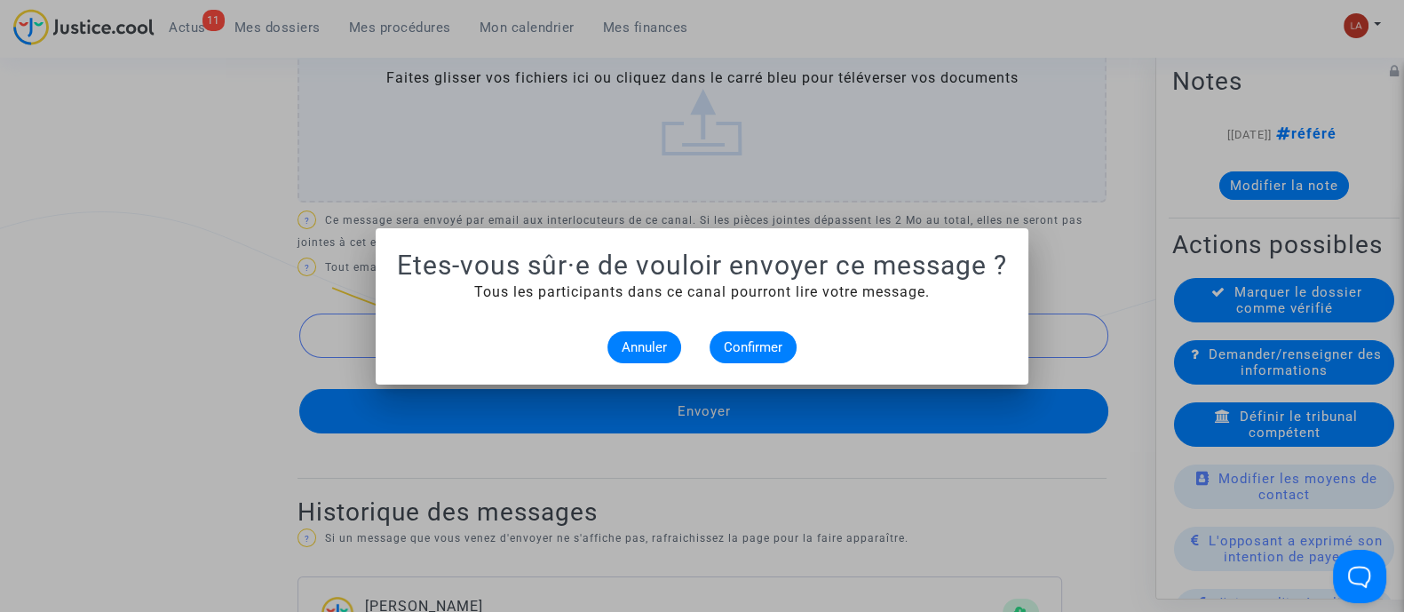
scroll to position [0, 0]
click at [755, 351] on span "Confirmer" at bounding box center [753, 347] width 59 height 16
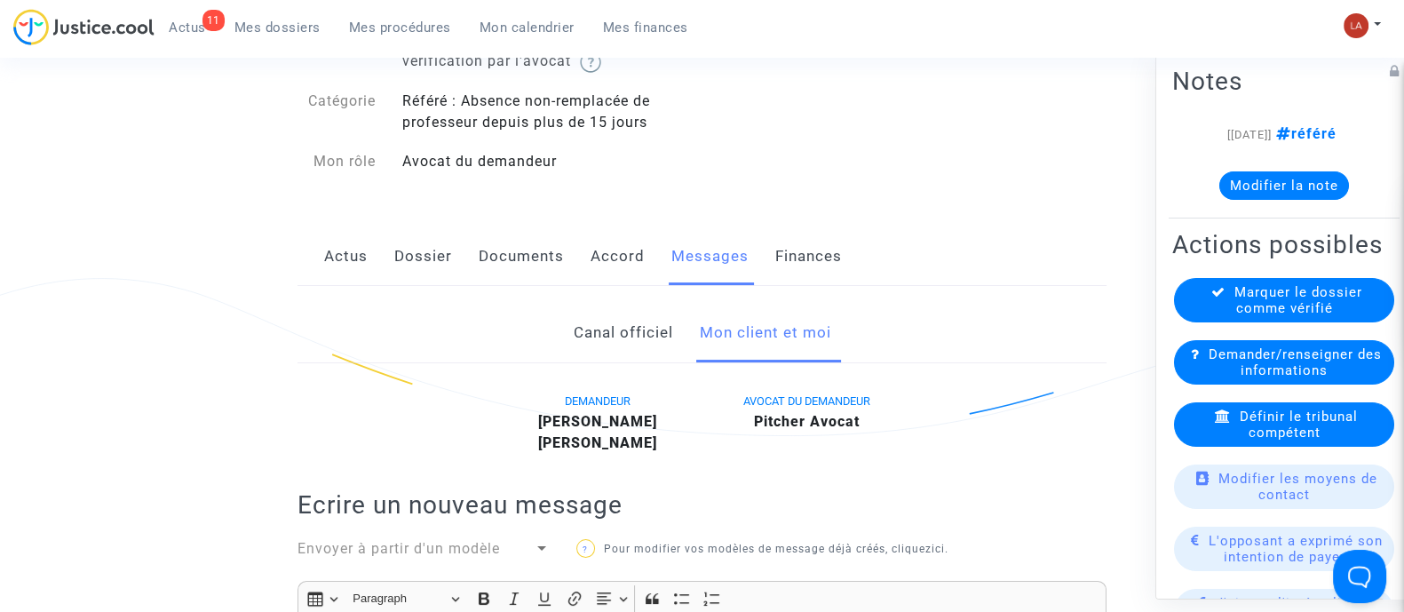
scroll to position [165, 0]
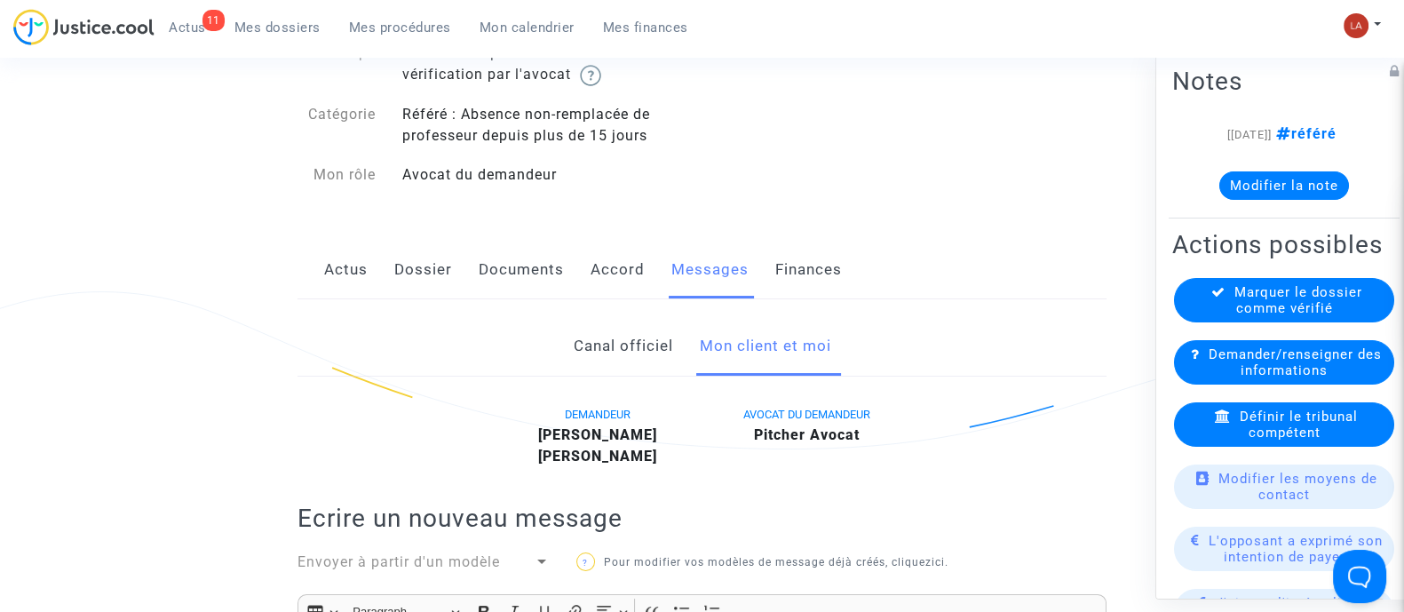
click at [415, 258] on link "Dossier" at bounding box center [423, 270] width 58 height 59
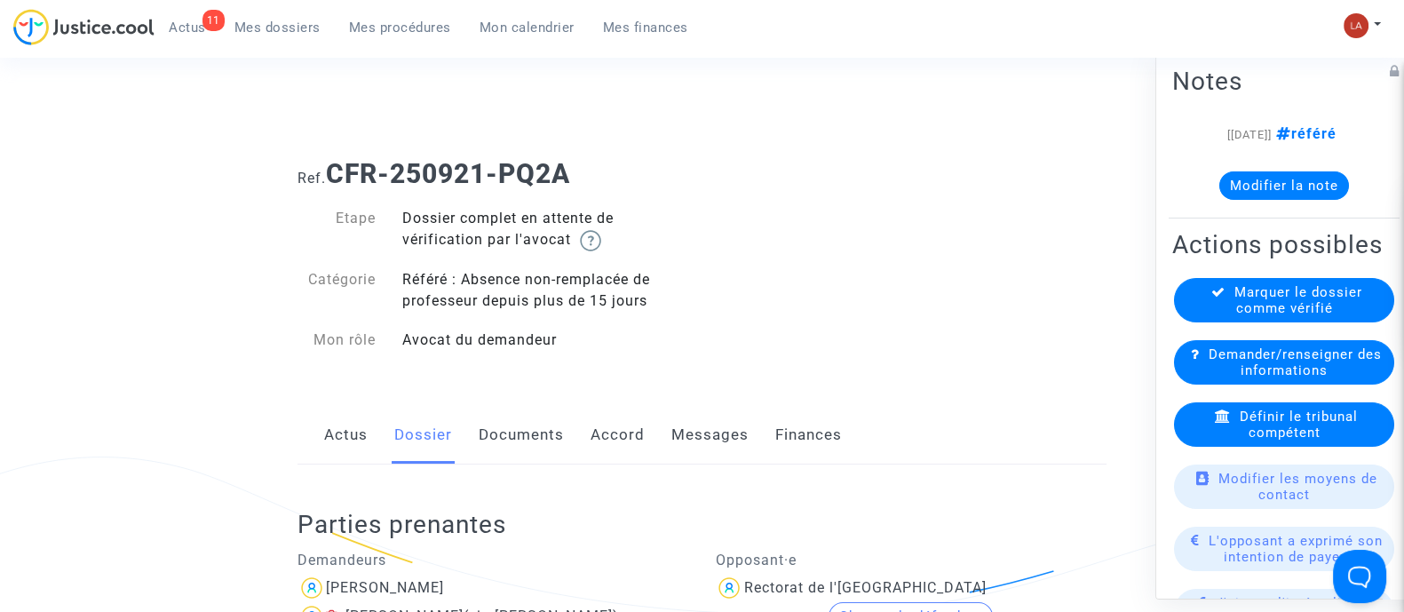
click at [515, 460] on link "Documents" at bounding box center [521, 435] width 85 height 59
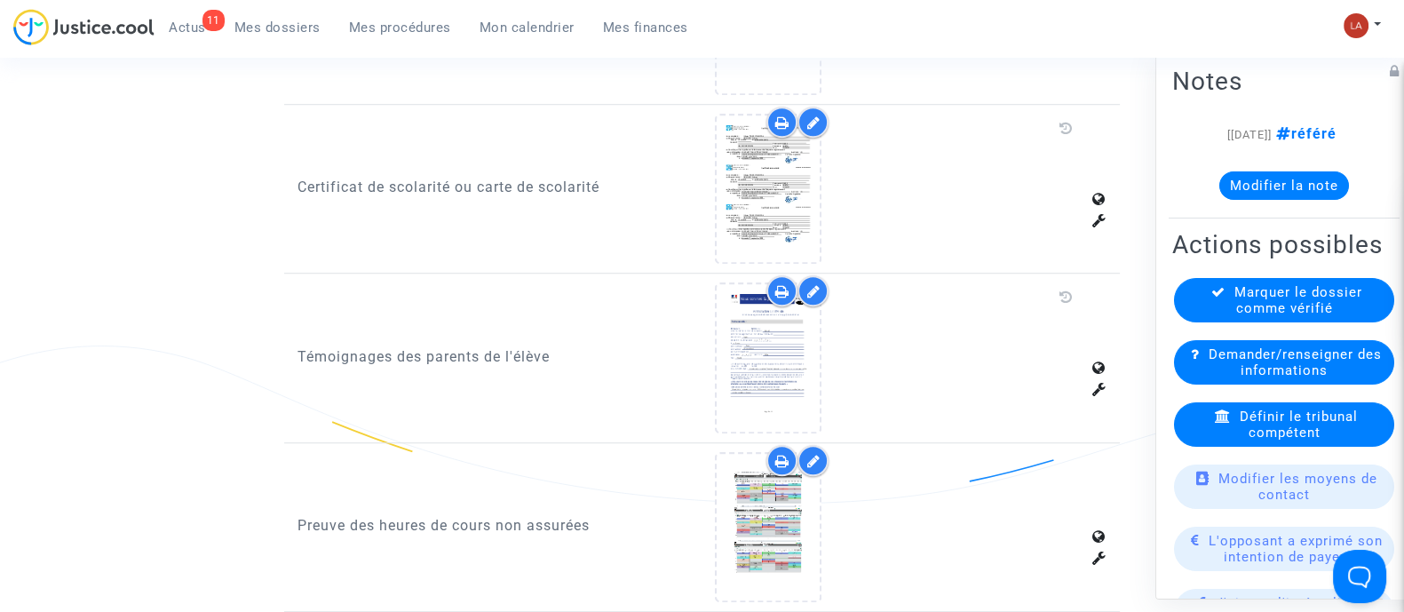
scroll to position [1597, 0]
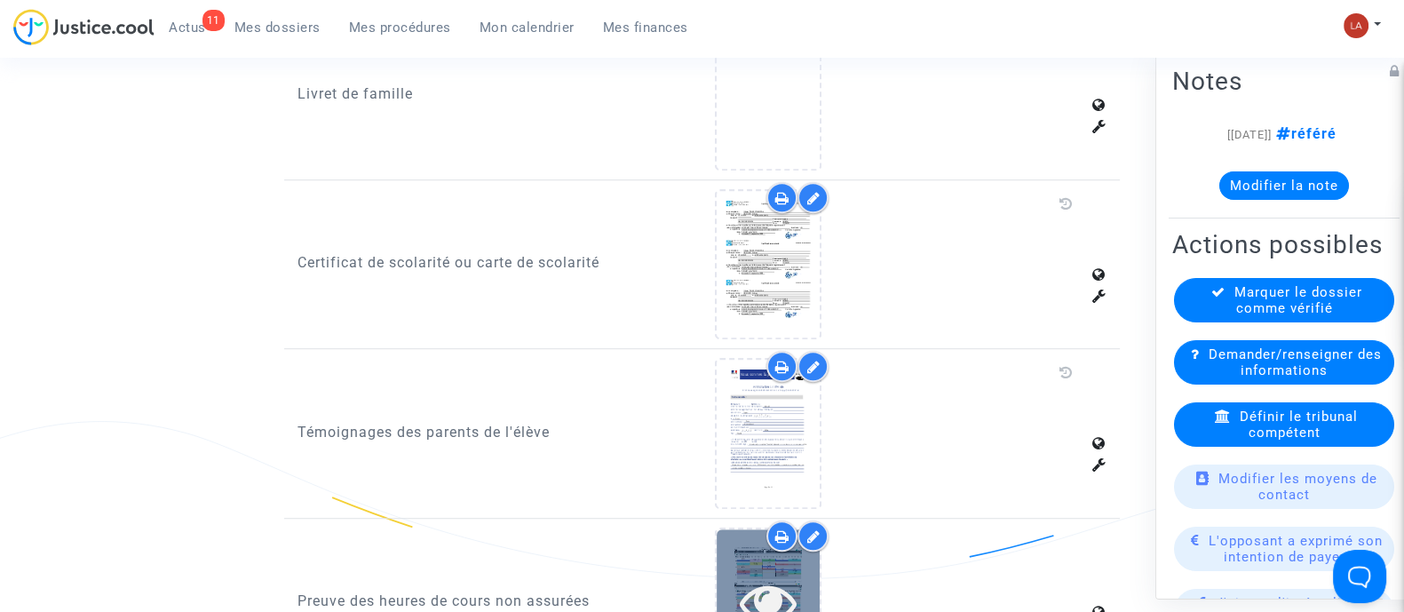
click at [743, 560] on div at bounding box center [767, 602] width 103 height 146
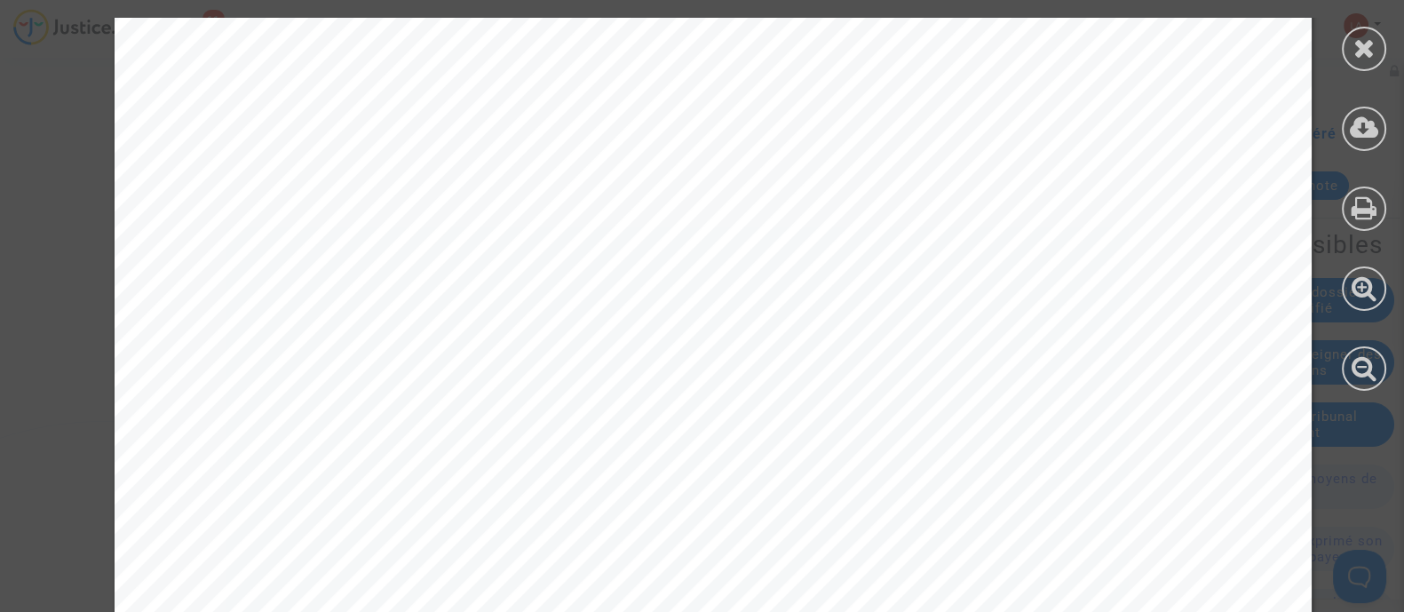
scroll to position [42, 0]
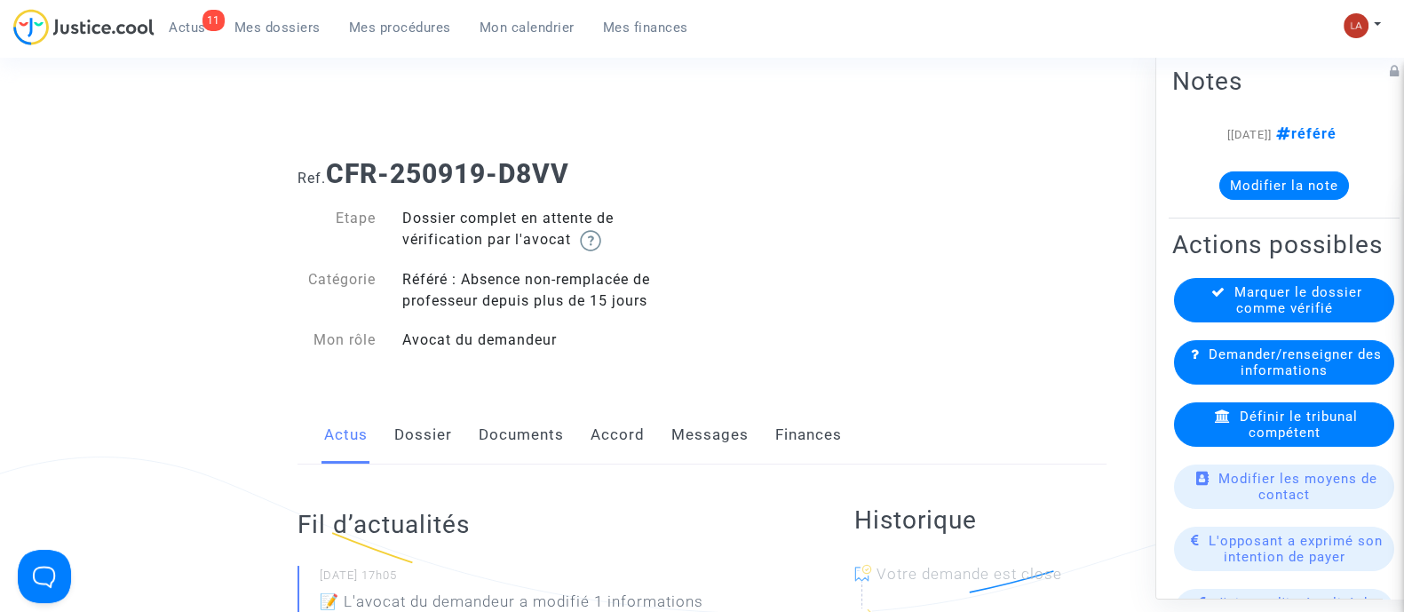
click at [426, 416] on link "Dossier" at bounding box center [423, 435] width 58 height 59
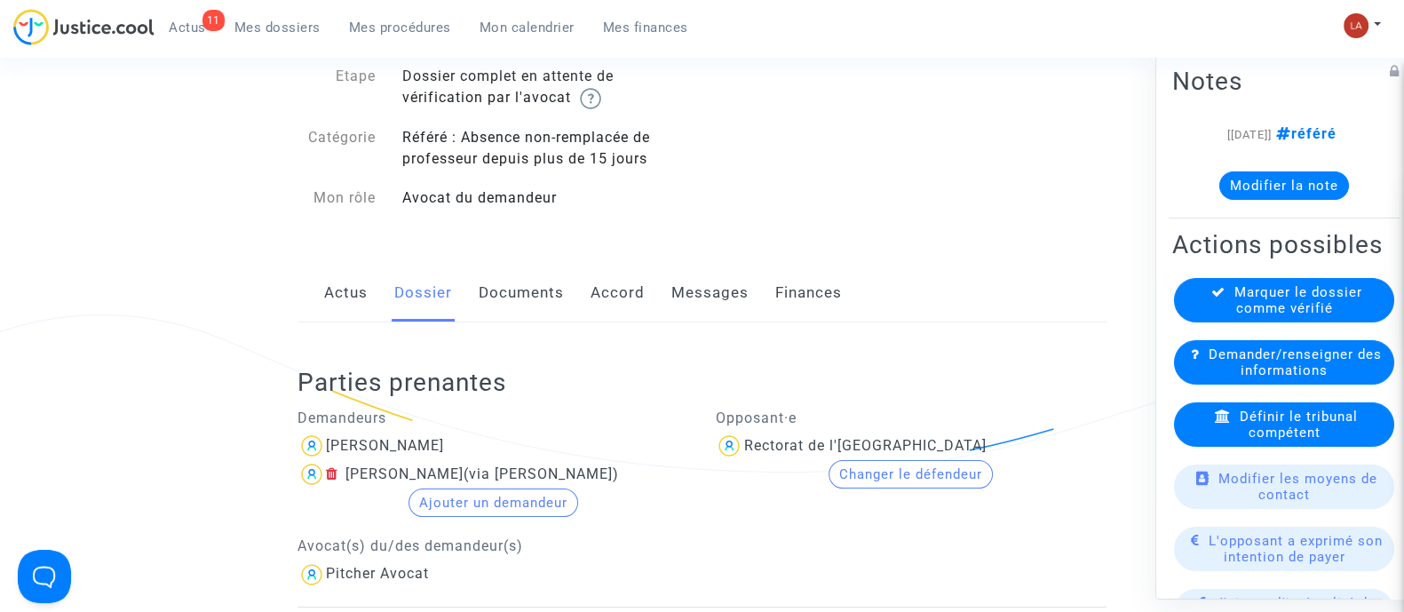
click at [497, 303] on link "Documents" at bounding box center [521, 293] width 85 height 59
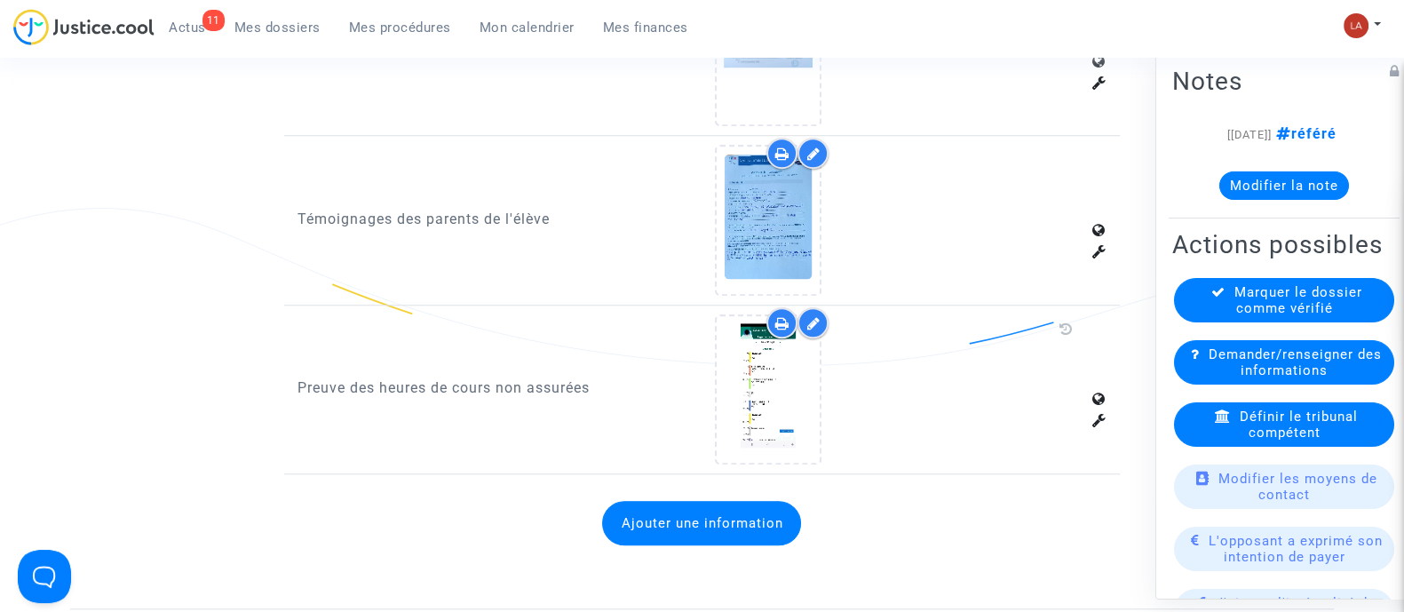
scroll to position [1817, 0]
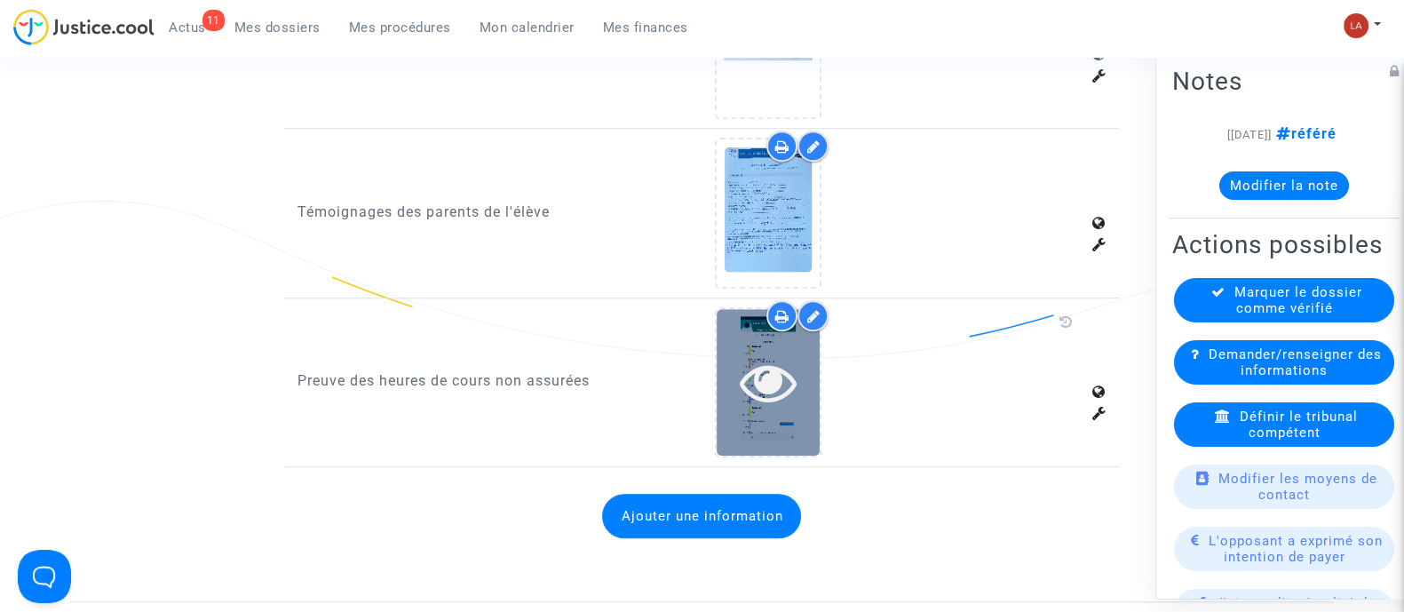
click at [737, 400] on div at bounding box center [767, 381] width 103 height 57
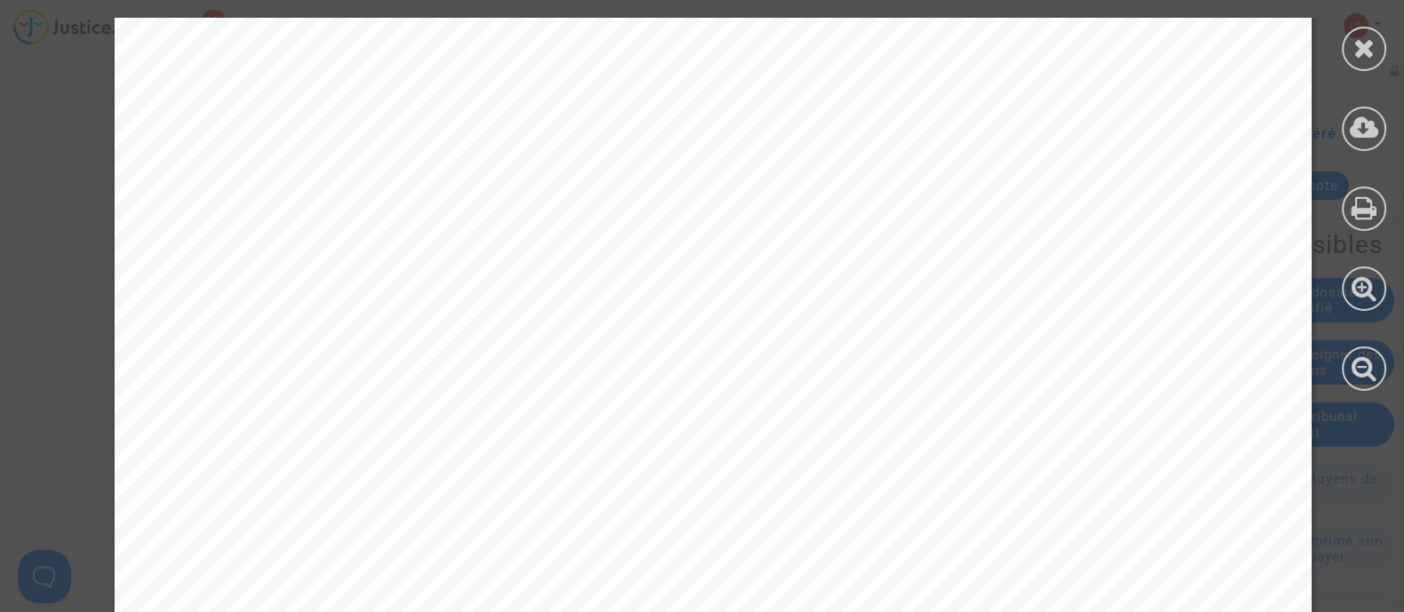
scroll to position [2015, 0]
click at [1361, 62] on div at bounding box center [1363, 49] width 44 height 44
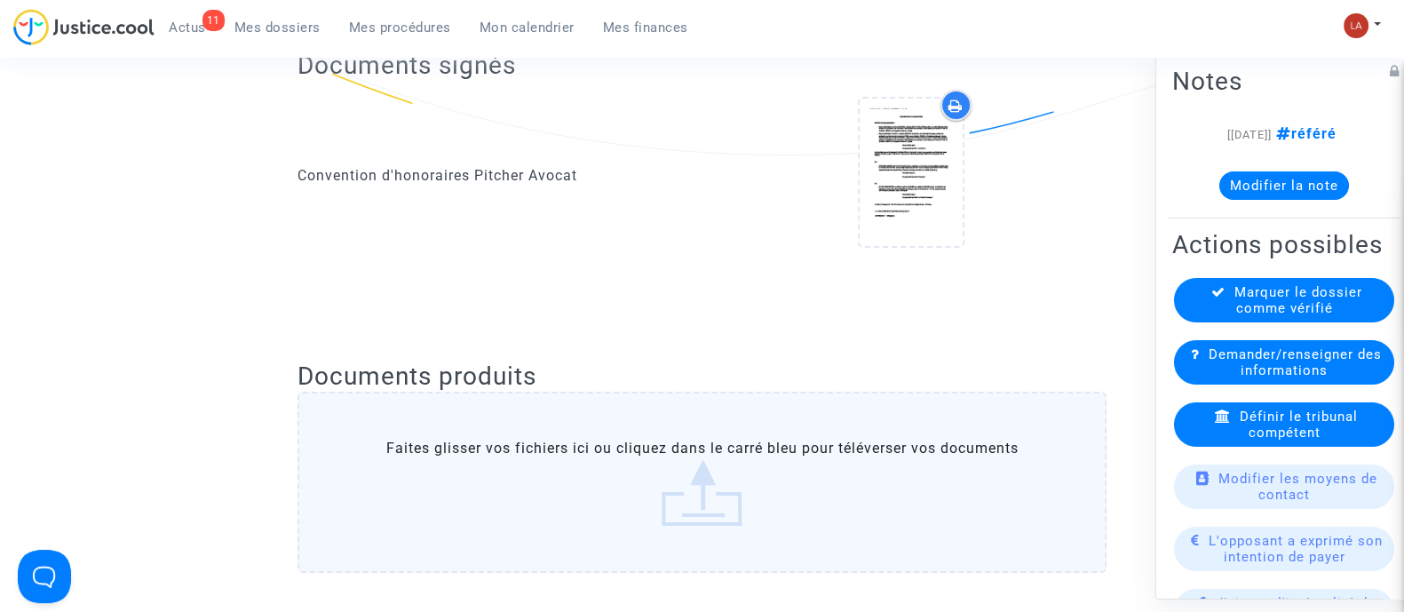
scroll to position [0, 0]
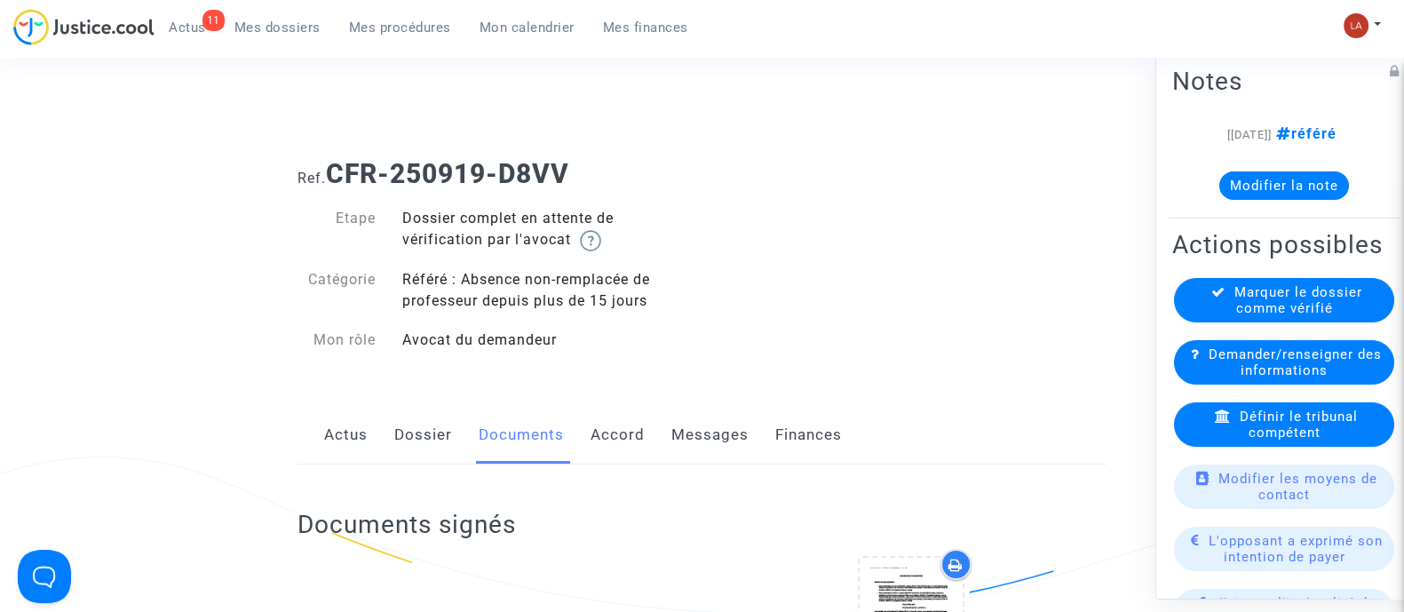
click at [408, 410] on link "Dossier" at bounding box center [423, 435] width 58 height 59
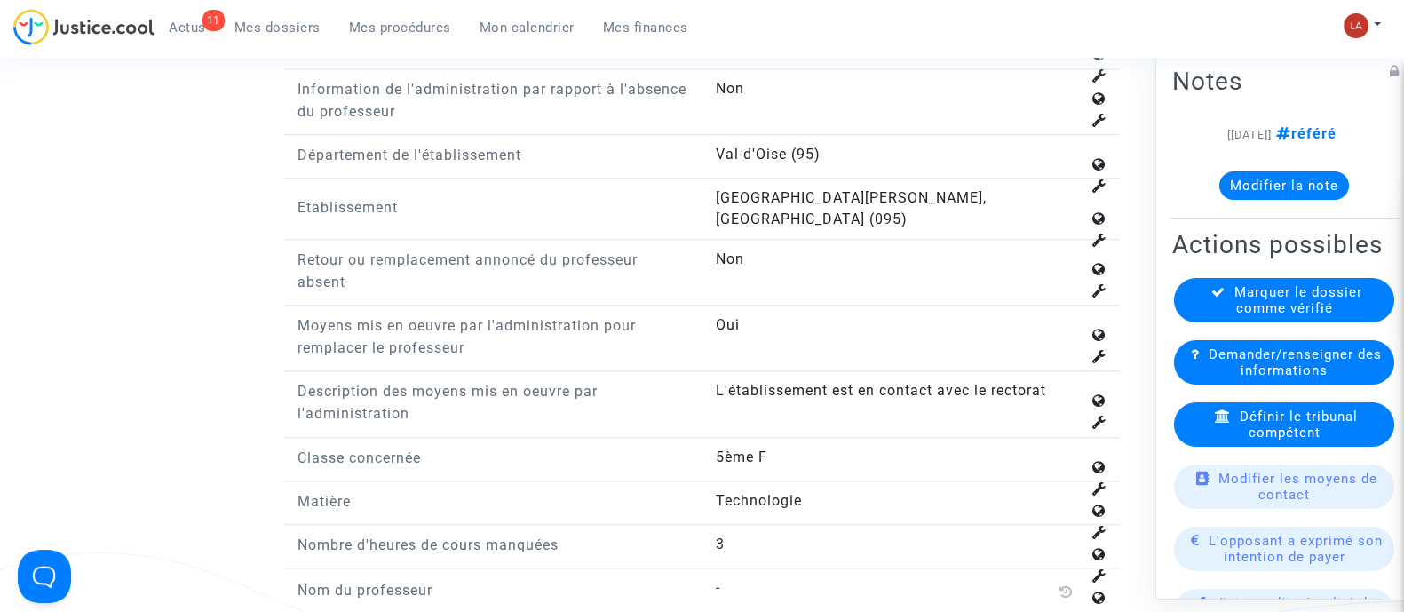
scroll to position [2248, 0]
click at [274, 17] on link "Mes dossiers" at bounding box center [277, 27] width 115 height 27
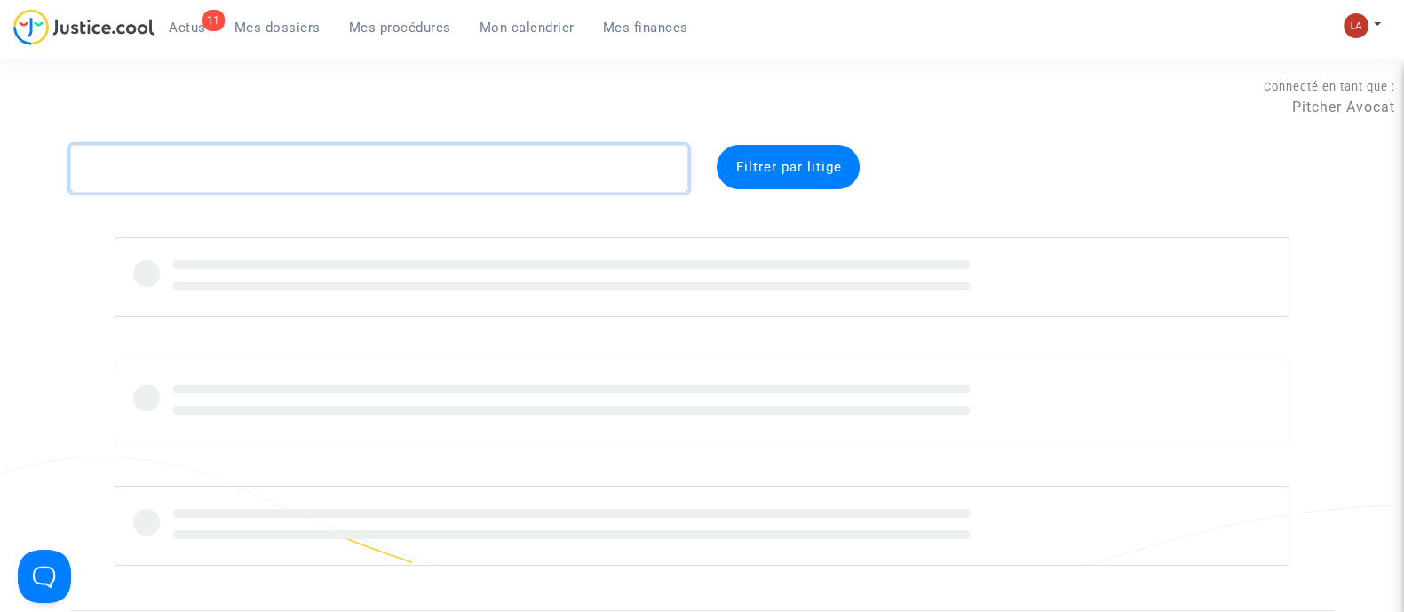
click at [248, 146] on textarea at bounding box center [379, 169] width 618 height 48
paste textarea "8P6K"
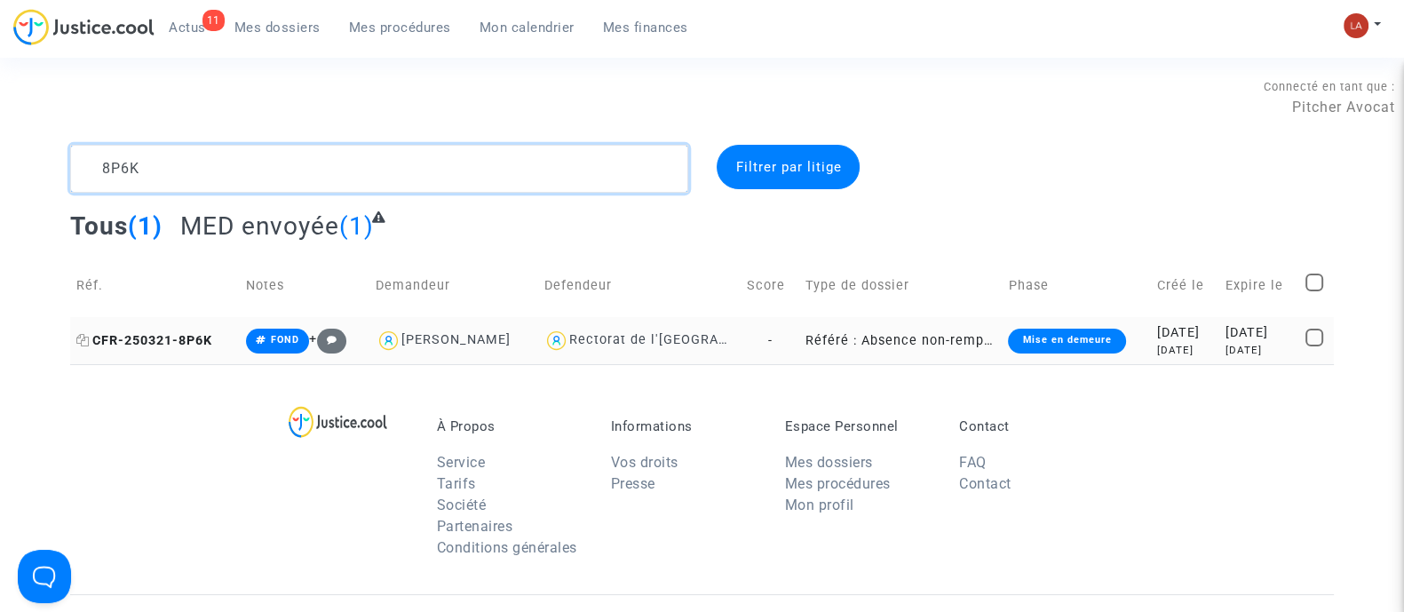
type textarea "8P6K"
click at [188, 336] on span "CFR-250321-8P6K" at bounding box center [144, 340] width 136 height 15
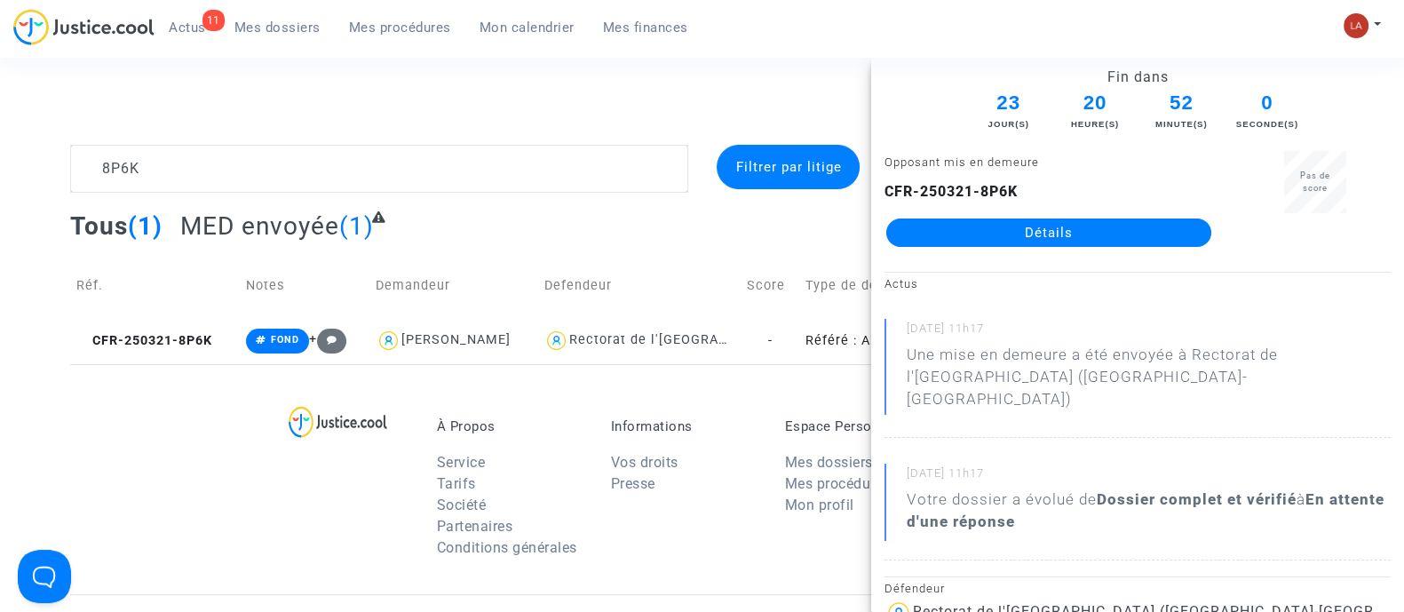
click at [371, 36] on link "Mes procédures" at bounding box center [400, 27] width 131 height 27
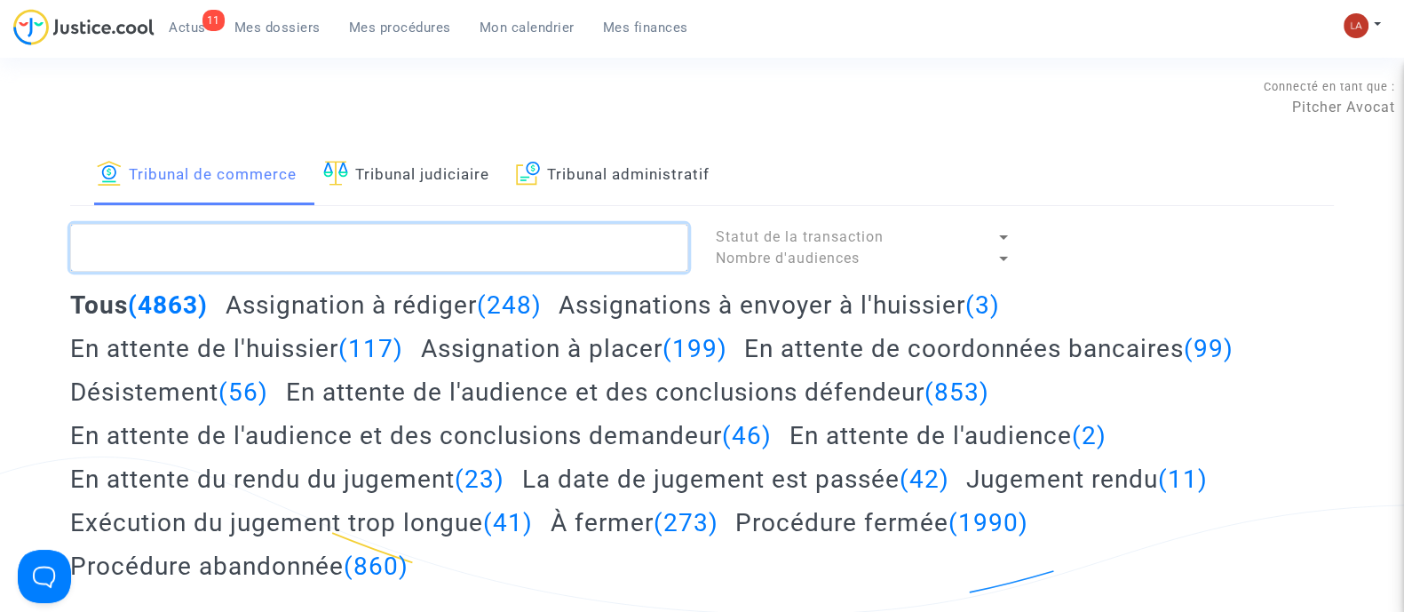
click at [357, 254] on textarea at bounding box center [379, 248] width 618 height 48
click at [401, 242] on textarea at bounding box center [379, 248] width 618 height 48
paste textarea "EZDF"
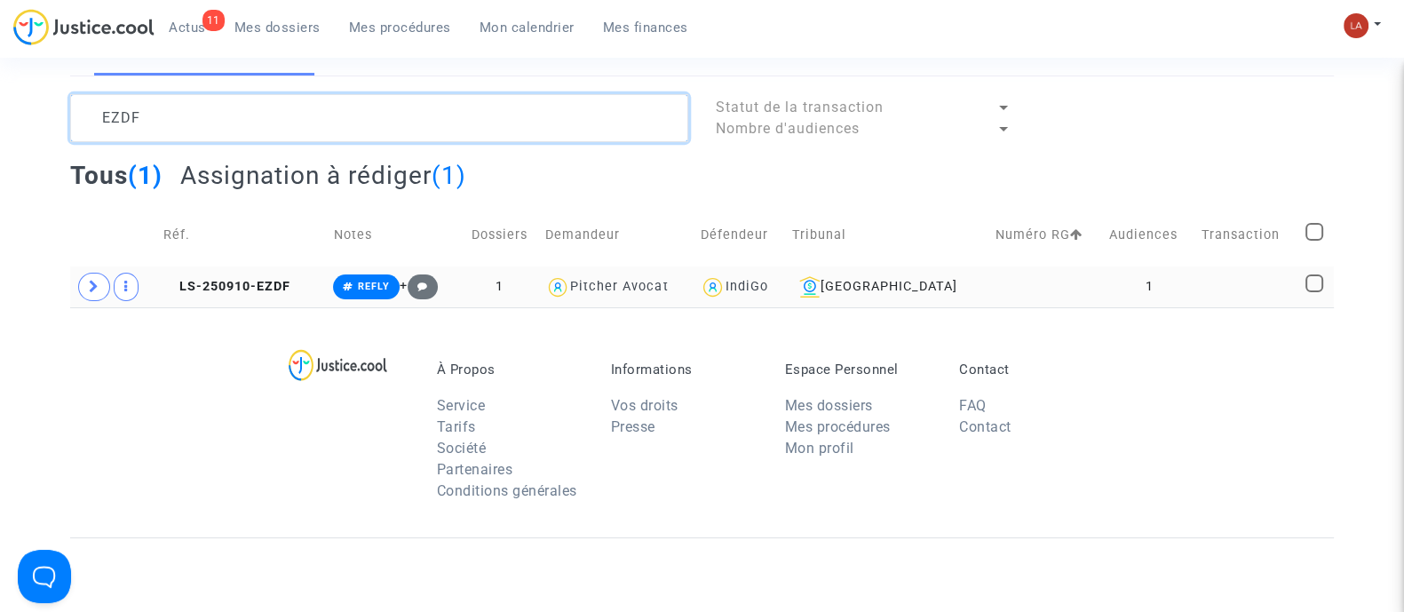
scroll to position [131, 0]
type textarea "EZDF"
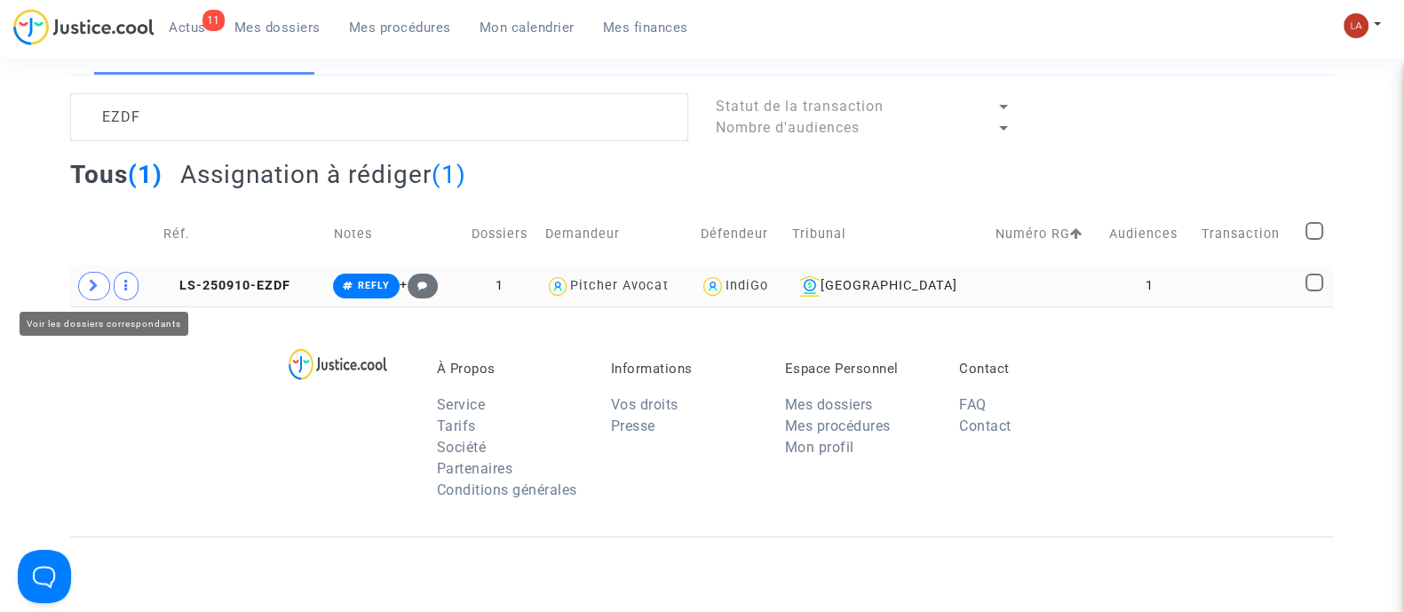
click at [82, 274] on span at bounding box center [94, 286] width 32 height 28
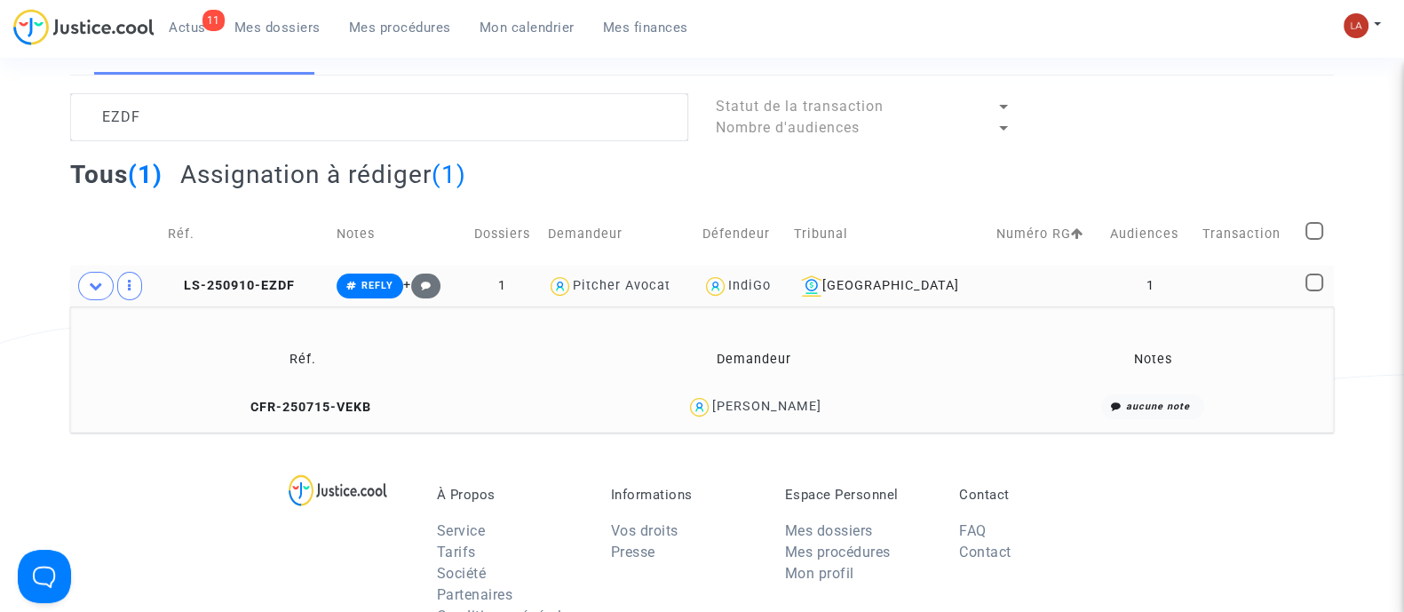
click at [292, 395] on td "CFR-250715-VEKB" at bounding box center [303, 407] width 454 height 38
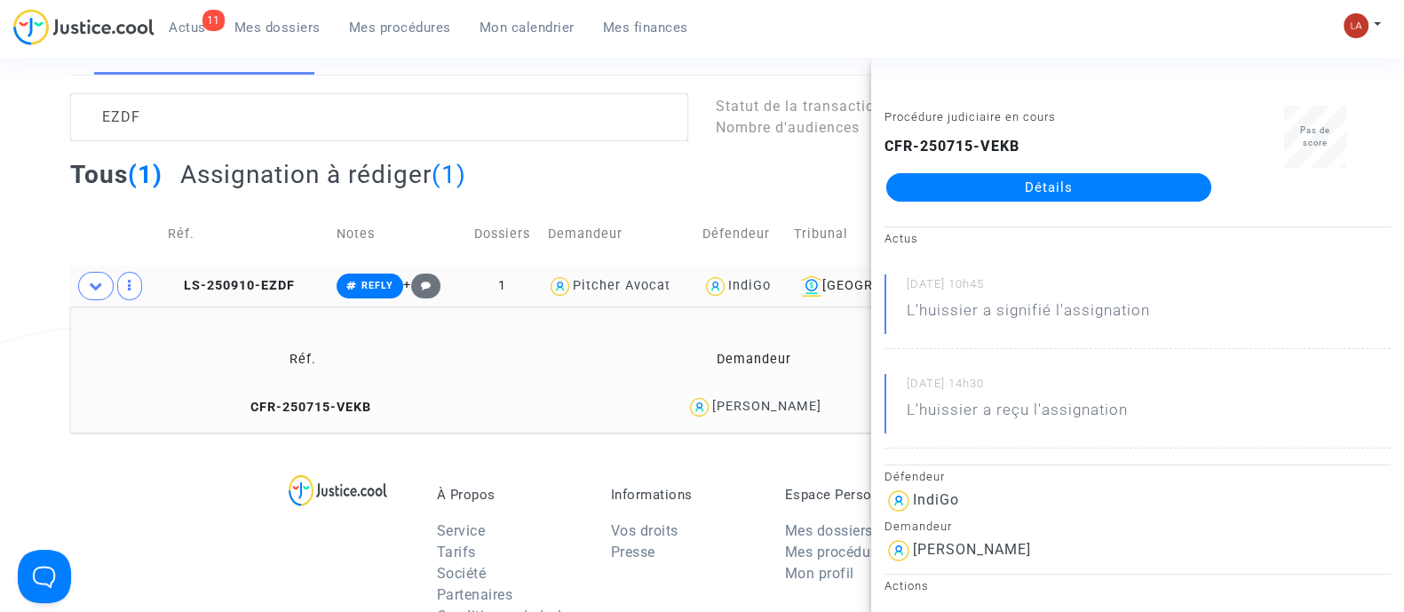
click at [276, 15] on link "Mes dossiers" at bounding box center [277, 27] width 115 height 27
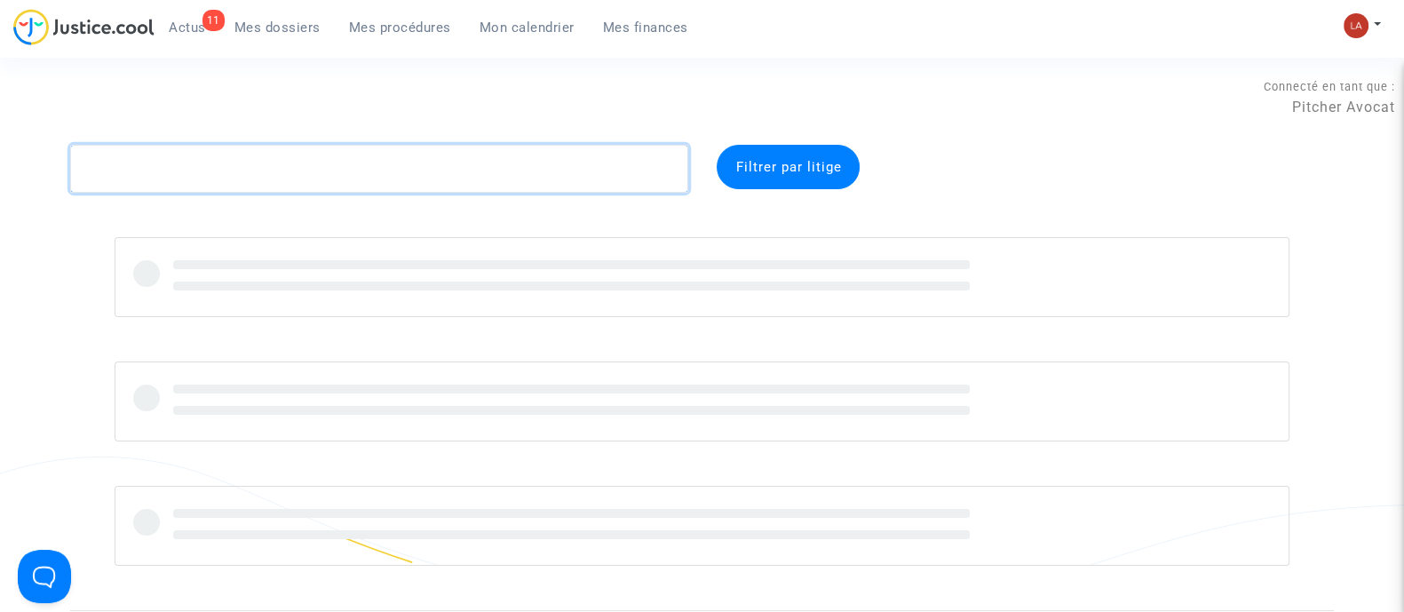
click at [125, 173] on textarea at bounding box center [379, 169] width 618 height 48
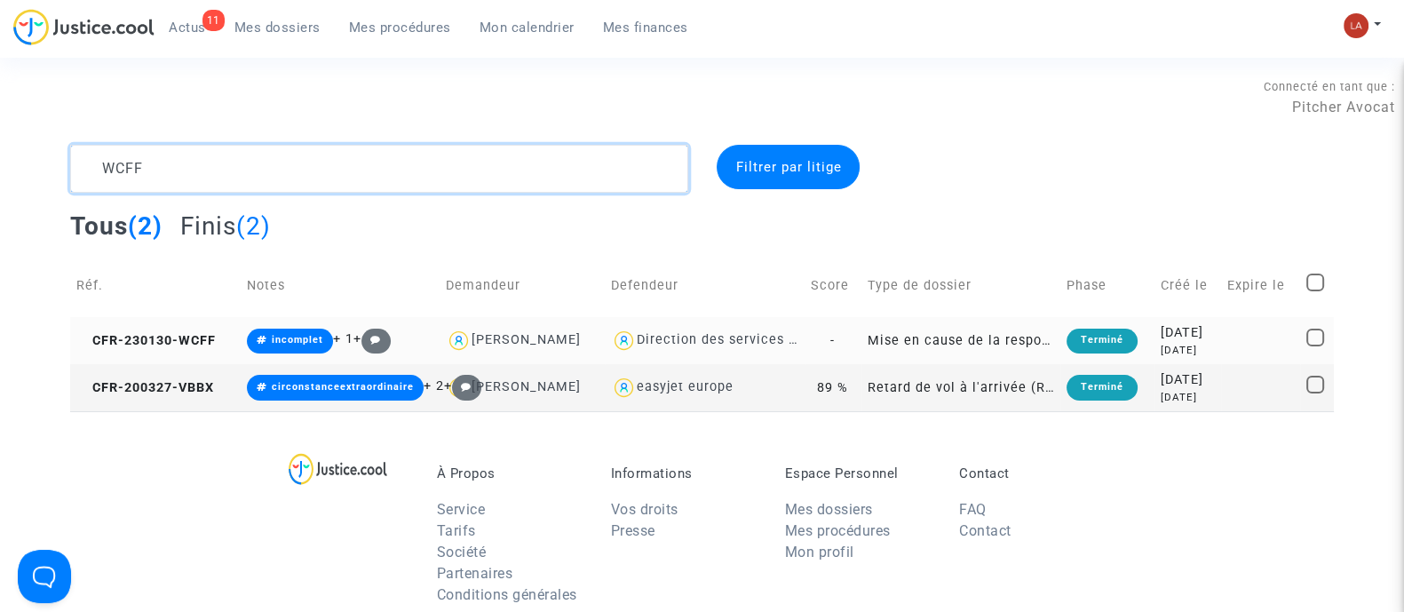
type textarea "WCFF"
click at [158, 350] on td "CFR-230130-WCFF" at bounding box center [155, 340] width 170 height 47
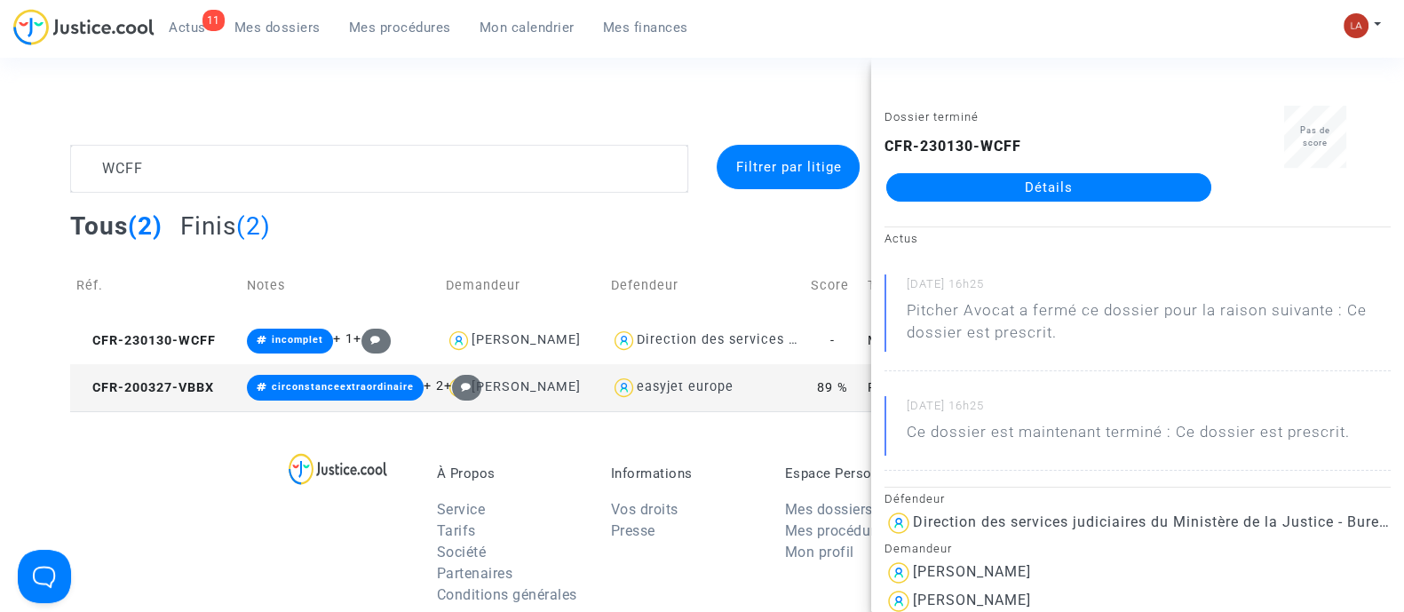
click at [989, 175] on link "Détails" at bounding box center [1048, 187] width 325 height 28
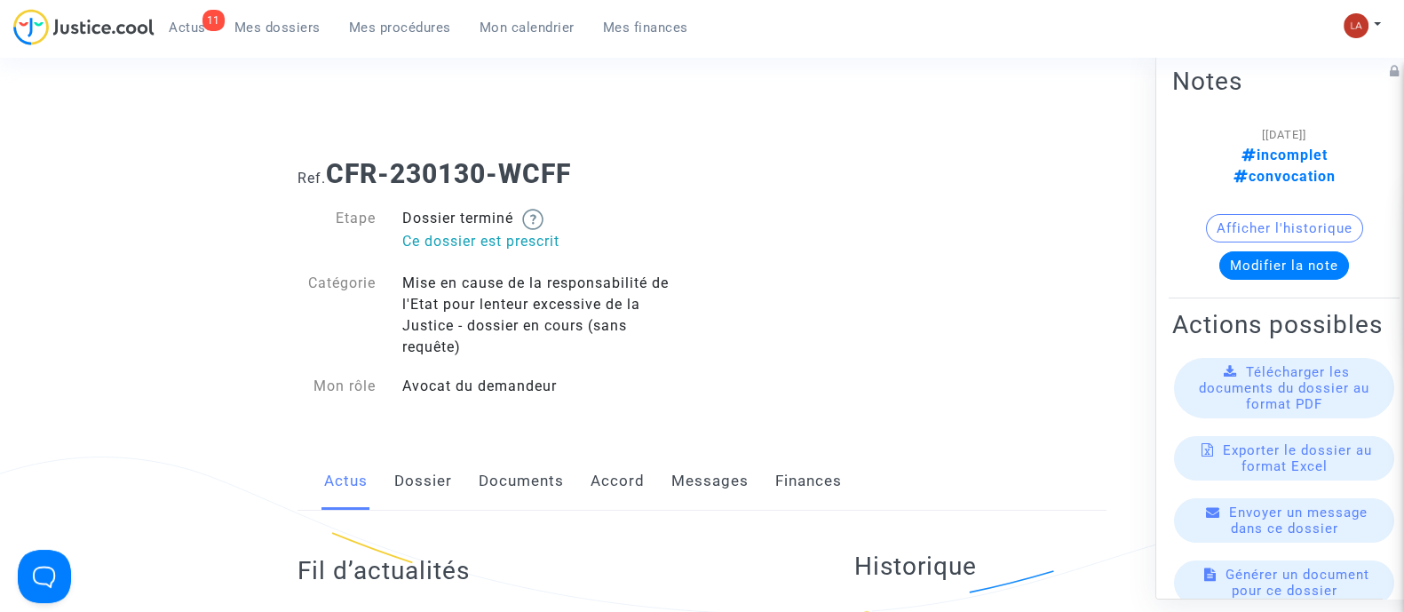
drag, startPoint x: 989, startPoint y: 175, endPoint x: 678, endPoint y: 481, distance: 436.3
click at [678, 481] on link "Messages" at bounding box center [709, 481] width 77 height 59
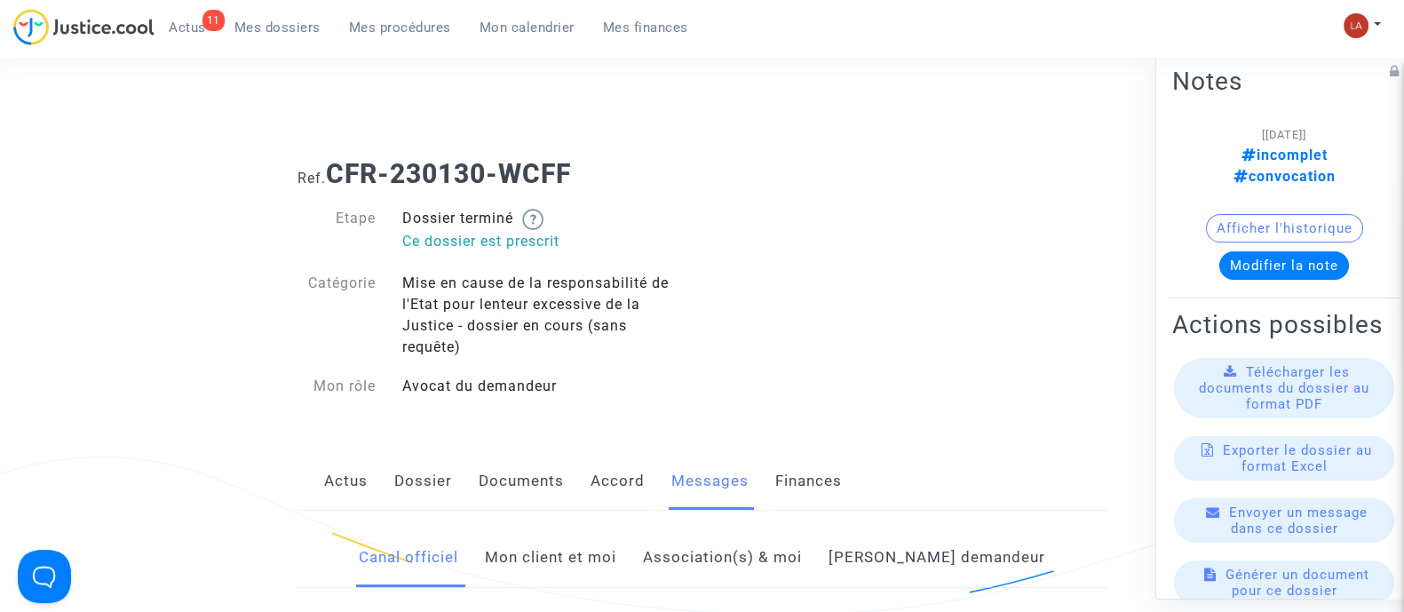
click at [593, 553] on link "Mon client et moi" at bounding box center [550, 557] width 131 height 59
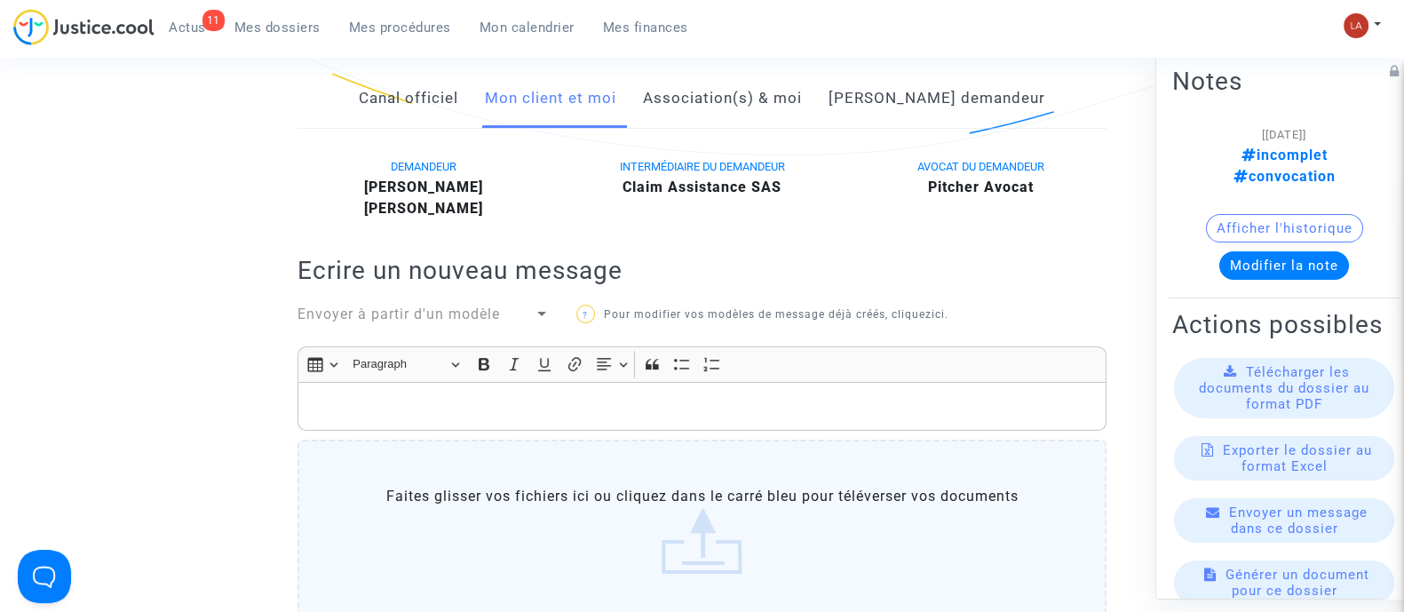
scroll to position [421, 0]
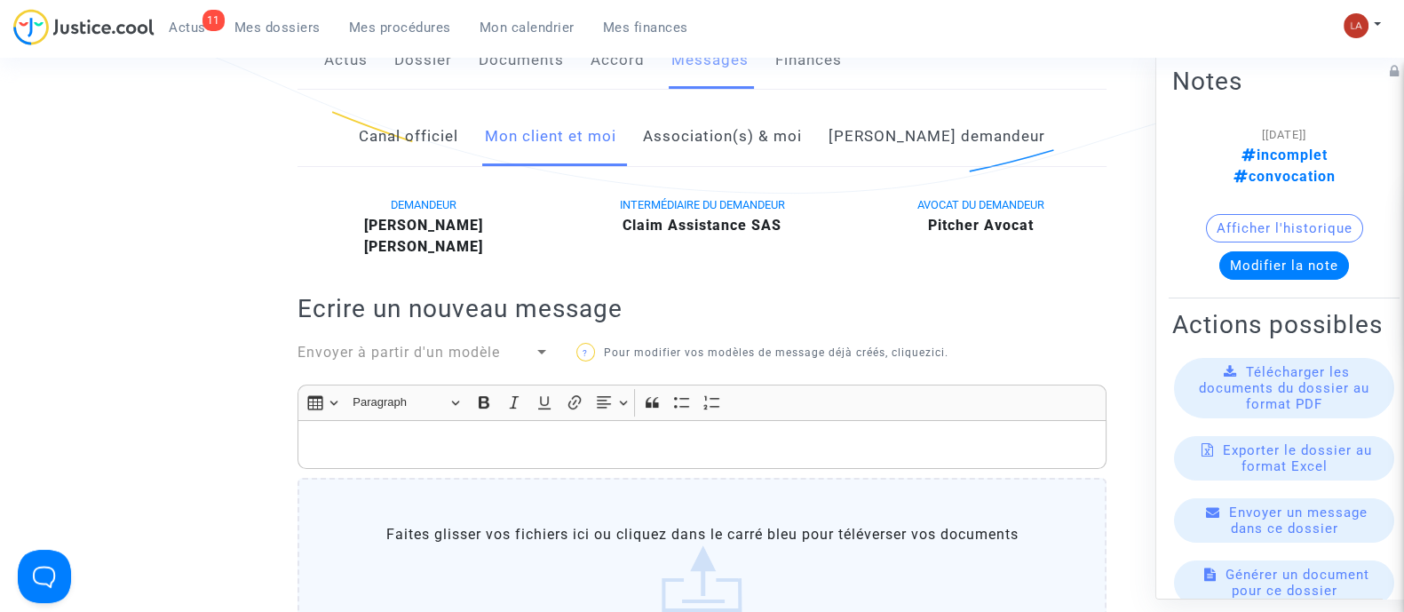
click at [425, 162] on link "Canal officiel" at bounding box center [408, 136] width 99 height 59
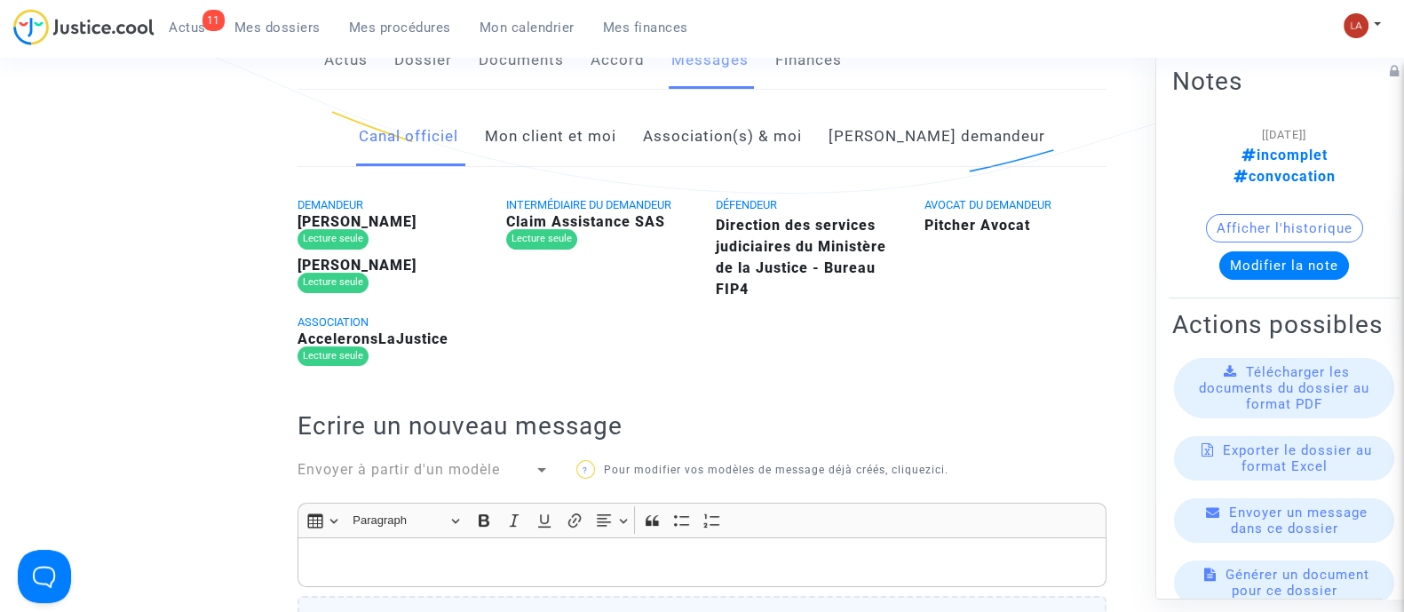
click at [785, 137] on link "Association(s) & moi" at bounding box center [722, 136] width 159 height 59
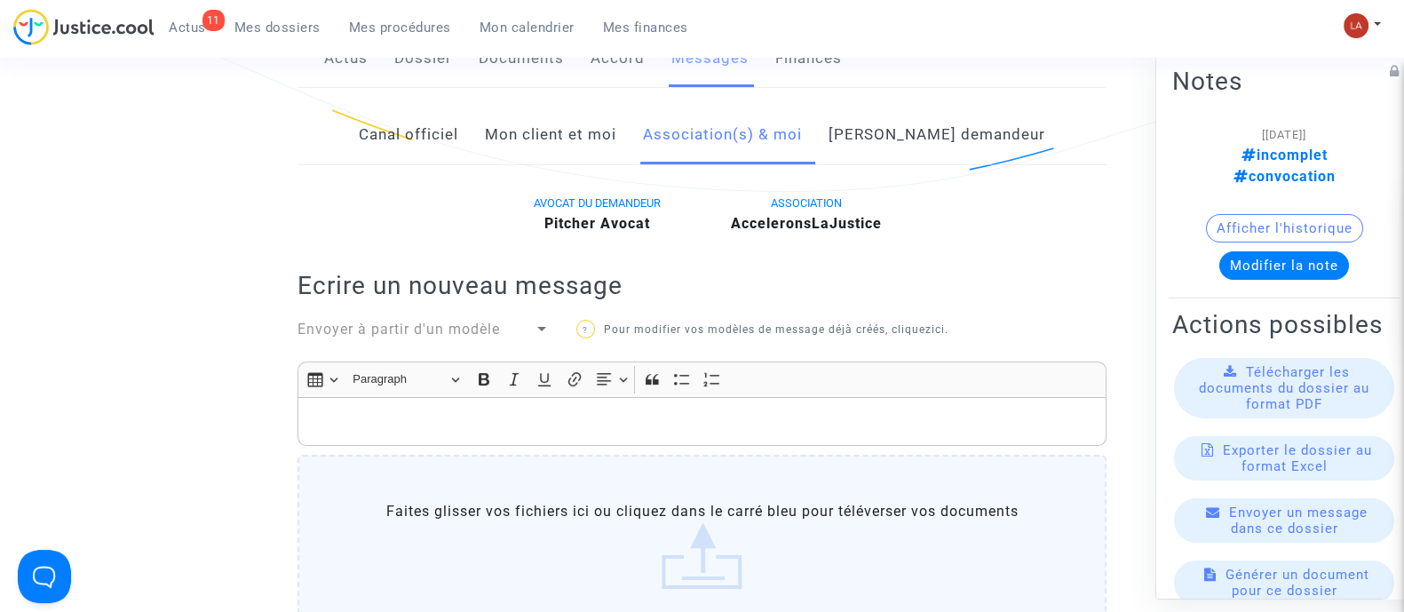
click at [912, 139] on link "[PERSON_NAME] demandeur" at bounding box center [936, 135] width 217 height 59
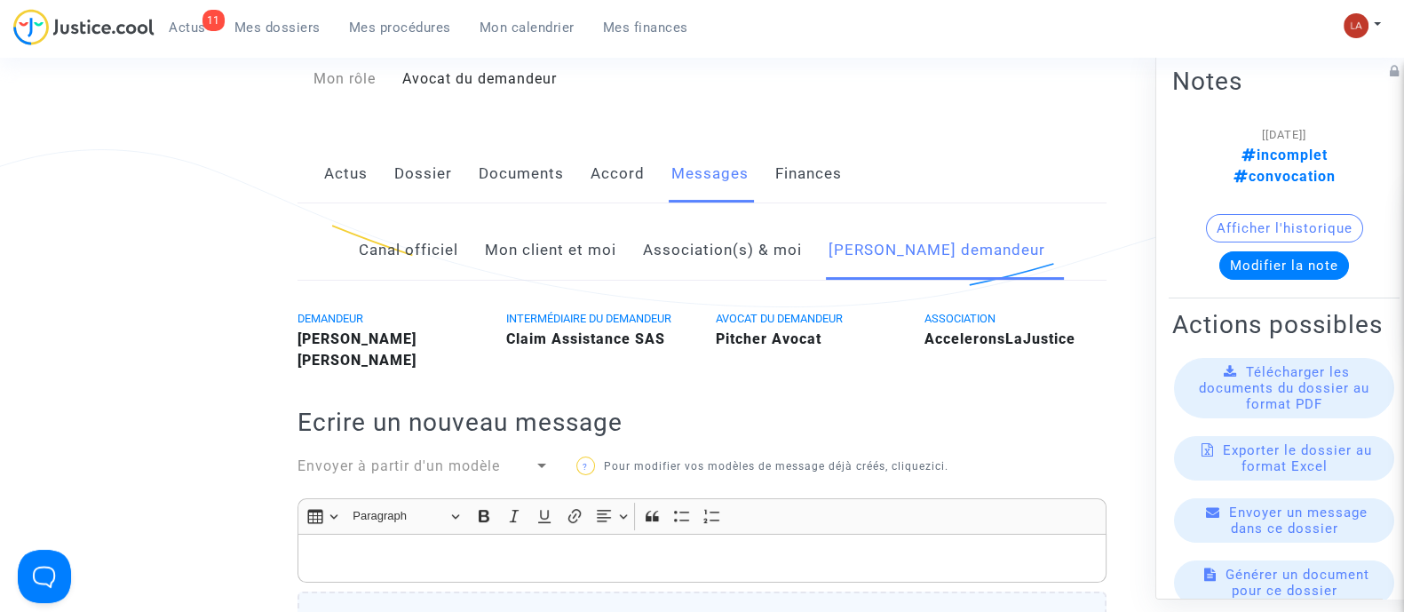
click at [328, 172] on link "Actus" at bounding box center [346, 174] width 44 height 59
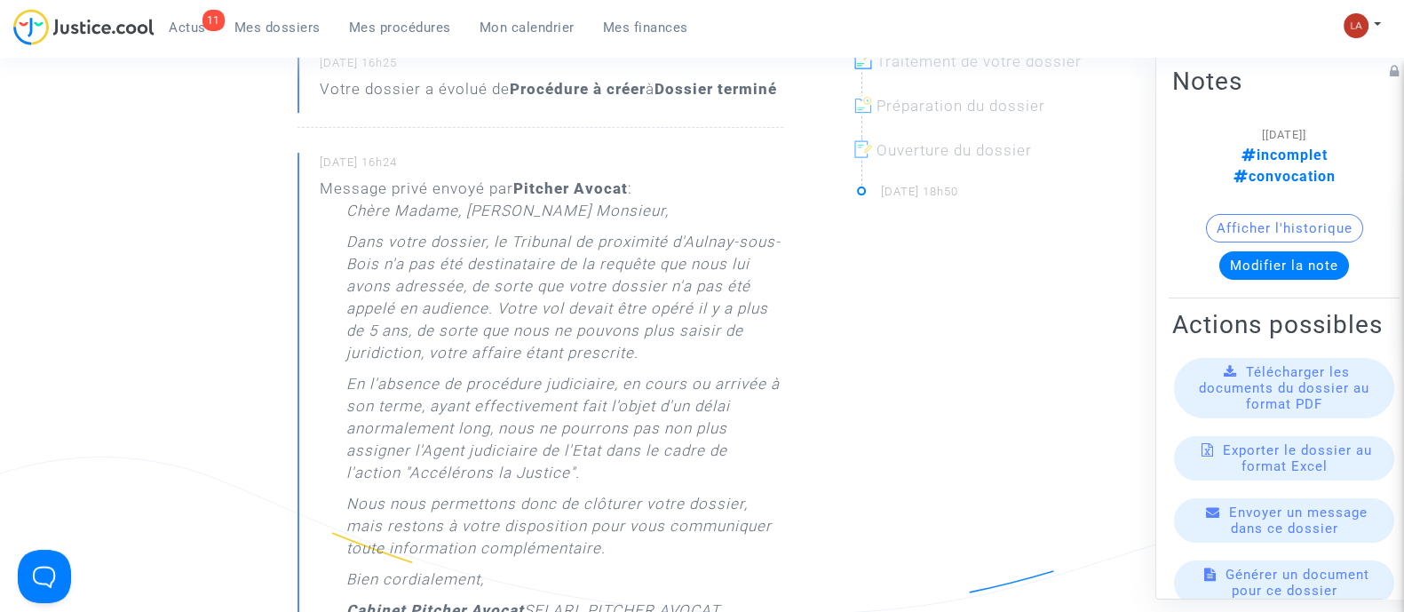
scroll to position [783, 0]
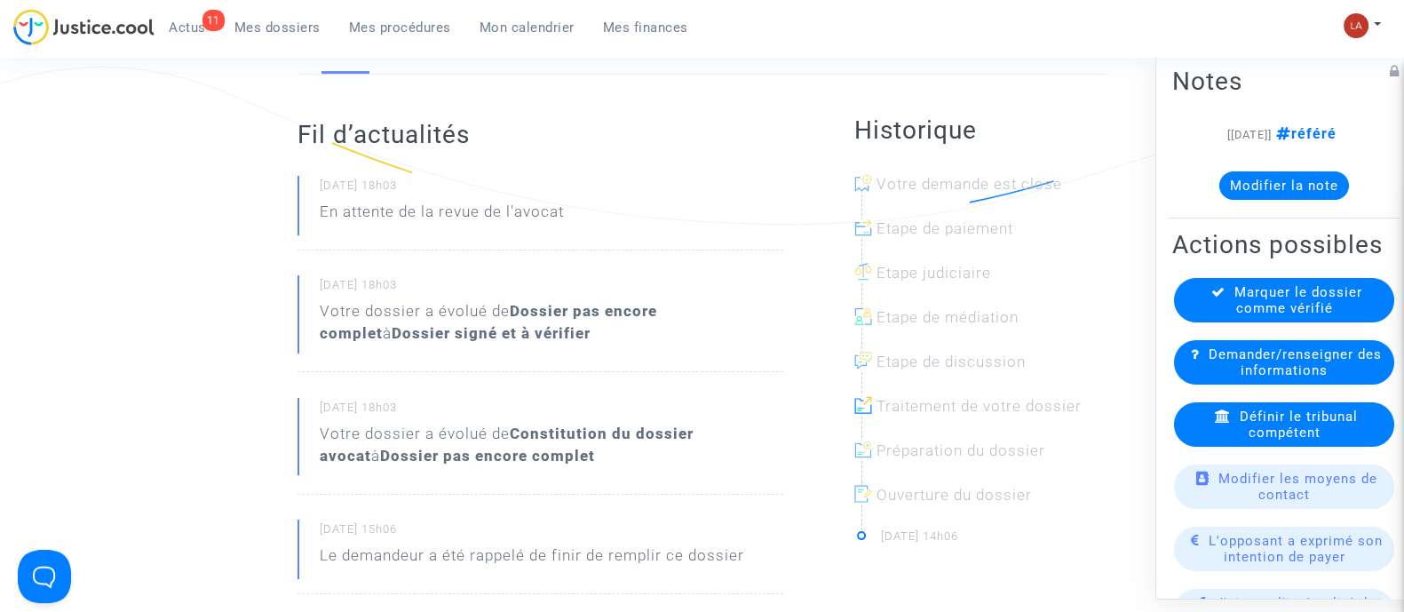
scroll to position [352, 0]
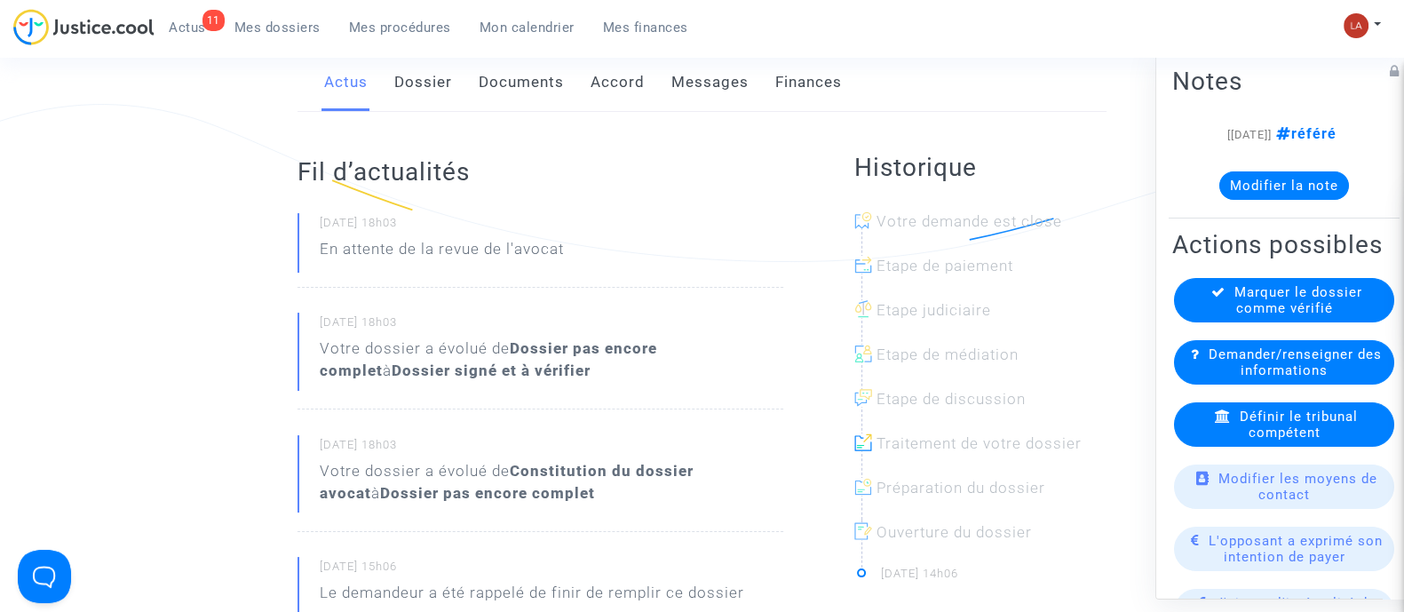
click at [431, 50] on div "11 Actus Mes dossiers Mes procédures Mon calendrier Mes finances" at bounding box center [357, 33] width 689 height 49
click at [418, 77] on link "Dossier" at bounding box center [423, 82] width 58 height 59
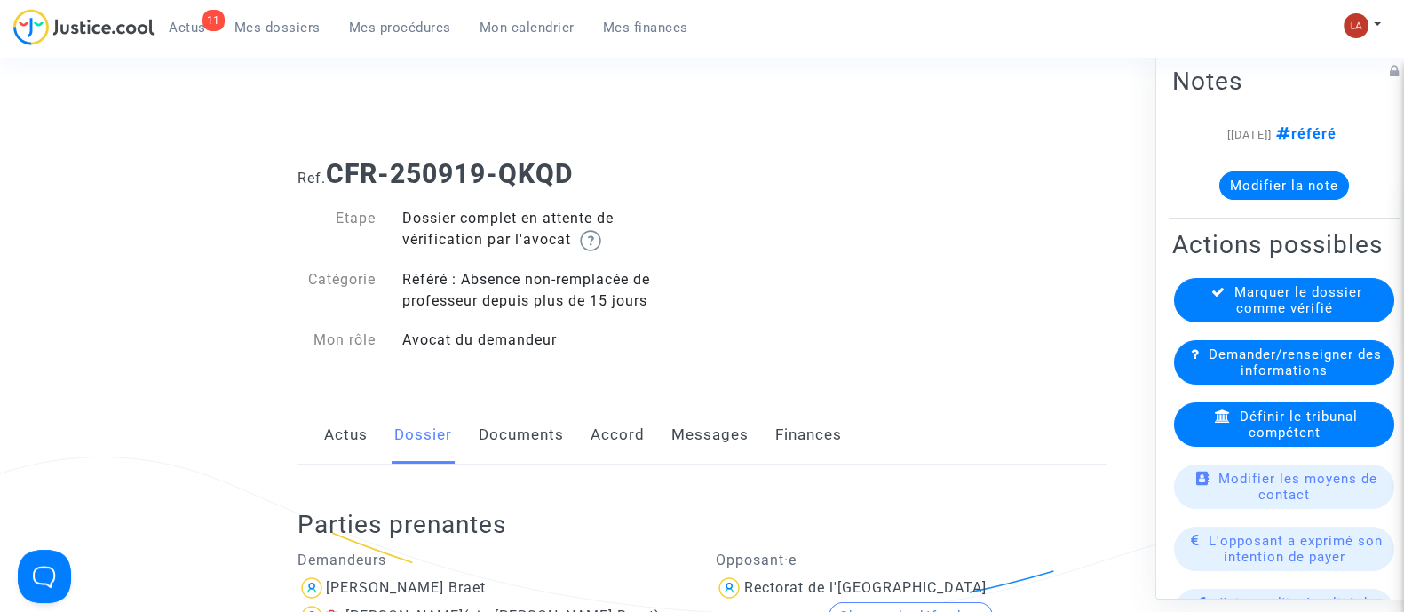
click at [537, 436] on link "Documents" at bounding box center [521, 435] width 85 height 59
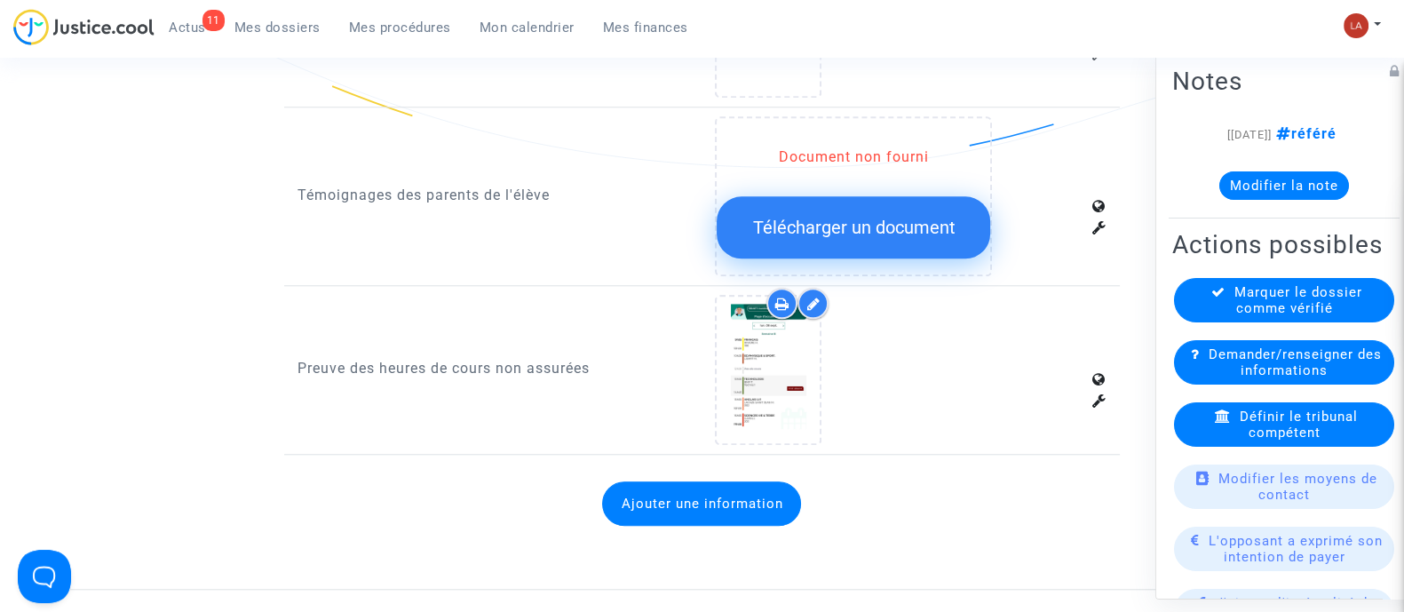
scroll to position [2011, 0]
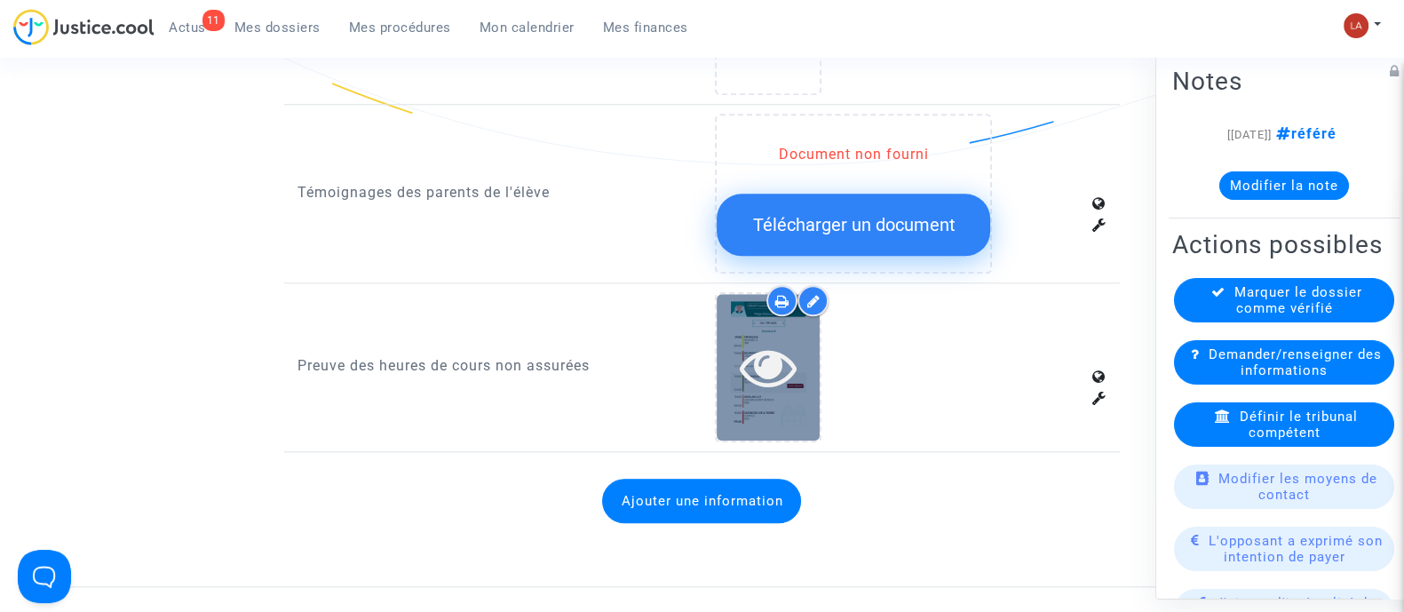
click at [750, 403] on div at bounding box center [767, 367] width 103 height 146
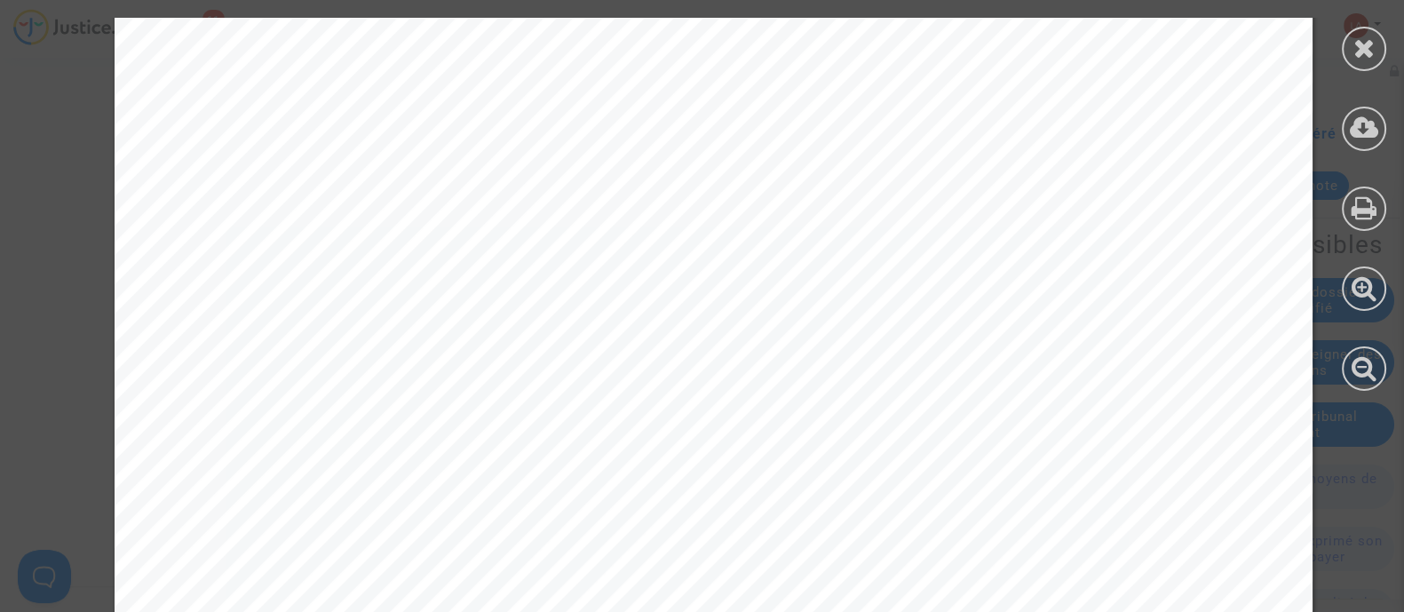
scroll to position [858, 0]
click at [1367, 32] on div at bounding box center [1363, 49] width 44 height 44
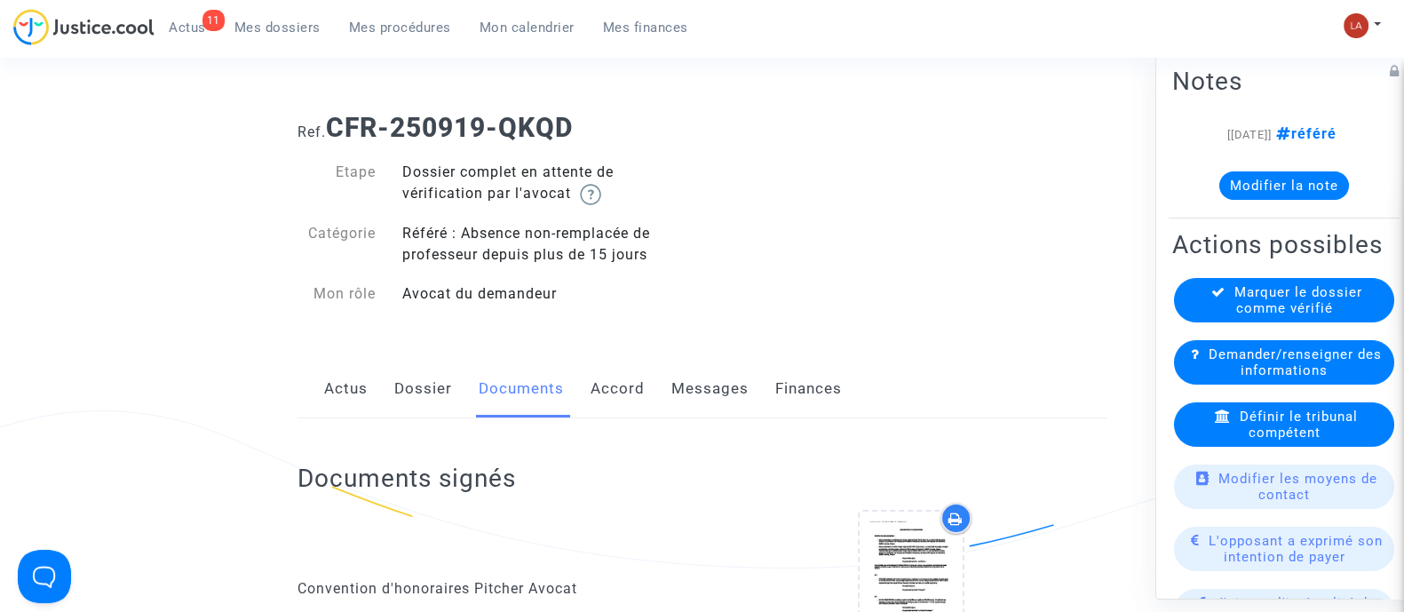
scroll to position [0, 0]
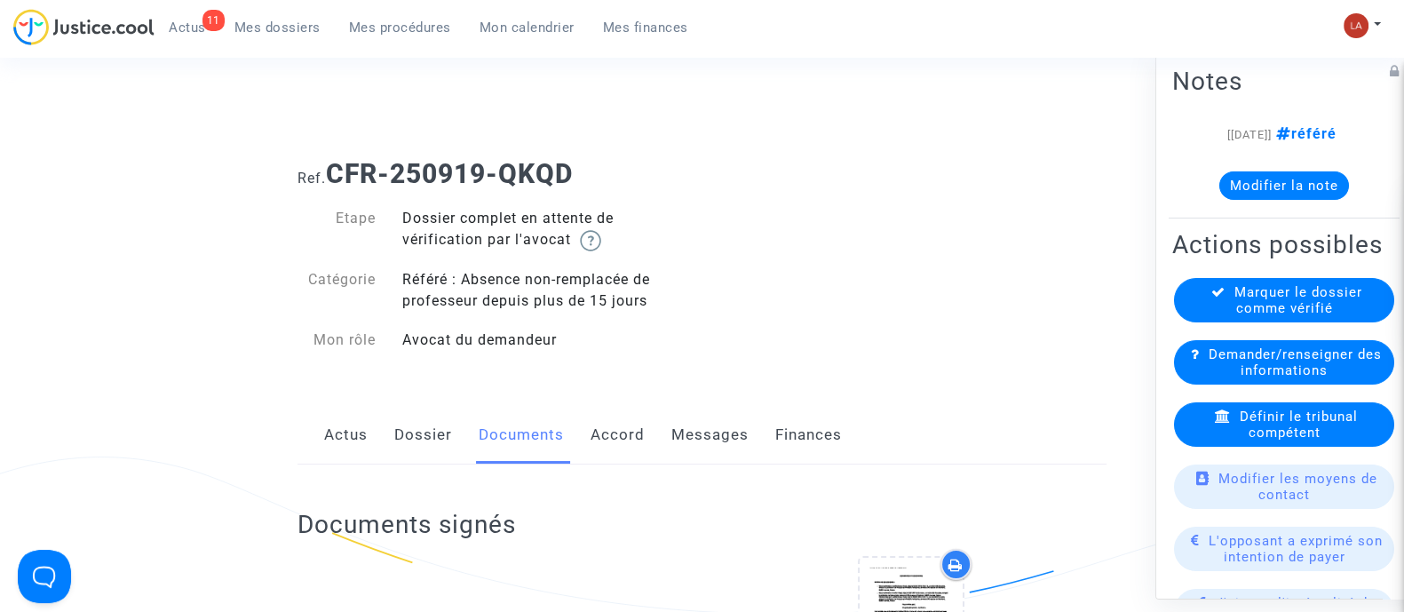
click at [417, 438] on link "Dossier" at bounding box center [423, 435] width 58 height 59
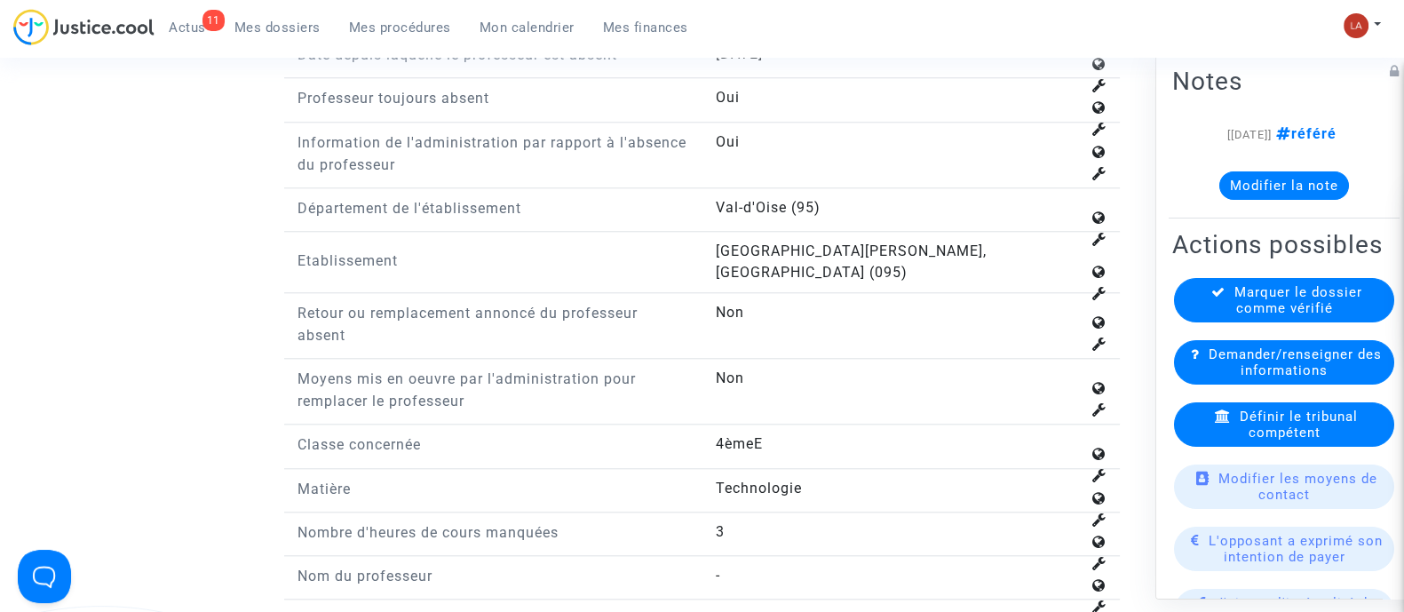
scroll to position [2217, 0]
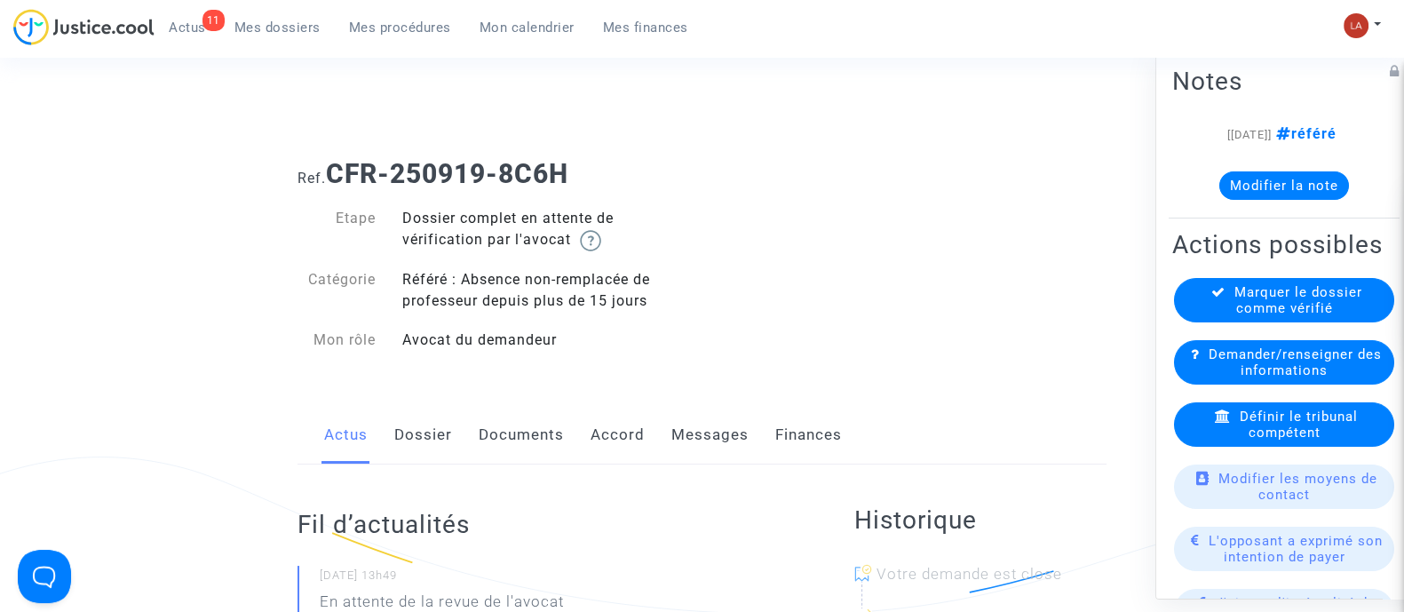
click at [480, 193] on div "Etape Dossier complet en attente de vérification par l'avocat Catégorie Référé …" at bounding box center [493, 279] width 418 height 179
click at [415, 433] on link "Dossier" at bounding box center [423, 435] width 58 height 59
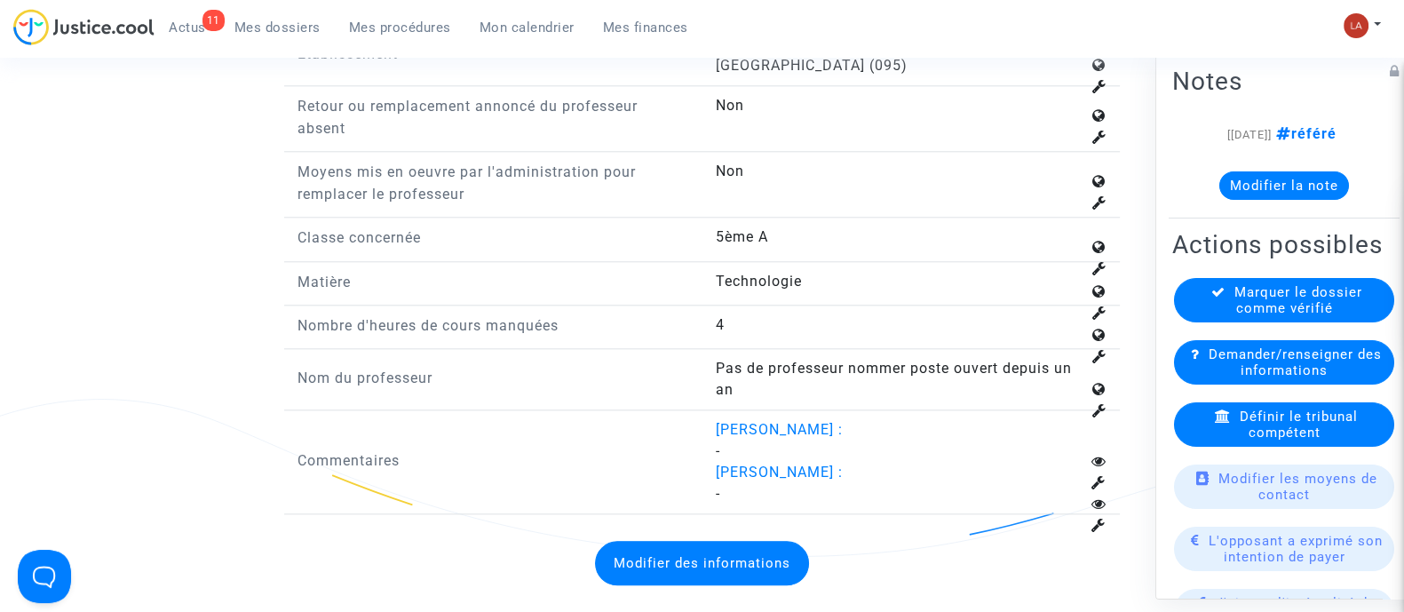
scroll to position [2452, 0]
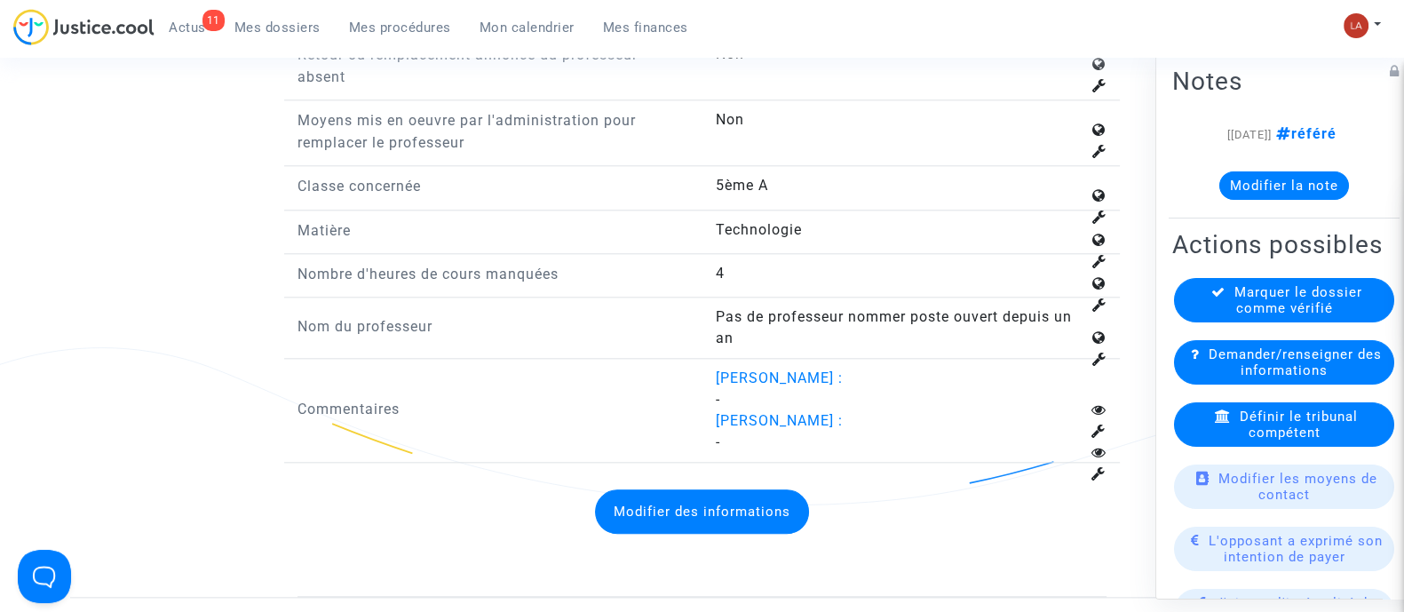
click at [685, 489] on button "Modifier des informations" at bounding box center [702, 511] width 214 height 44
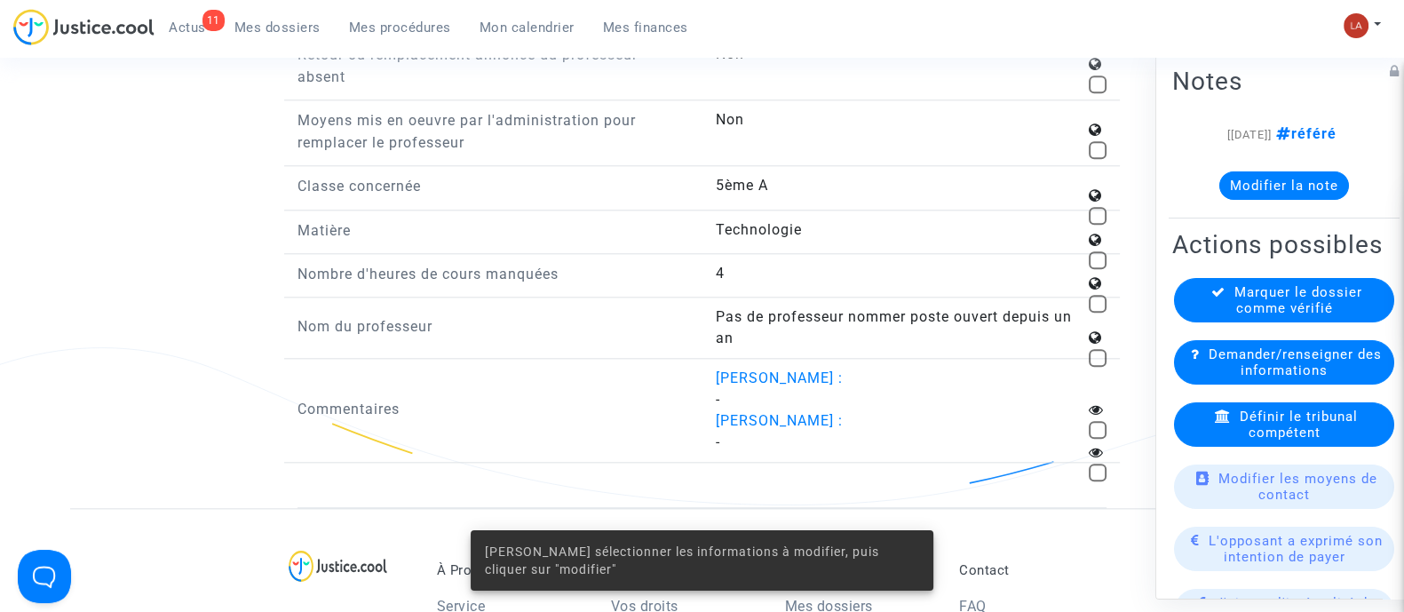
click at [1101, 349] on span at bounding box center [1097, 358] width 18 height 18
click at [1097, 367] on input "checkbox" at bounding box center [1096, 367] width 1 height 1
checkbox input "true"
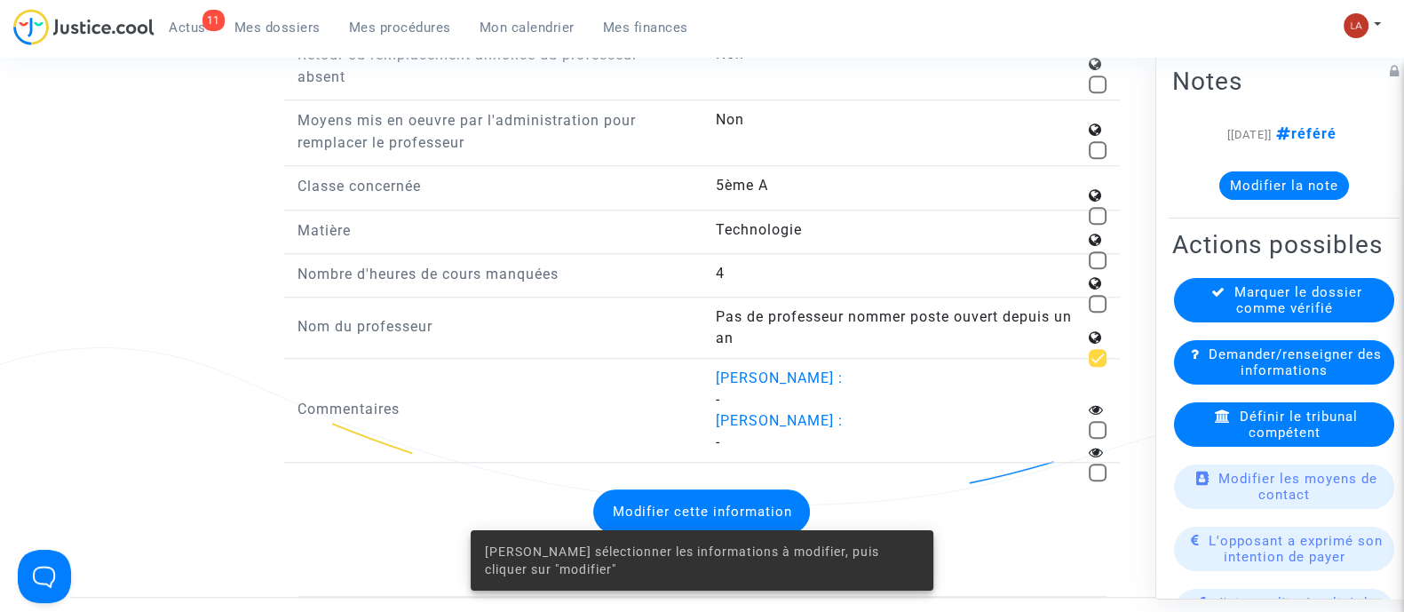
click at [752, 489] on button "Modifier cette information" at bounding box center [701, 511] width 217 height 44
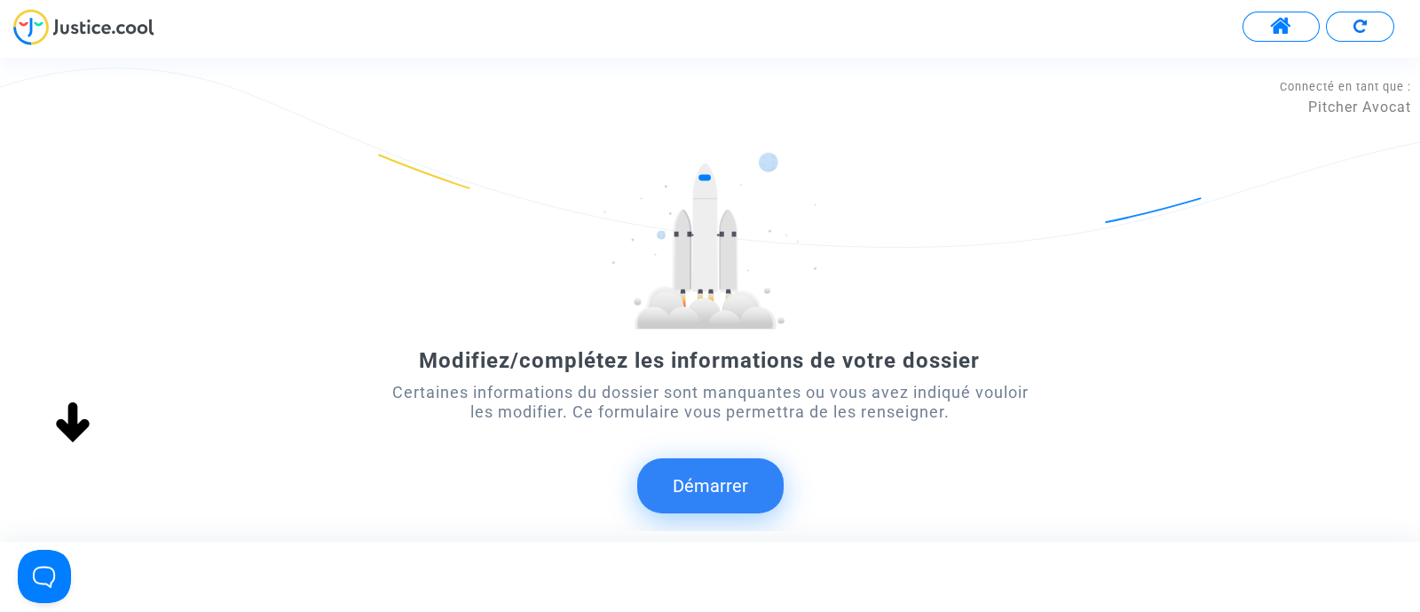
click at [720, 484] on button "Démarrer" at bounding box center [710, 485] width 146 height 55
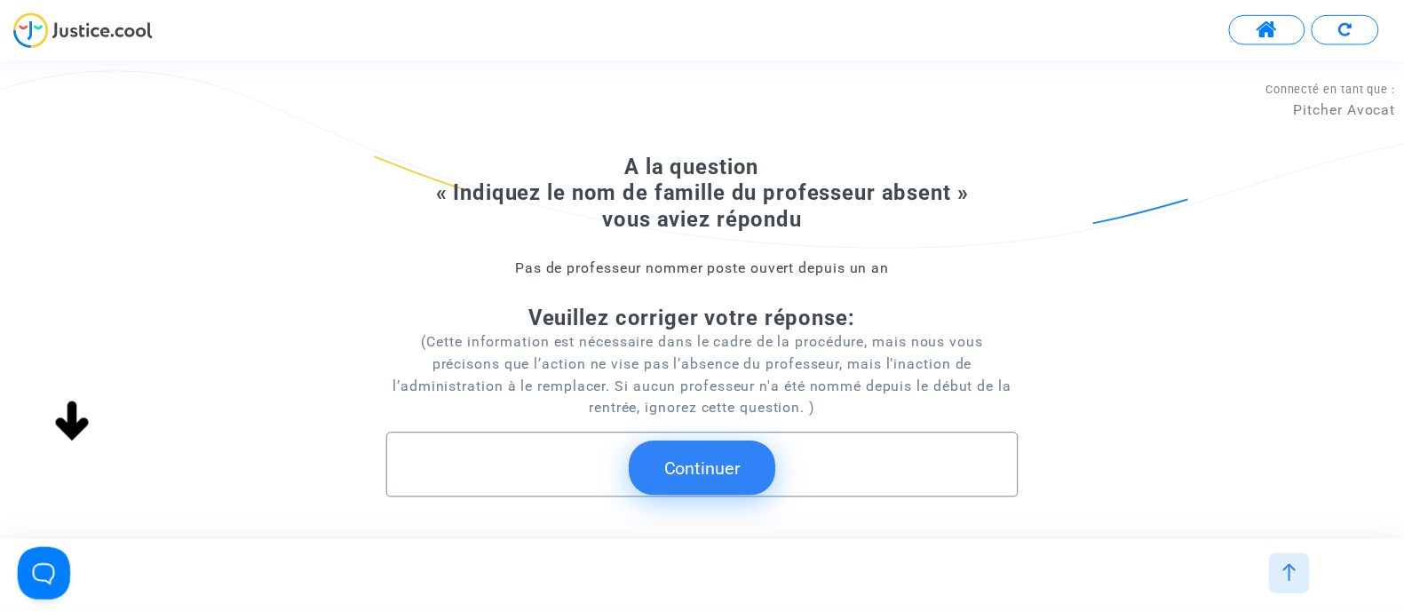
scroll to position [107, 0]
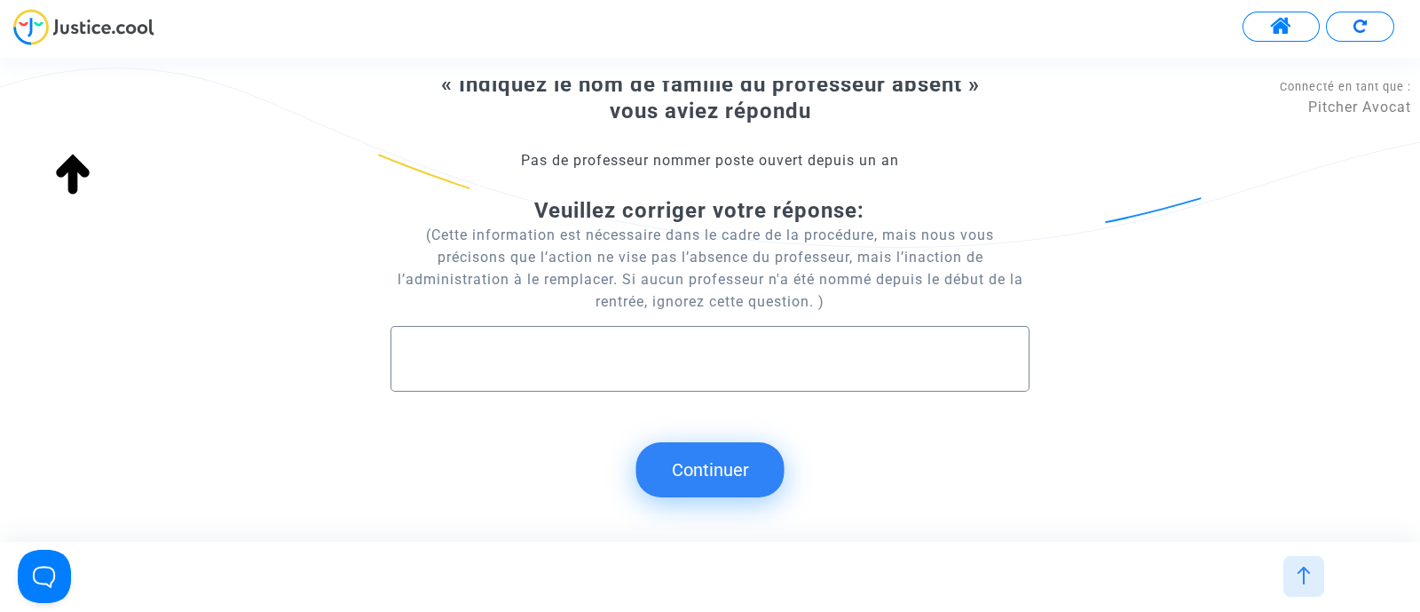
click at [704, 471] on button "Continuer" at bounding box center [711, 469] width 148 height 55
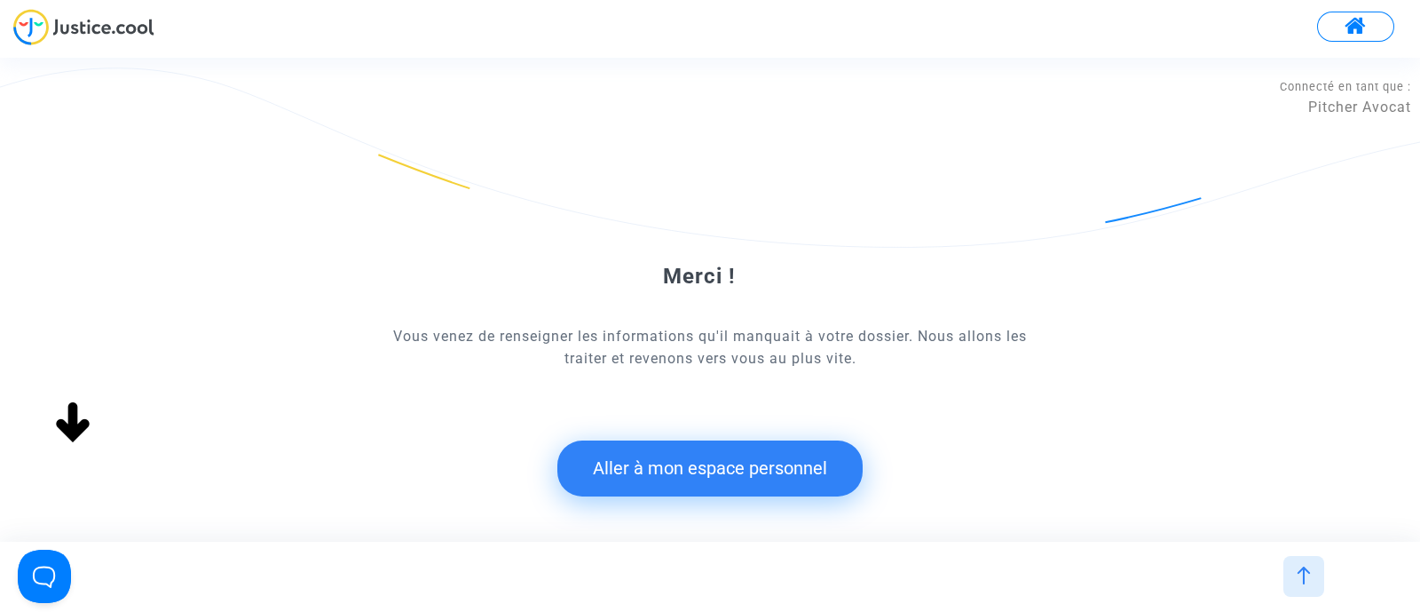
click at [667, 470] on button "Aller à mon espace personnel" at bounding box center [710, 467] width 305 height 55
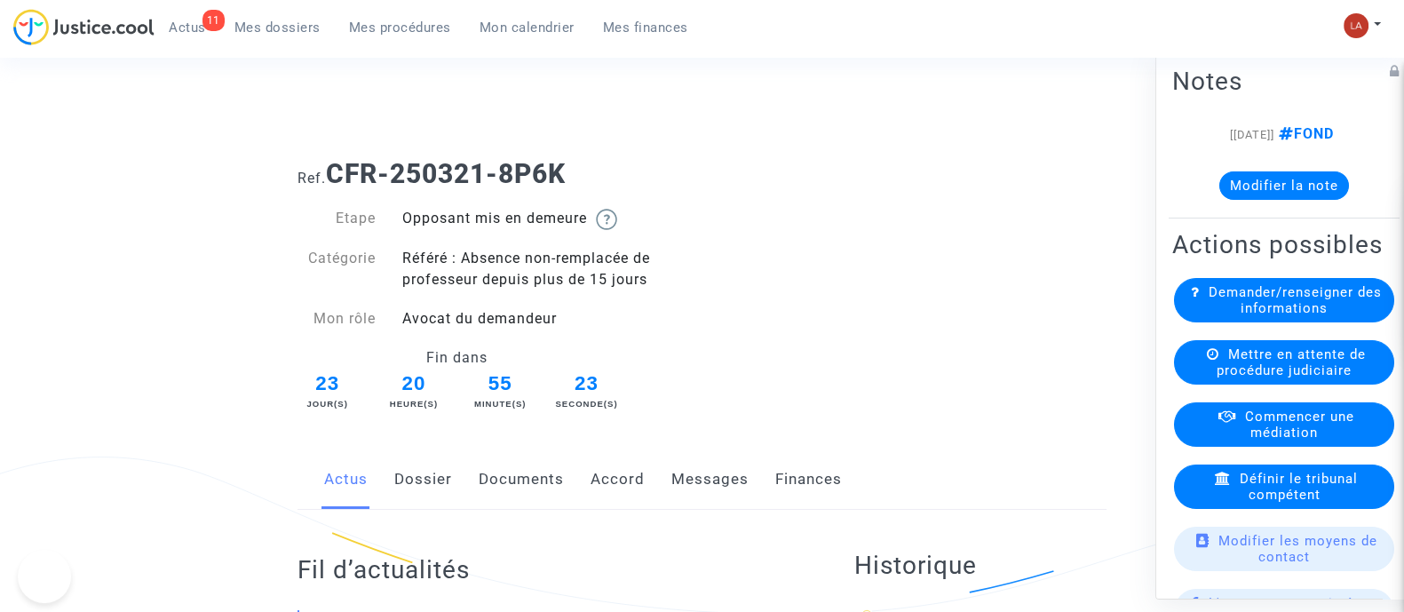
click at [708, 481] on link "Messages" at bounding box center [709, 479] width 77 height 59
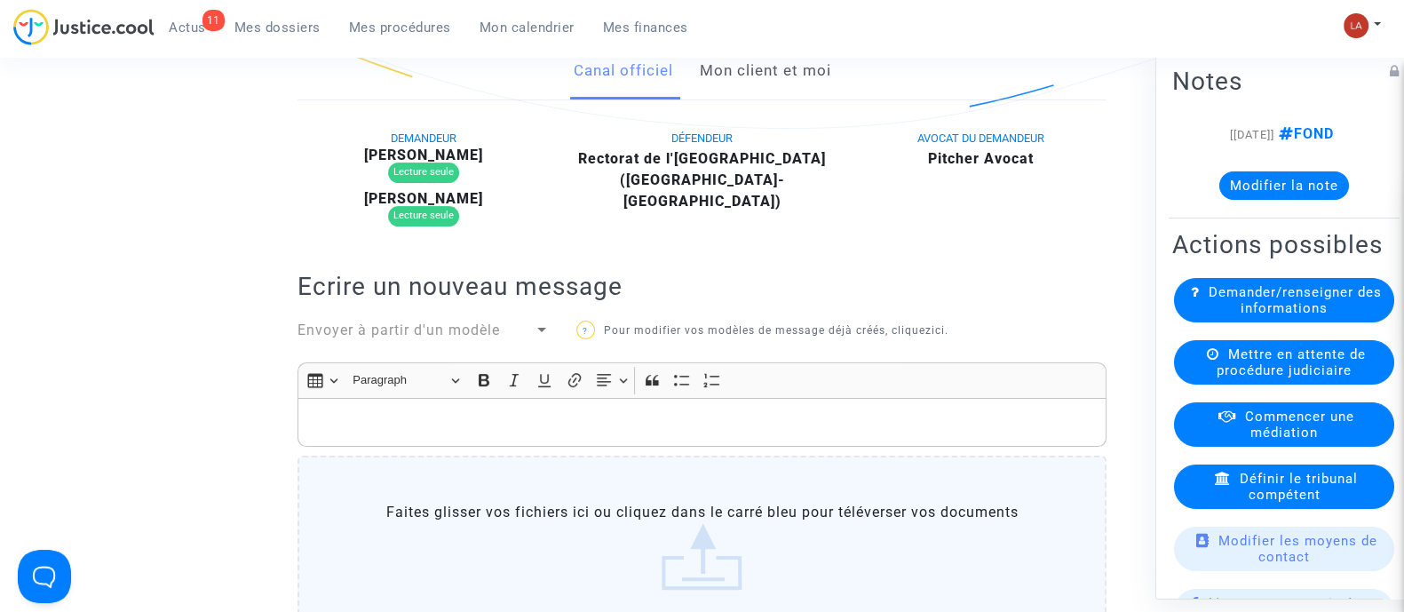
scroll to position [494, 0]
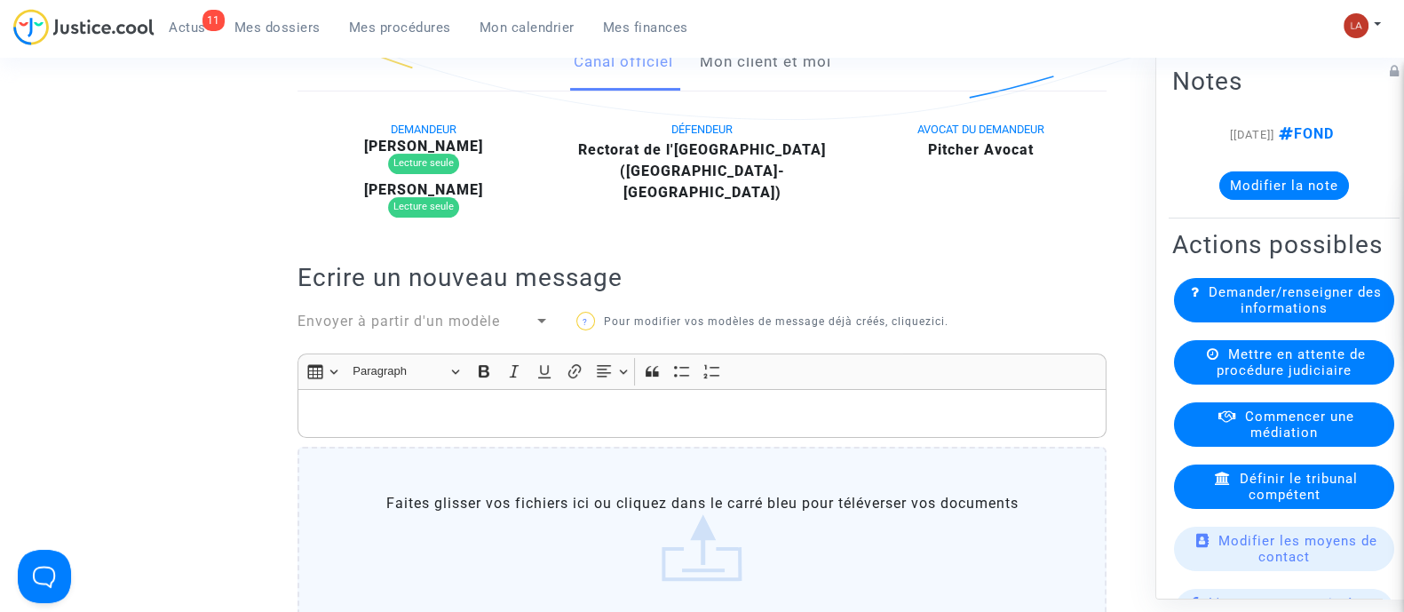
click at [744, 73] on link "Mon client et moi" at bounding box center [764, 62] width 131 height 59
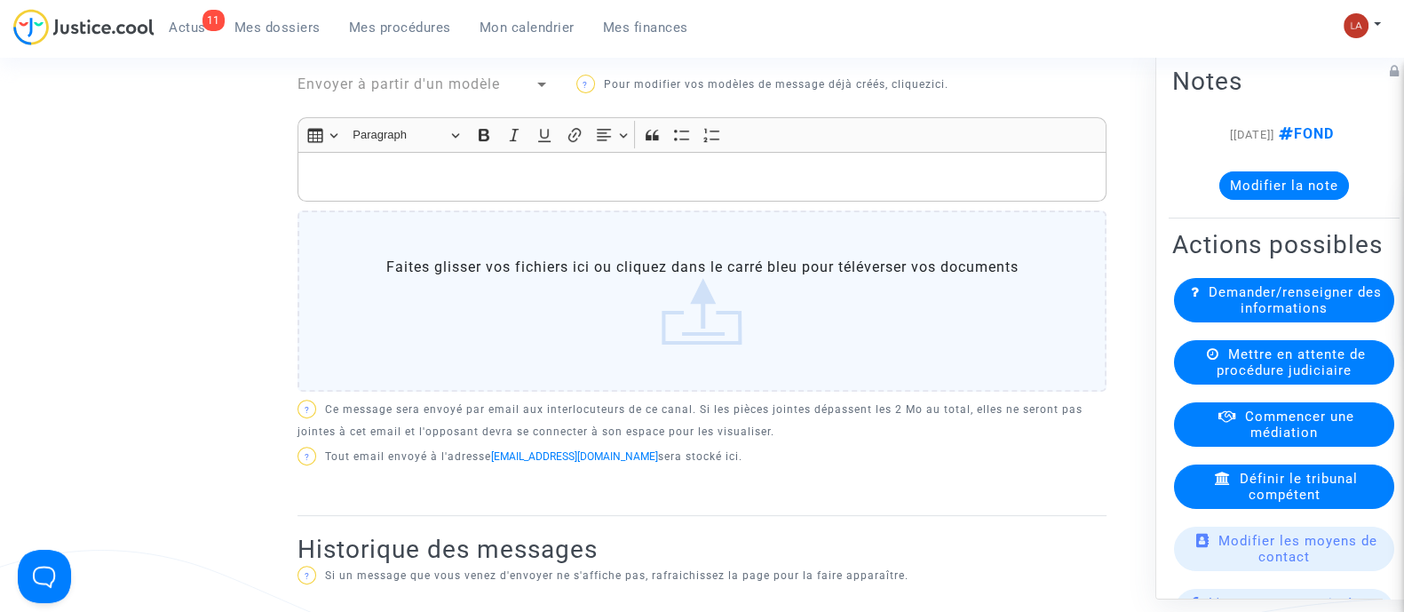
scroll to position [684, 0]
click at [424, 80] on span "Envoyer à partir d'un modèle" at bounding box center [398, 86] width 202 height 17
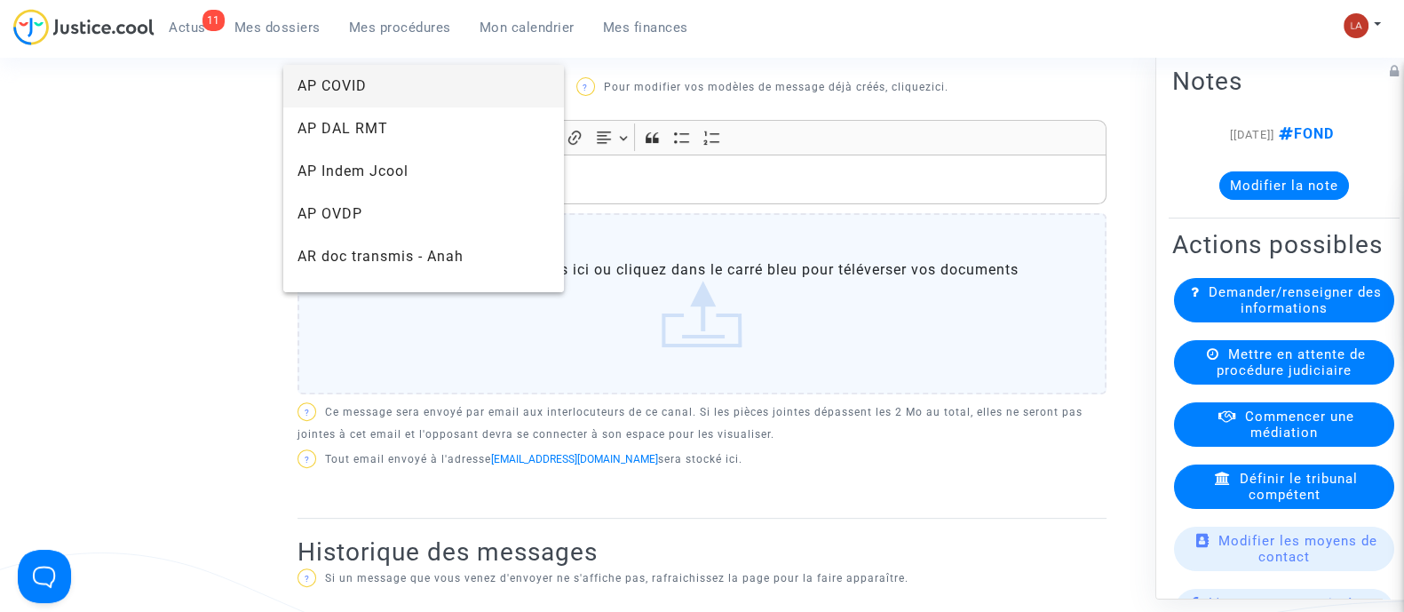
click at [254, 151] on div at bounding box center [702, 306] width 1404 height 612
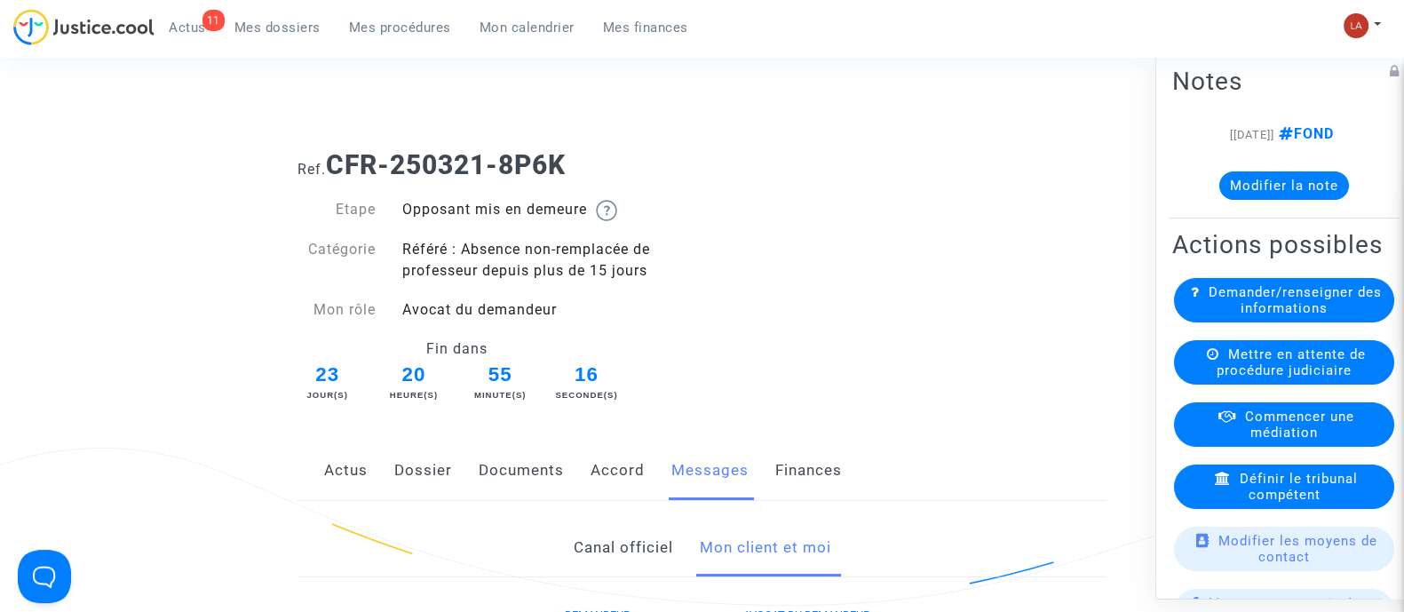
scroll to position [5, 0]
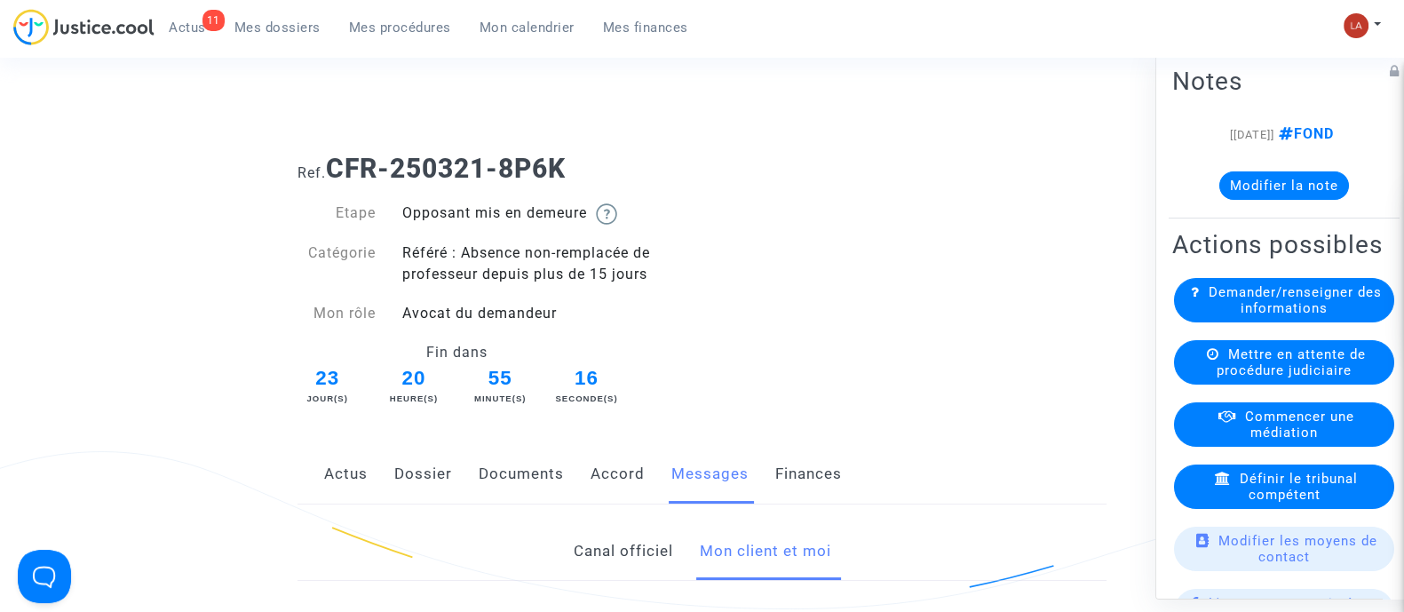
click at [387, 479] on div "Actus Dossier Documents Accord Messages Finances" at bounding box center [701, 474] width 809 height 59
click at [436, 477] on link "Dossier" at bounding box center [423, 474] width 58 height 59
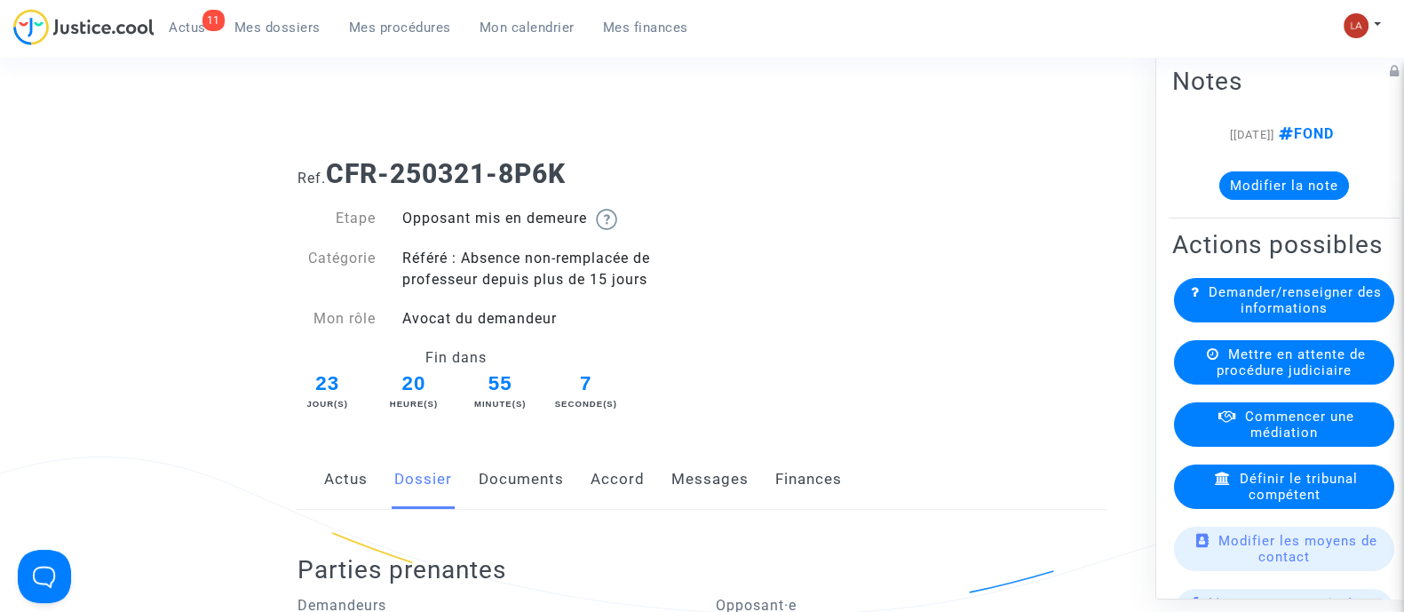
click at [725, 471] on link "Messages" at bounding box center [709, 479] width 77 height 59
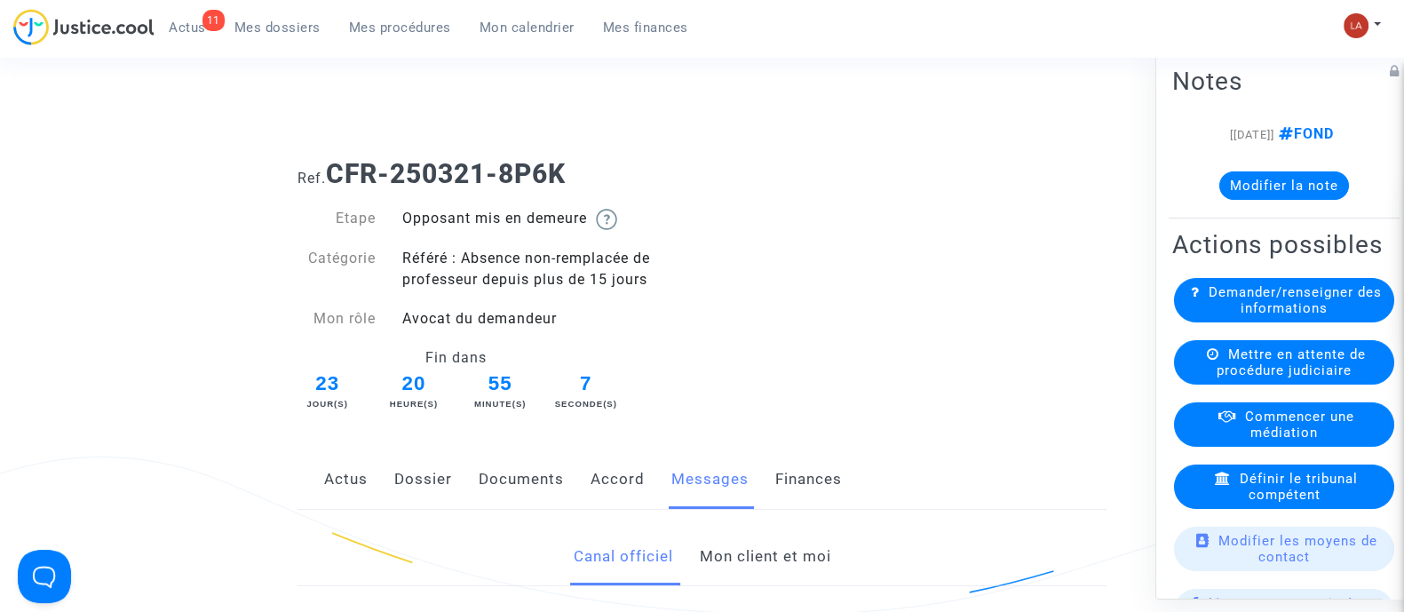
scroll to position [215, 0]
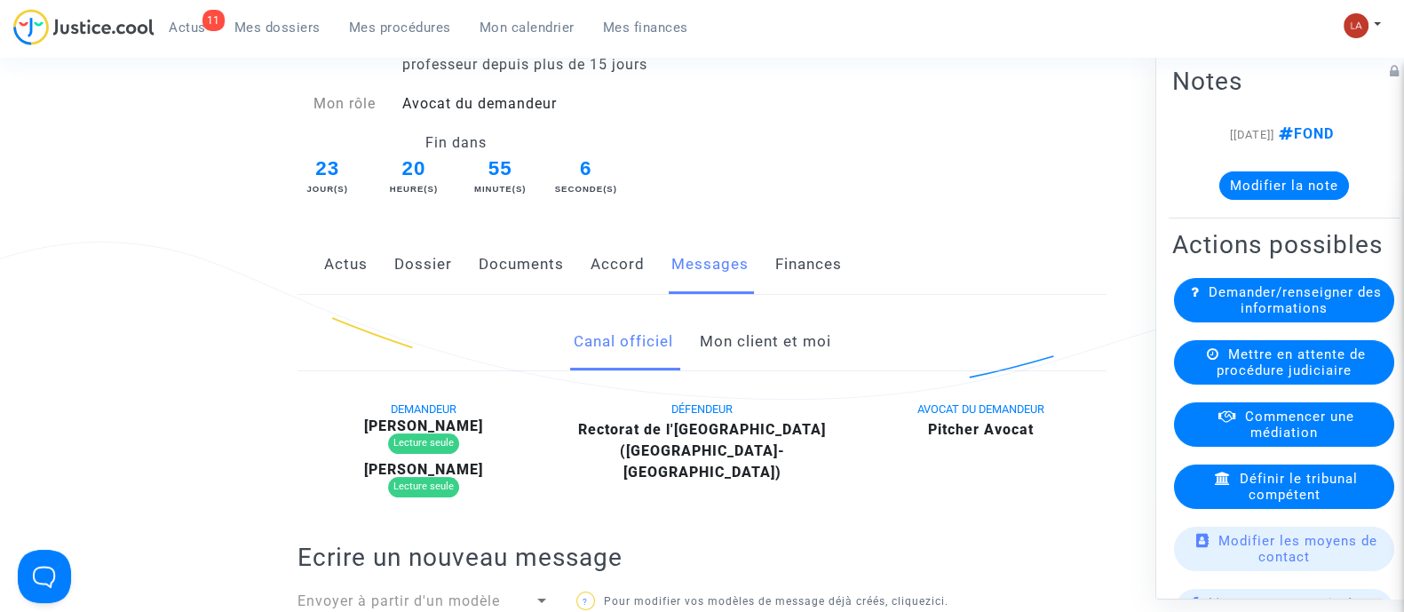
click at [777, 356] on link "Mon client et moi" at bounding box center [764, 341] width 131 height 59
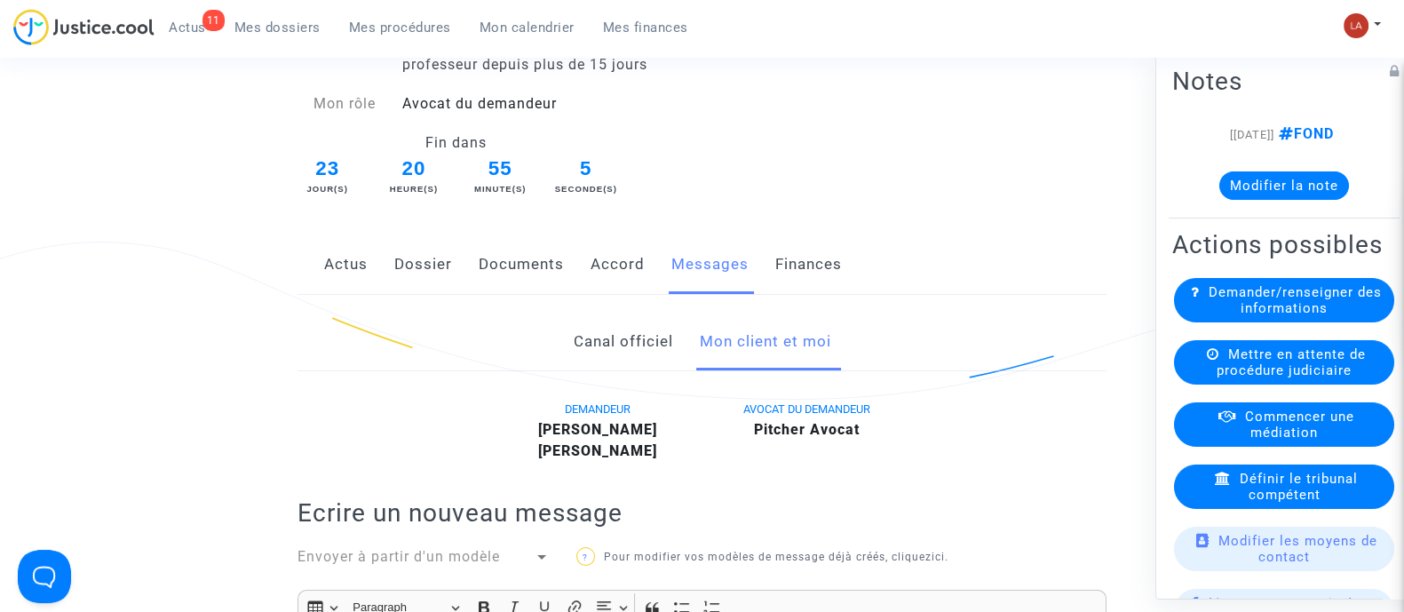
scroll to position [467, 0]
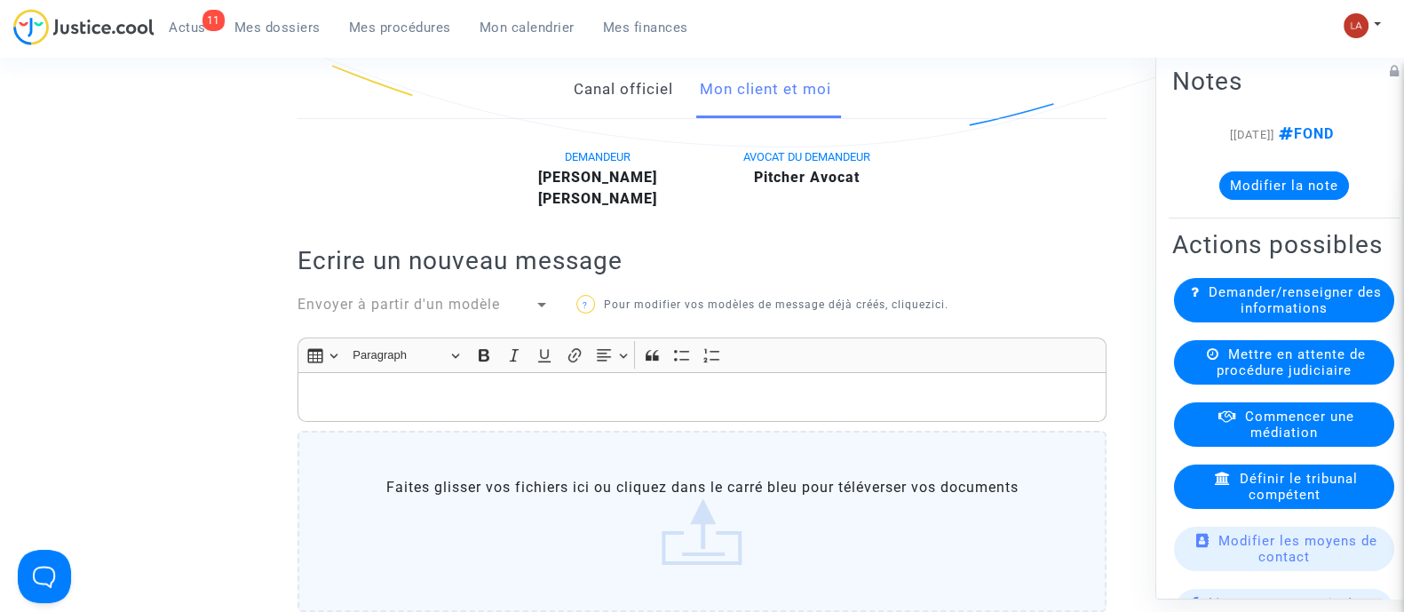
click at [717, 383] on div "Rich Text Editor, main" at bounding box center [701, 397] width 809 height 50
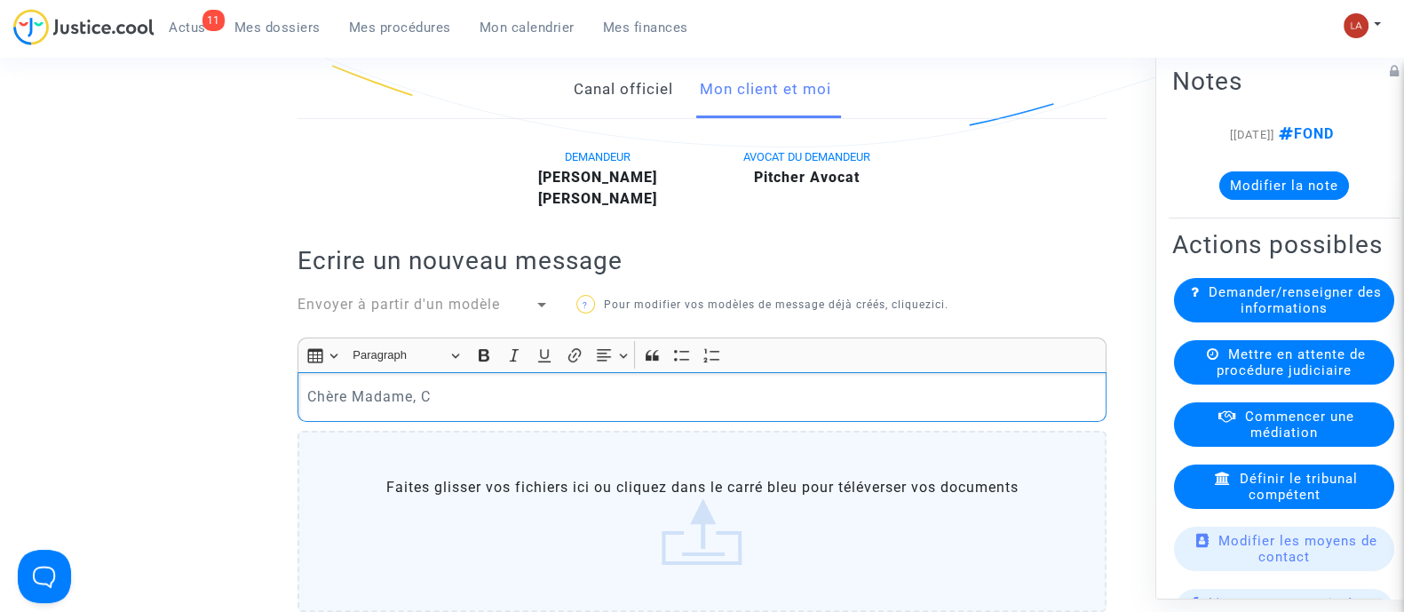
click at [466, 310] on span "Envoyer à partir d'un modèle" at bounding box center [398, 304] width 202 height 17
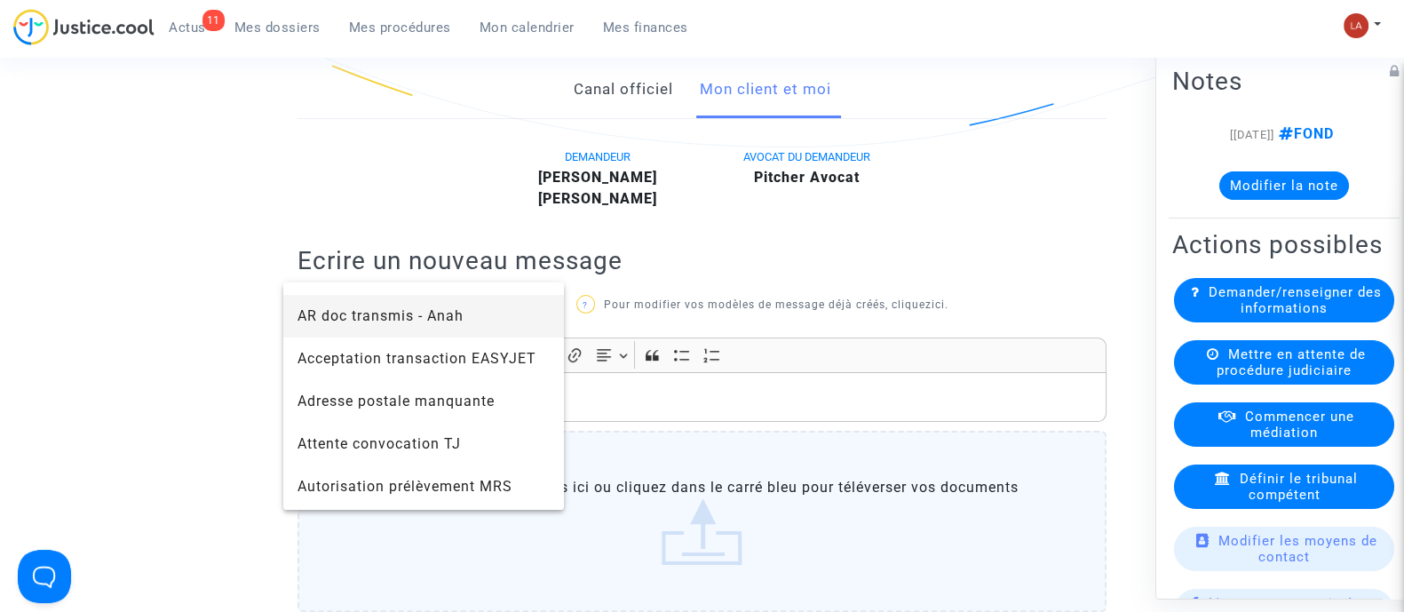
scroll to position [0, 0]
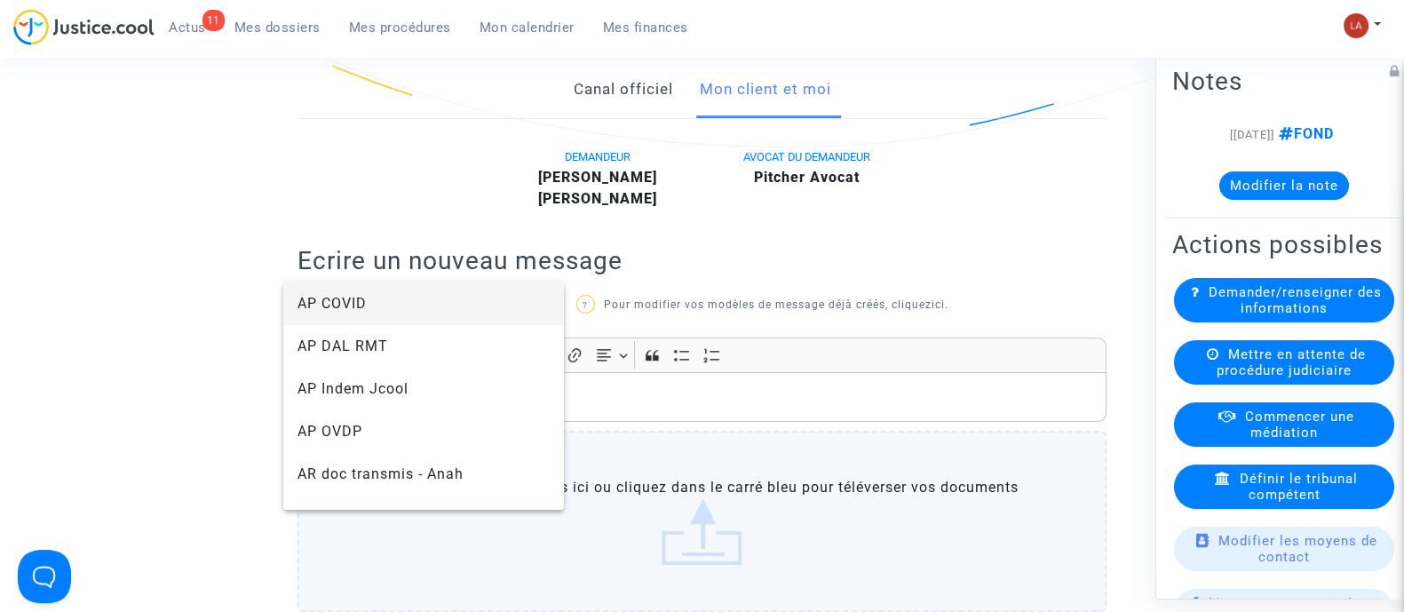
click at [613, 421] on div at bounding box center [702, 306] width 1404 height 612
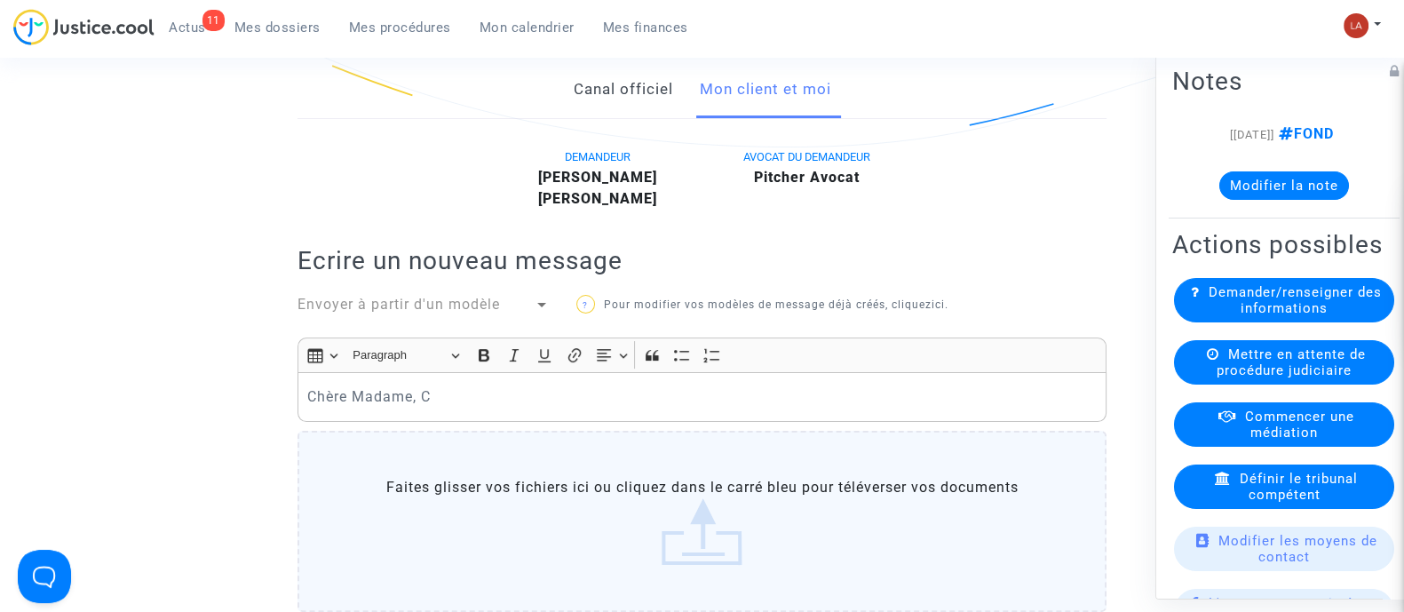
click at [557, 395] on p "Chère Madame, C" at bounding box center [702, 396] width 790 height 22
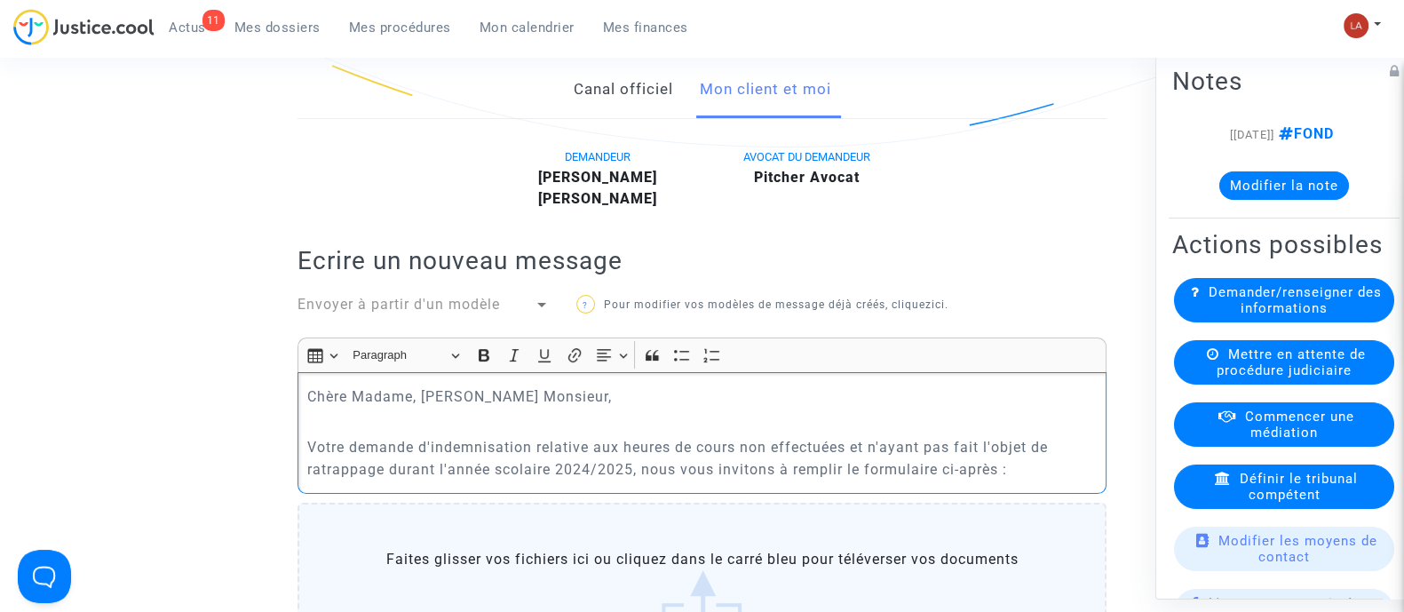
click at [322, 464] on p "Votre demande d'indemnisation relative aux heures de cours non effectuées et n'…" at bounding box center [702, 458] width 790 height 44
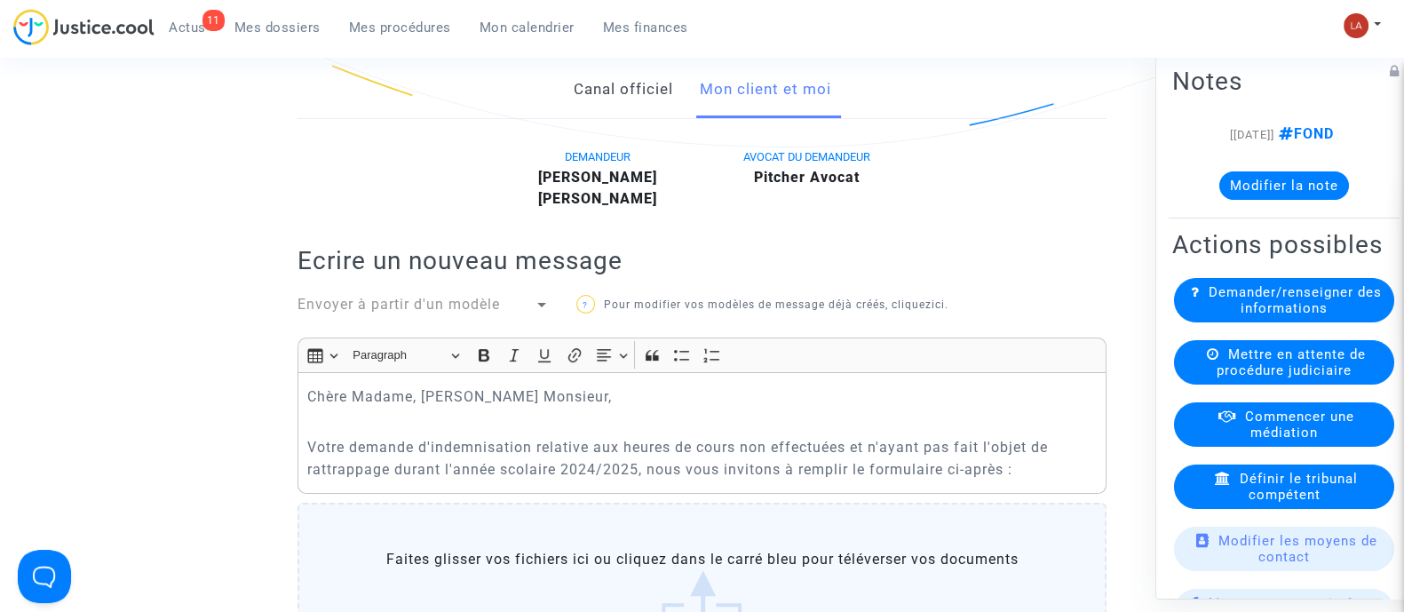
click at [360, 474] on p "Votre demande d'indemnisation relative aux heures de cours non effectuées et n'…" at bounding box center [702, 458] width 790 height 44
click at [1018, 469] on p "Votre demande d'indemnisation relative aux heures de cours non effectuées et n'…" at bounding box center [702, 458] width 790 height 44
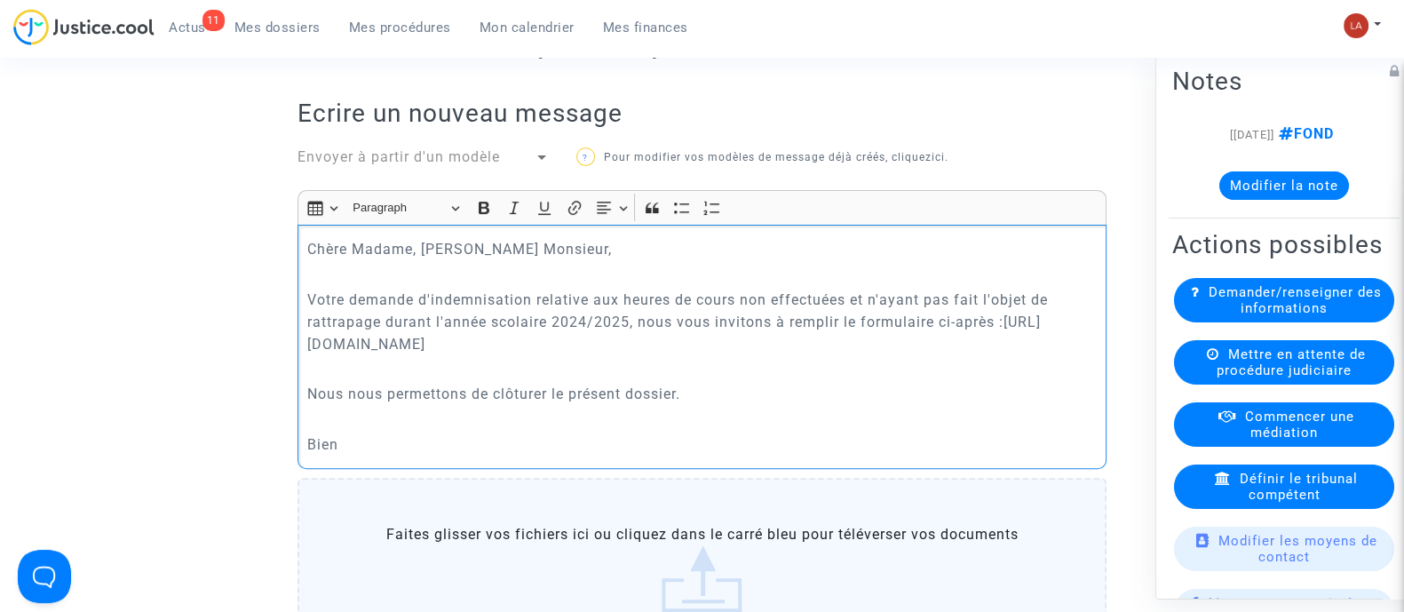
scroll to position [621, 0]
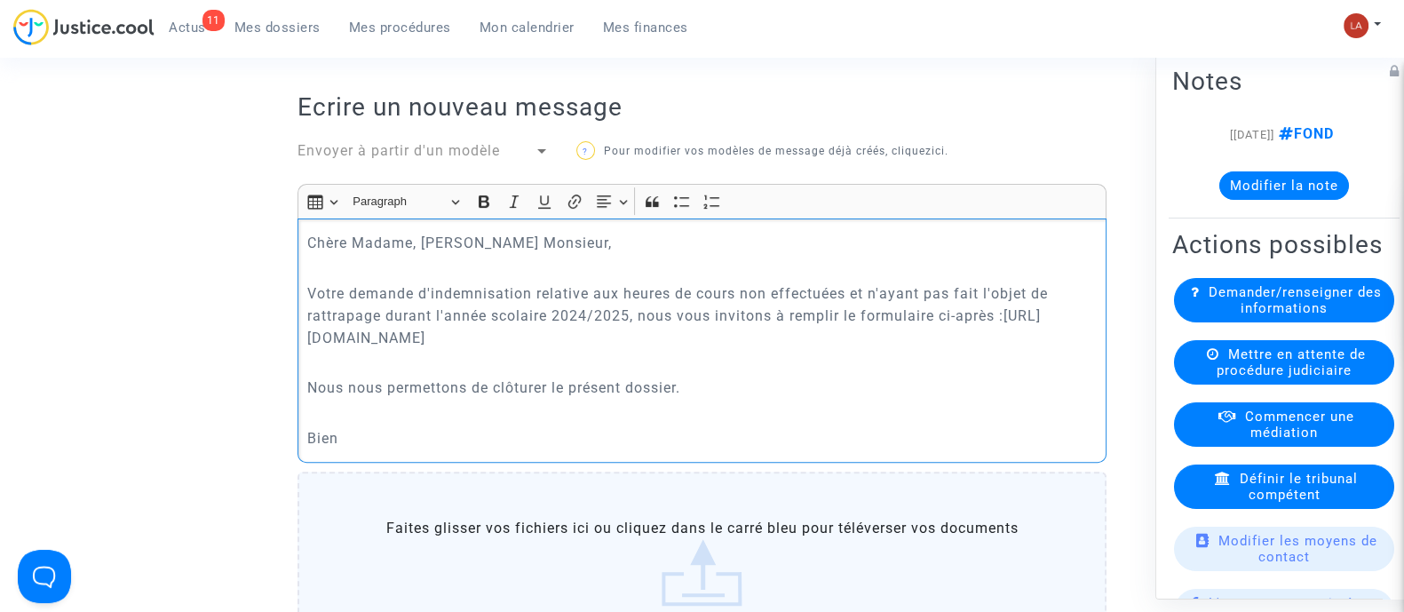
click at [729, 385] on p "Nous nous permettons de clôturer le présent dossier." at bounding box center [702, 387] width 790 height 22
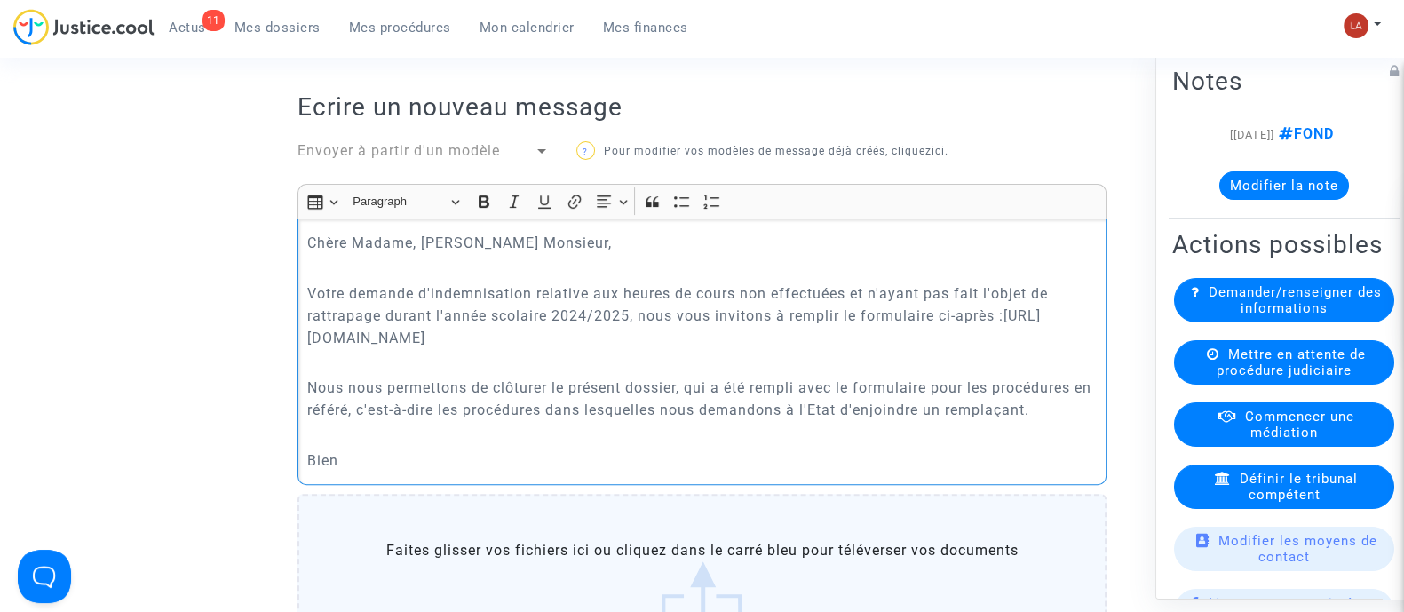
click at [453, 455] on p "Bien" at bounding box center [702, 460] width 790 height 22
click at [1053, 400] on p "Nous nous permettons de clôturer le présent dossier, qui a été rempli avec le f…" at bounding box center [702, 398] width 790 height 44
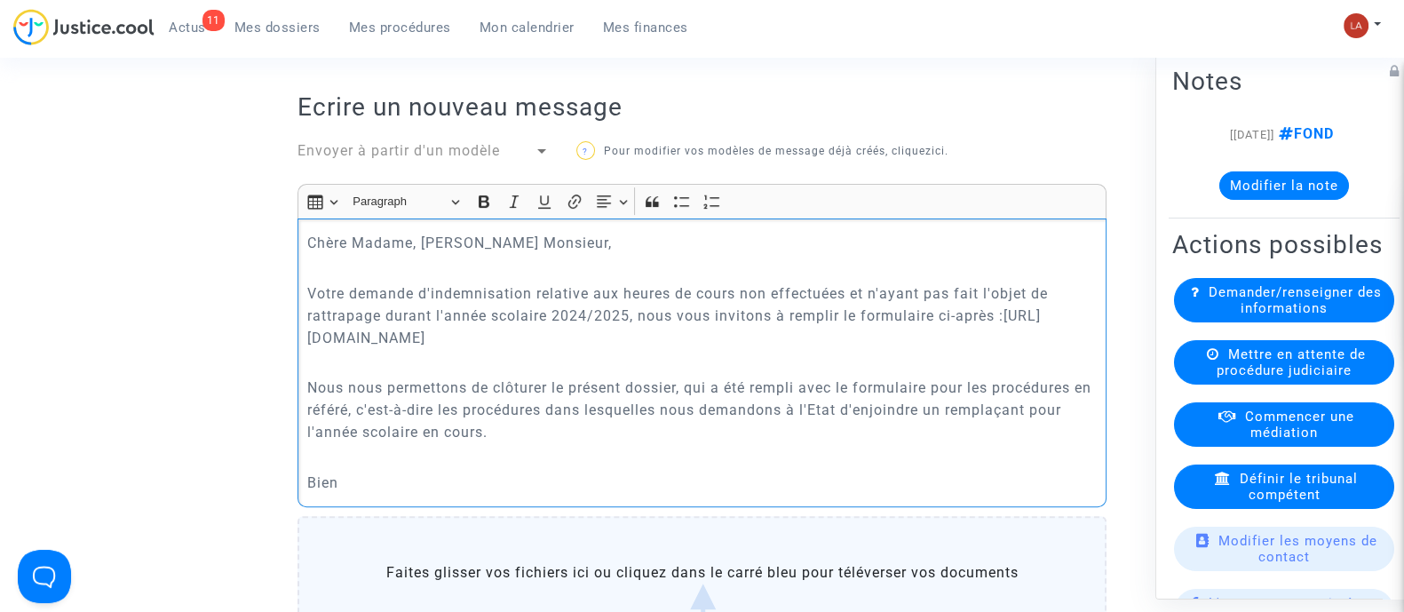
click at [951, 475] on p "Bien" at bounding box center [702, 482] width 790 height 22
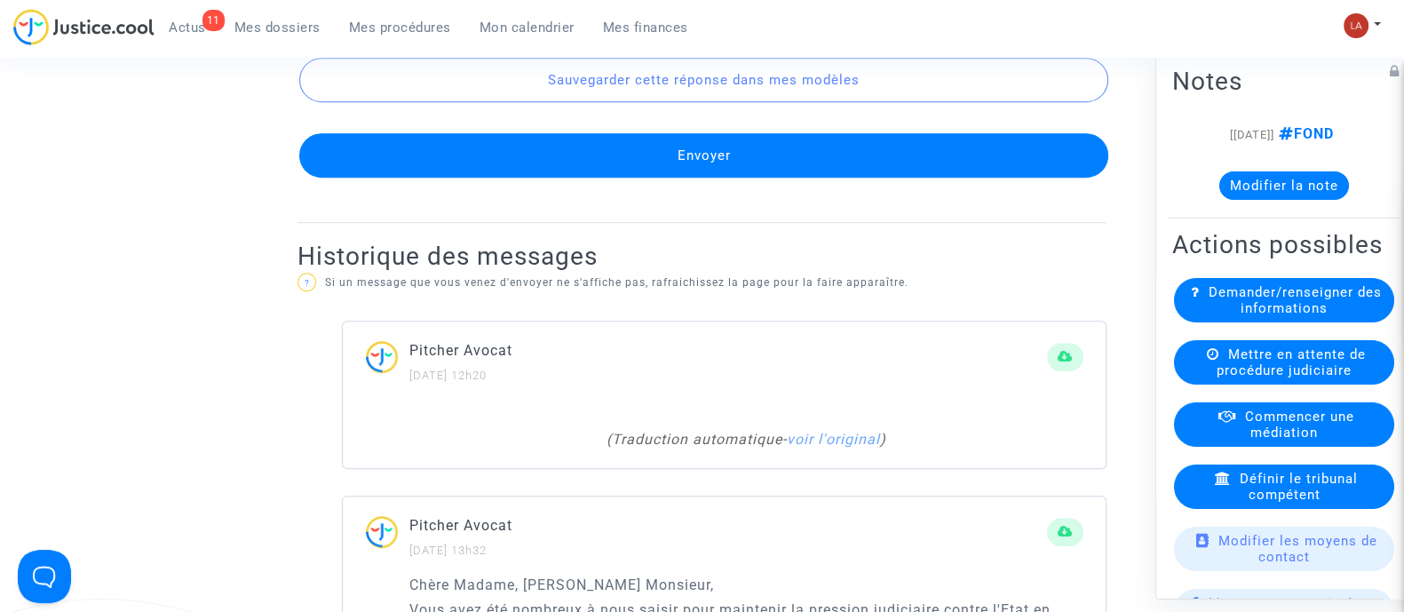
scroll to position [1428, 0]
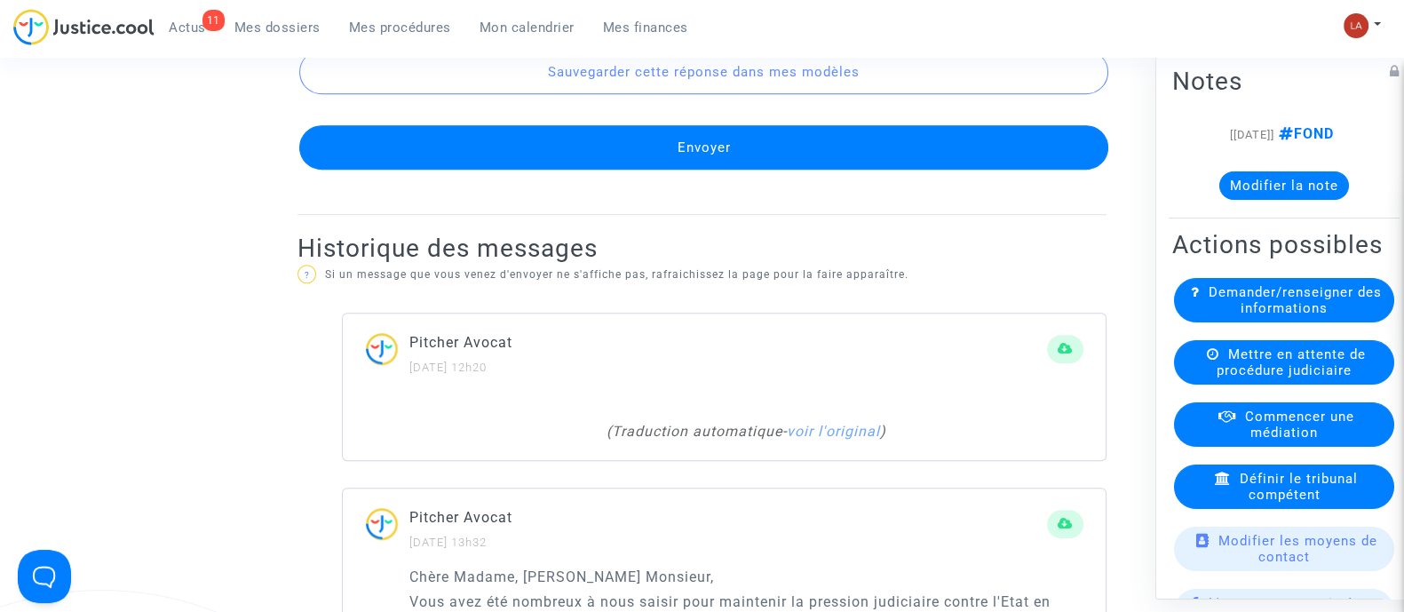
click at [711, 148] on button "Envoyer" at bounding box center [703, 147] width 809 height 44
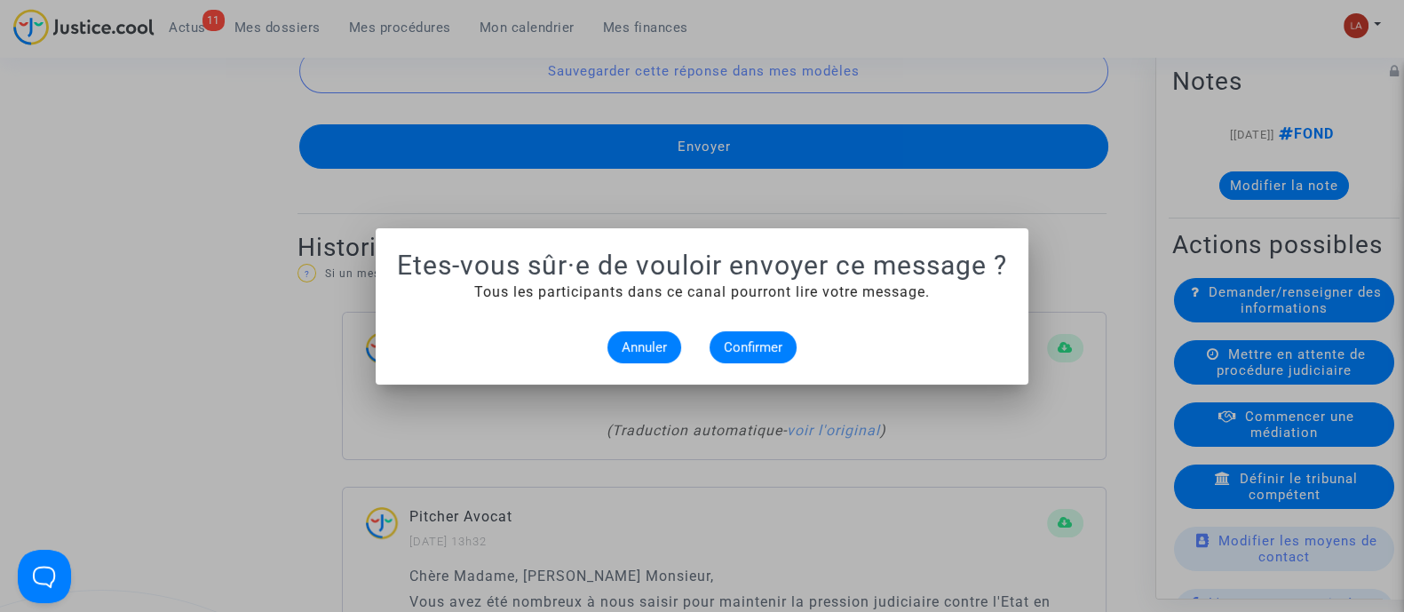
scroll to position [0, 0]
click at [741, 345] on span "Confirmer" at bounding box center [753, 347] width 59 height 16
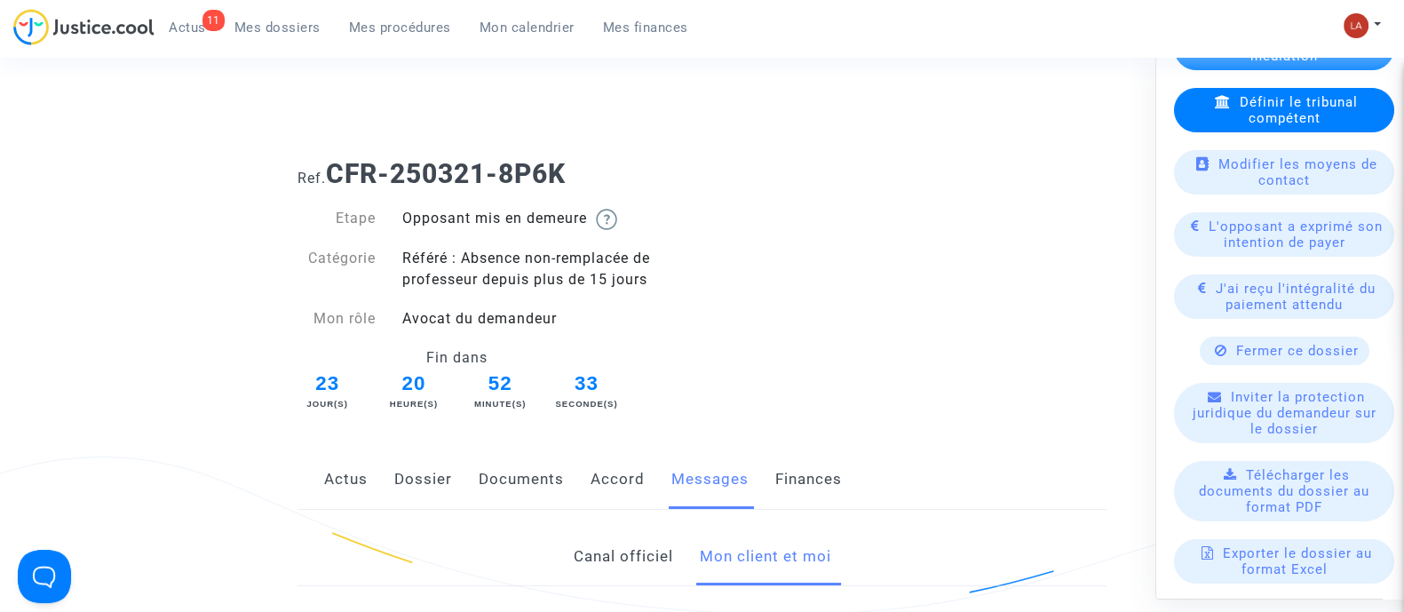
scroll to position [384, 0]
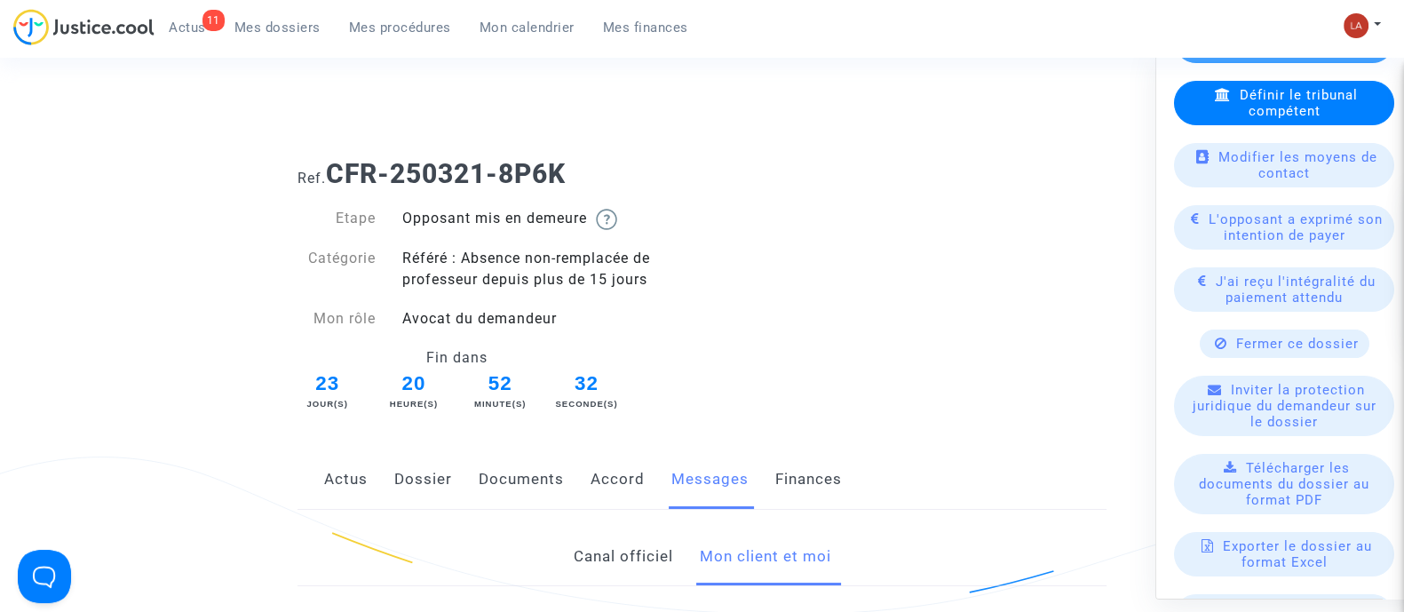
click at [1255, 351] on span "Fermer ce dossier" at bounding box center [1297, 343] width 123 height 16
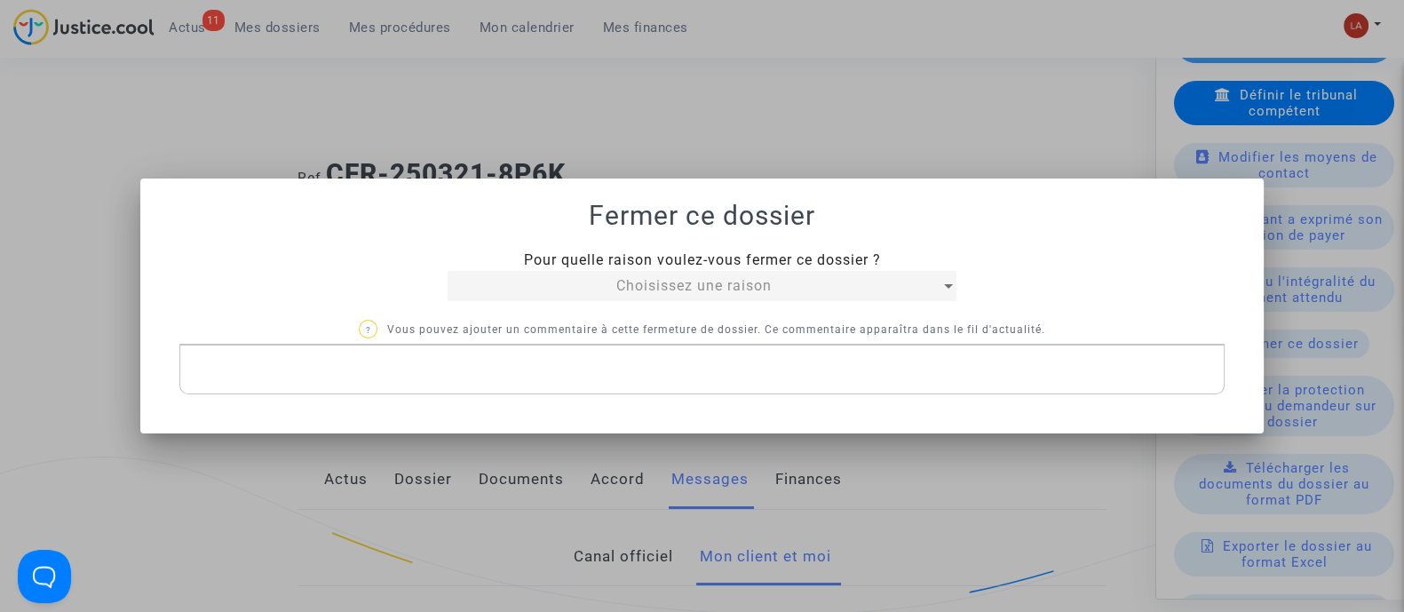
click at [534, 269] on div "Pour quelle raison voulez-vous fermer ce dossier ? Choisissez une raison" at bounding box center [701, 274] width 535 height 51
click at [516, 284] on div "Choisissez une raison" at bounding box center [693, 285] width 493 height 21
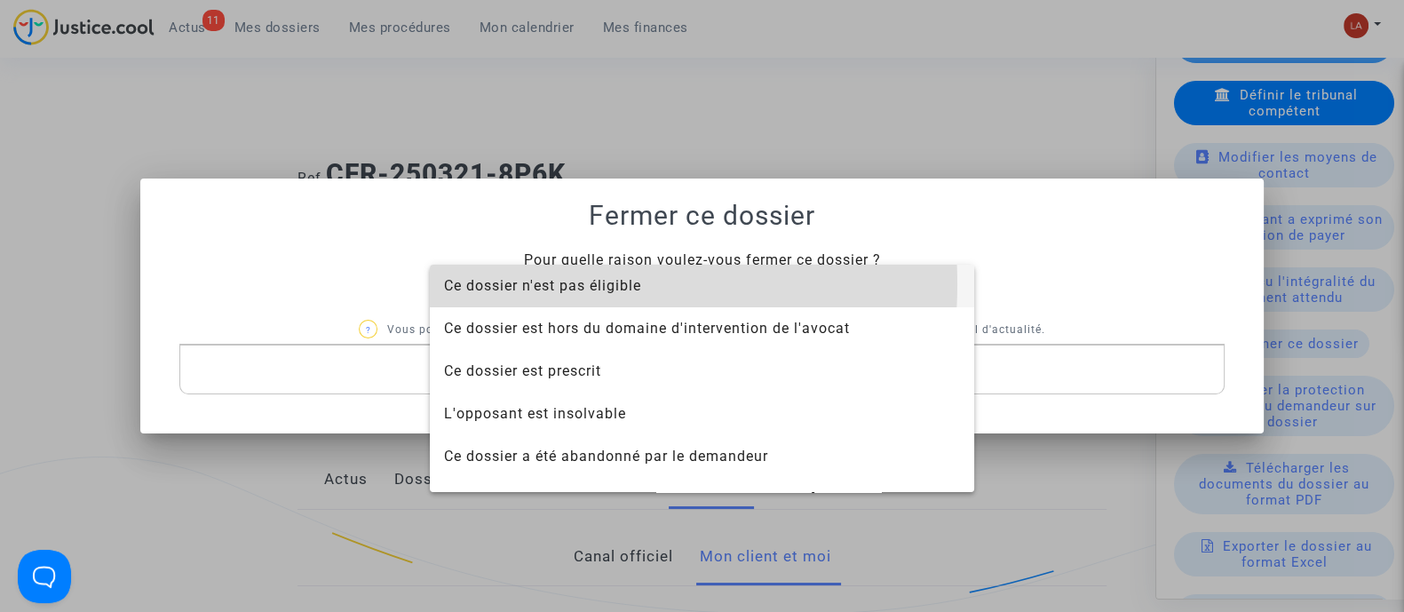
click at [516, 284] on span "Ce dossier n'est pas éligible" at bounding box center [542, 285] width 197 height 17
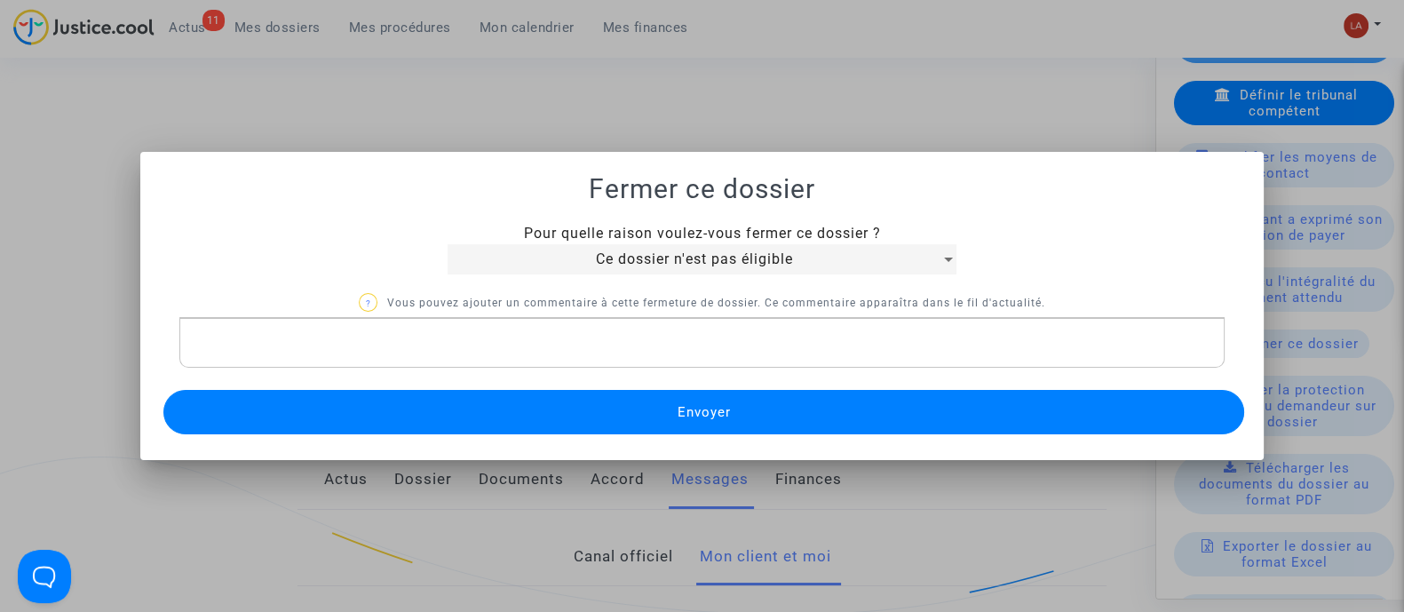
click at [459, 350] on p "Rich Text Editor, main" at bounding box center [702, 343] width 1026 height 22
click at [439, 415] on button "Envoyer" at bounding box center [703, 412] width 1080 height 44
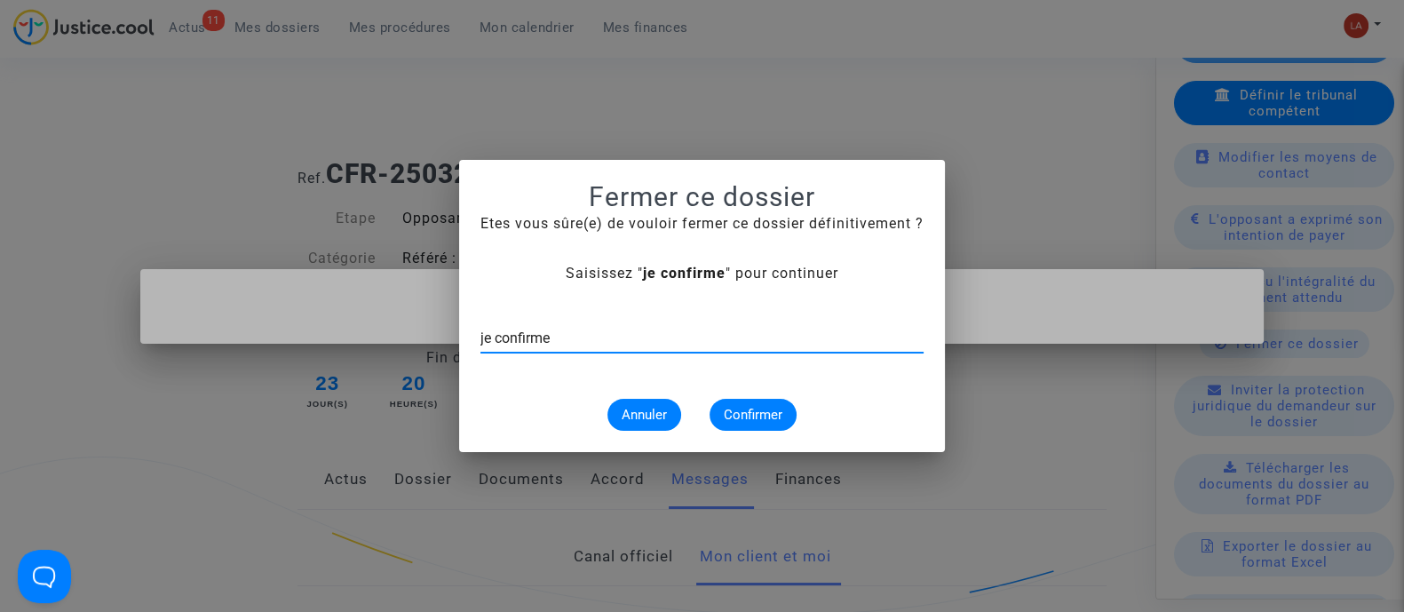
type input "je confirme"
click at [780, 401] on button "Confirmer" at bounding box center [752, 415] width 87 height 32
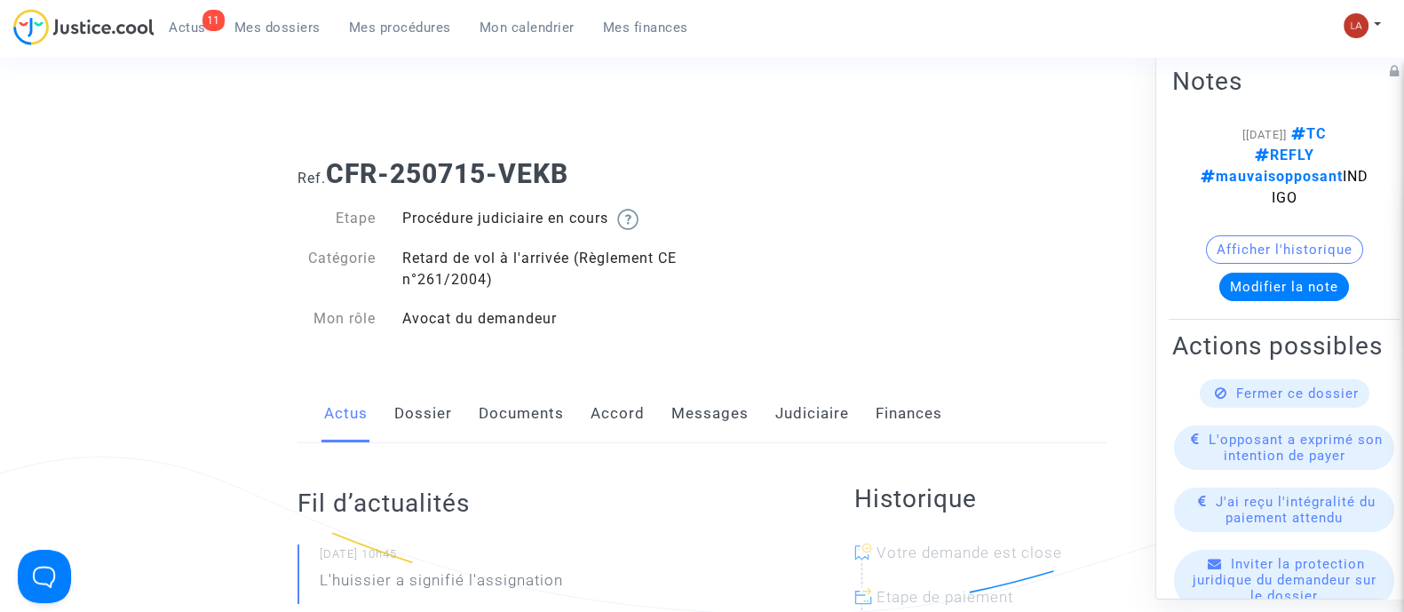
click at [409, 423] on link "Dossier" at bounding box center [423, 413] width 58 height 59
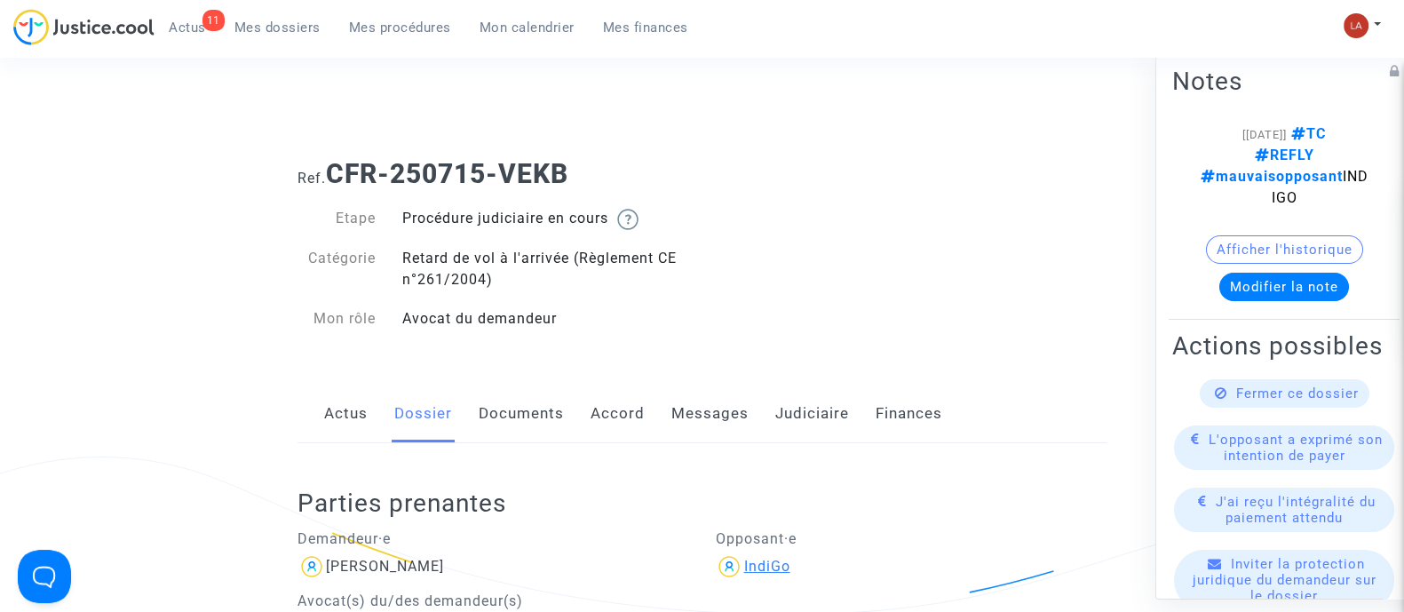
click at [764, 570] on div "IndiGo" at bounding box center [766, 566] width 46 height 17
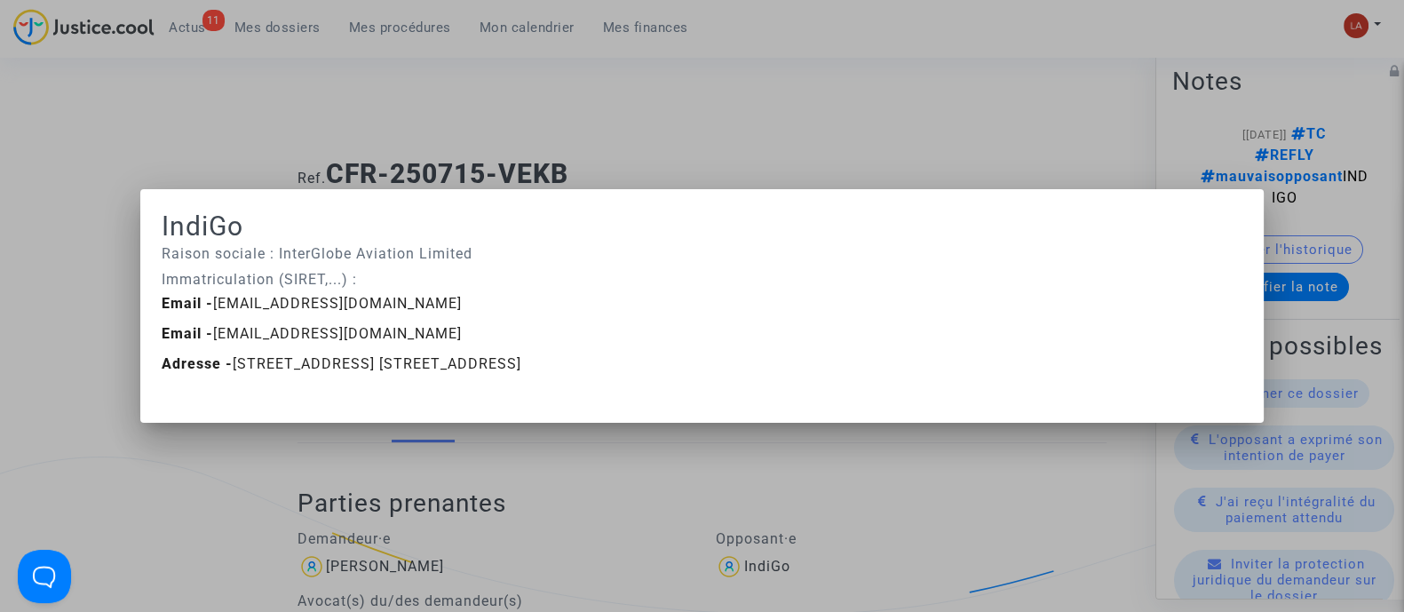
click at [759, 46] on div at bounding box center [702, 306] width 1404 height 612
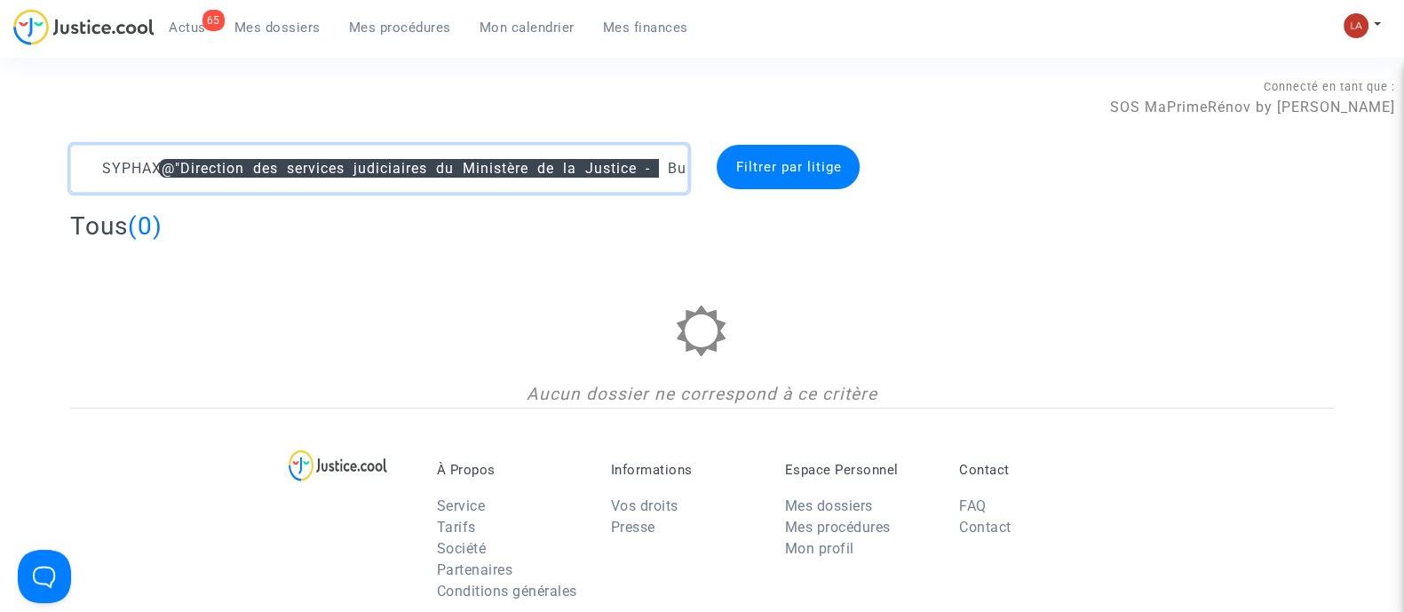
click at [102, 167] on textarea at bounding box center [379, 169] width 618 height 48
